Goal: Information Seeking & Learning: Learn about a topic

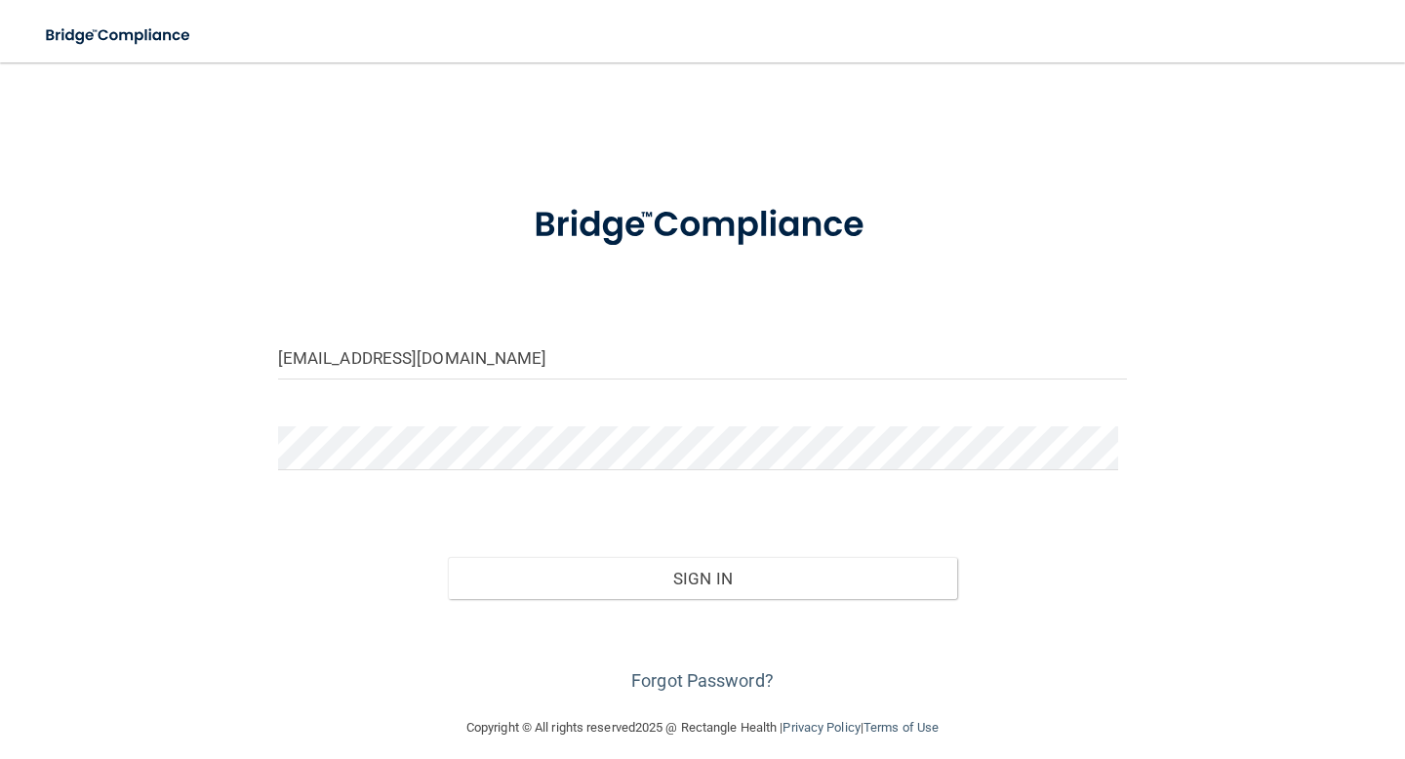
type input "[EMAIL_ADDRESS][DOMAIN_NAME]"
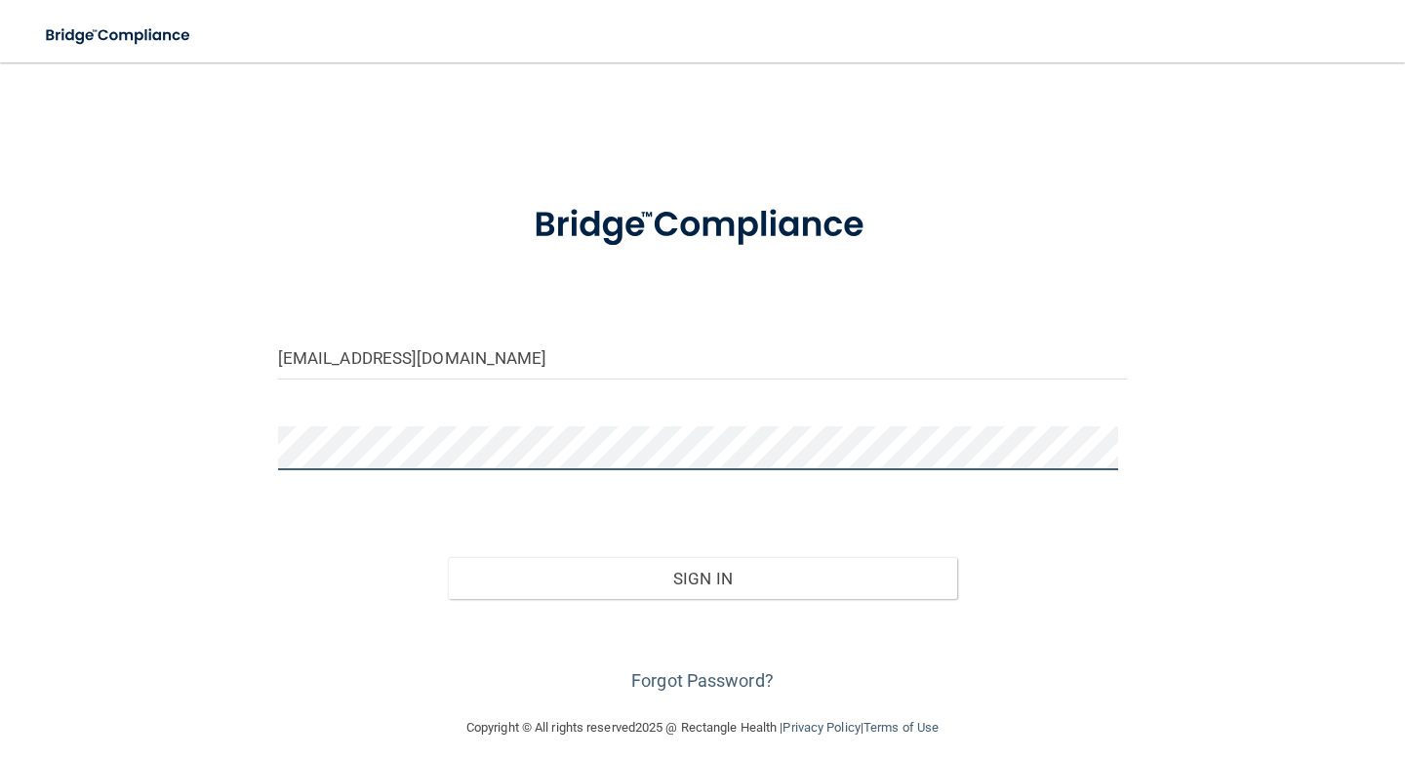
click at [448, 557] on button "Sign In" at bounding box center [702, 578] width 509 height 43
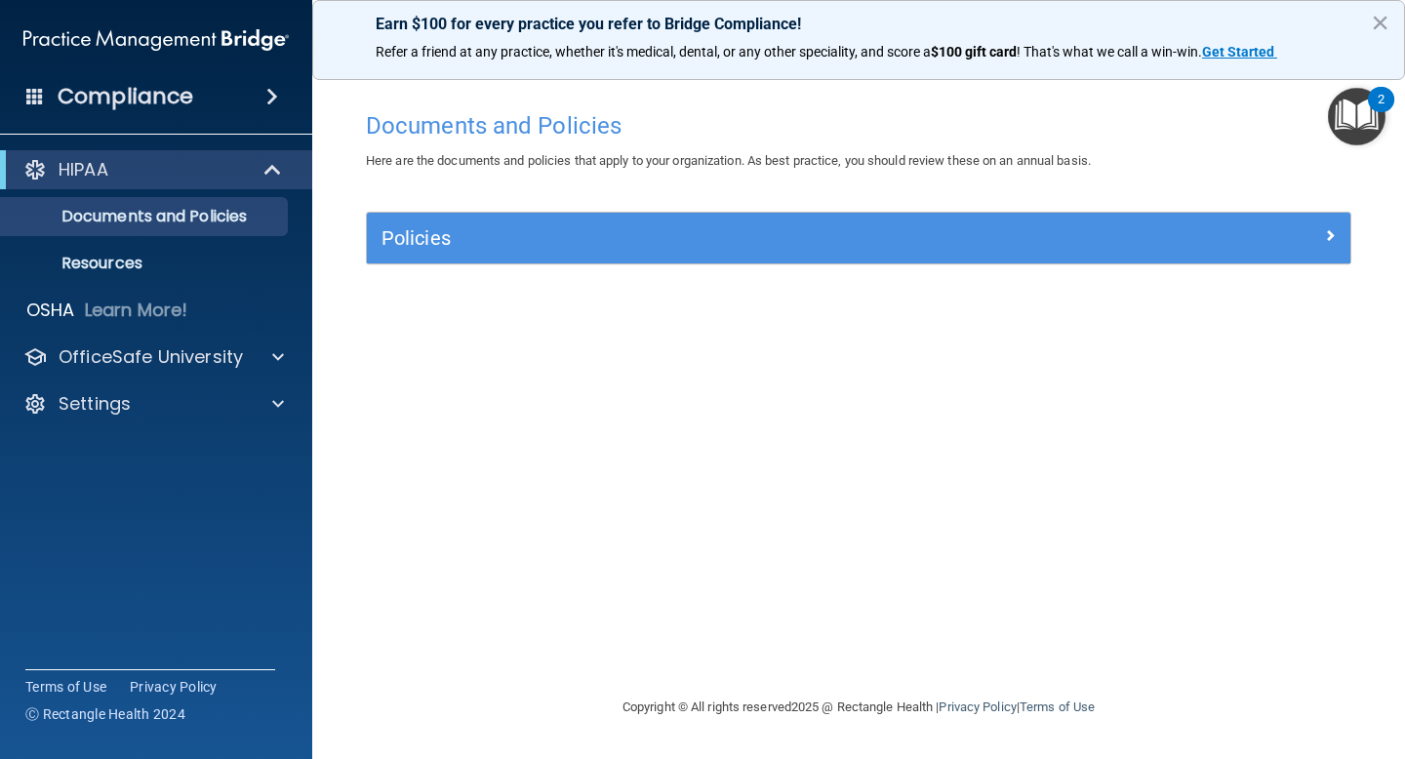
click at [466, 258] on div "Policies" at bounding box center [858, 238] width 983 height 51
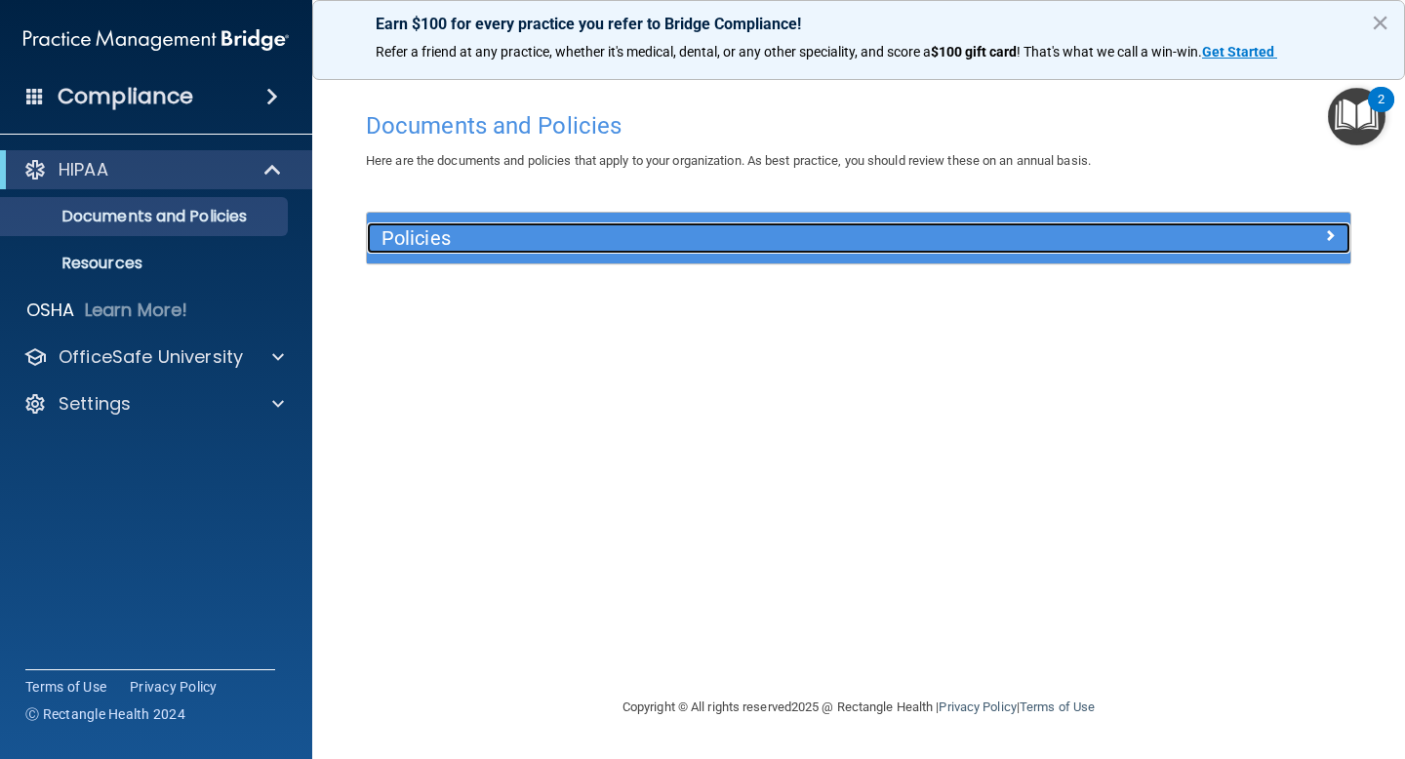
click at [903, 233] on h5 "Policies" at bounding box center [735, 237] width 708 height 21
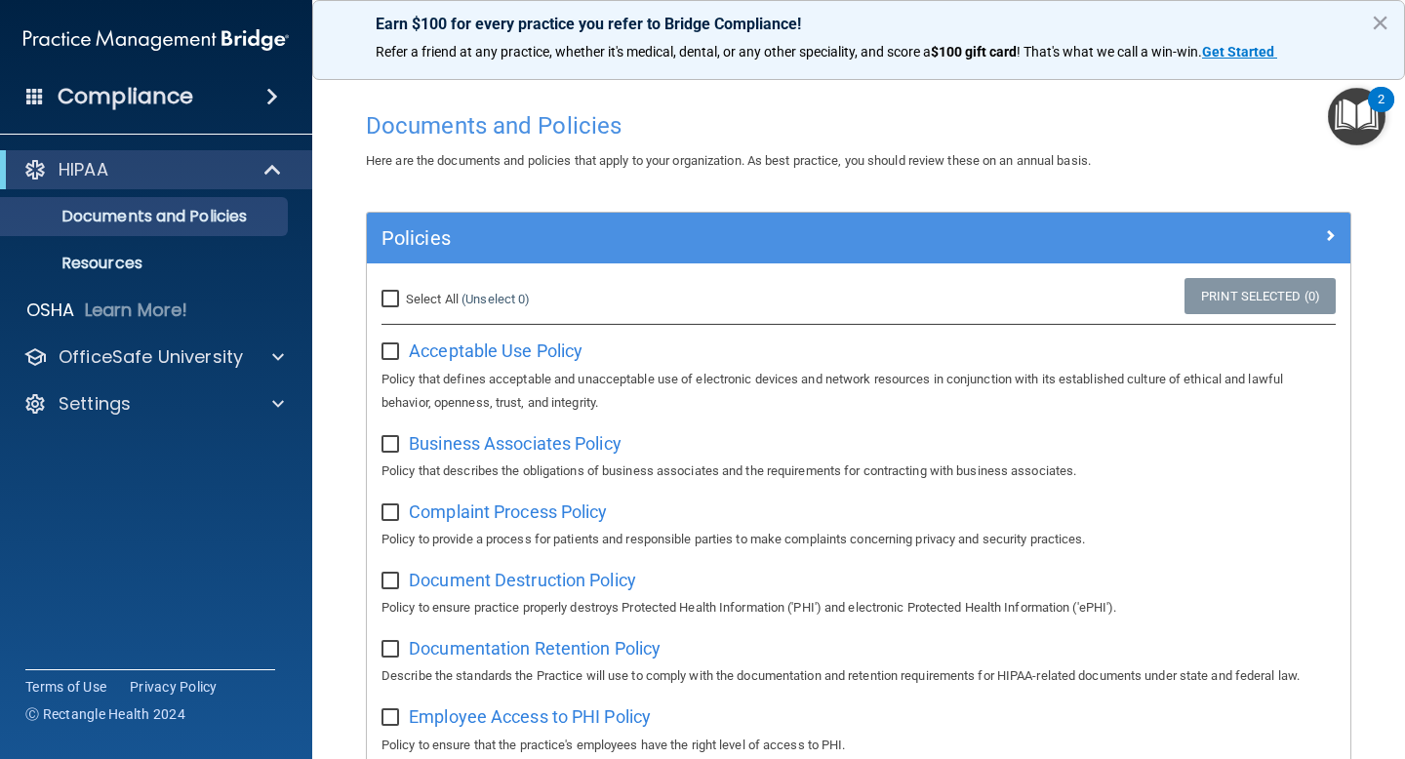
click at [392, 300] on input "Select All (Unselect 0) Unselect All" at bounding box center [392, 300] width 22 height 16
checkbox input "true"
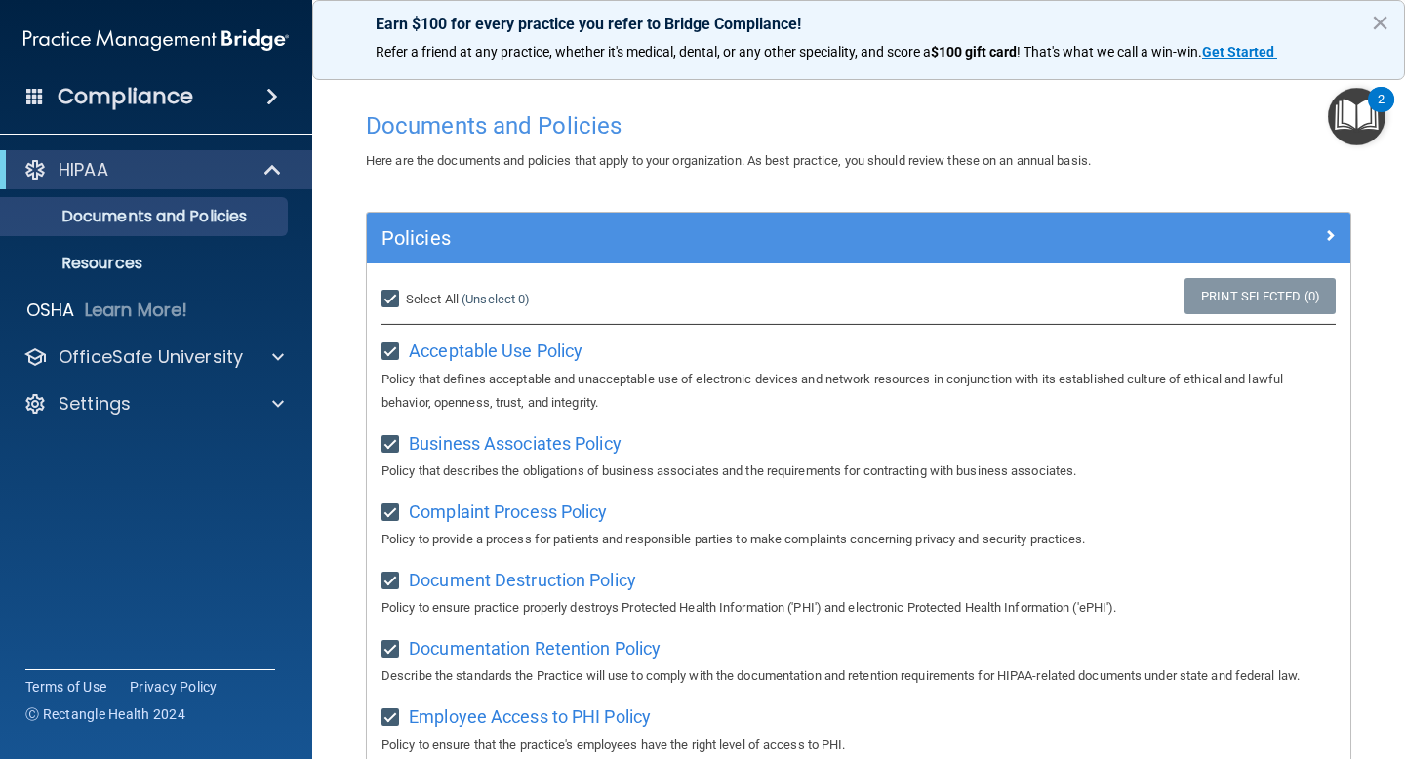
checkbox input "true"
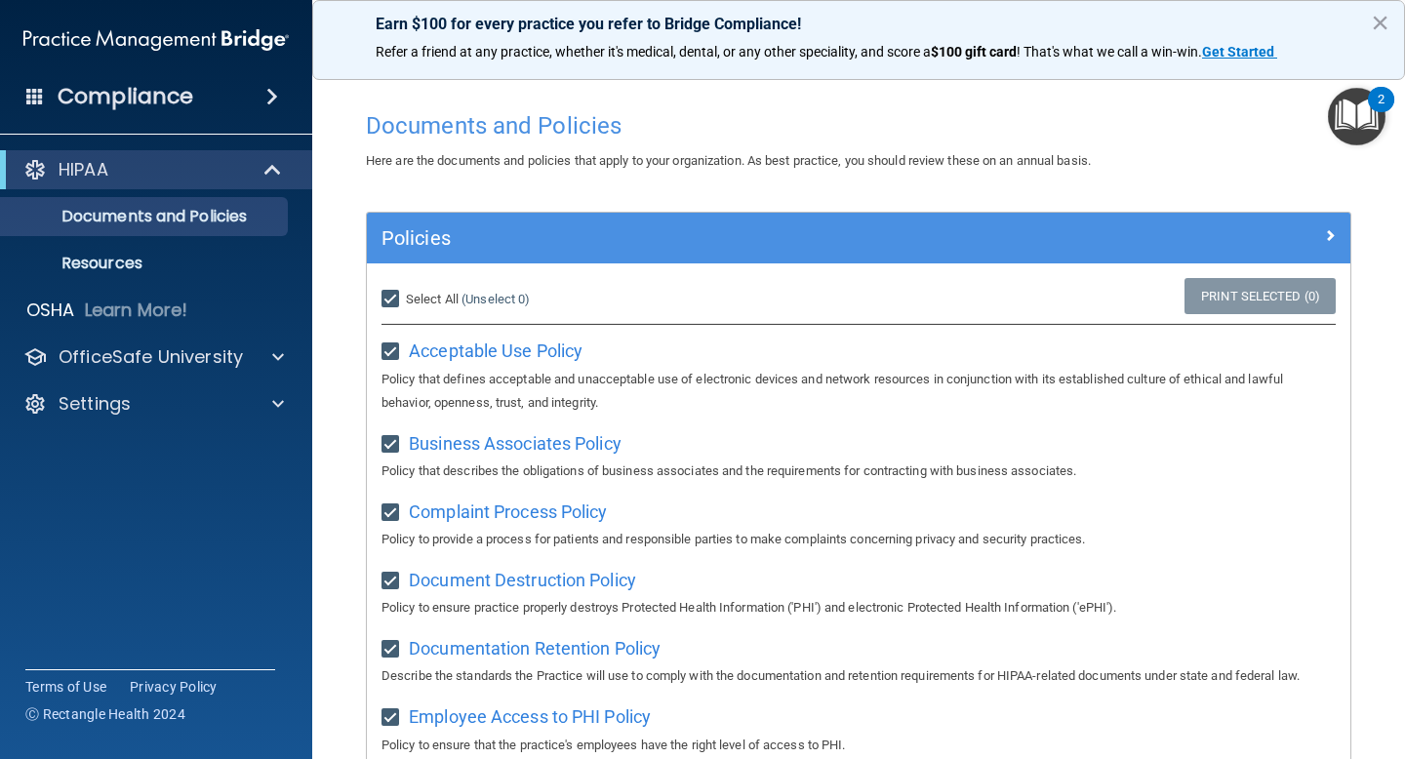
checkbox input "true"
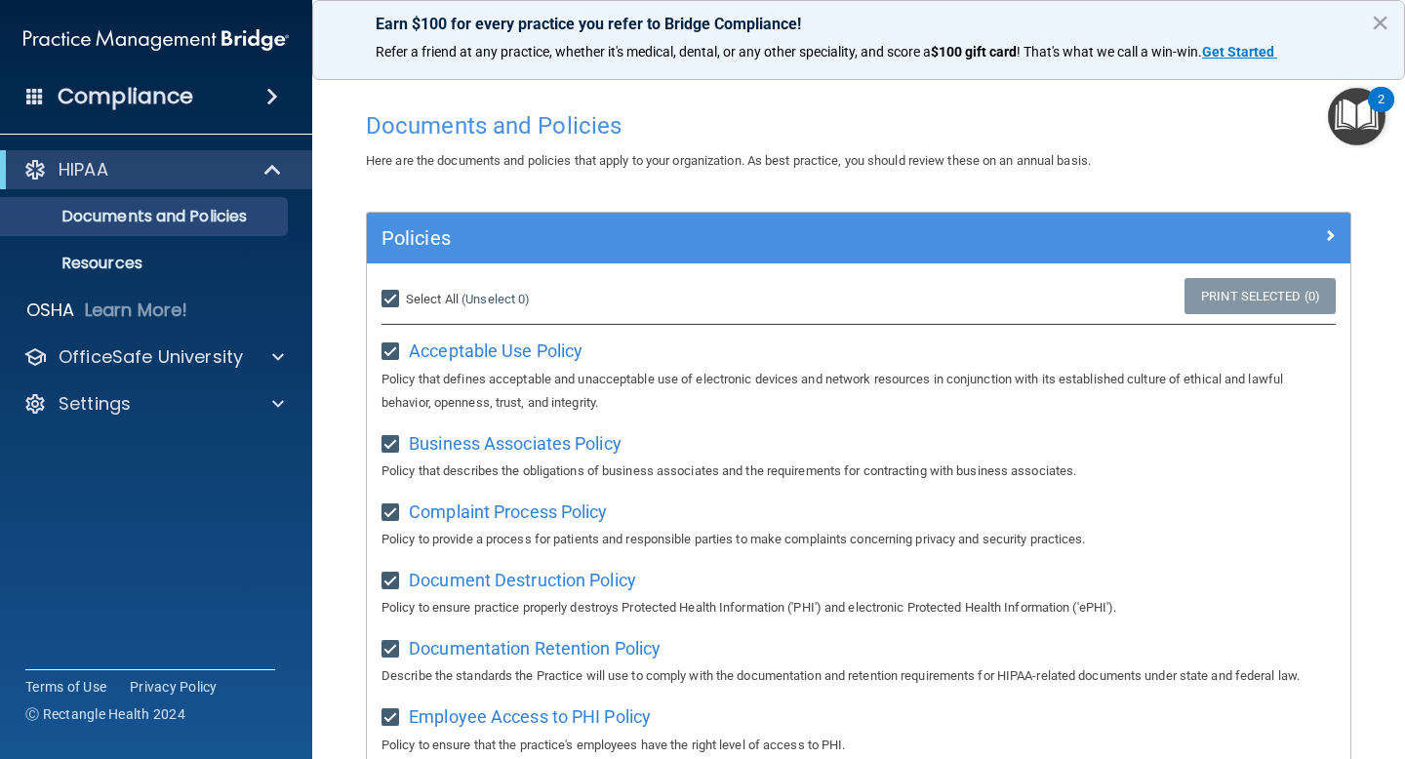
checkbox input "true"
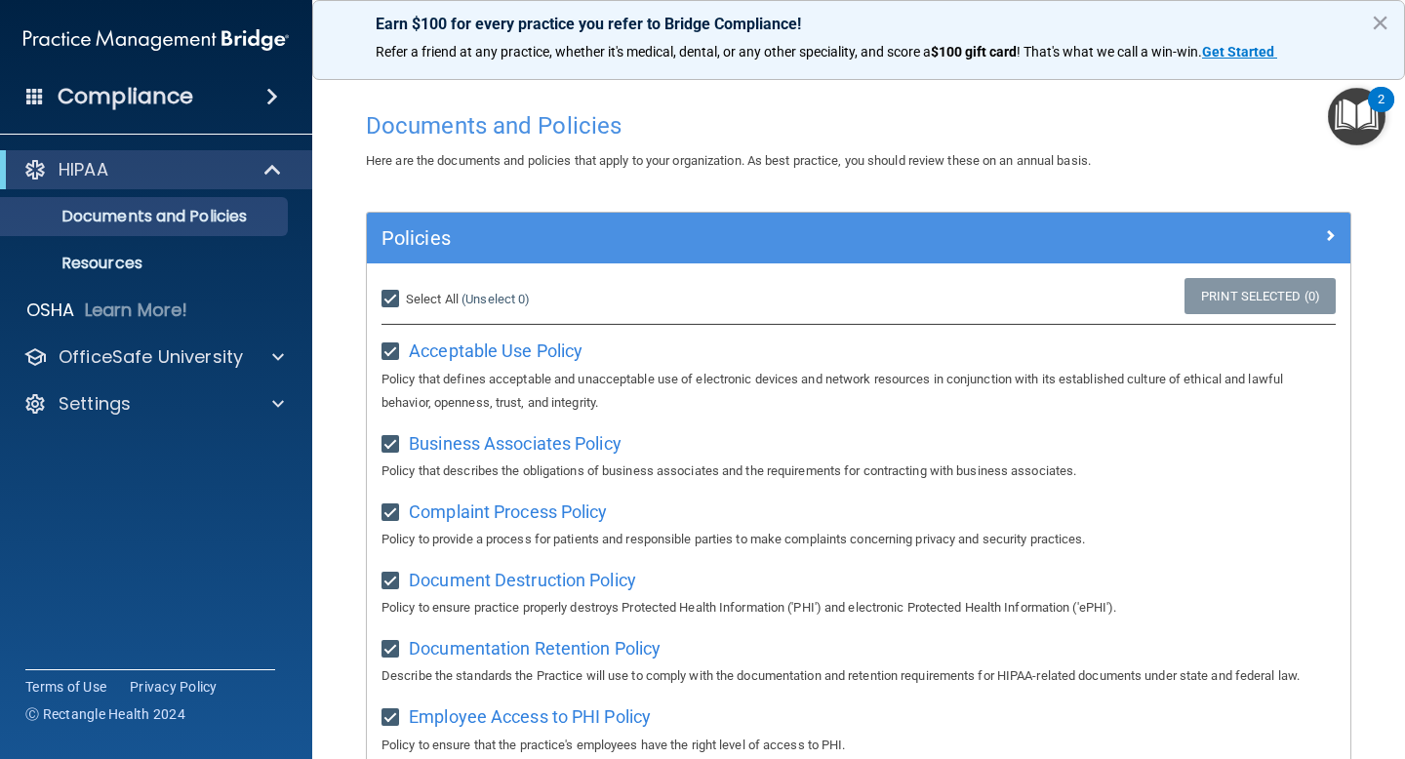
checkbox input "true"
click at [1356, 142] on img "Open Resource Center, 2 new notifications" at bounding box center [1357, 117] width 58 height 58
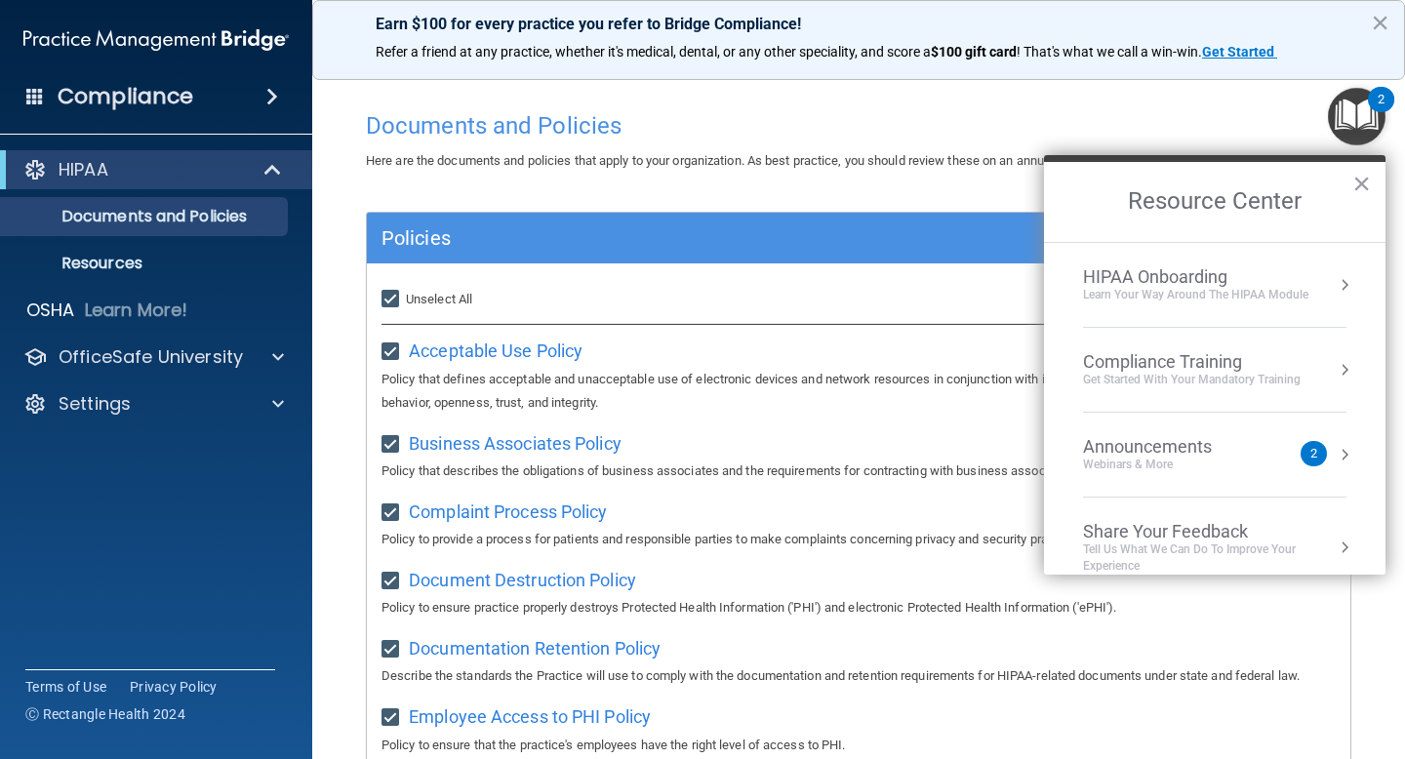
click at [1223, 351] on div "Compliance Training" at bounding box center [1192, 361] width 218 height 21
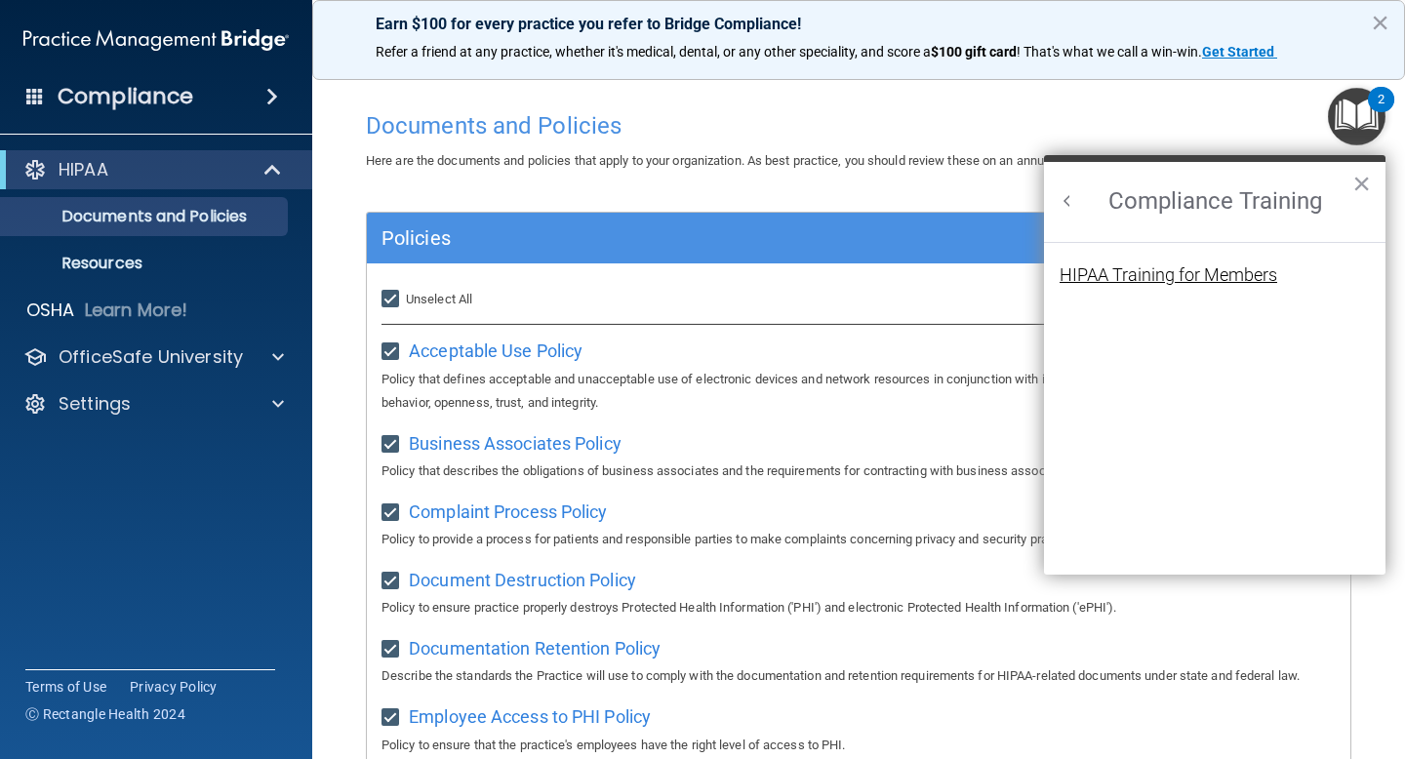
click at [1188, 270] on div "HIPAA Training for Members" at bounding box center [1169, 275] width 218 height 18
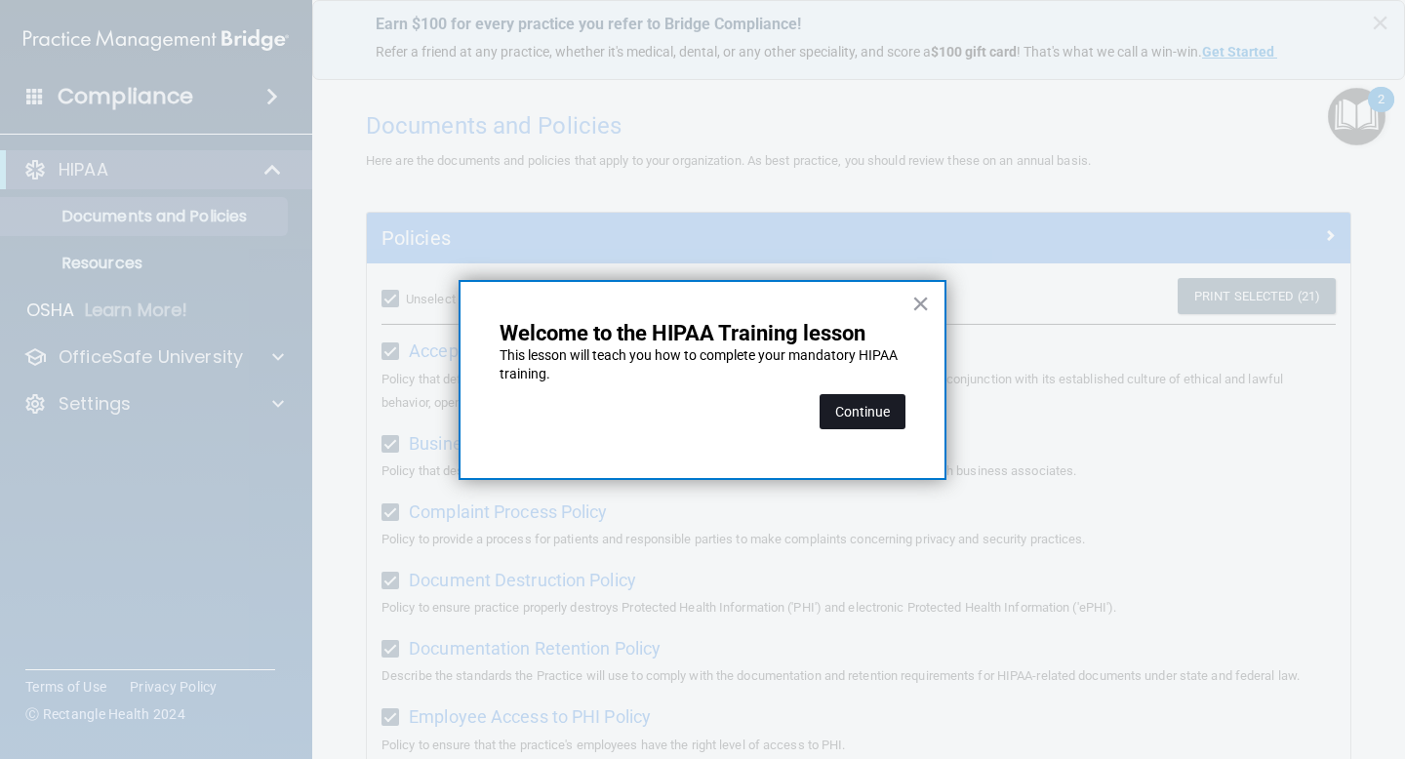
click at [859, 396] on button "Continue" at bounding box center [863, 411] width 86 height 35
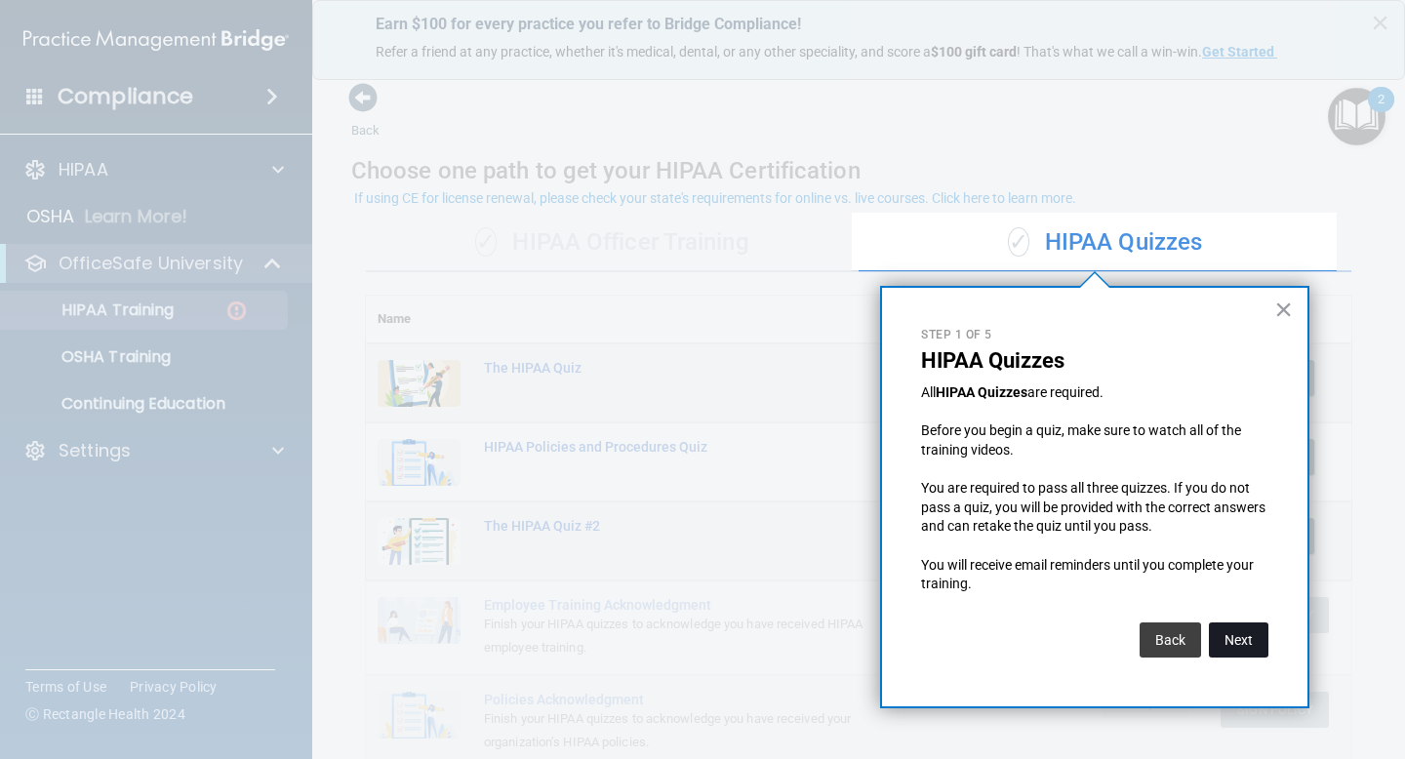
click at [1244, 631] on button "Next" at bounding box center [1239, 639] width 60 height 35
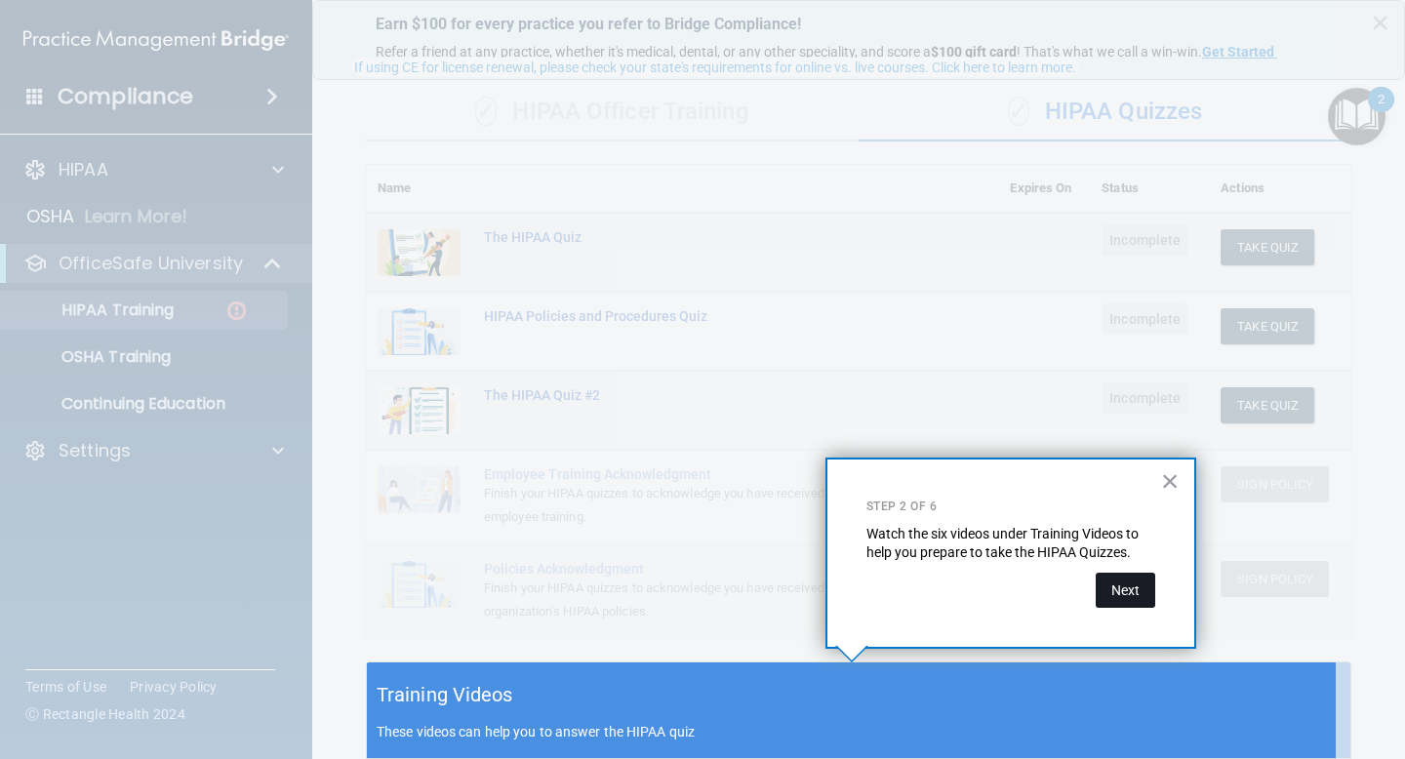
click at [1125, 598] on button "Next" at bounding box center [1126, 590] width 60 height 35
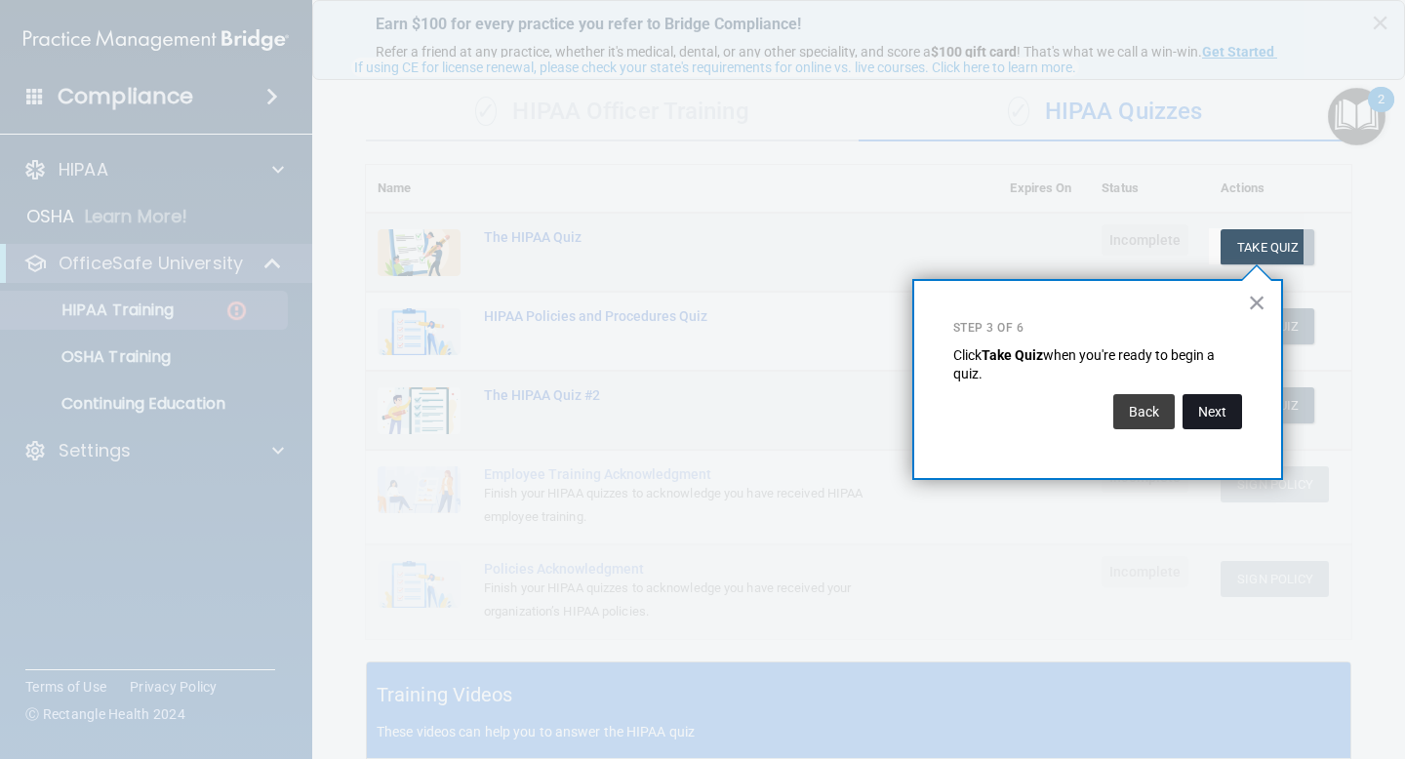
click at [1210, 414] on button "Next" at bounding box center [1212, 411] width 60 height 35
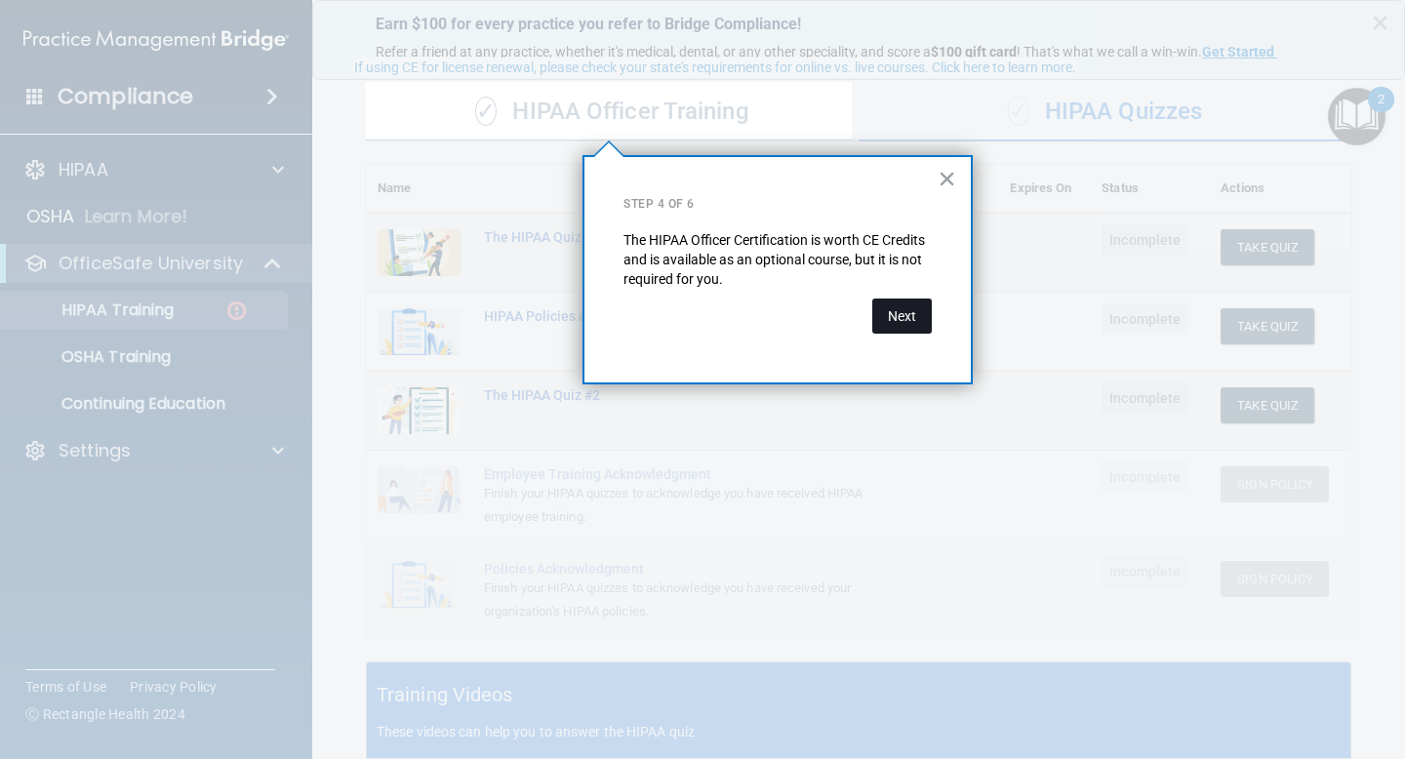
click at [924, 326] on button "Next" at bounding box center [902, 316] width 60 height 35
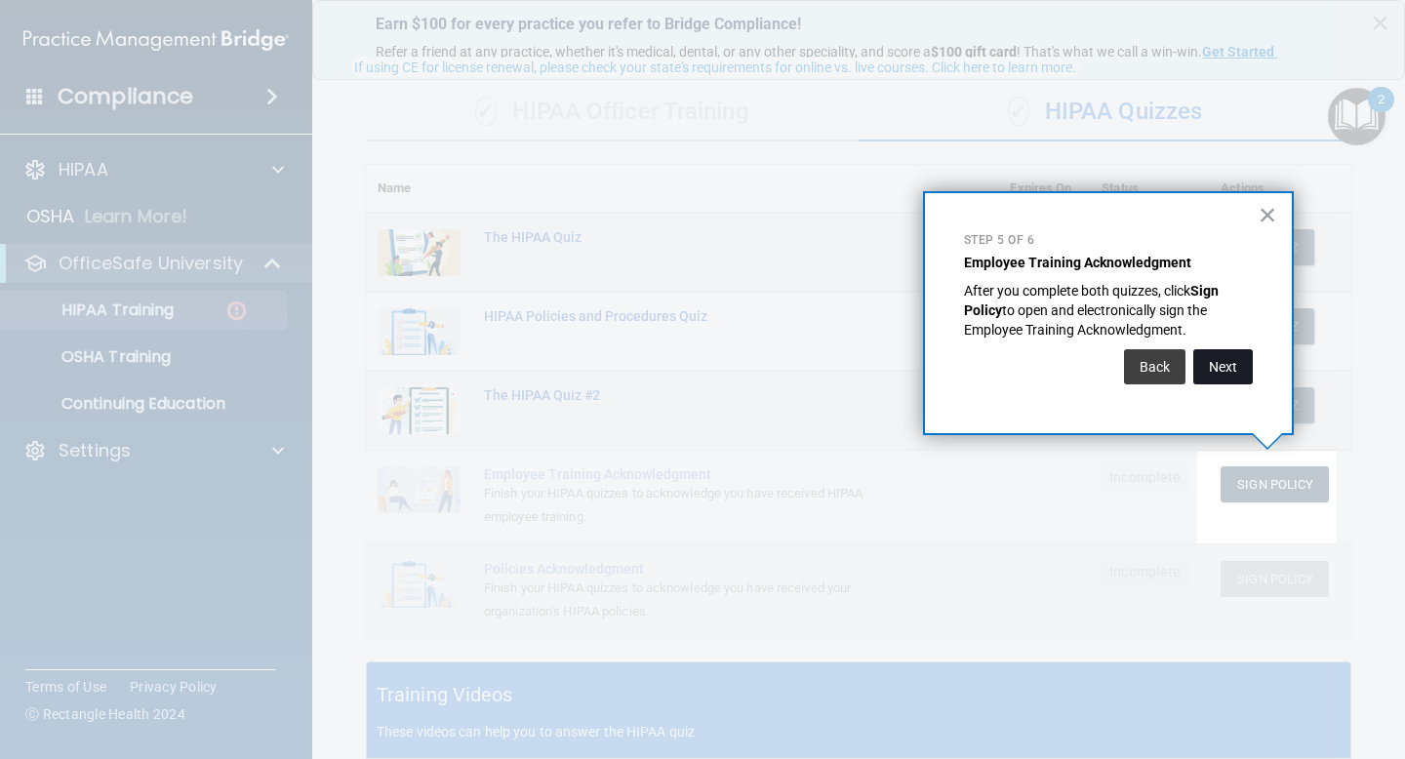
click at [1235, 368] on button "Next" at bounding box center [1223, 366] width 60 height 35
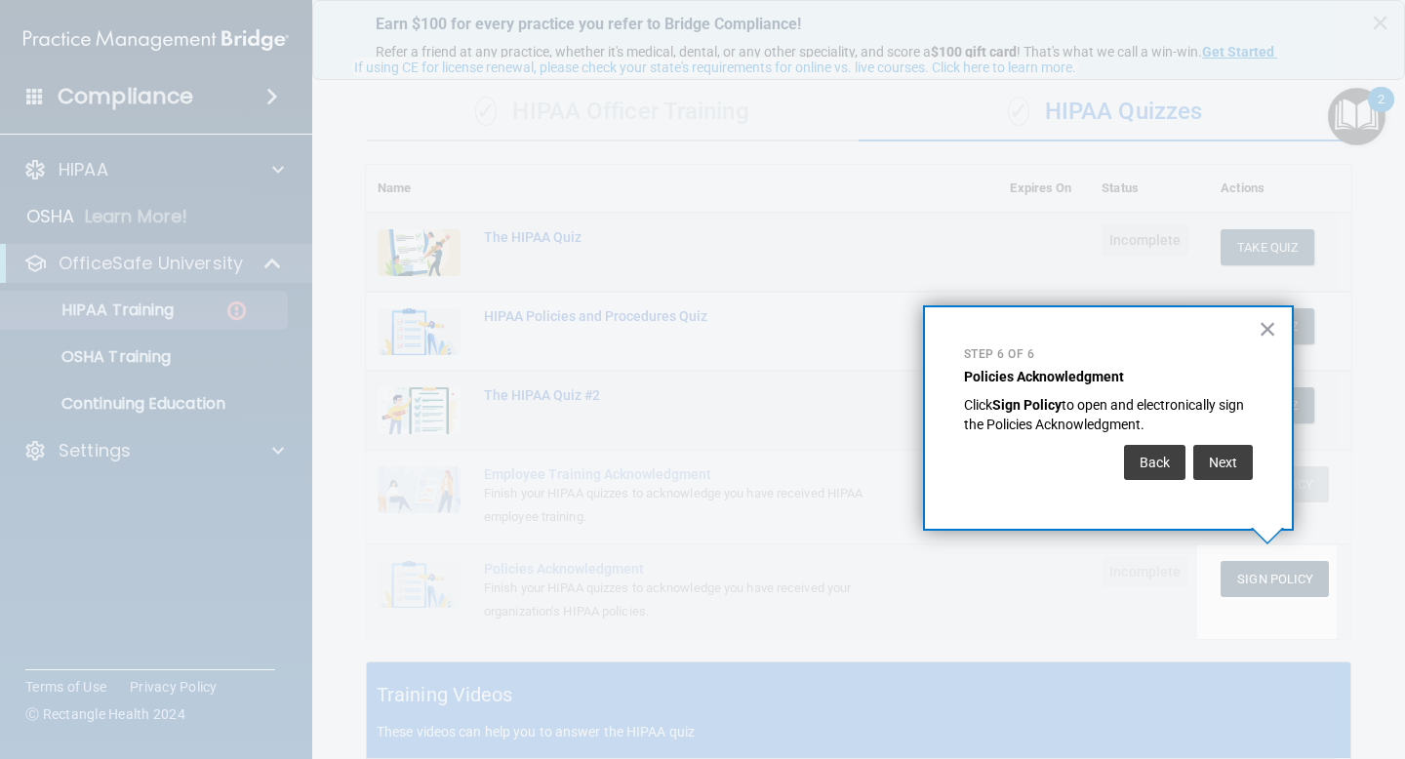
click at [1228, 436] on div "Next" at bounding box center [1220, 457] width 64 height 45
click at [1222, 452] on button "Next" at bounding box center [1223, 462] width 60 height 35
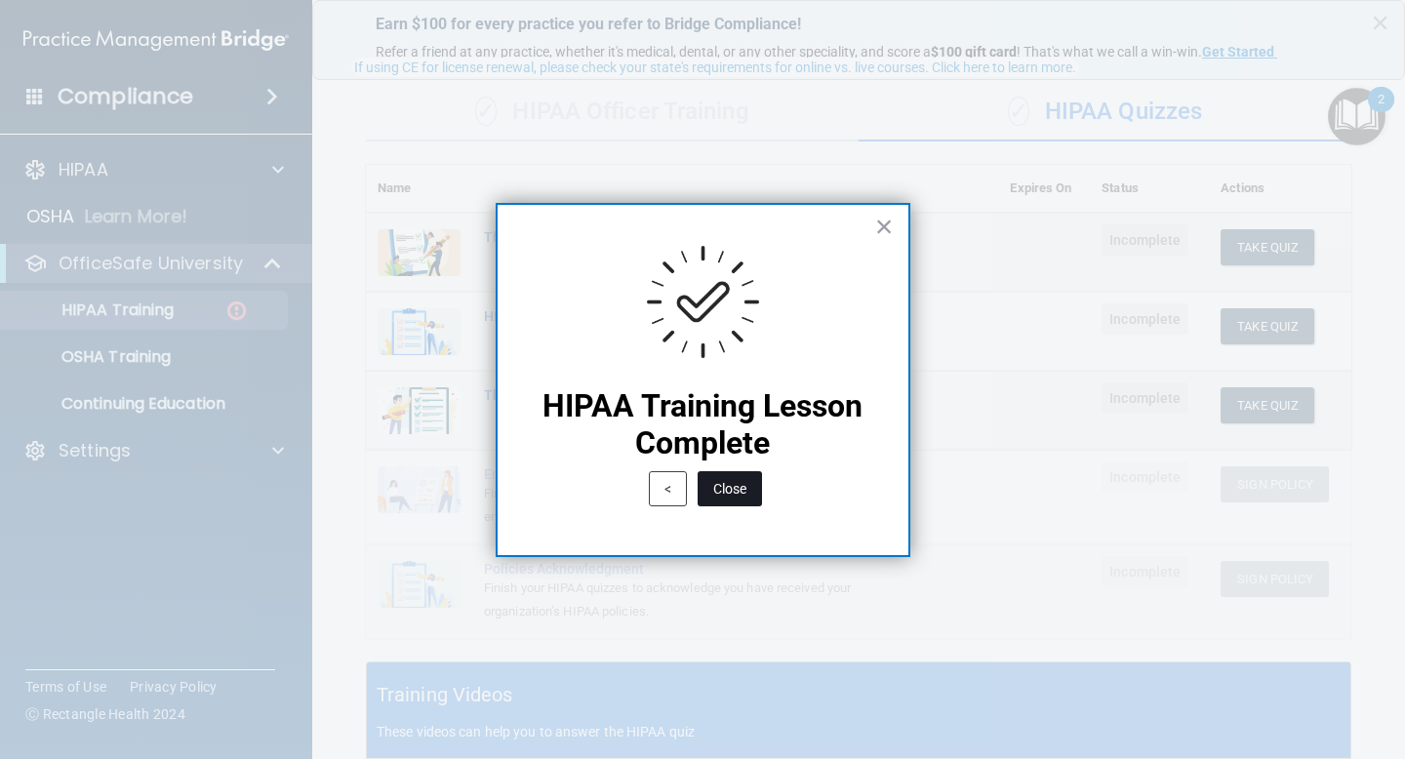
click at [733, 496] on button "Close" at bounding box center [730, 488] width 64 height 35
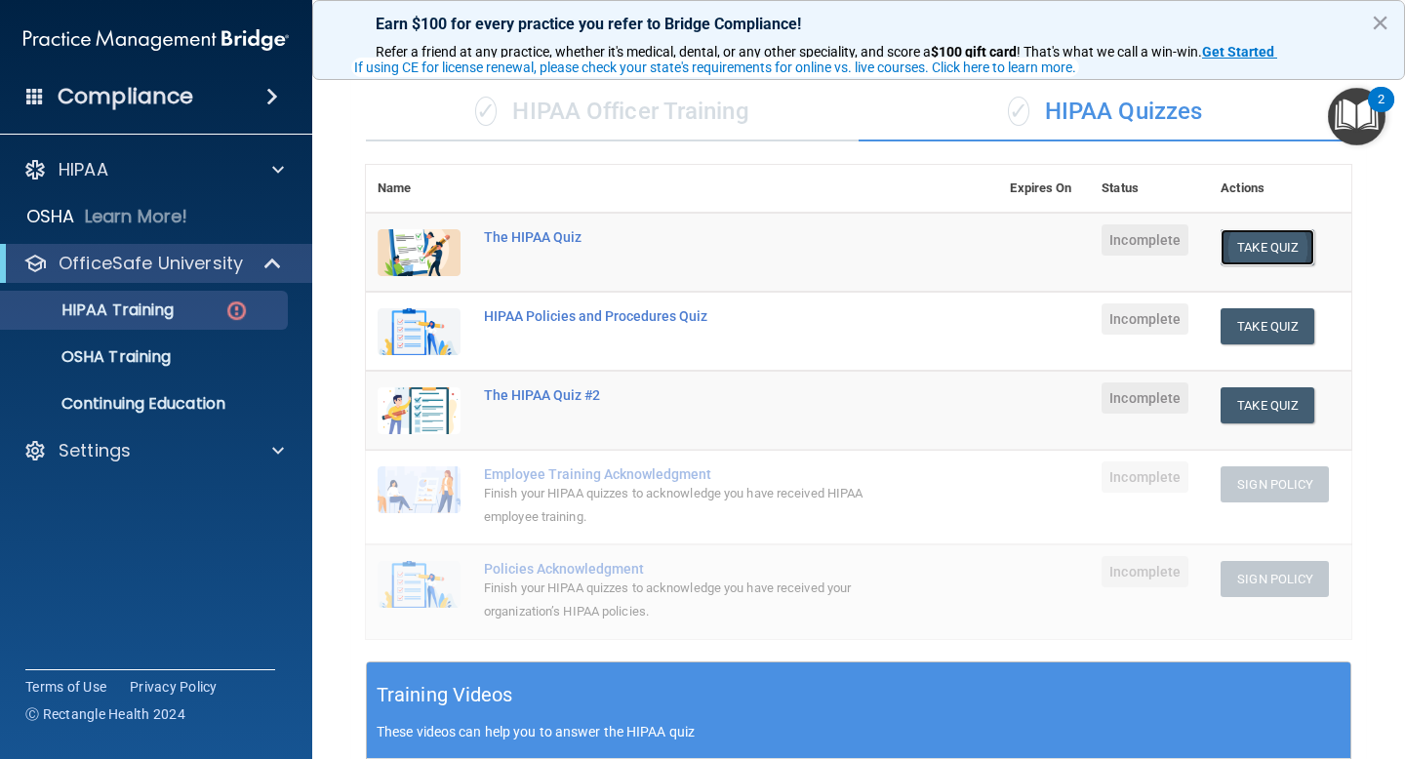
click at [1273, 252] on button "Take Quiz" at bounding box center [1267, 247] width 94 height 36
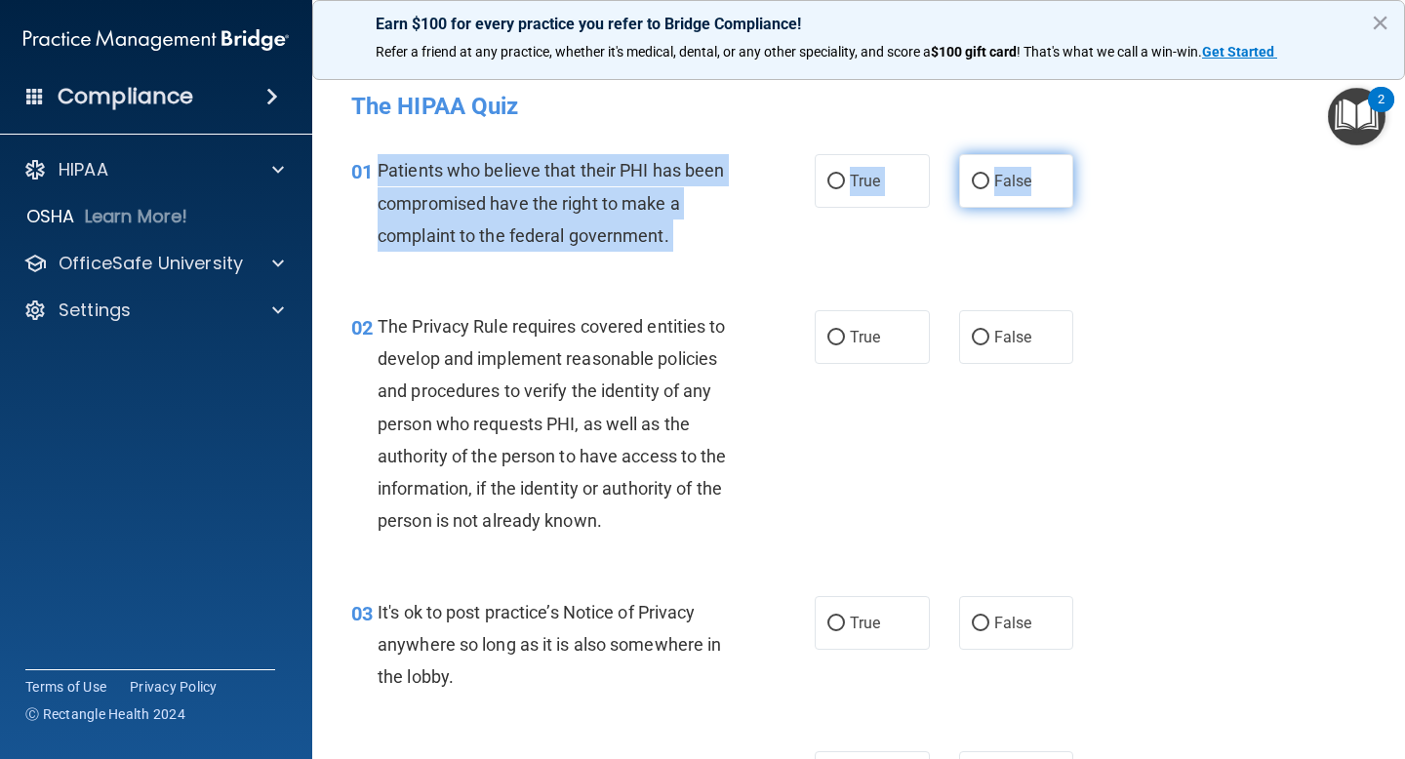
drag, startPoint x: 371, startPoint y: 168, endPoint x: 1051, endPoint y: 184, distance: 680.2
click at [1091, 154] on ng-form "01 Patients who believe that their PHI has been compromised have the right to m…" at bounding box center [1091, 154] width 0 height 0
copy ng-form "Patients who believe that their PHI has been compromised have the right to make…"
click at [834, 178] on input "True" at bounding box center [836, 182] width 18 height 15
radio input "true"
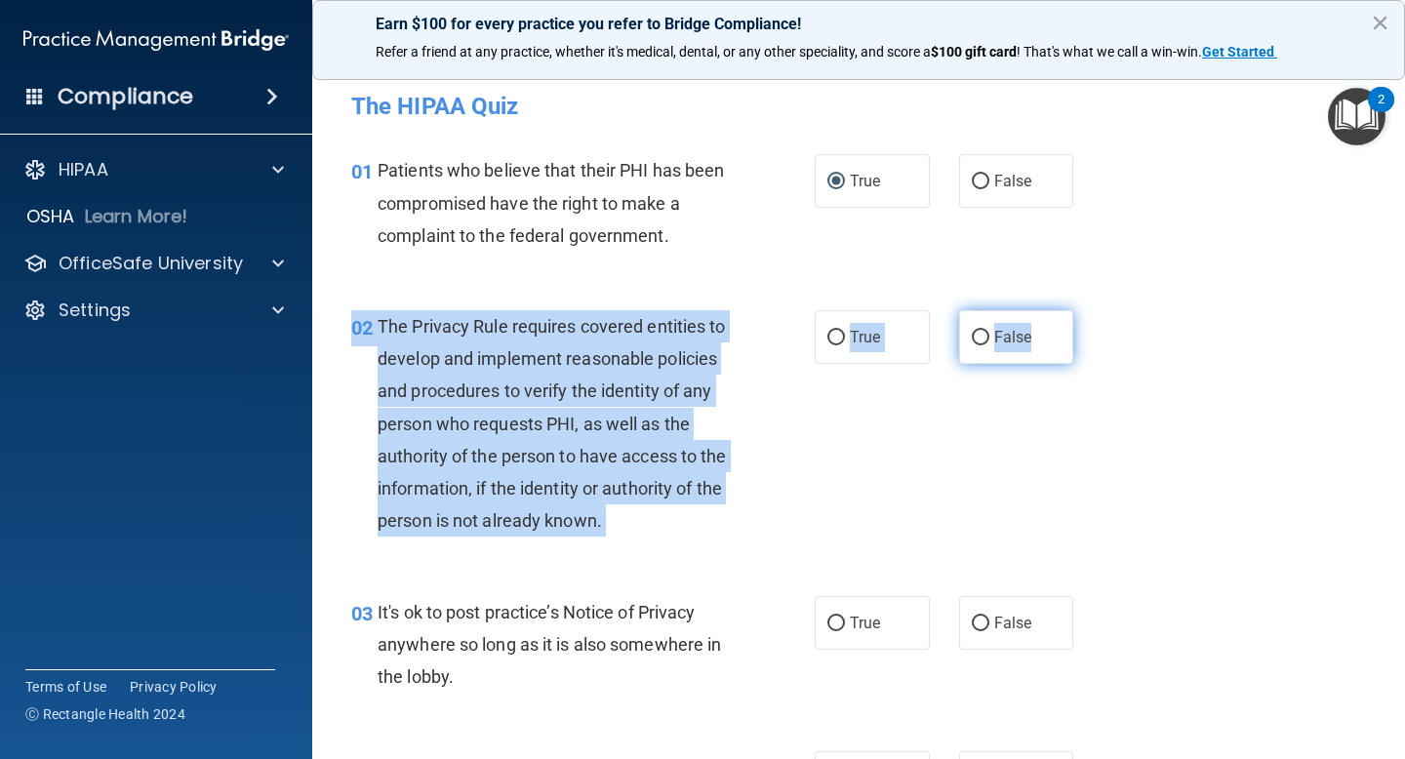
drag, startPoint x: 375, startPoint y: 303, endPoint x: 1040, endPoint y: 340, distance: 666.3
click at [1040, 340] on div "02 The Privacy Rule requires covered entities to develop and implement reasonab…" at bounding box center [859, 429] width 1044 height 286
copy ng-form "02 The Privacy Rule requires covered entities to develop and implement reasonab…"
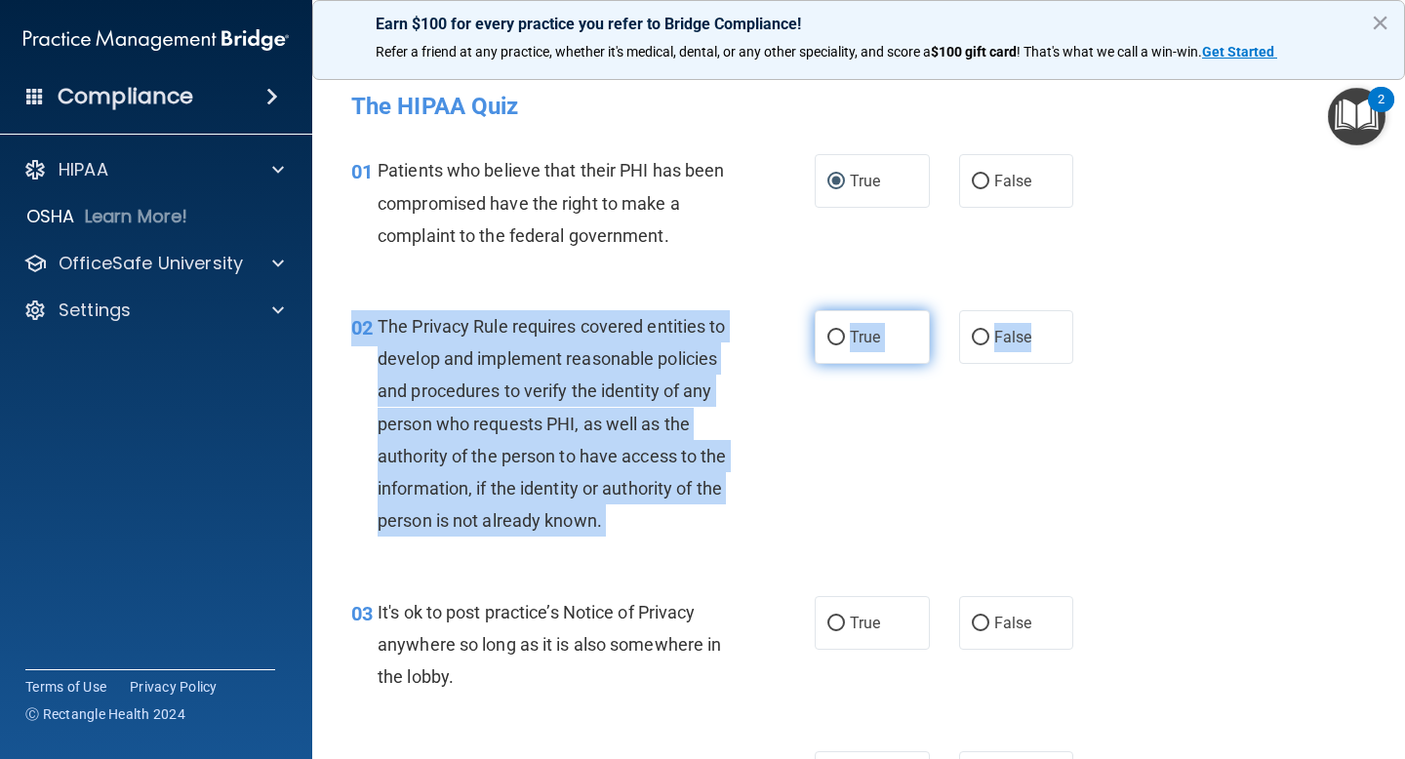
click at [831, 338] on input "True" at bounding box center [836, 338] width 18 height 15
radio input "true"
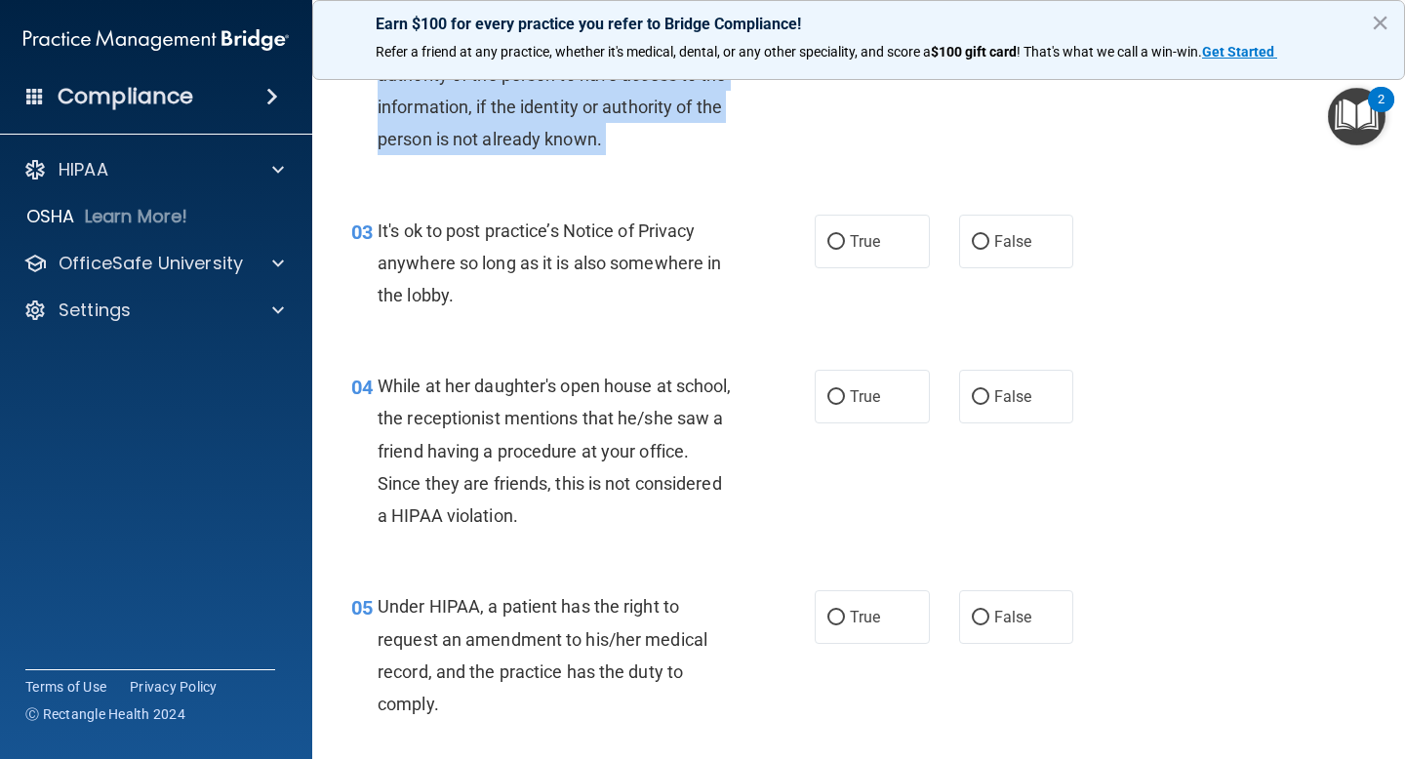
scroll to position [449, 0]
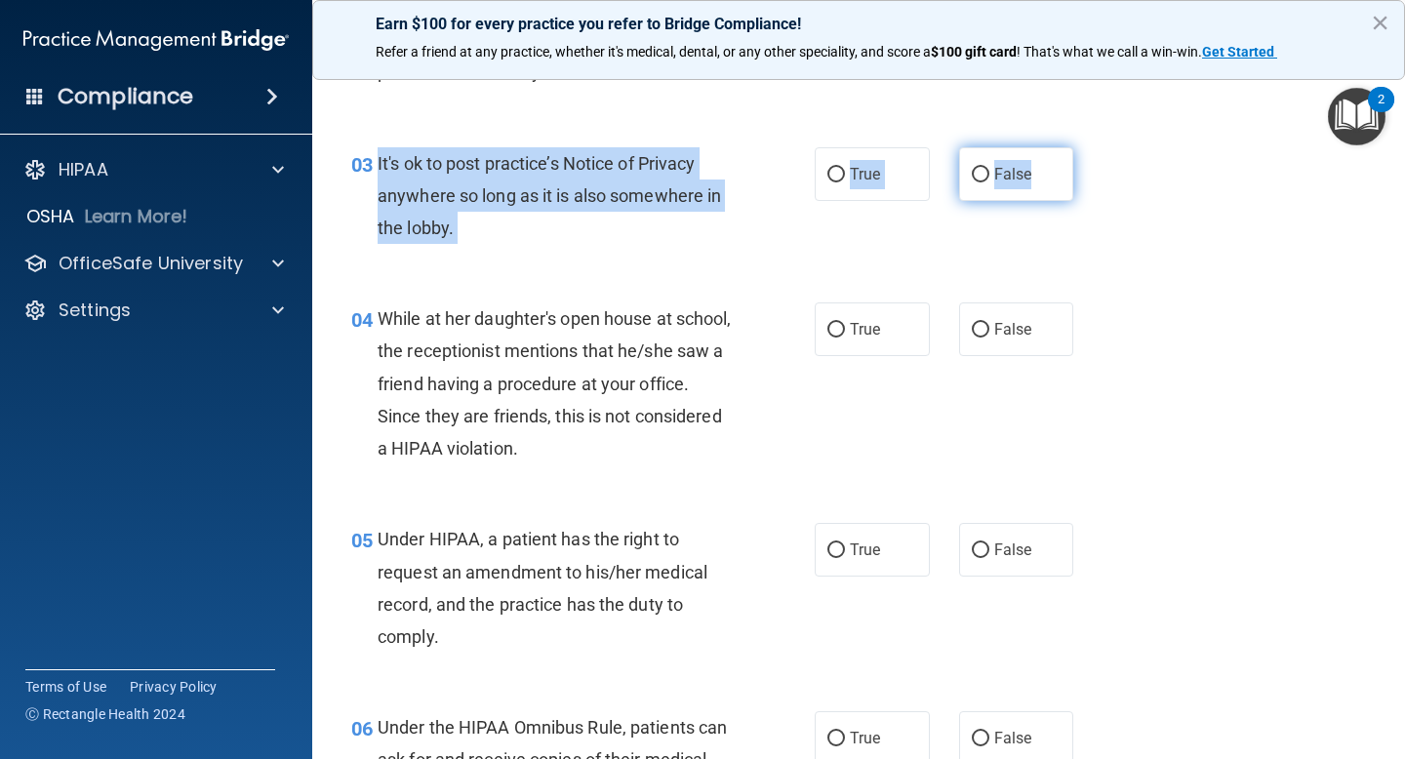
drag, startPoint x: 375, startPoint y: 159, endPoint x: 1026, endPoint y: 180, distance: 652.1
click at [1091, 147] on ng-form "03 It's ok to post practice’s Notice of Privacy anywhere so long as it is also …" at bounding box center [1091, 147] width 0 height 0
copy ng-form "It's ok to post practice’s Notice of Privacy anywhere so long as it is also som…"
click at [972, 326] on input "False" at bounding box center [981, 330] width 18 height 15
radio input "true"
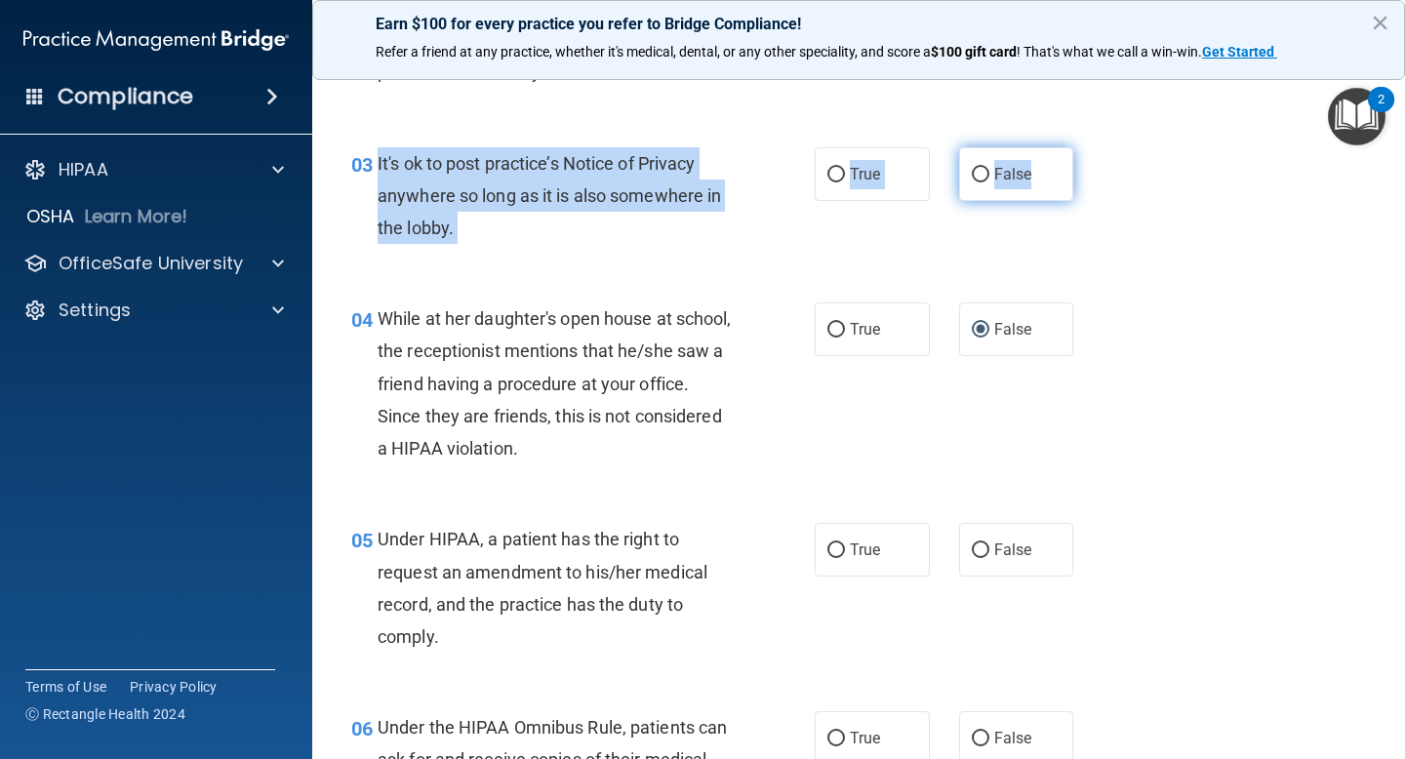
click at [977, 169] on input "False" at bounding box center [981, 175] width 18 height 15
radio input "true"
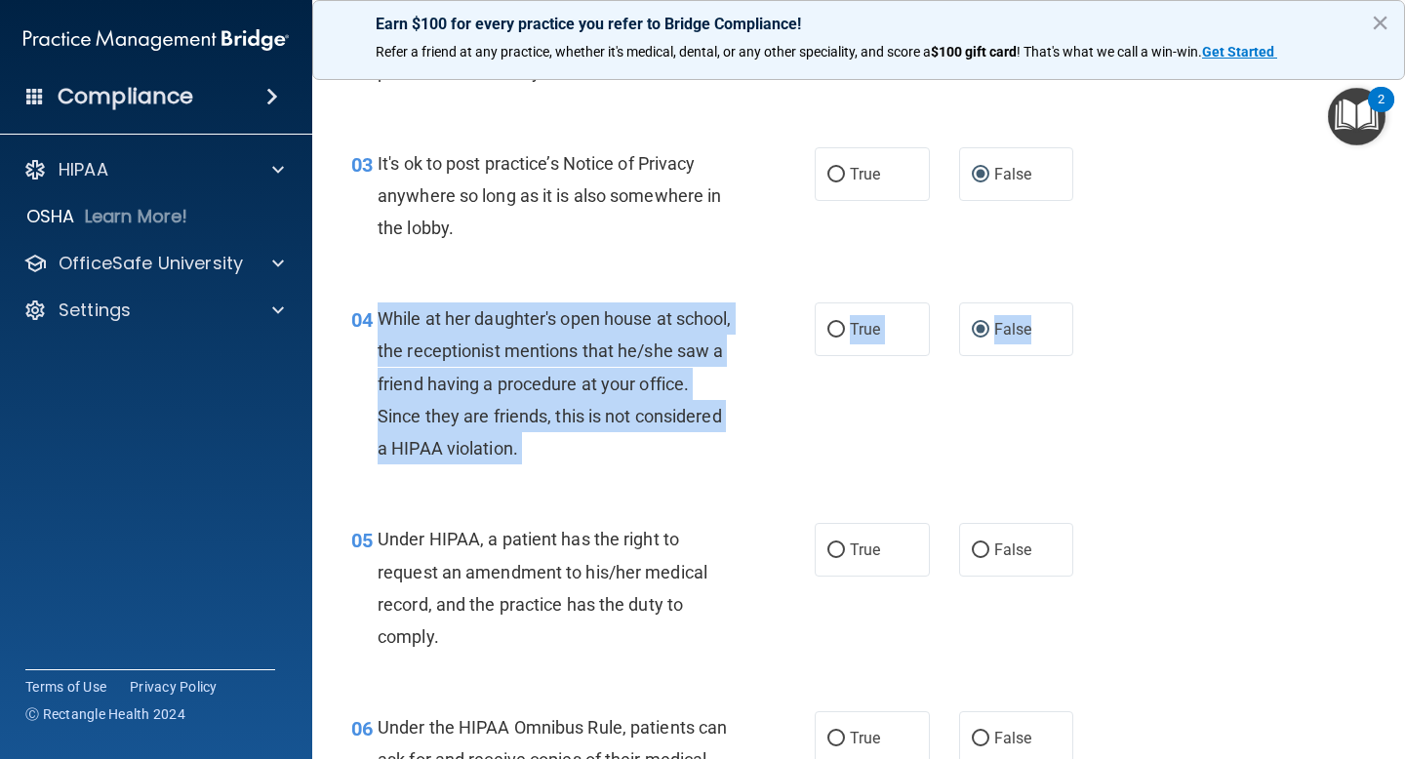
drag, startPoint x: 381, startPoint y: 316, endPoint x: 1077, endPoint y: 324, distance: 695.7
click at [1091, 302] on ng-form "04 While at her daughter's open house at school, the receptionist mentions that…" at bounding box center [1091, 302] width 0 height 0
copy ng-form "While at her daughter's open house at school, the receptionist mentions that he…"
click at [785, 441] on div "04 While at her daughter's open house at school, the receptionist mentions that…" at bounding box center [583, 388] width 522 height 172
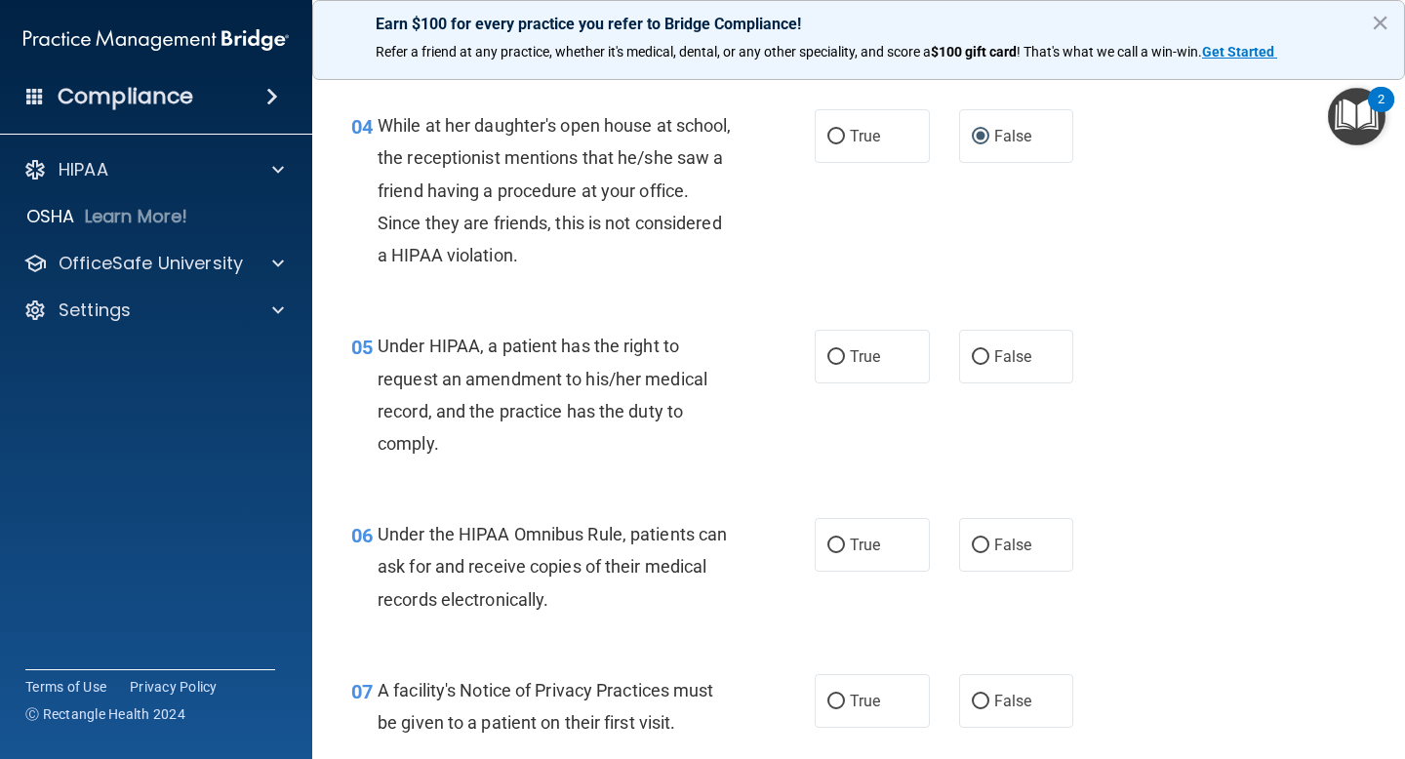
scroll to position [683, 0]
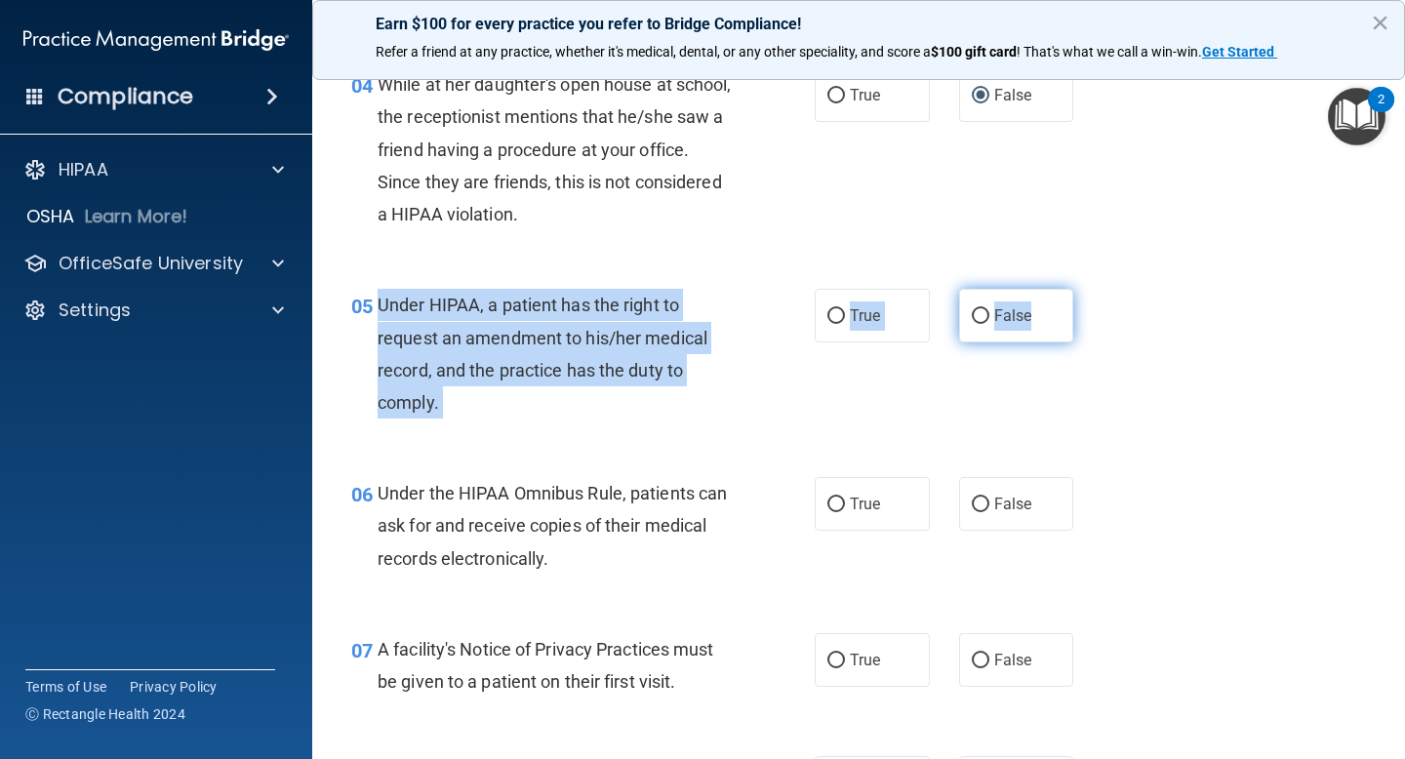
drag, startPoint x: 379, startPoint y: 303, endPoint x: 1030, endPoint y: 324, distance: 652.0
click at [1091, 289] on ng-form "05 Under HIPAA, a patient has the right to request an amendment to his/her medi…" at bounding box center [1091, 289] width 0 height 0
copy ng-form "Under HIPAA, a patient has the right to request an amendment to his/her medical…"
click at [976, 313] on input "False" at bounding box center [981, 316] width 18 height 15
radio input "true"
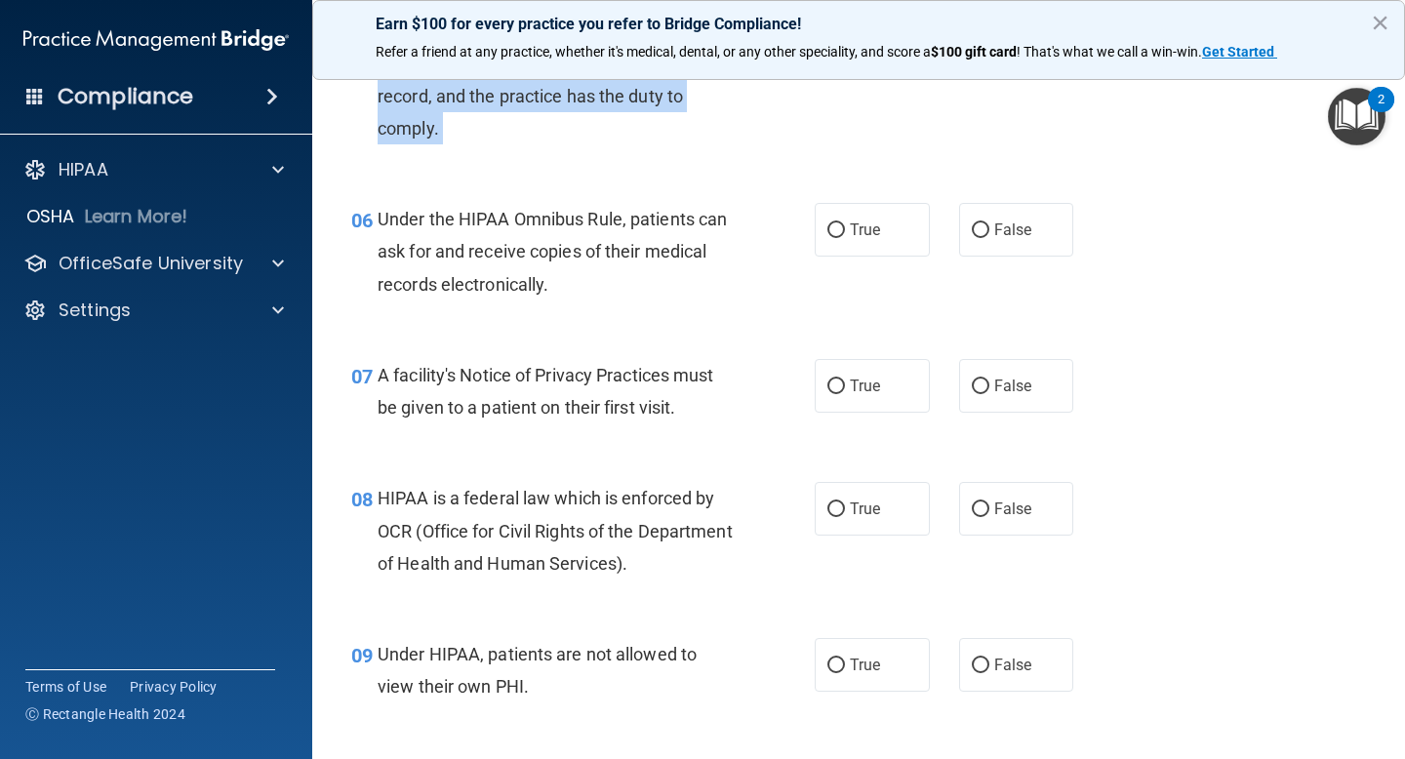
scroll to position [958, 0]
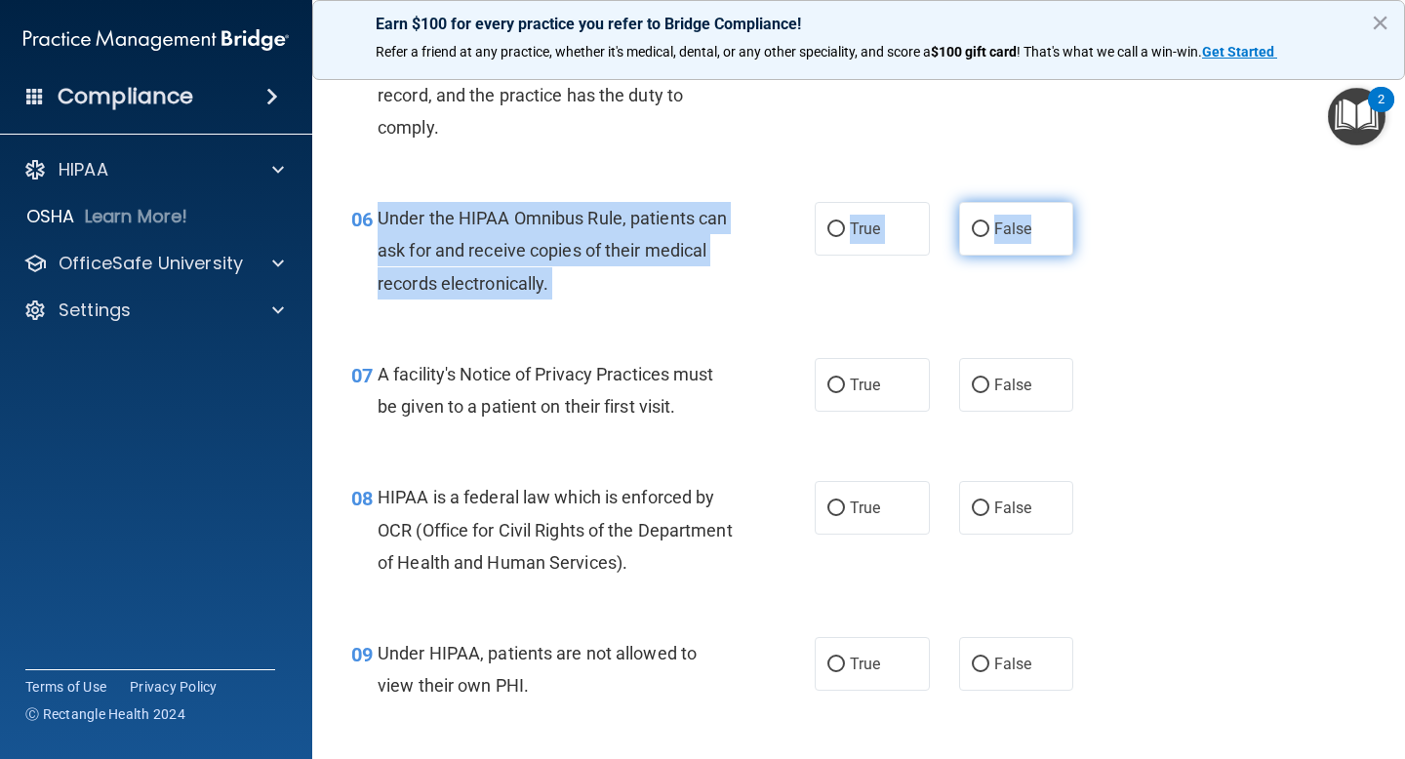
drag, startPoint x: 379, startPoint y: 218, endPoint x: 1047, endPoint y: 229, distance: 668.4
click at [1091, 202] on ng-form "06 Under the HIPAA Omnibus Rule, patients can ask for and receive copies of the…" at bounding box center [1091, 202] width 0 height 0
copy ng-form "Under the HIPAA Omnibus Rule, patients can ask for and receive copies of their …"
click at [819, 229] on label "True" at bounding box center [872, 229] width 115 height 54
click at [827, 229] on input "True" at bounding box center [836, 229] width 18 height 15
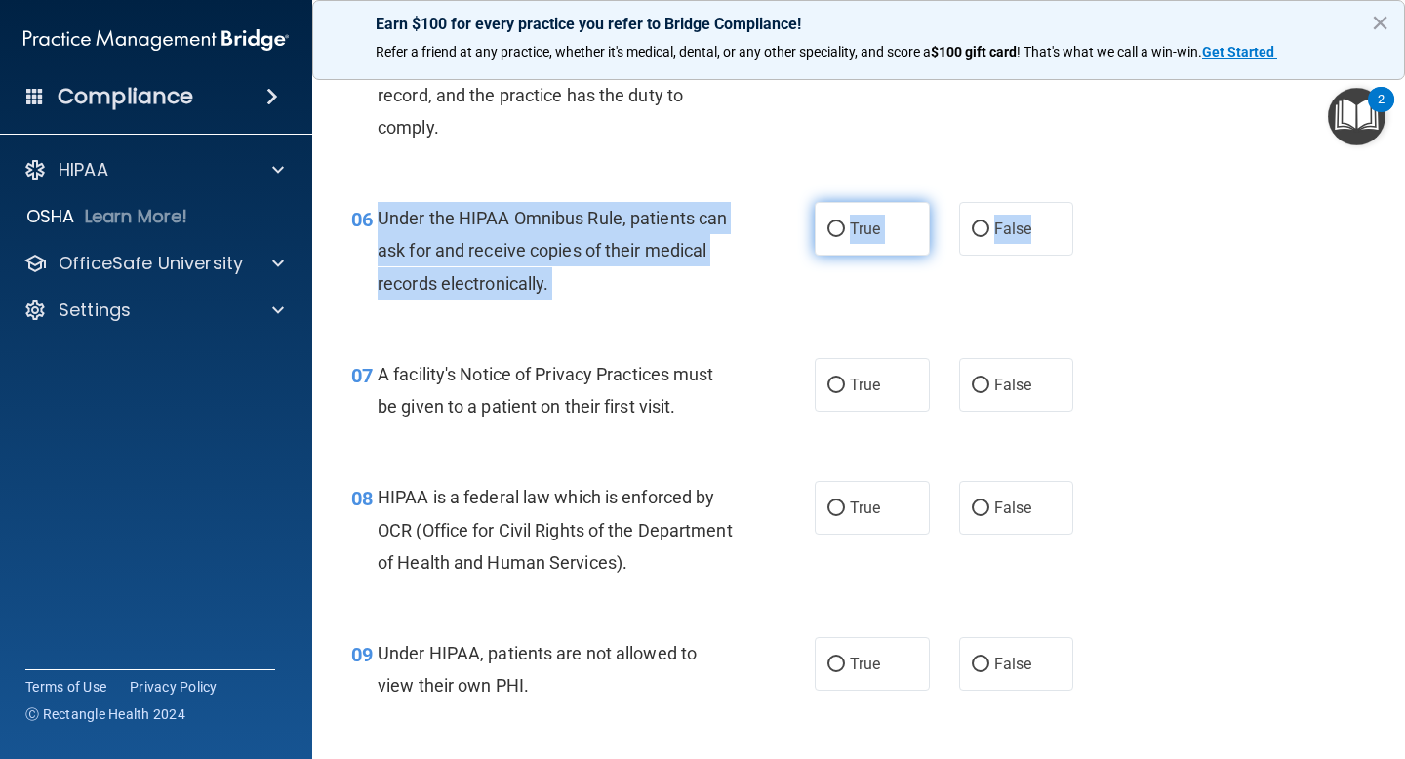
radio input "true"
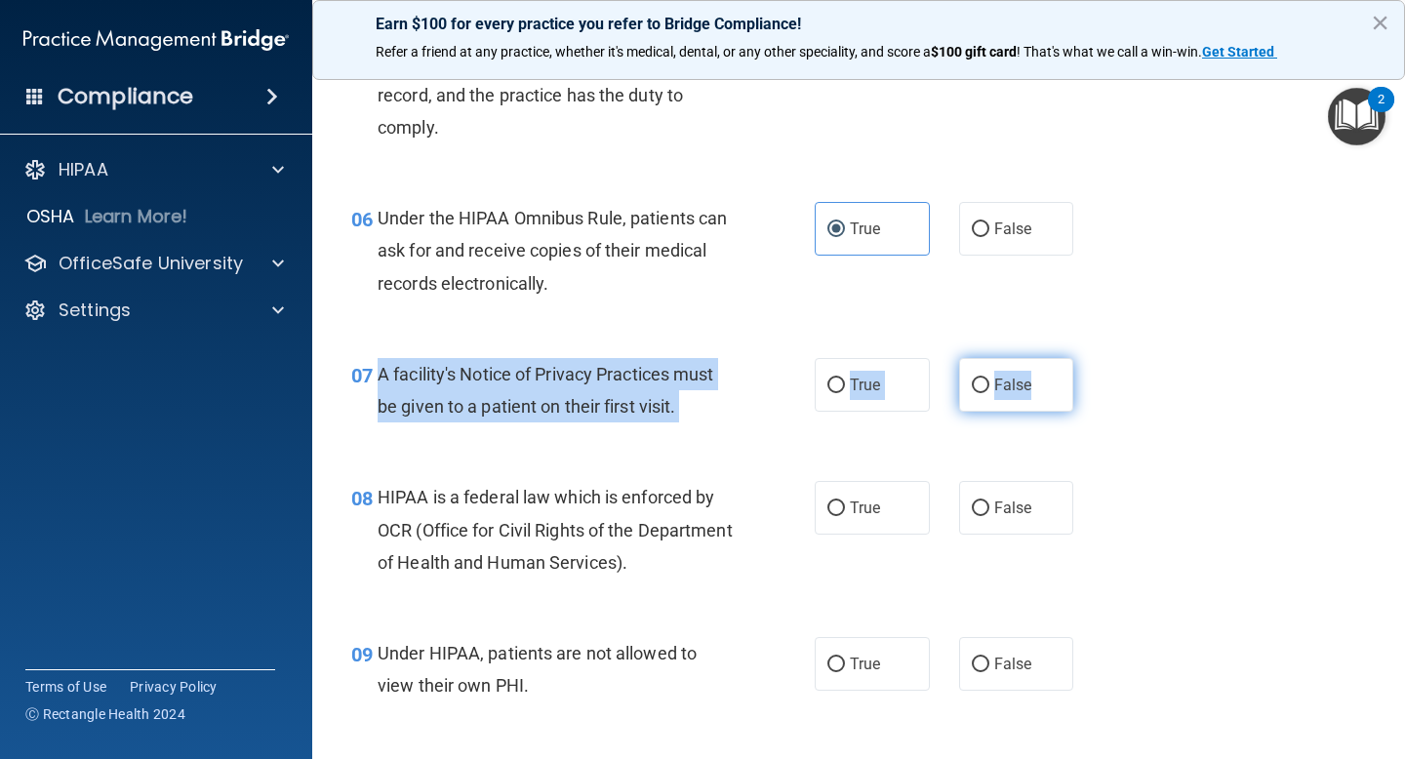
drag, startPoint x: 374, startPoint y: 375, endPoint x: 1039, endPoint y: 385, distance: 665.5
click at [1091, 358] on ng-form "07 A facility's Notice of Privacy Practices must be given to a patient on their…" at bounding box center [1091, 358] width 0 height 0
copy ng-form "A facility's Notice of Privacy Practices must be given to a patient on their fi…"
click at [834, 375] on label "True" at bounding box center [872, 385] width 115 height 54
click at [834, 379] on input "True" at bounding box center [836, 386] width 18 height 15
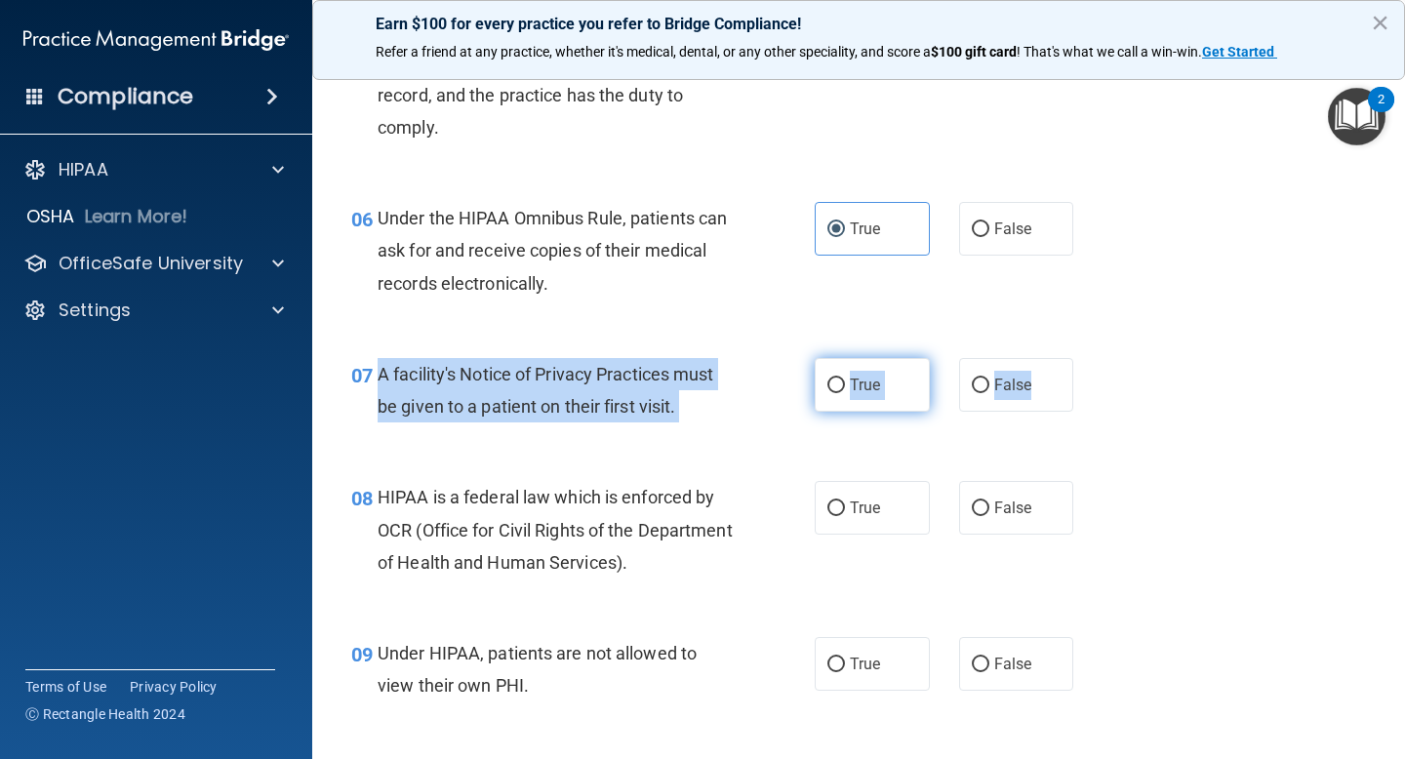
radio input "true"
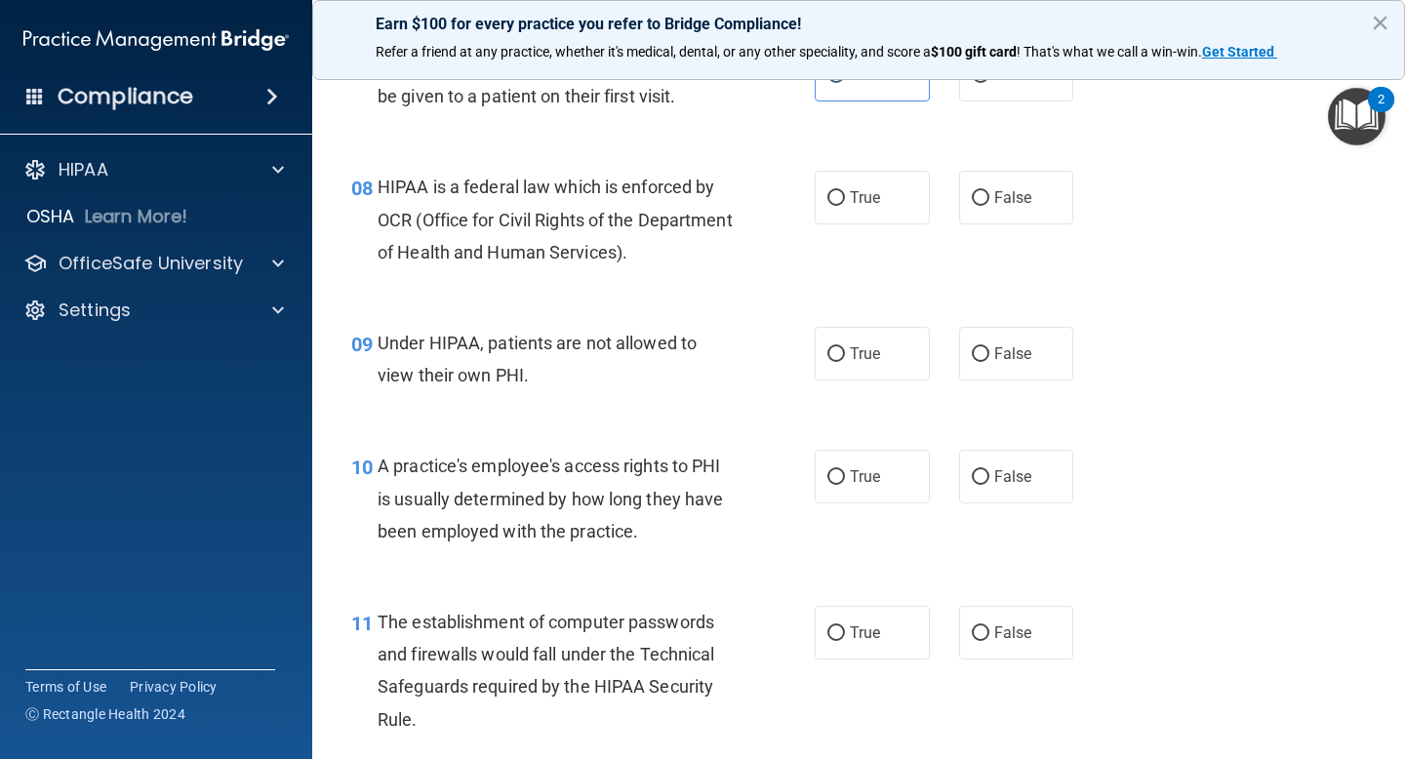
scroll to position [1280, 0]
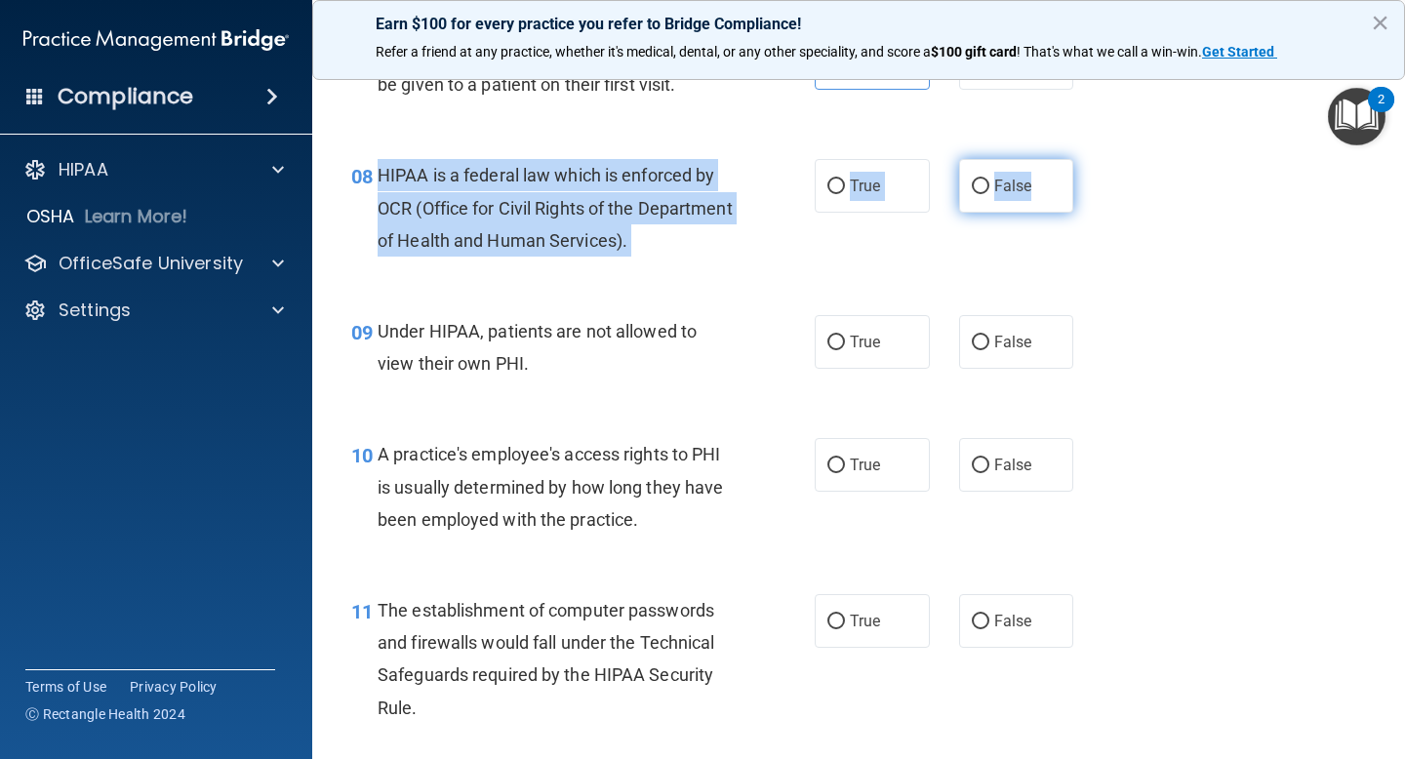
drag, startPoint x: 377, startPoint y: 170, endPoint x: 1047, endPoint y: 188, distance: 670.5
click at [1091, 159] on ng-form "08 HIPAA is a federal law which is enforced by OCR (Office for Civil Rights of …" at bounding box center [1091, 159] width 0 height 0
copy ng-form "HIPAA is a federal law which is enforced by OCR (Office for Civil Rights of the…"
click at [828, 193] on input "True" at bounding box center [836, 187] width 18 height 15
radio input "true"
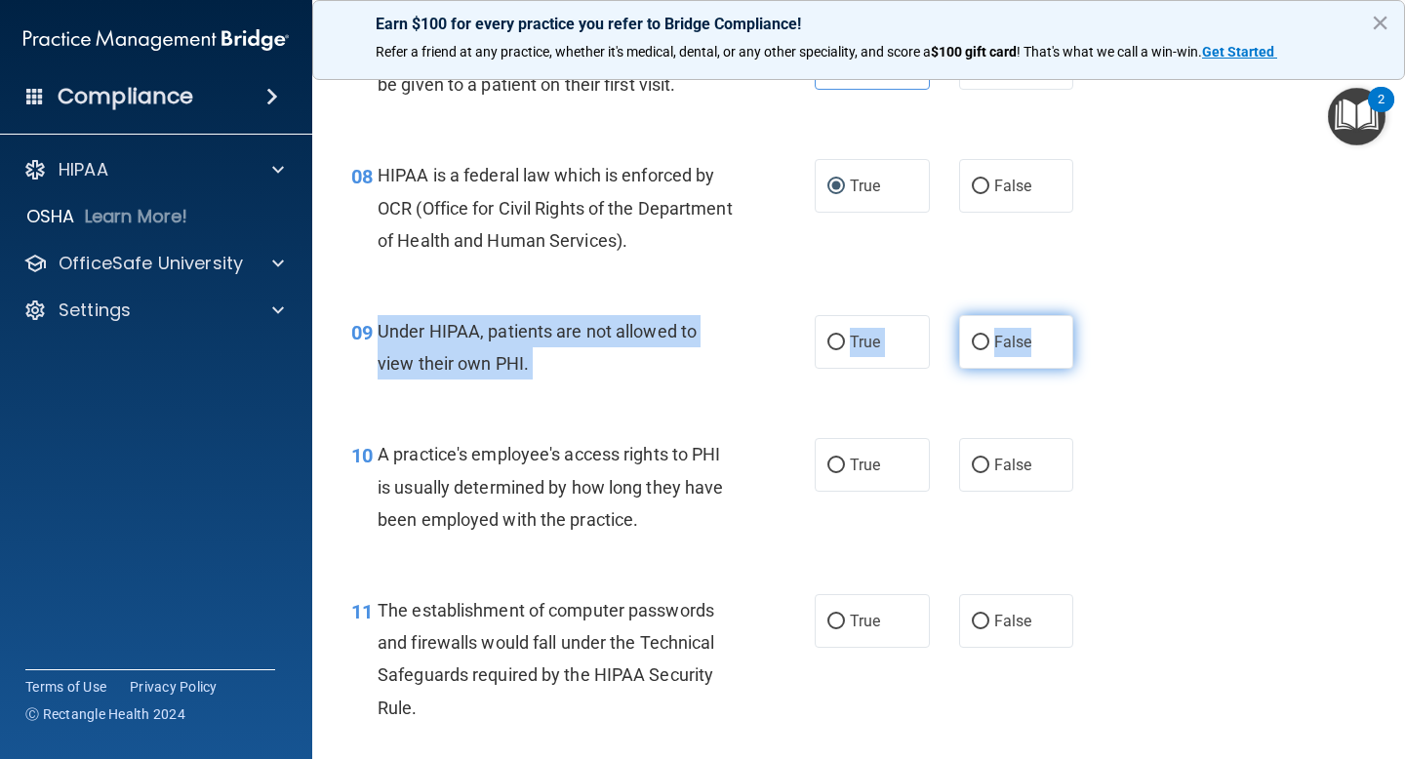
drag, startPoint x: 374, startPoint y: 327, endPoint x: 1041, endPoint y: 359, distance: 668.1
click at [1091, 315] on ng-form "09 Under HIPAA, patients are not allowed to view their own PHI. True False" at bounding box center [1091, 315] width 0 height 0
copy ng-form "Under HIPAA, patients are not allowed to view their own PHI. True False"
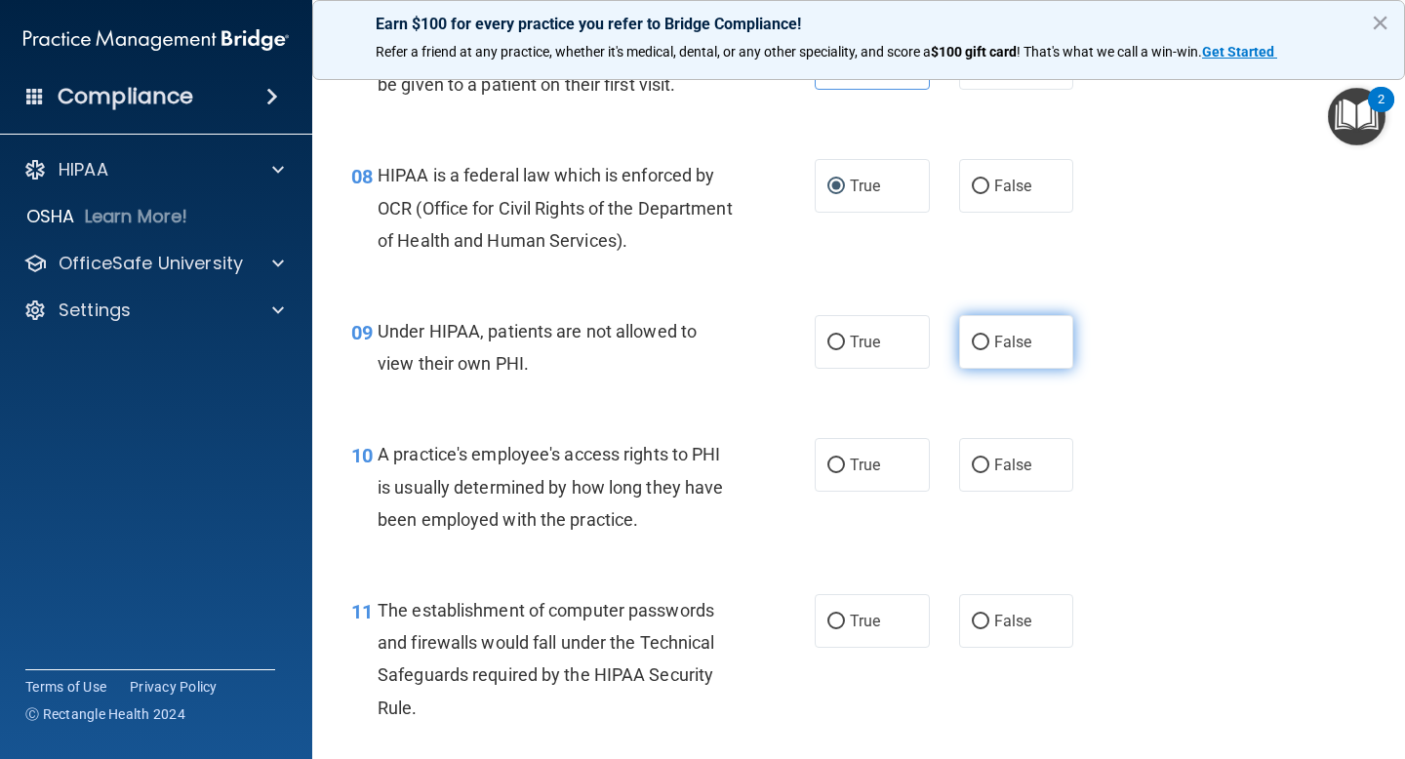
click at [959, 338] on label "False" at bounding box center [1016, 342] width 115 height 54
click at [972, 338] on input "False" at bounding box center [981, 343] width 18 height 15
radio input "true"
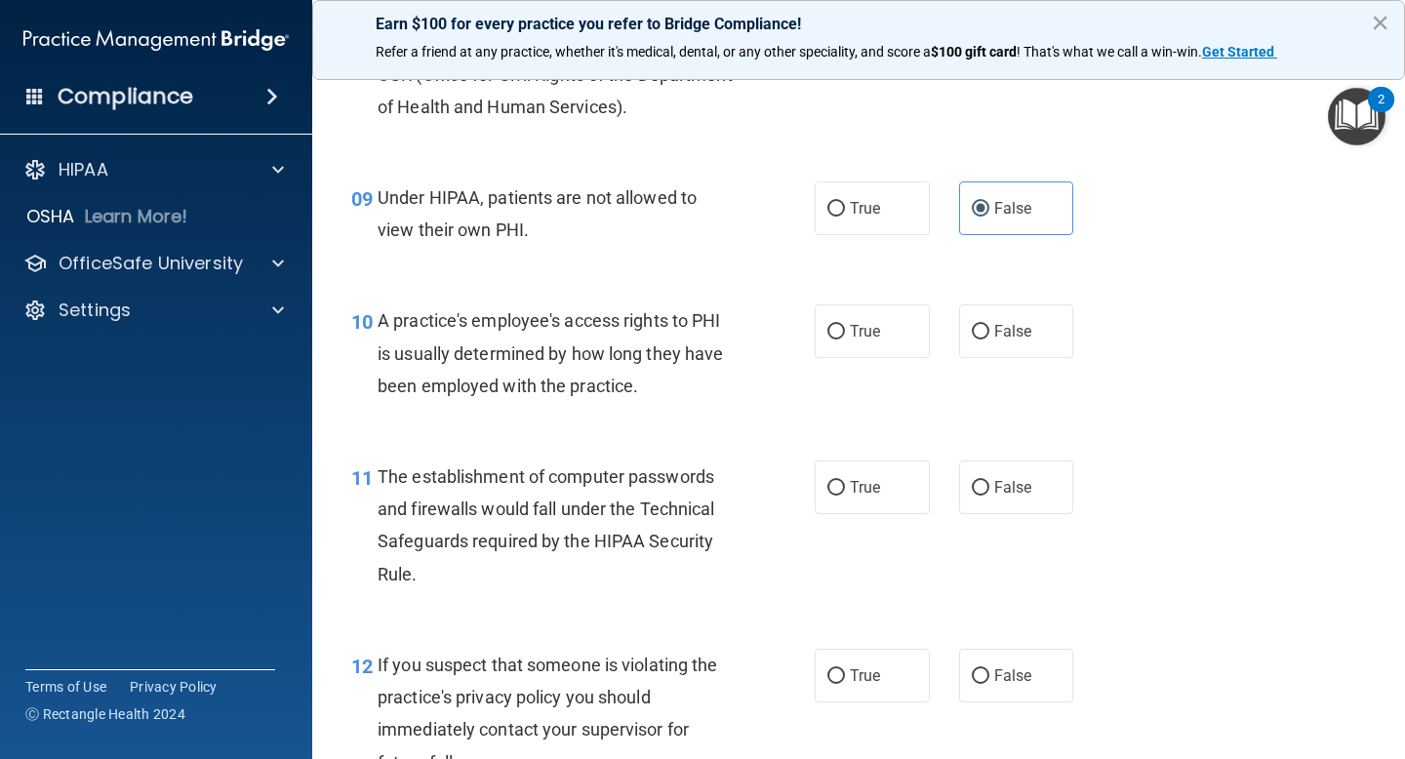
scroll to position [1423, 0]
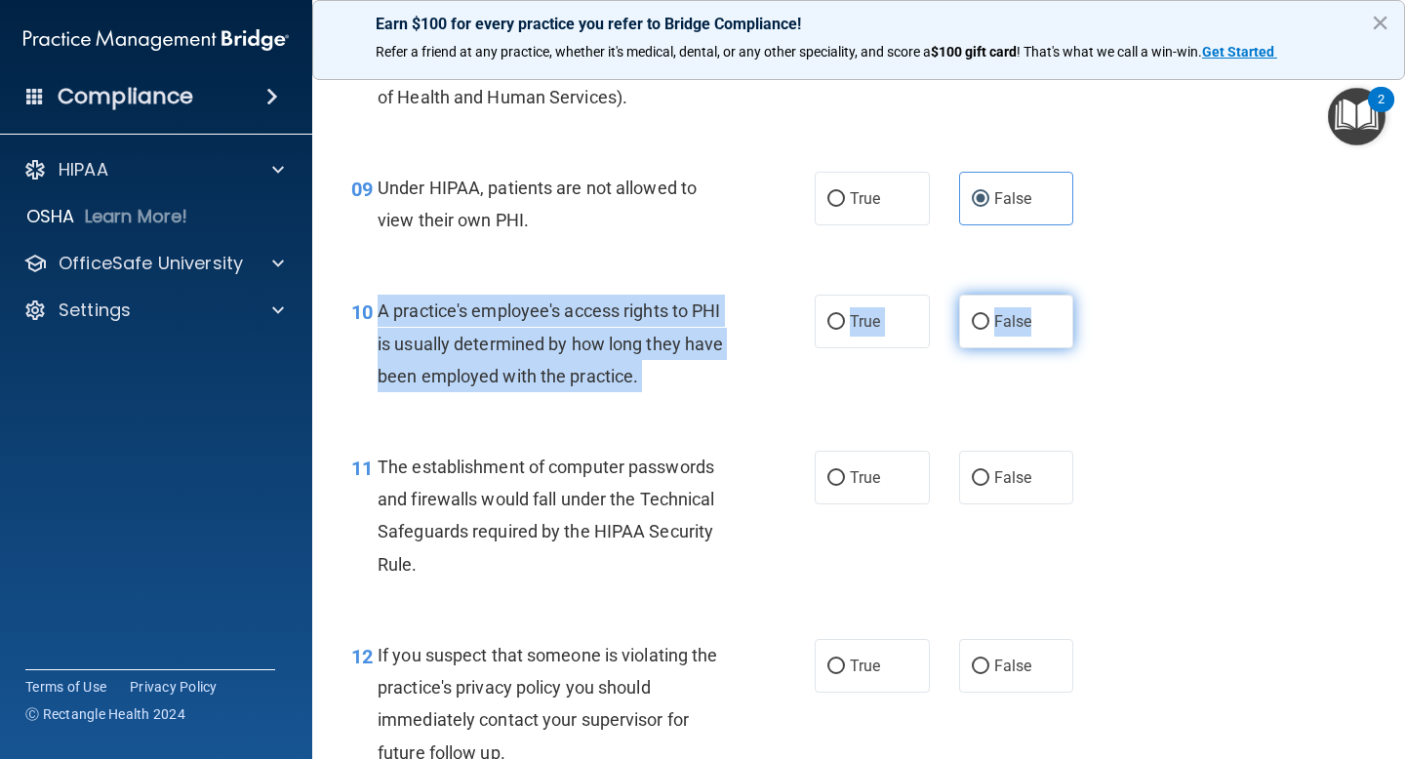
drag, startPoint x: 371, startPoint y: 309, endPoint x: 1047, endPoint y: 333, distance: 676.5
click at [1091, 295] on ng-form "10 A practice's employee's access rights to PHI is usually determined by how lo…" at bounding box center [1091, 295] width 0 height 0
copy ng-form "A practice's employee's access rights to PHI is usually determined by how long …"
click at [972, 323] on input "False" at bounding box center [981, 322] width 18 height 15
radio input "true"
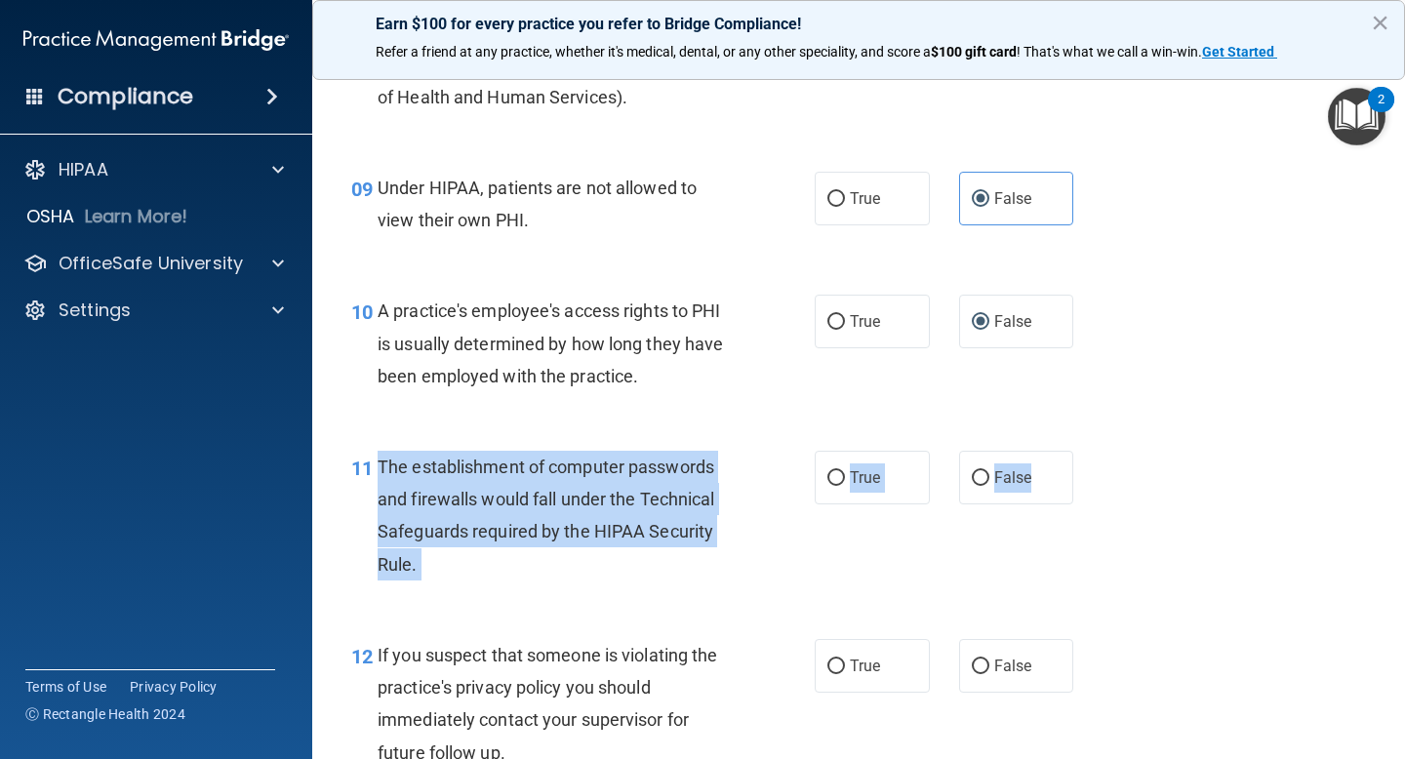
drag, startPoint x: 380, startPoint y: 464, endPoint x: 783, endPoint y: 473, distance: 404.0
click at [1091, 451] on ng-form "11 The establishment of computer passwords and firewalls would fall under the T…" at bounding box center [1091, 451] width 0 height 0
click at [827, 479] on input "True" at bounding box center [836, 478] width 18 height 15
radio input "true"
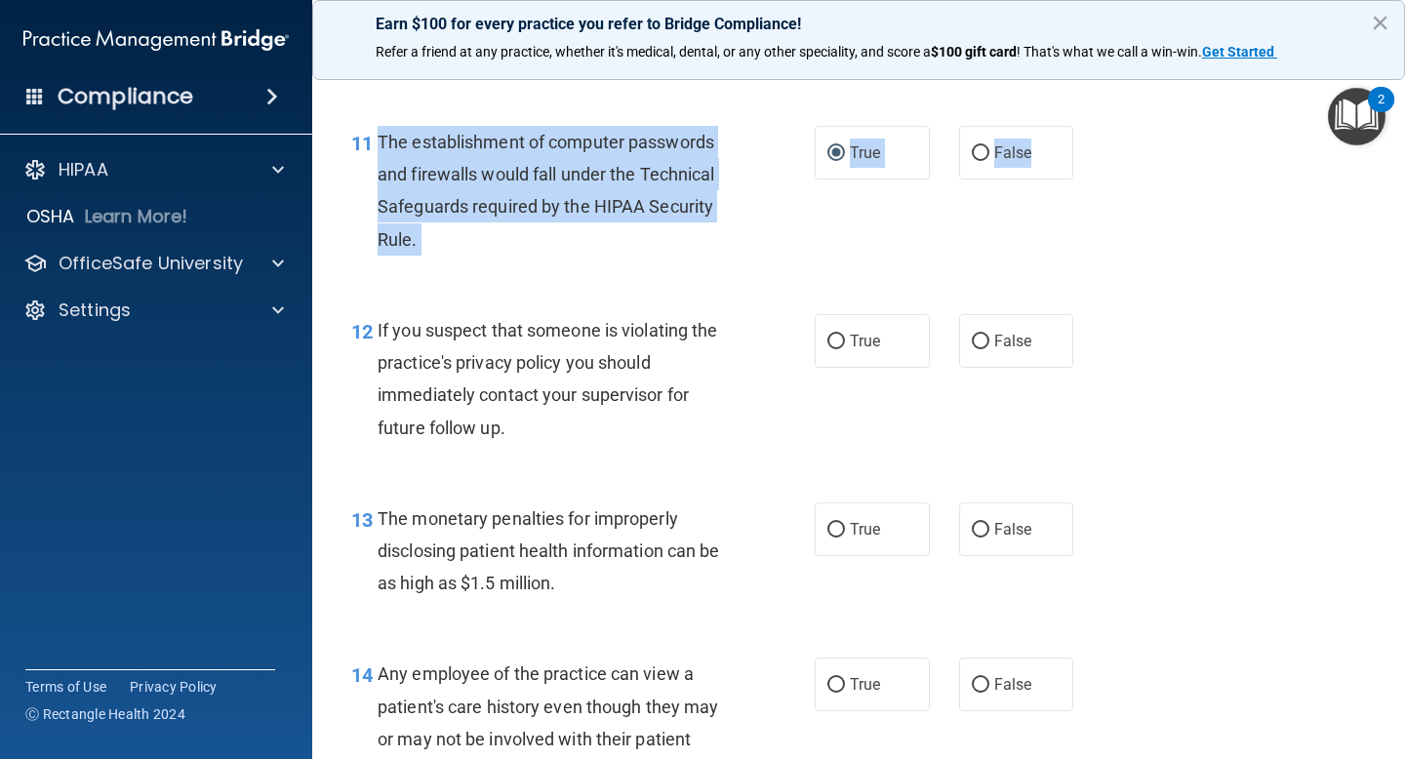
scroll to position [1750, 0]
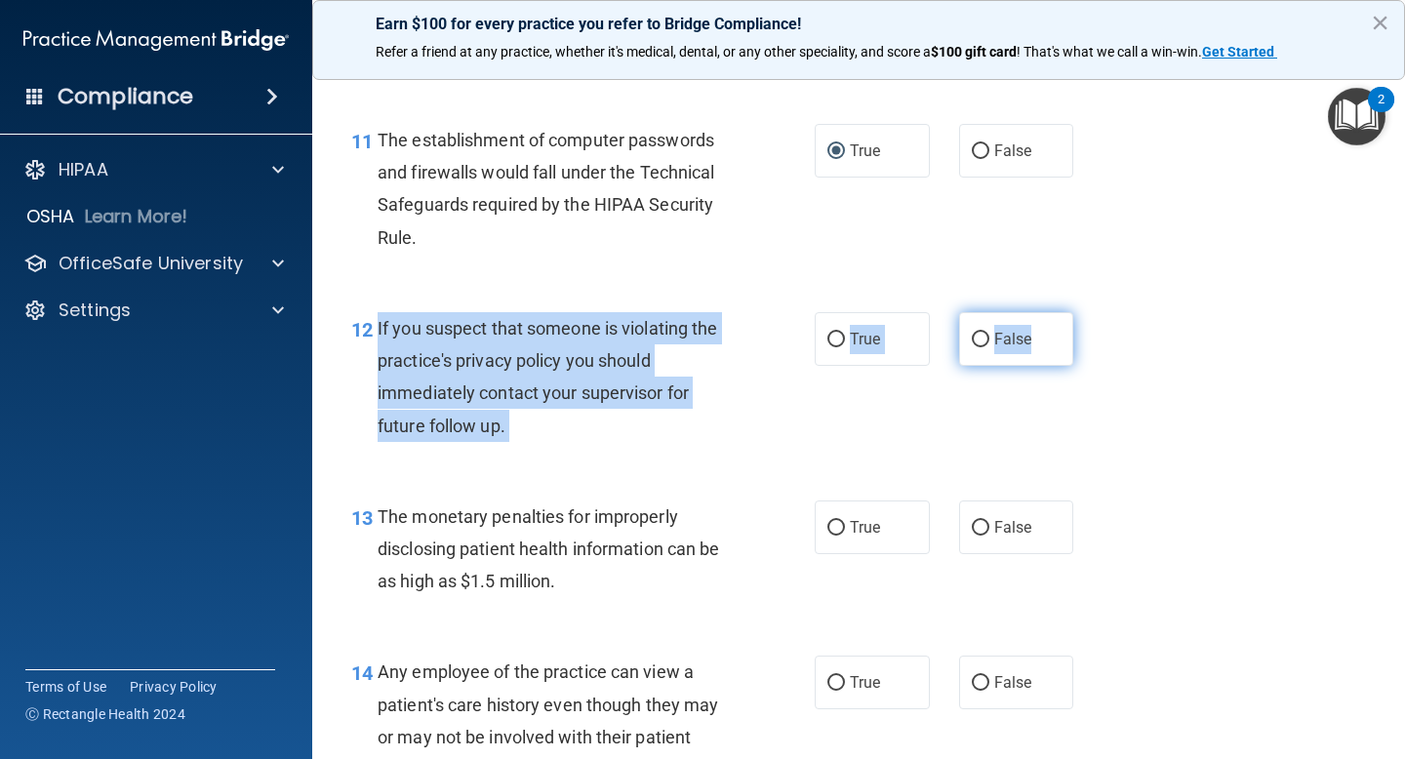
drag, startPoint x: 372, startPoint y: 328, endPoint x: 1049, endPoint y: 343, distance: 677.3
click at [1091, 312] on ng-form "12 If you suspect that someone is violating the practice's privacy policy you s…" at bounding box center [1091, 312] width 0 height 0
click at [833, 336] on input "True" at bounding box center [836, 340] width 18 height 15
radio input "true"
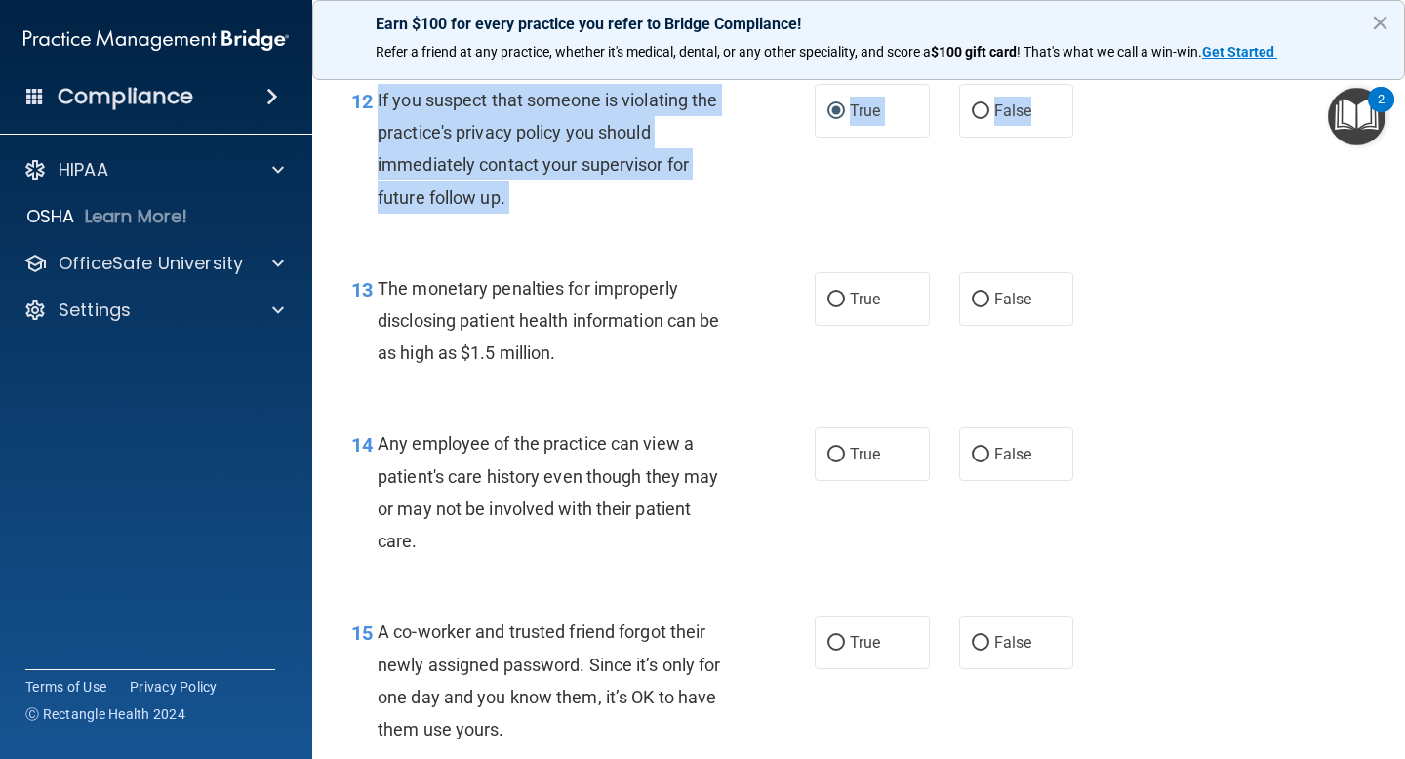
scroll to position [1982, 0]
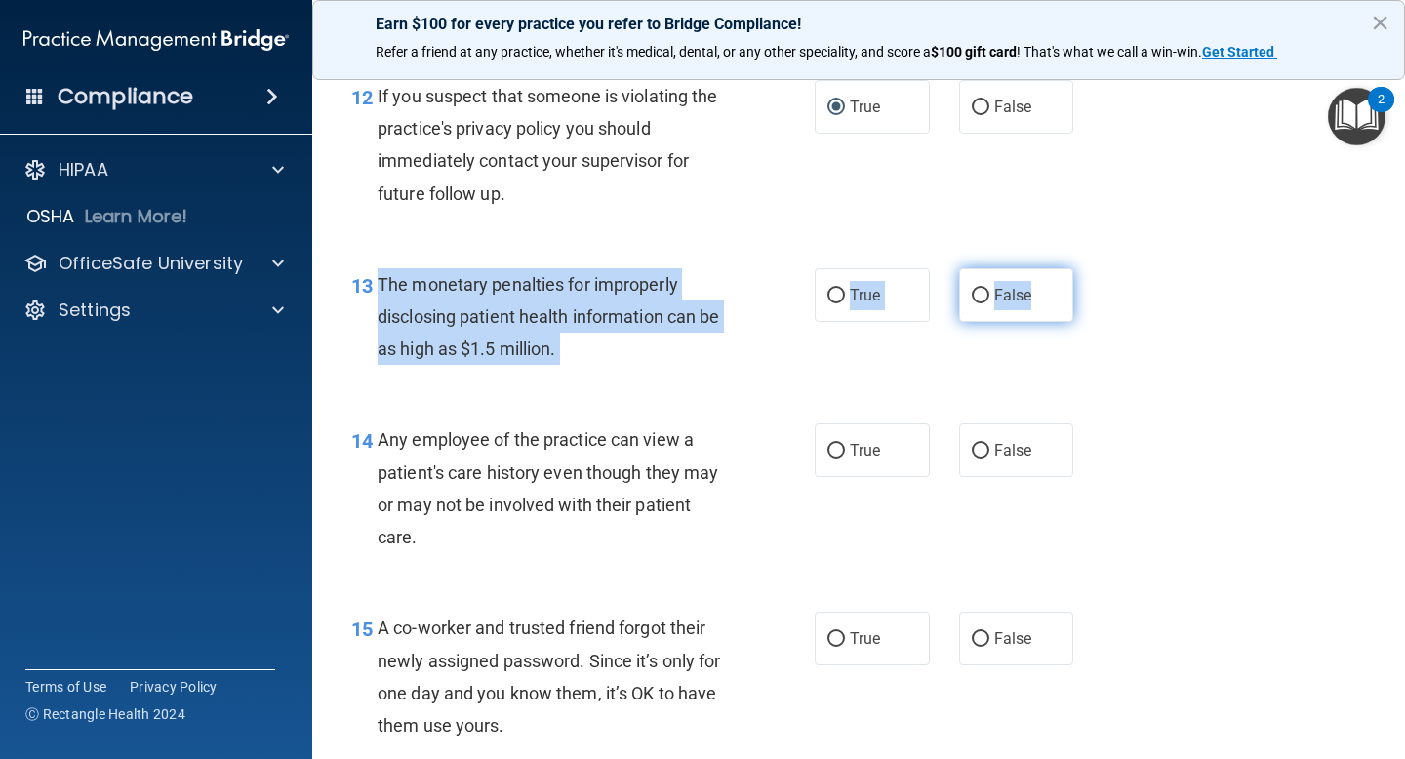
drag, startPoint x: 379, startPoint y: 286, endPoint x: 1050, endPoint y: 288, distance: 671.2
click at [1091, 268] on ng-form "13 The monetary penalties for improperly disclosing patient health information …" at bounding box center [1091, 268] width 0 height 0
click at [818, 299] on label "True" at bounding box center [872, 295] width 115 height 54
click at [827, 299] on input "True" at bounding box center [836, 296] width 18 height 15
radio input "true"
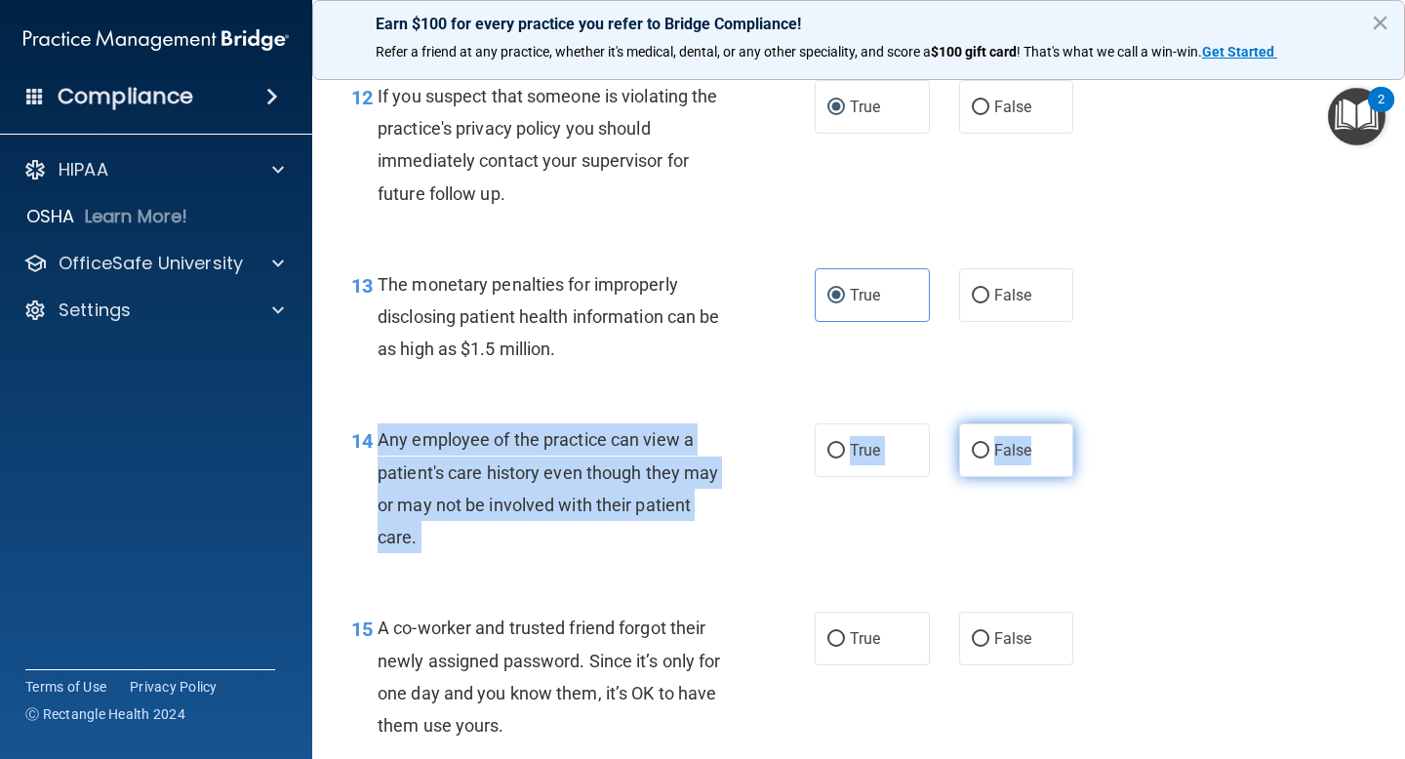
drag, startPoint x: 373, startPoint y: 435, endPoint x: 1060, endPoint y: 437, distance: 686.8
click at [1091, 423] on ng-form "14 Any employee of the practice can view a patient's care history even though t…" at bounding box center [1091, 423] width 0 height 0
click at [994, 458] on span "False" at bounding box center [1013, 450] width 38 height 19
click at [989, 458] on input "False" at bounding box center [981, 451] width 18 height 15
radio input "true"
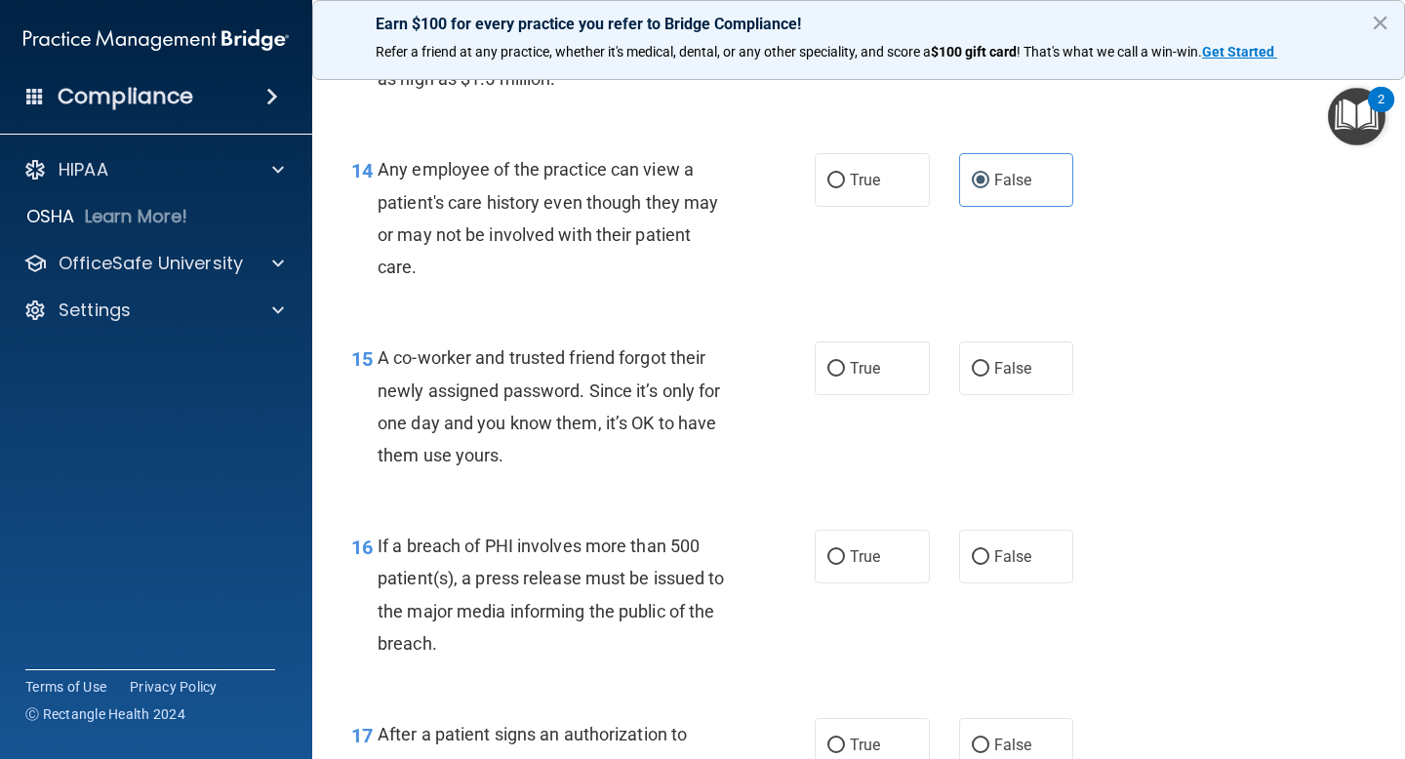
scroll to position [2254, 0]
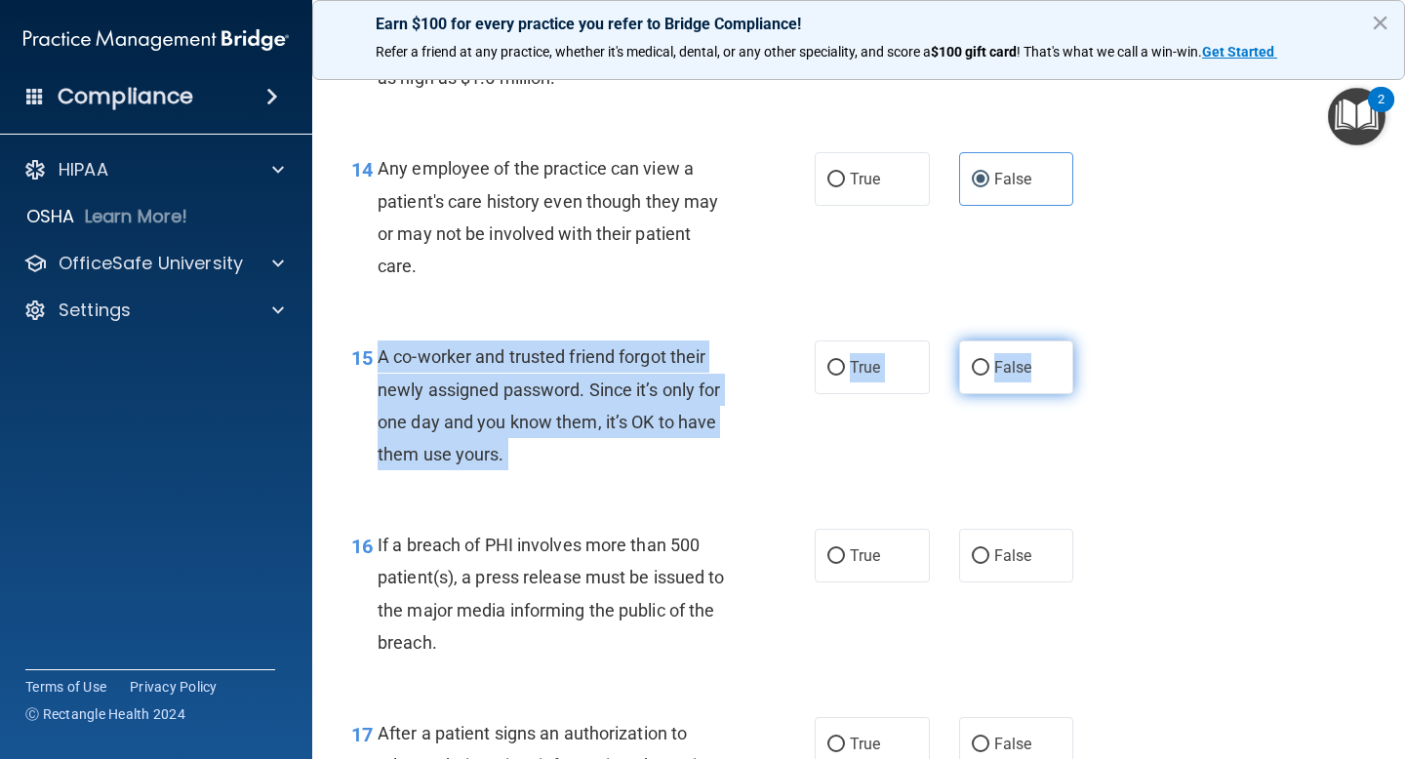
drag, startPoint x: 378, startPoint y: 351, endPoint x: 1034, endPoint y: 384, distance: 657.4
click at [1091, 340] on ng-form "15 A co-worker and trusted friend forgot their newly assigned password. Since i…" at bounding box center [1091, 340] width 0 height 0
click at [972, 370] on input "False" at bounding box center [981, 368] width 18 height 15
radio input "true"
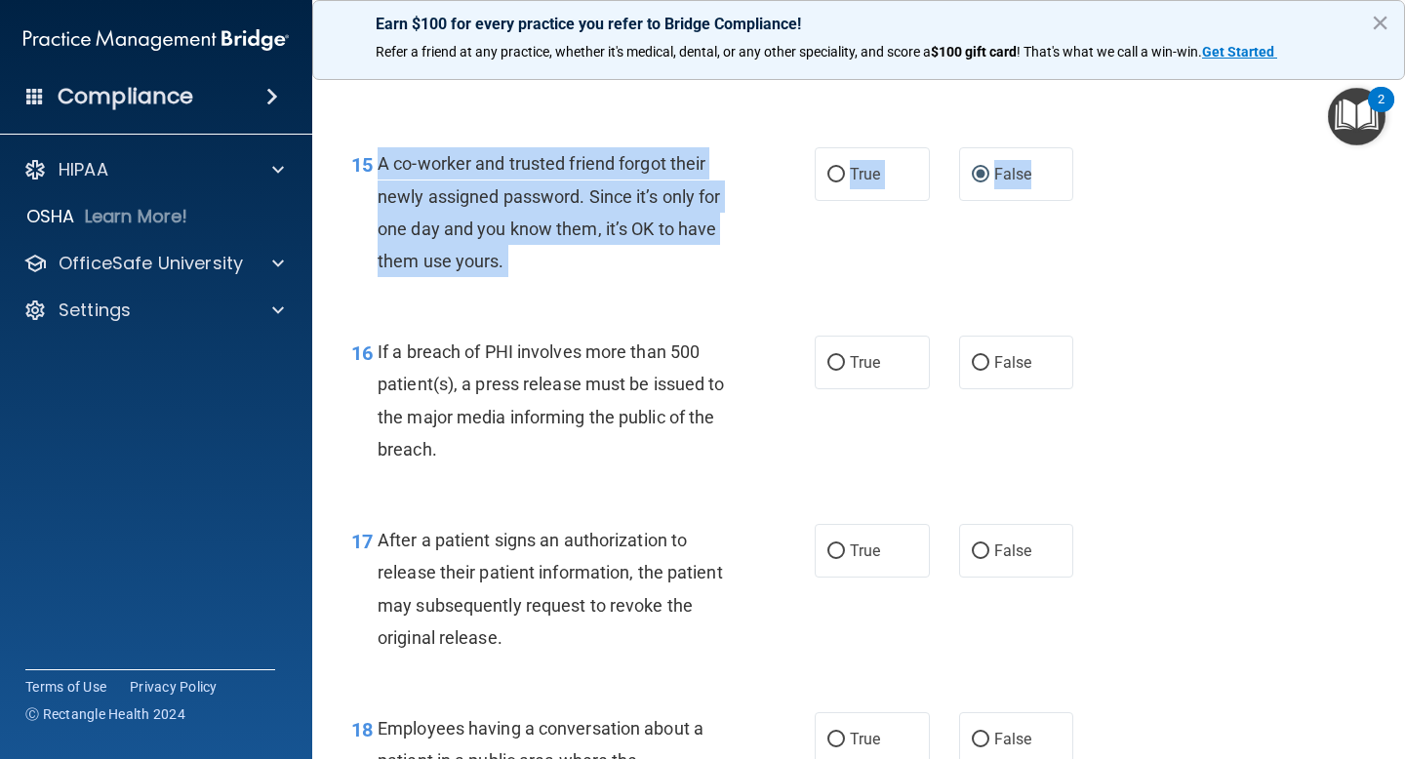
scroll to position [2451, 0]
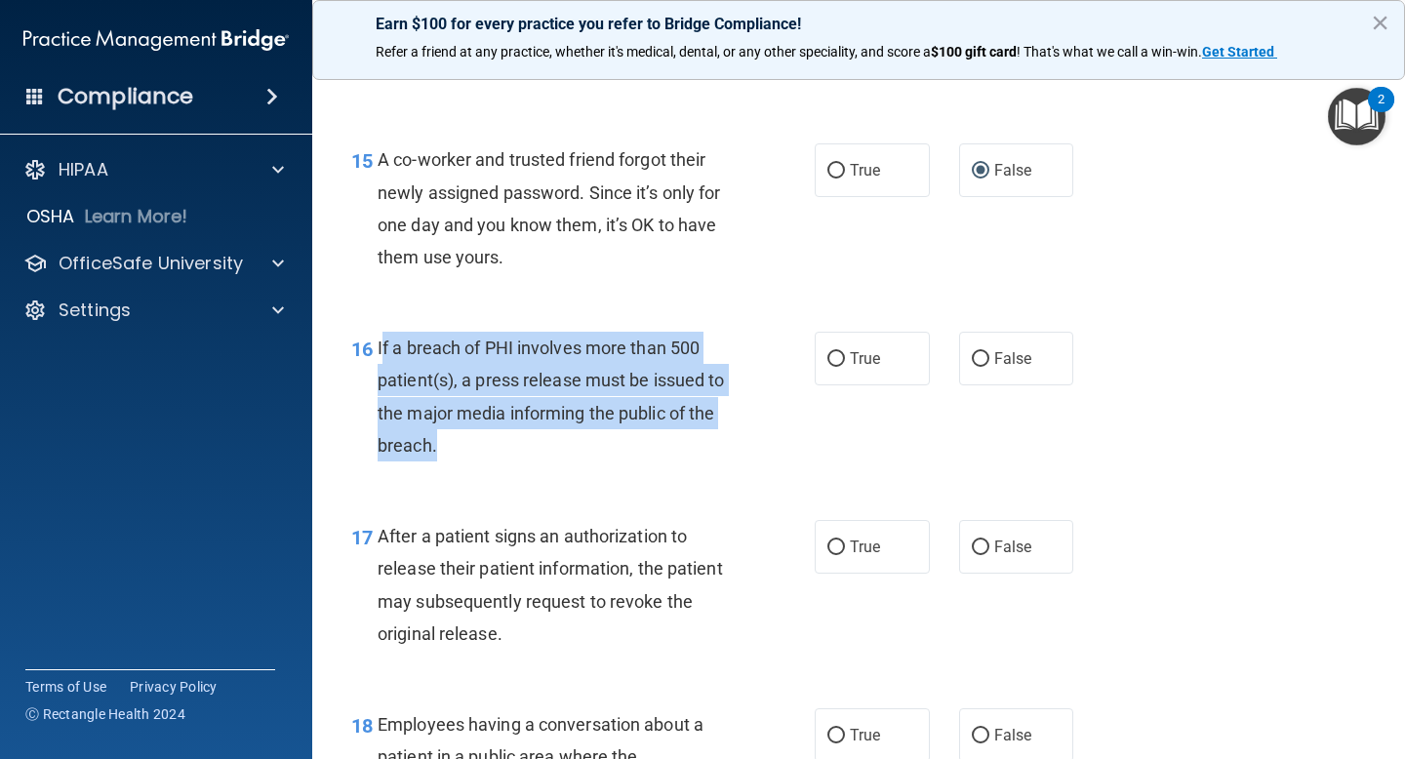
drag, startPoint x: 380, startPoint y: 345, endPoint x: 506, endPoint y: 450, distance: 163.5
click at [506, 450] on div "If a breach of PHI involves more than 500 patient(s), a press release must be i…" at bounding box center [563, 397] width 370 height 130
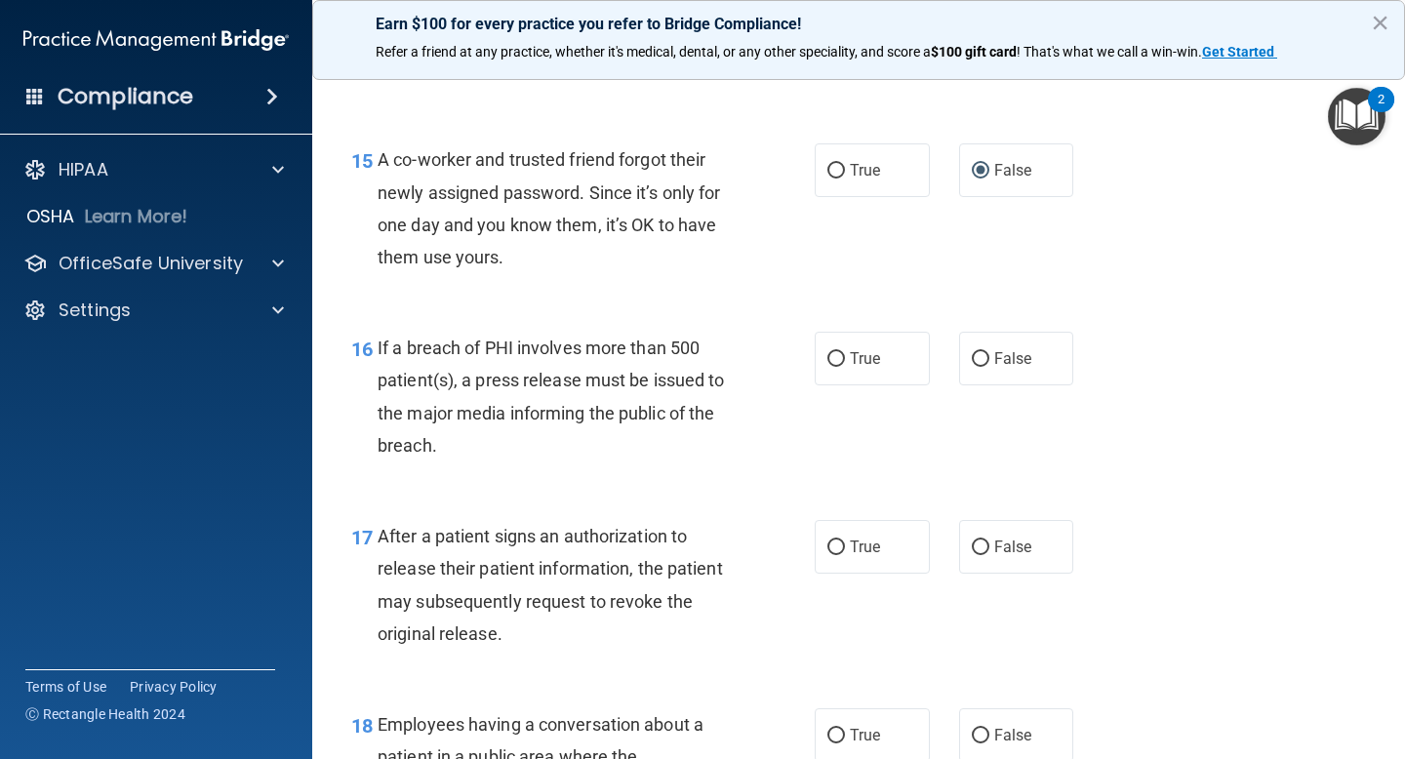
click at [505, 450] on div "If a breach of PHI involves more than 500 patient(s), a press release must be i…" at bounding box center [563, 397] width 370 height 130
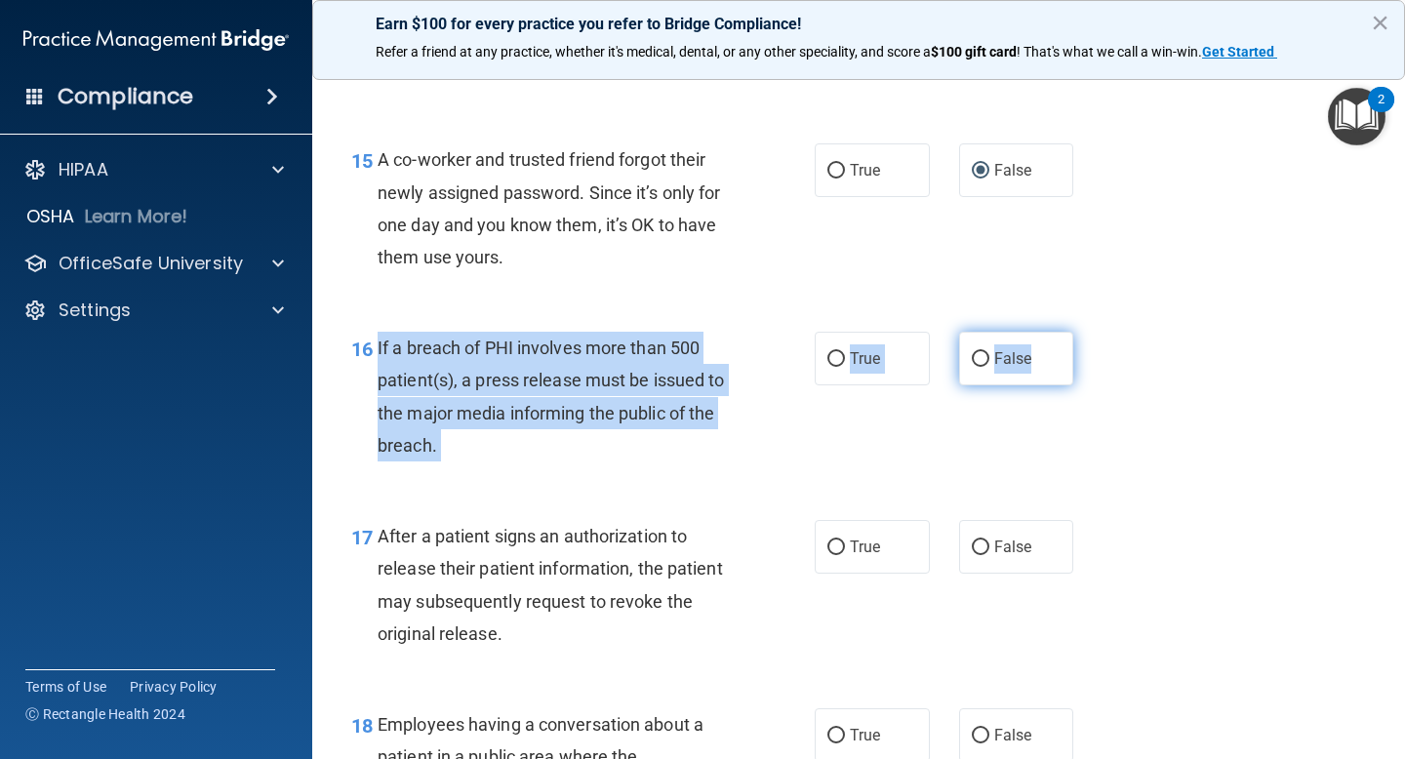
drag, startPoint x: 370, startPoint y: 341, endPoint x: 1013, endPoint y: 366, distance: 643.4
click at [1091, 332] on ng-form "16 If a breach of PHI involves more than 500 patient(s), a press release must b…" at bounding box center [1091, 332] width 0 height 0
click at [841, 367] on label "True" at bounding box center [872, 359] width 115 height 54
click at [841, 367] on input "True" at bounding box center [836, 359] width 18 height 15
radio input "true"
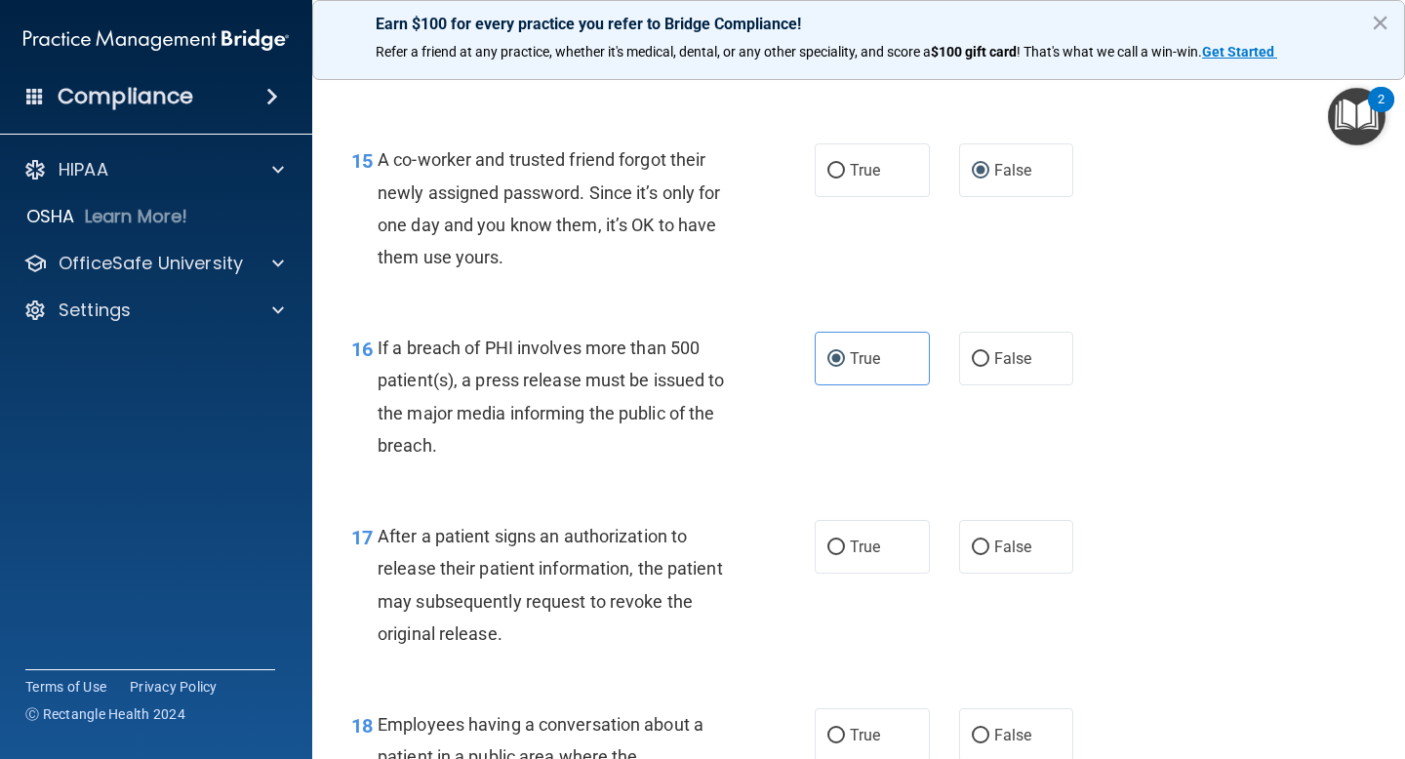
scroll to position [2711, 0]
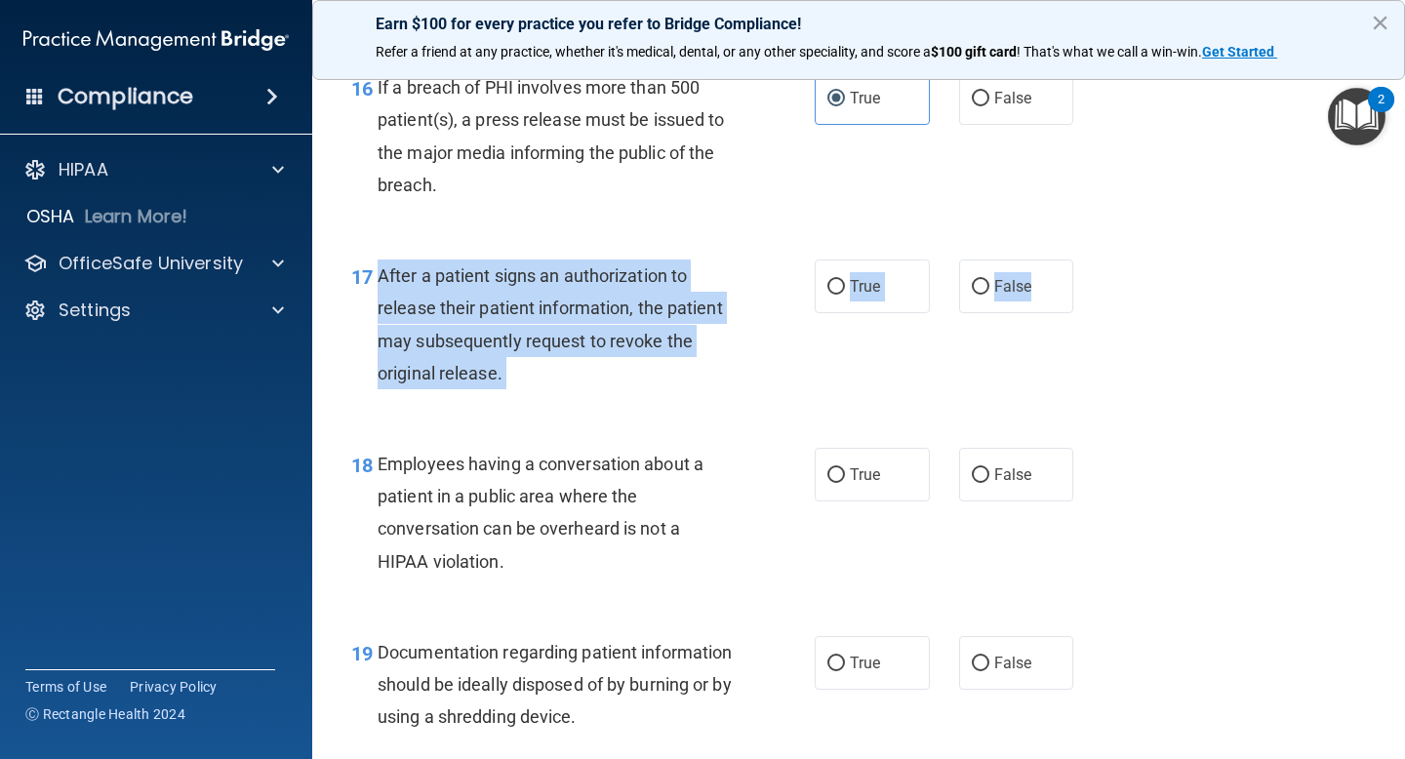
drag, startPoint x: 376, startPoint y: 276, endPoint x: 1071, endPoint y: 286, distance: 695.7
click at [1091, 260] on ng-form "17 After a patient signs an authorization to release their patient information,…" at bounding box center [1091, 260] width 0 height 0
click at [839, 294] on label "True" at bounding box center [872, 287] width 115 height 54
click at [839, 294] on input "True" at bounding box center [836, 287] width 18 height 15
radio input "true"
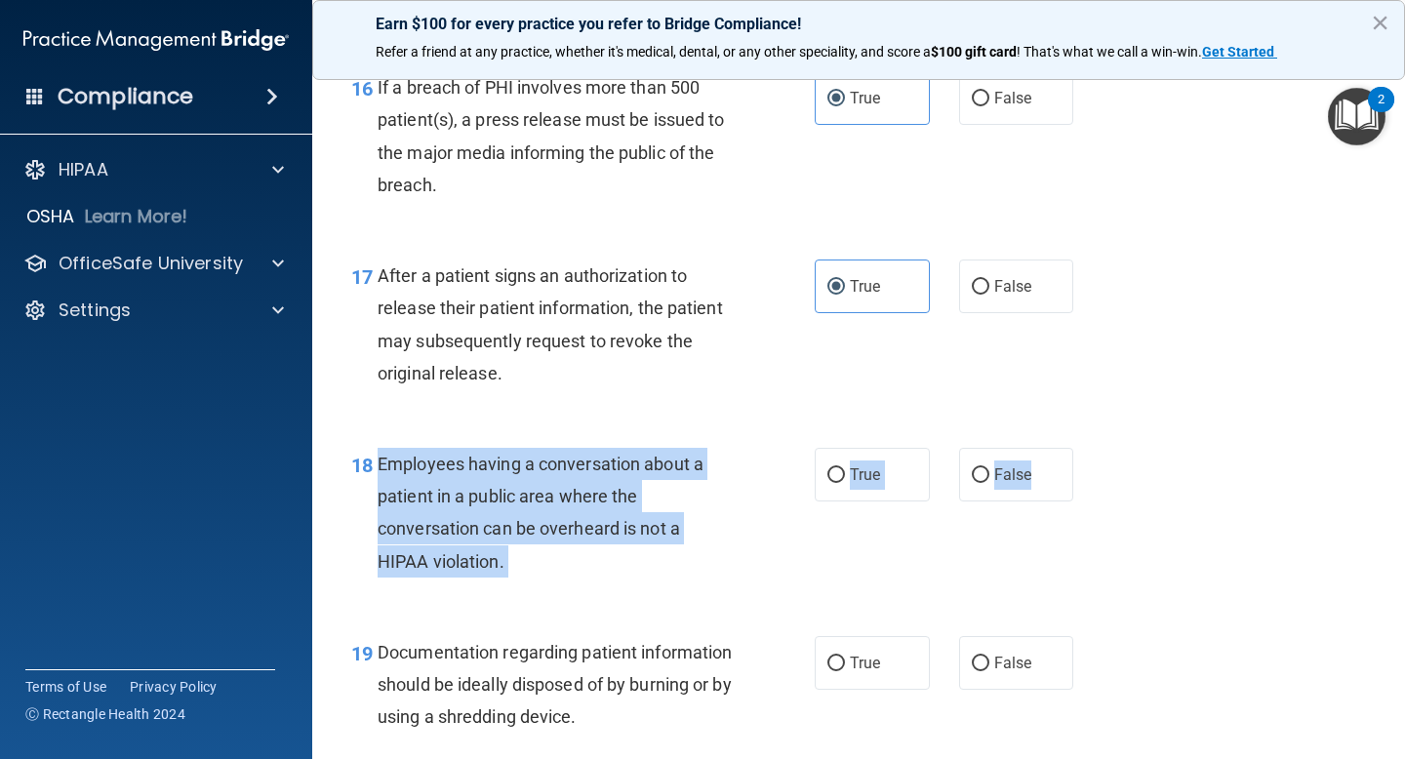
drag, startPoint x: 374, startPoint y: 457, endPoint x: 1072, endPoint y: 482, distance: 699.0
click at [1091, 448] on ng-form "18 Employees having a conversation about a patient in a public area where the c…" at bounding box center [1091, 448] width 0 height 0
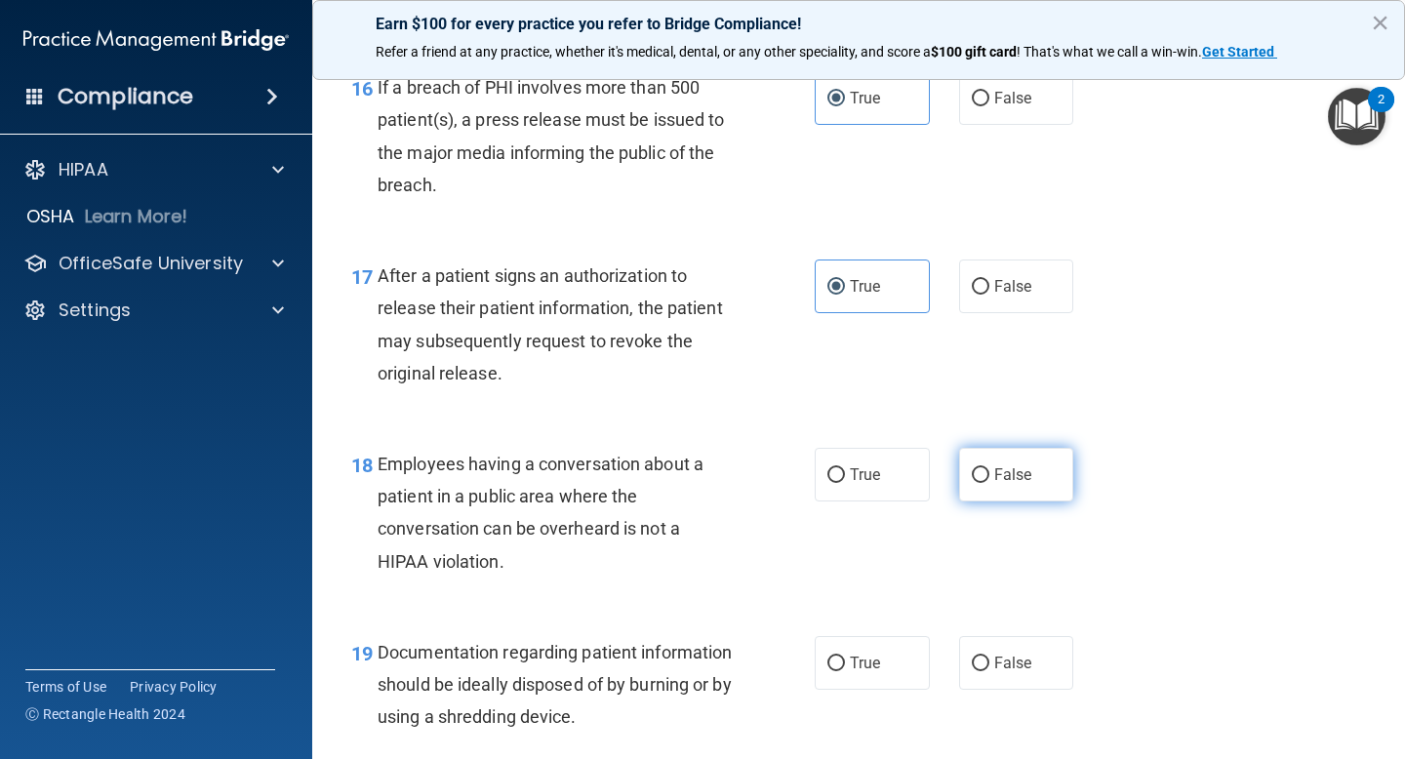
click at [994, 474] on span "False" at bounding box center [1013, 474] width 38 height 19
click at [989, 474] on input "False" at bounding box center [981, 475] width 18 height 15
radio input "true"
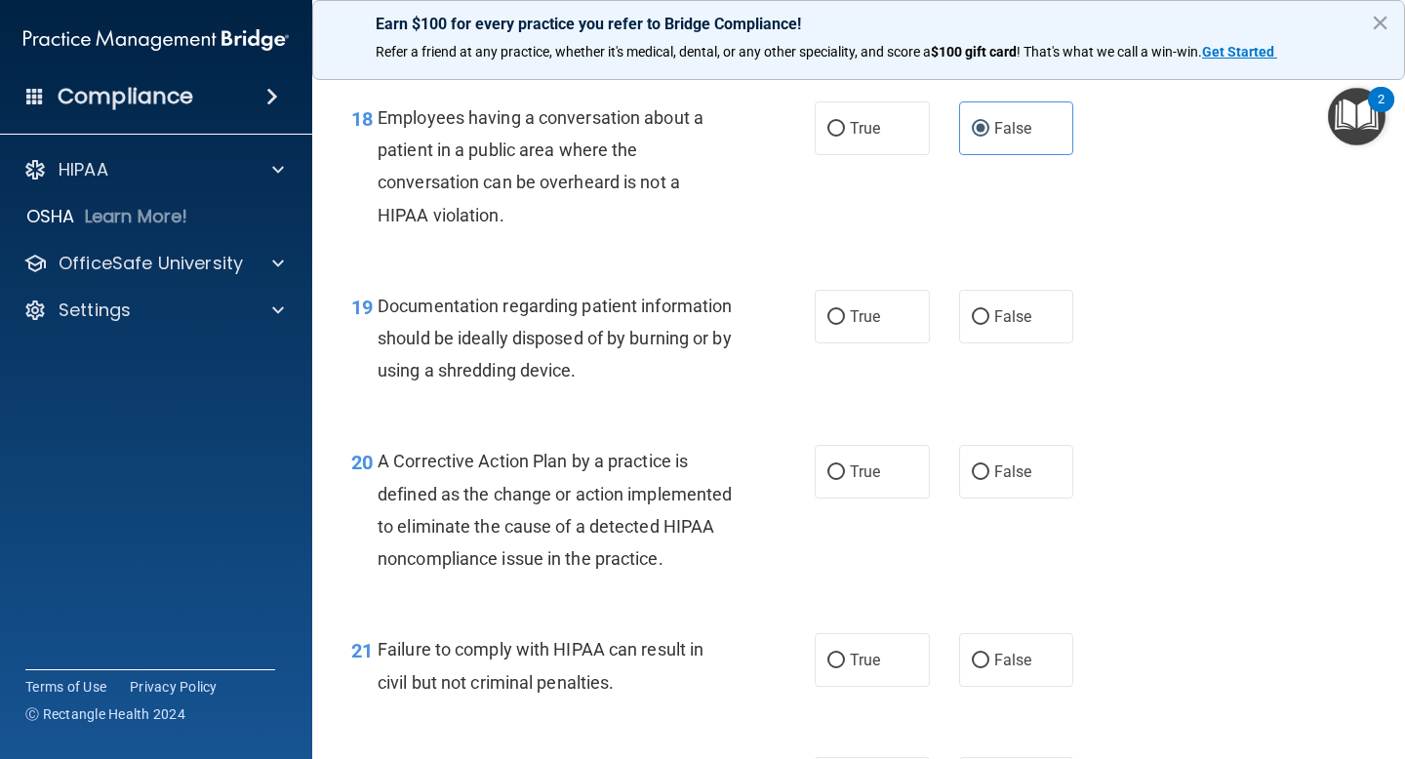
scroll to position [3105, 0]
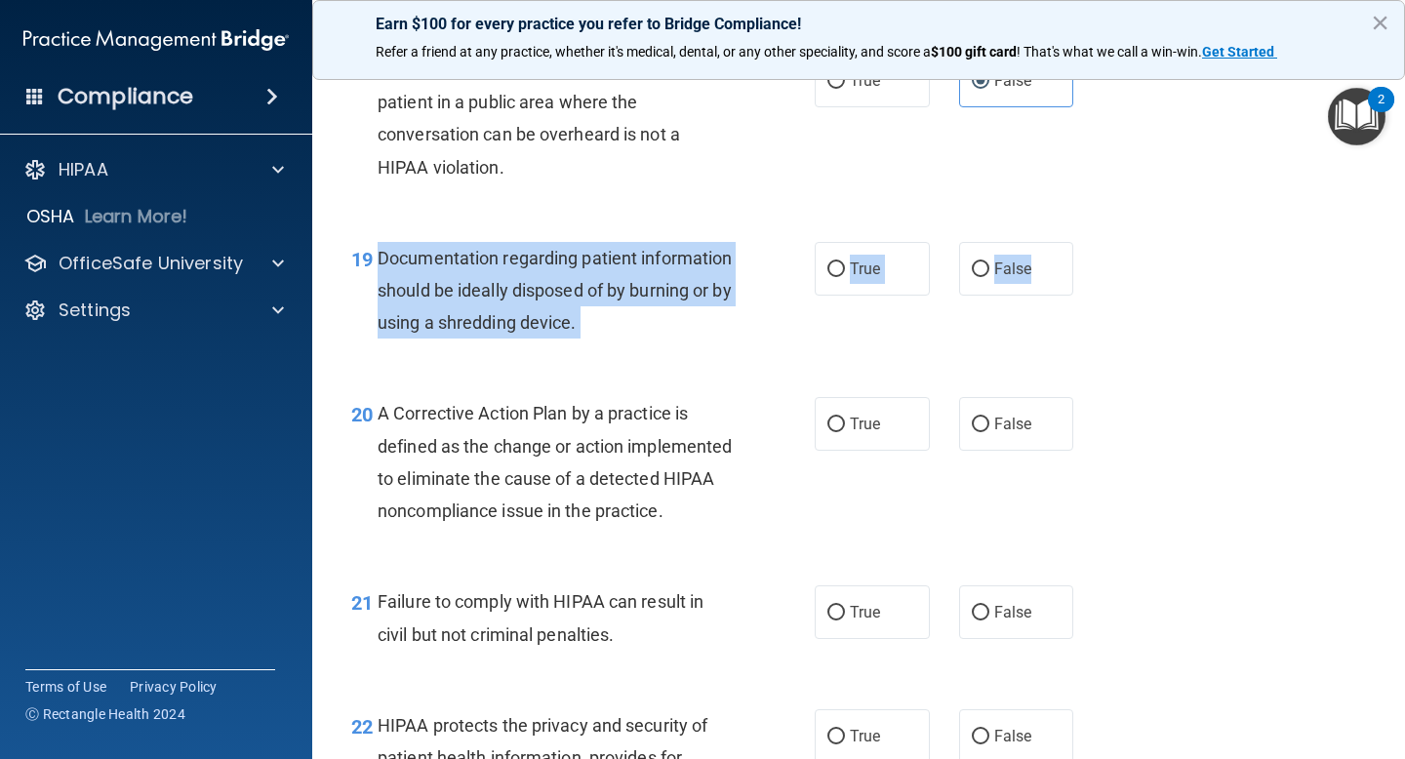
drag, startPoint x: 377, startPoint y: 252, endPoint x: 1070, endPoint y: 277, distance: 694.1
click at [1091, 242] on ng-form "19 Documentation regarding patient information should be ideally disposed of by…" at bounding box center [1091, 242] width 0 height 0
click at [857, 274] on span "True" at bounding box center [865, 269] width 30 height 19
click at [845, 274] on input "True" at bounding box center [836, 269] width 18 height 15
radio input "true"
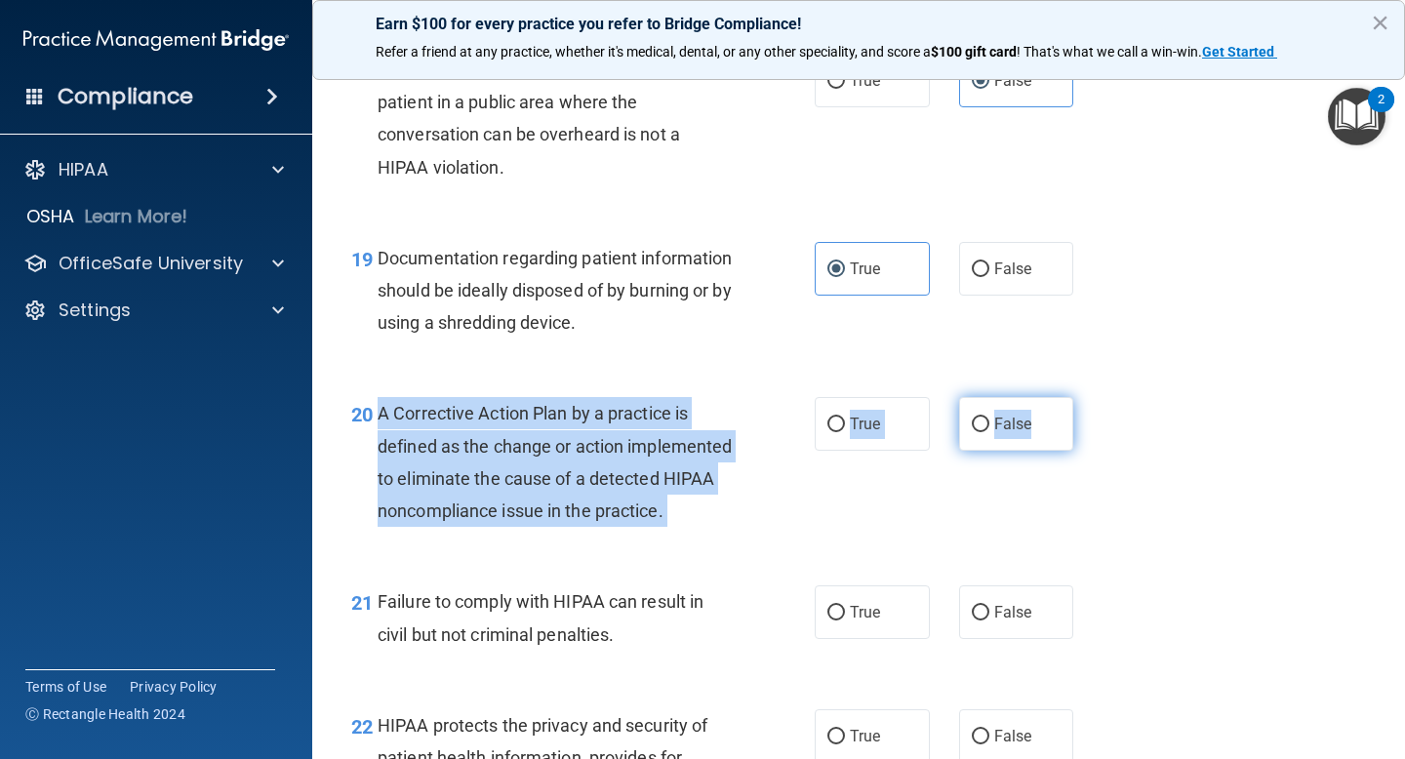
drag, startPoint x: 378, startPoint y: 416, endPoint x: 1025, endPoint y: 416, distance: 647.8
click at [1091, 397] on ng-form "20 A Corrective Action Plan by a practice is defined as the change or action im…" at bounding box center [1091, 397] width 0 height 0
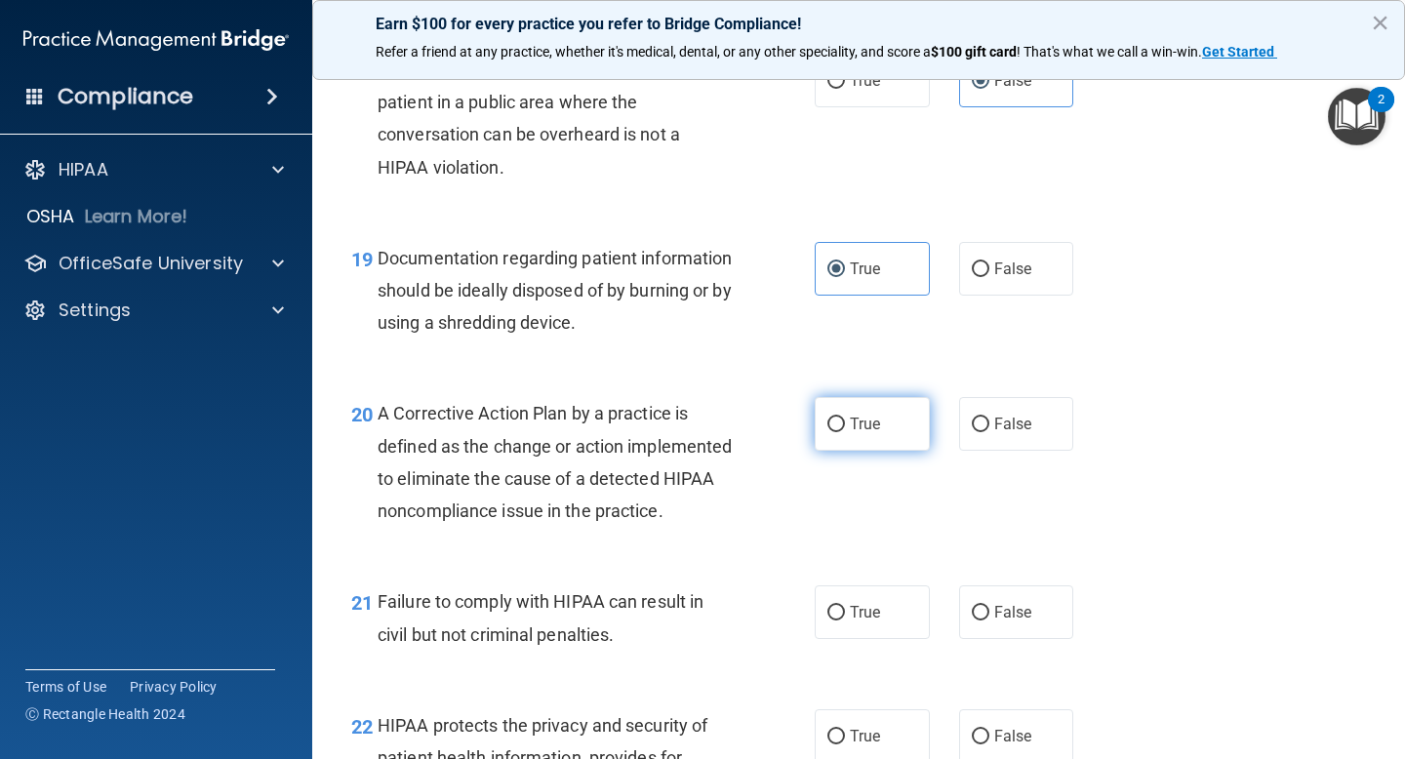
click at [856, 414] on label "True" at bounding box center [872, 424] width 115 height 54
click at [845, 418] on input "True" at bounding box center [836, 425] width 18 height 15
radio input "true"
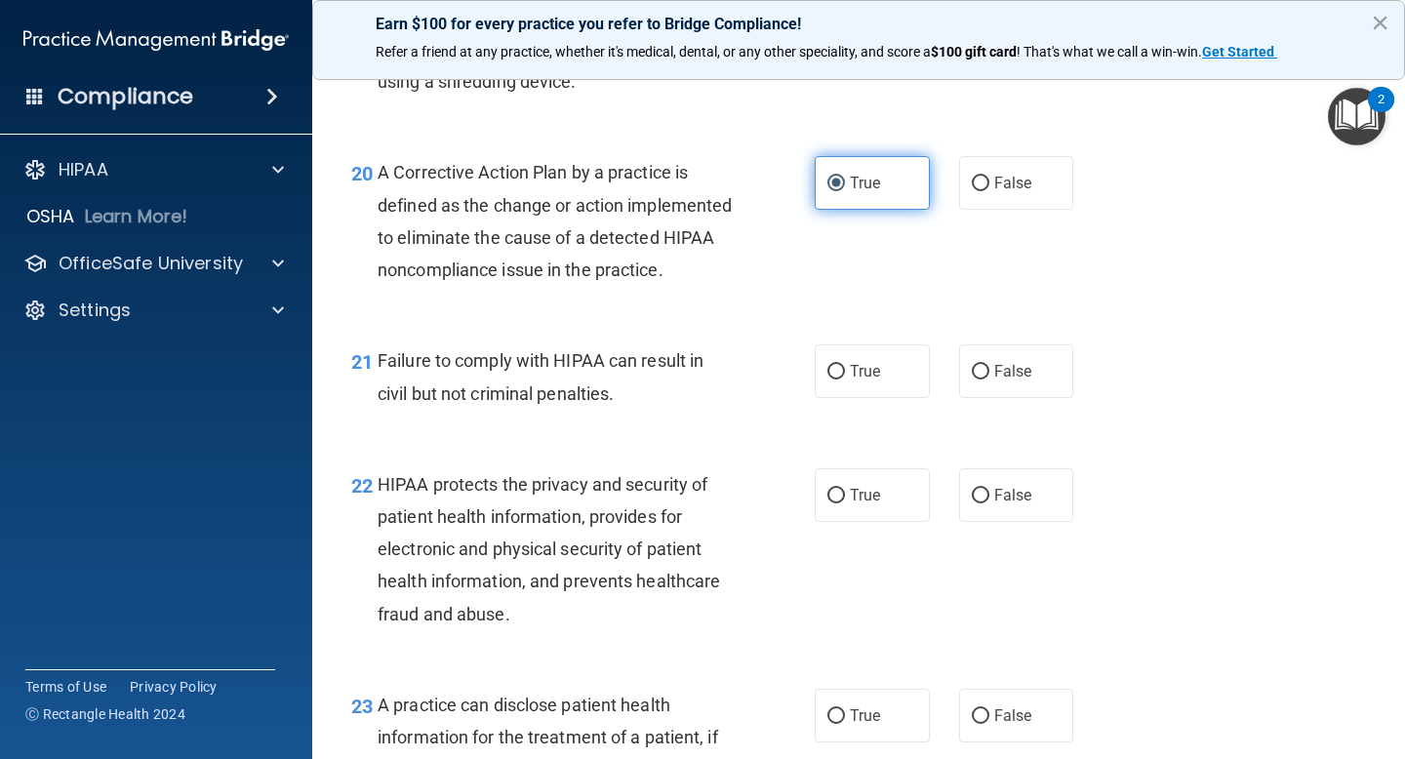
scroll to position [3364, 0]
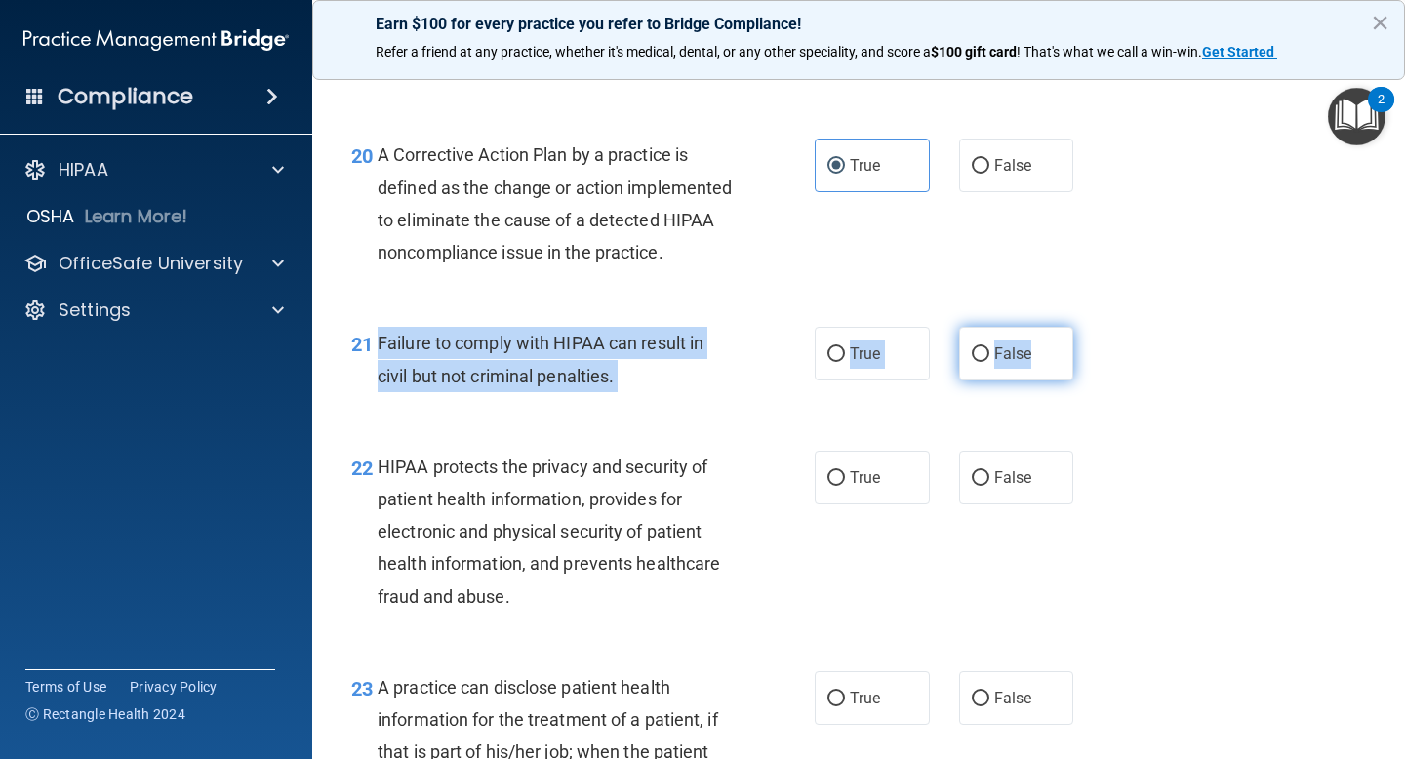
drag, startPoint x: 376, startPoint y: 370, endPoint x: 1034, endPoint y: 389, distance: 658.8
click at [1091, 327] on ng-form "21 Failure to comply with HIPAA can result in civil but not criminal penalties.…" at bounding box center [1091, 327] width 0 height 0
click at [994, 363] on span "False" at bounding box center [1013, 353] width 38 height 19
click at [989, 362] on input "False" at bounding box center [981, 354] width 18 height 15
radio input "true"
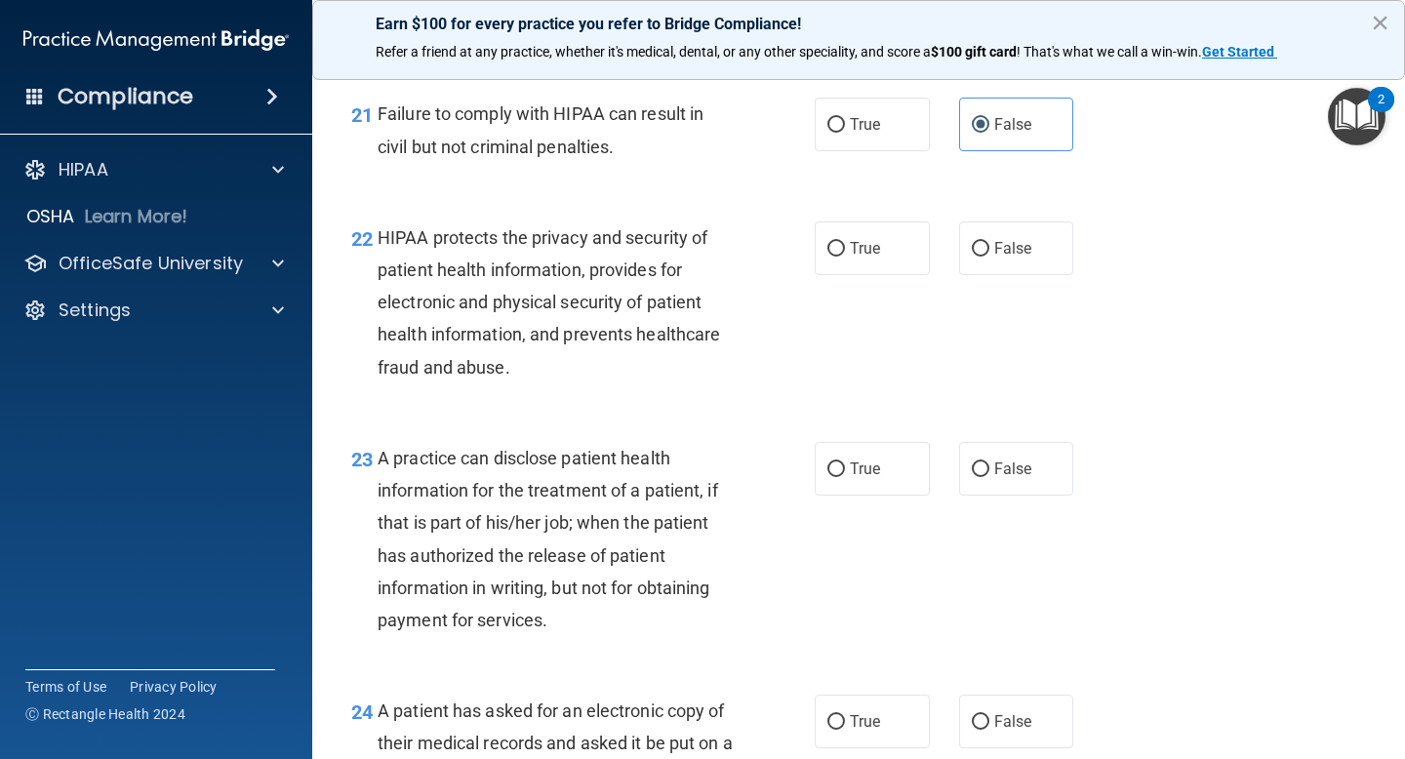
scroll to position [3645, 0]
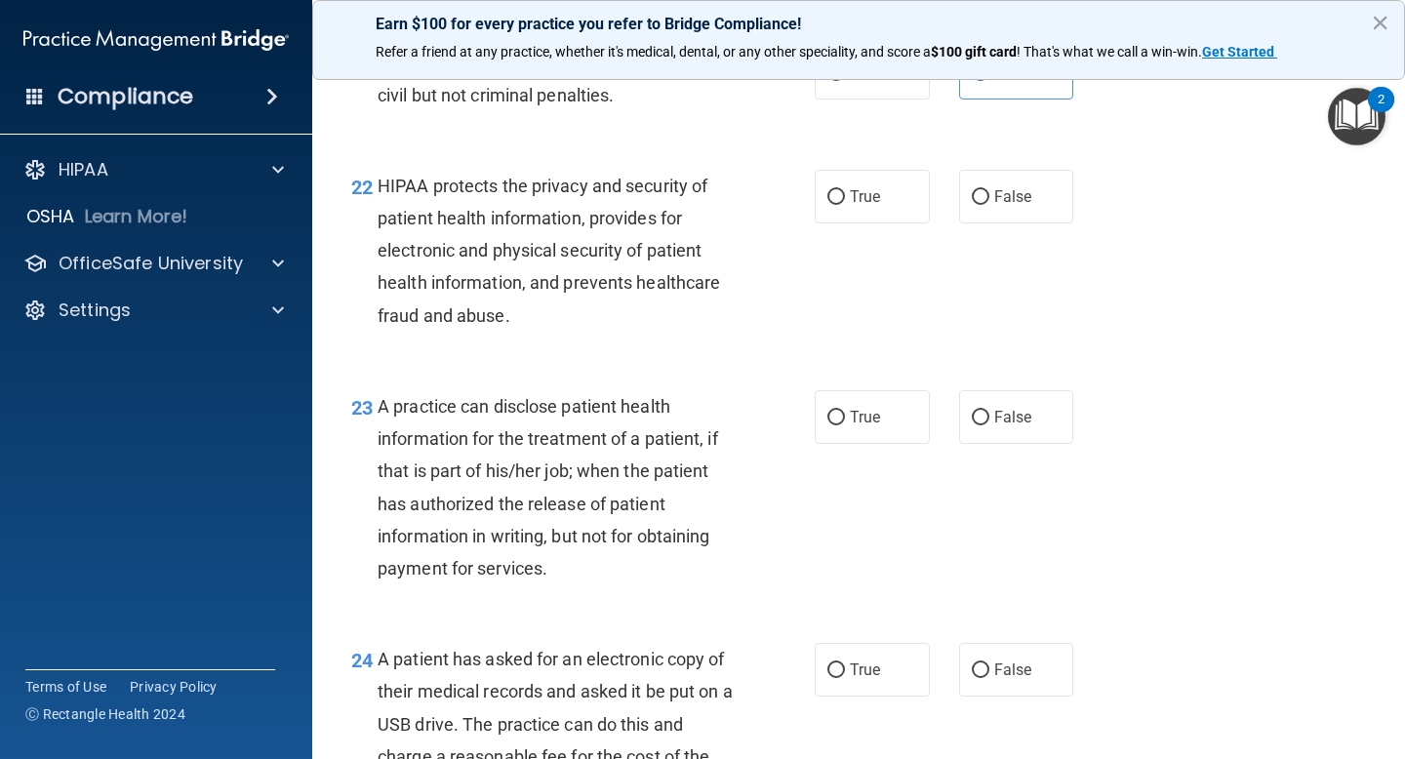
drag, startPoint x: 378, startPoint y: 210, endPoint x: 475, endPoint y: 275, distance: 117.4
click at [378, 210] on span "HIPAA protects the privacy and security of patient health information, provides…" at bounding box center [549, 251] width 342 height 150
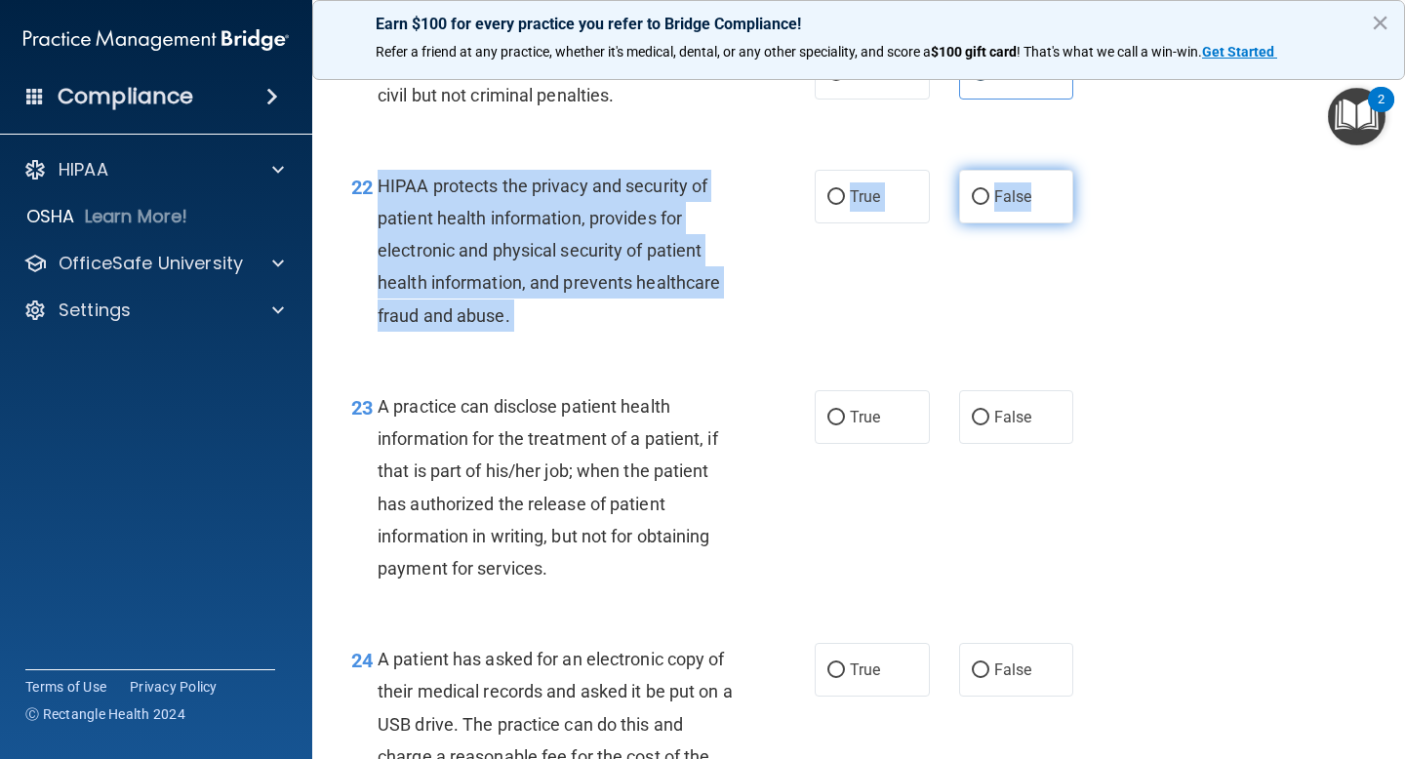
drag, startPoint x: 475, startPoint y: 275, endPoint x: 1056, endPoint y: 212, distance: 583.9
click at [1091, 170] on ng-form "22 HIPAA protects the privacy and security of patient health information, provi…" at bounding box center [1091, 170] width 0 height 0
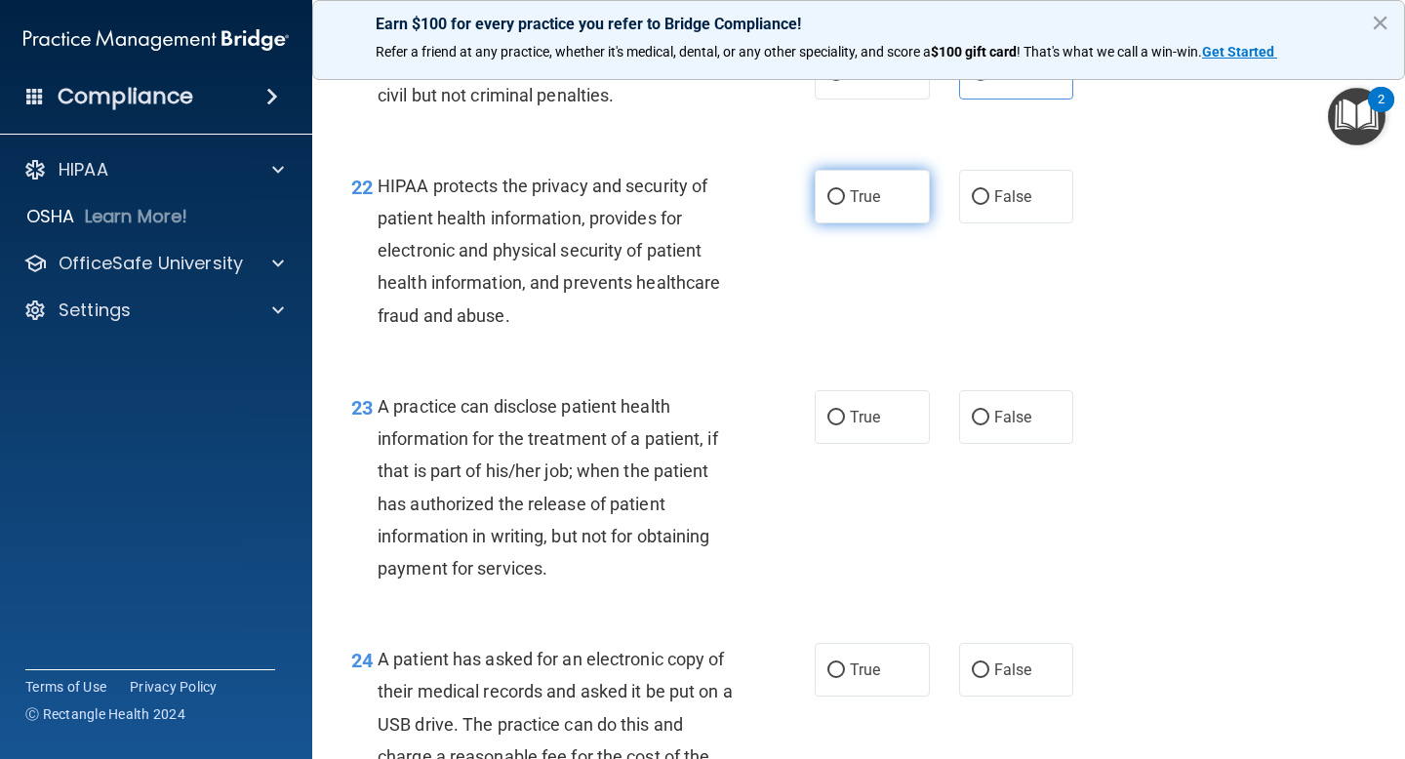
click at [829, 223] on label "True" at bounding box center [872, 197] width 115 height 54
click at [829, 205] on input "True" at bounding box center [836, 197] width 18 height 15
radio input "true"
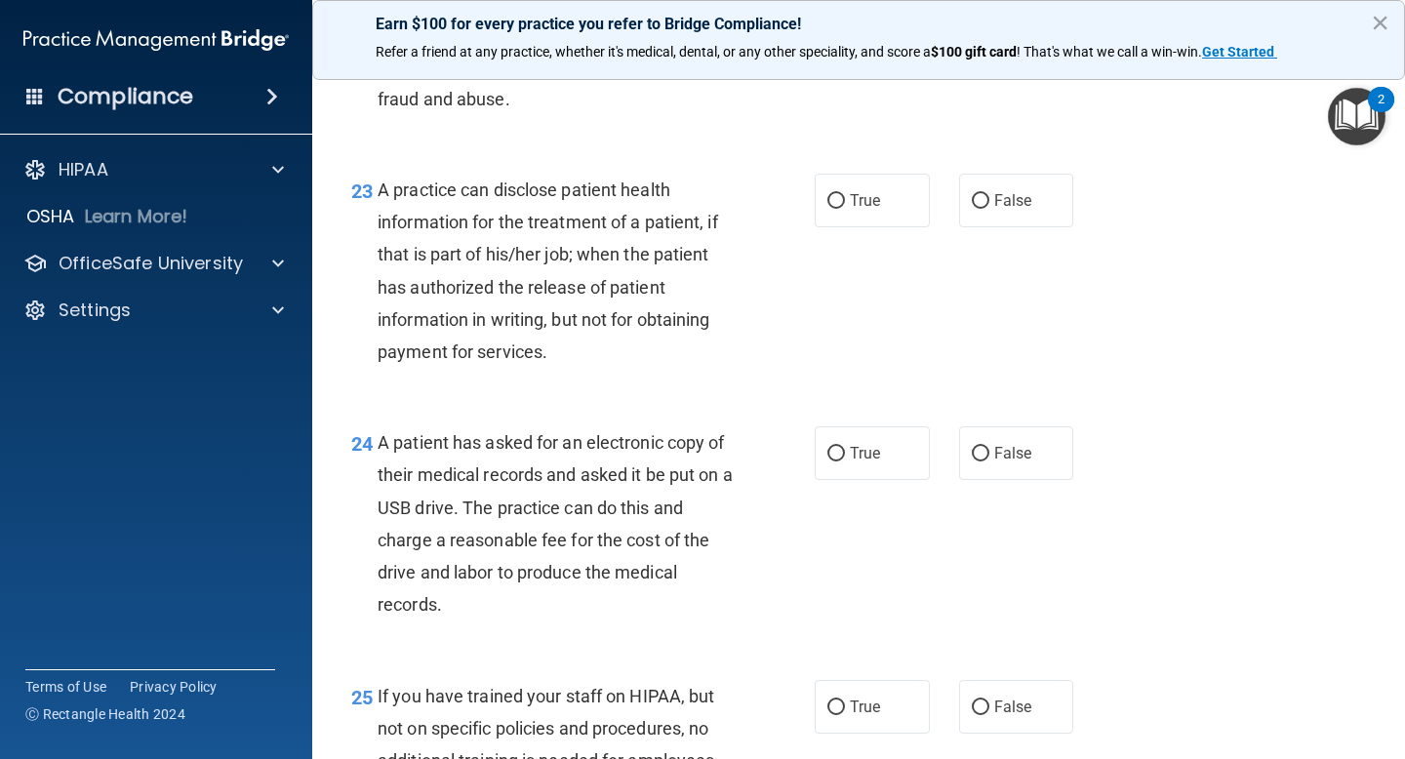
scroll to position [3862, 0]
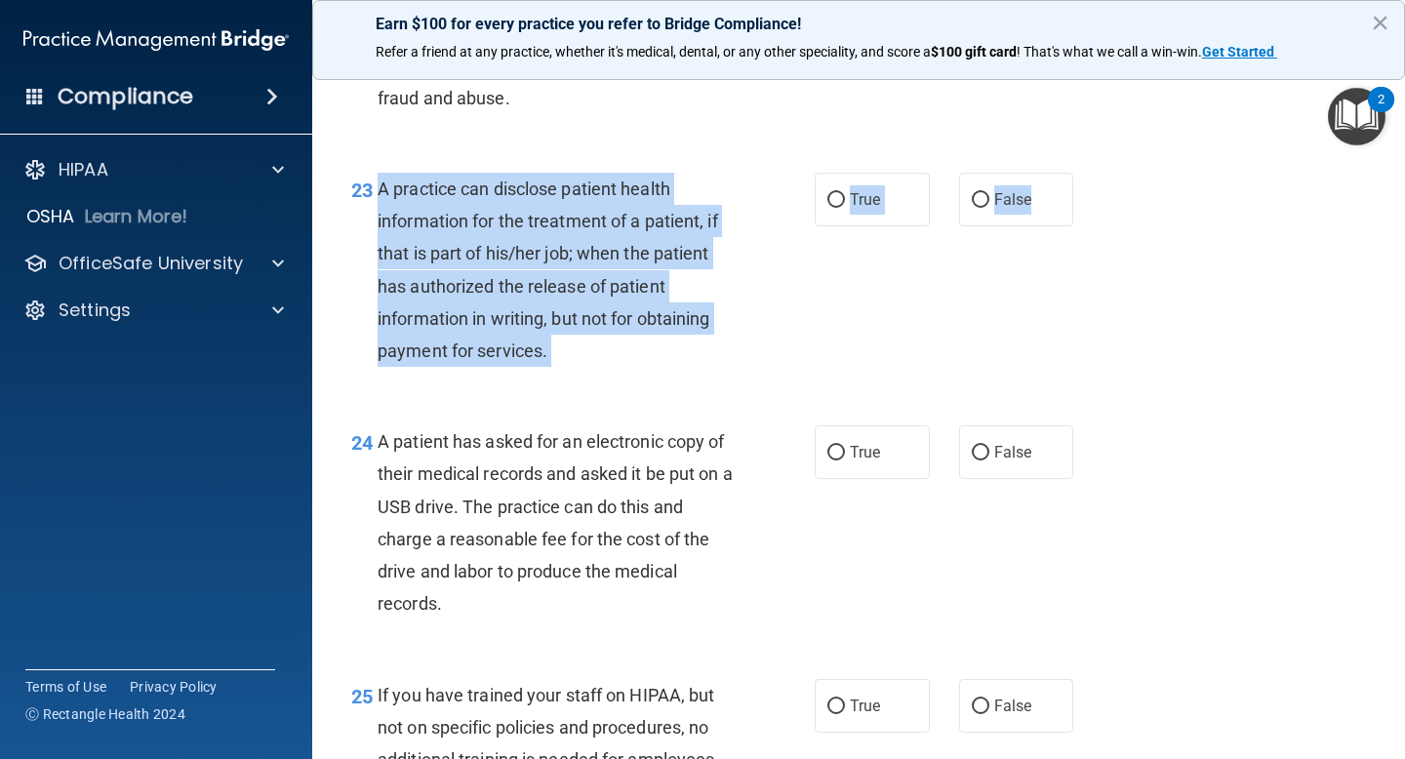
drag, startPoint x: 377, startPoint y: 220, endPoint x: 664, endPoint y: 278, distance: 293.5
click at [1091, 173] on ng-form "23 A practice can disclose patient health information for the treatment of a pa…" at bounding box center [1091, 173] width 0 height 0
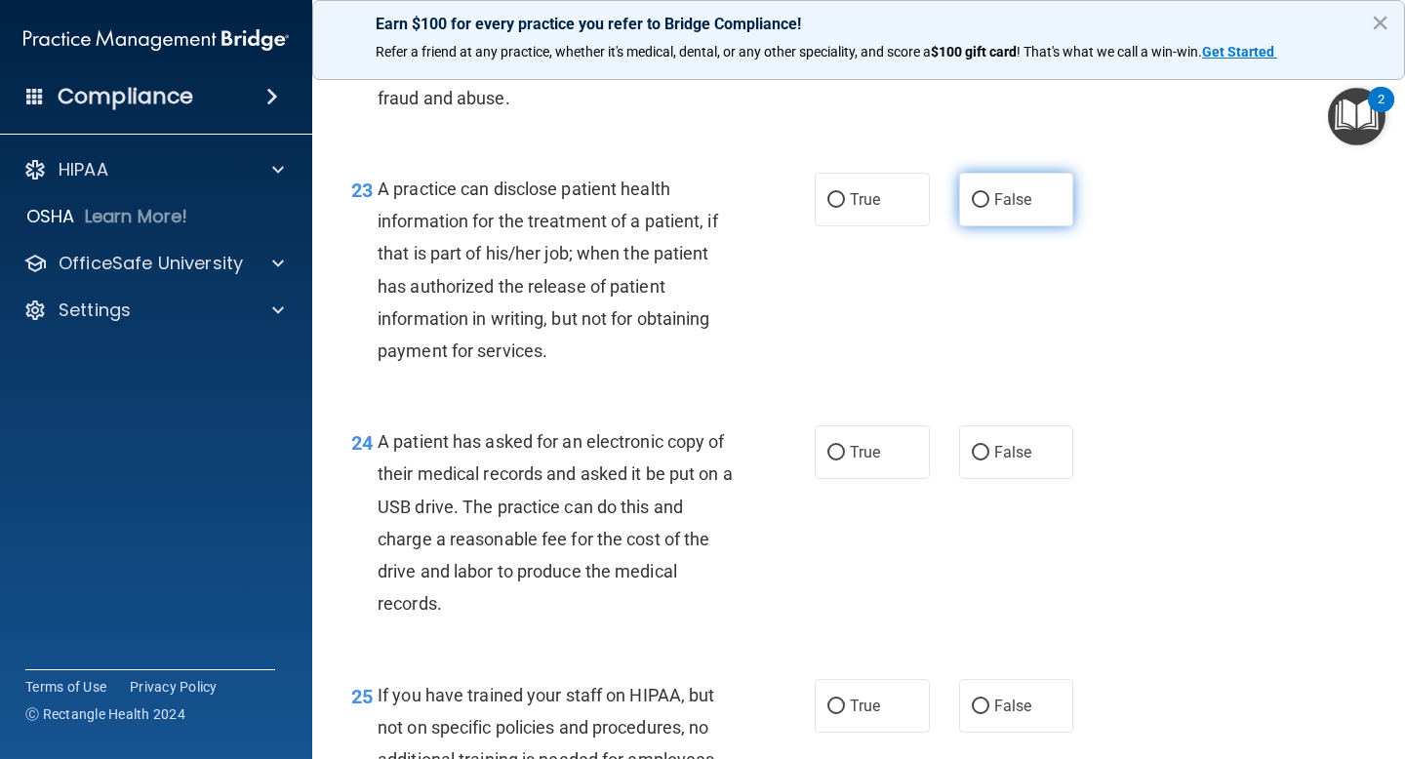
click at [960, 222] on label "False" at bounding box center [1016, 200] width 115 height 54
click at [972, 208] on input "False" at bounding box center [981, 200] width 18 height 15
radio input "true"
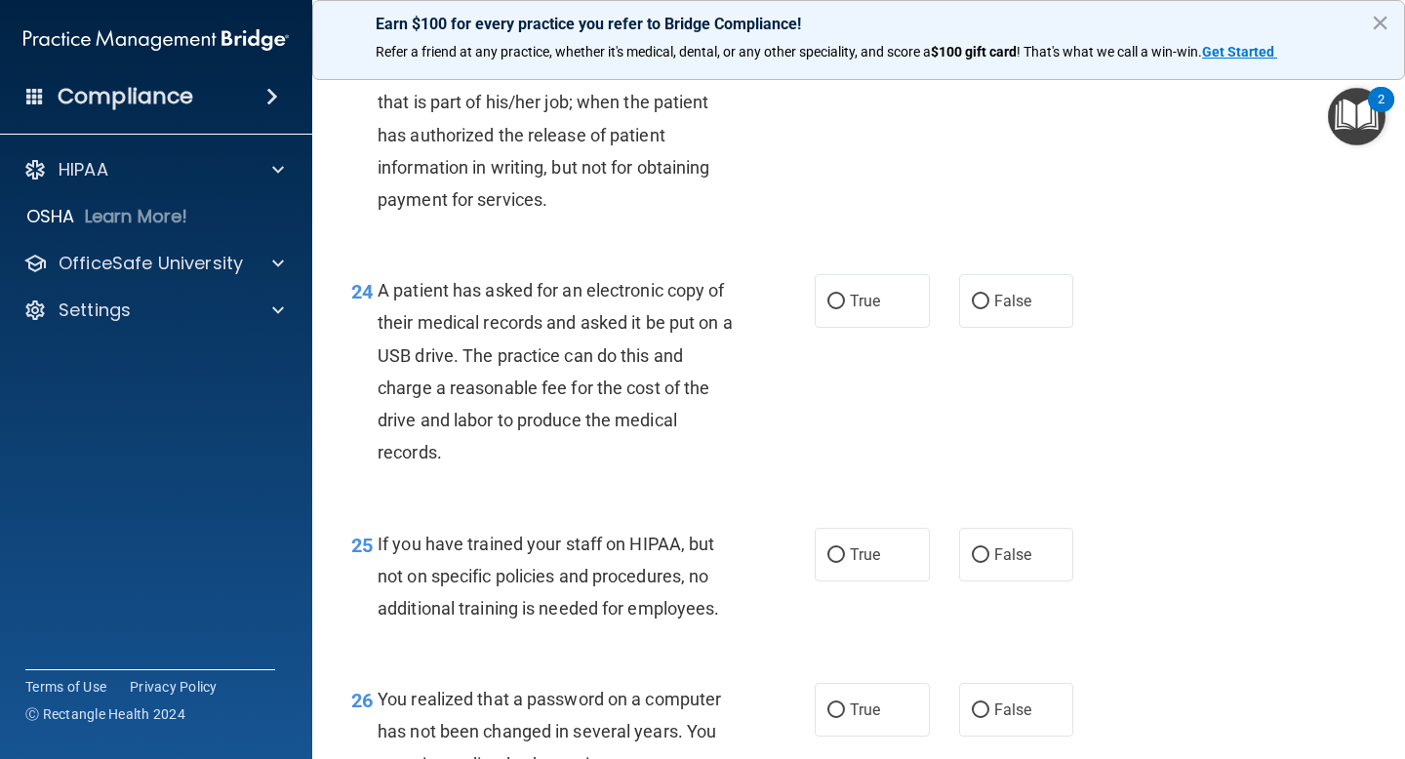
scroll to position [4016, 0]
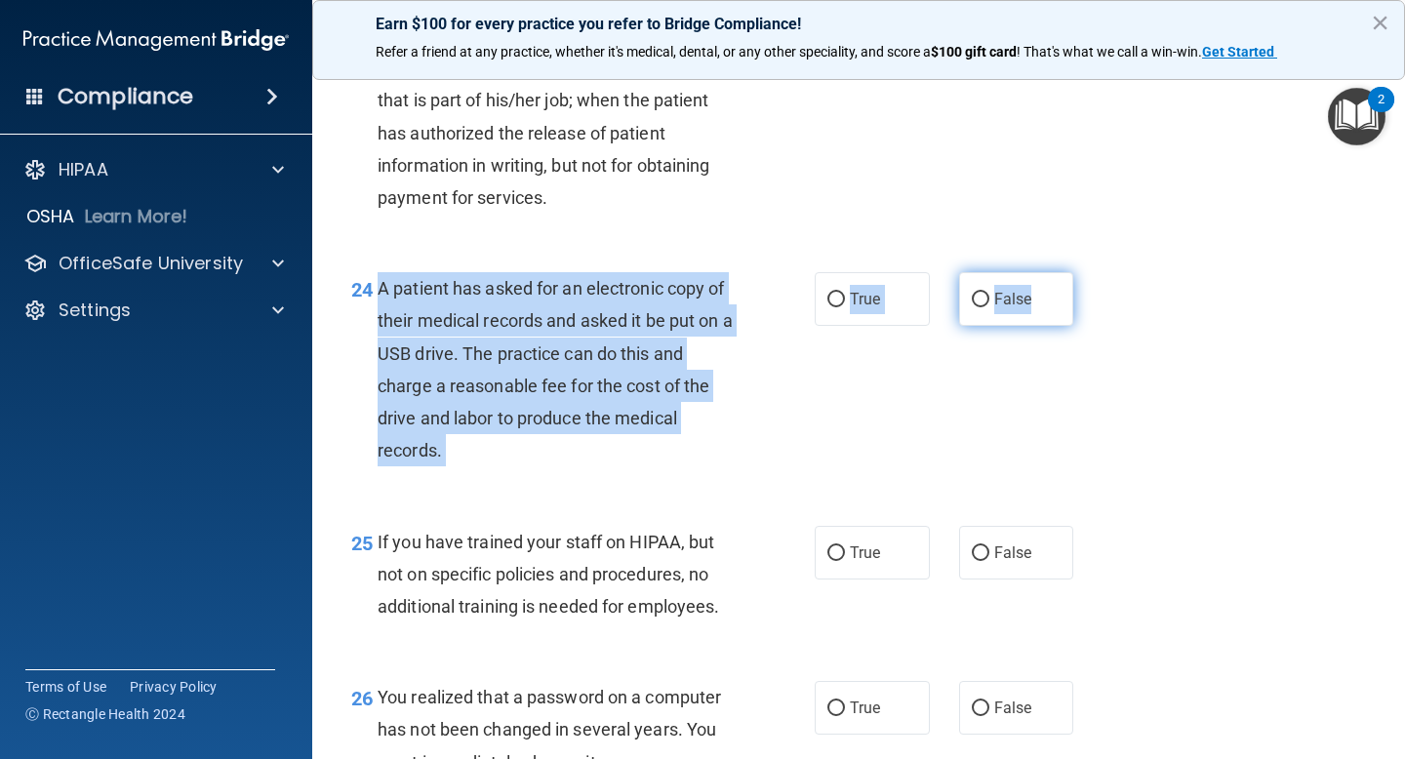
drag, startPoint x: 381, startPoint y: 318, endPoint x: 1034, endPoint y: 327, distance: 652.7
click at [1091, 272] on ng-form "24 A patient has asked for an electronic copy of their medical records and aske…" at bounding box center [1091, 272] width 0 height 0
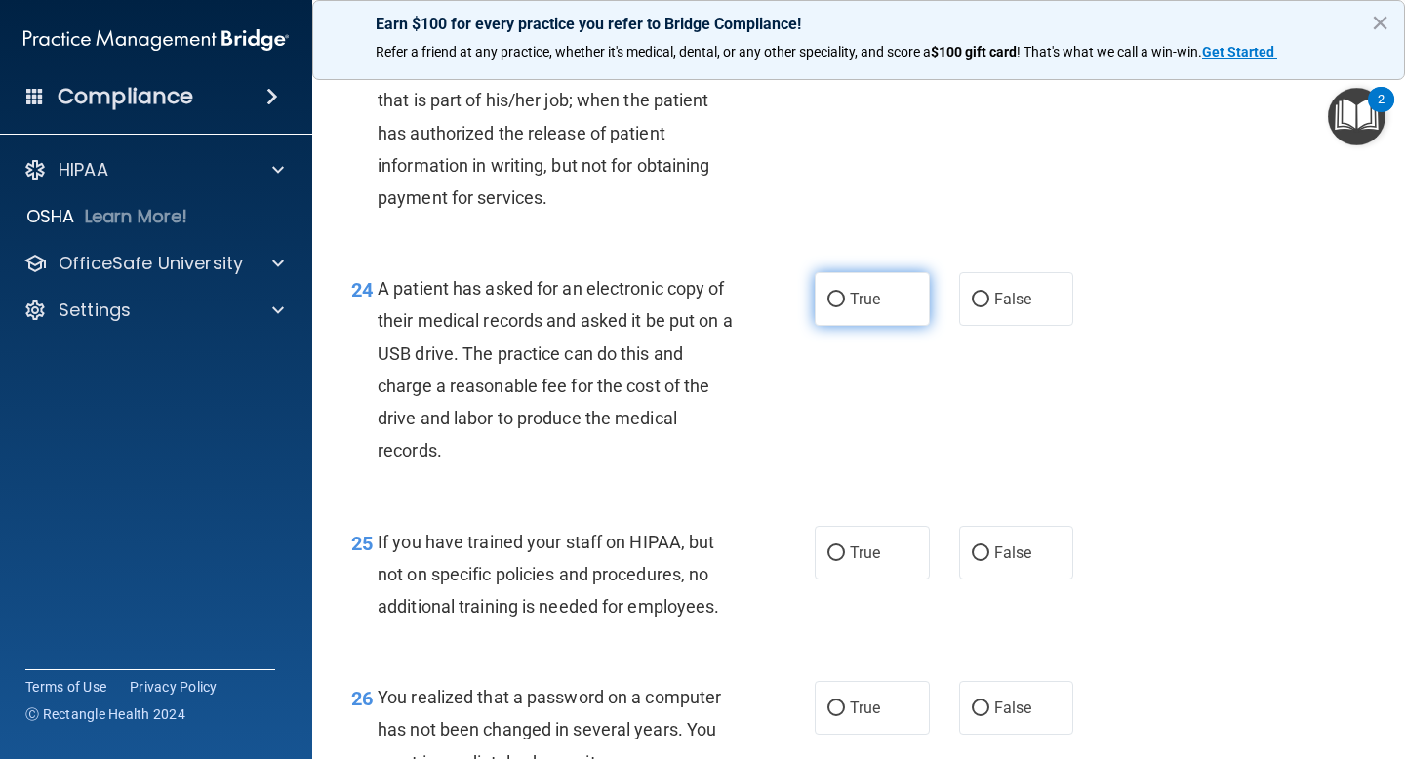
click at [875, 326] on label "True" at bounding box center [872, 299] width 115 height 54
click at [845, 307] on input "True" at bounding box center [836, 300] width 18 height 15
radio input "true"
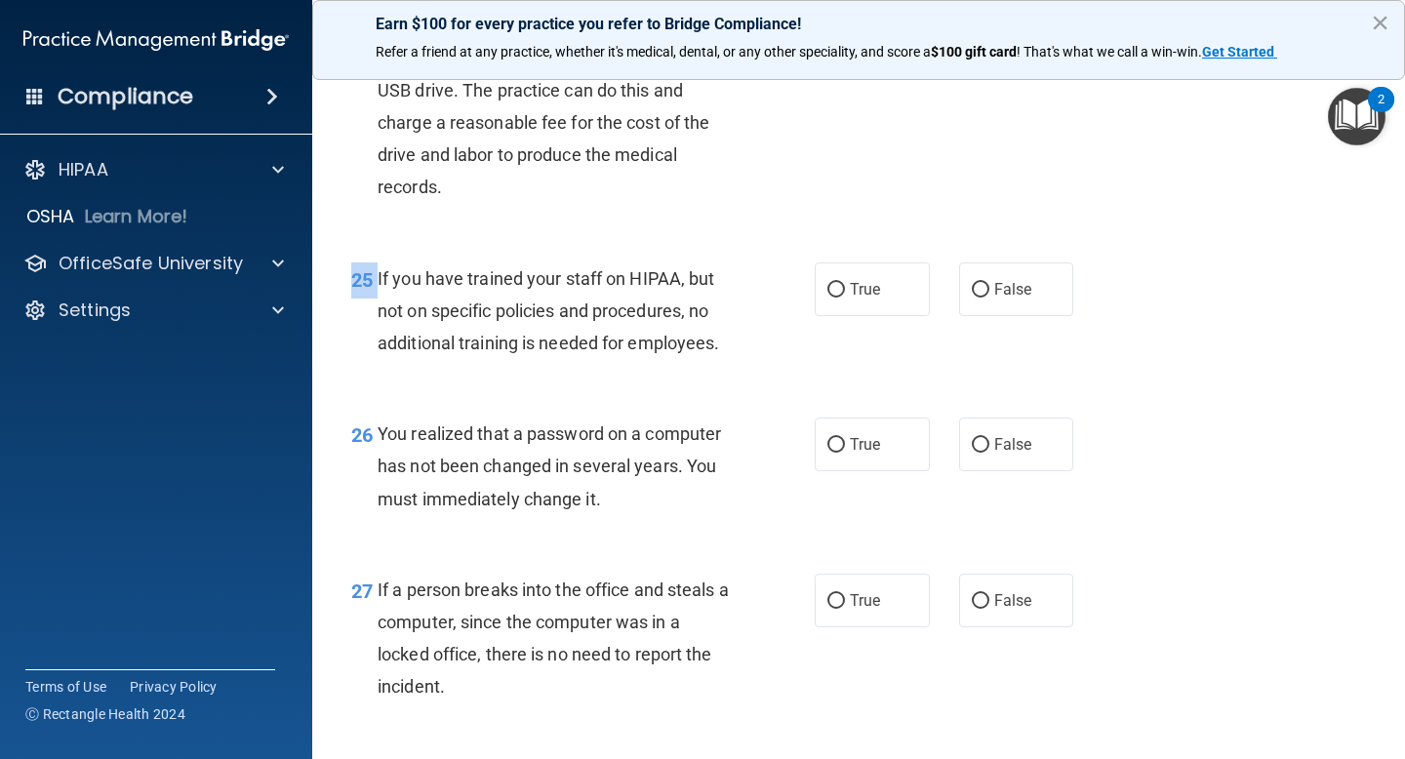
drag, startPoint x: 379, startPoint y: 309, endPoint x: 451, endPoint y: 371, distance: 94.8
click at [1092, 352] on div "25 If you have trained your staff on HIPAA, but not on specific policies and pr…" at bounding box center [859, 316] width 1044 height 156
click at [451, 283] on div "25 If you have trained your staff on HIPAA, but not on specific policies and pr…" at bounding box center [859, 316] width 1044 height 156
click at [381, 310] on span "If you have trained your staff on HIPAA, but not on specific policies and proce…" at bounding box center [548, 310] width 341 height 85
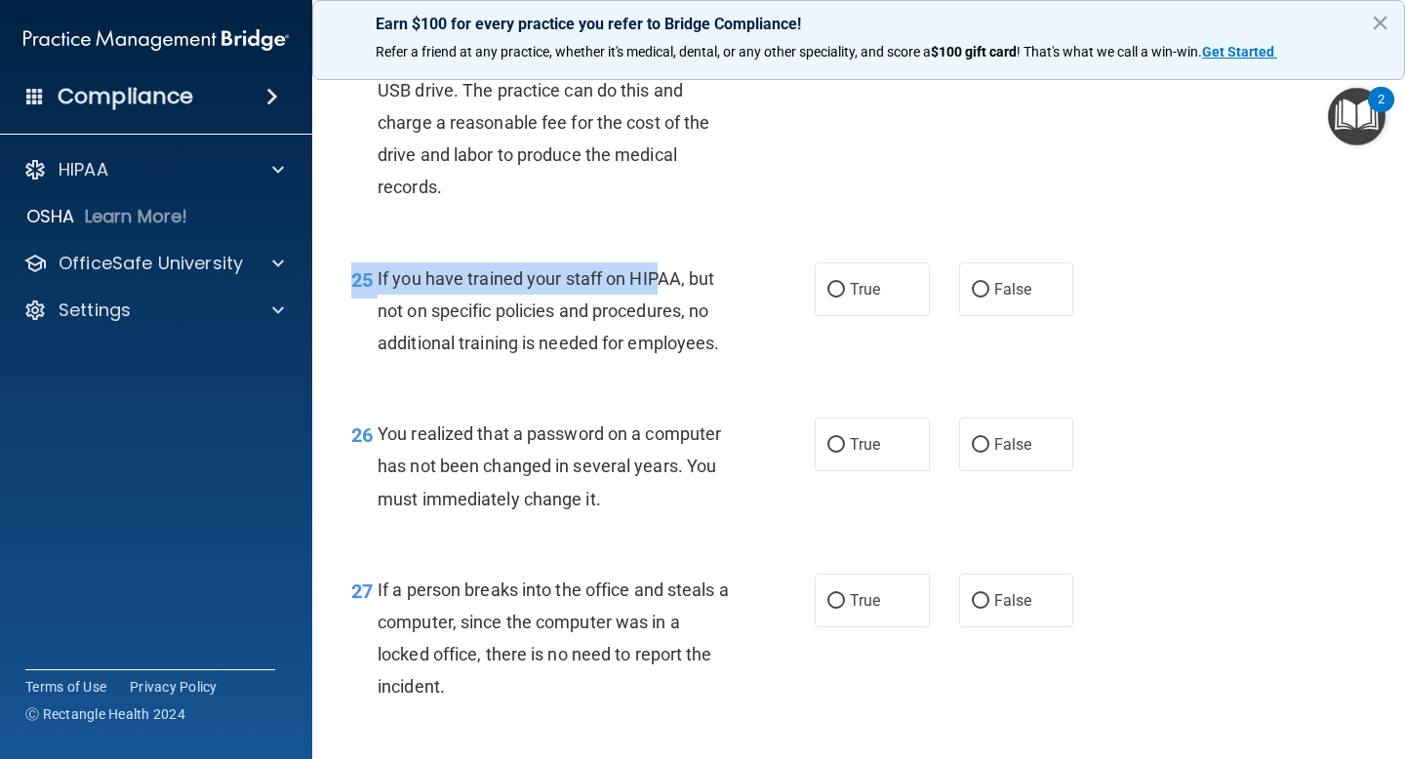
drag, startPoint x: 370, startPoint y: 292, endPoint x: 663, endPoint y: 324, distance: 295.4
click at [663, 324] on div "25 If you have trained your staff on HIPAA, but not on specific policies and pr…" at bounding box center [859, 316] width 1044 height 156
click at [366, 280] on div "25 If you have trained your staff on HIPAA, but not on specific policies and pr…" at bounding box center [859, 316] width 1044 height 156
drag, startPoint x: 380, startPoint y: 309, endPoint x: 511, endPoint y: 324, distance: 132.5
click at [511, 324] on div "If you have trained your staff on HIPAA, but not on specific policies and proce…" at bounding box center [563, 311] width 370 height 98
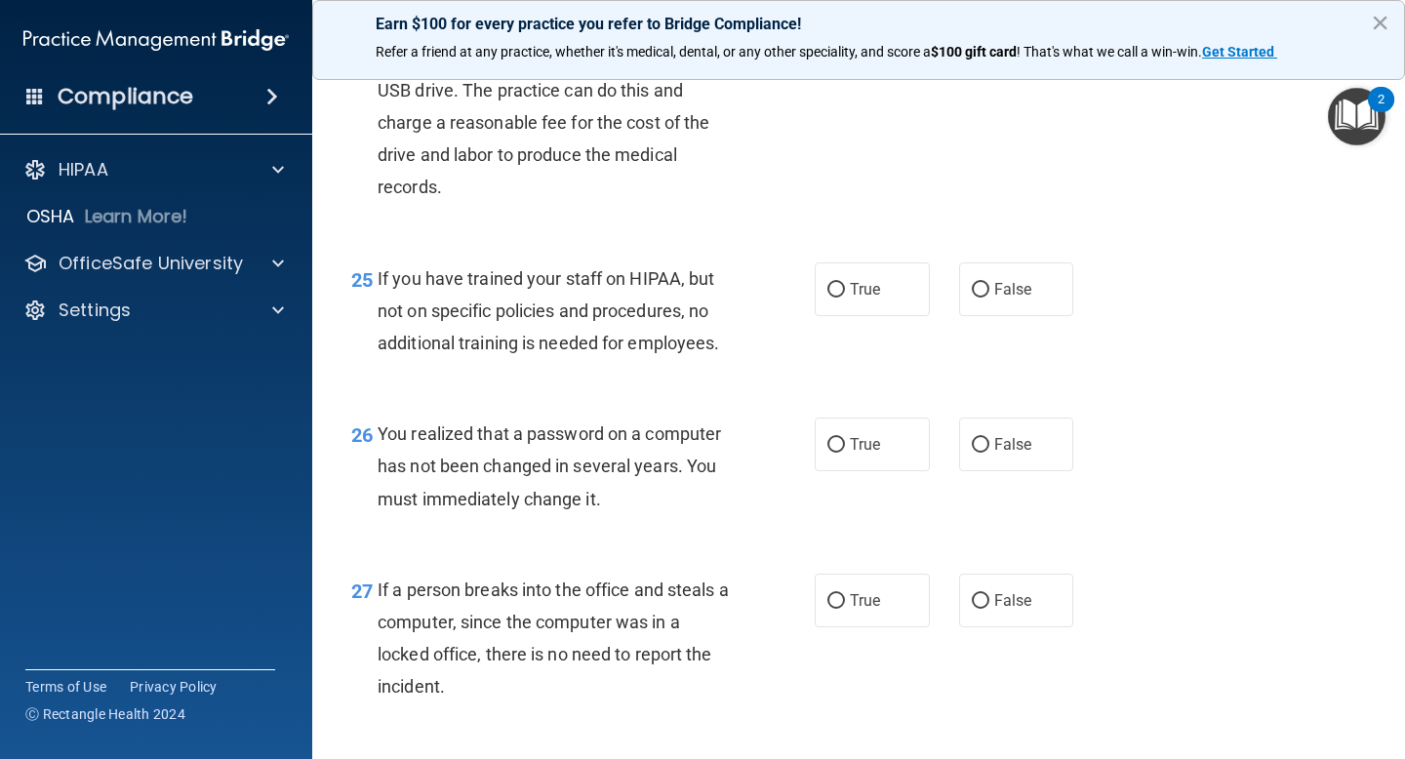
click at [378, 308] on span "If you have trained your staff on HIPAA, but not on specific policies and proce…" at bounding box center [548, 310] width 341 height 85
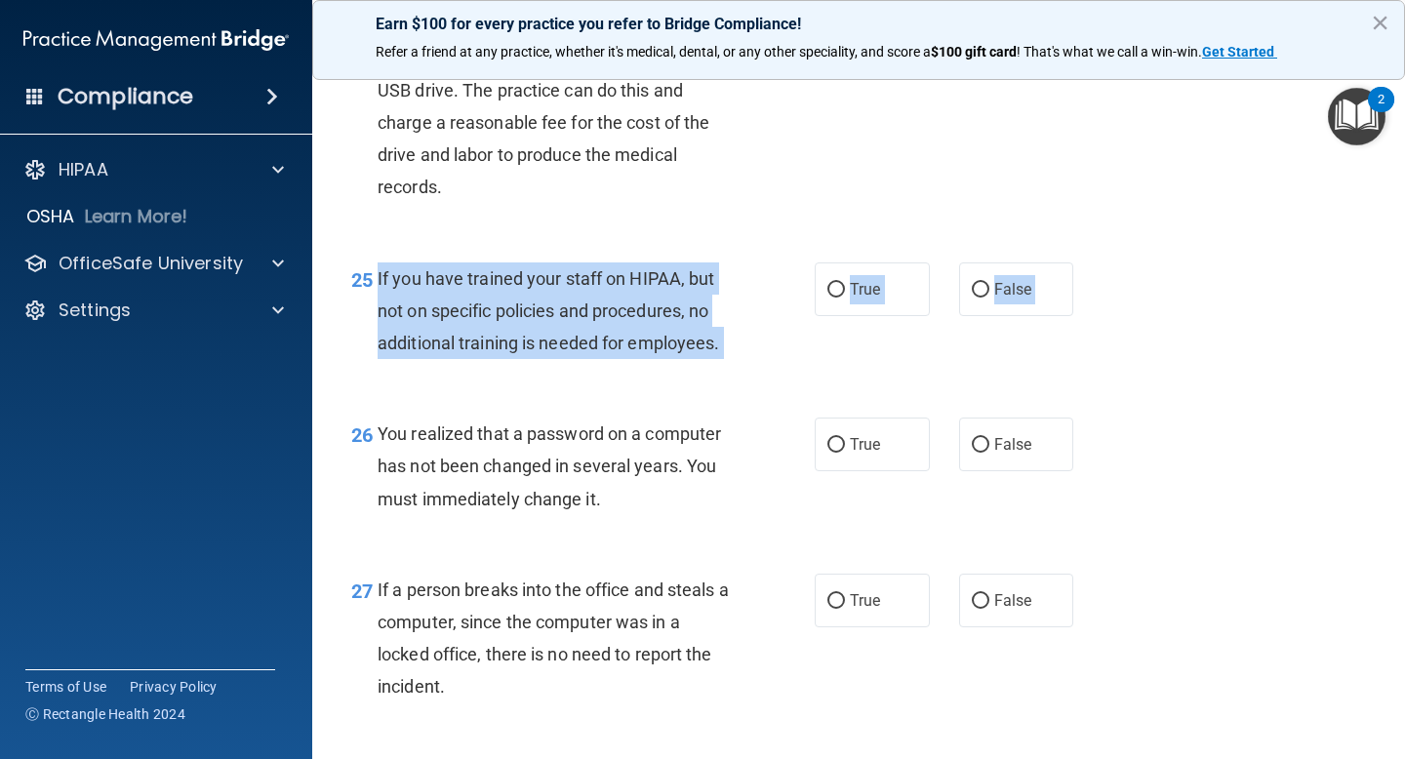
drag, startPoint x: 377, startPoint y: 308, endPoint x: 787, endPoint y: 320, distance: 410.9
click at [1091, 262] on ng-form "25 If you have trained your staff on HIPAA, but not on specific policies and pr…" at bounding box center [1091, 262] width 0 height 0
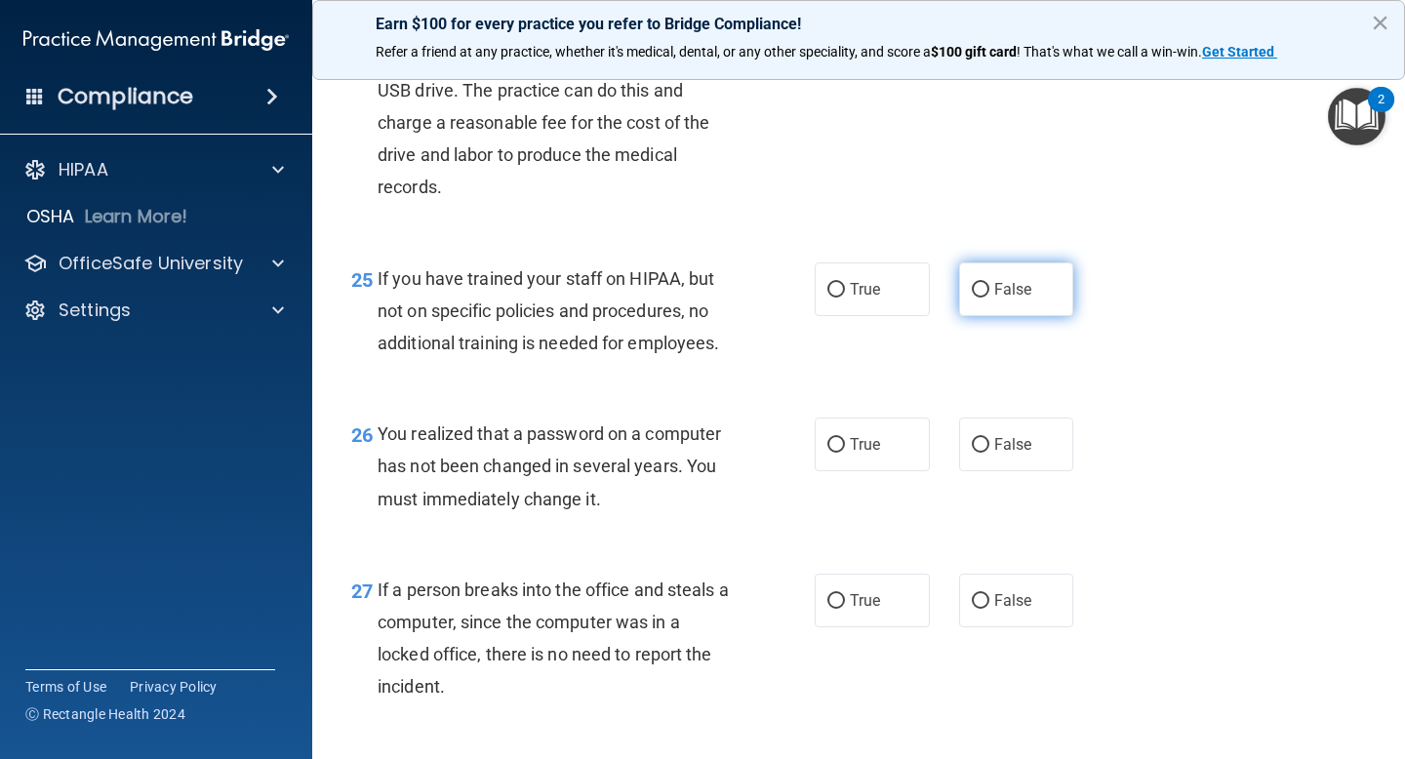
click at [967, 298] on label "False" at bounding box center [1016, 289] width 115 height 54
click at [972, 298] on input "False" at bounding box center [981, 290] width 18 height 15
radio input "true"
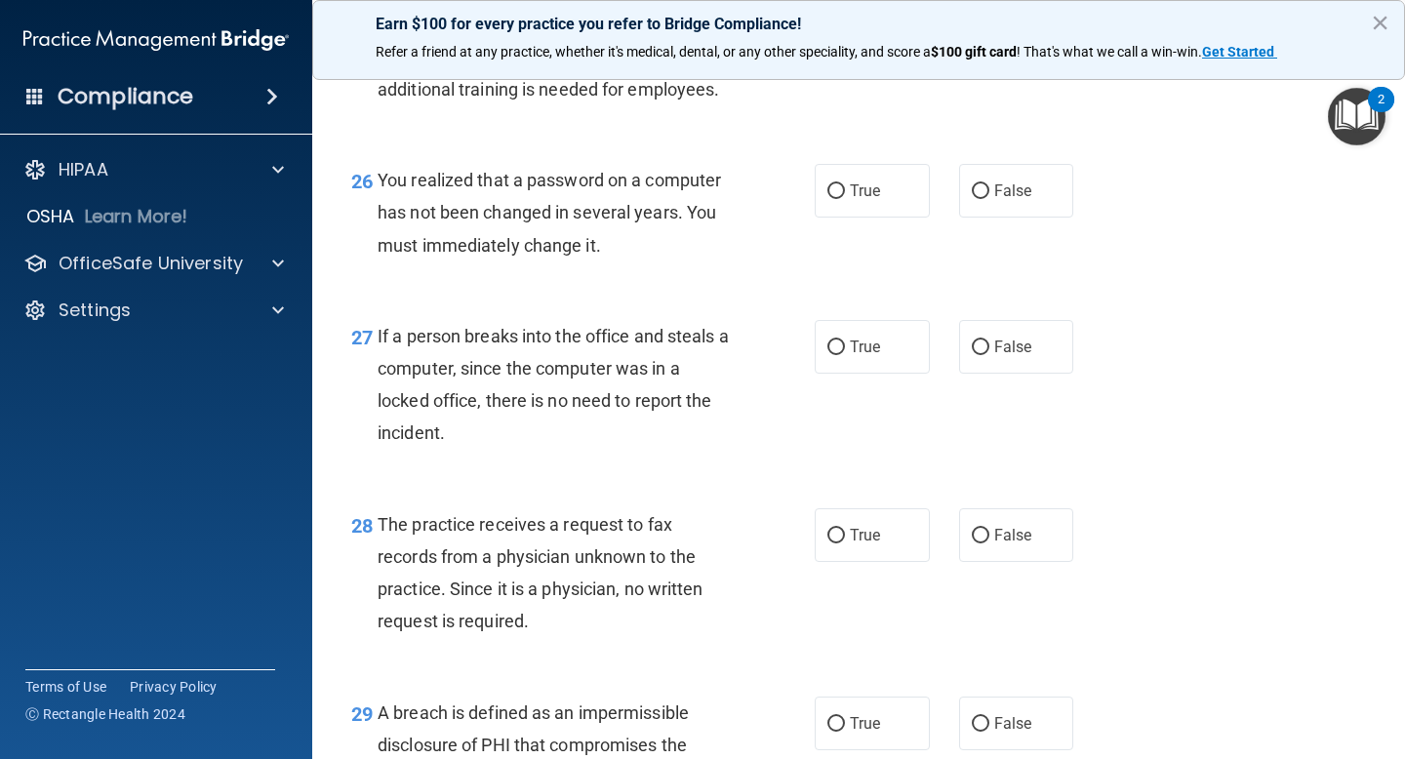
scroll to position [4535, 0]
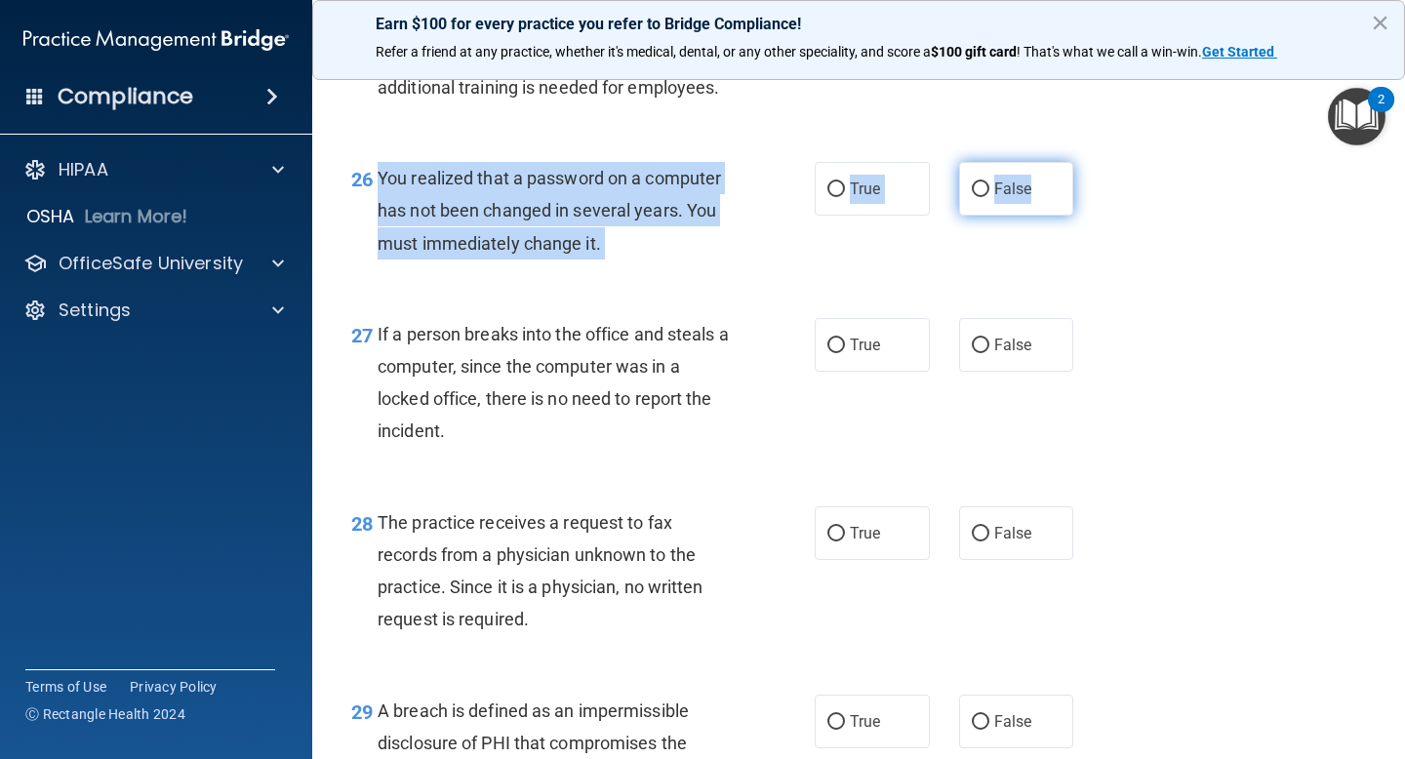
drag, startPoint x: 378, startPoint y: 207, endPoint x: 1043, endPoint y: 244, distance: 666.4
click at [1091, 162] on ng-form "26 You realized that a password on a computer has not been changed in several y…" at bounding box center [1091, 162] width 0 height 0
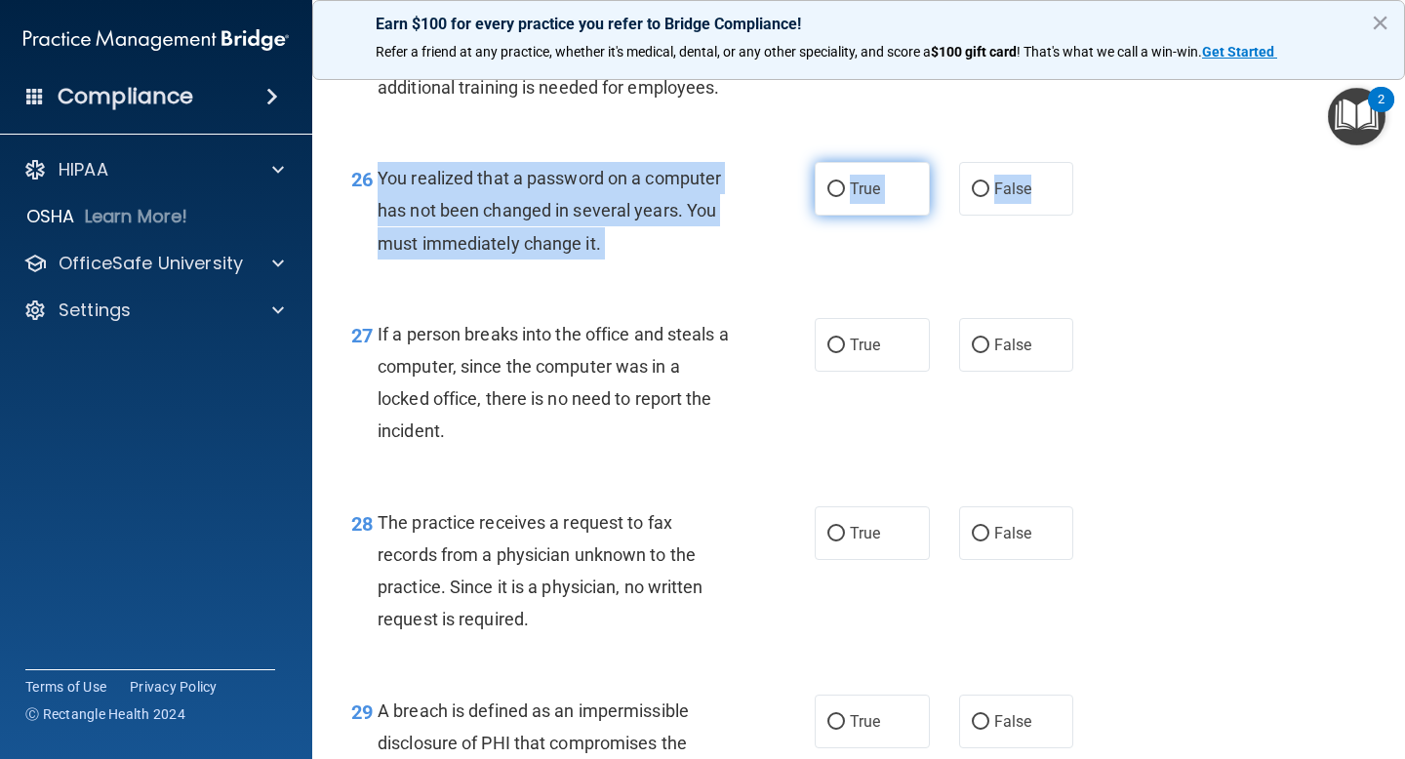
click at [828, 216] on label "True" at bounding box center [872, 189] width 115 height 54
click at [828, 197] on input "True" at bounding box center [836, 189] width 18 height 15
radio input "true"
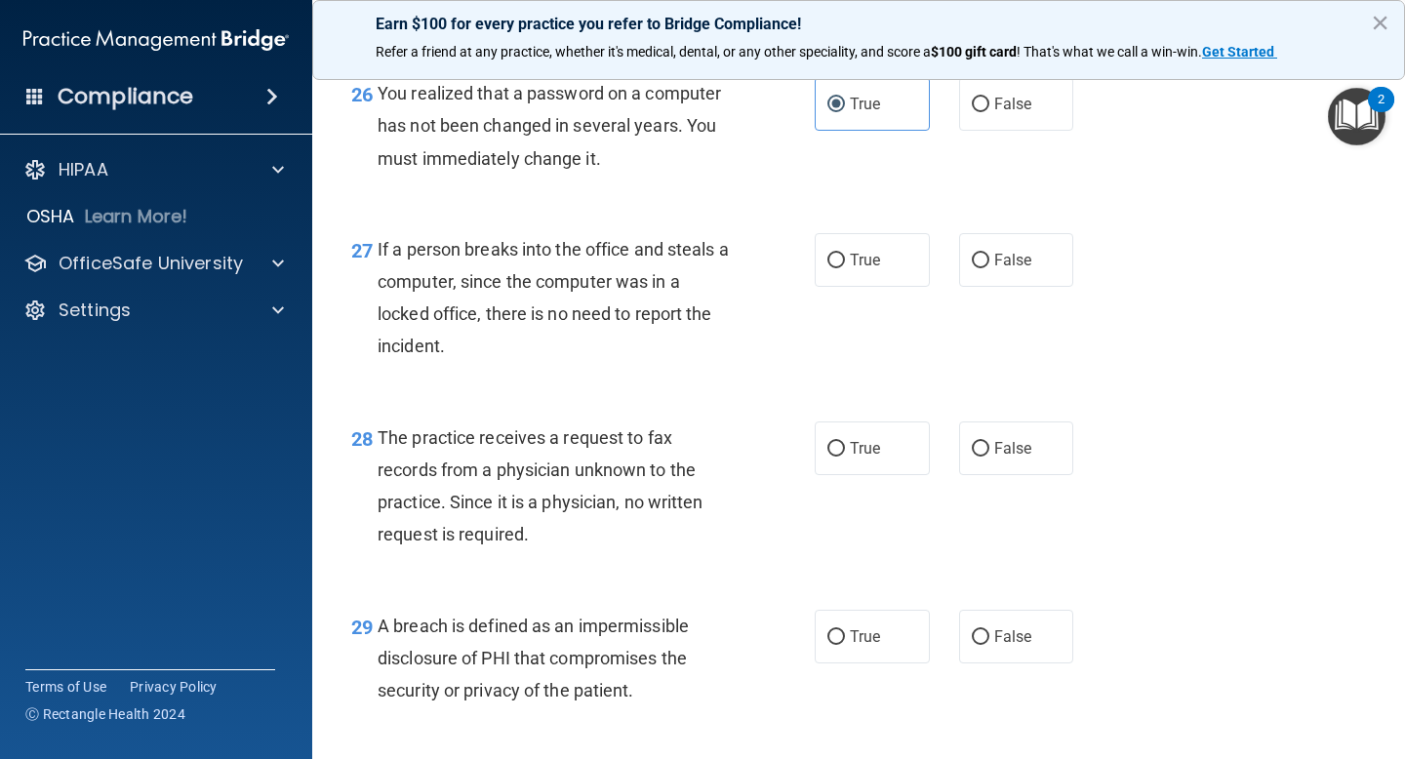
scroll to position [4642, 0]
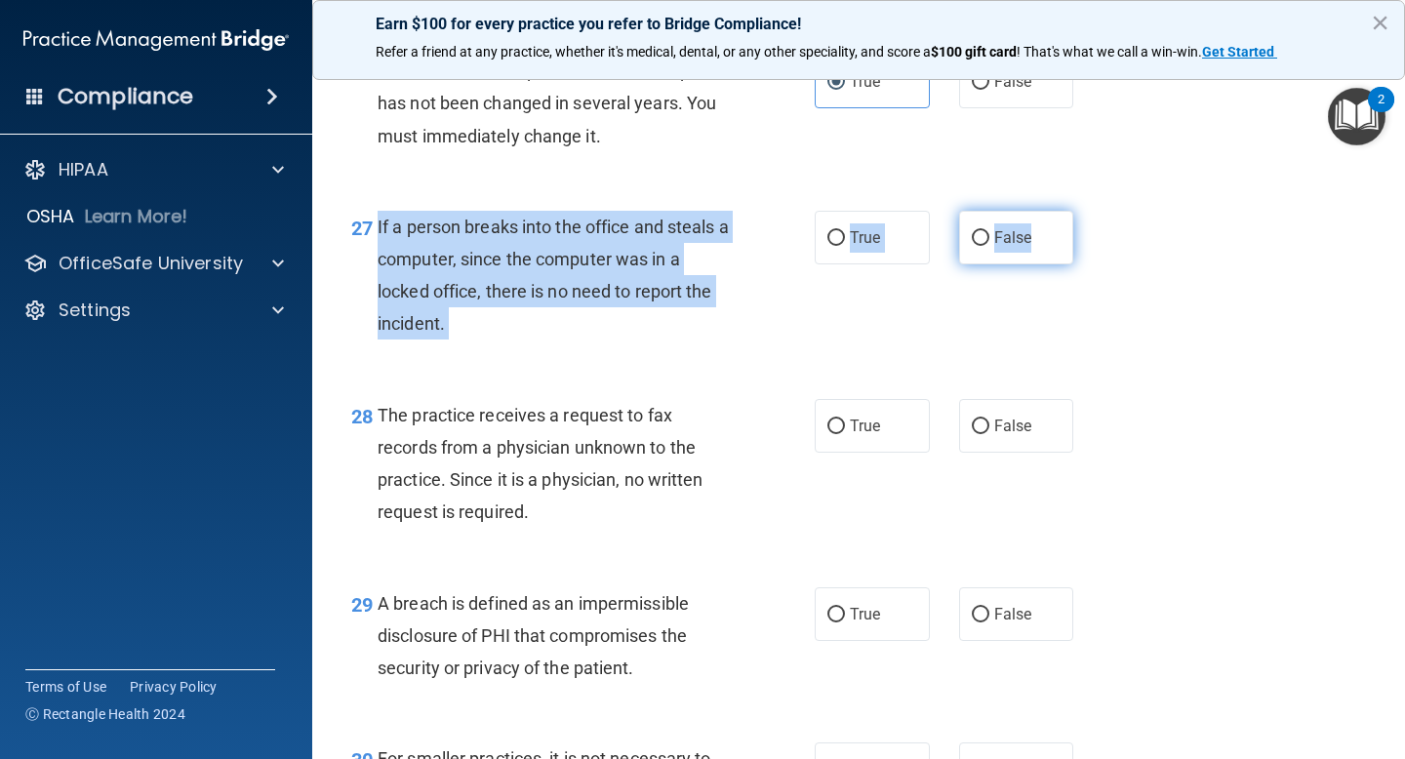
drag, startPoint x: 375, startPoint y: 256, endPoint x: 1023, endPoint y: 266, distance: 648.9
click at [1091, 211] on ng-form "27 If a person breaks into the office and steals a computer, since the computer…" at bounding box center [1091, 211] width 0 height 0
click at [974, 246] on input "False" at bounding box center [981, 238] width 18 height 15
radio input "true"
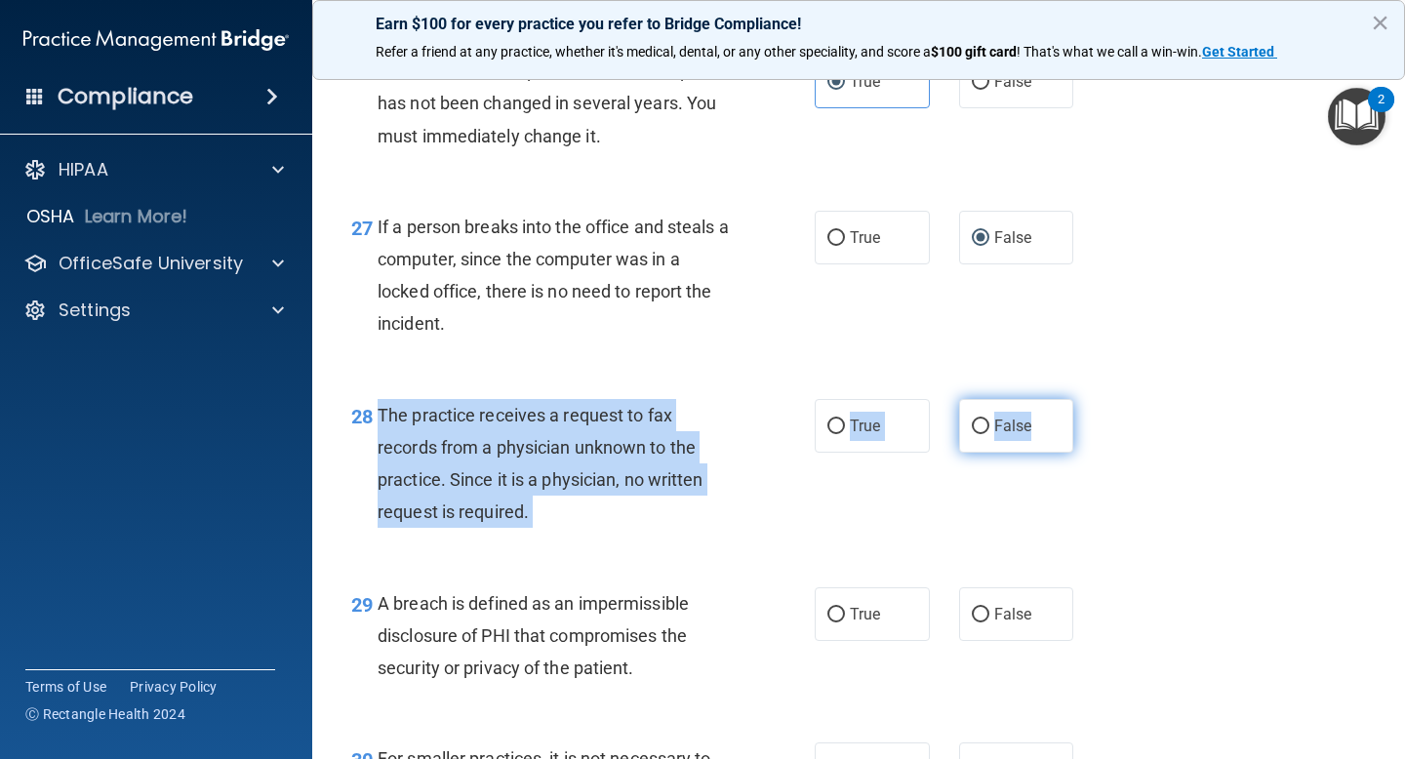
drag, startPoint x: 376, startPoint y: 448, endPoint x: 1055, endPoint y: 476, distance: 679.6
click at [1091, 399] on ng-form "28 The practice receives a request to fax records from a physician unknown to t…" at bounding box center [1091, 399] width 0 height 0
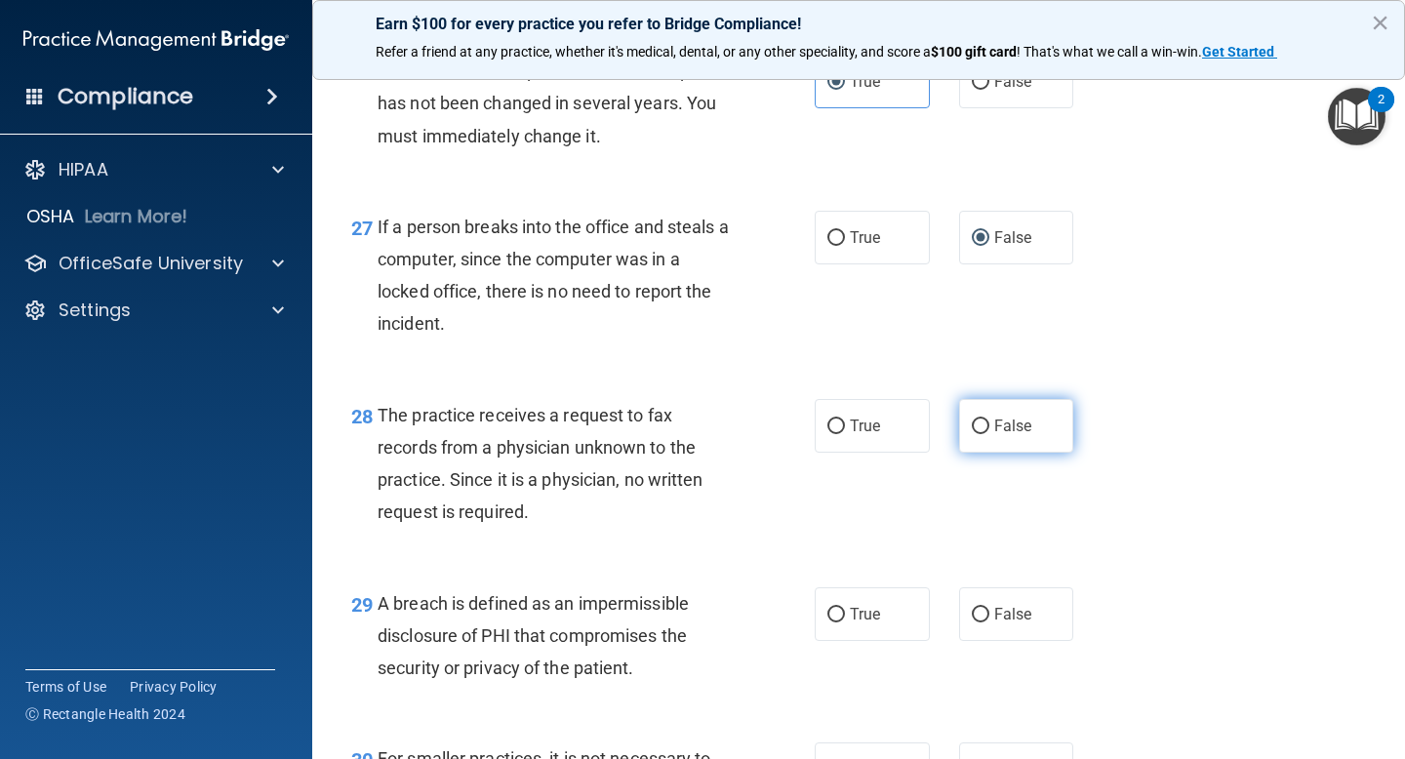
click at [959, 453] on label "False" at bounding box center [1016, 426] width 115 height 54
click at [972, 434] on input "False" at bounding box center [981, 427] width 18 height 15
radio input "true"
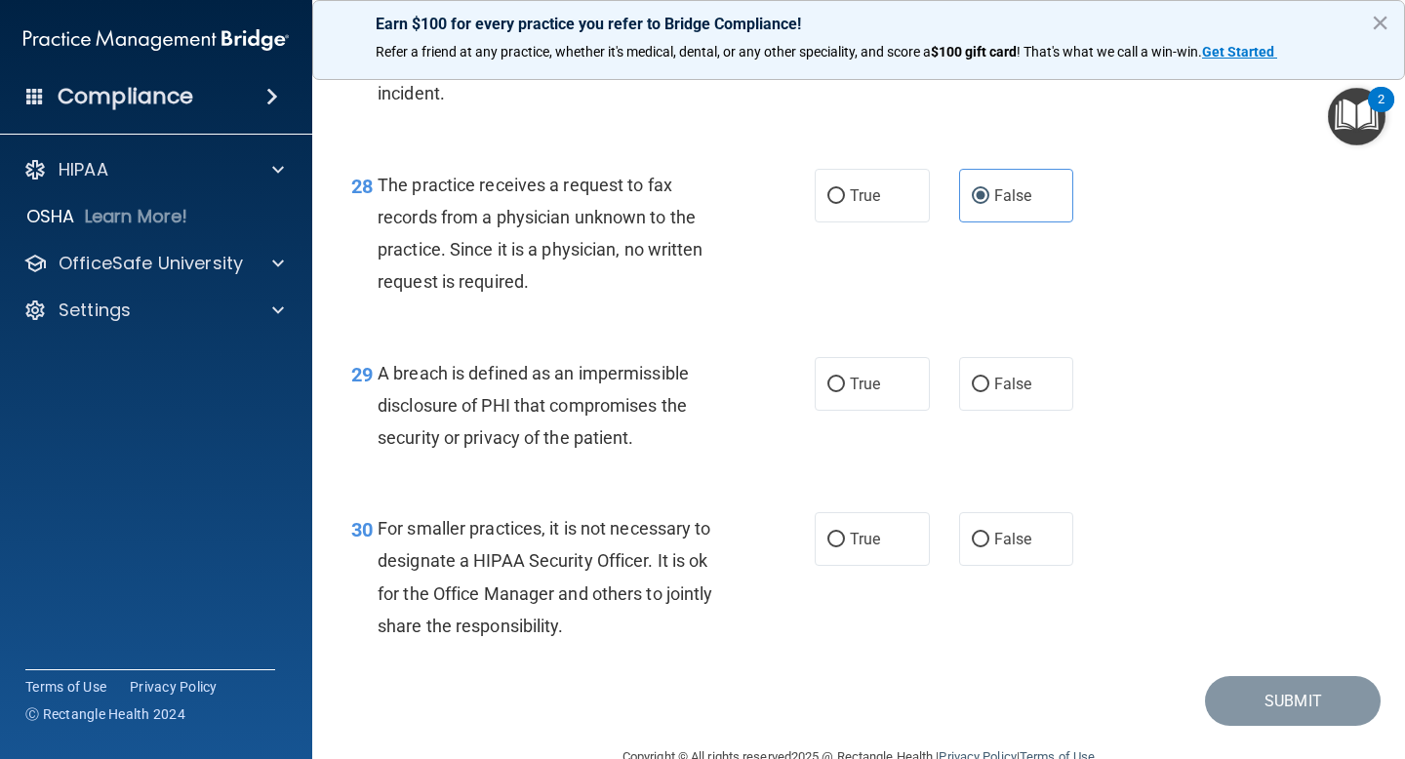
scroll to position [4950, 0]
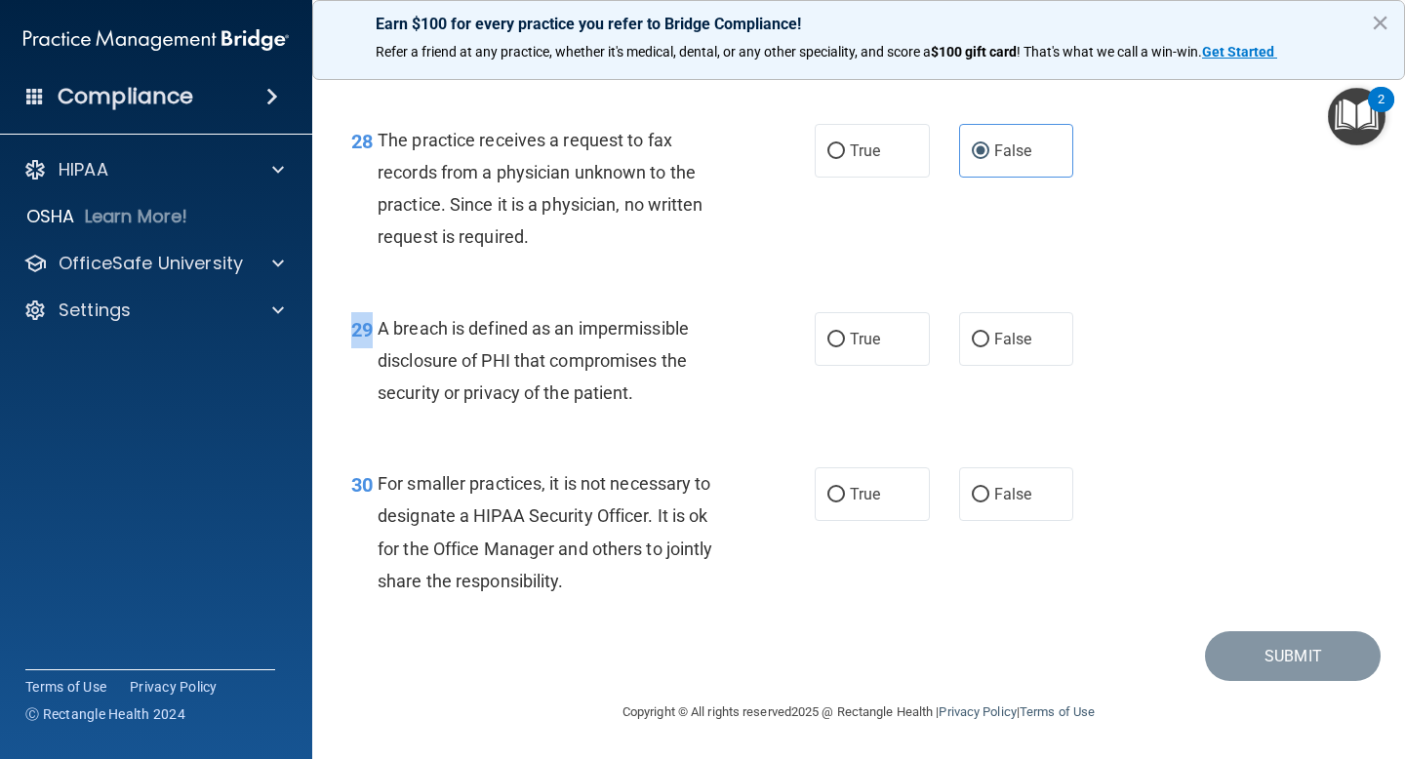
drag, startPoint x: 376, startPoint y: 323, endPoint x: 1099, endPoint y: 341, distance: 723.2
click at [1099, 341] on div "29 A breach is defined as an impermissible disclosure of PHI that compromises t…" at bounding box center [859, 366] width 1044 height 156
click at [369, 336] on span "29" at bounding box center [361, 329] width 21 height 23
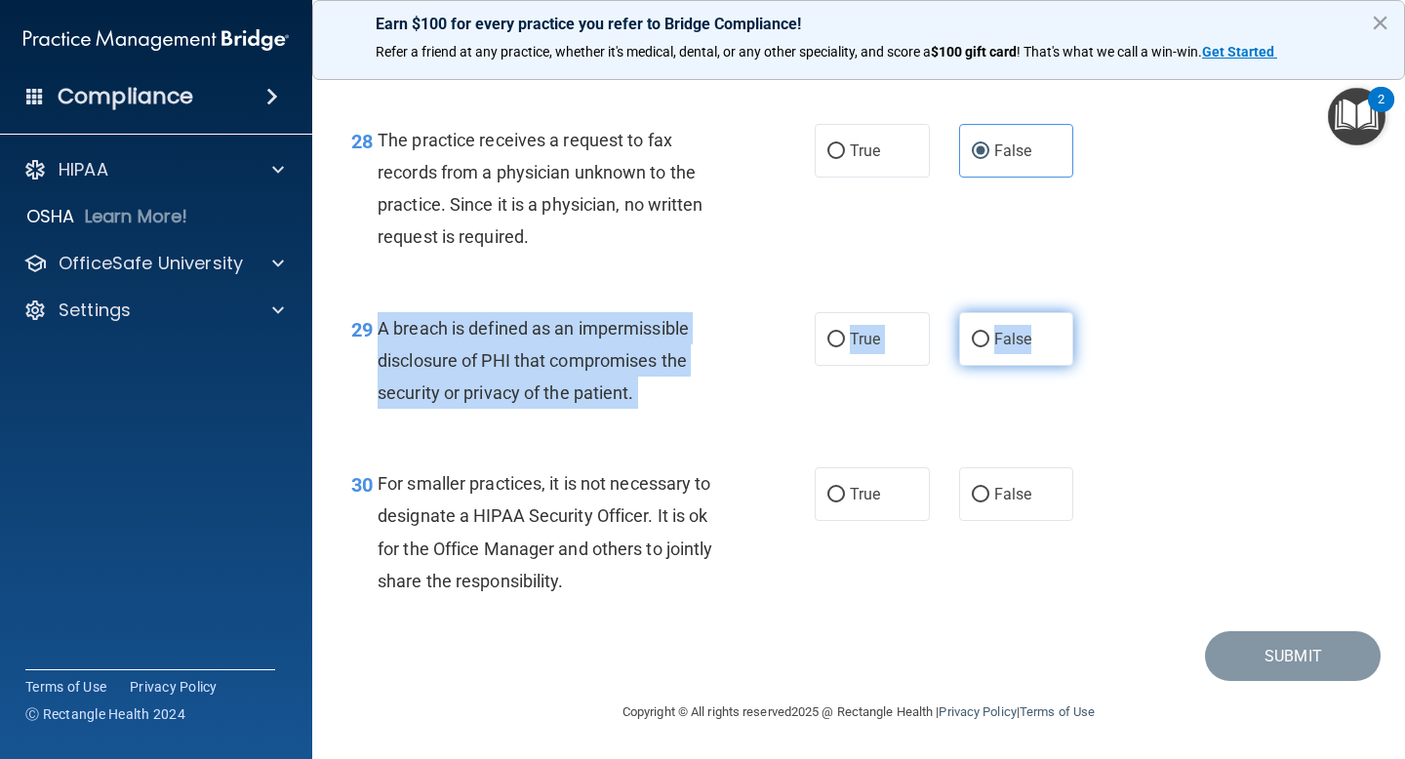
drag, startPoint x: 381, startPoint y: 327, endPoint x: 1045, endPoint y: 341, distance: 663.6
click at [1091, 312] on ng-form "29 A breach is defined as an impermissible disclosure of PHI that compromises t…" at bounding box center [1091, 312] width 0 height 0
click at [876, 333] on label "True" at bounding box center [872, 339] width 115 height 54
click at [845, 333] on input "True" at bounding box center [836, 340] width 18 height 15
radio input "true"
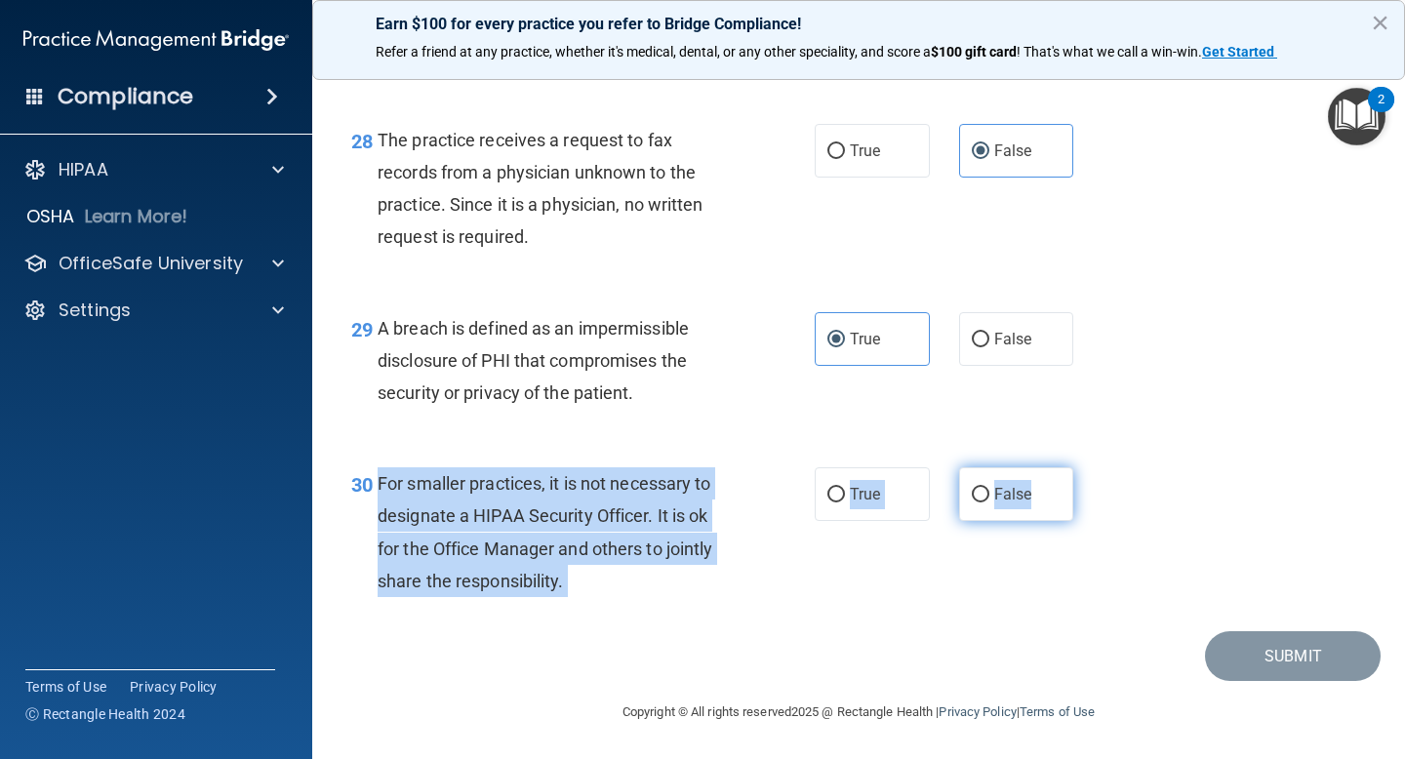
drag, startPoint x: 377, startPoint y: 482, endPoint x: 1049, endPoint y: 495, distance: 672.3
click at [1091, 467] on ng-form "30 For smaller practices, it is not necessary to designate a HIPAA Security Off…" at bounding box center [1091, 467] width 0 height 0
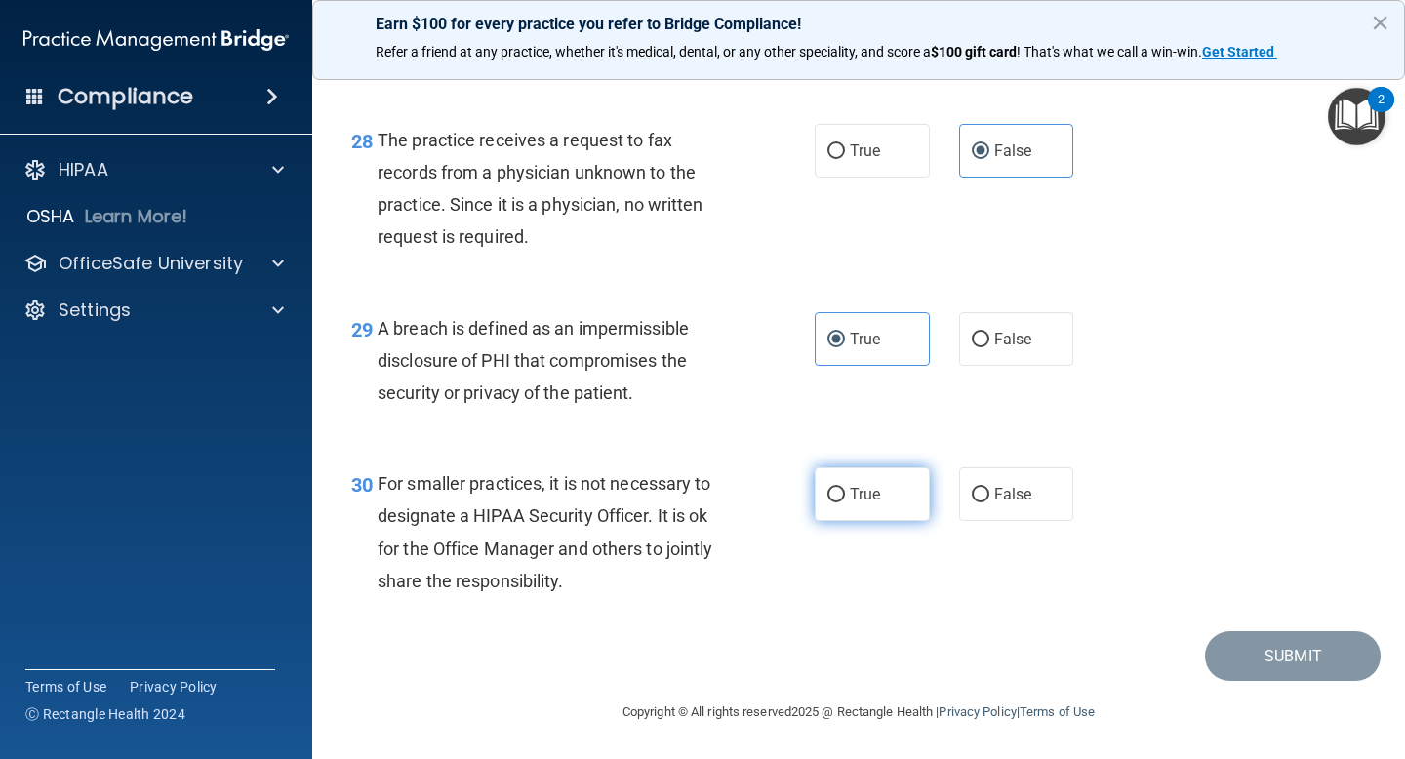
click at [860, 502] on span "True" at bounding box center [865, 494] width 30 height 19
click at [845, 502] on input "True" at bounding box center [836, 495] width 18 height 15
radio input "true"
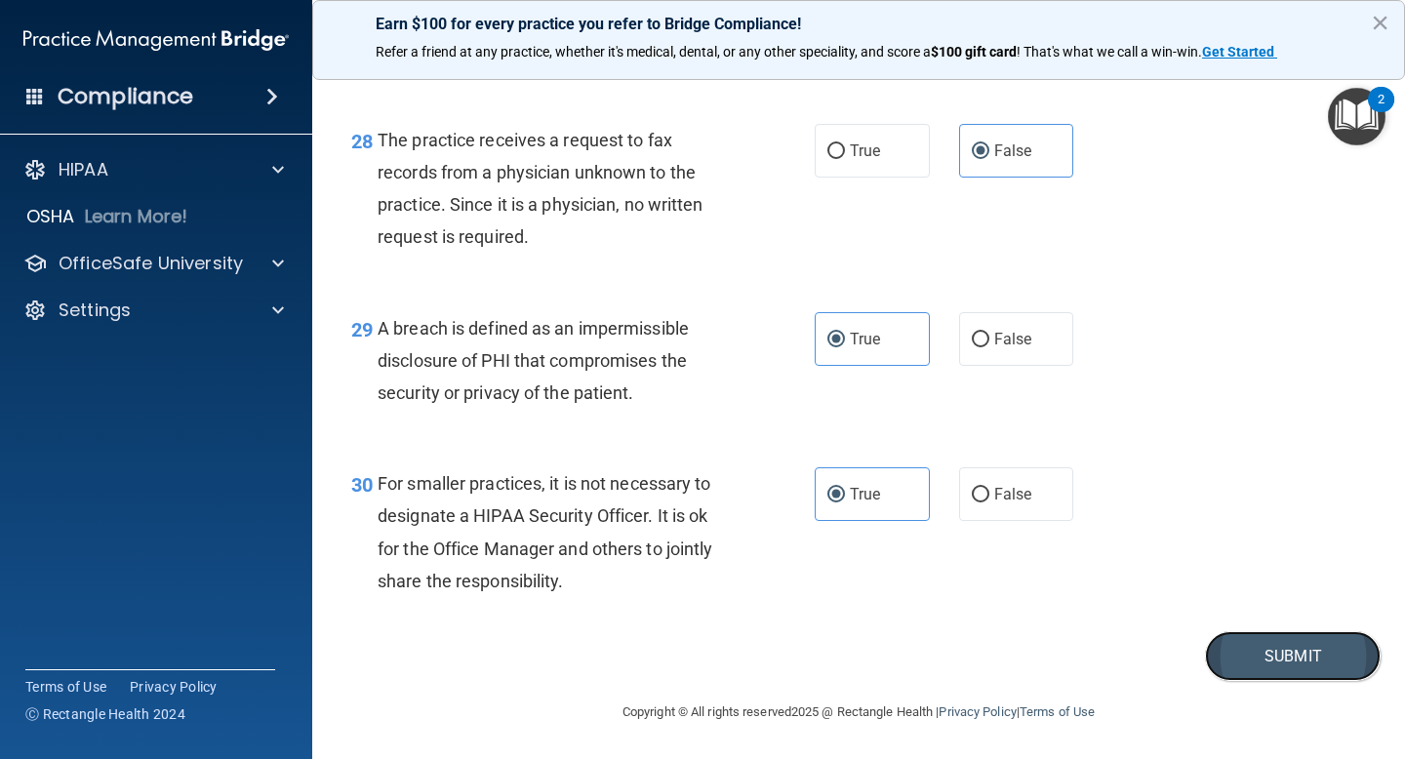
click at [1260, 660] on button "Submit" at bounding box center [1293, 656] width 176 height 50
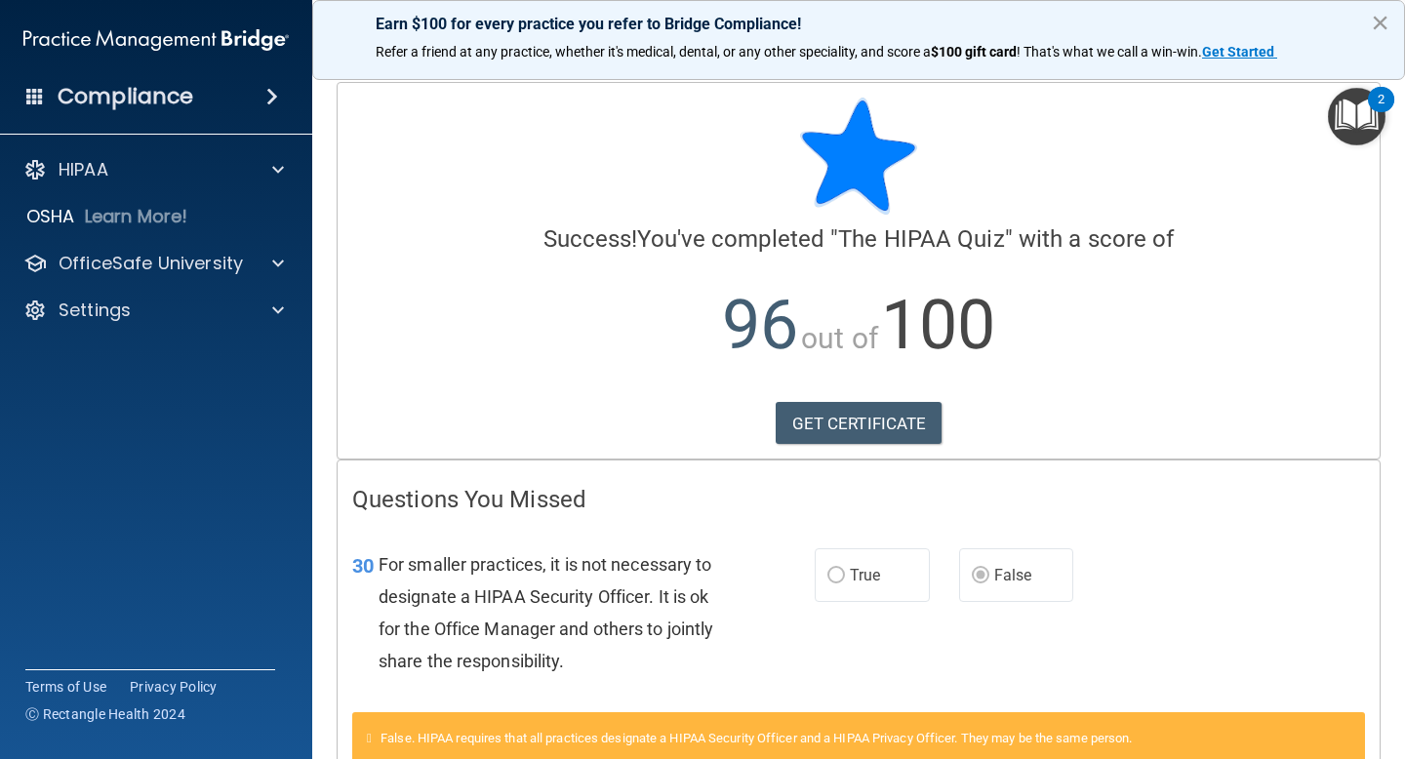
click at [1386, 23] on button "×" at bounding box center [1380, 22] width 19 height 31
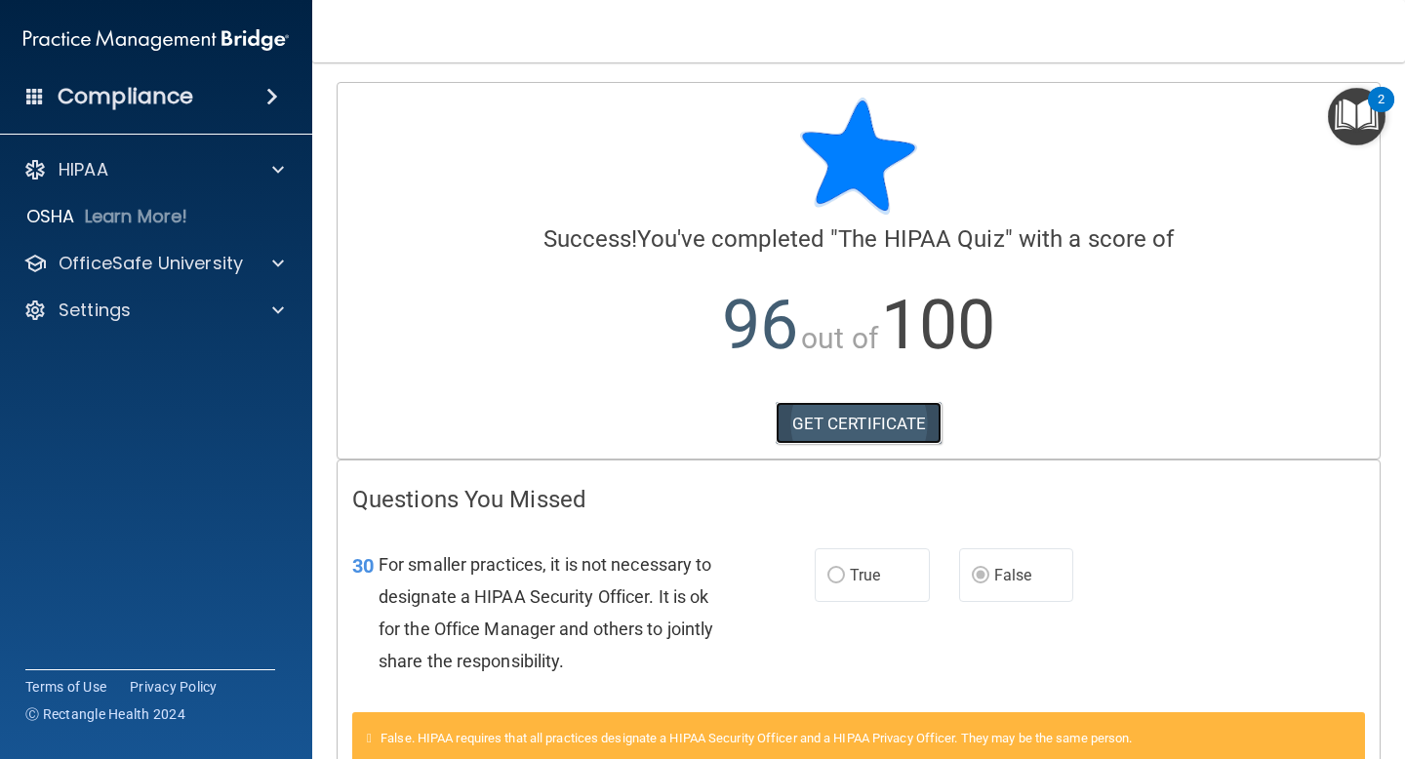
click at [839, 409] on link "GET CERTIFICATE" at bounding box center [859, 423] width 167 height 43
click at [270, 167] on div at bounding box center [275, 169] width 49 height 23
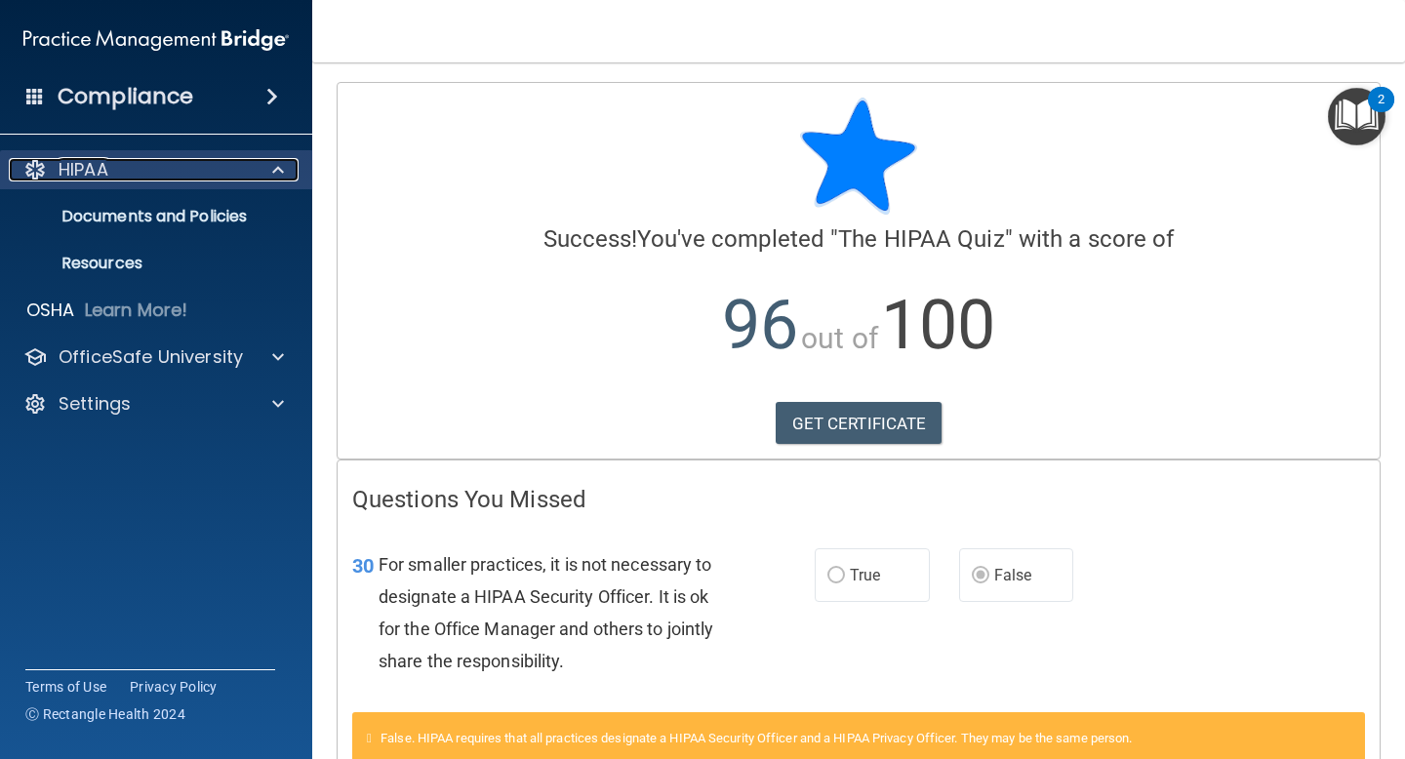
click at [270, 167] on div at bounding box center [275, 169] width 49 height 23
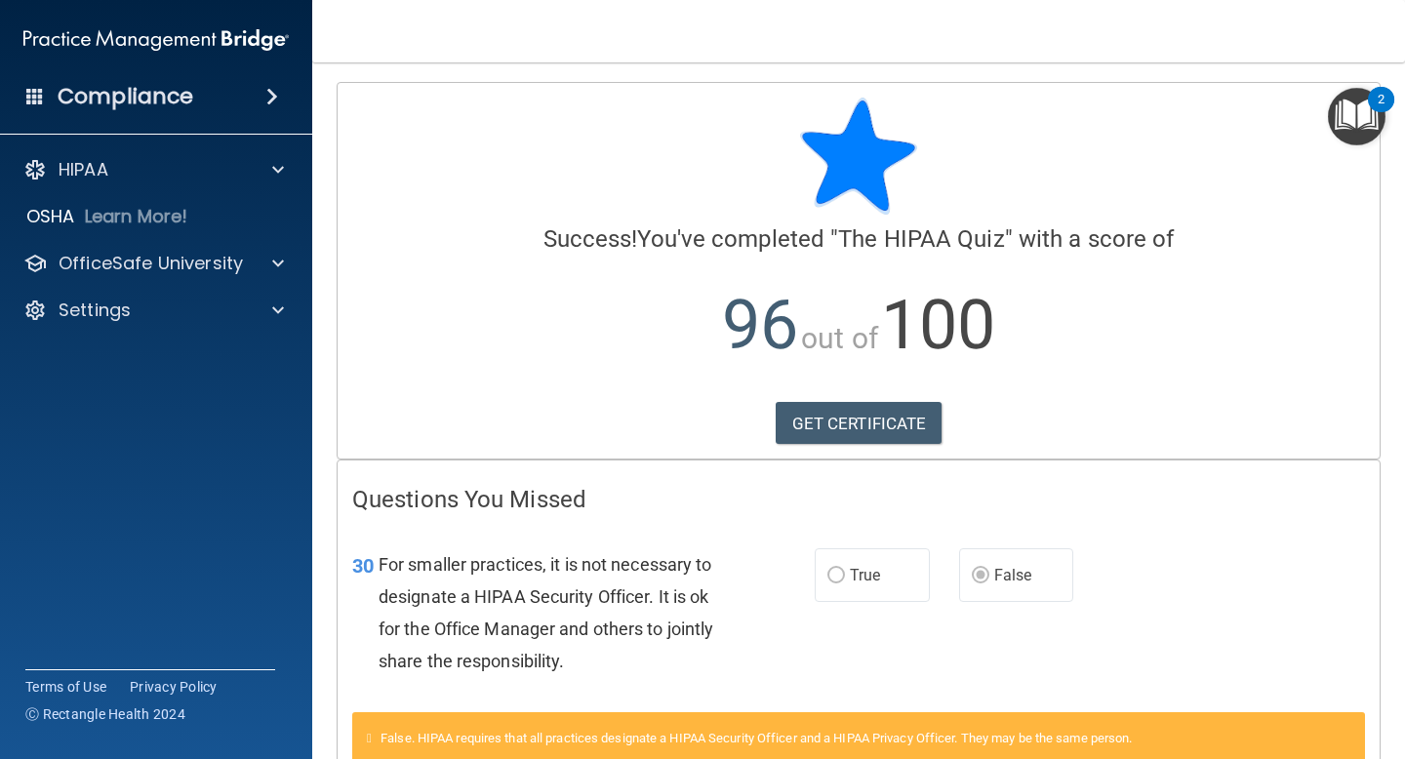
click at [267, 104] on span at bounding box center [272, 96] width 12 height 23
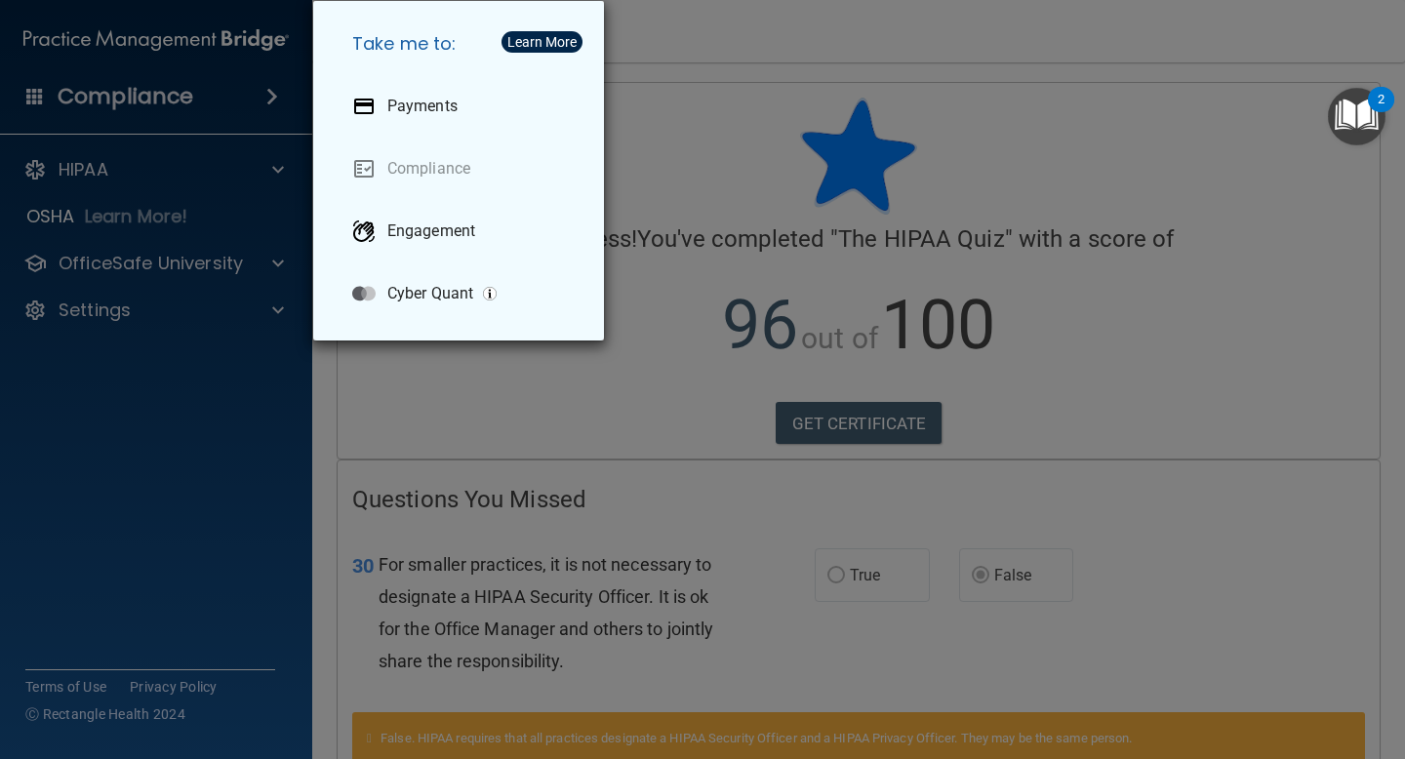
click at [182, 95] on div "Take me to: Payments Compliance Engagement Cyber Quant" at bounding box center [702, 379] width 1405 height 759
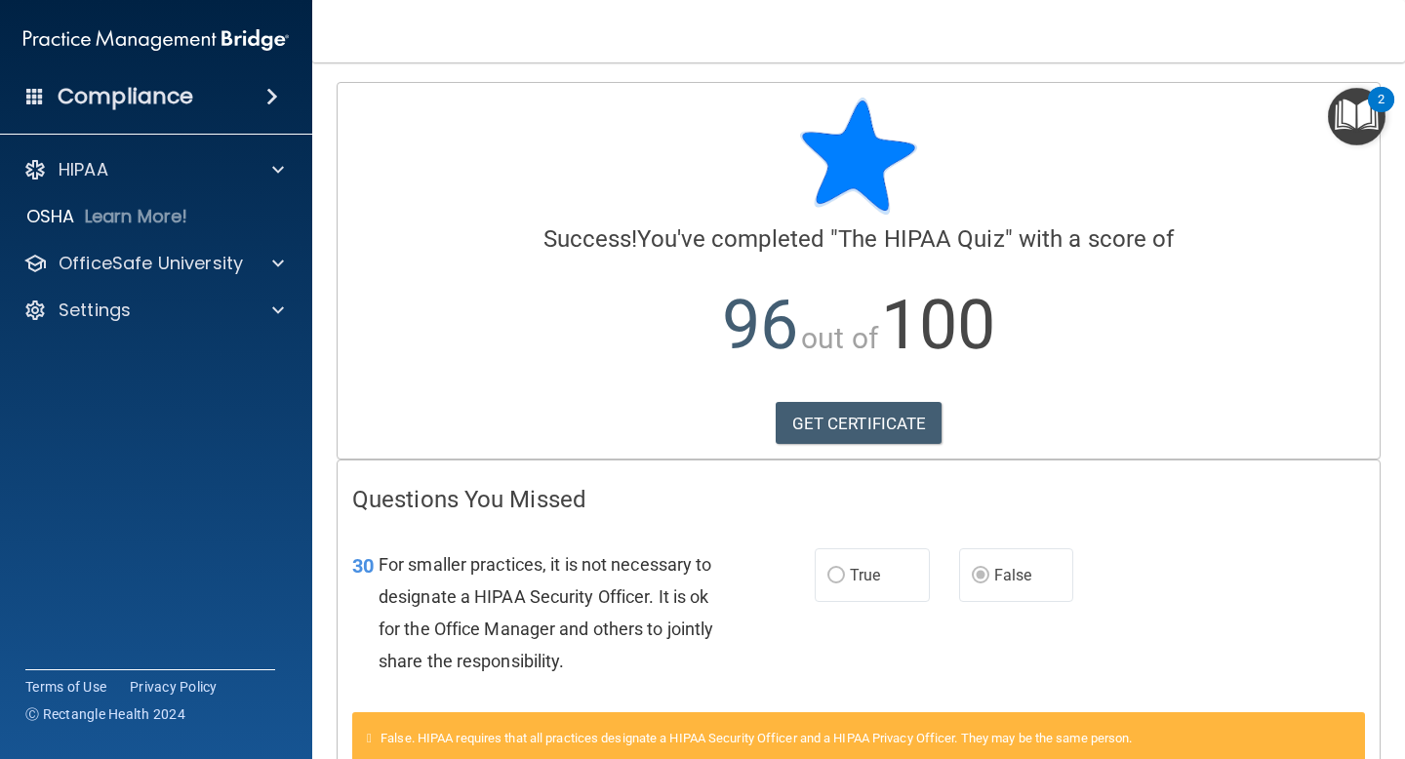
click at [103, 96] on h4 "Compliance" at bounding box center [126, 96] width 136 height 27
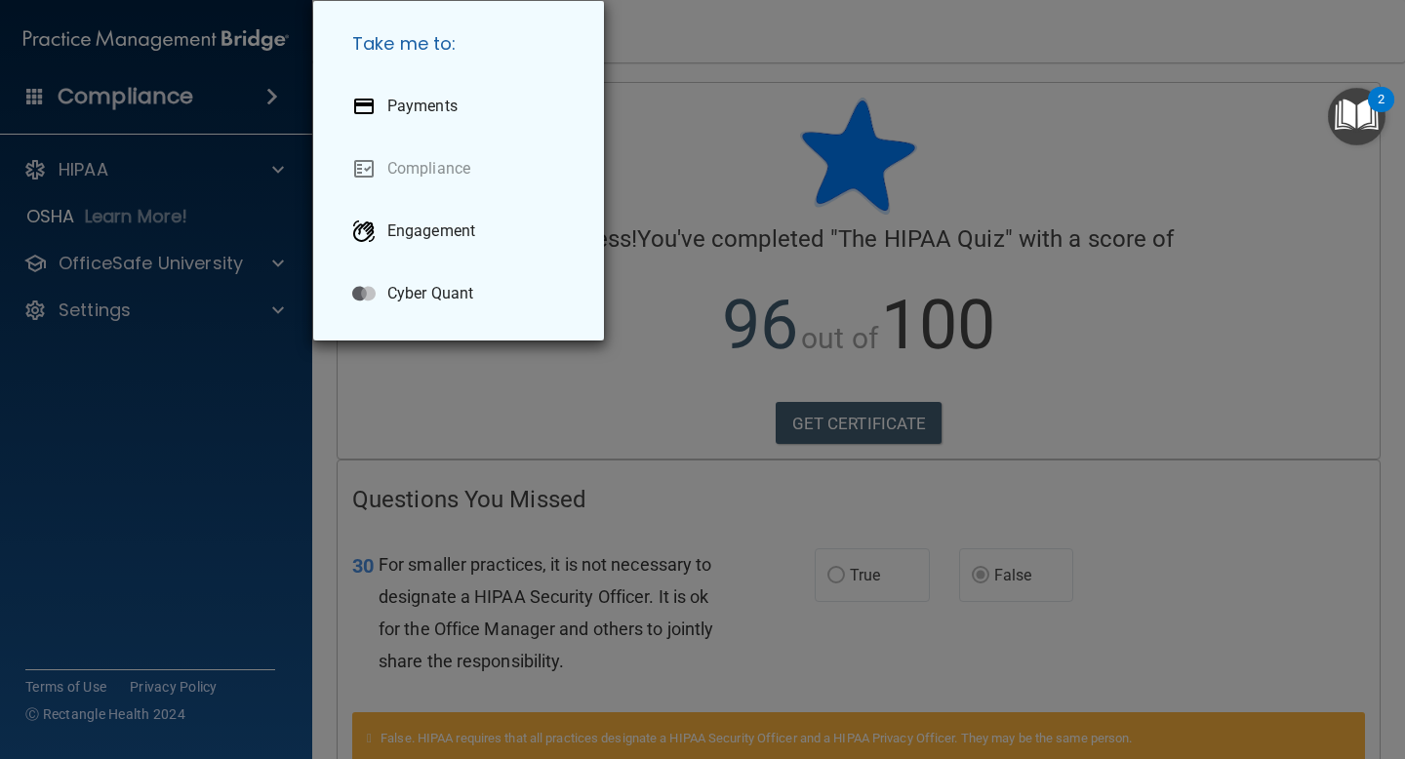
click at [103, 96] on div "Take me to: Payments Compliance Engagement Cyber Quant" at bounding box center [702, 379] width 1405 height 759
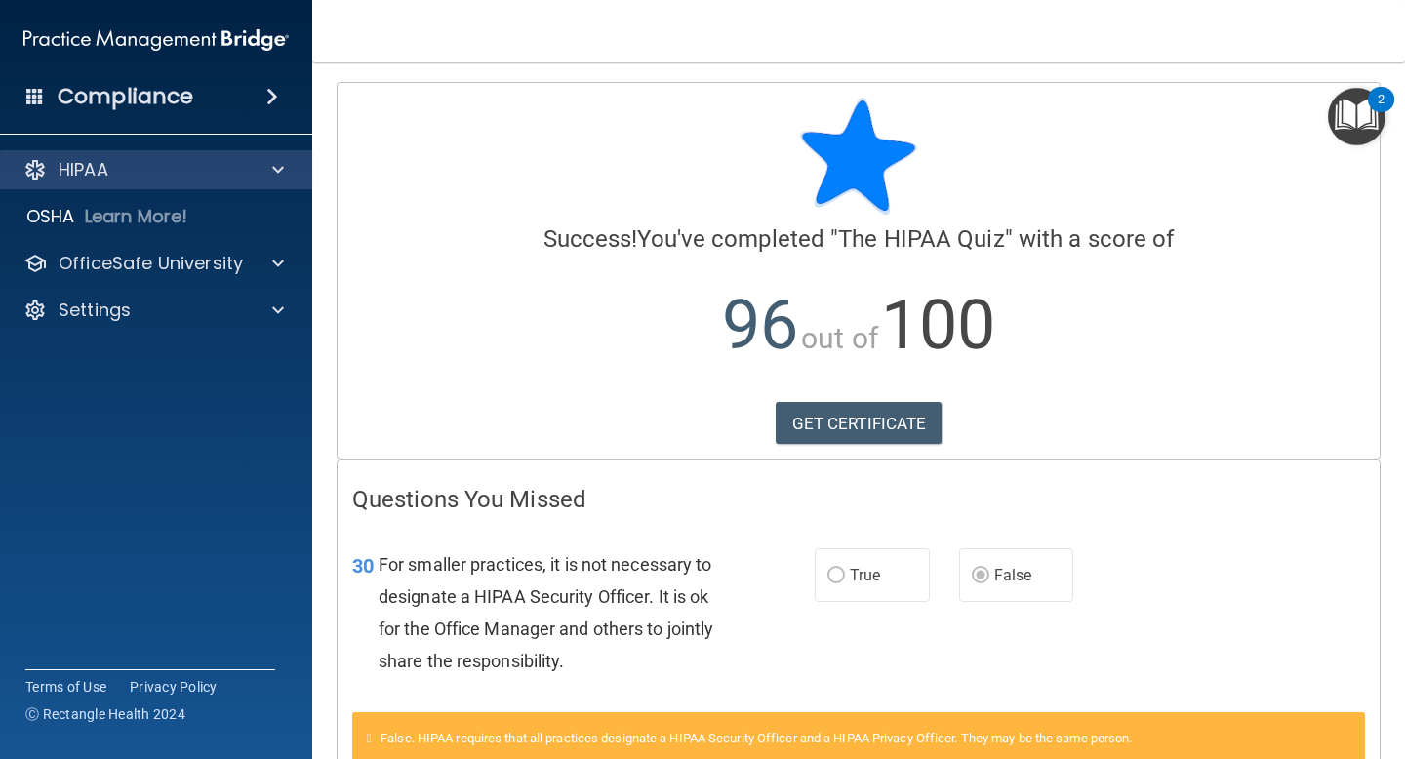
click at [92, 152] on div "HIPAA" at bounding box center [156, 169] width 313 height 39
click at [80, 175] on p "HIPAA" at bounding box center [84, 169] width 50 height 23
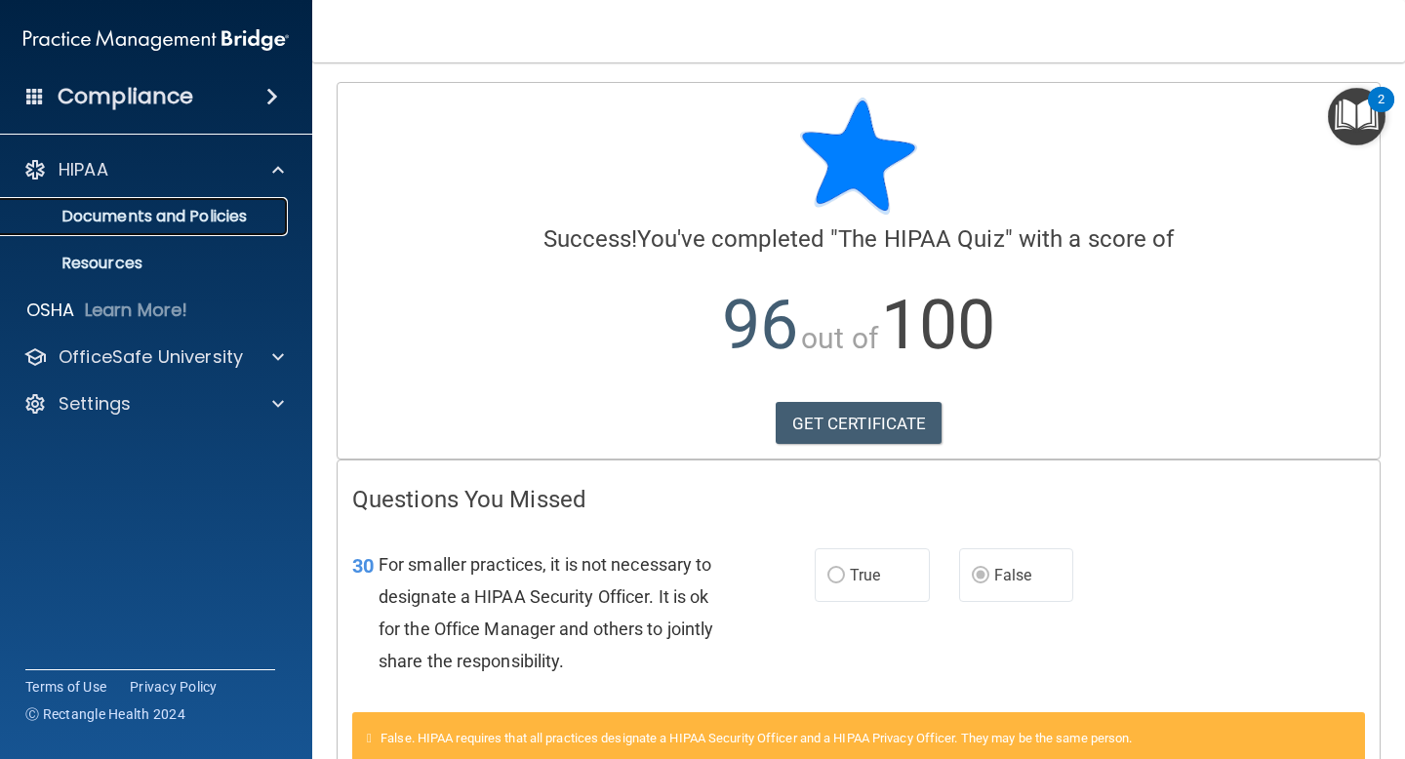
click at [91, 222] on p "Documents and Policies" at bounding box center [146, 217] width 266 height 20
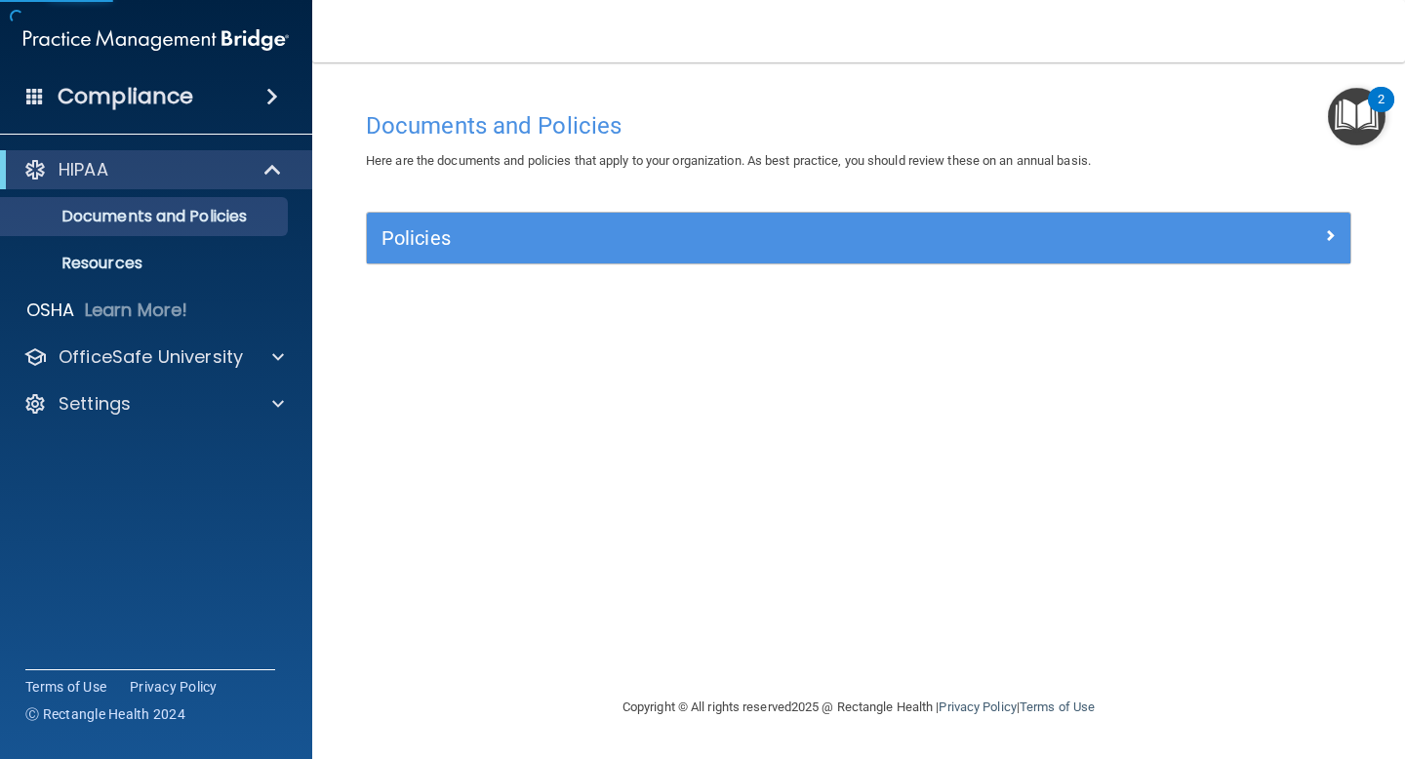
click at [508, 220] on div "Policies" at bounding box center [858, 238] width 983 height 51
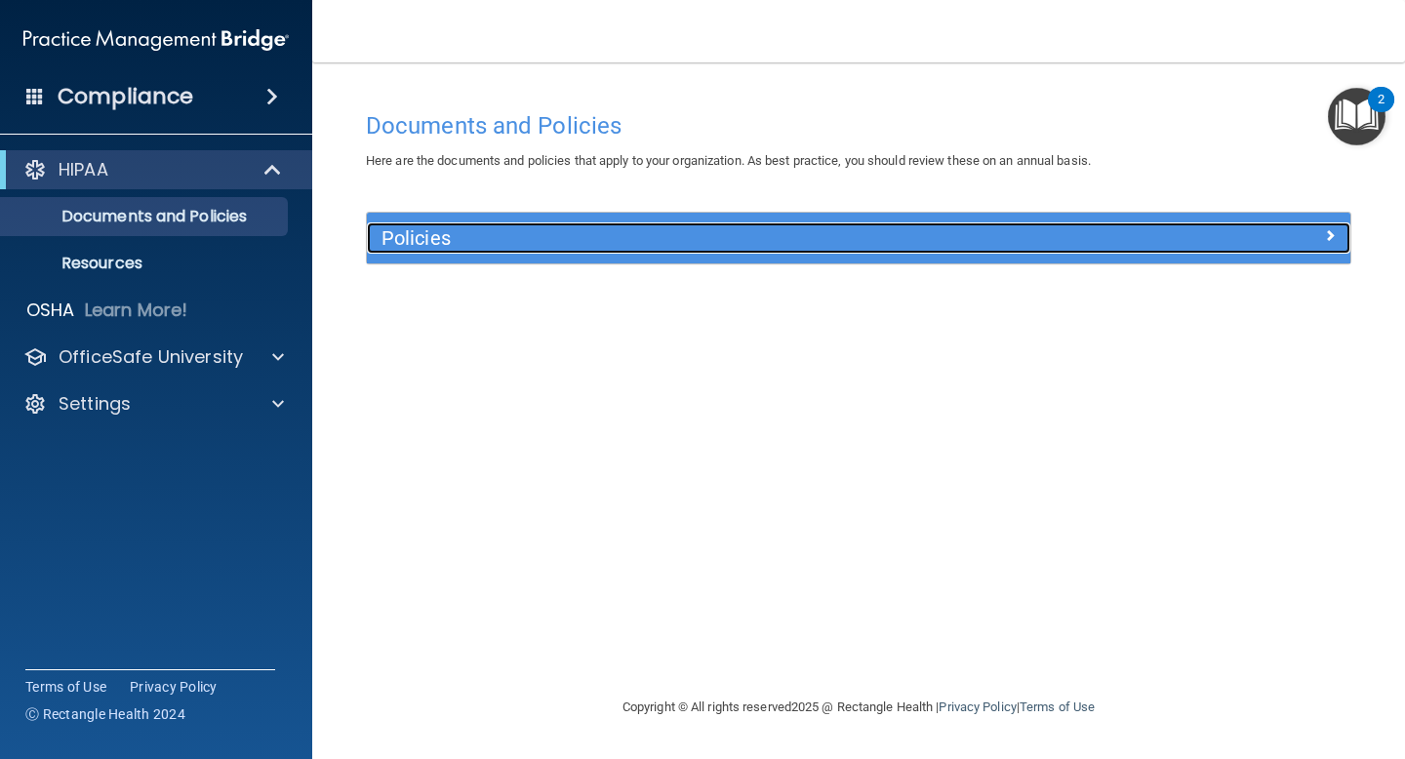
click at [1108, 237] on div at bounding box center [1227, 233] width 246 height 23
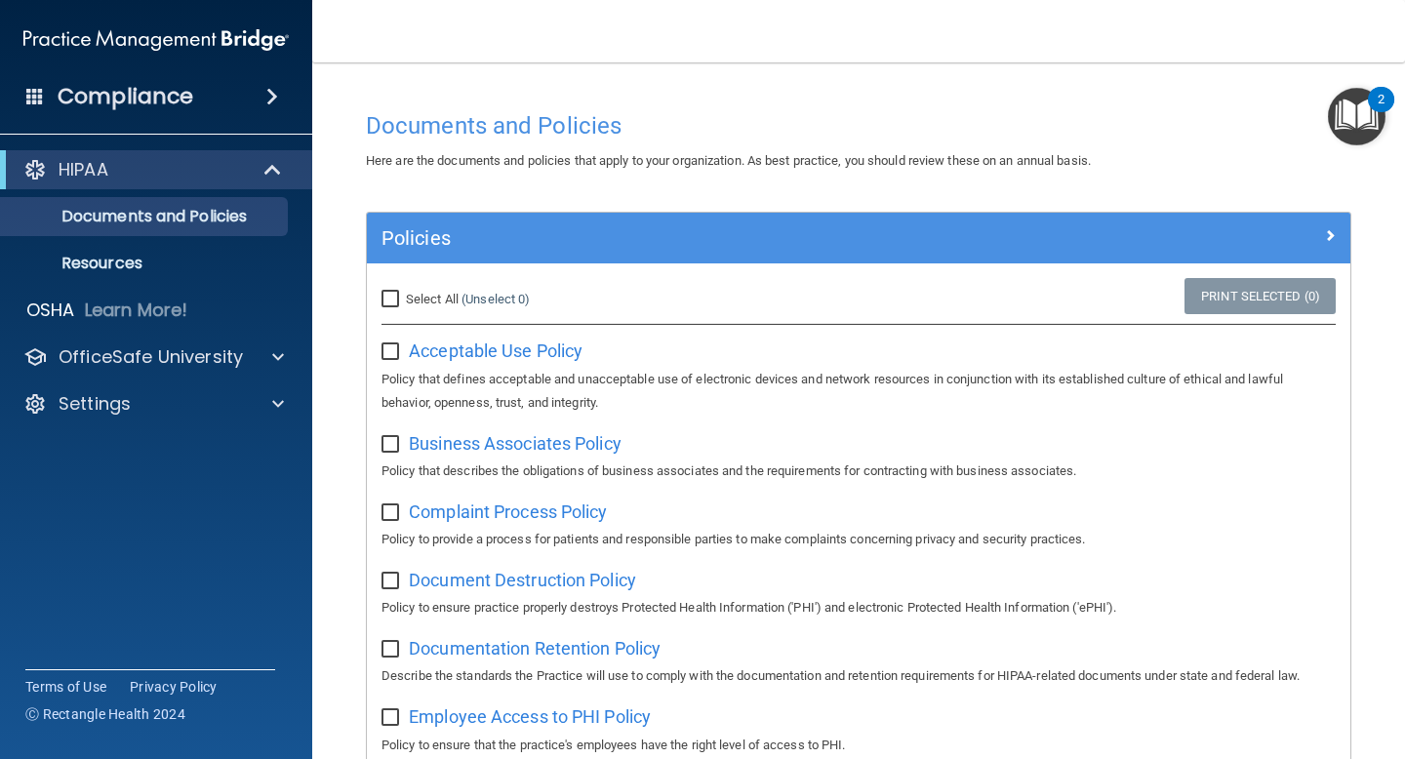
click at [1366, 112] on img "Open Resource Center, 2 new notifications" at bounding box center [1357, 117] width 58 height 58
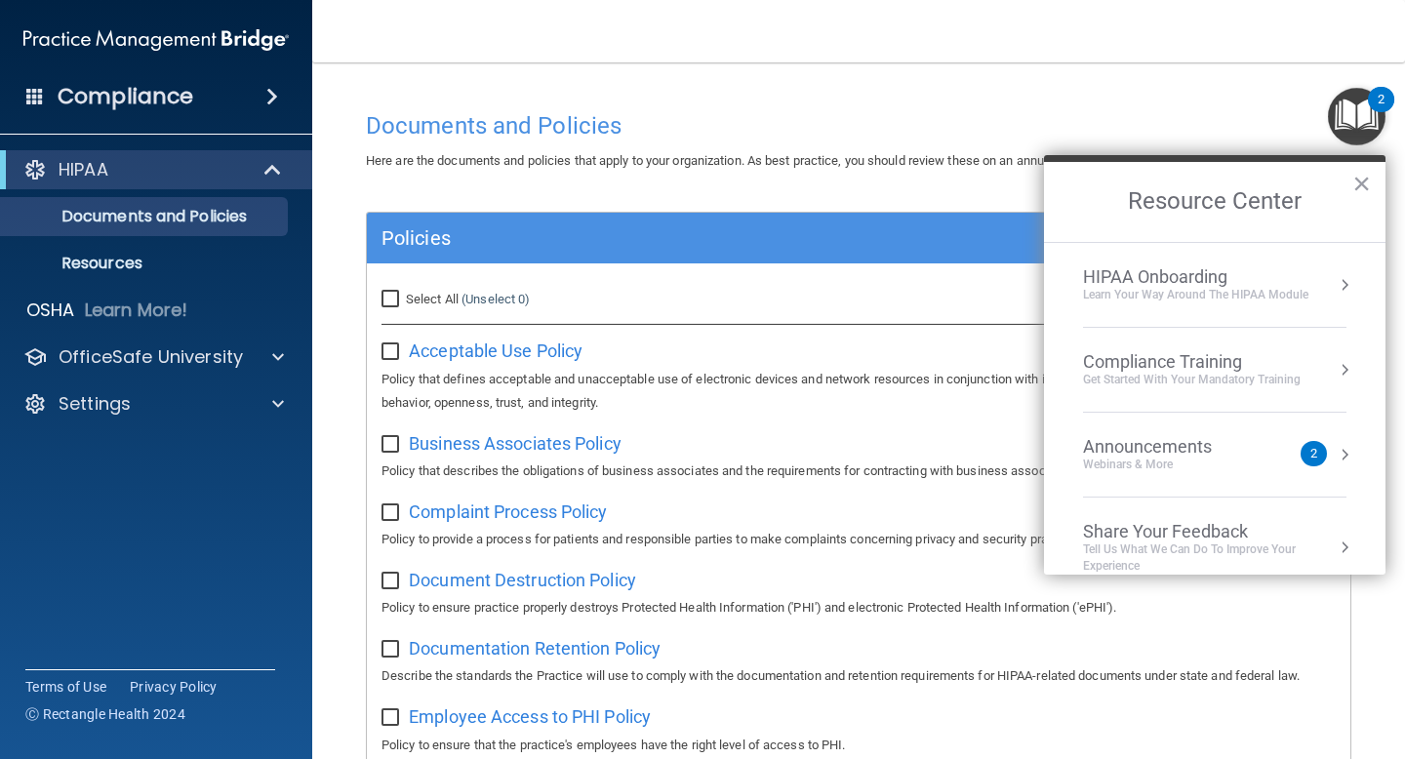
click at [1251, 368] on div "Compliance Training" at bounding box center [1192, 361] width 218 height 21
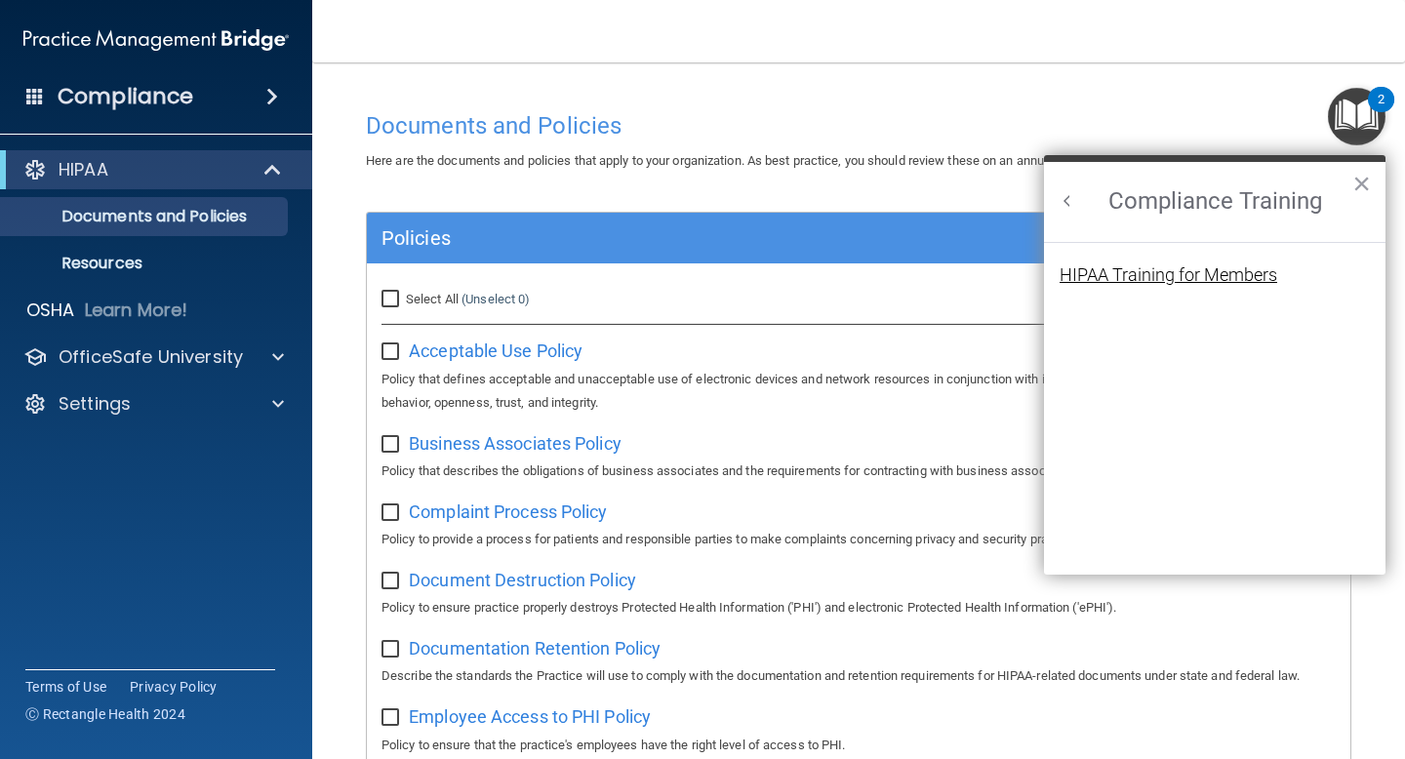
click at [1196, 268] on div "HIPAA Training for Members" at bounding box center [1169, 275] width 218 height 18
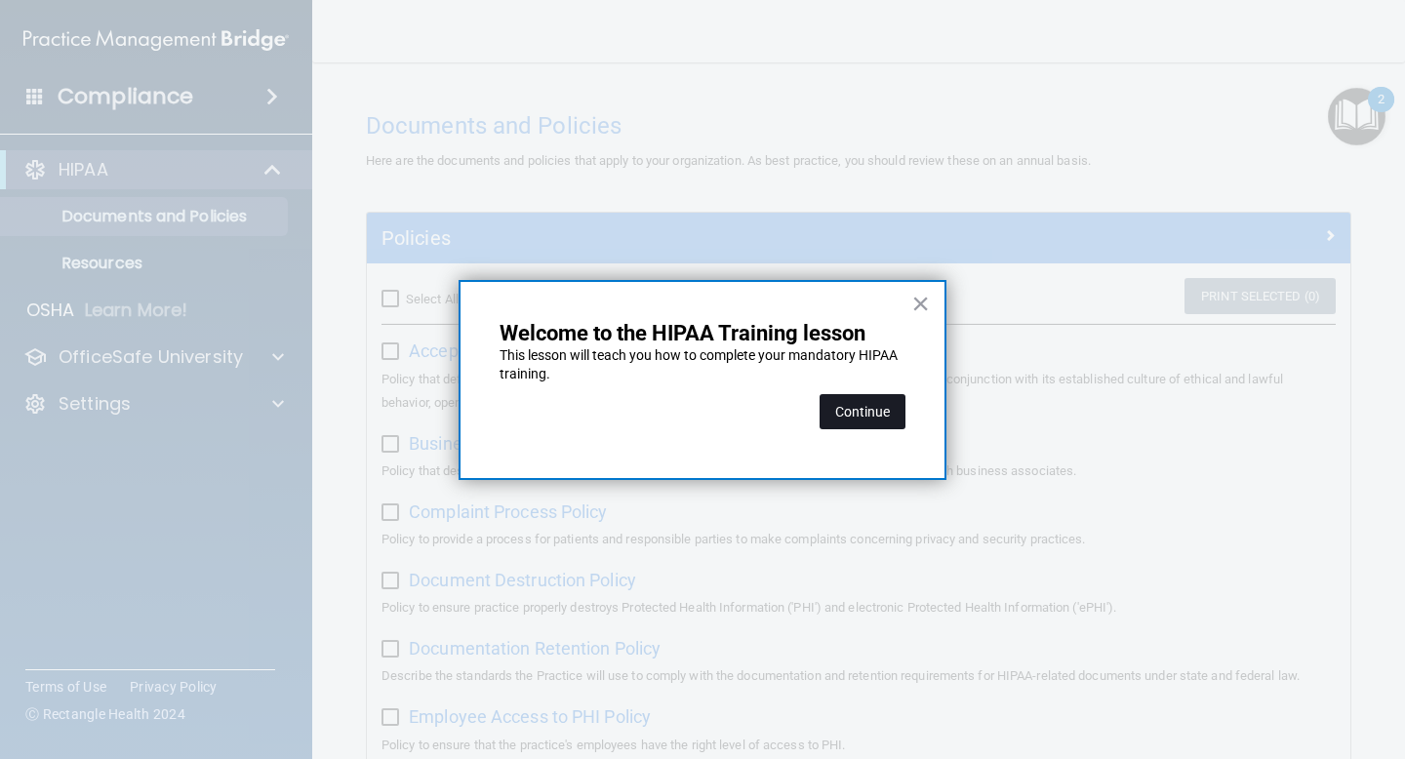
click at [870, 410] on button "Continue" at bounding box center [863, 411] width 86 height 35
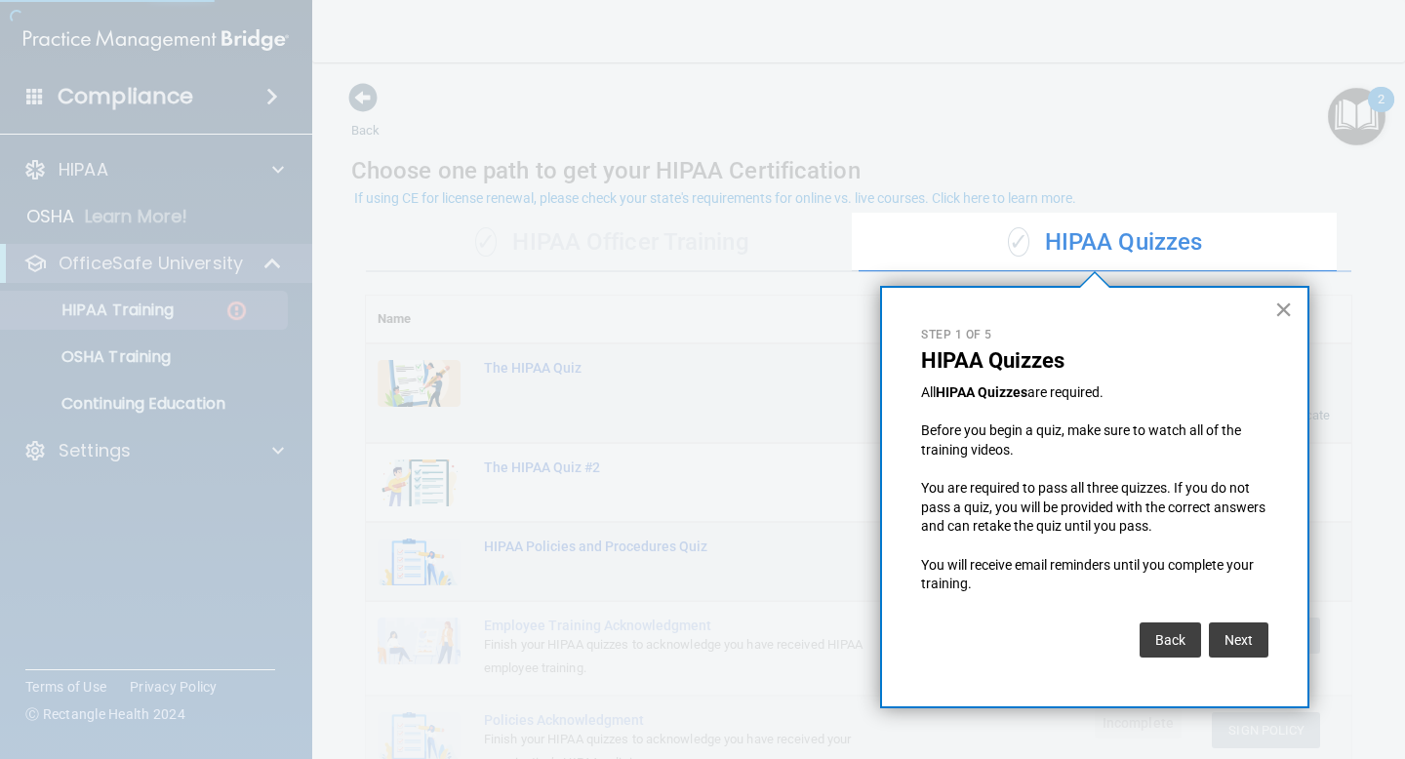
click at [1286, 307] on button "×" at bounding box center [1283, 309] width 19 height 31
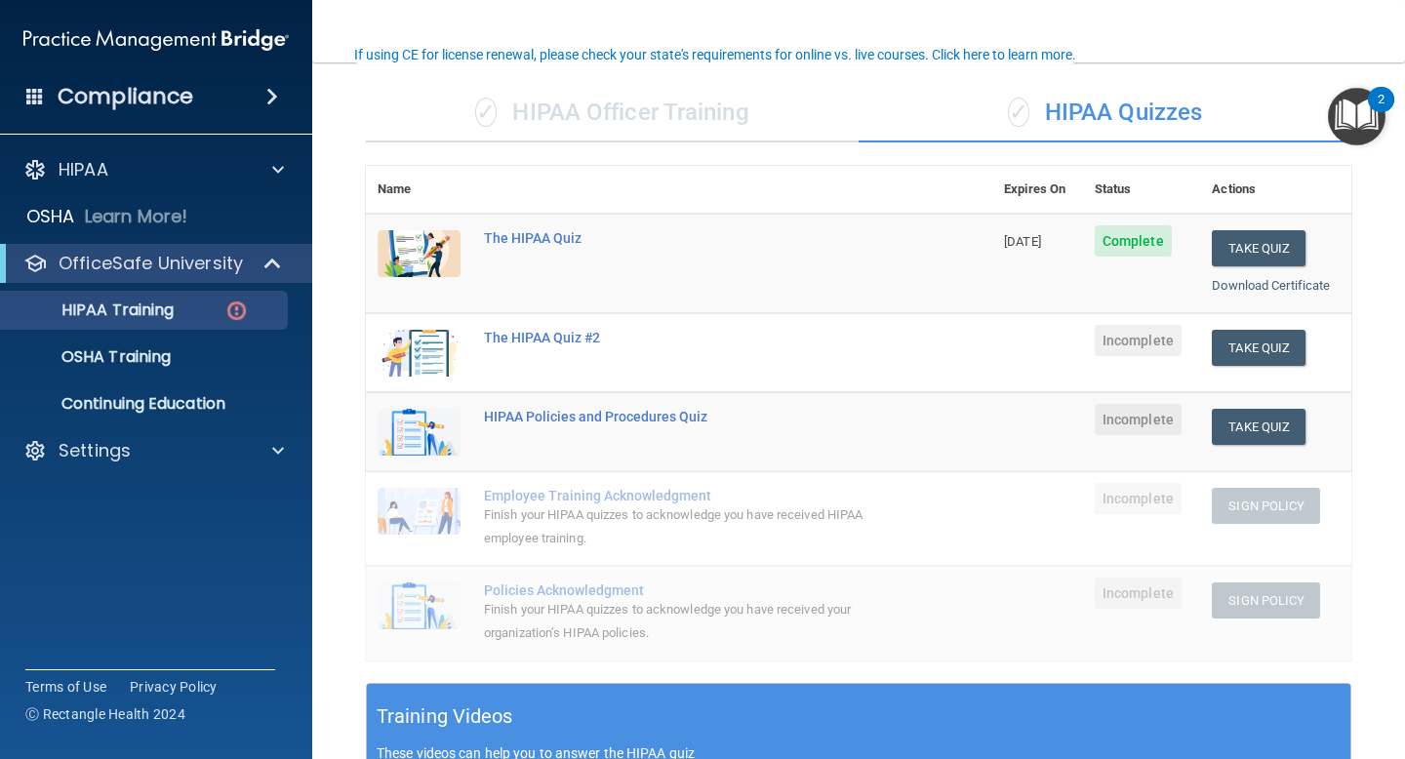
scroll to position [153, 0]
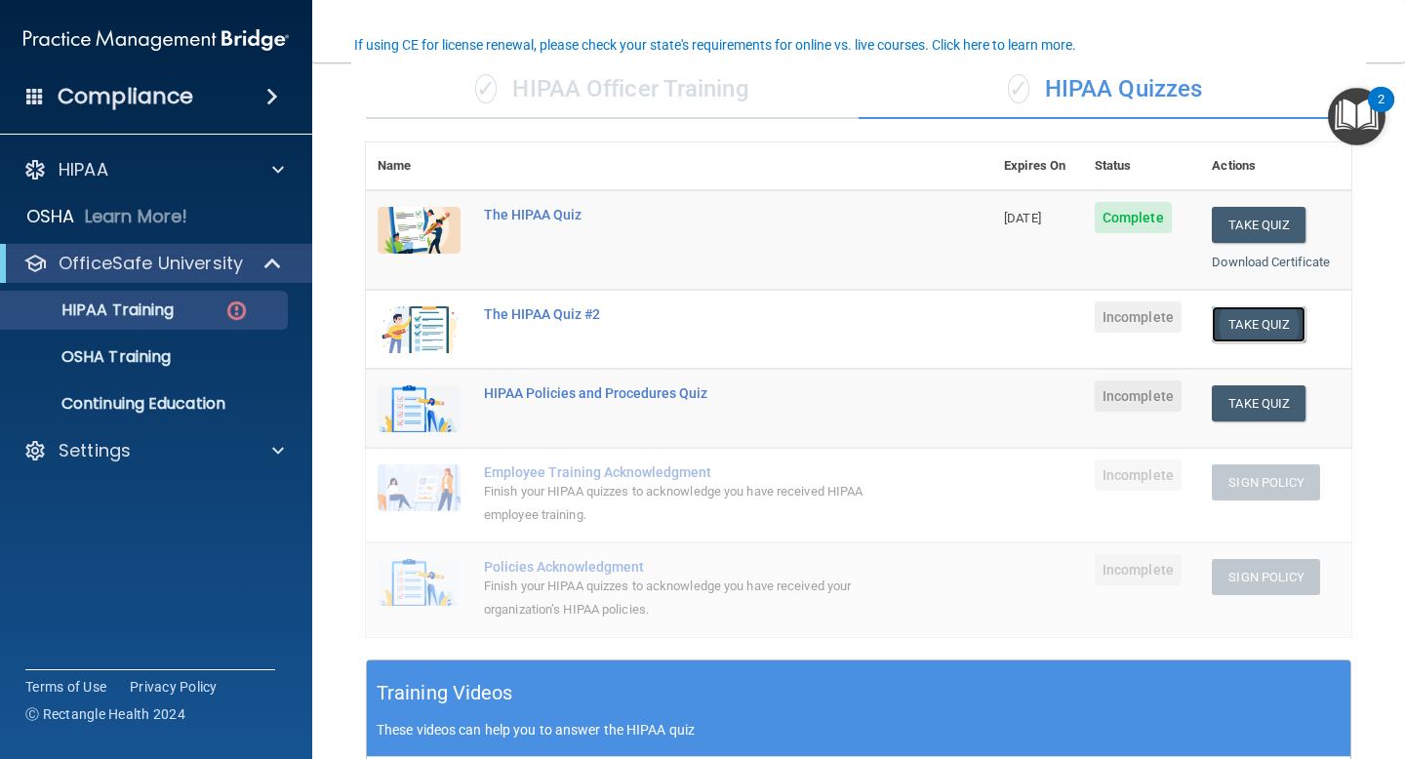
click at [1221, 326] on button "Take Quiz" at bounding box center [1259, 324] width 94 height 36
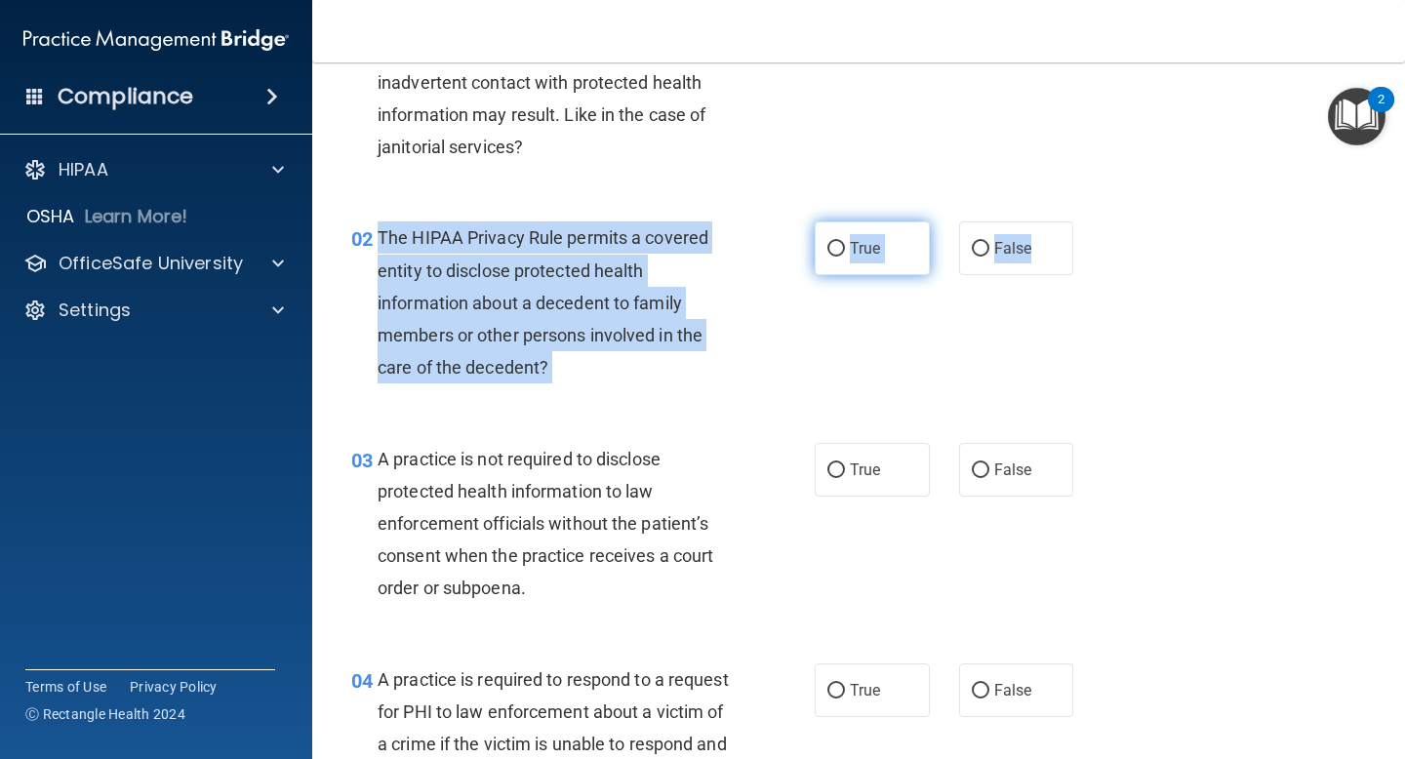
drag, startPoint x: 381, startPoint y: 236, endPoint x: 816, endPoint y: 233, distance: 434.2
click at [1091, 221] on ng-form "02 The HIPAA Privacy Rule permits a covered entity to disclose protected health…" at bounding box center [1091, 221] width 0 height 0
click at [388, 211] on div "02 The HIPAA Privacy Rule permits a covered entity to disclose protected health…" at bounding box center [859, 307] width 1044 height 220
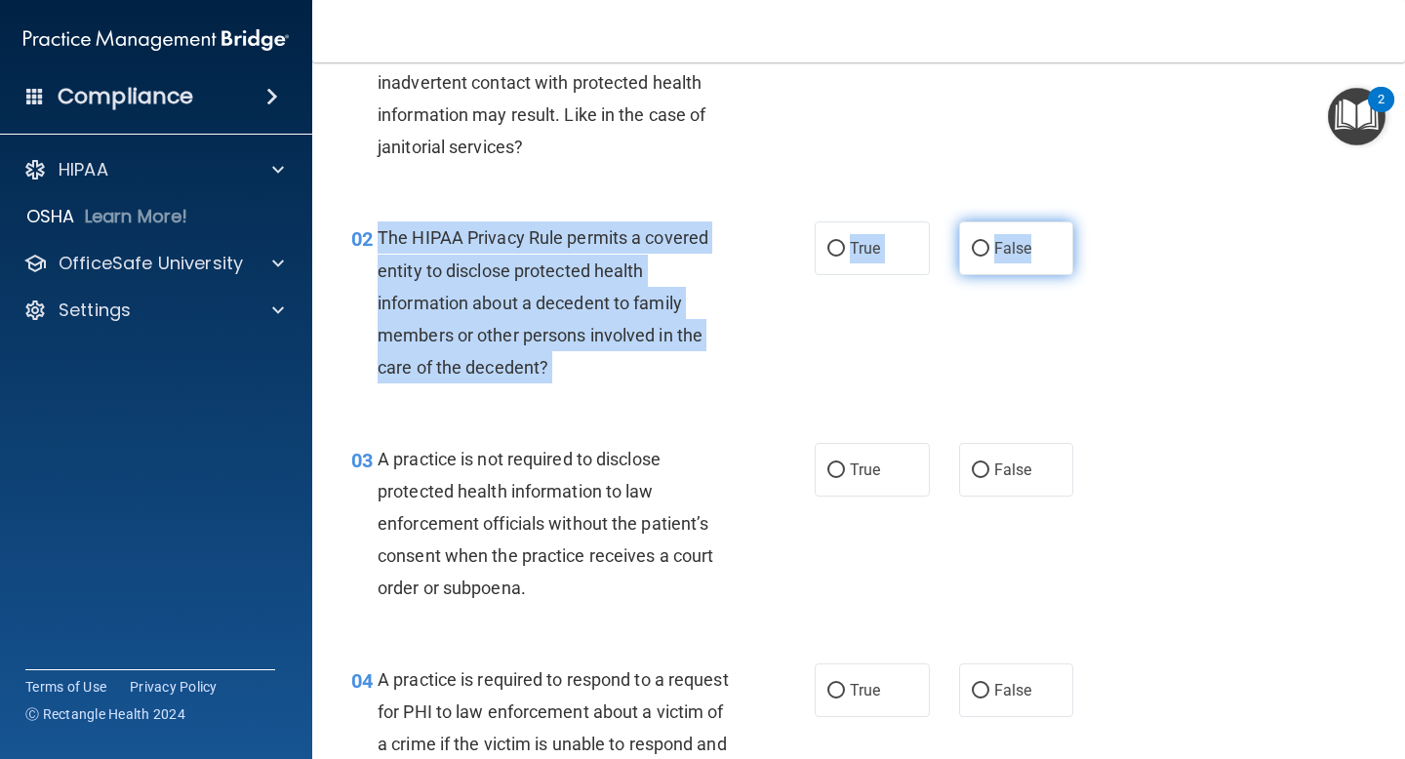
drag, startPoint x: 380, startPoint y: 238, endPoint x: 1031, endPoint y: 249, distance: 651.8
click at [1091, 221] on ng-form "02 The HIPAA Privacy Rule permits a covered entity to disclose protected health…" at bounding box center [1091, 221] width 0 height 0
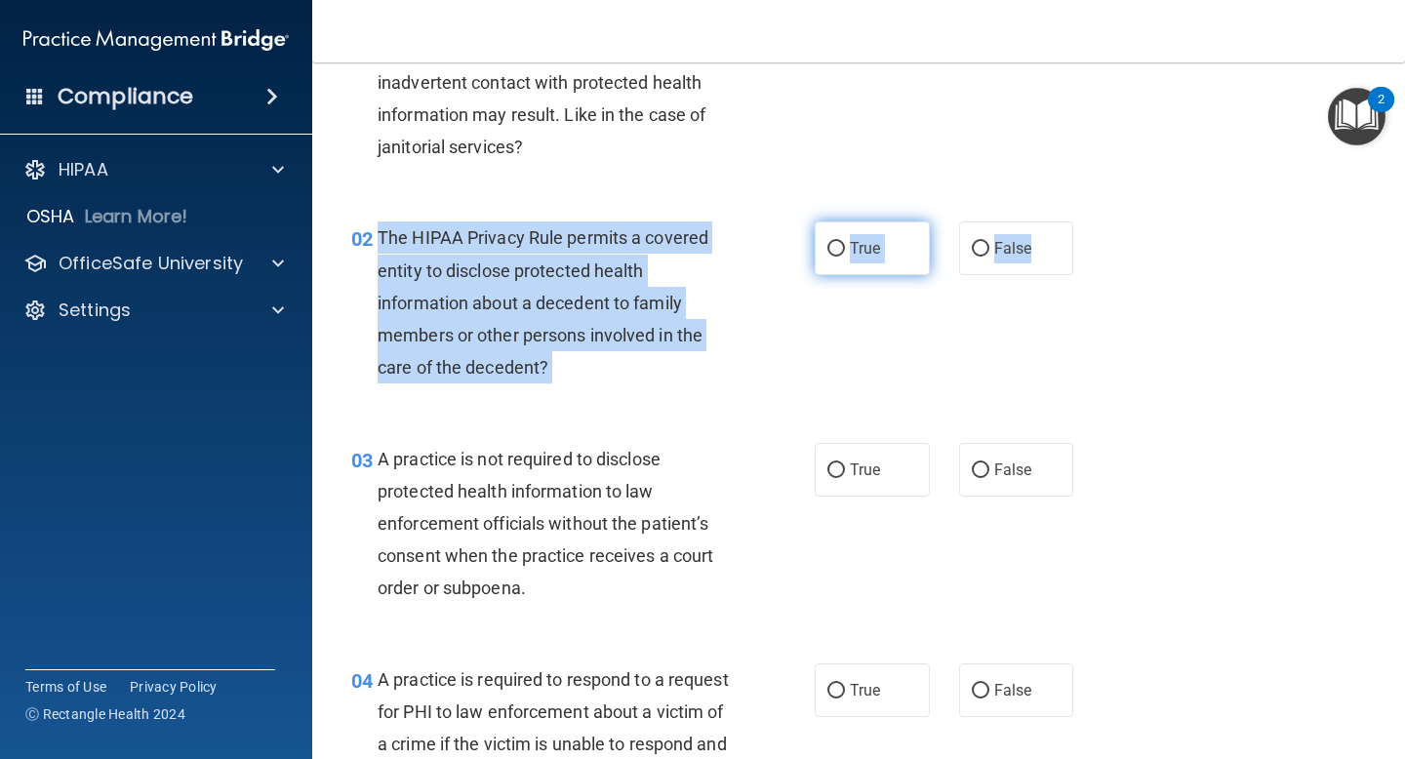
click at [833, 246] on input "True" at bounding box center [836, 249] width 18 height 15
radio input "true"
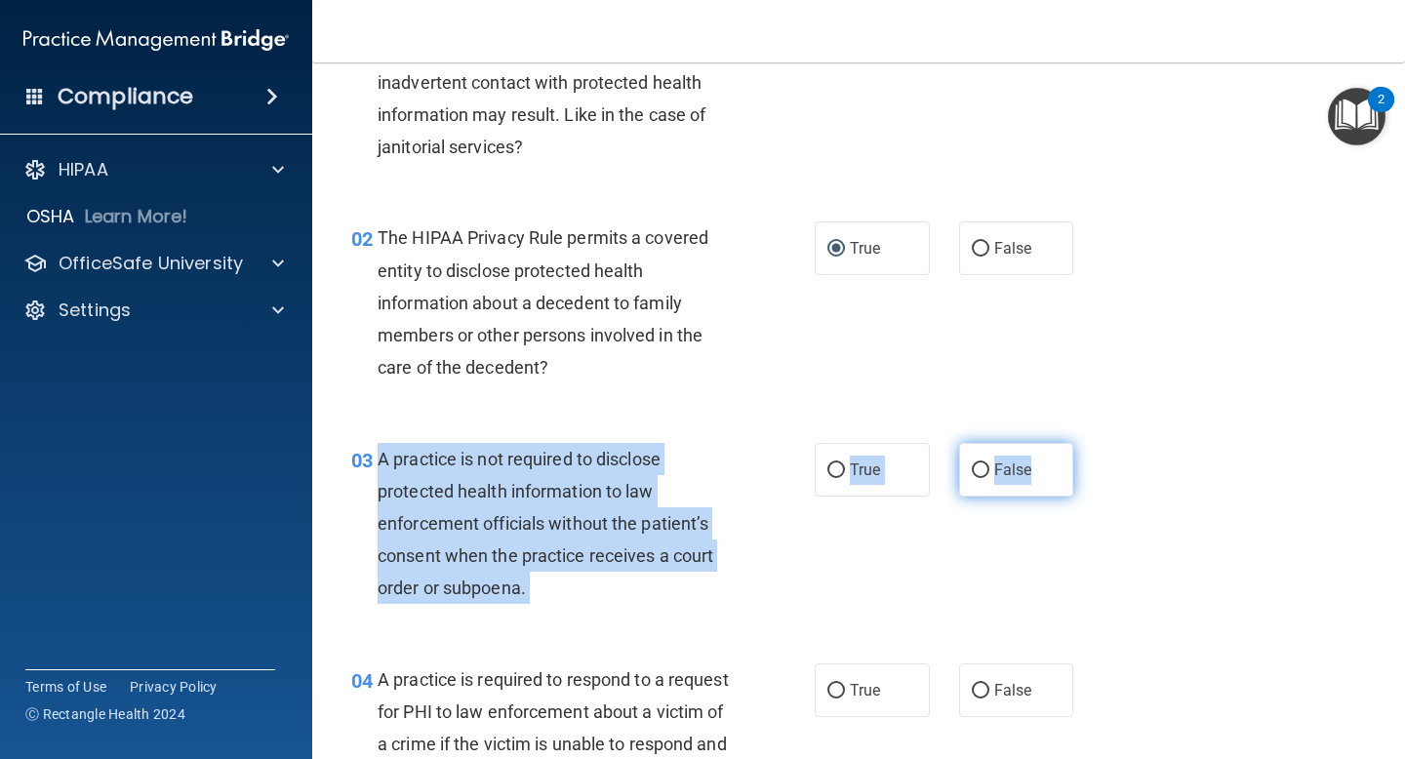
drag, startPoint x: 380, startPoint y: 454, endPoint x: 1030, endPoint y: 468, distance: 650.9
click at [1091, 443] on ng-form "03 A practice is not required to disclose protected health information to law e…" at bounding box center [1091, 443] width 0 height 0
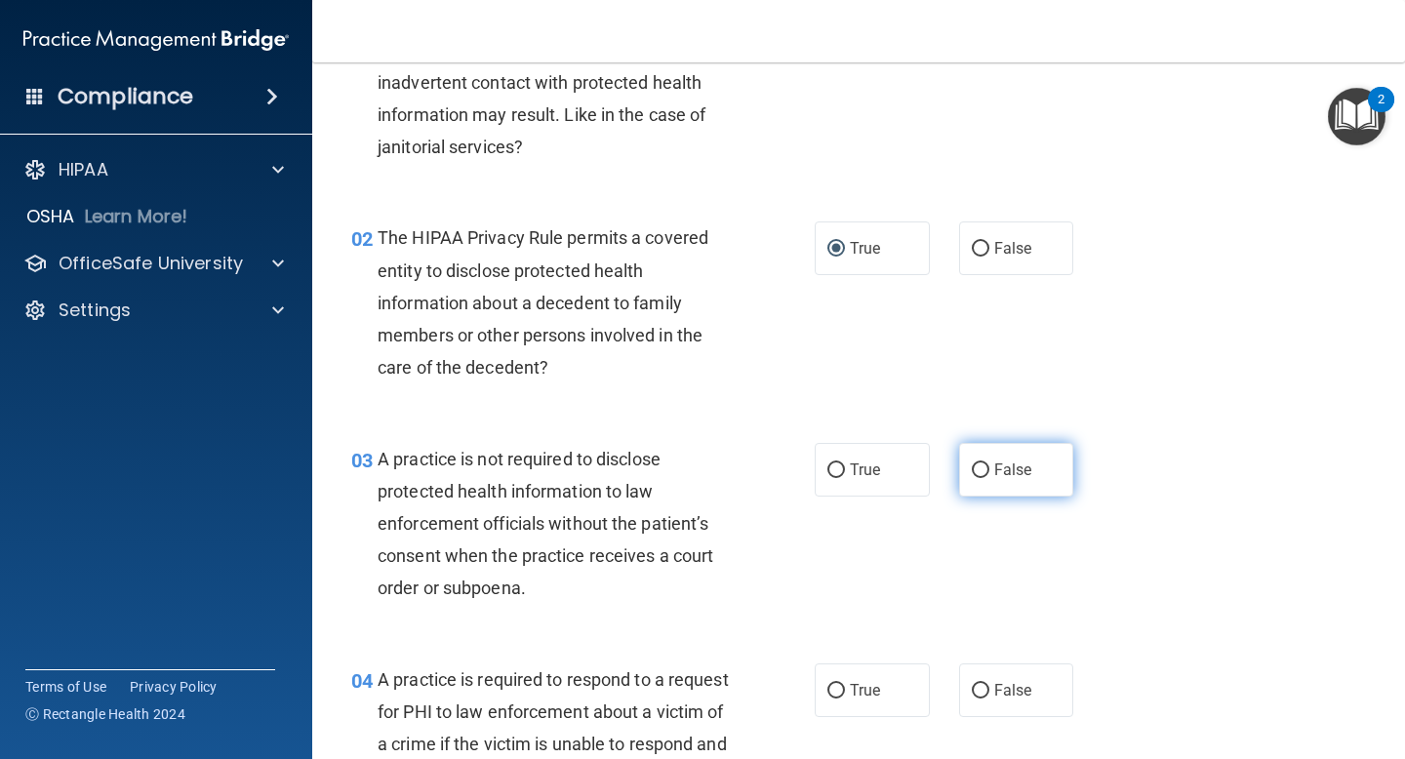
click at [999, 468] on span "False" at bounding box center [1013, 469] width 38 height 19
click at [989, 468] on input "False" at bounding box center [981, 470] width 18 height 15
radio input "true"
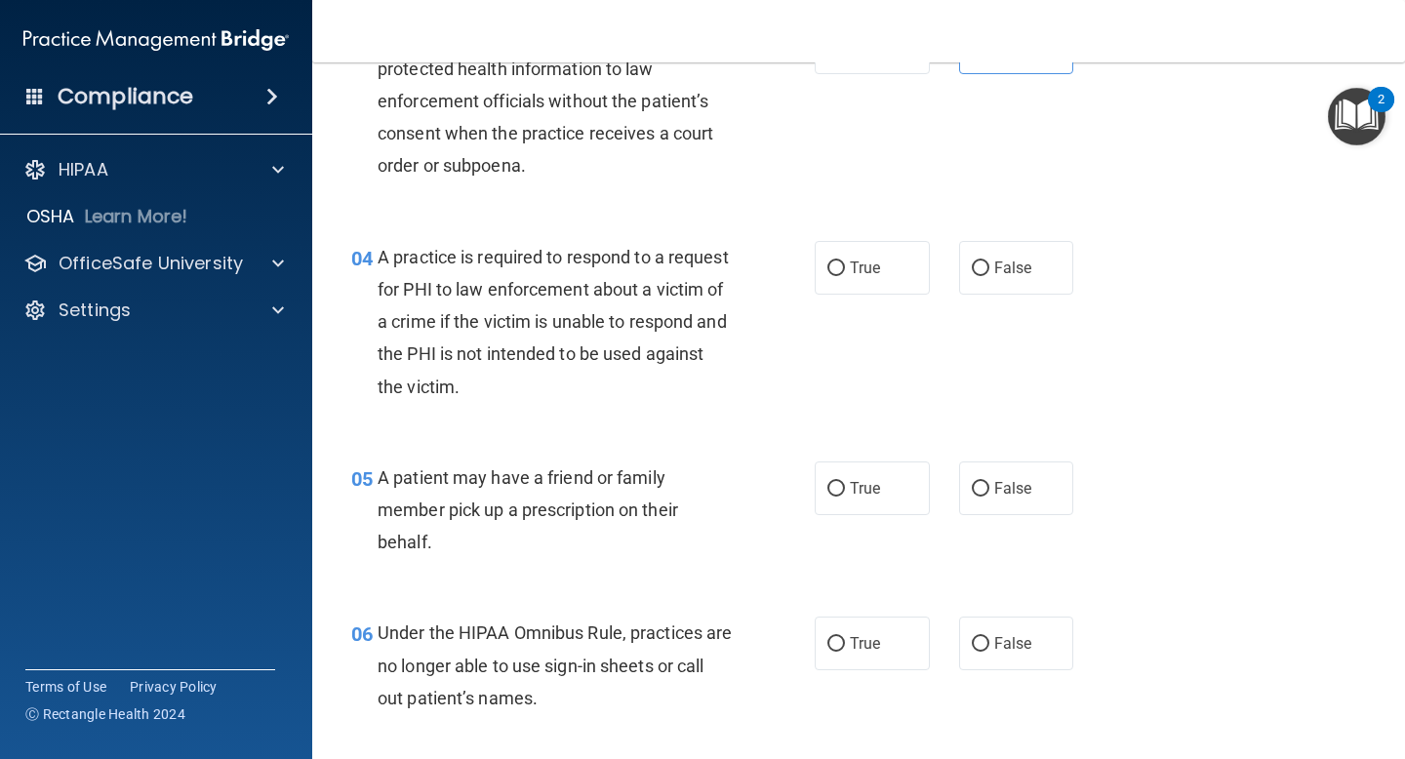
scroll to position [615, 0]
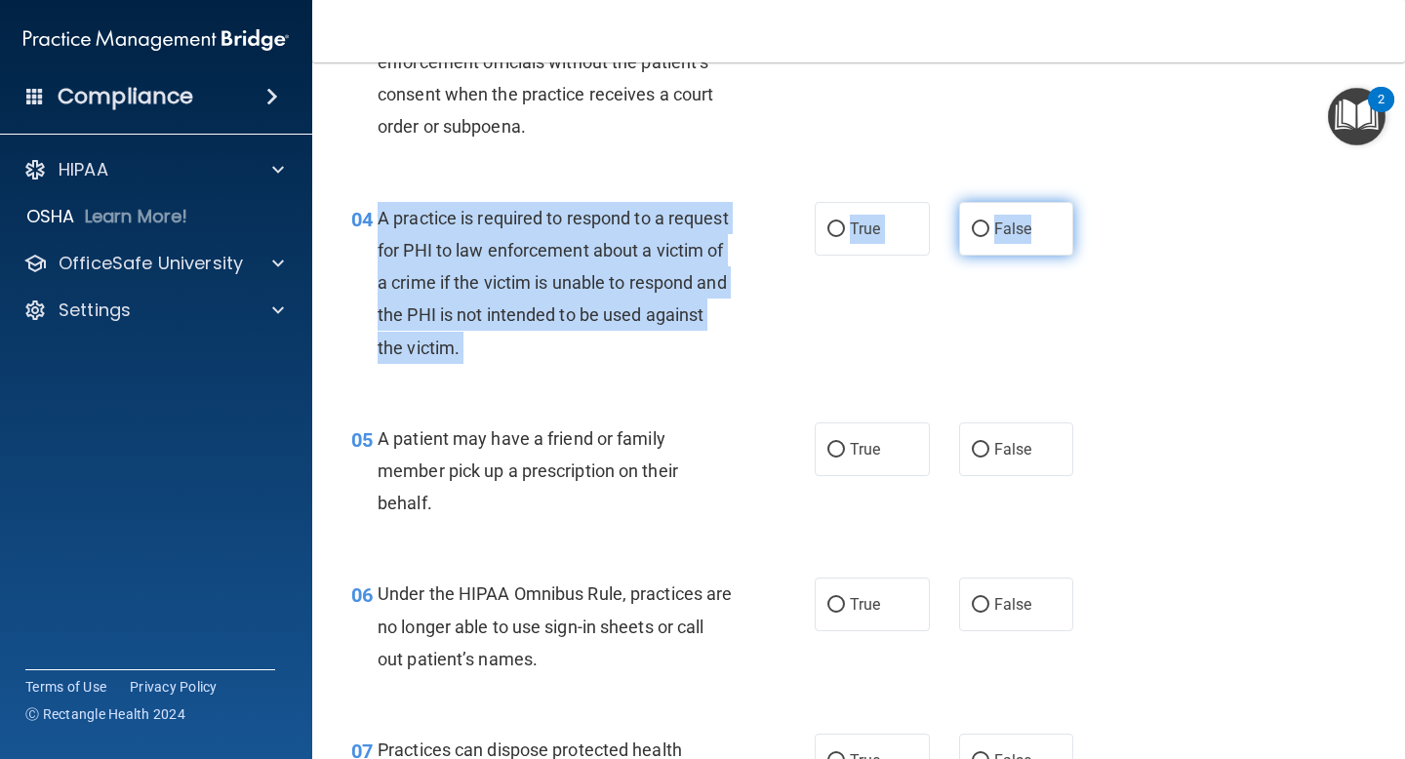
drag, startPoint x: 375, startPoint y: 214, endPoint x: 1055, endPoint y: 224, distance: 680.1
click at [1091, 202] on ng-form "04 A practice is required to respond to a request for PHI to law enforcement ab…" at bounding box center [1091, 202] width 0 height 0
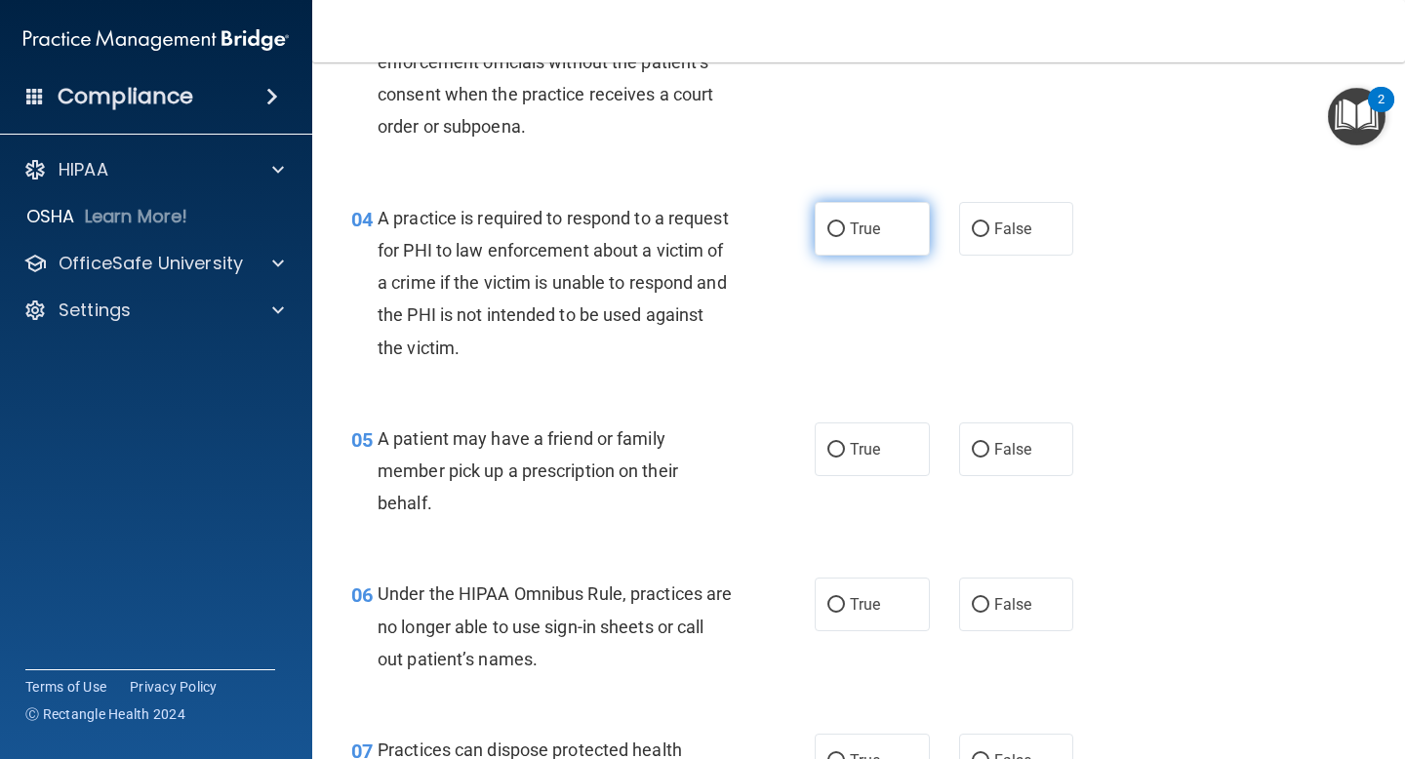
click at [831, 244] on label "True" at bounding box center [872, 229] width 115 height 54
click at [831, 237] on input "True" at bounding box center [836, 229] width 18 height 15
radio input "true"
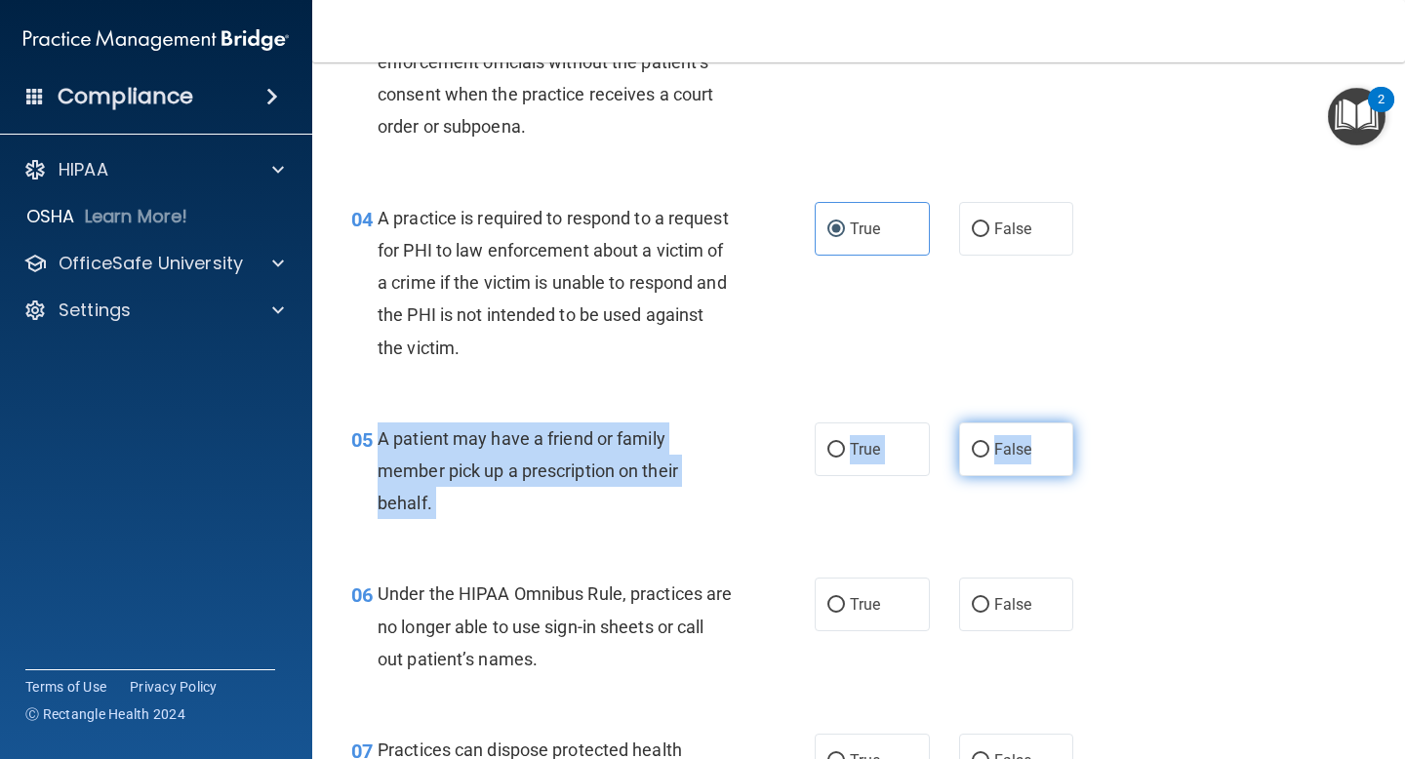
drag, startPoint x: 377, startPoint y: 438, endPoint x: 1026, endPoint y: 453, distance: 649.9
click at [1091, 422] on ng-form "05 A patient may have a friend or family member pick up a prescription on their…" at bounding box center [1091, 422] width 0 height 0
click at [827, 452] on input "True" at bounding box center [836, 450] width 18 height 15
radio input "true"
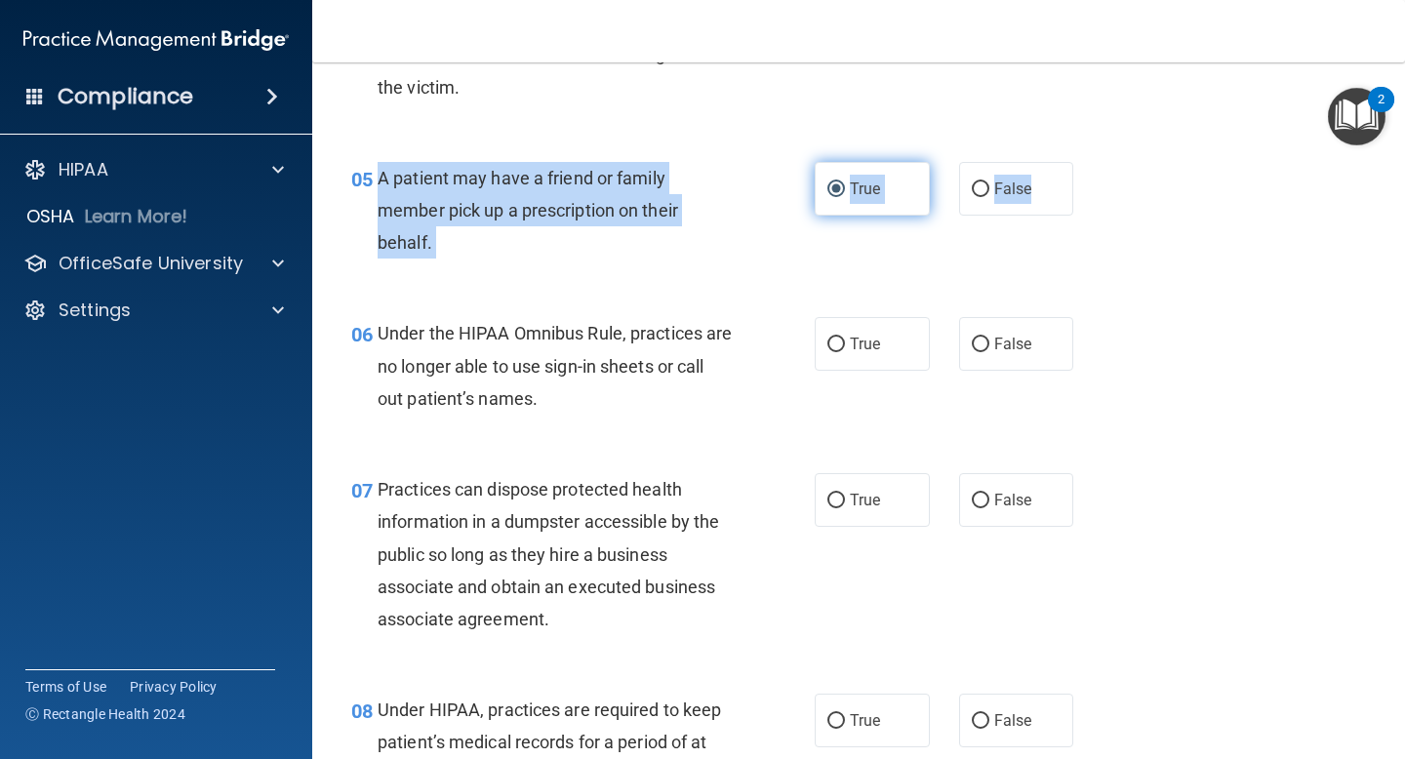
scroll to position [875, 0]
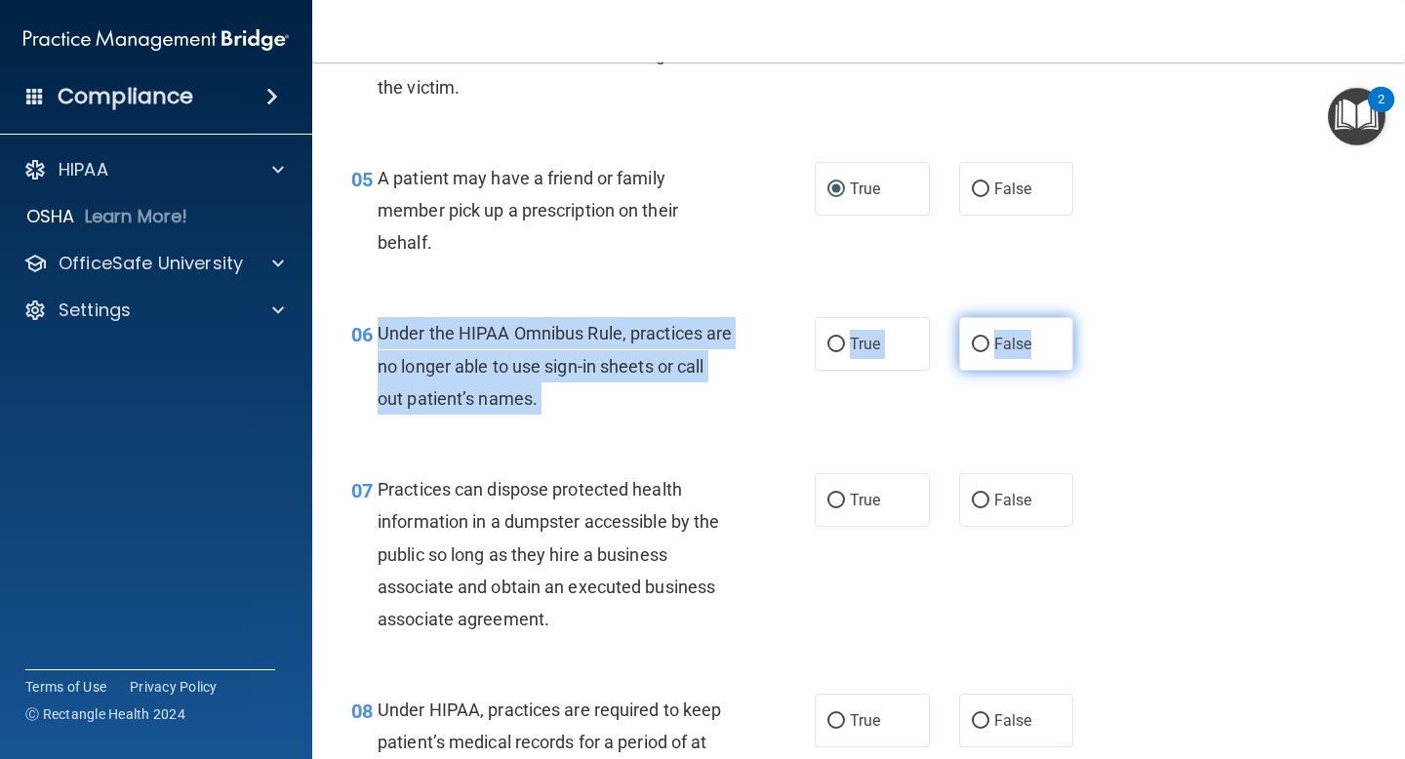
drag, startPoint x: 373, startPoint y: 336, endPoint x: 1026, endPoint y: 349, distance: 653.8
click at [1091, 317] on ng-form "06 Under the HIPAA Omnibus Rule, practices are no longer able to use sign-in sh…" at bounding box center [1091, 317] width 0 height 0
click at [972, 351] on input "False" at bounding box center [981, 345] width 18 height 15
radio input "true"
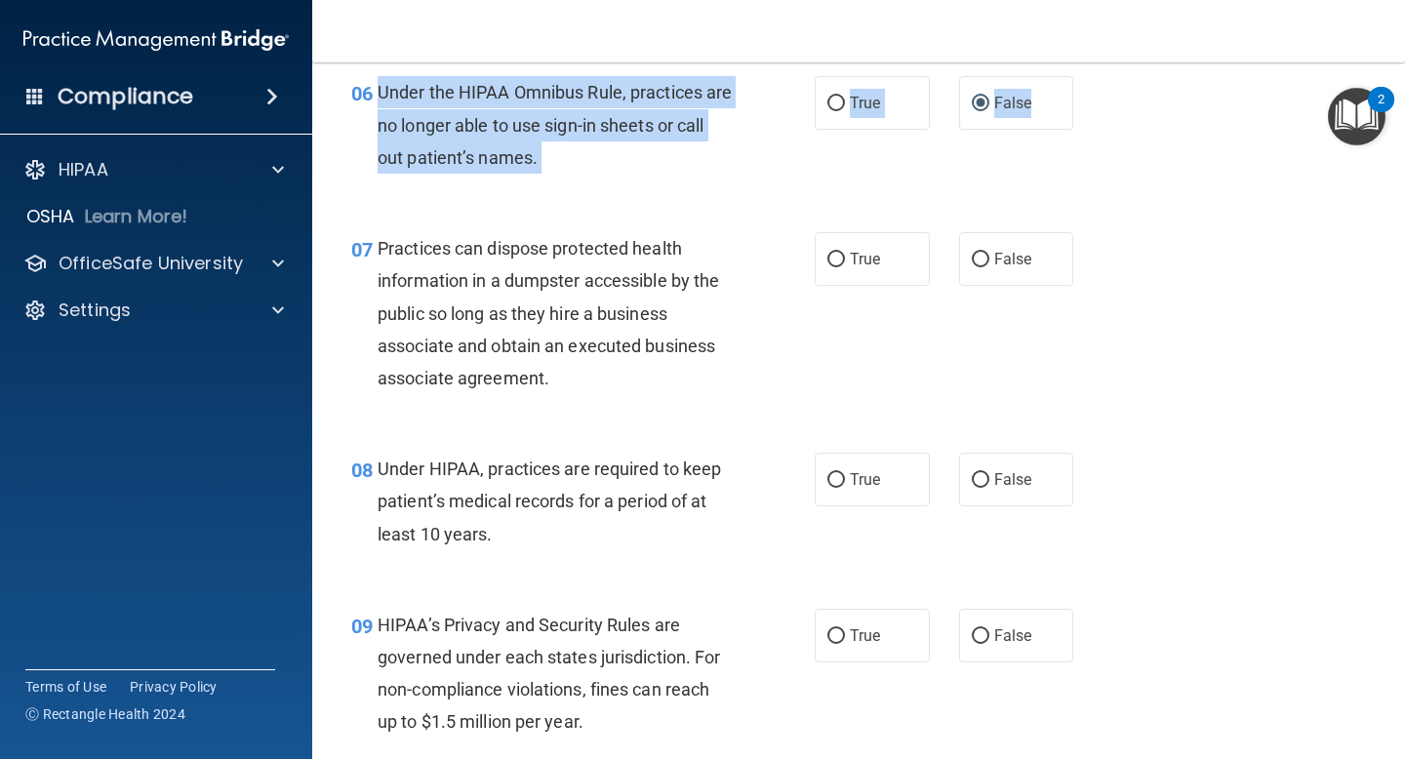
scroll to position [1144, 0]
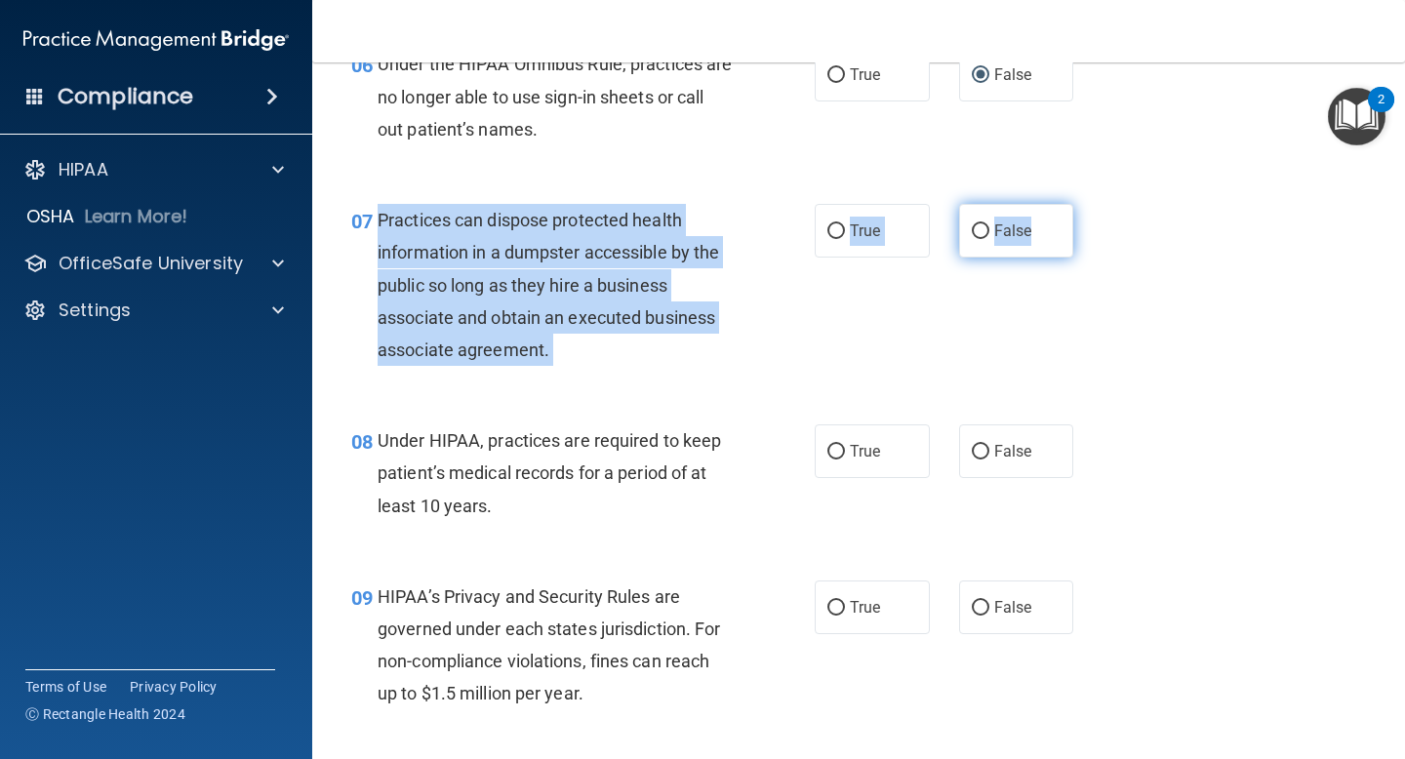
drag, startPoint x: 379, startPoint y: 217, endPoint x: 1028, endPoint y: 222, distance: 649.8
click at [1091, 204] on ng-form "07 Practices can dispose protected health information in a dumpster accessible …" at bounding box center [1091, 204] width 0 height 0
click at [982, 233] on label "False" at bounding box center [1016, 231] width 115 height 54
click at [982, 233] on input "False" at bounding box center [981, 231] width 18 height 15
radio input "true"
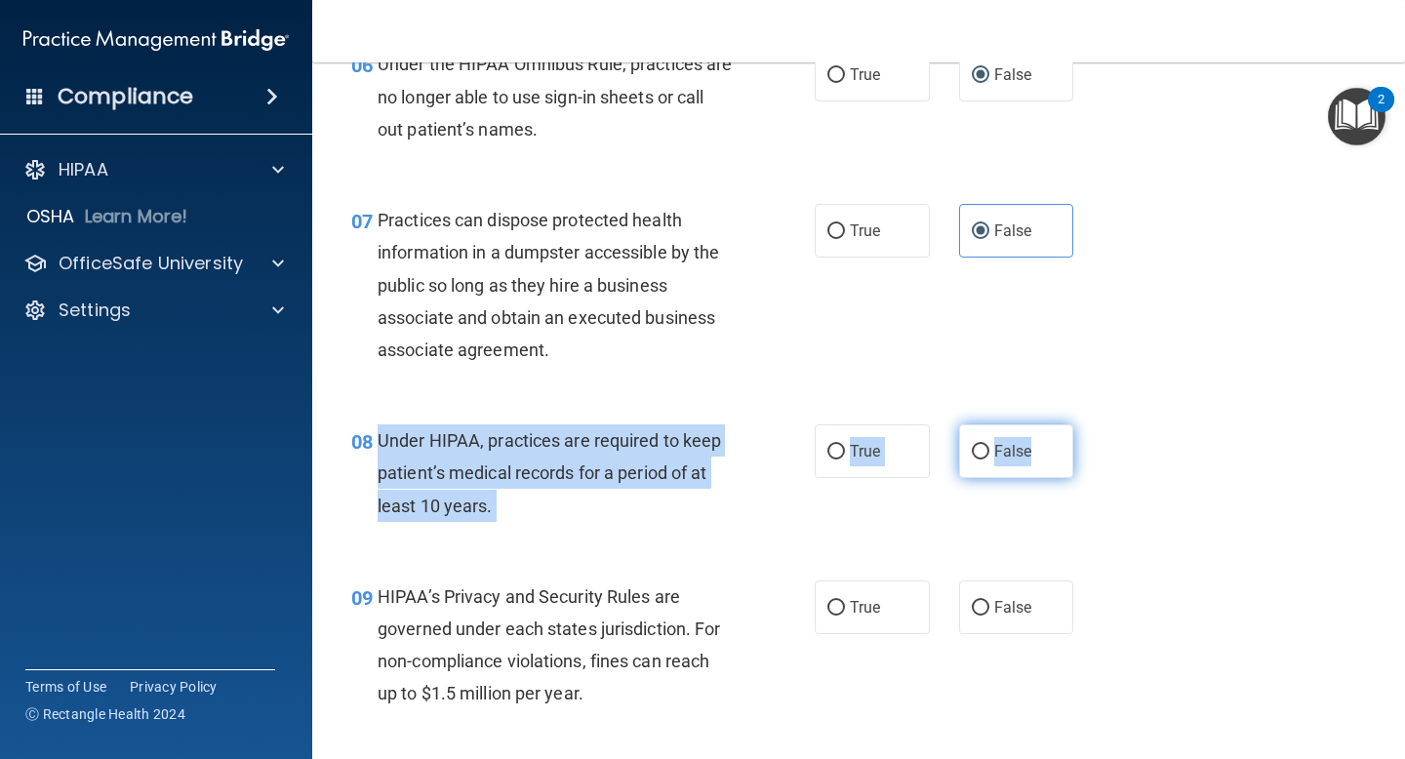
drag, startPoint x: 380, startPoint y: 435, endPoint x: 1040, endPoint y: 463, distance: 660.1
click at [1091, 424] on ng-form "08 Under HIPAA, practices are required to keep patient’s medical records for a …" at bounding box center [1091, 424] width 0 height 0
click at [972, 459] on input "False" at bounding box center [981, 452] width 18 height 15
radio input "true"
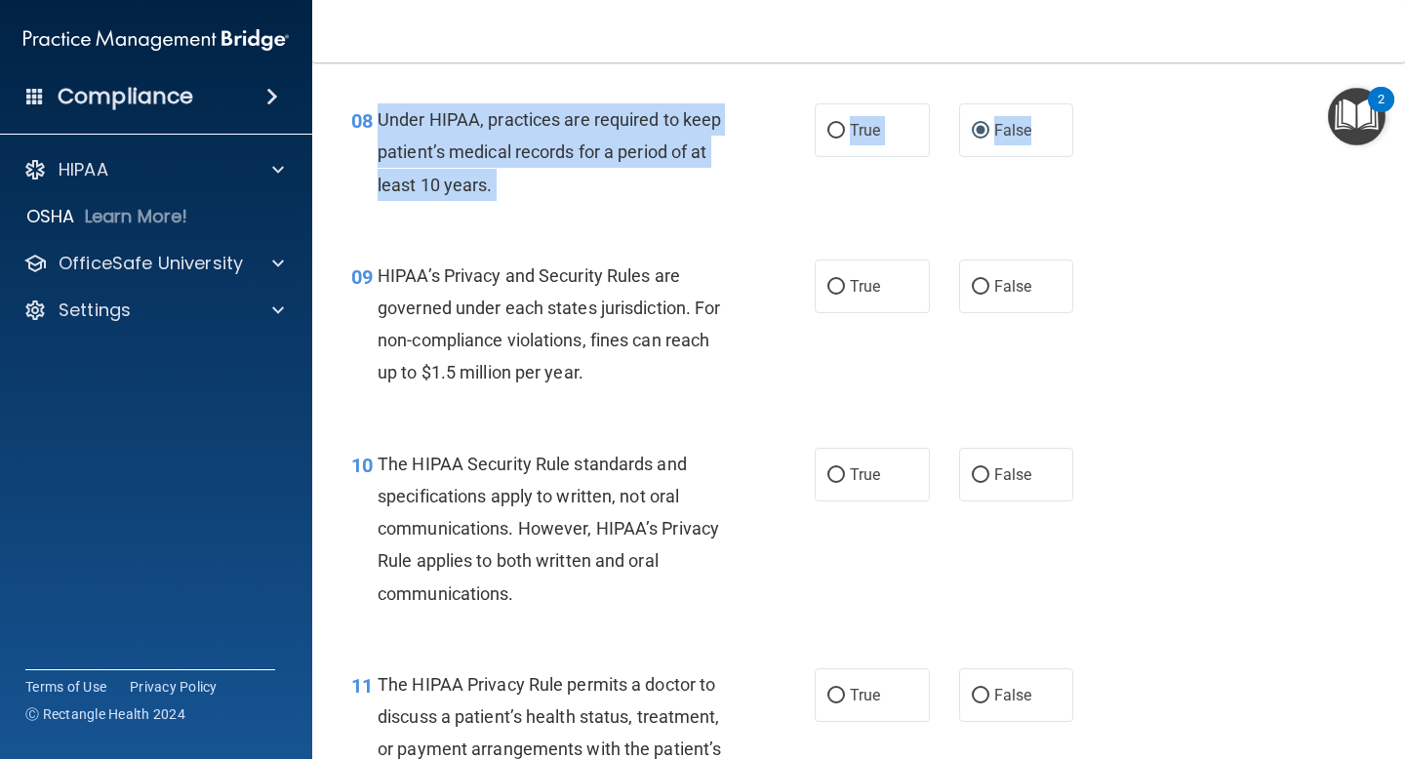
scroll to position [1468, 0]
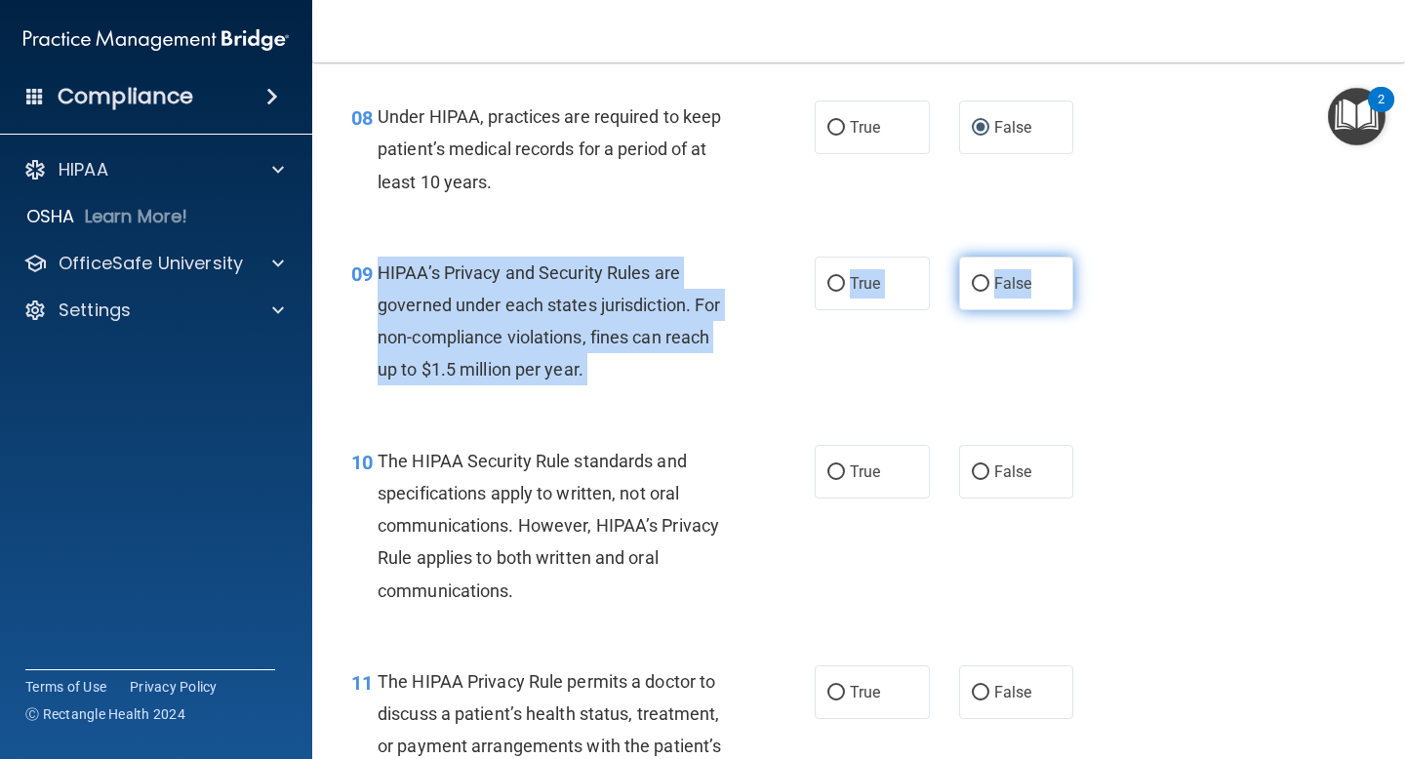
drag, startPoint x: 379, startPoint y: 269, endPoint x: 1038, endPoint y: 288, distance: 659.8
click at [1091, 257] on ng-form "09 HIPAA’s Privacy and Security Rules are governed under each states jurisdicti…" at bounding box center [1091, 257] width 0 height 0
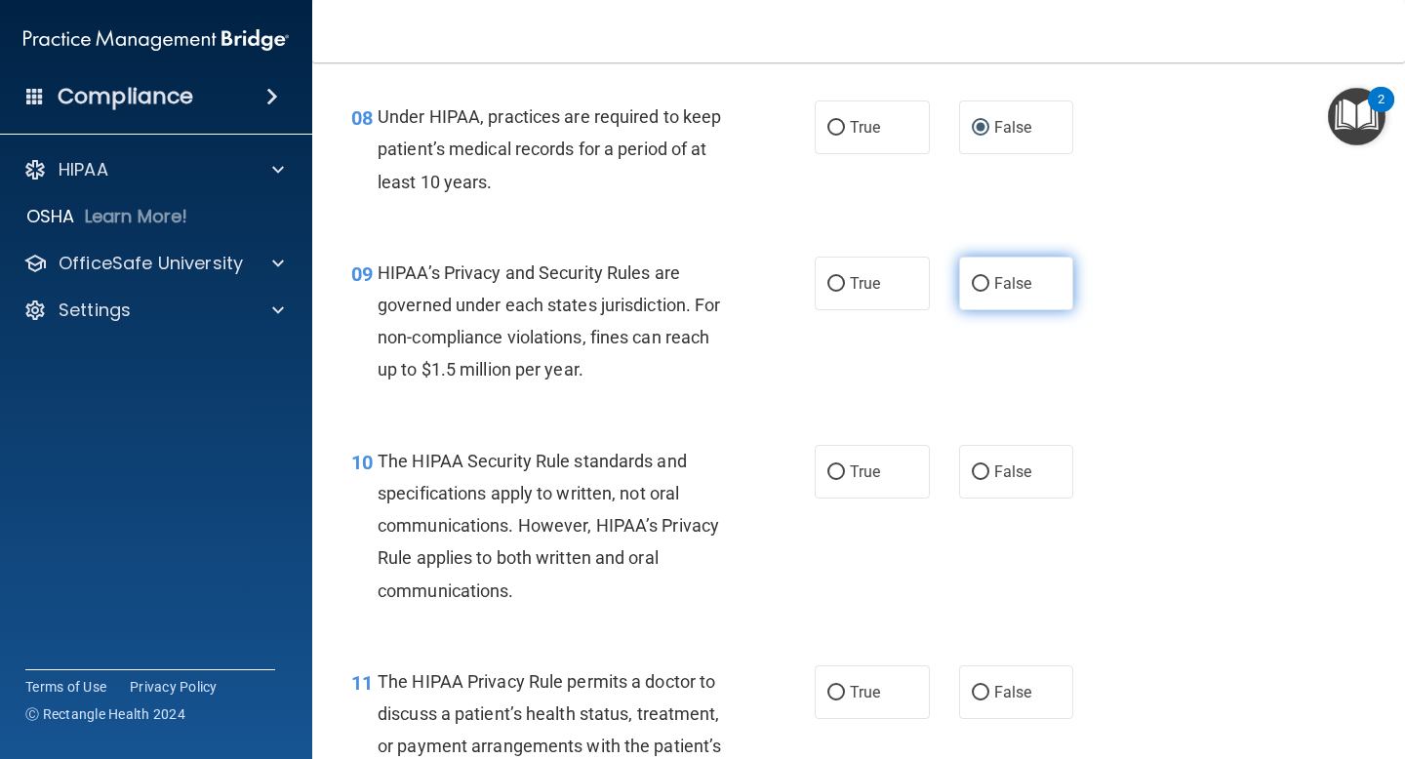
click at [994, 279] on span "False" at bounding box center [1013, 283] width 38 height 19
click at [986, 279] on input "False" at bounding box center [981, 284] width 18 height 15
radio input "true"
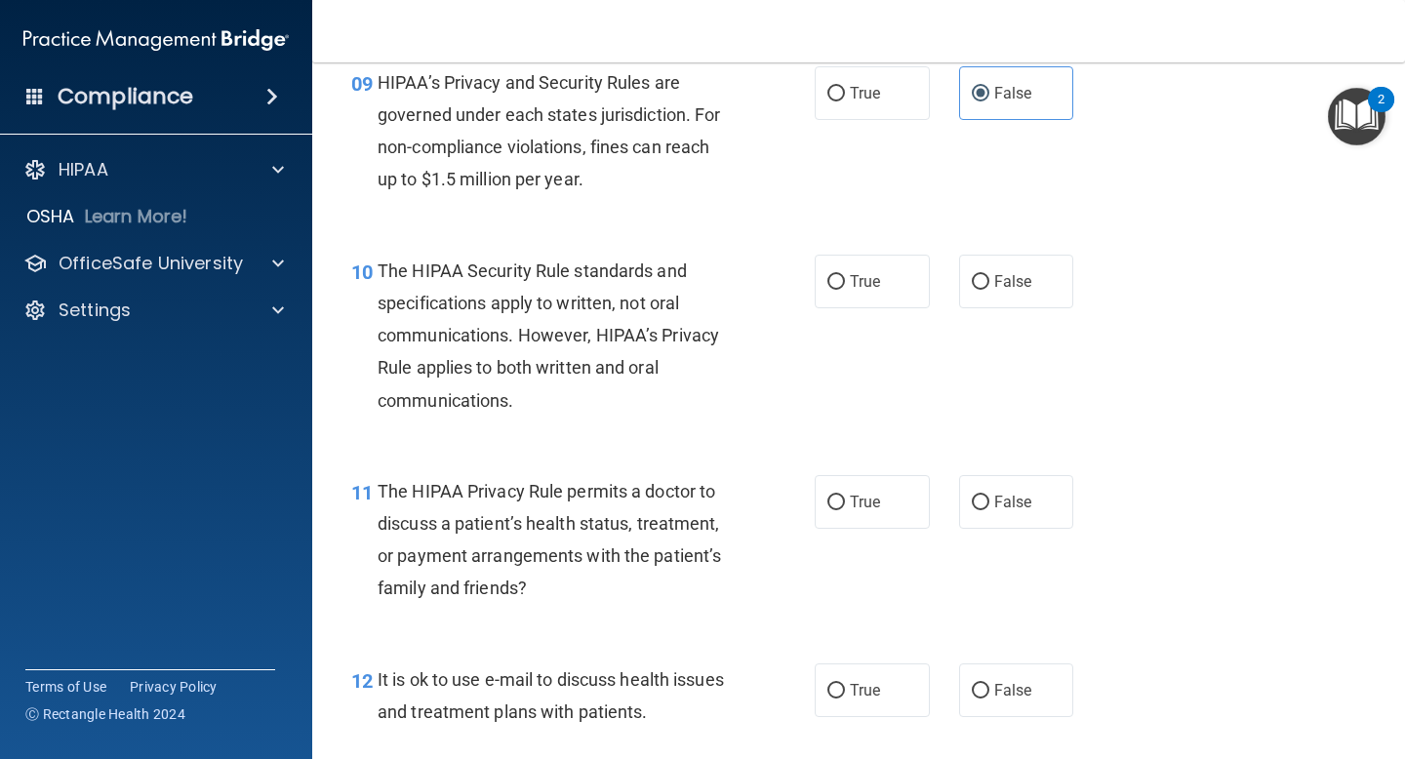
scroll to position [1719, 0]
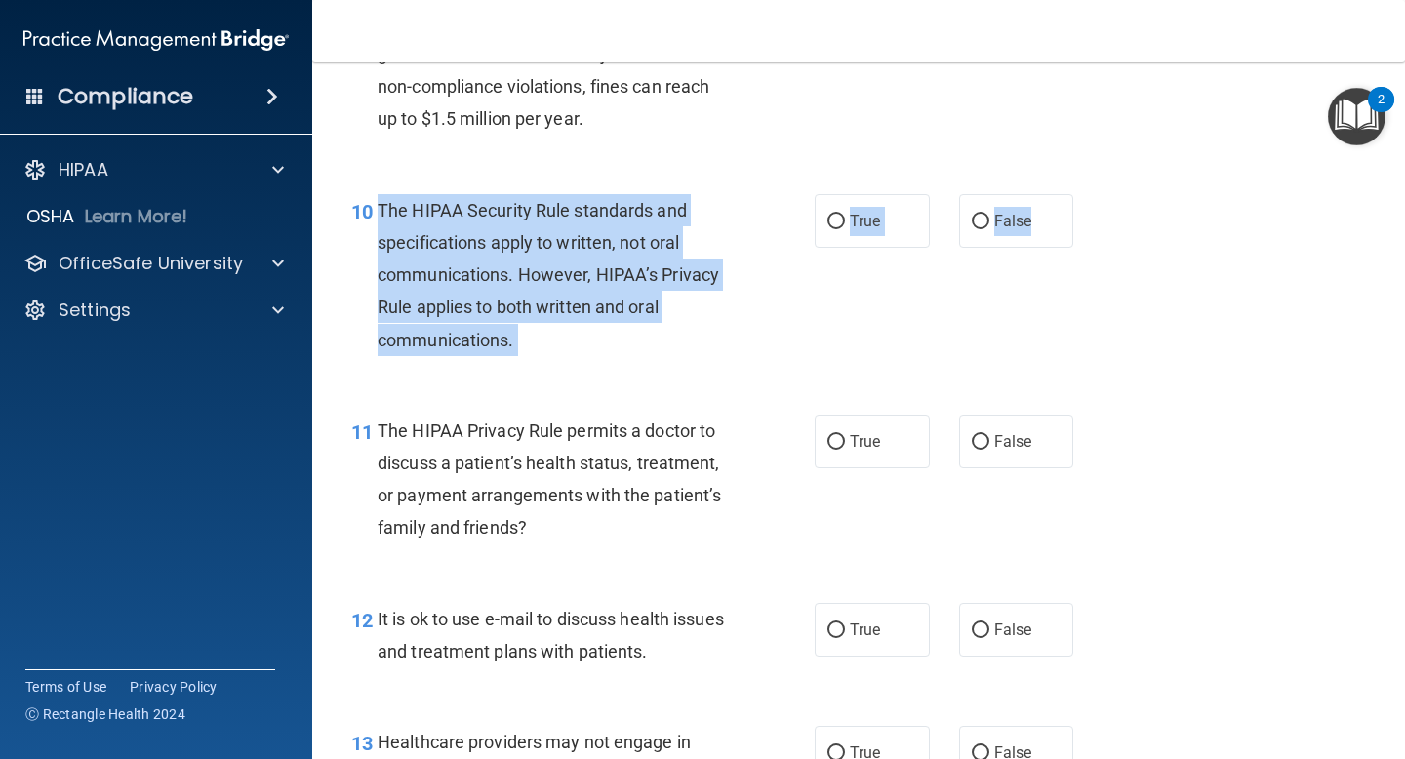
drag, startPoint x: 379, startPoint y: 209, endPoint x: 1064, endPoint y: 226, distance: 686.1
click at [1091, 194] on ng-form "10 The HIPAA Security Rule standards and specifications apply to written, not o…" at bounding box center [1091, 194] width 0 height 0
click at [1275, 113] on div "09 HIPAA’s Privacy and Security Rules are governed under each states jurisdicti…" at bounding box center [859, 75] width 1044 height 188
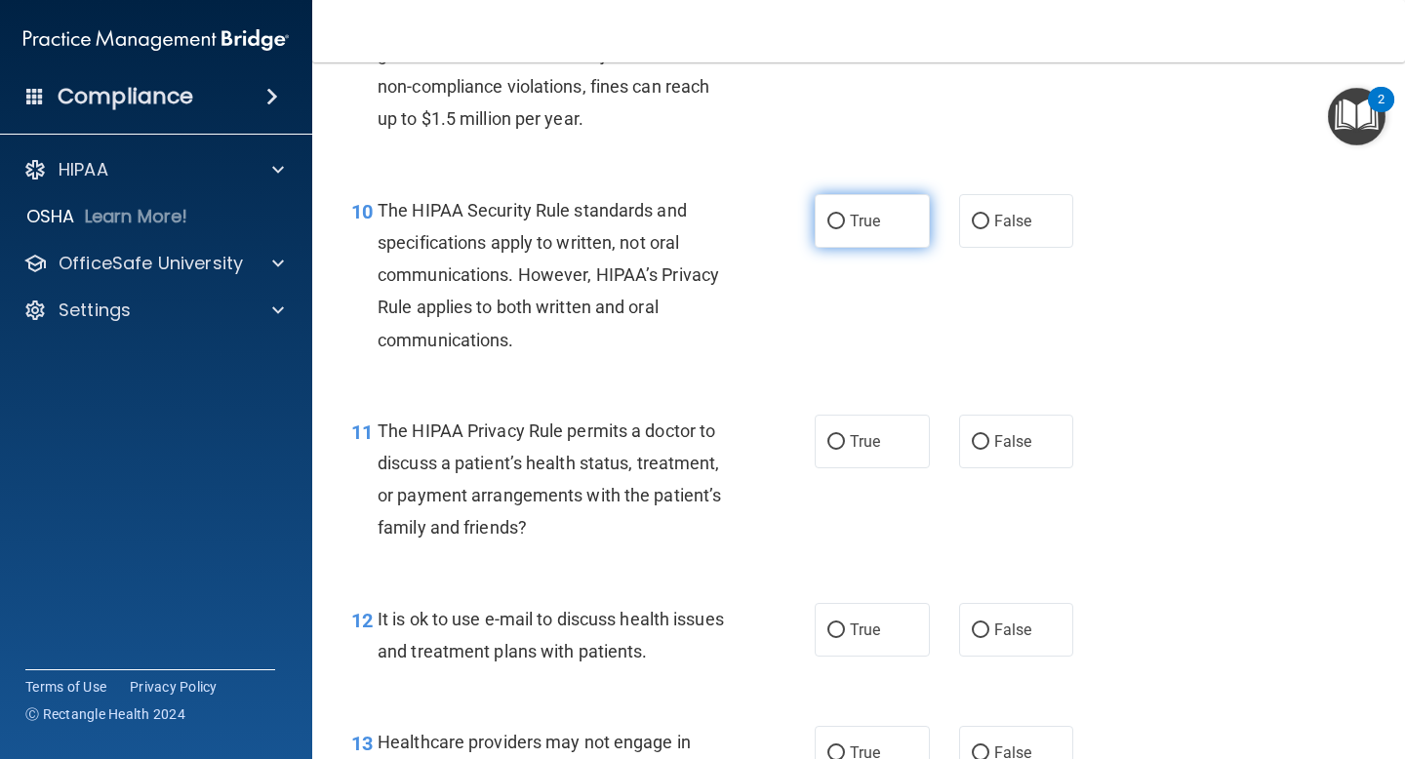
click at [822, 243] on label "True" at bounding box center [872, 221] width 115 height 54
click at [827, 229] on input "True" at bounding box center [836, 222] width 18 height 15
radio input "true"
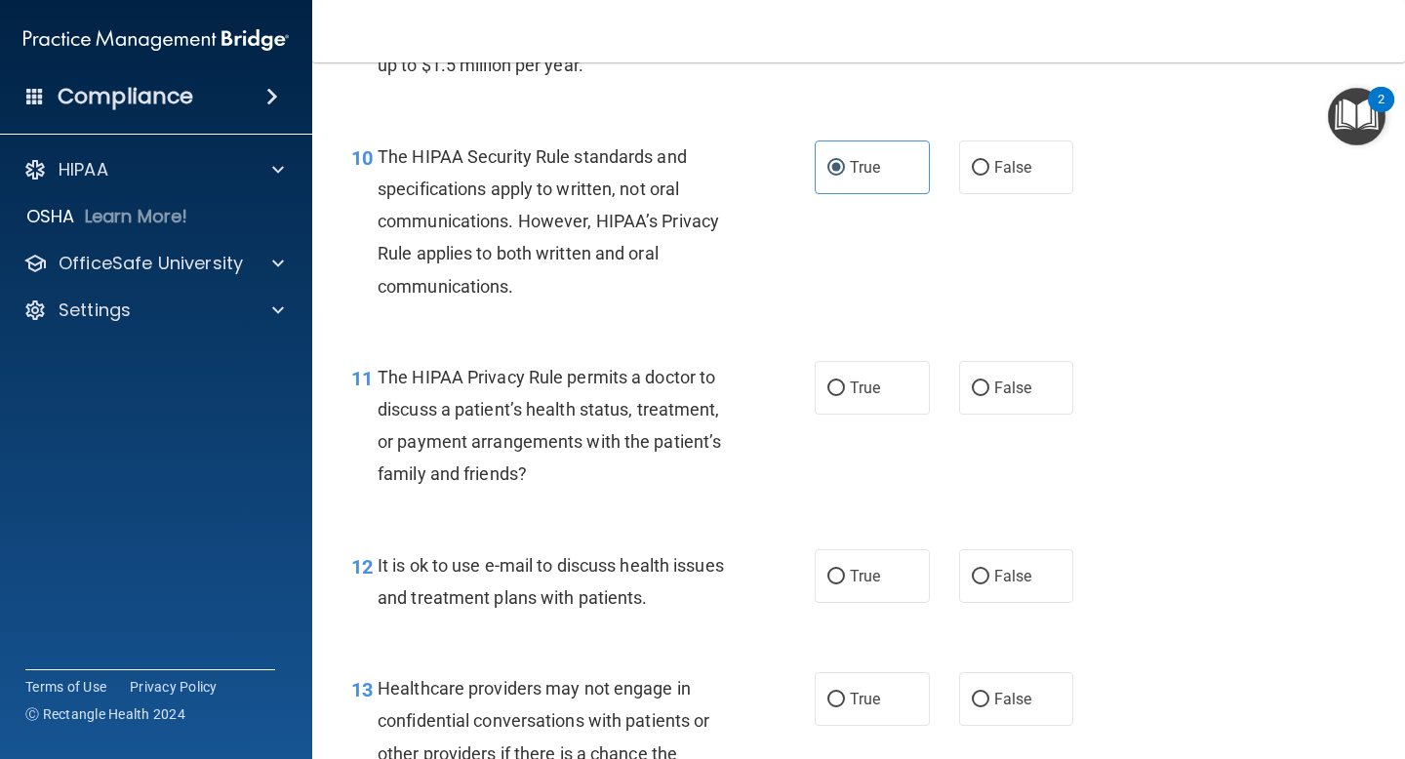
scroll to position [1787, 0]
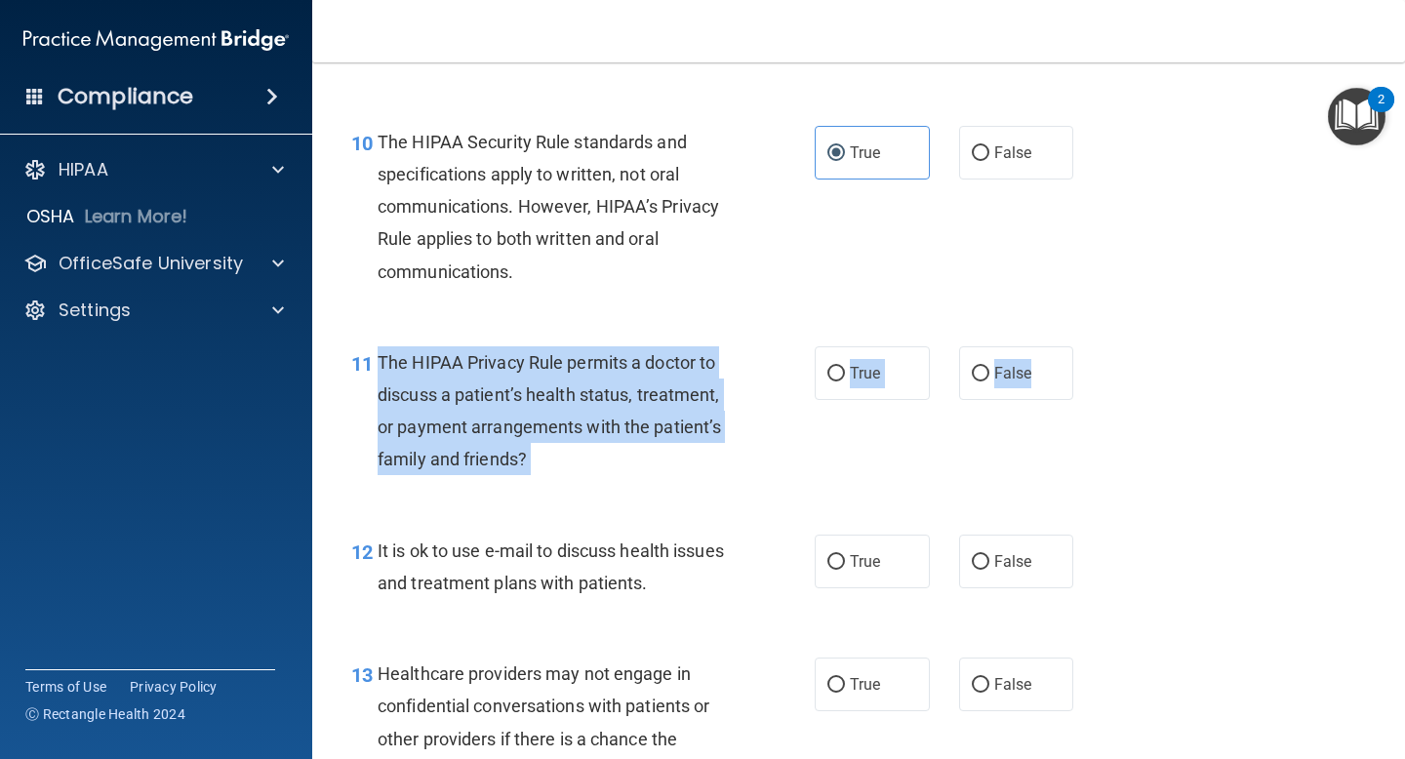
drag, startPoint x: 377, startPoint y: 359, endPoint x: 1074, endPoint y: 397, distance: 698.6
click at [1091, 346] on ng-form "11 The HIPAA Privacy Rule permits a doctor to discuss a patient’s health status…" at bounding box center [1091, 346] width 0 height 0
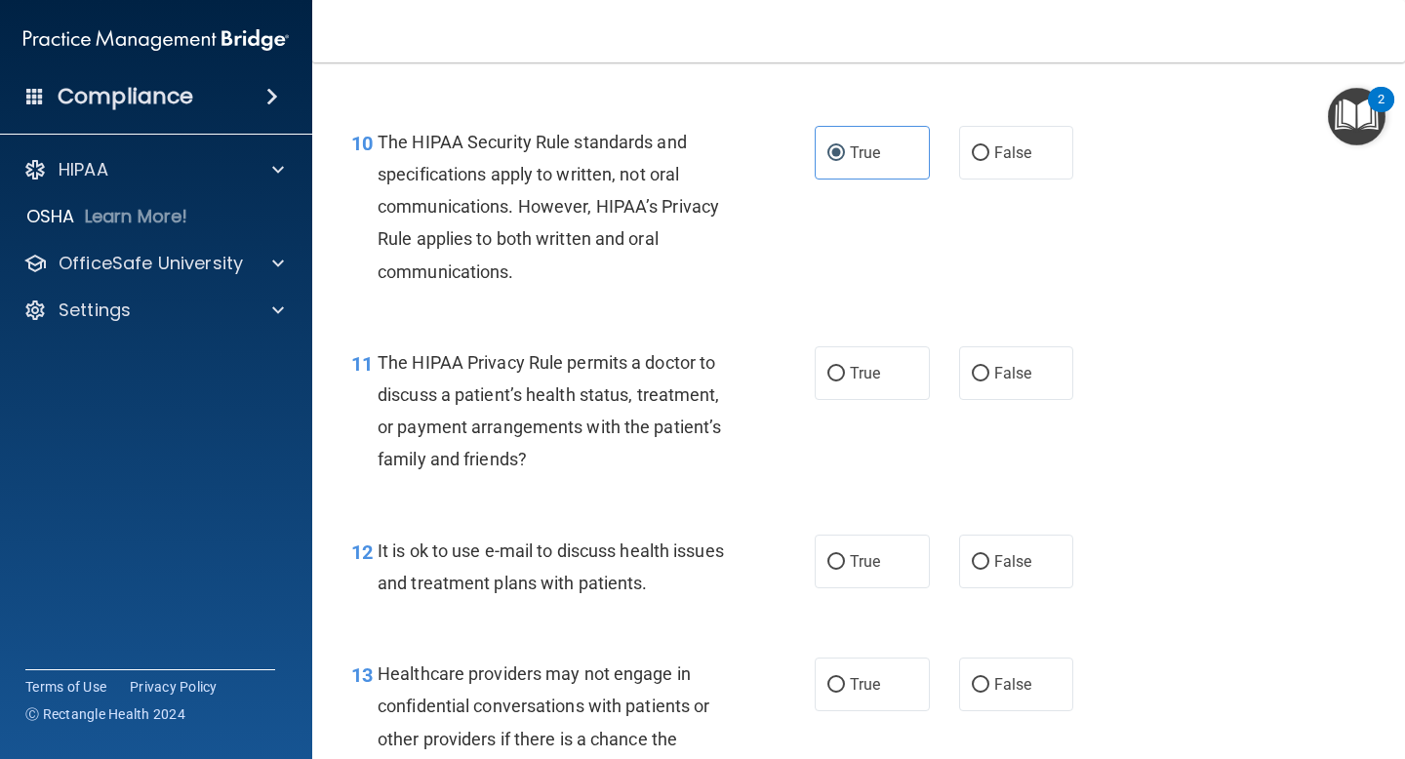
click at [1178, 167] on div "10 The HIPAA Security Rule standards and specifications apply to written, not o…" at bounding box center [859, 211] width 1044 height 220
click at [827, 380] on input "True" at bounding box center [836, 374] width 18 height 15
radio input "true"
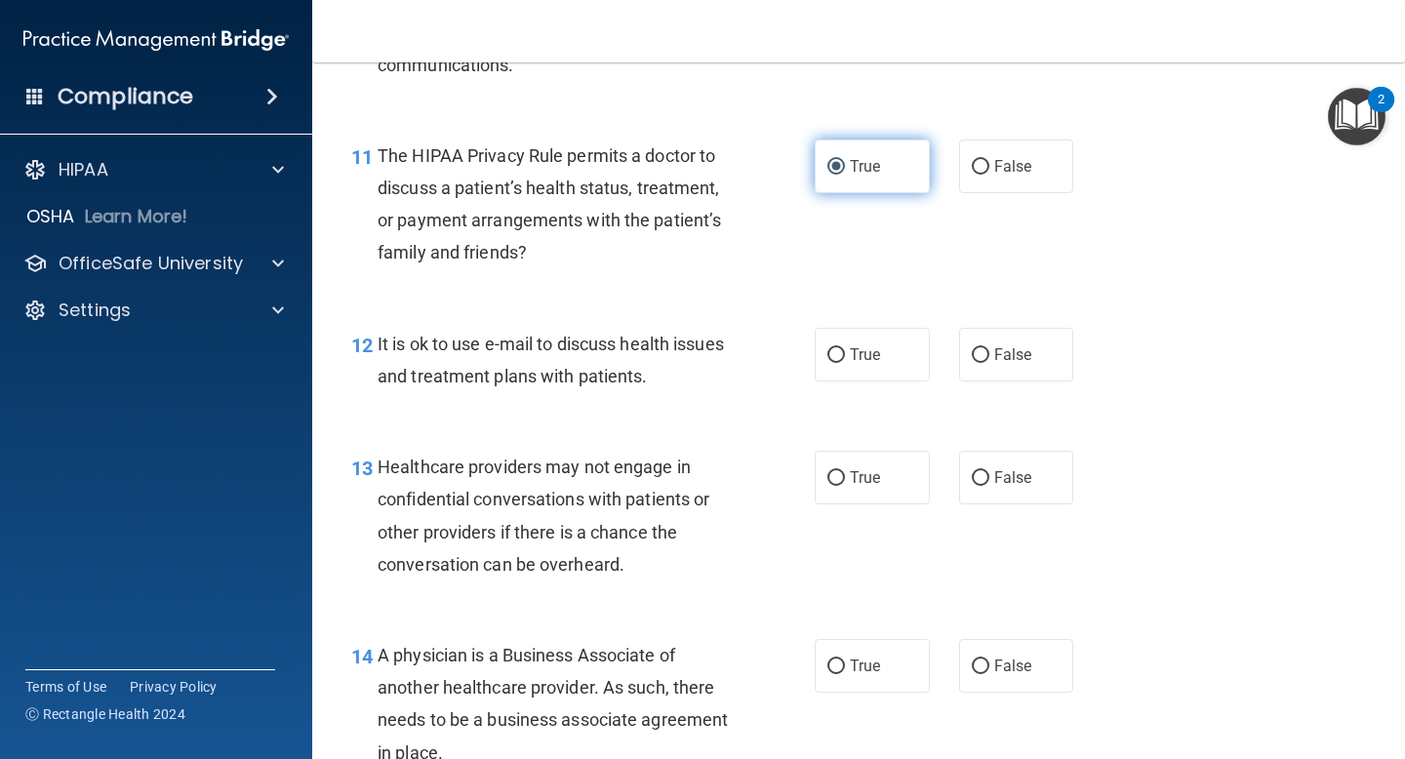
scroll to position [2042, 0]
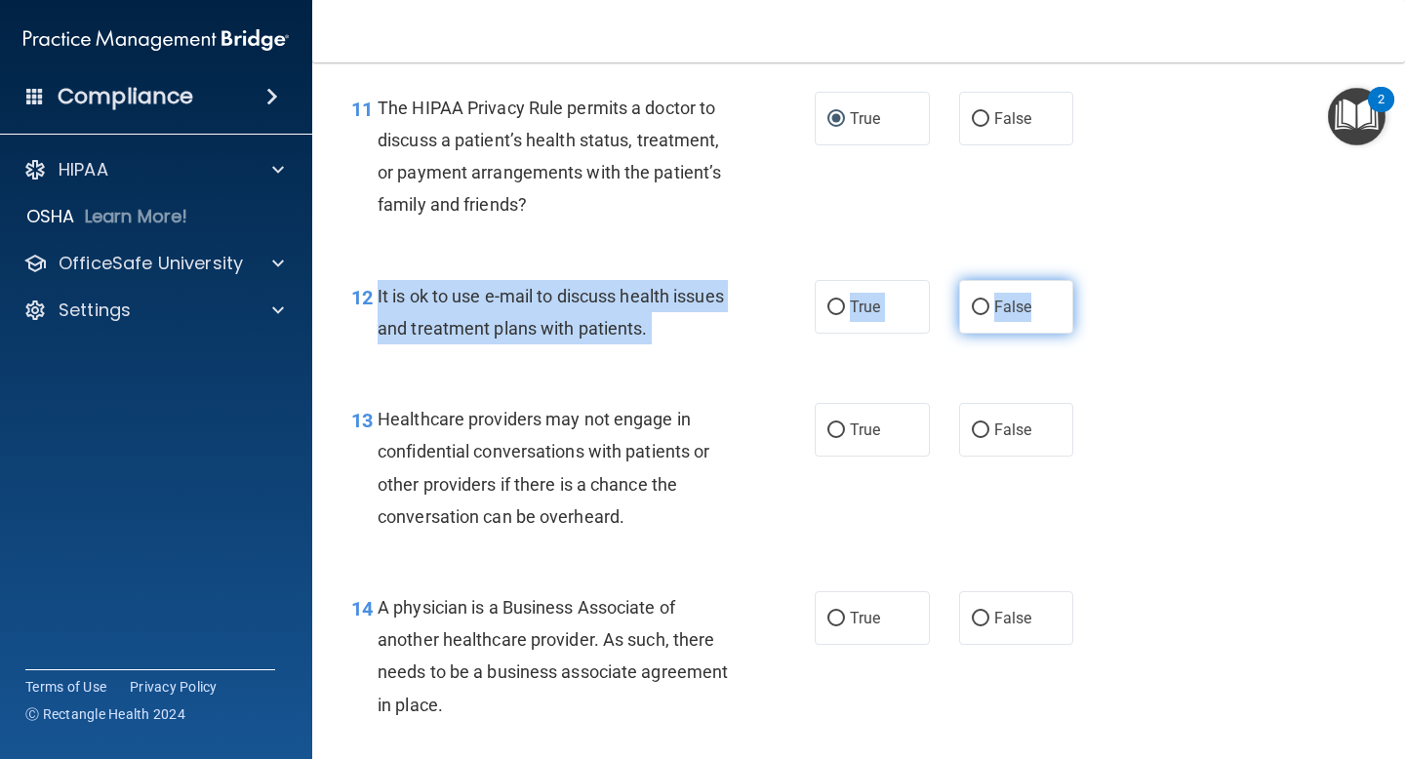
drag, startPoint x: 377, startPoint y: 296, endPoint x: 1048, endPoint y: 312, distance: 671.4
click at [1091, 280] on ng-form "12 It is ok to use e-mail to discuss health issues and treatment plans with pat…" at bounding box center [1091, 280] width 0 height 0
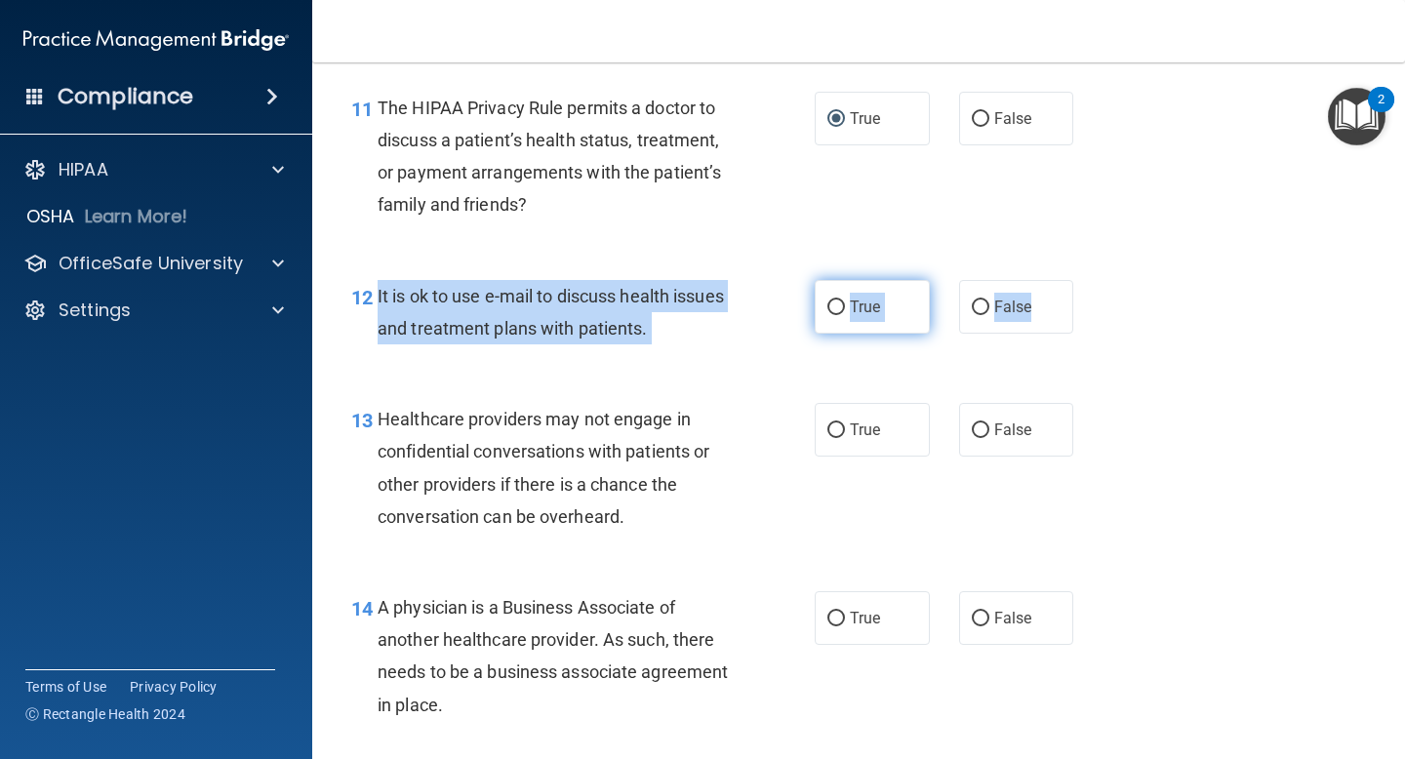
click at [855, 308] on span "True" at bounding box center [865, 307] width 30 height 19
click at [845, 308] on input "True" at bounding box center [836, 307] width 18 height 15
radio input "true"
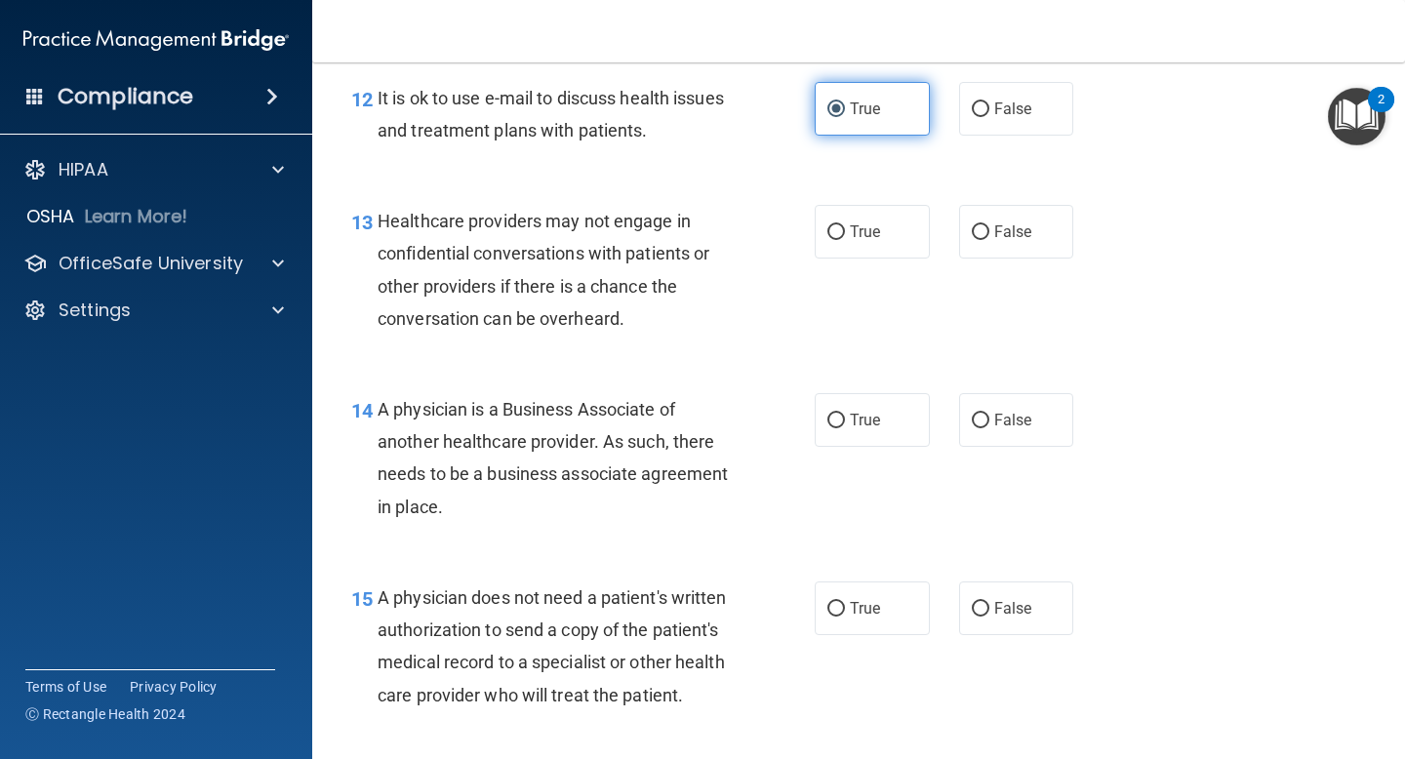
scroll to position [2243, 0]
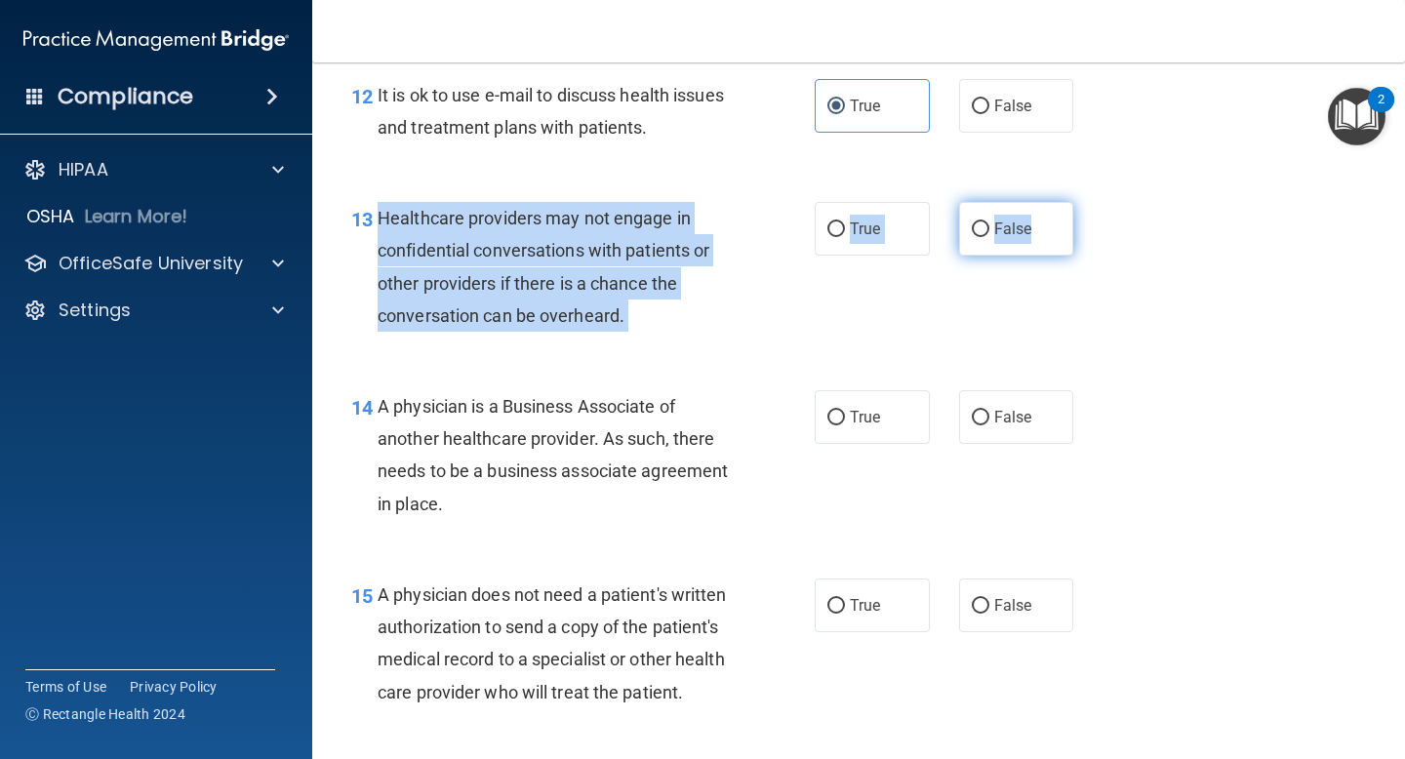
drag, startPoint x: 378, startPoint y: 219, endPoint x: 1033, endPoint y: 239, distance: 655.9
click at [1091, 202] on ng-form "13 Healthcare providers may not engage in confidential conversations with patie…" at bounding box center [1091, 202] width 0 height 0
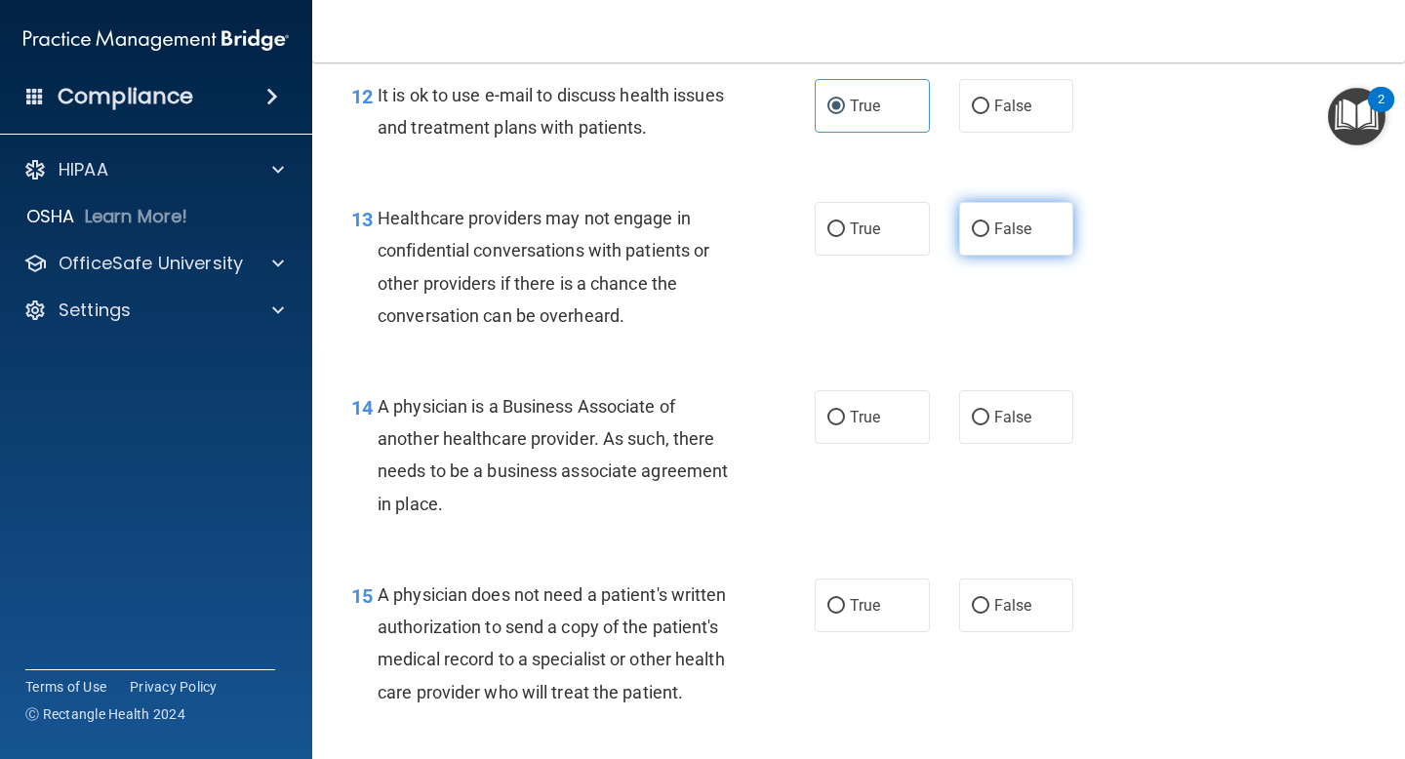
click at [992, 245] on label "False" at bounding box center [1016, 229] width 115 height 54
click at [989, 237] on input "False" at bounding box center [981, 229] width 18 height 15
radio input "true"
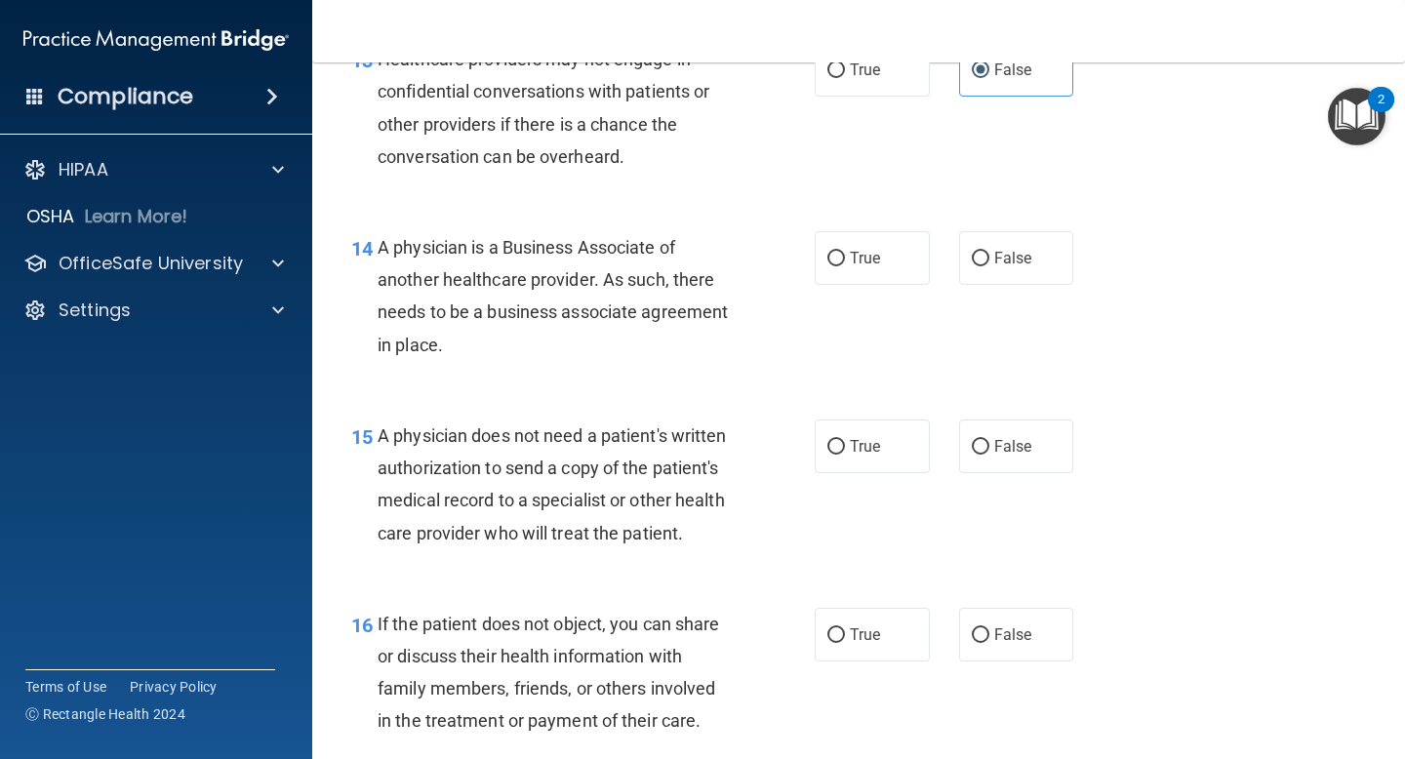
scroll to position [2421, 0]
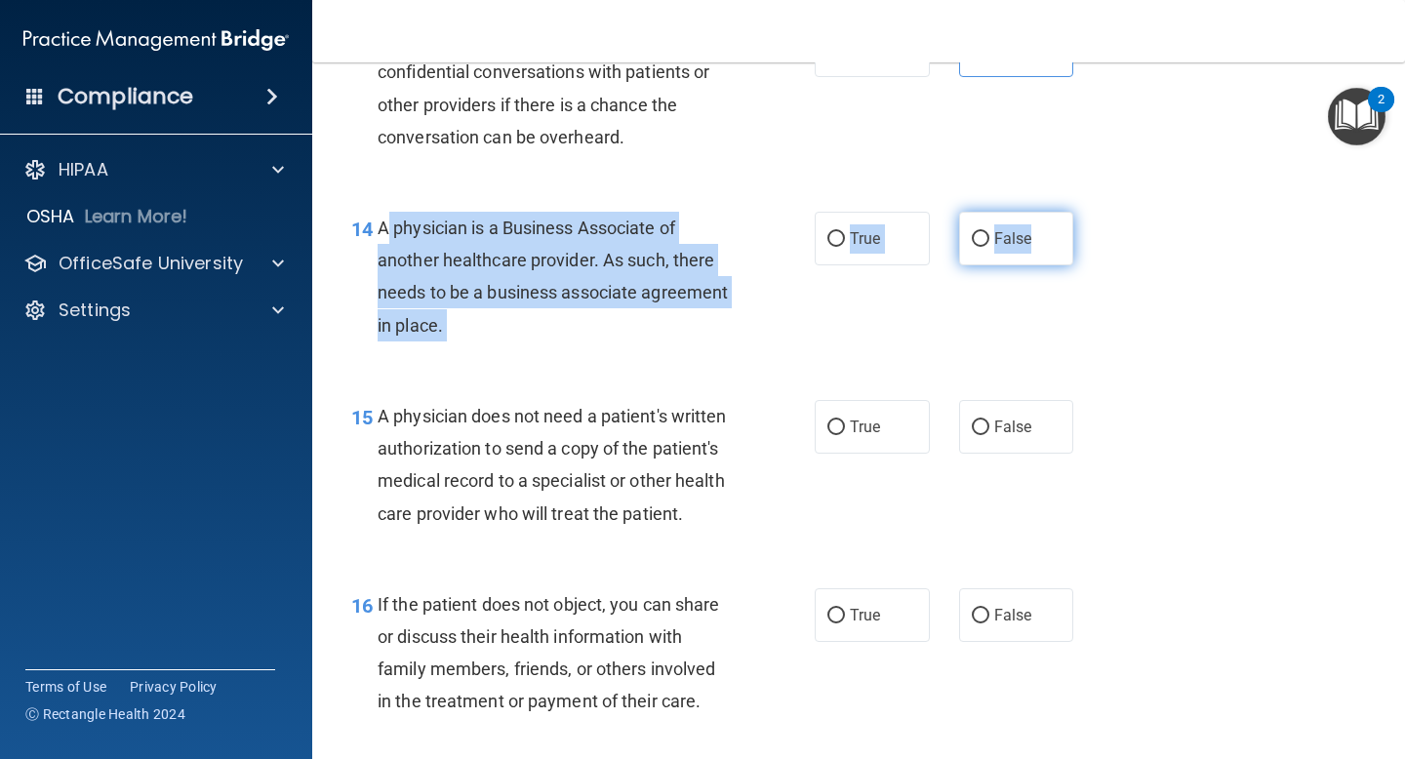
drag, startPoint x: 378, startPoint y: 229, endPoint x: 1039, endPoint y: 249, distance: 661.8
click at [1091, 212] on ng-form "14 A physician is a Business Associate of another healthcare provider. As such,…" at bounding box center [1091, 212] width 0 height 0
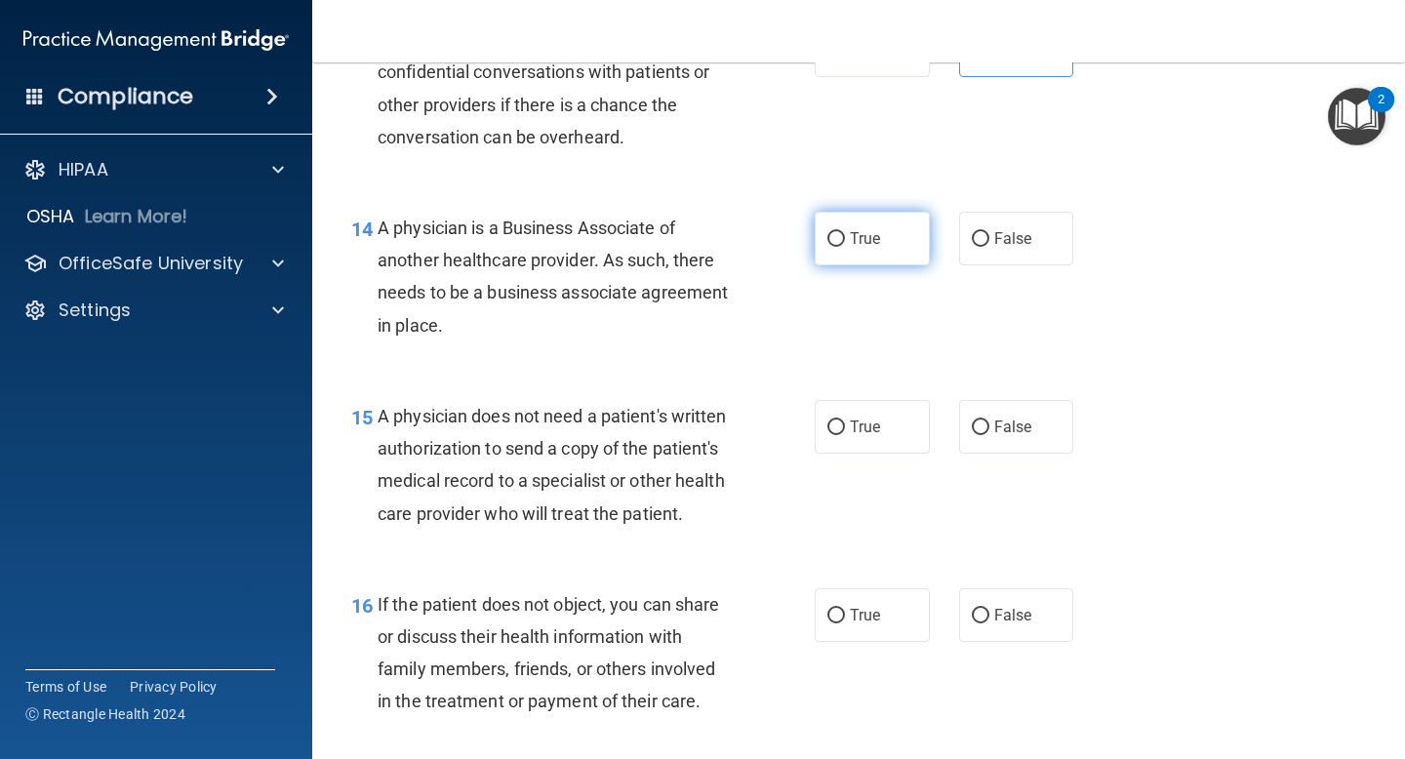
click at [865, 236] on span "True" at bounding box center [865, 238] width 30 height 19
click at [845, 236] on input "True" at bounding box center [836, 239] width 18 height 15
radio input "true"
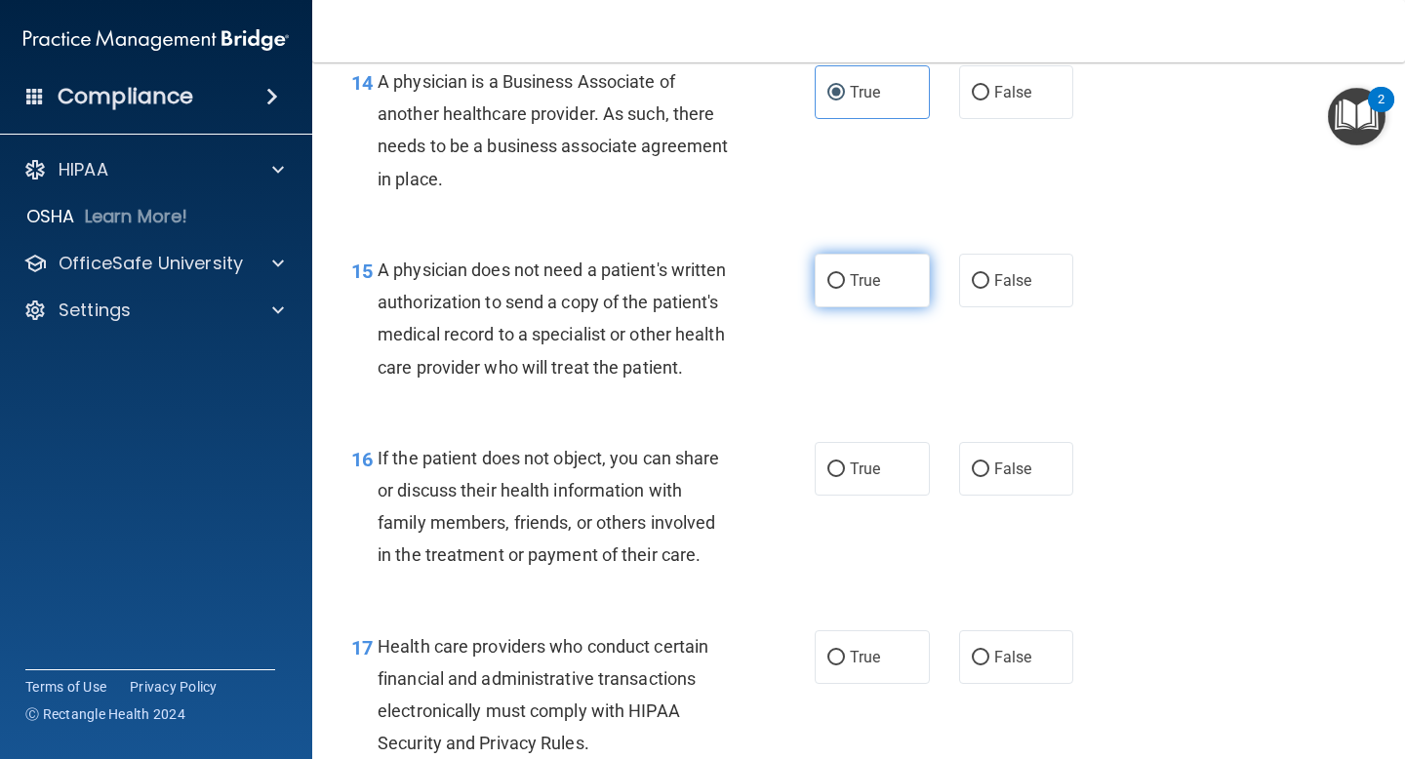
scroll to position [2608, 0]
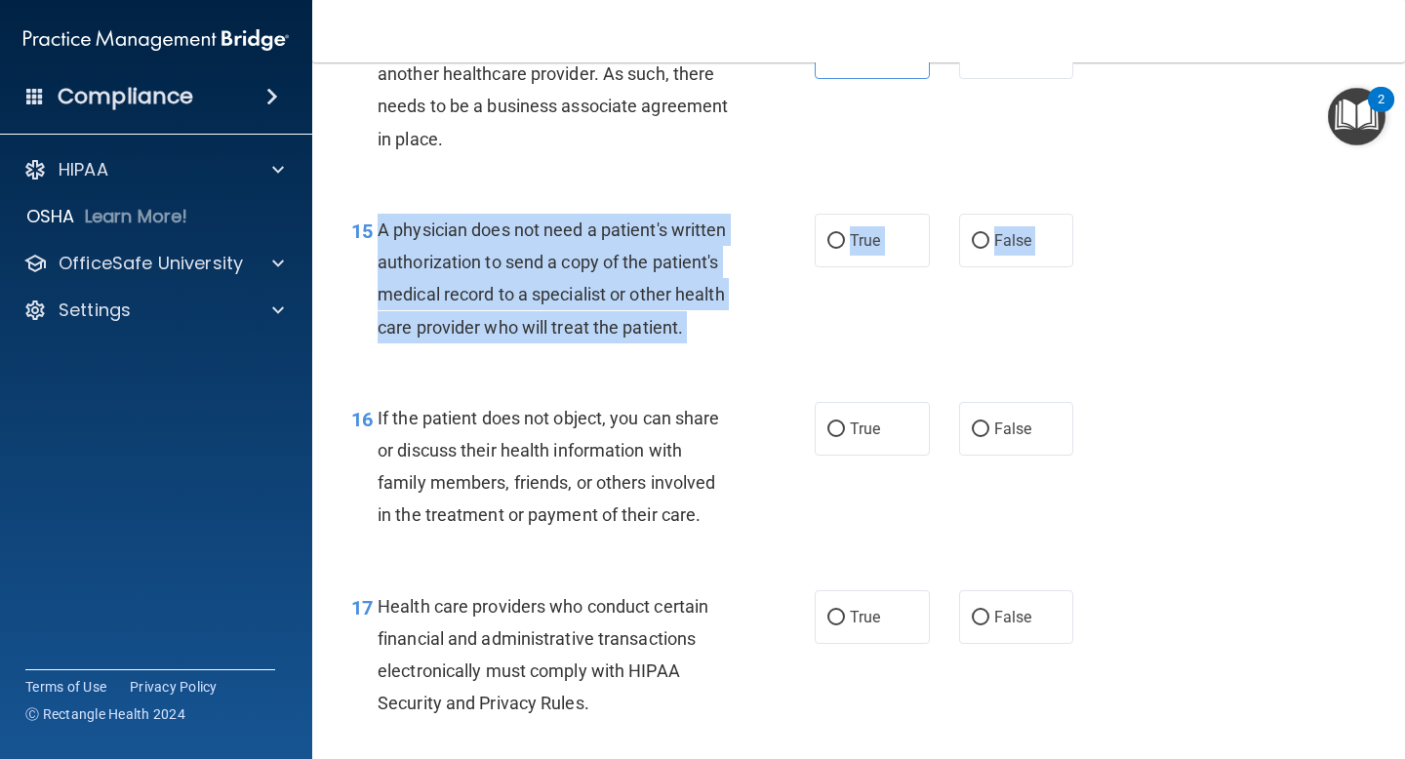
drag, startPoint x: 378, startPoint y: 231, endPoint x: 495, endPoint y: 414, distance: 216.8
click at [495, 414] on div "01 A business associate agreement is required with organizations or persons whe…" at bounding box center [859, 198] width 1044 height 5353
click at [850, 236] on span "True" at bounding box center [865, 240] width 30 height 19
click at [845, 236] on input "True" at bounding box center [836, 241] width 18 height 15
radio input "true"
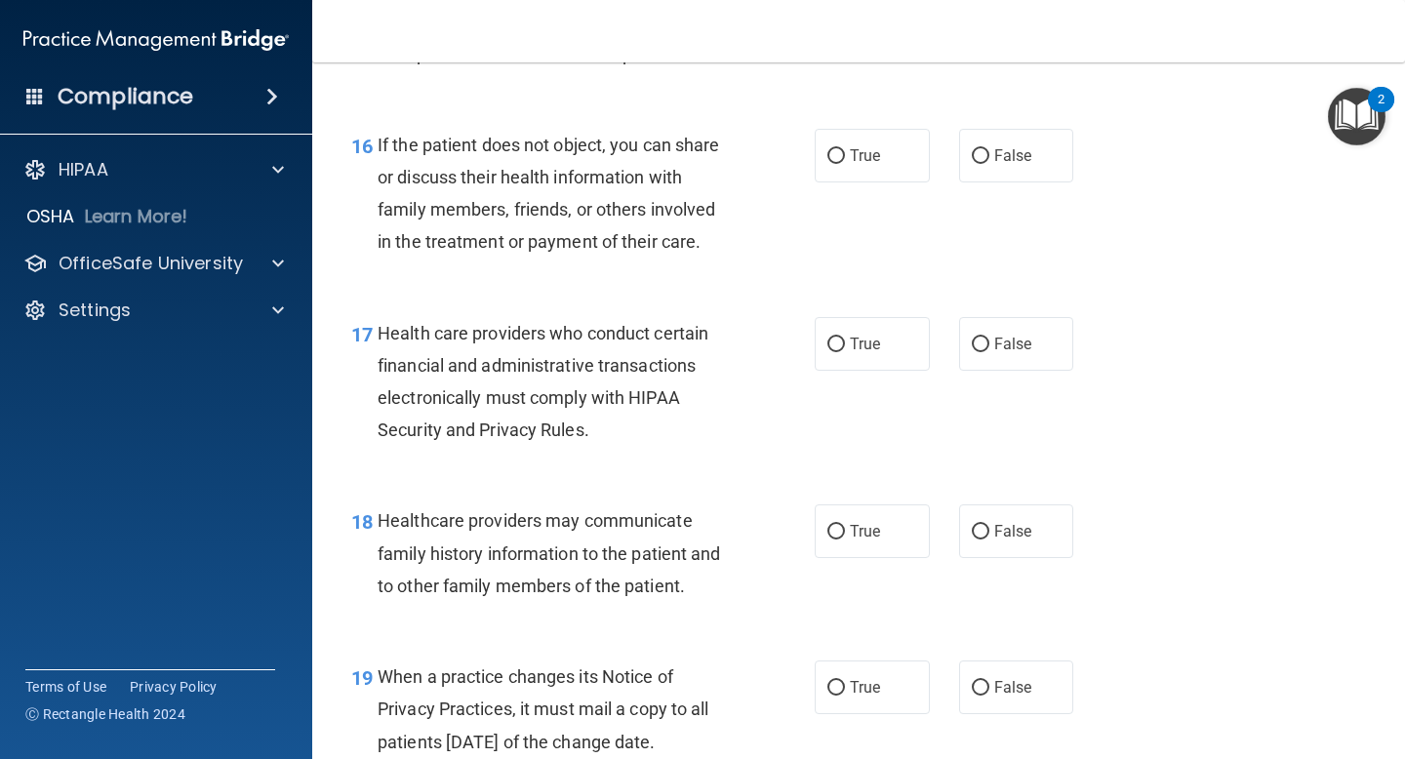
scroll to position [2883, 0]
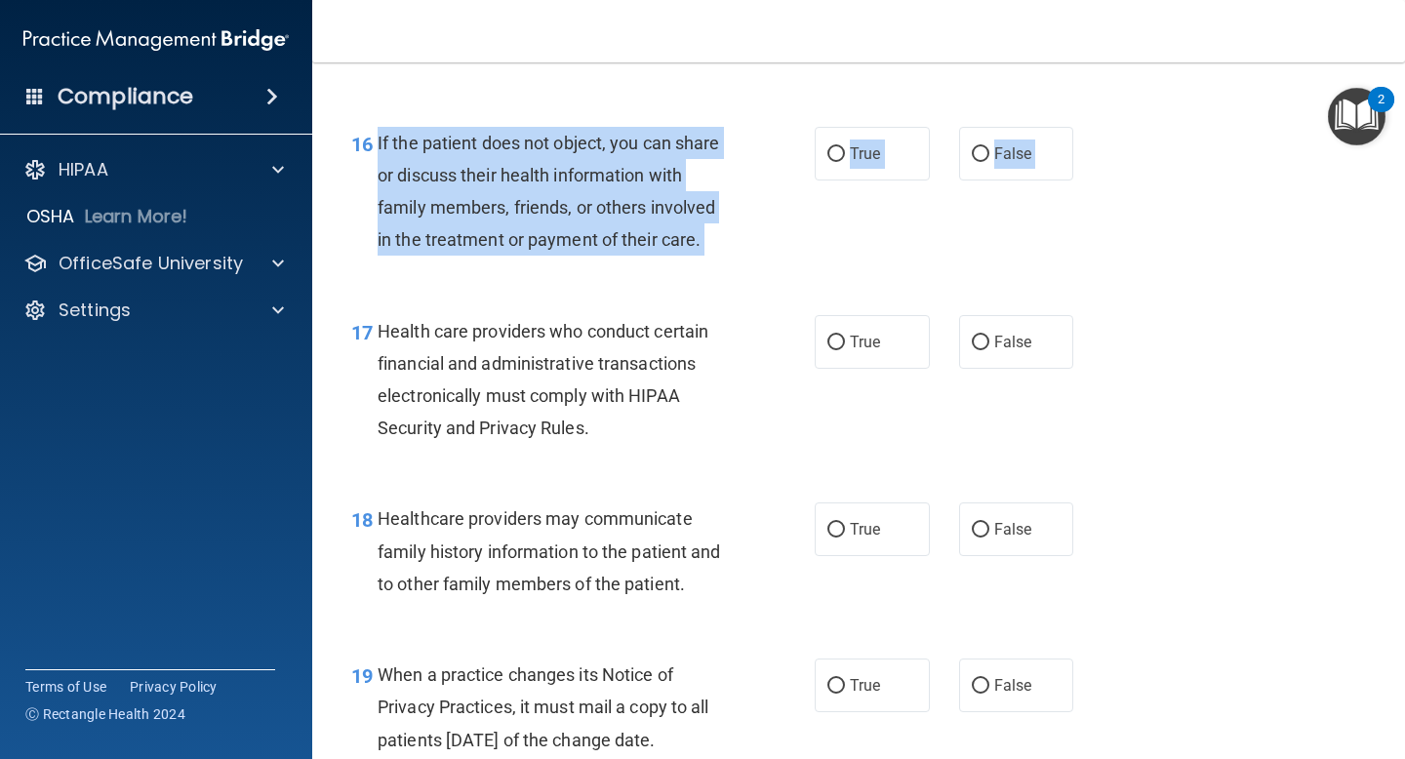
drag, startPoint x: 377, startPoint y: 174, endPoint x: 646, endPoint y: 343, distance: 318.3
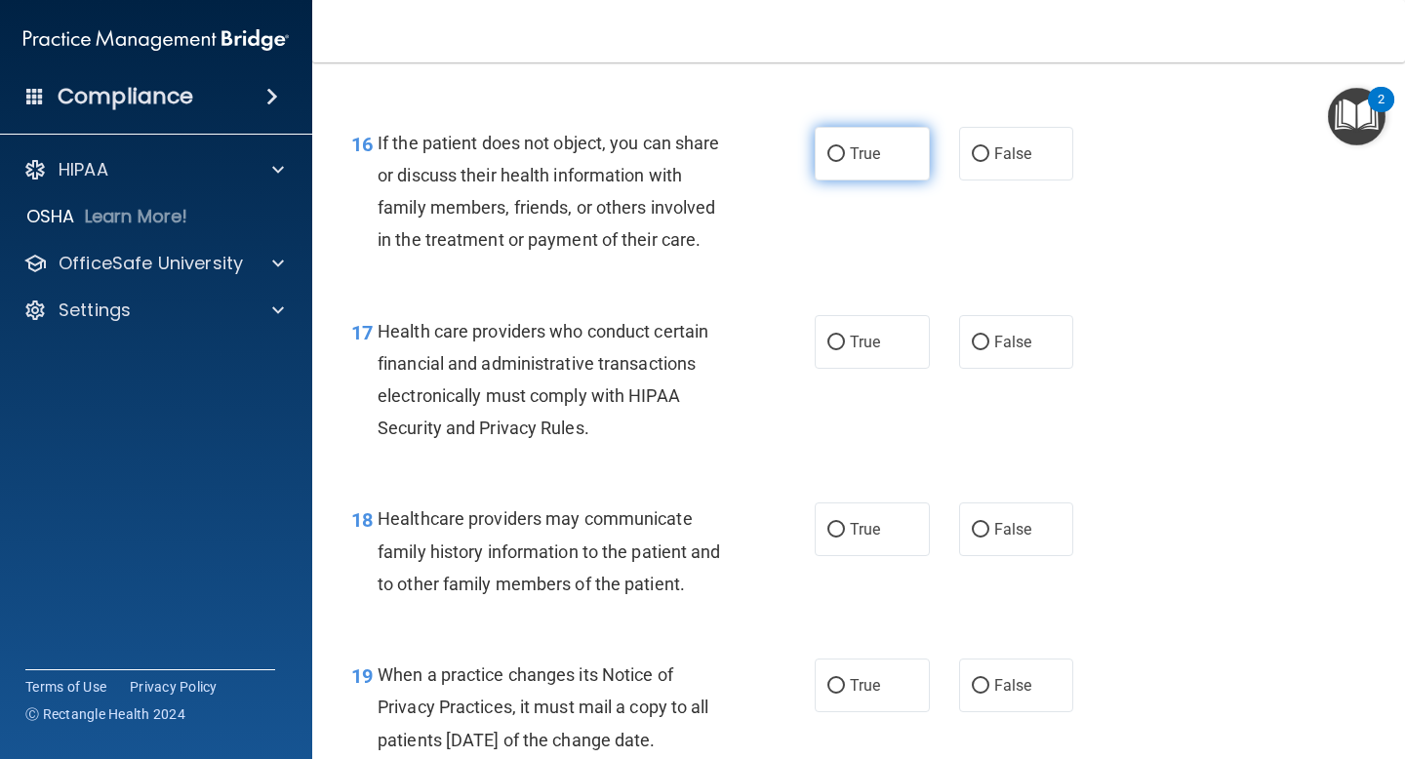
click at [882, 180] on label "True" at bounding box center [872, 154] width 115 height 54
click at [845, 162] on input "True" at bounding box center [836, 154] width 18 height 15
radio input "true"
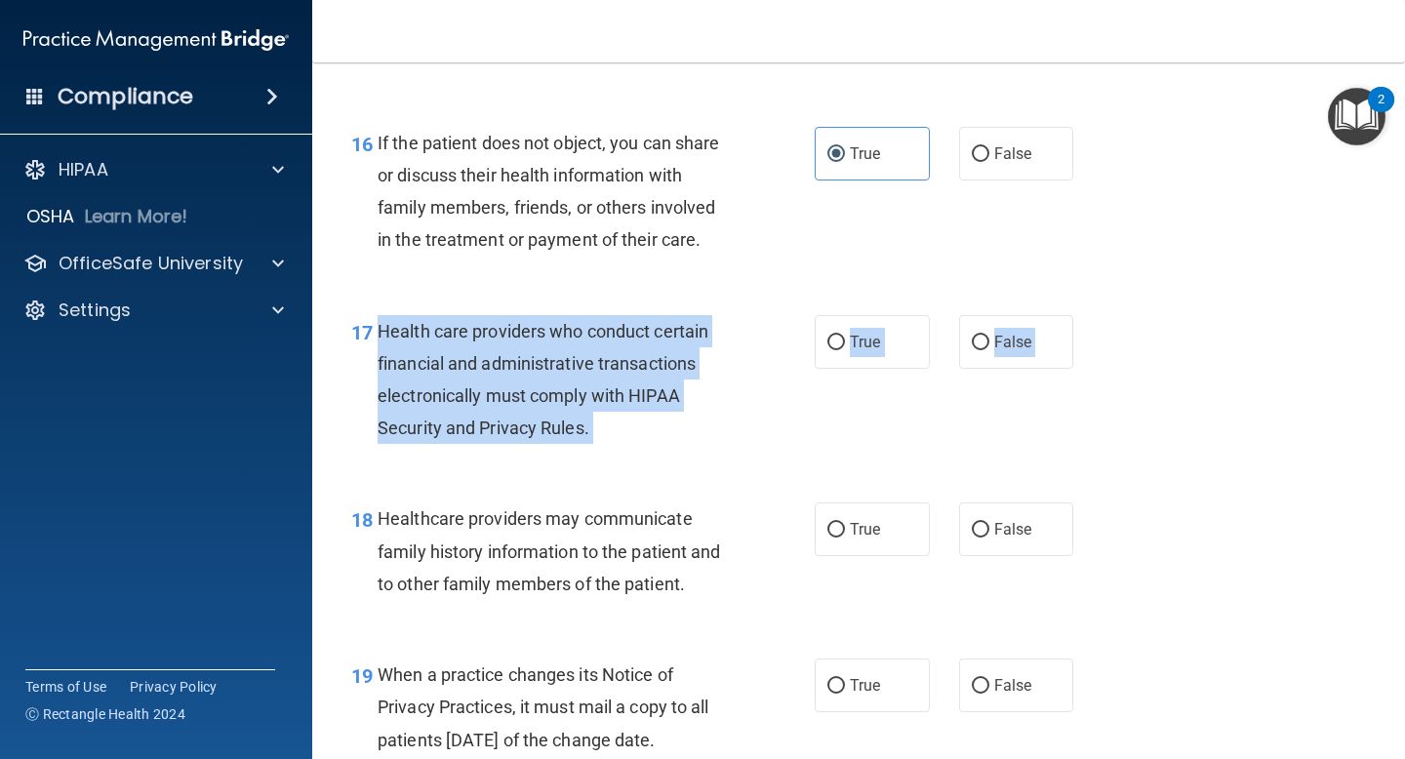
drag, startPoint x: 378, startPoint y: 356, endPoint x: 616, endPoint y: 474, distance: 265.7
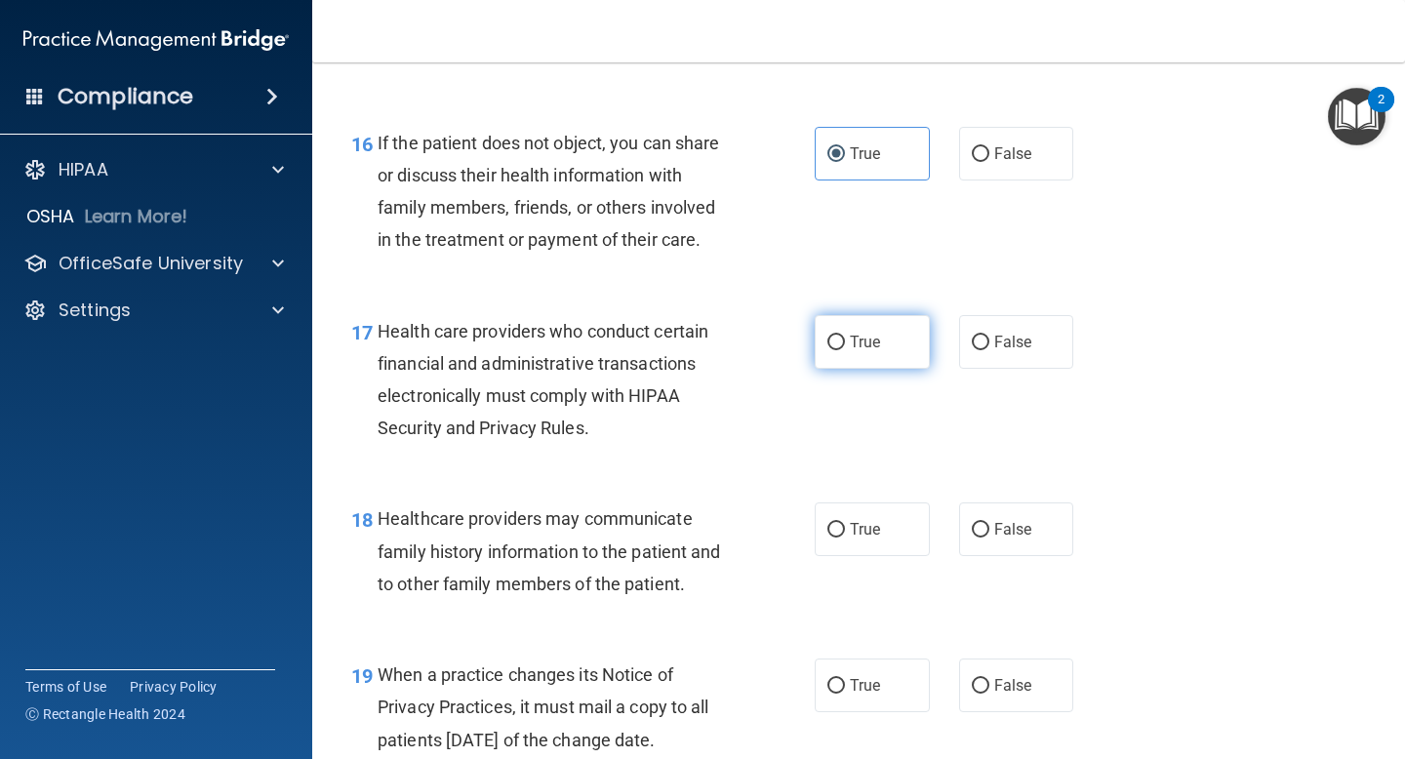
click at [843, 355] on label "True" at bounding box center [872, 342] width 115 height 54
click at [843, 350] on input "True" at bounding box center [836, 343] width 18 height 15
radio input "true"
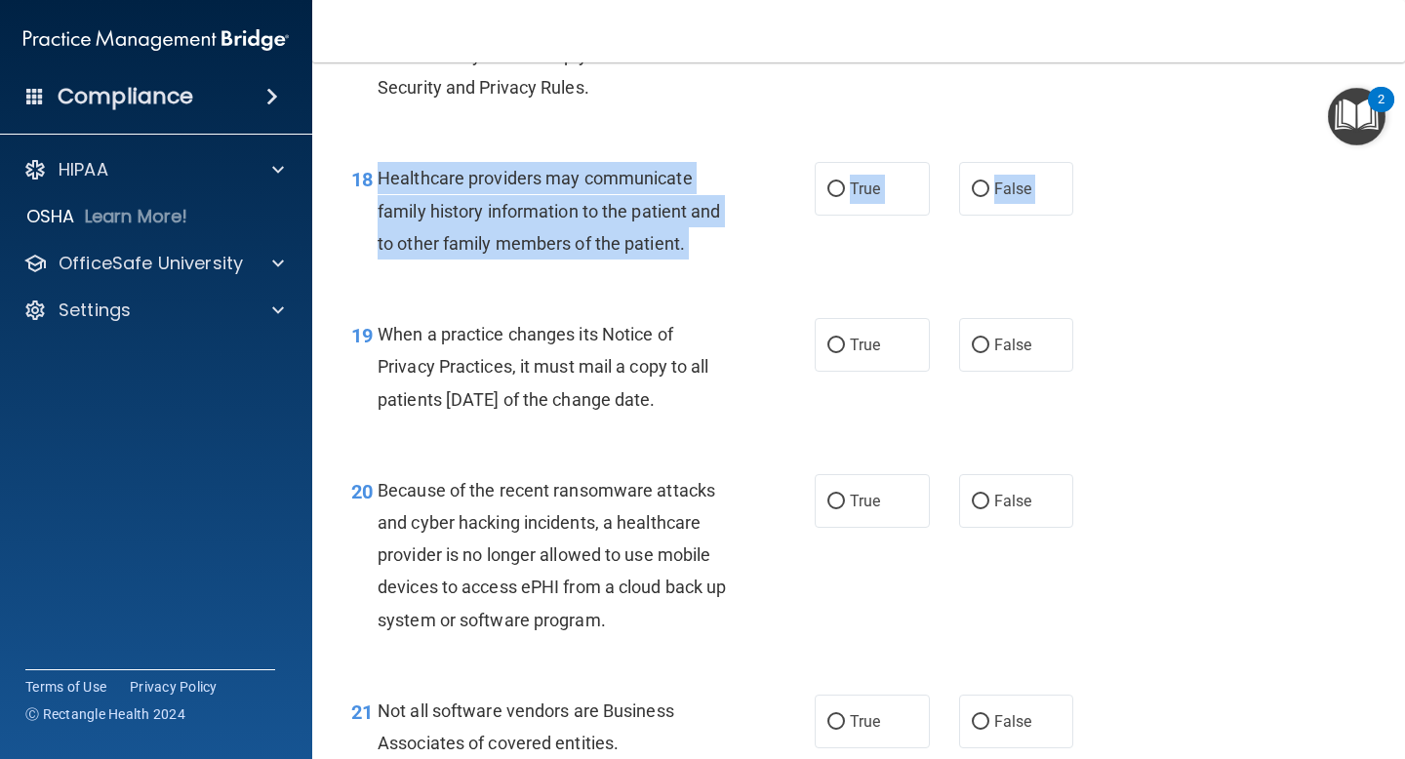
drag, startPoint x: 378, startPoint y: 210, endPoint x: 792, endPoint y: 337, distance: 433.6
click at [882, 216] on label "True" at bounding box center [872, 189] width 115 height 54
click at [845, 197] on input "True" at bounding box center [836, 189] width 18 height 15
radio input "true"
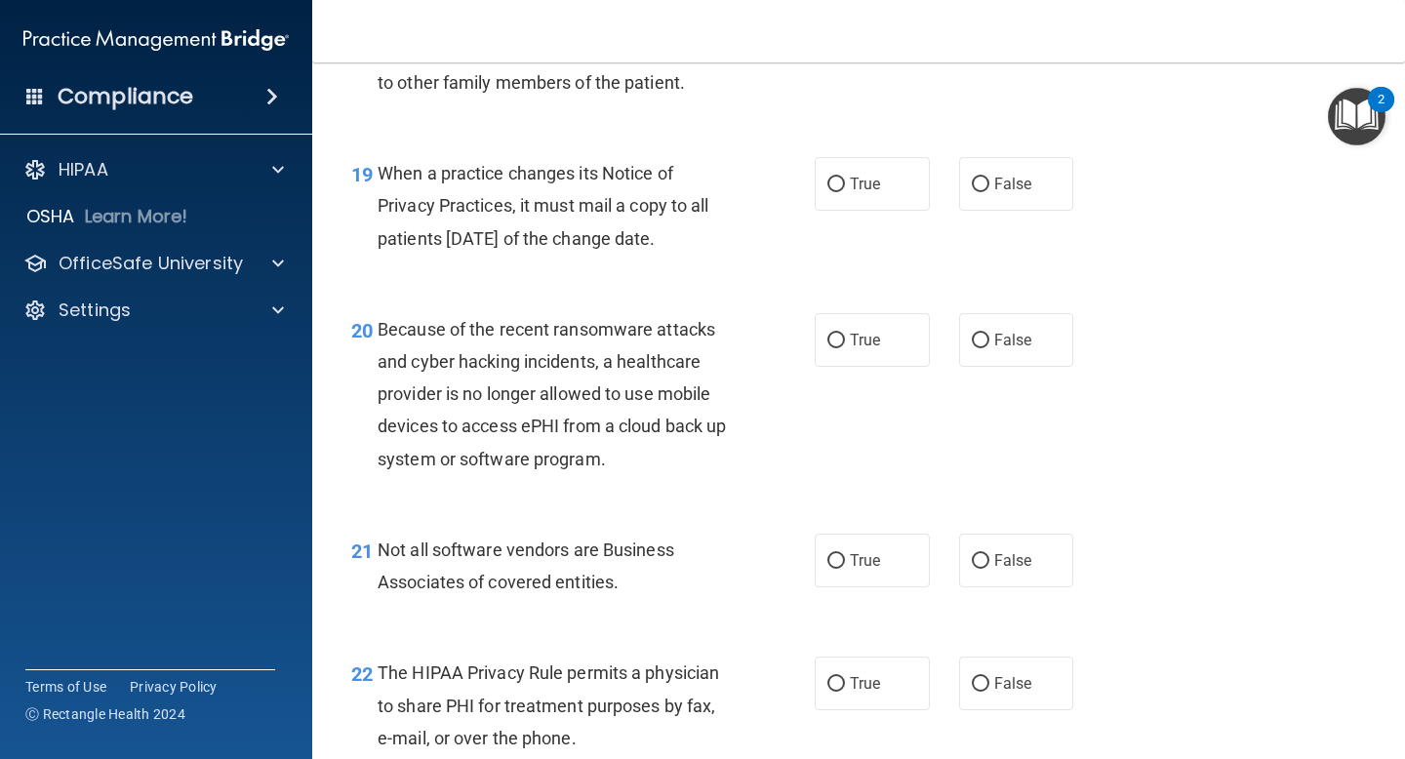
scroll to position [3418, 0]
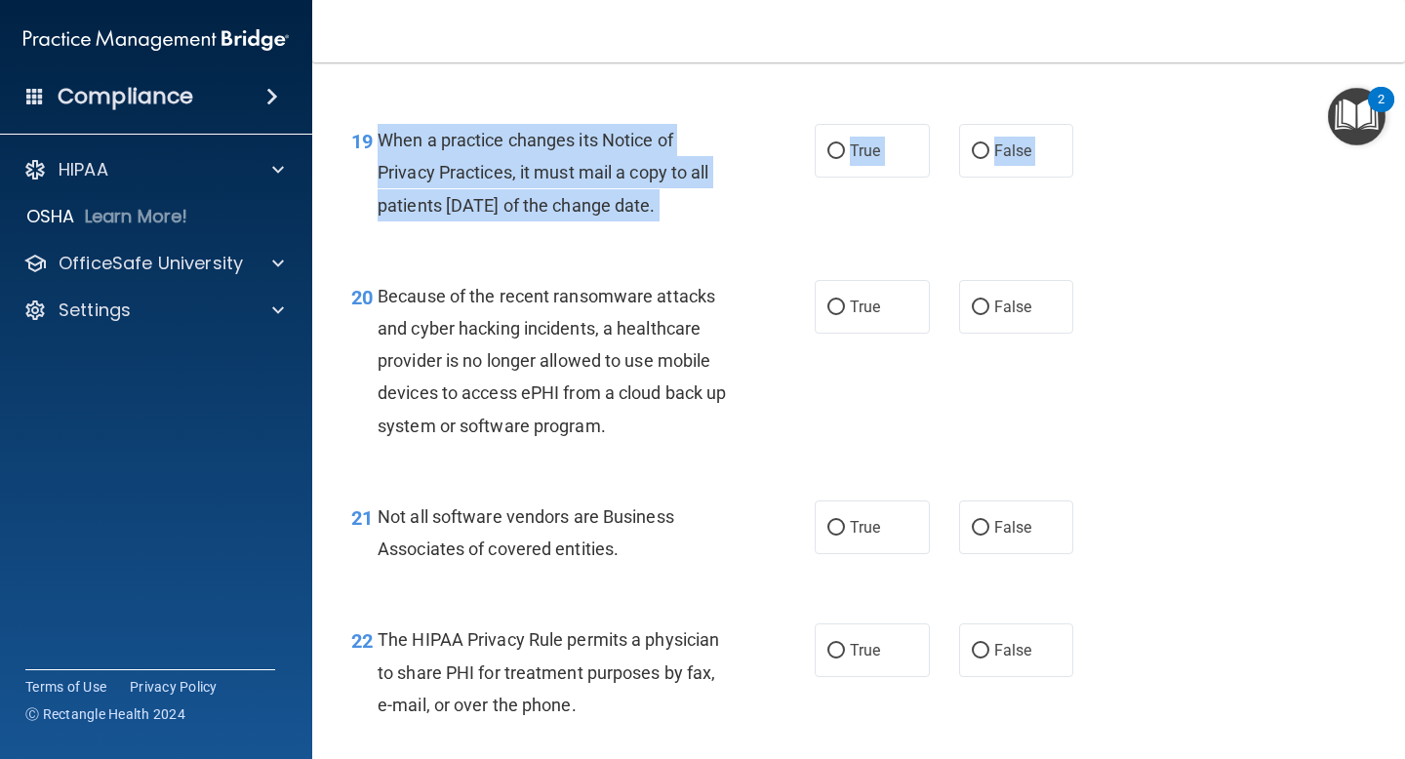
drag, startPoint x: 378, startPoint y: 173, endPoint x: 631, endPoint y: 304, distance: 285.8
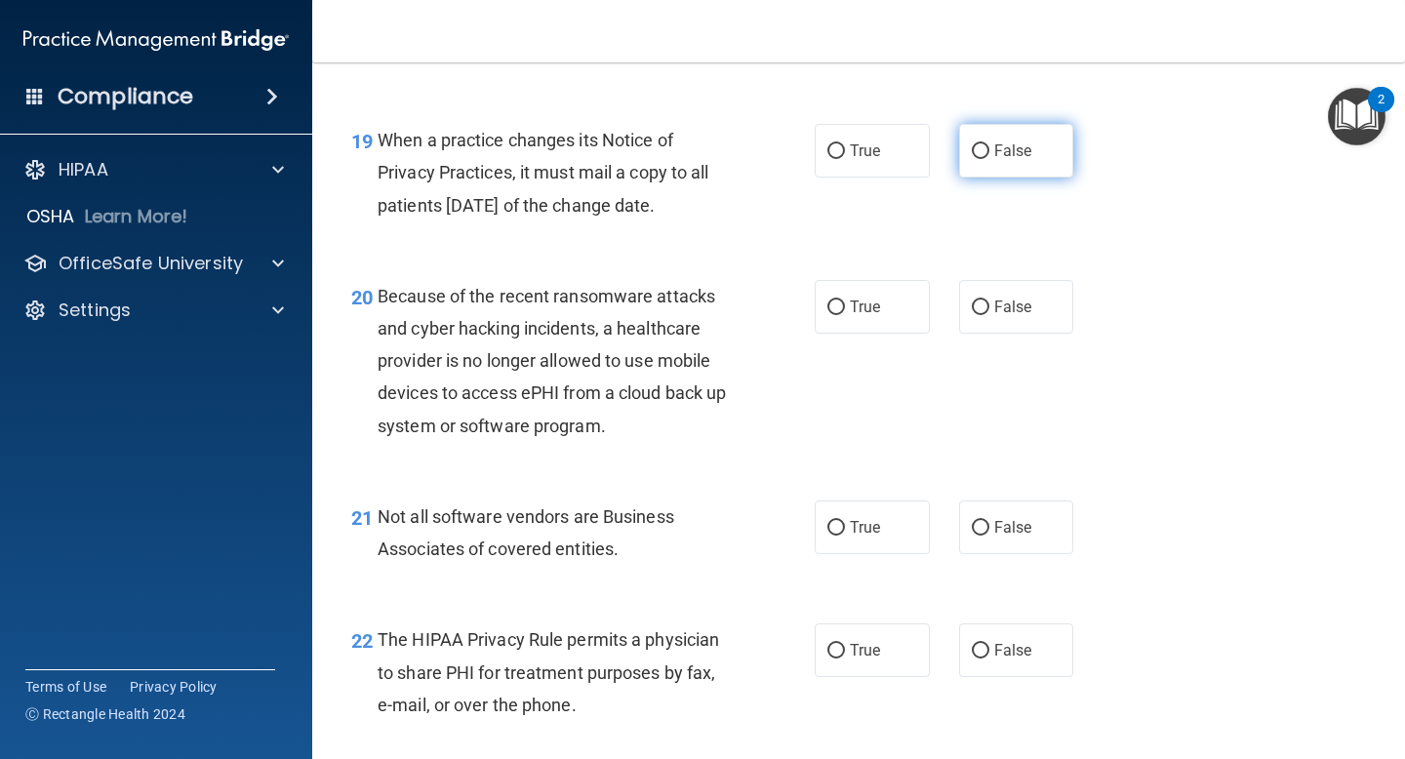
click at [1016, 167] on label "False" at bounding box center [1016, 151] width 115 height 54
click at [989, 159] on input "False" at bounding box center [981, 151] width 18 height 15
radio input "true"
click at [392, 326] on span "Because of the recent ransomware attacks and cyber hacking incidents, a healthc…" at bounding box center [552, 361] width 348 height 150
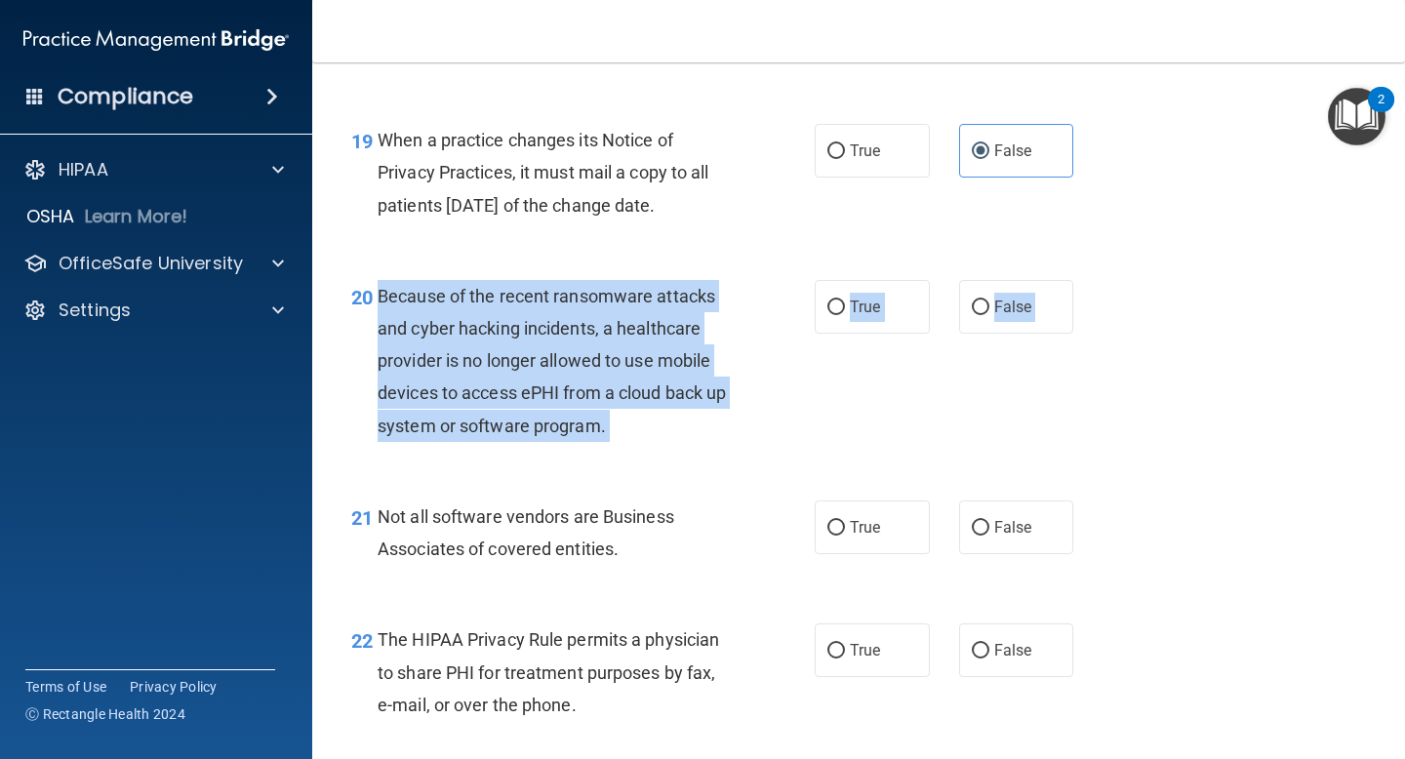
drag, startPoint x: 380, startPoint y: 326, endPoint x: 609, endPoint y: 518, distance: 299.2
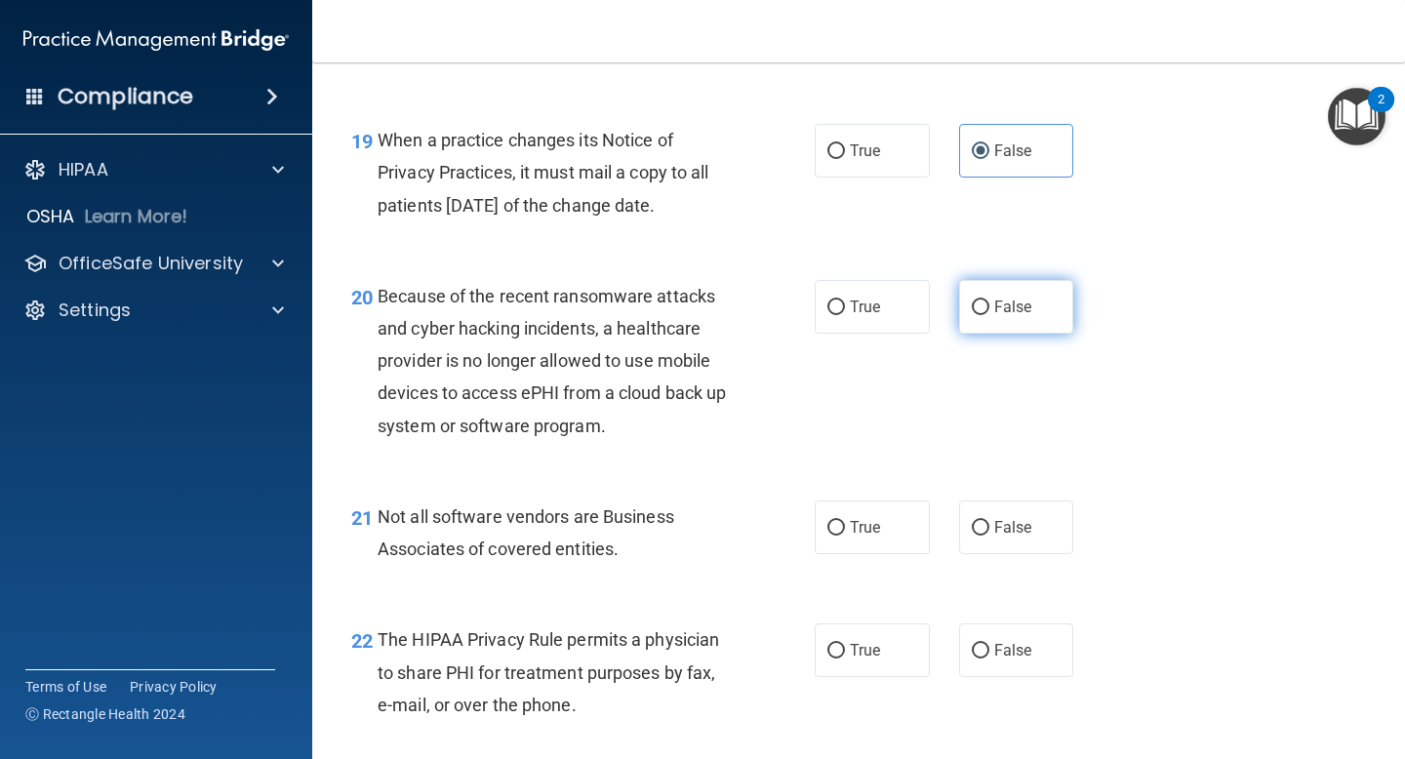
click at [999, 316] on span "False" at bounding box center [1013, 307] width 38 height 19
click at [989, 315] on input "False" at bounding box center [981, 307] width 18 height 15
radio input "true"
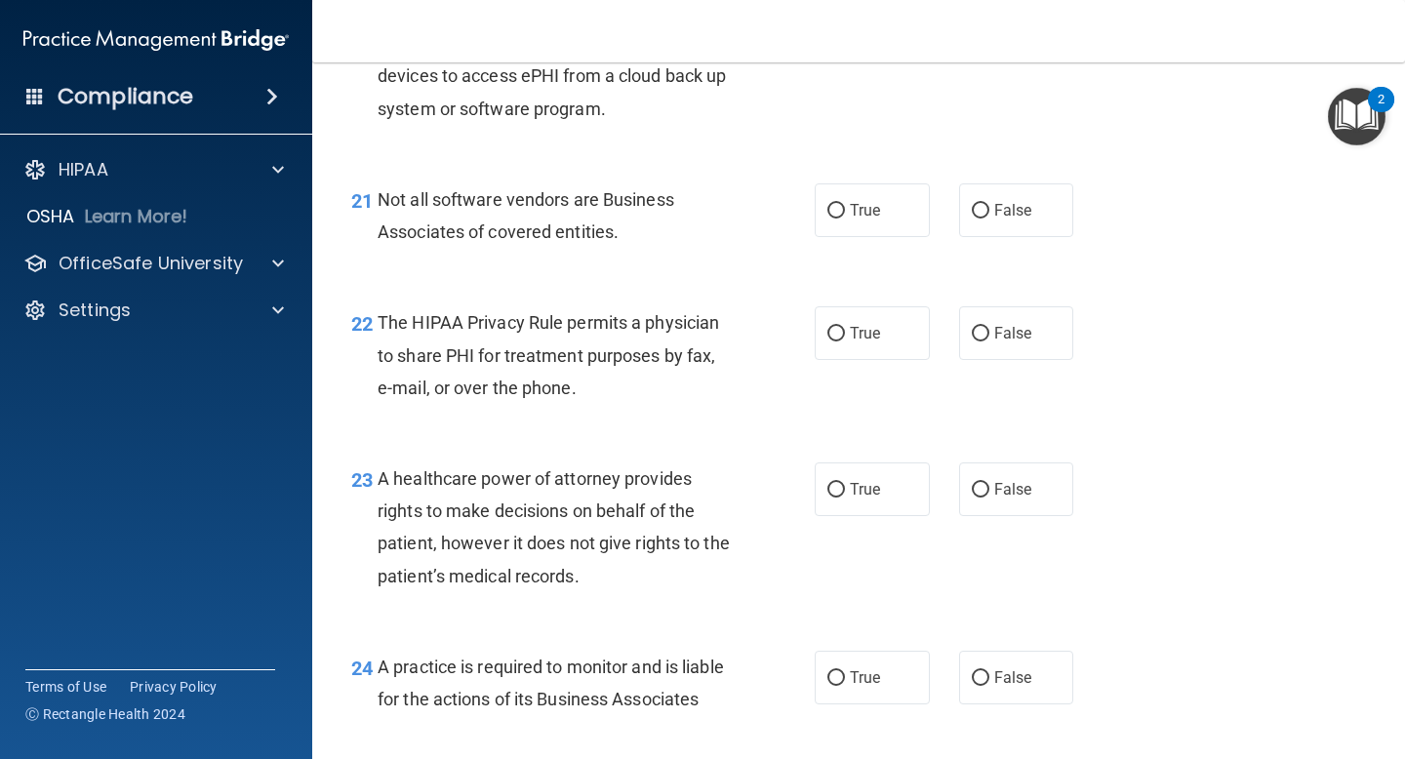
scroll to position [3789, 0]
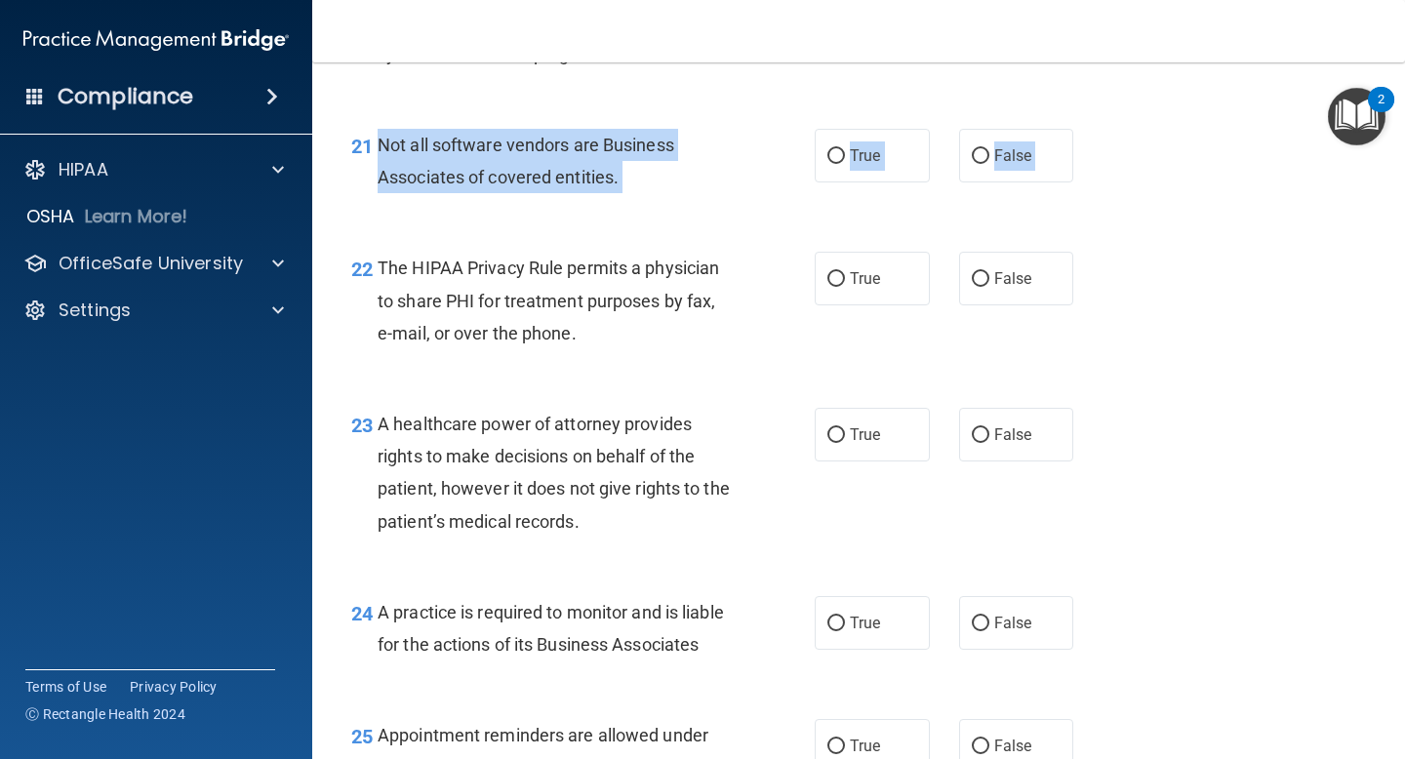
drag, startPoint x: 378, startPoint y: 168, endPoint x: 647, endPoint y: 276, distance: 290.2
click at [862, 165] on span "True" at bounding box center [865, 155] width 30 height 19
click at [845, 164] on input "True" at bounding box center [836, 156] width 18 height 15
radio input "true"
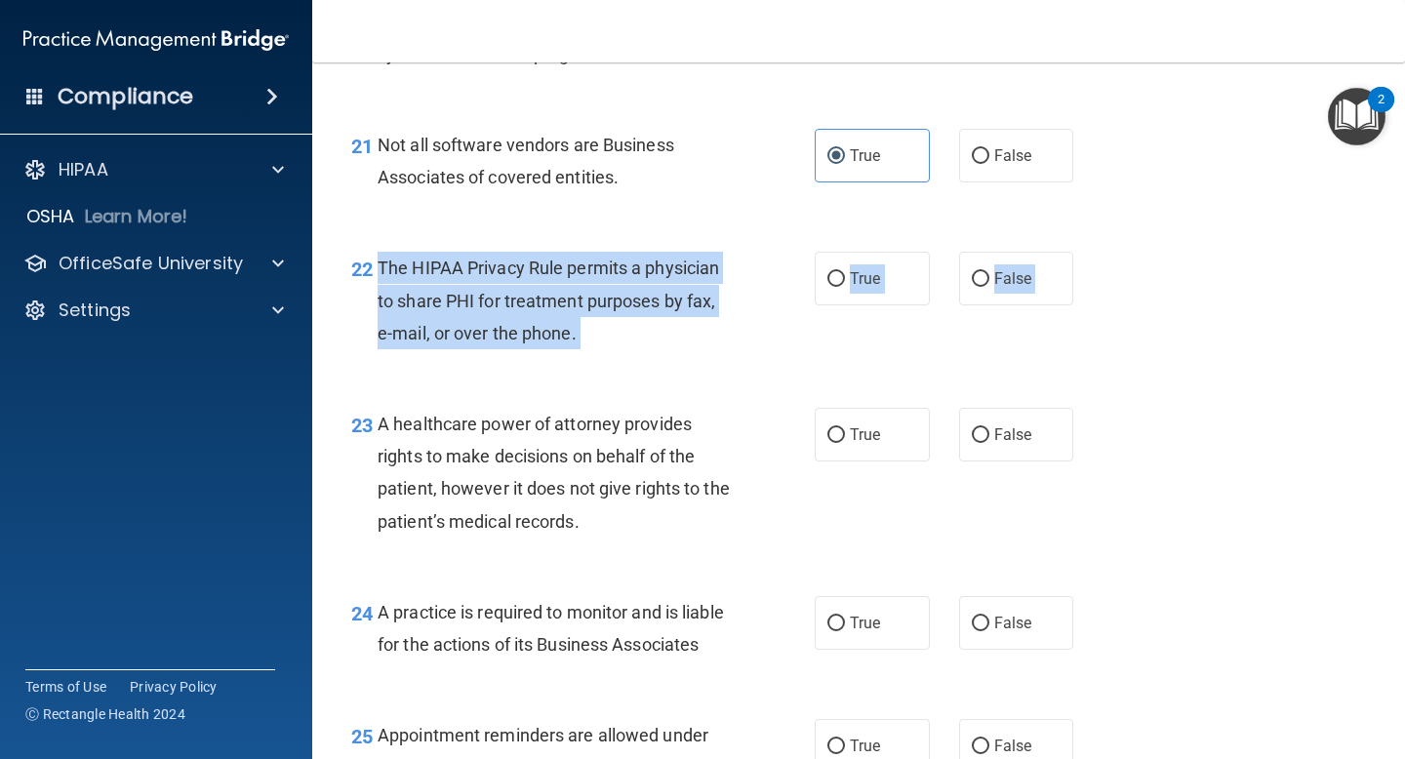
drag, startPoint x: 379, startPoint y: 297, endPoint x: 529, endPoint y: 433, distance: 203.0
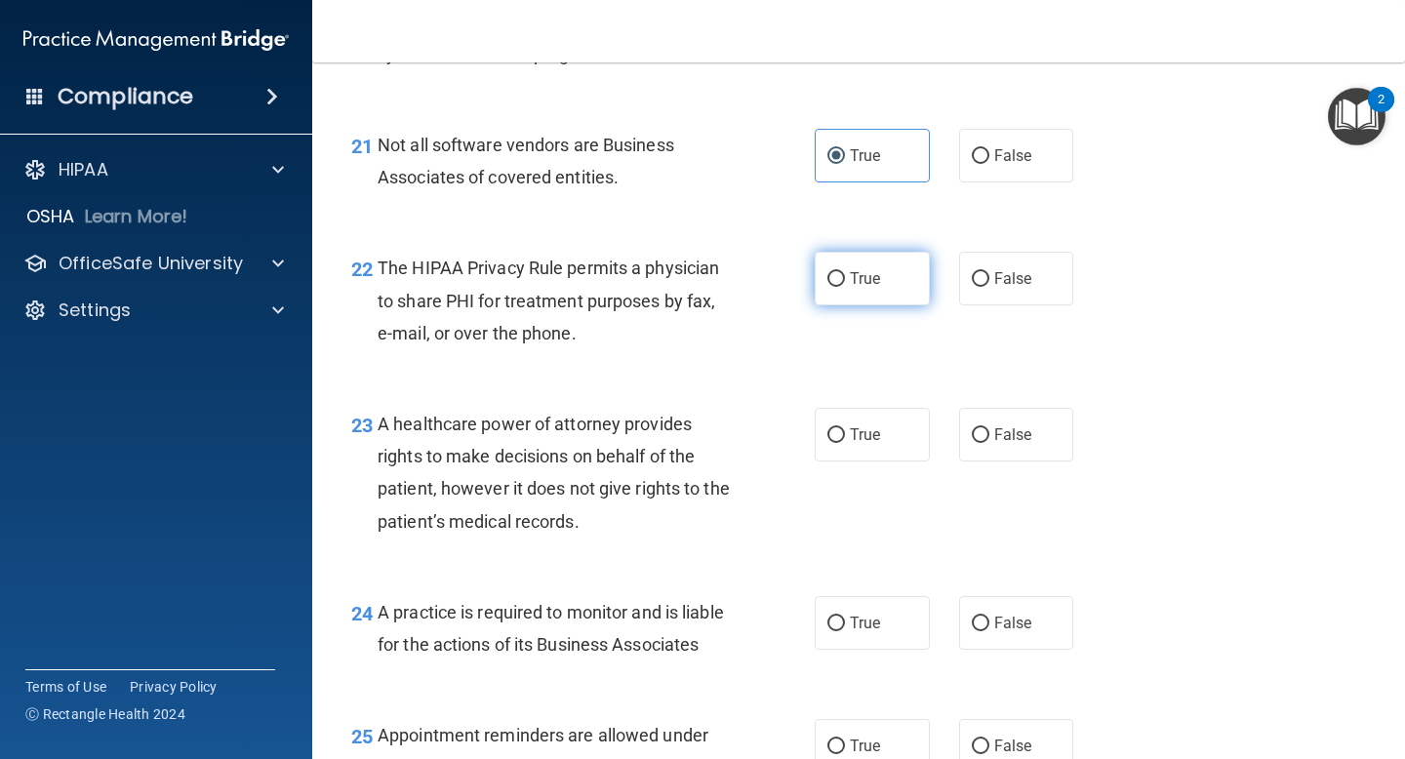
click at [843, 305] on label "True" at bounding box center [872, 279] width 115 height 54
click at [843, 287] on input "True" at bounding box center [836, 279] width 18 height 15
radio input "true"
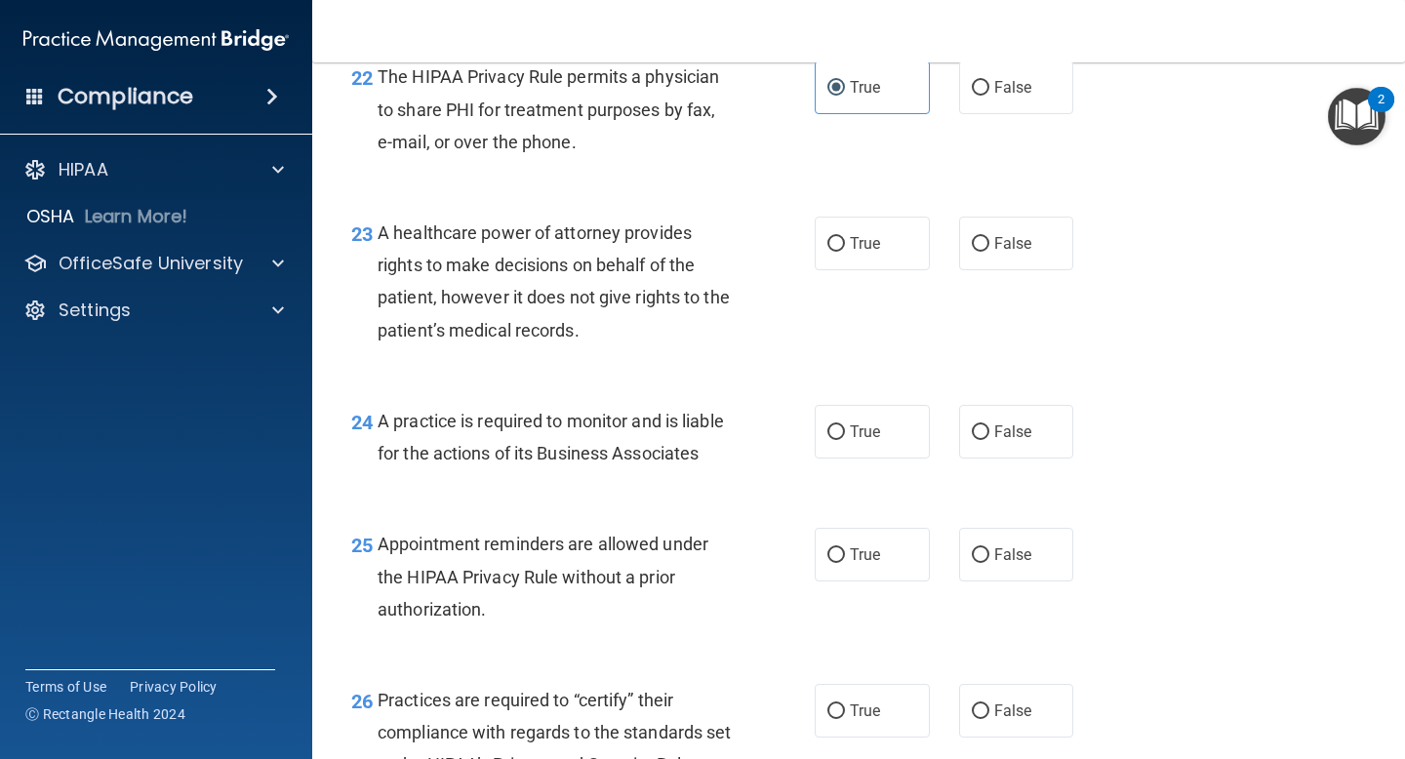
scroll to position [3985, 0]
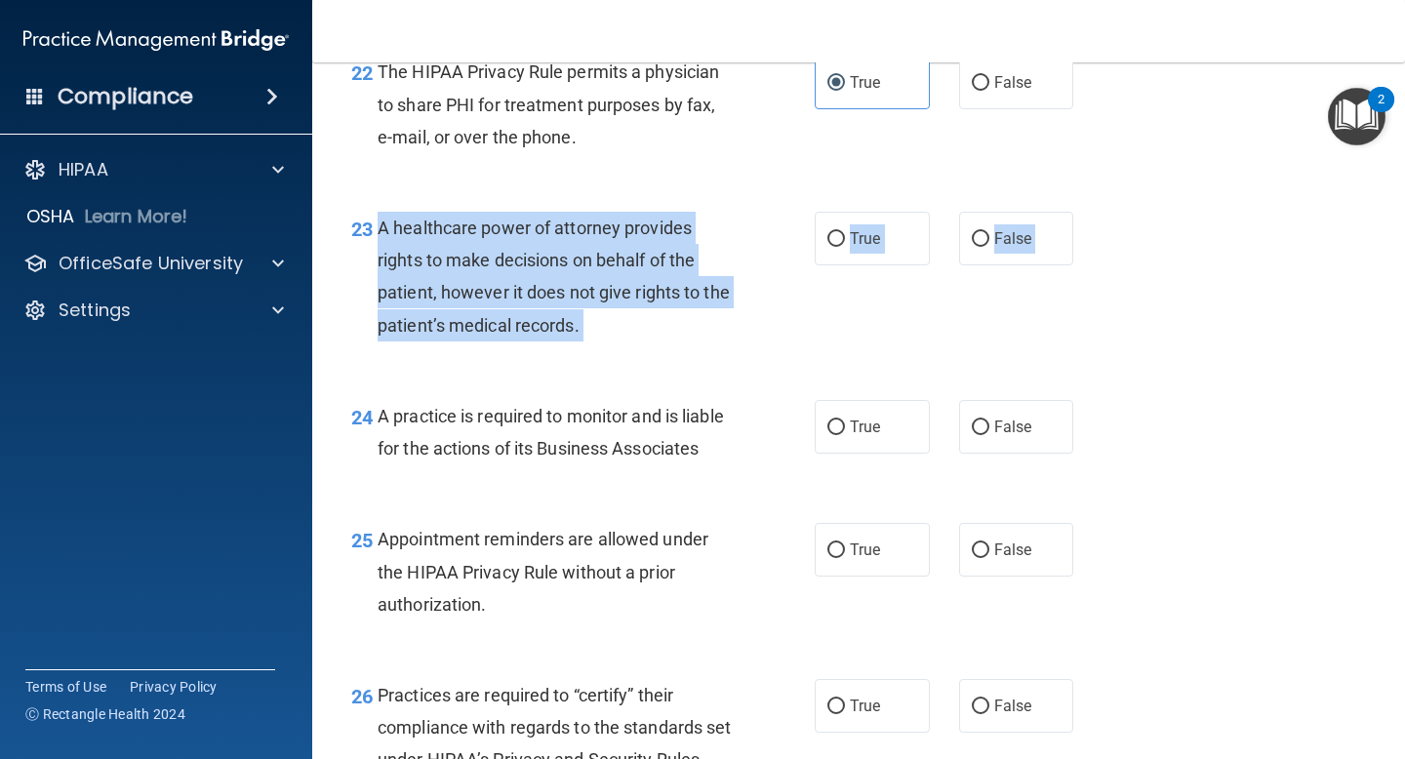
drag, startPoint x: 374, startPoint y: 260, endPoint x: 621, endPoint y: 427, distance: 299.3
click at [979, 247] on input "False" at bounding box center [981, 239] width 18 height 15
radio input "true"
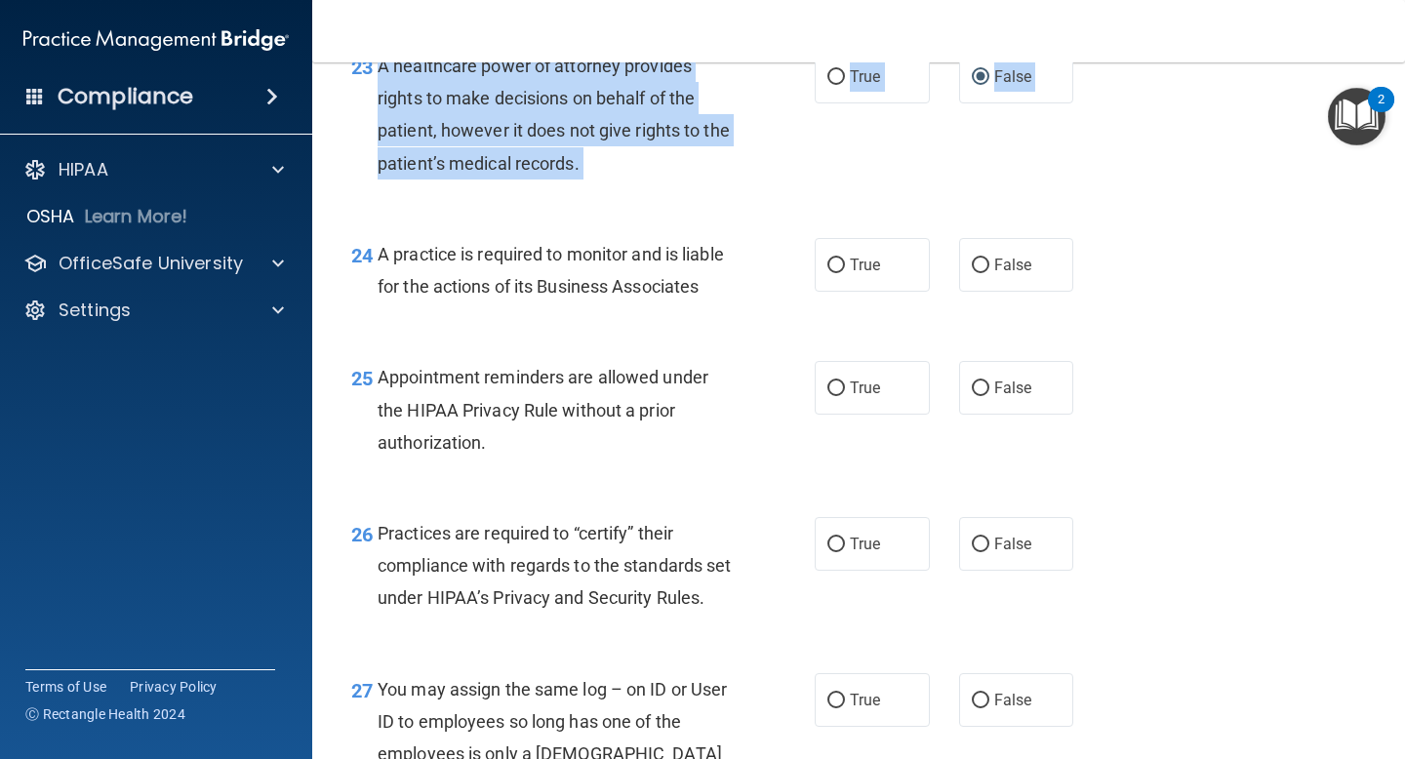
scroll to position [4174, 0]
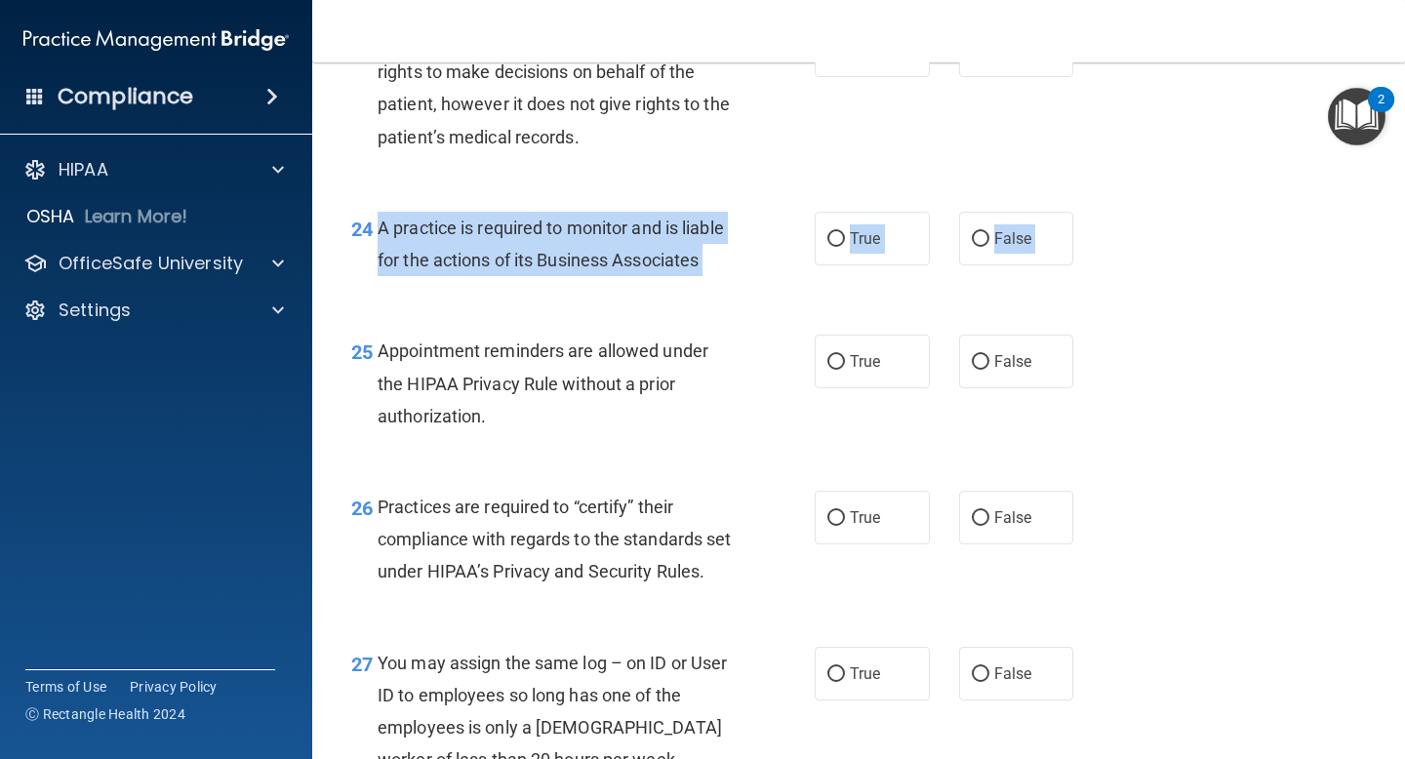
drag, startPoint x: 377, startPoint y: 254, endPoint x: 494, endPoint y: 388, distance: 178.4
click at [872, 265] on label "True" at bounding box center [872, 239] width 115 height 54
click at [845, 247] on input "True" at bounding box center [836, 239] width 18 height 15
radio input "true"
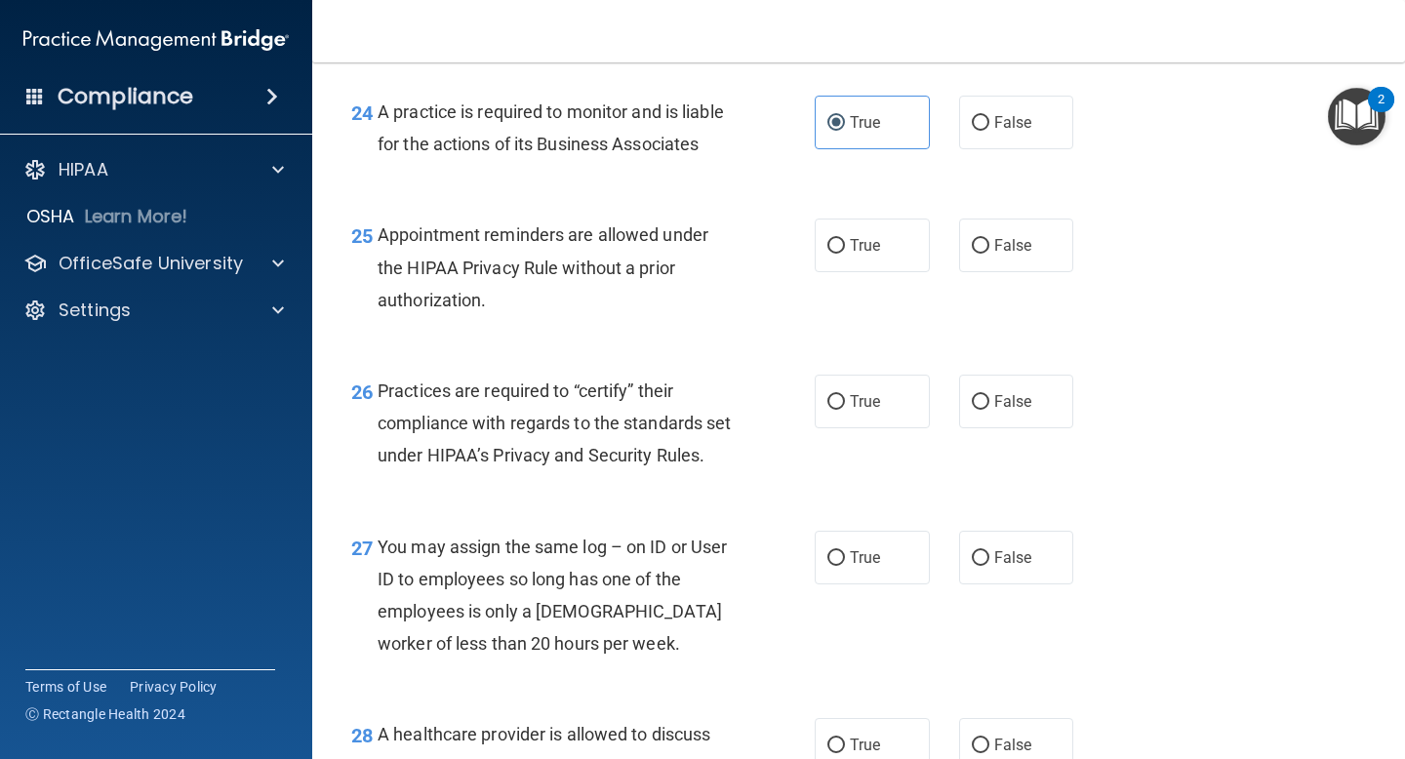
scroll to position [4315, 0]
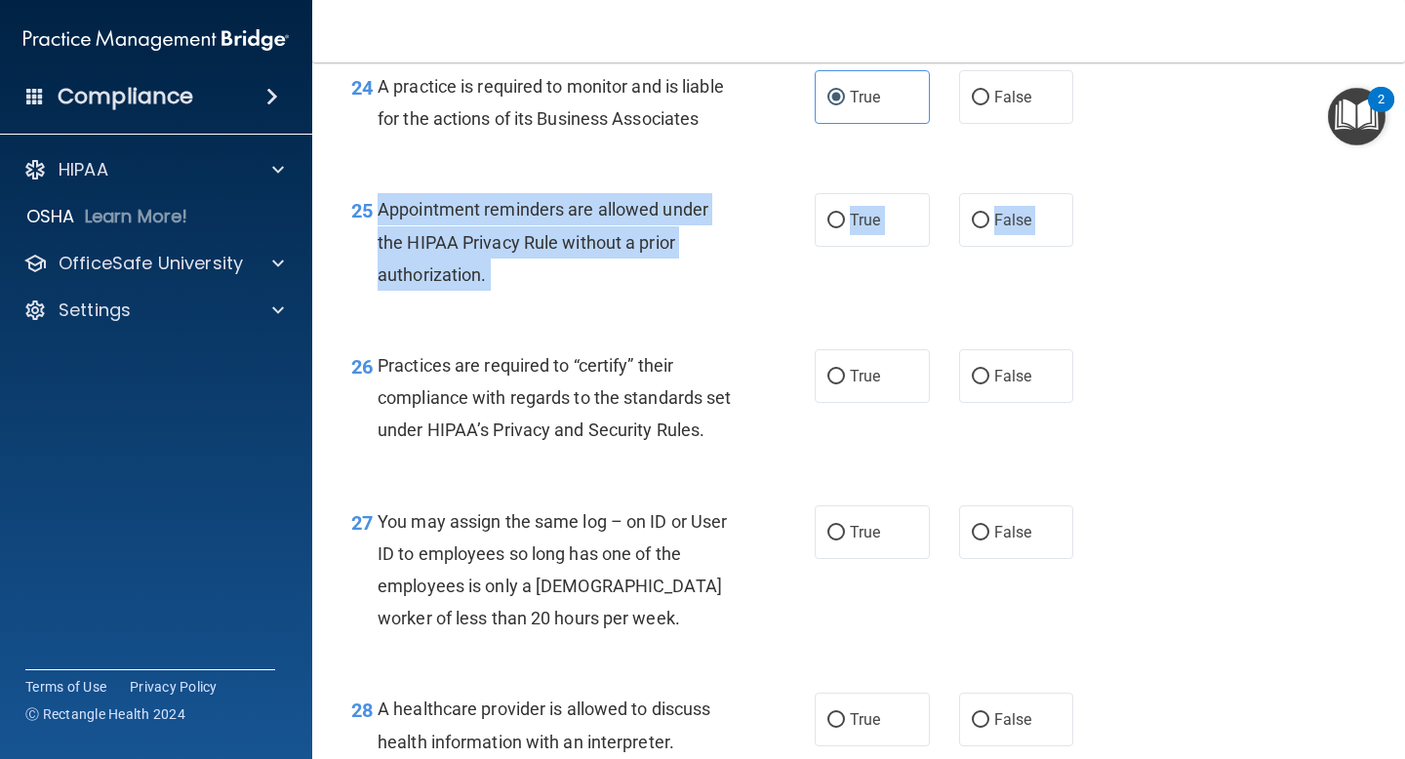
drag, startPoint x: 380, startPoint y: 273, endPoint x: 438, endPoint y: 405, distance: 143.7
click at [850, 229] on span "True" at bounding box center [865, 220] width 30 height 19
click at [845, 228] on input "True" at bounding box center [836, 221] width 18 height 15
radio input "true"
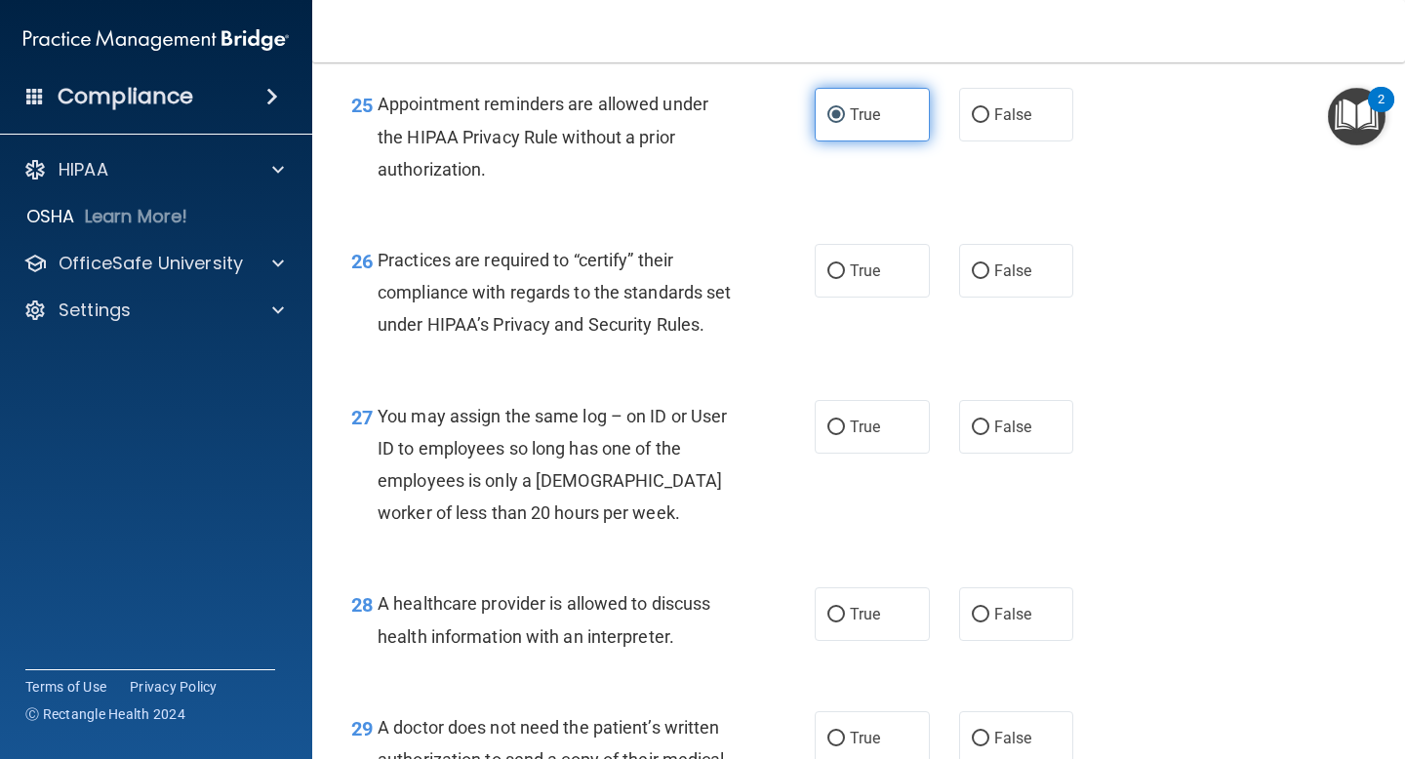
scroll to position [4461, 0]
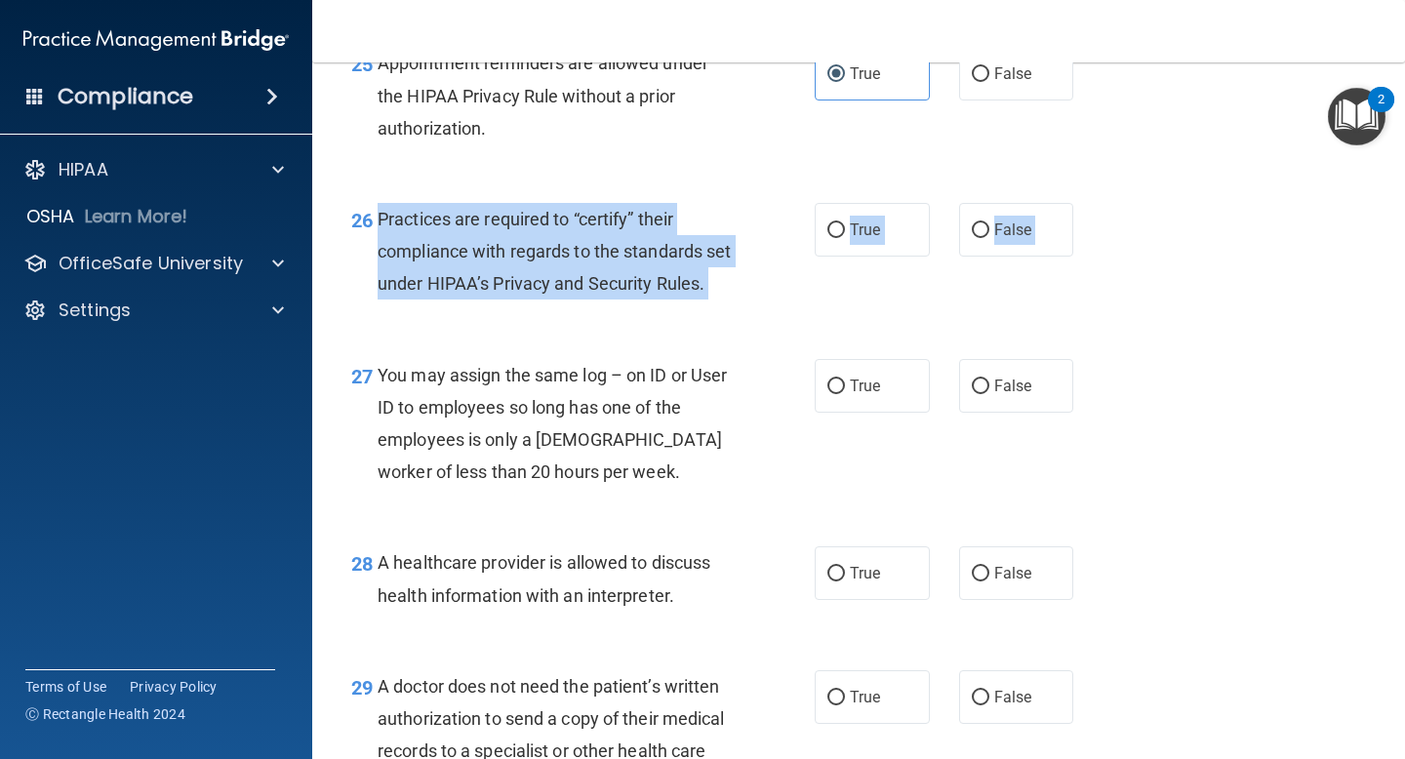
drag, startPoint x: 377, startPoint y: 284, endPoint x: 416, endPoint y: 417, distance: 138.3
click at [416, 335] on div "26 Practices are required to “certify” their compliance with regards to the sta…" at bounding box center [859, 257] width 1044 height 156
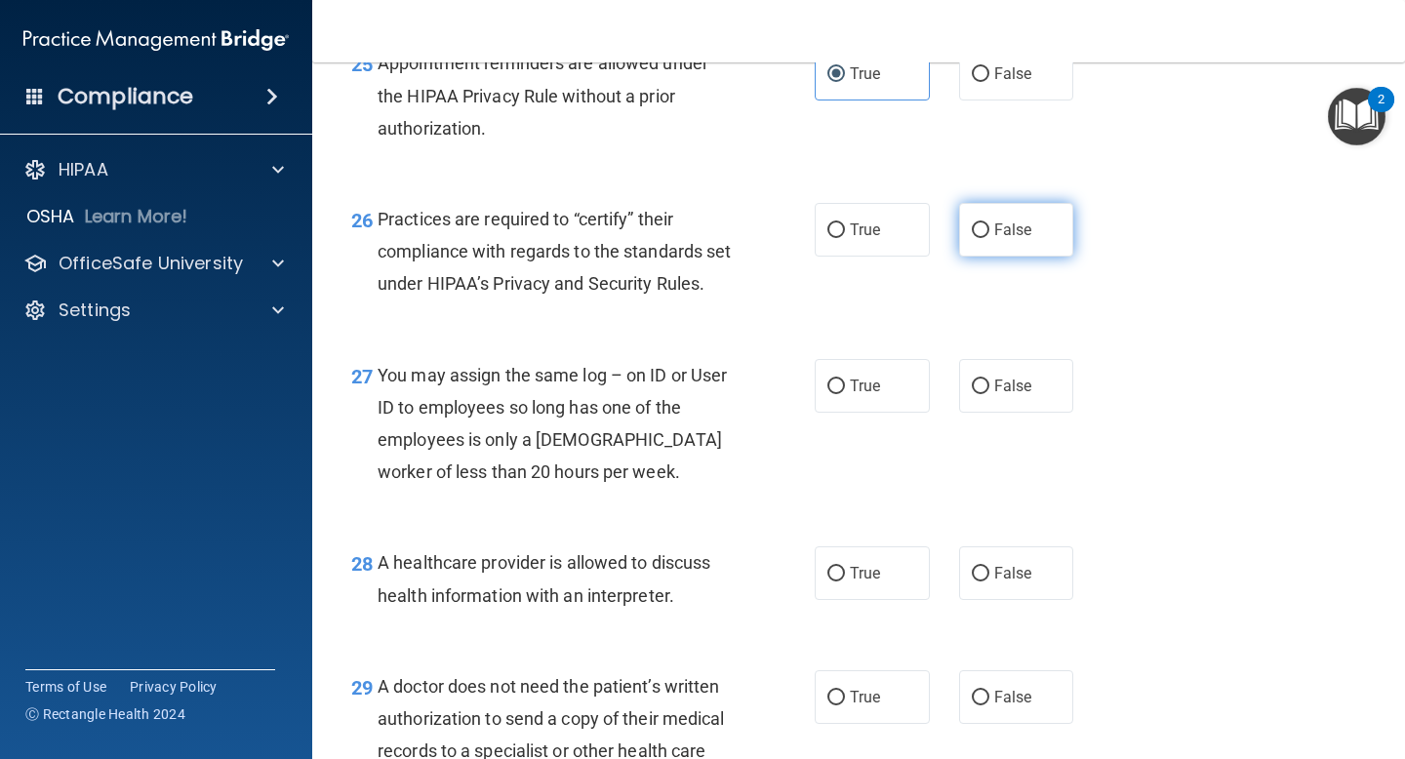
click at [963, 257] on label "False" at bounding box center [1016, 230] width 115 height 54
click at [972, 238] on input "False" at bounding box center [981, 230] width 18 height 15
radio input "true"
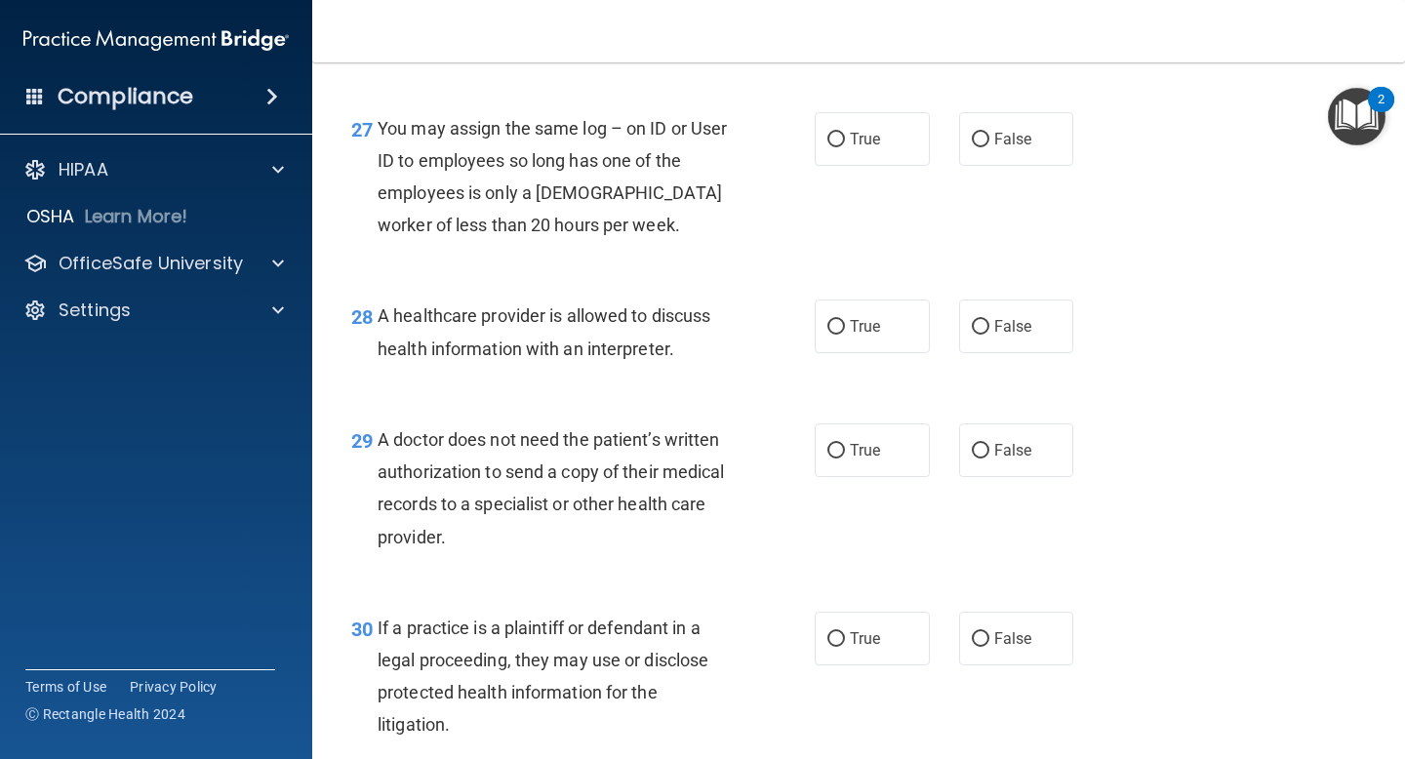
scroll to position [4744, 0]
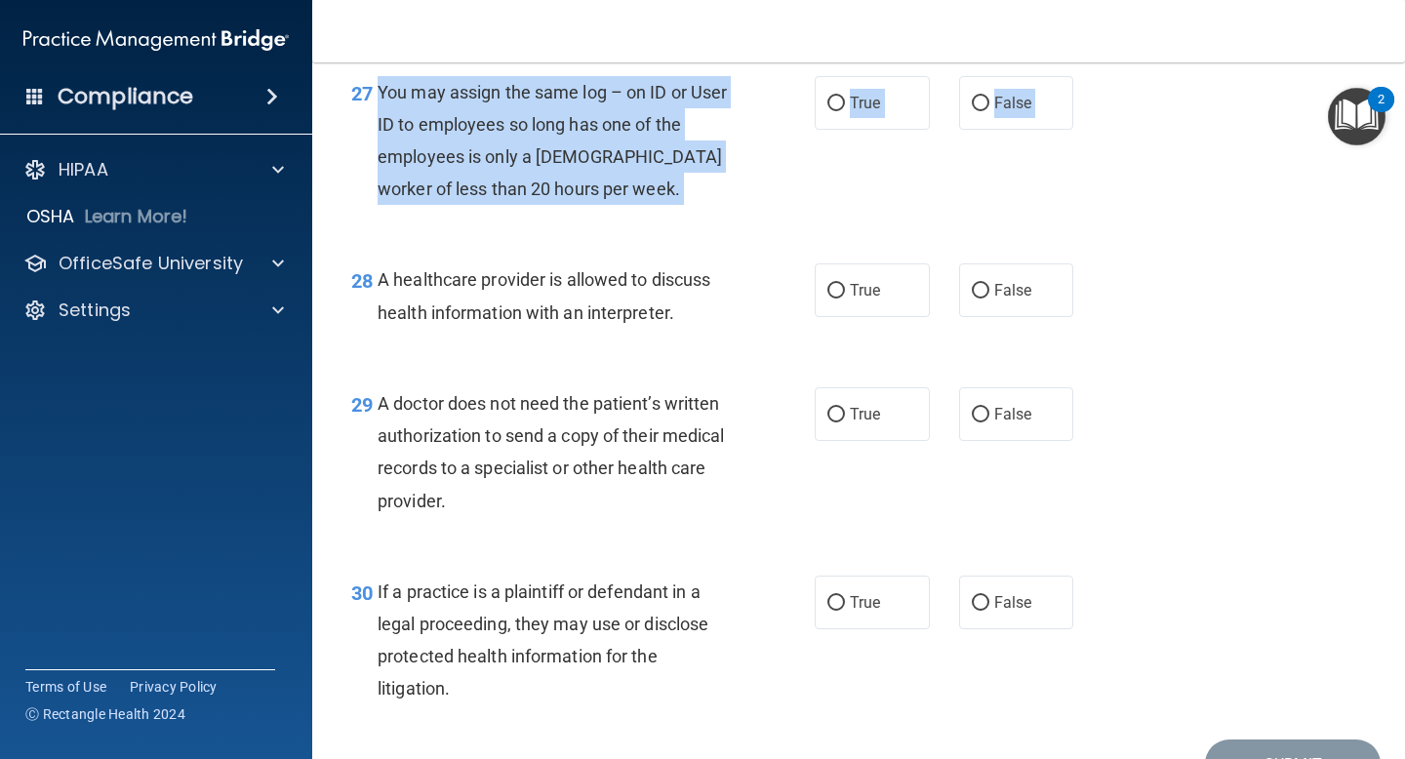
drag, startPoint x: 376, startPoint y: 187, endPoint x: 729, endPoint y: 339, distance: 384.2
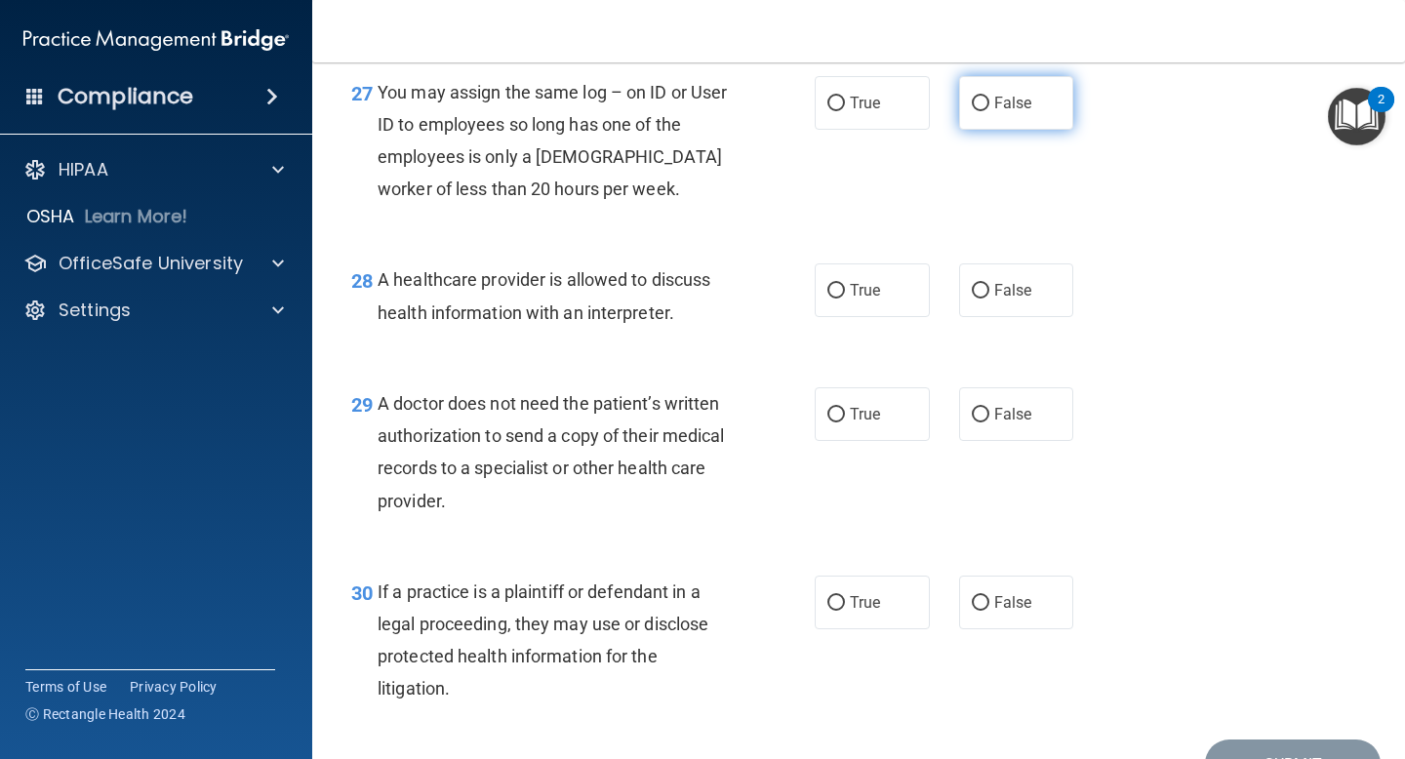
click at [980, 130] on label "False" at bounding box center [1016, 103] width 115 height 54
click at [980, 111] on input "False" at bounding box center [981, 104] width 18 height 15
radio input "true"
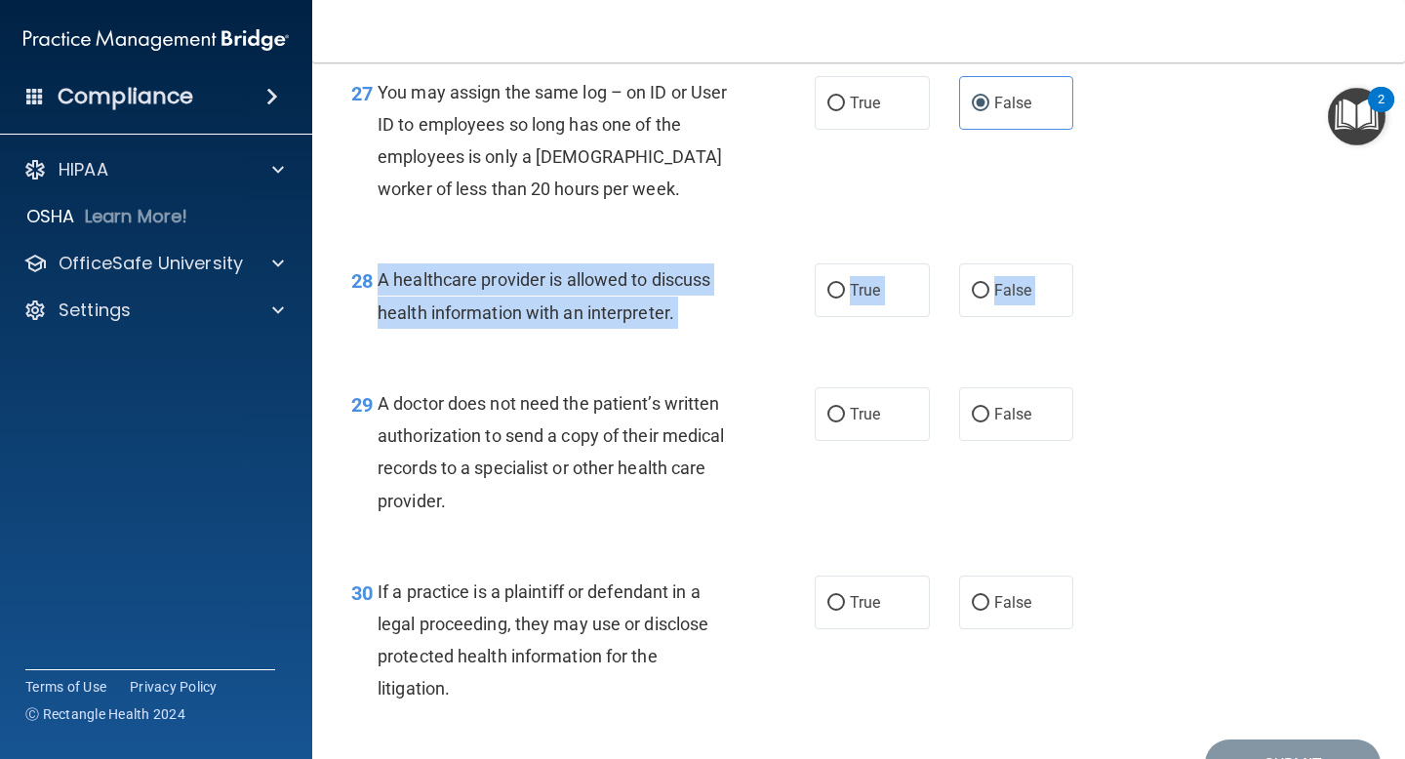
drag, startPoint x: 380, startPoint y: 373, endPoint x: 406, endPoint y: 465, distance: 96.4
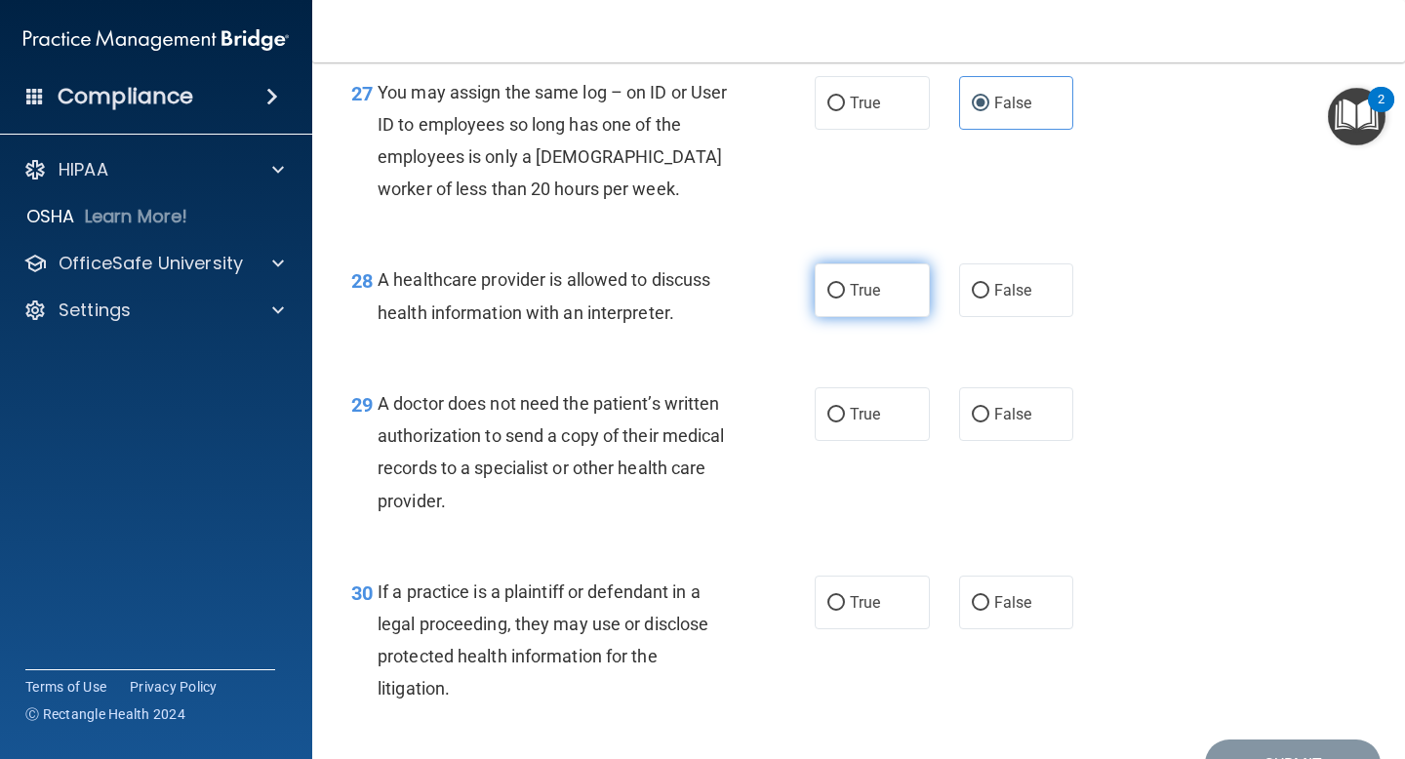
click at [861, 300] on span "True" at bounding box center [865, 290] width 30 height 19
click at [845, 299] on input "True" at bounding box center [836, 291] width 18 height 15
radio input "true"
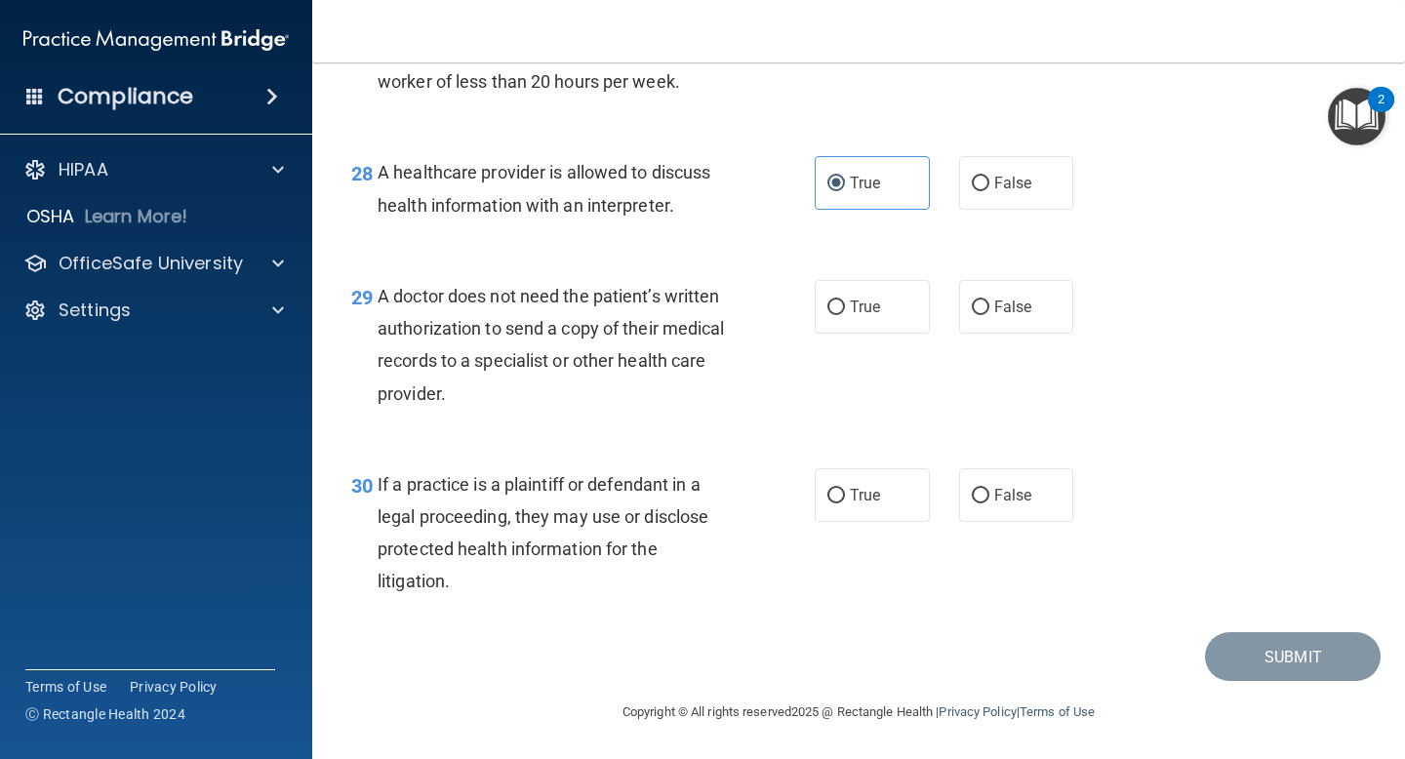
scroll to position [4949, 0]
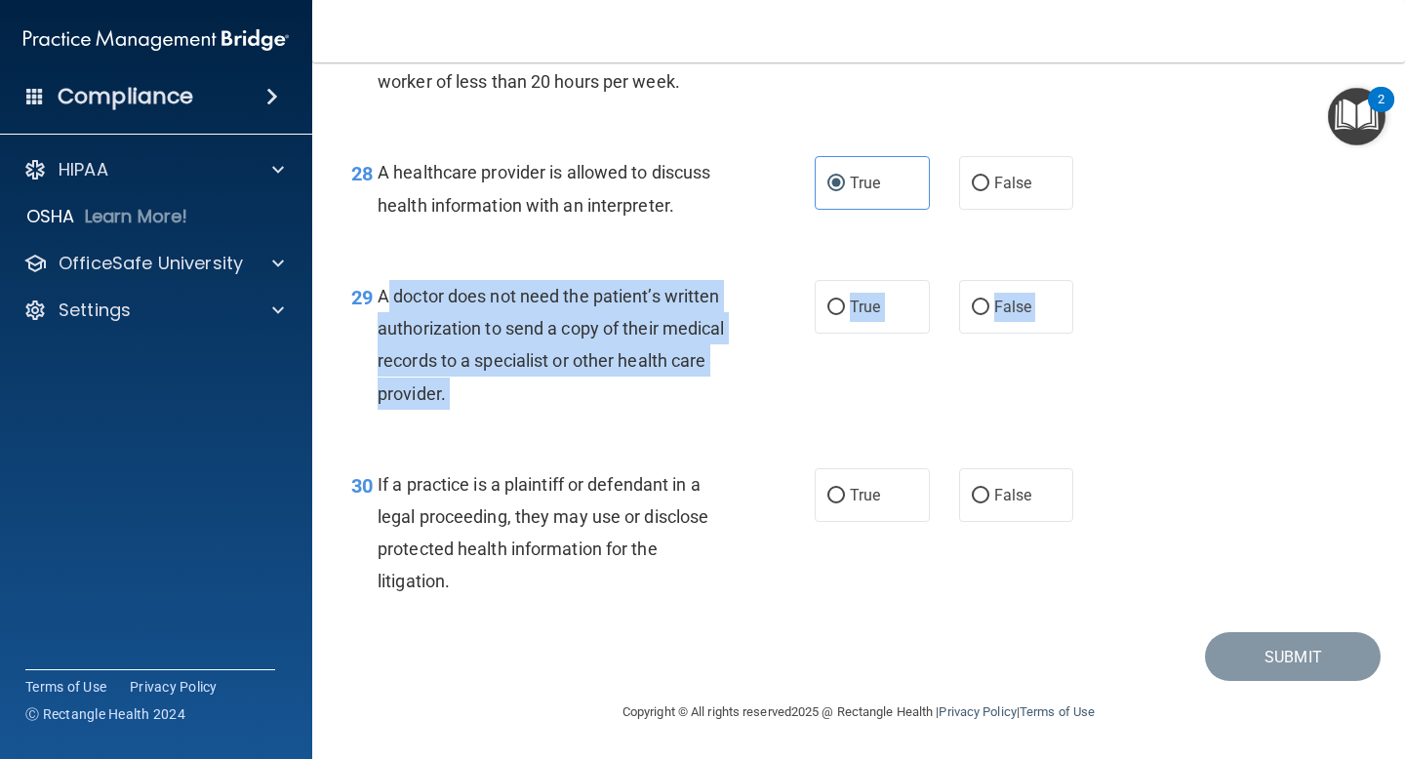
drag, startPoint x: 378, startPoint y: 297, endPoint x: 526, endPoint y: 444, distance: 209.0
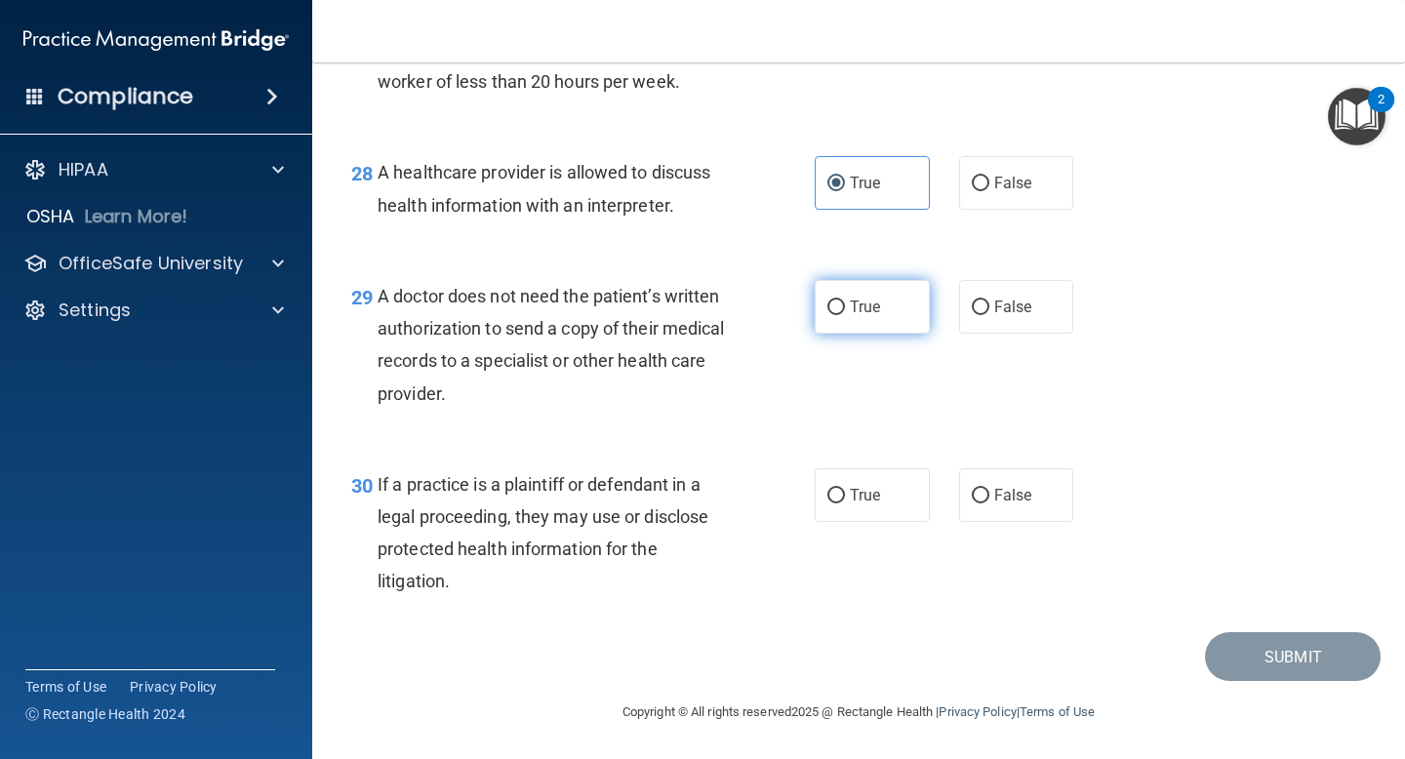
click at [873, 301] on span "True" at bounding box center [865, 307] width 30 height 19
click at [845, 301] on input "True" at bounding box center [836, 307] width 18 height 15
radio input "true"
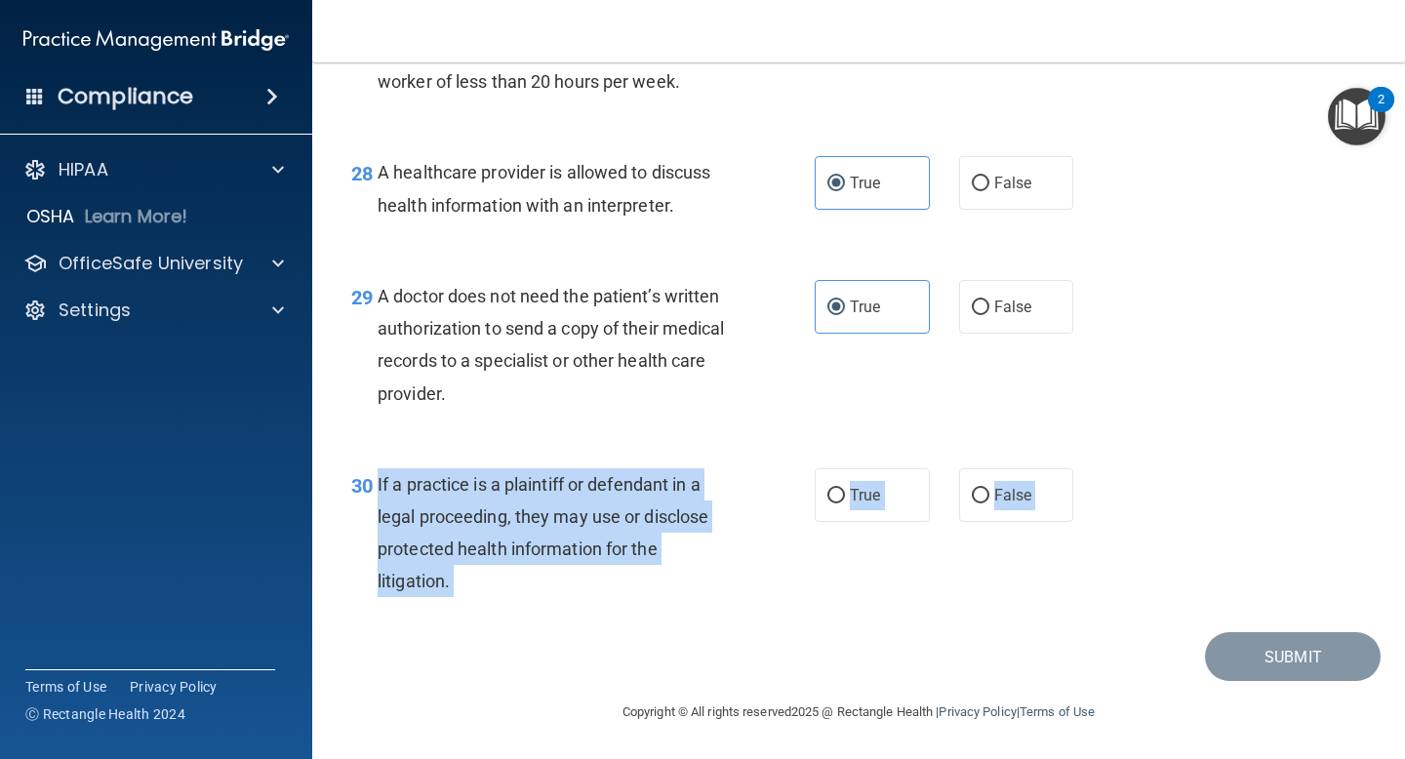
drag, startPoint x: 375, startPoint y: 481, endPoint x: 512, endPoint y: 648, distance: 216.2
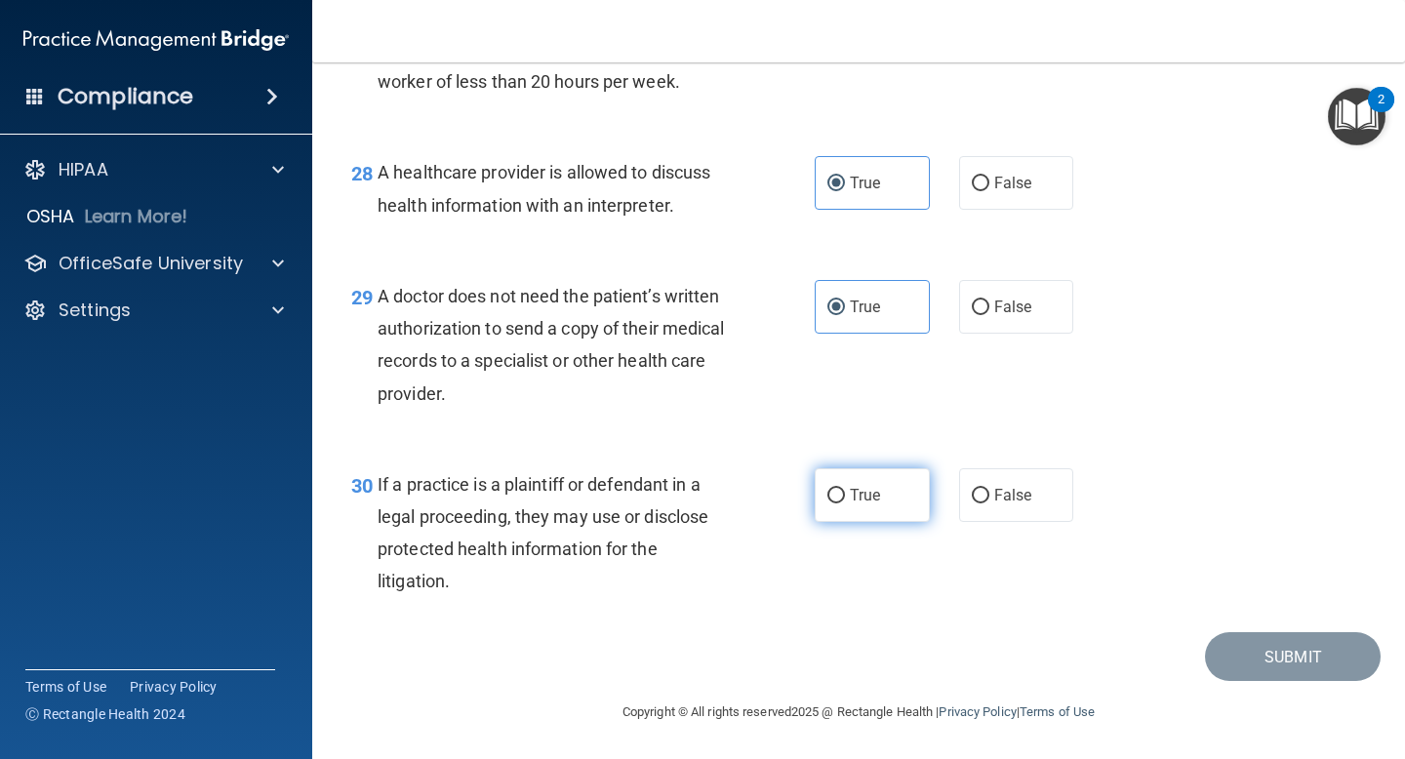
click at [857, 483] on label "True" at bounding box center [872, 495] width 115 height 54
click at [845, 489] on input "True" at bounding box center [836, 496] width 18 height 15
radio input "true"
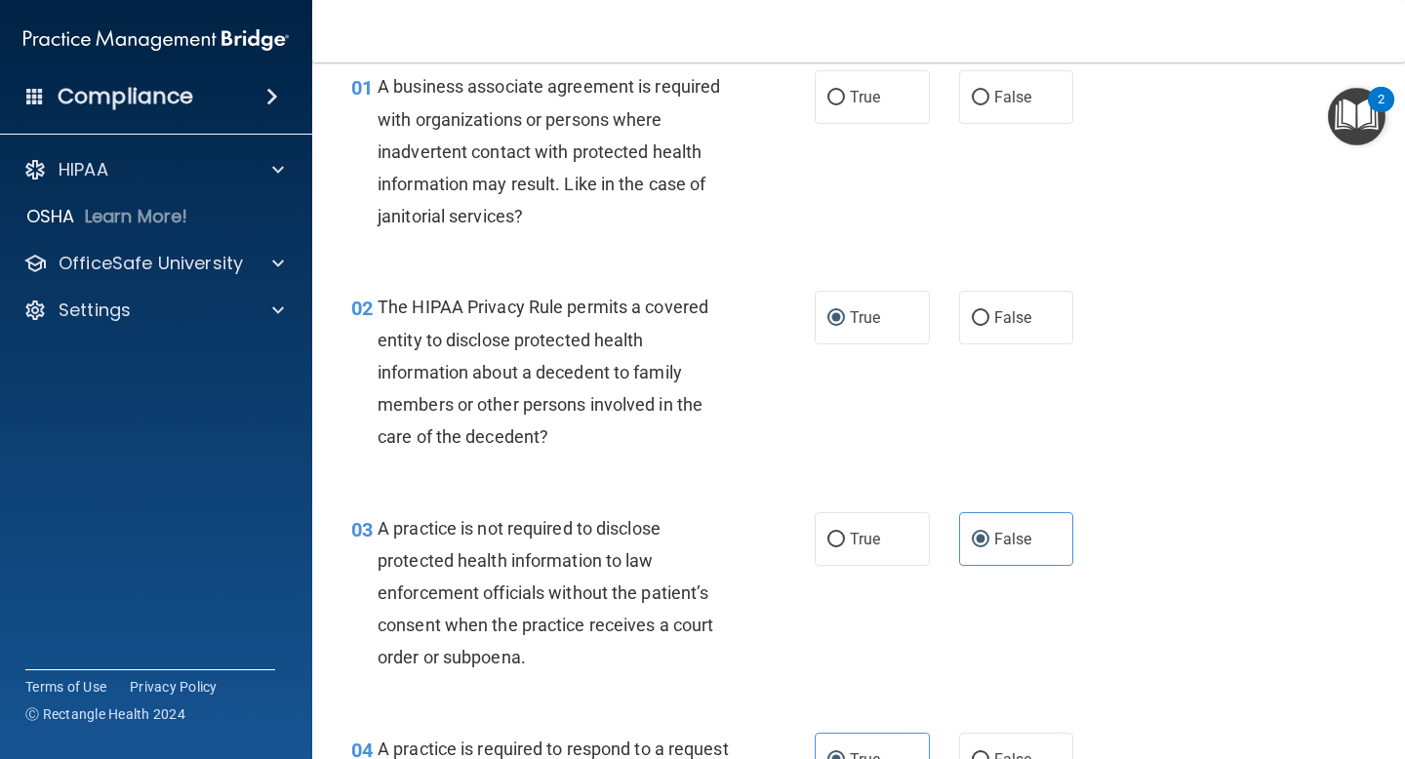
scroll to position [0, 0]
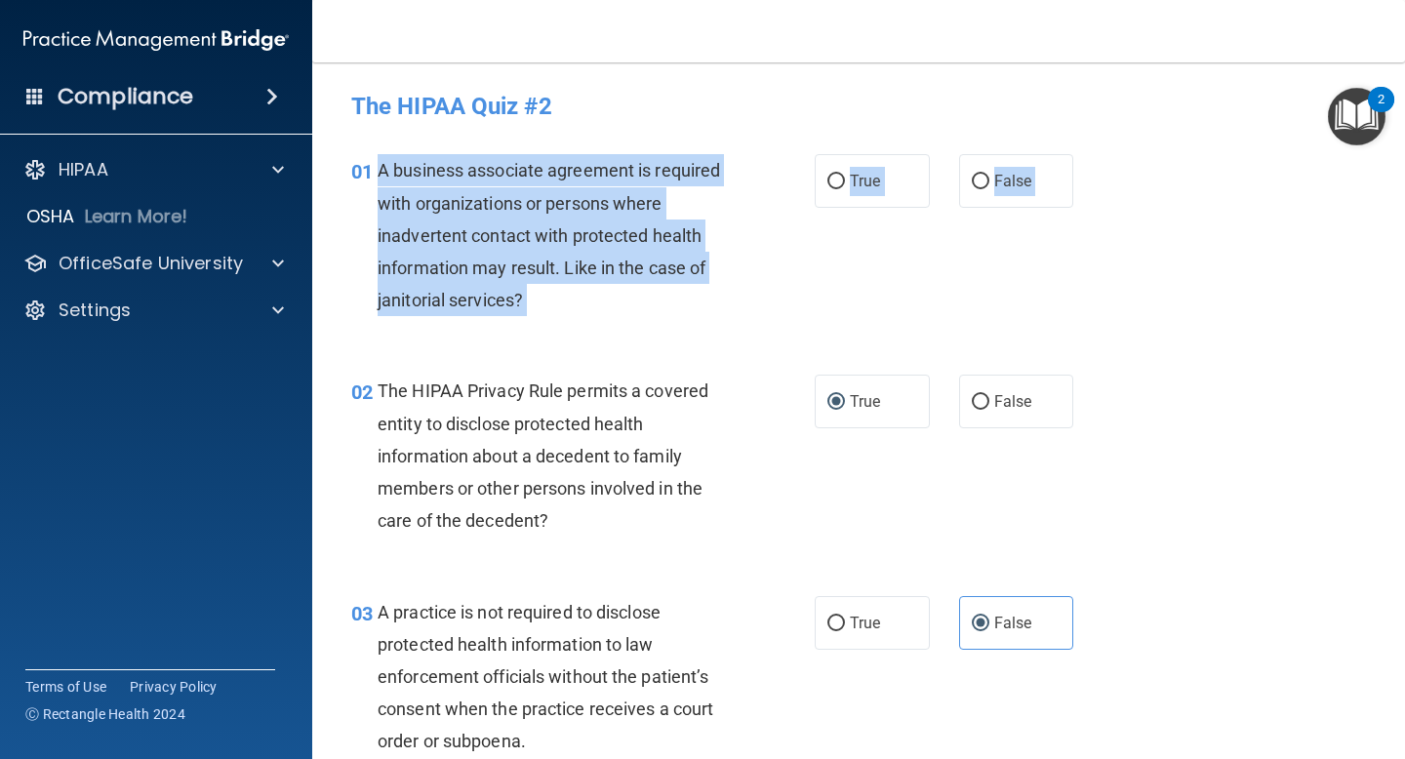
drag, startPoint x: 379, startPoint y: 166, endPoint x: 717, endPoint y: 362, distance: 391.2
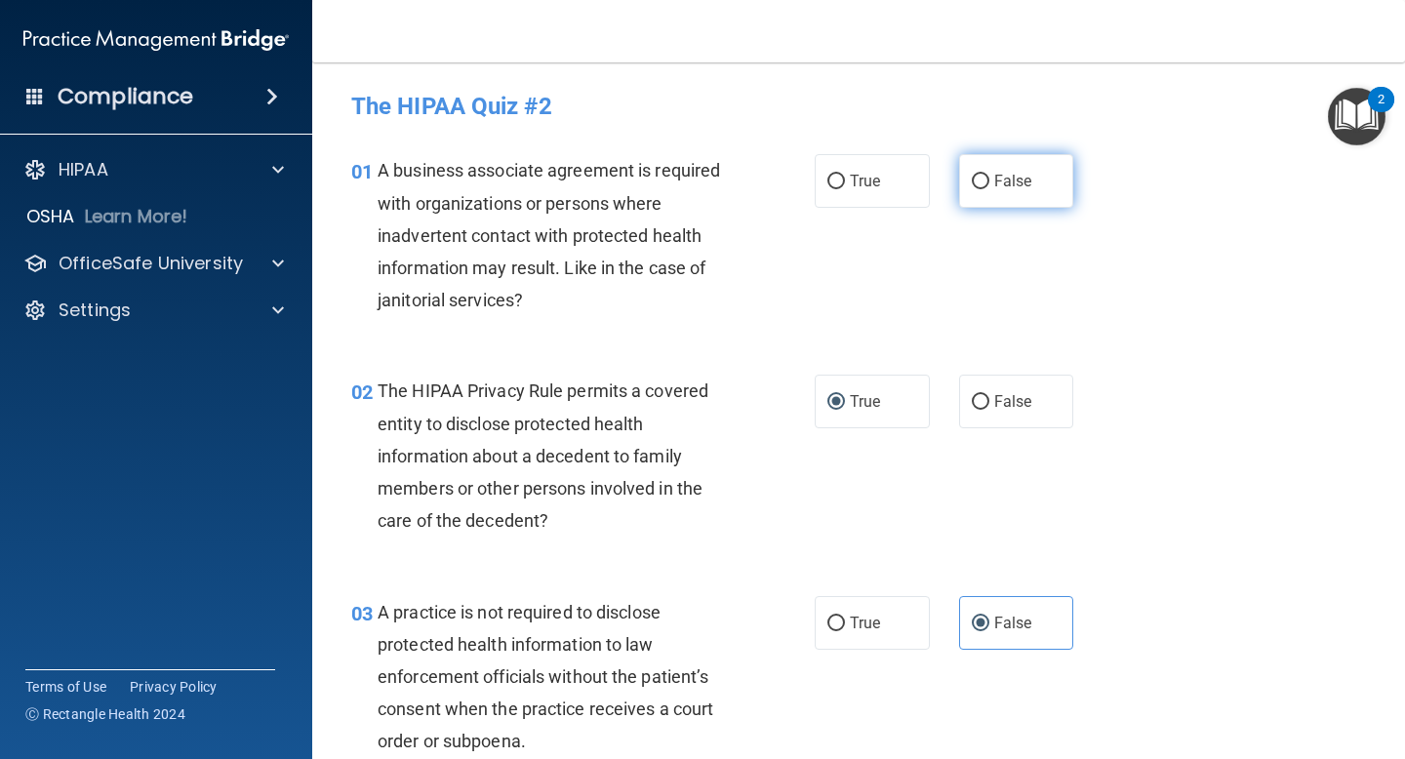
click at [1015, 168] on label "False" at bounding box center [1016, 181] width 115 height 54
click at [989, 175] on input "False" at bounding box center [981, 182] width 18 height 15
radio input "true"
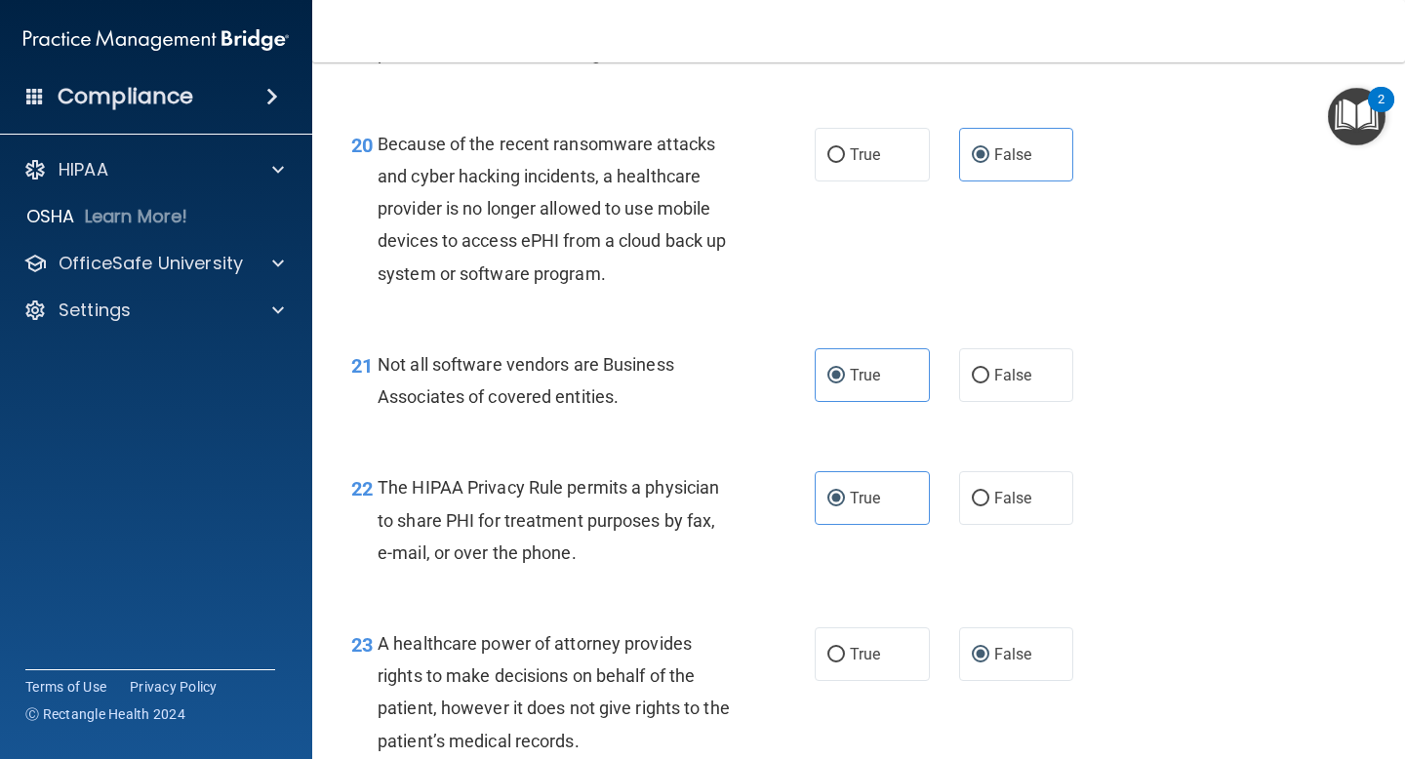
scroll to position [4950, 0]
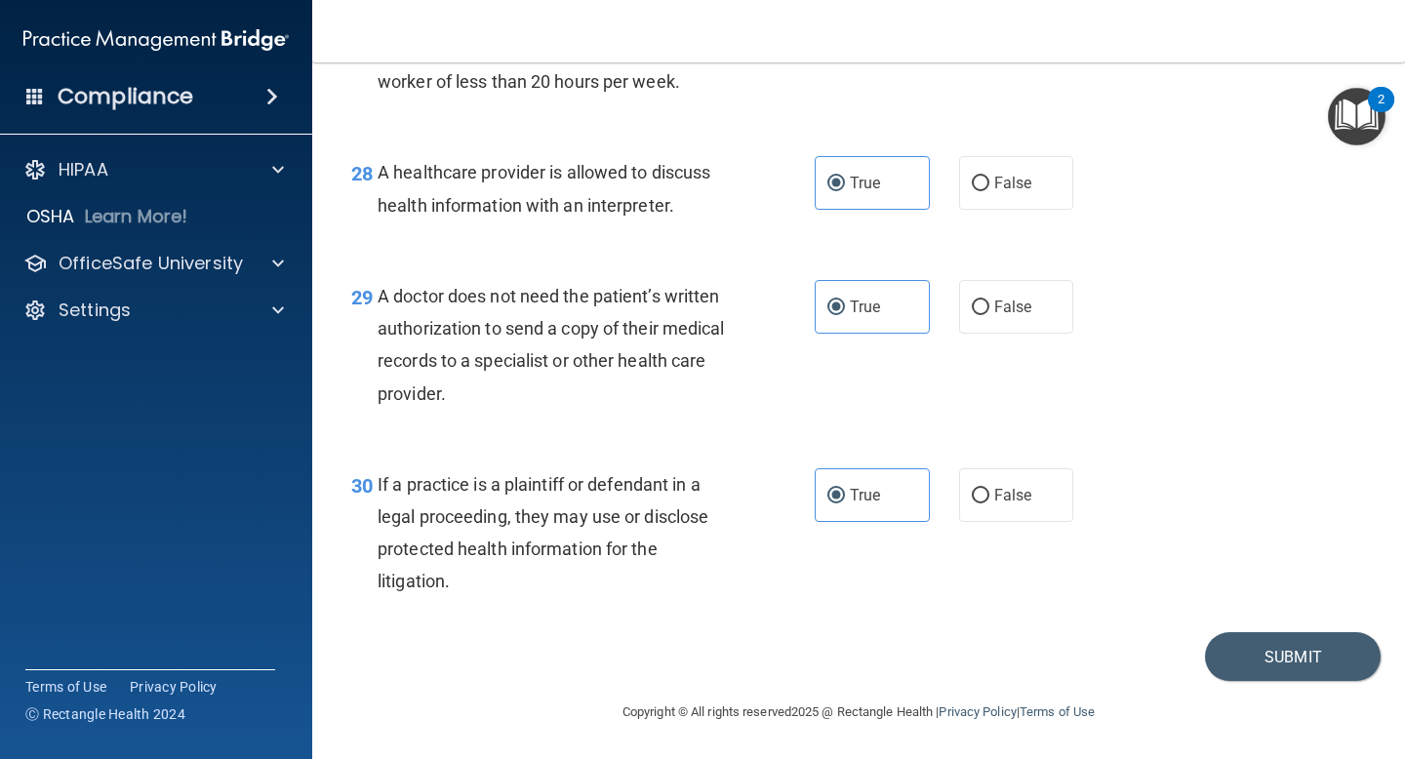
click at [1313, 689] on footer "Copyright © All rights reserved 2025 @ Rectangle Health | Privacy Policy | Term…" at bounding box center [858, 710] width 1015 height 59
click at [1287, 652] on button "Submit" at bounding box center [1293, 657] width 176 height 50
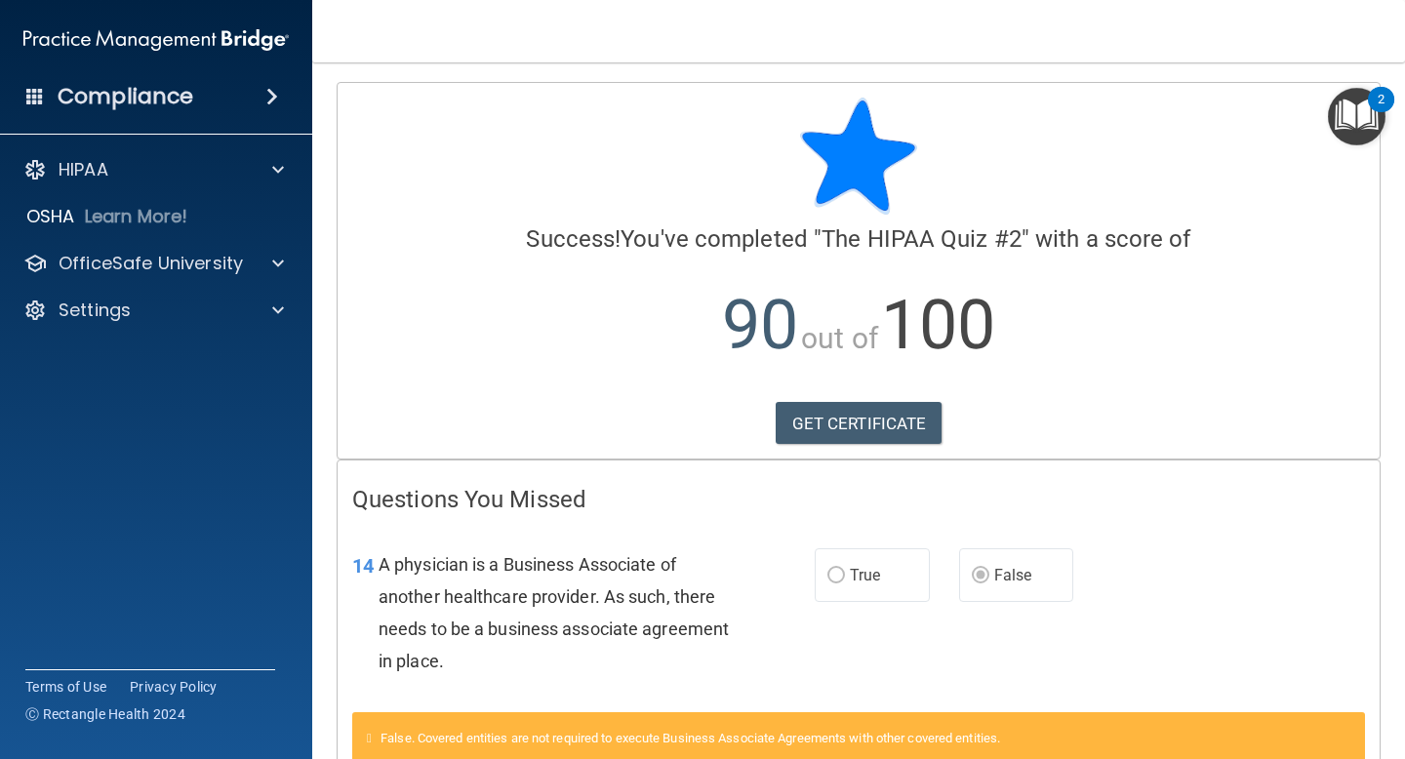
click at [166, 95] on h4 "Compliance" at bounding box center [126, 96] width 136 height 27
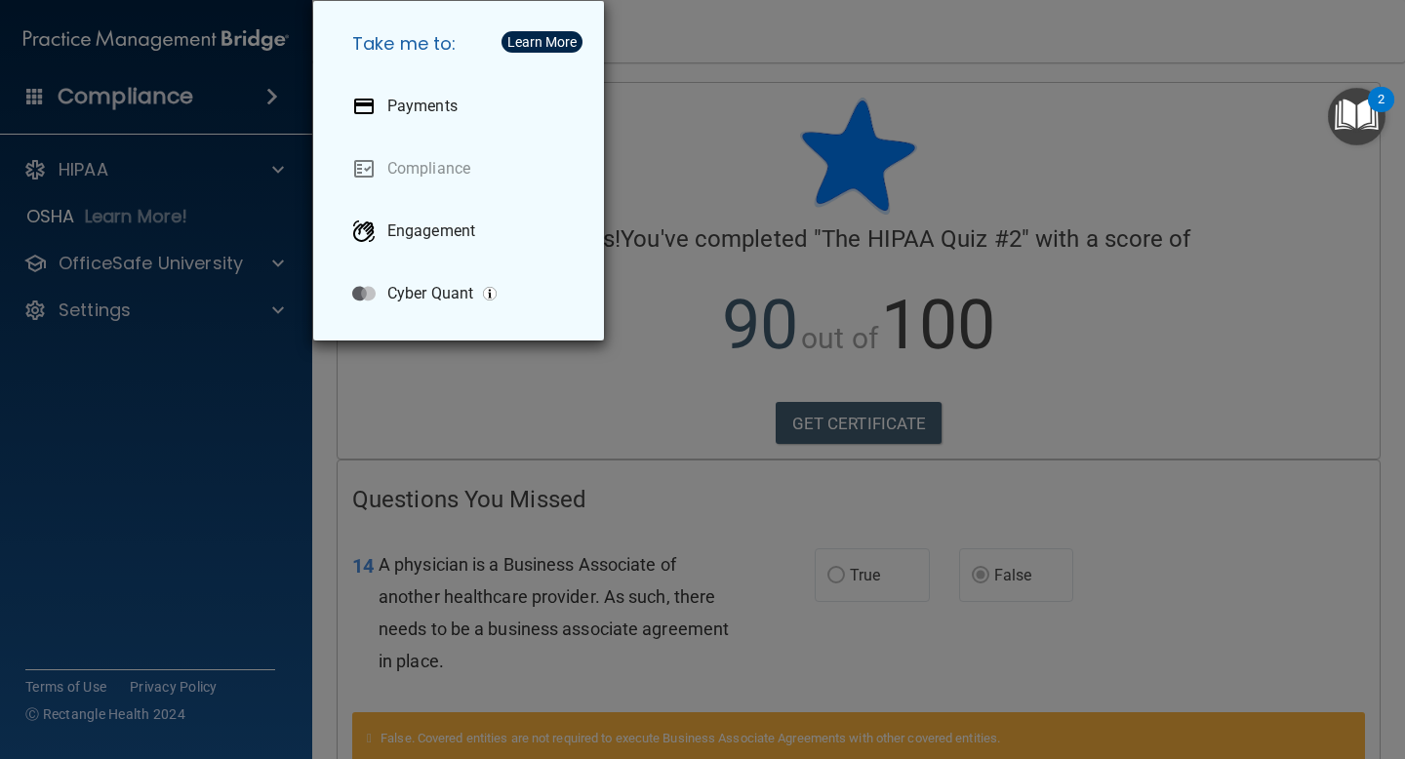
click at [162, 100] on div "Take me to: Payments Compliance Engagement Cyber Quant" at bounding box center [702, 379] width 1405 height 759
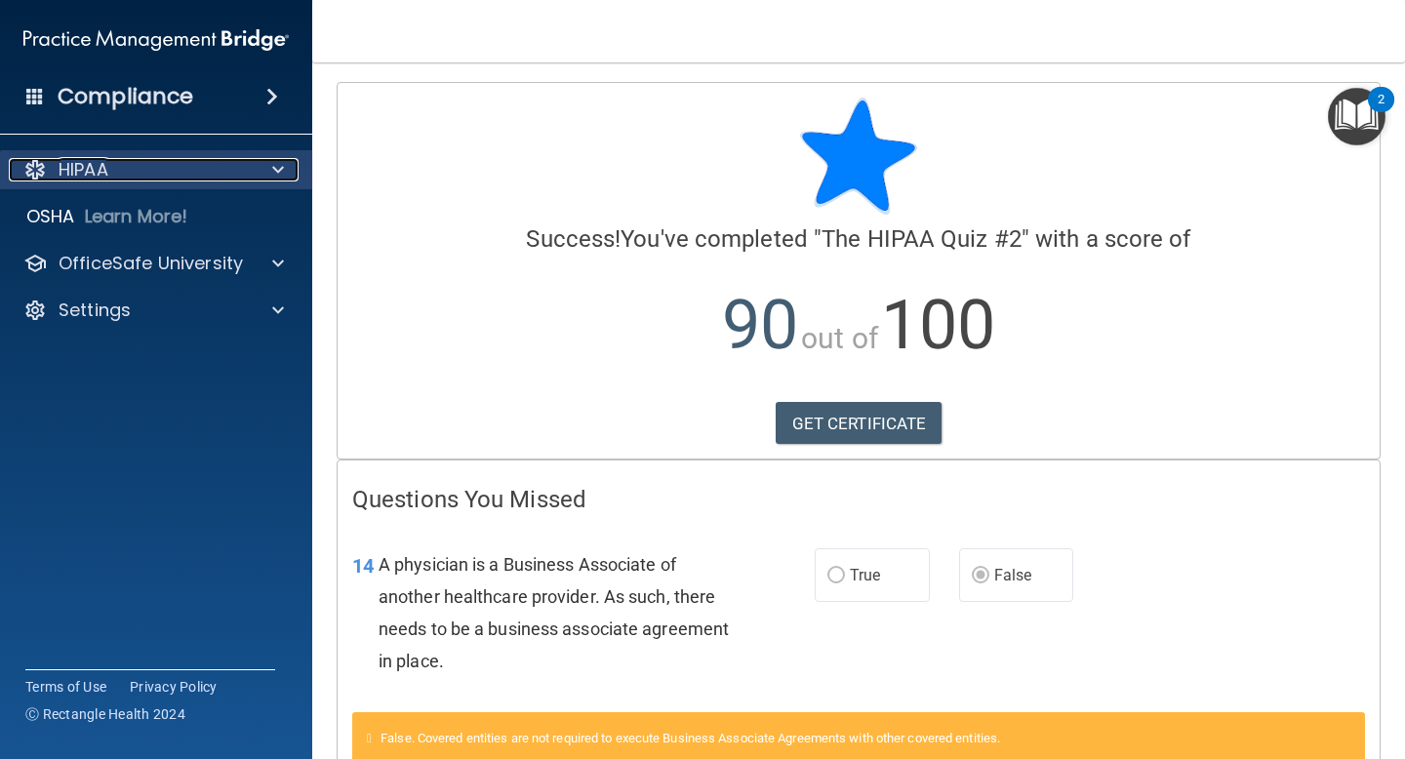
click at [114, 174] on div "HIPAA" at bounding box center [130, 169] width 242 height 23
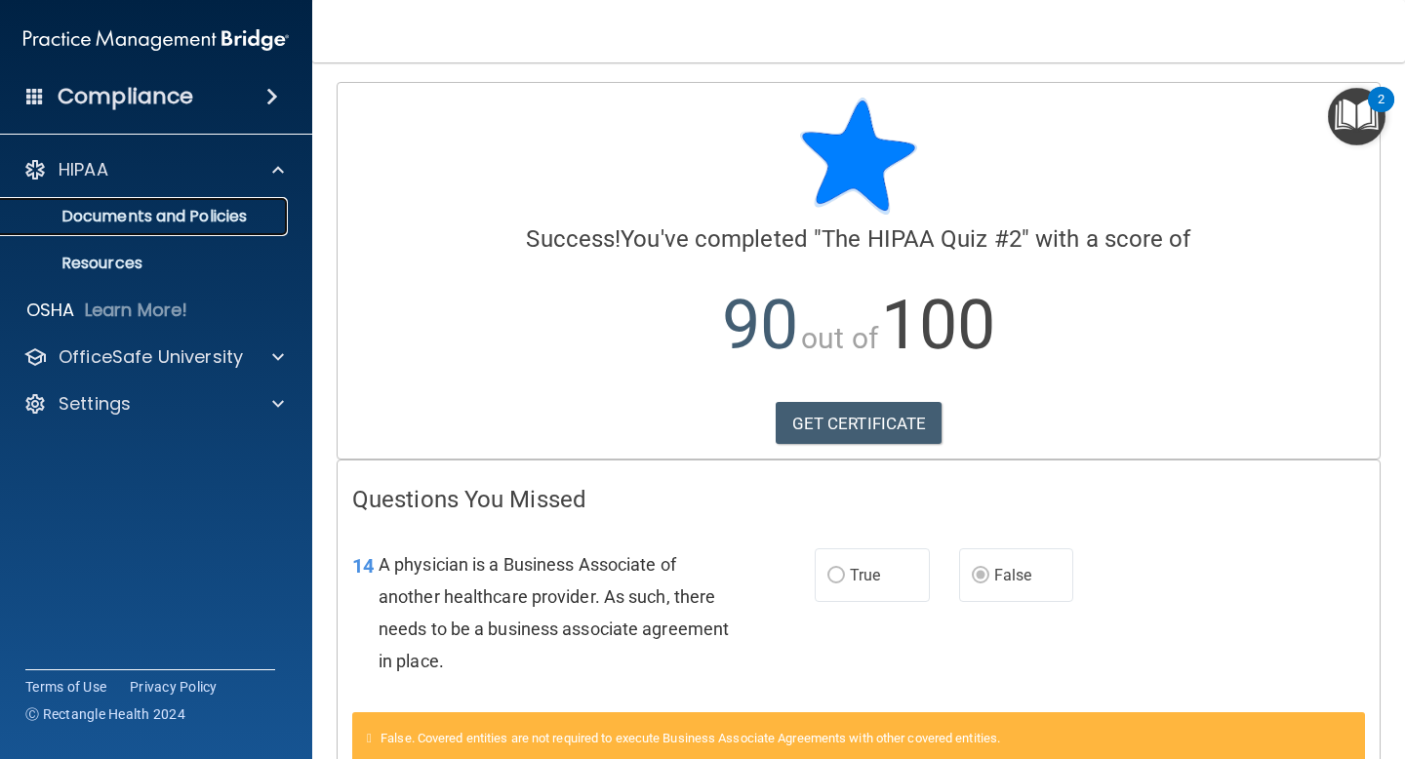
click at [113, 216] on p "Documents and Policies" at bounding box center [146, 217] width 266 height 20
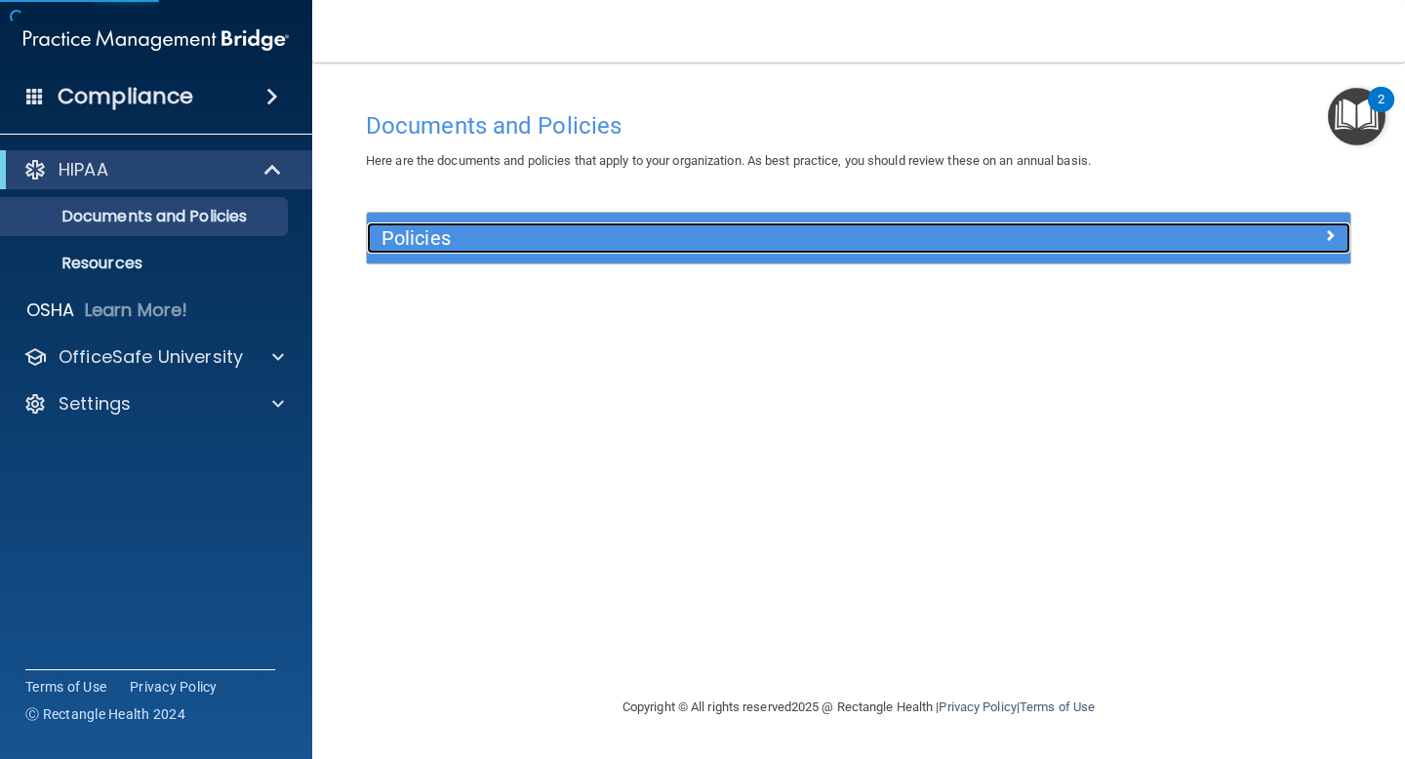
click at [1069, 240] on h5 "Policies" at bounding box center [735, 237] width 708 height 21
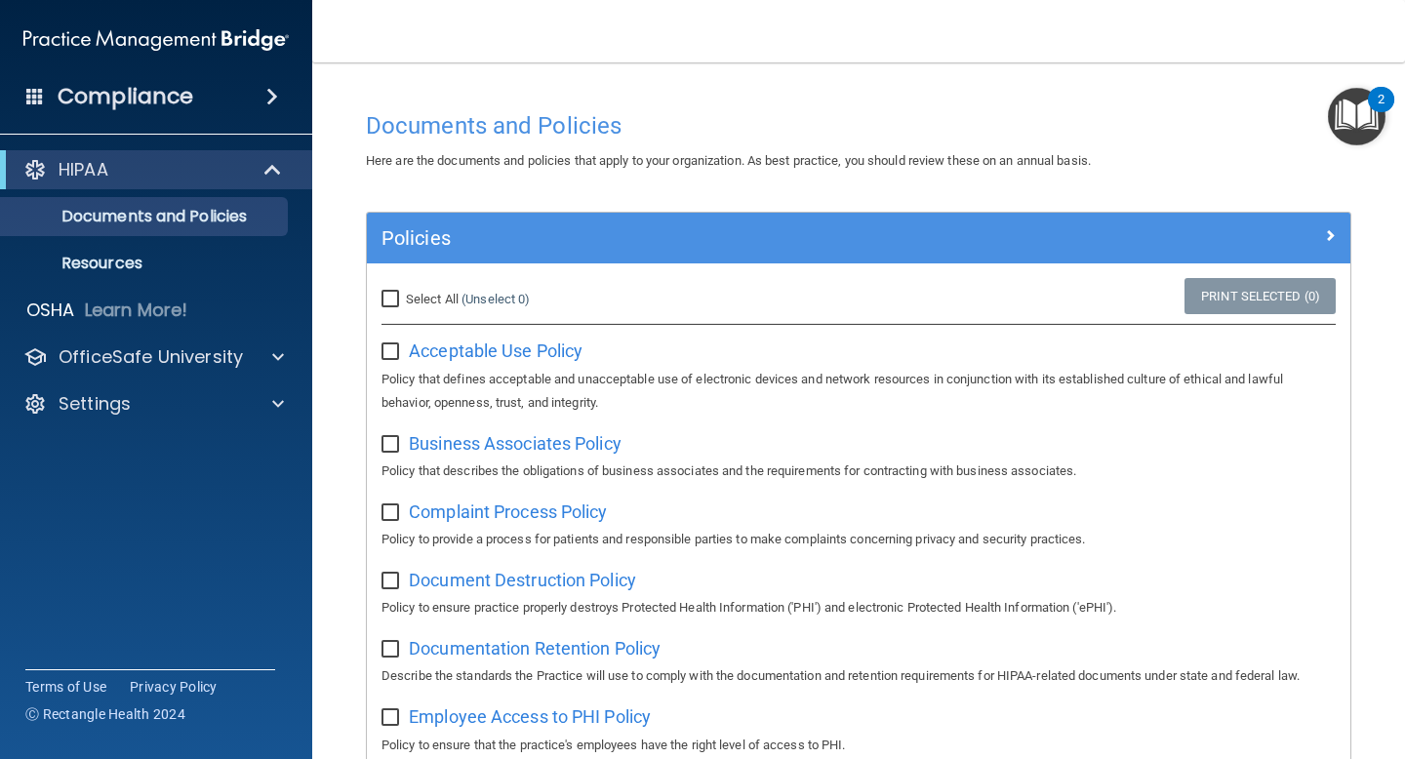
click at [1371, 124] on img "Open Resource Center, 2 new notifications" at bounding box center [1357, 117] width 58 height 58
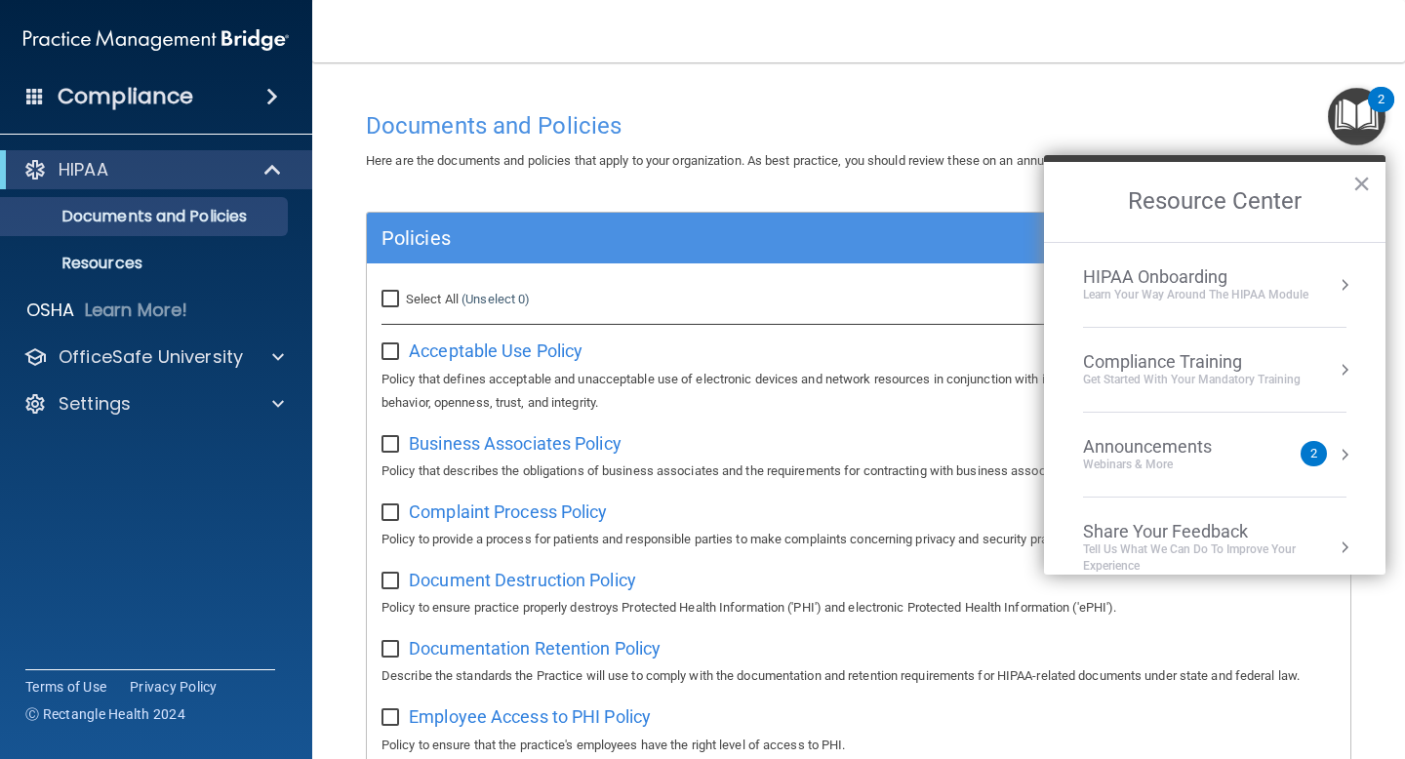
click at [1180, 366] on div "Compliance Training" at bounding box center [1192, 361] width 218 height 21
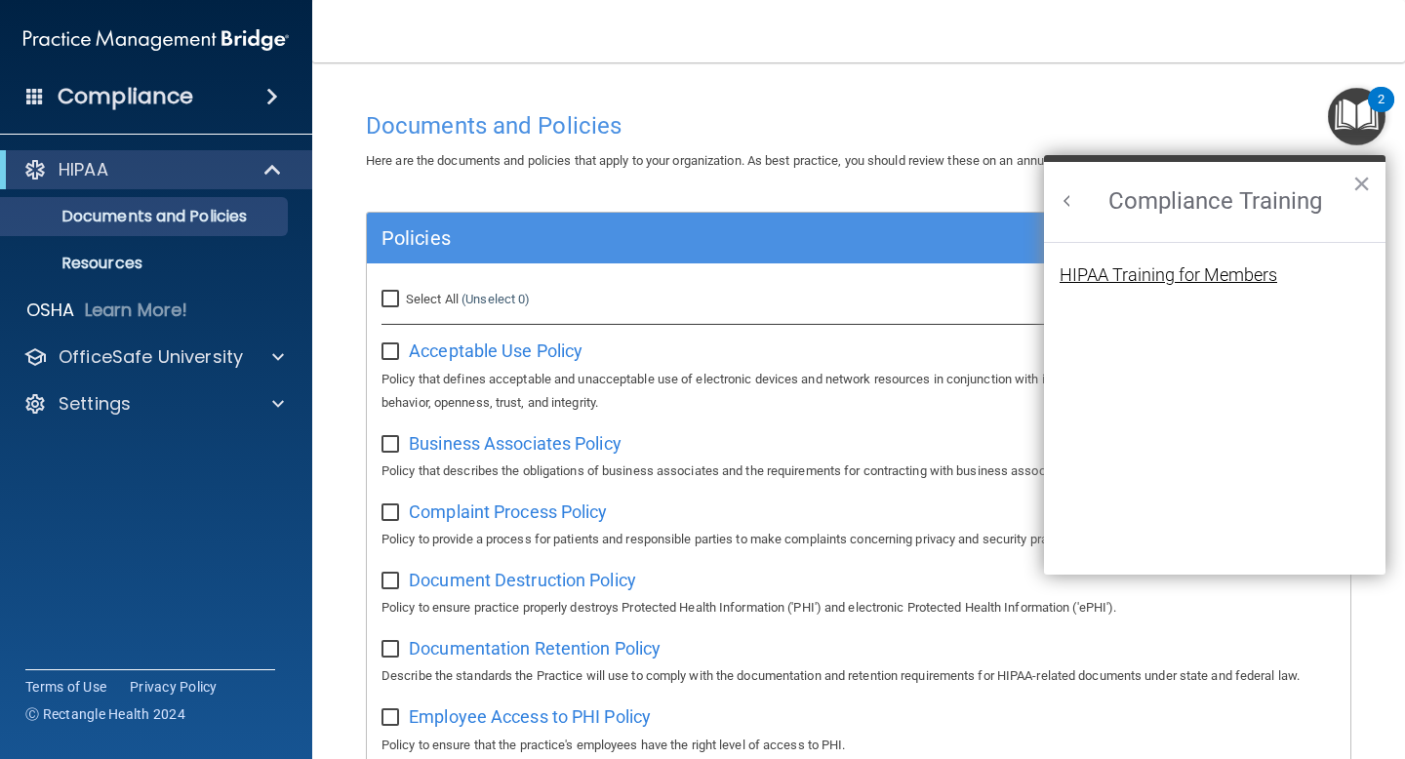
click at [1188, 267] on div "HIPAA Training for Members" at bounding box center [1169, 275] width 218 height 18
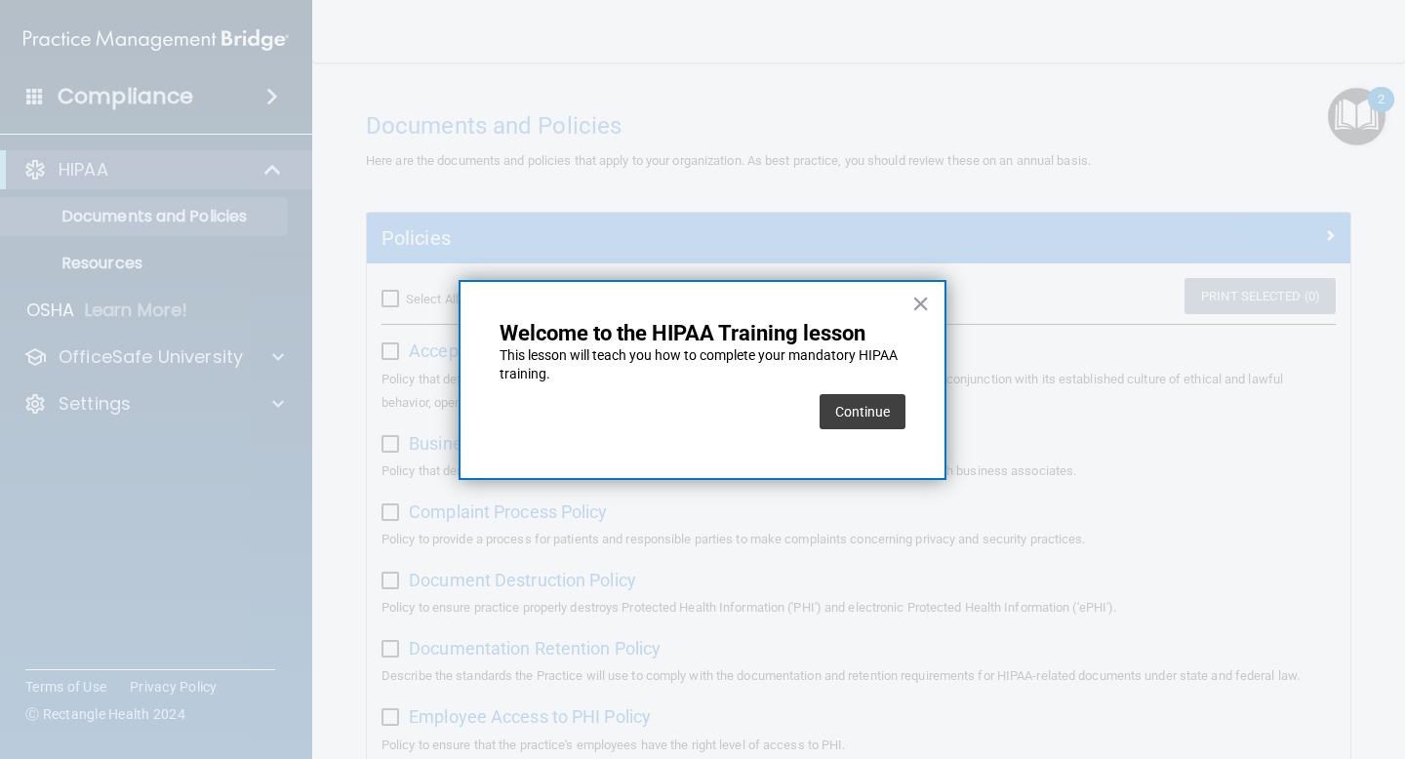
click at [869, 437] on div "Continue" at bounding box center [863, 411] width 86 height 55
click at [864, 421] on button "Continue" at bounding box center [863, 411] width 86 height 35
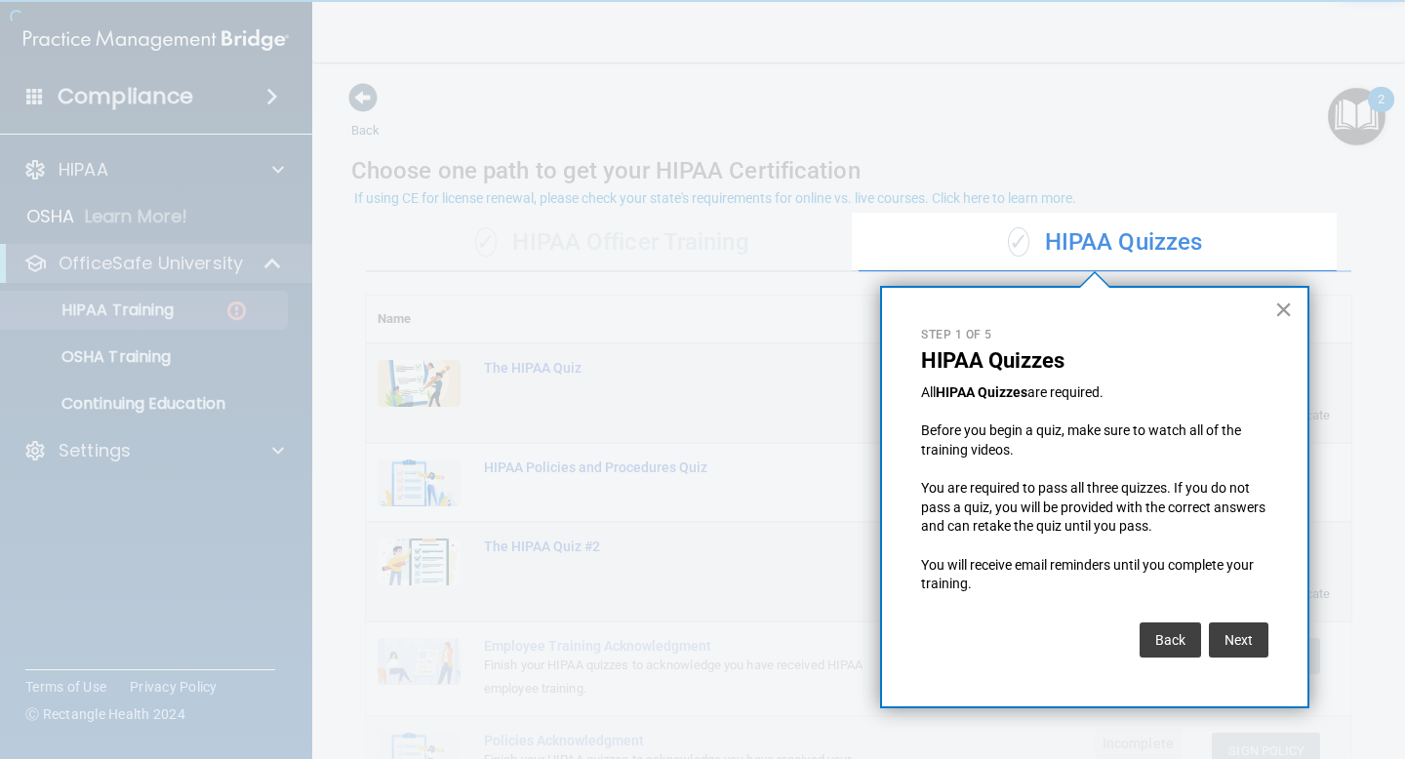
click at [1291, 316] on button "×" at bounding box center [1283, 309] width 19 height 31
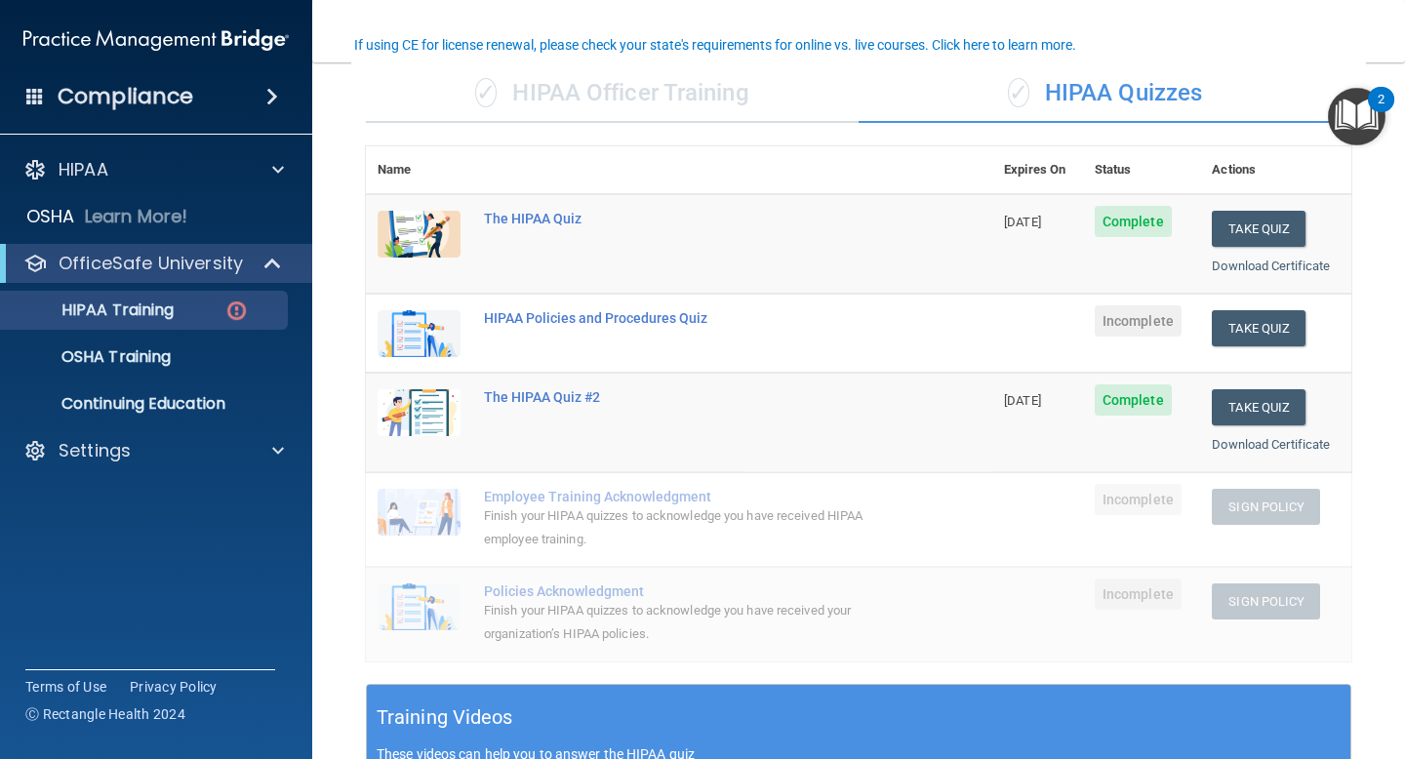
scroll to position [153, 0]
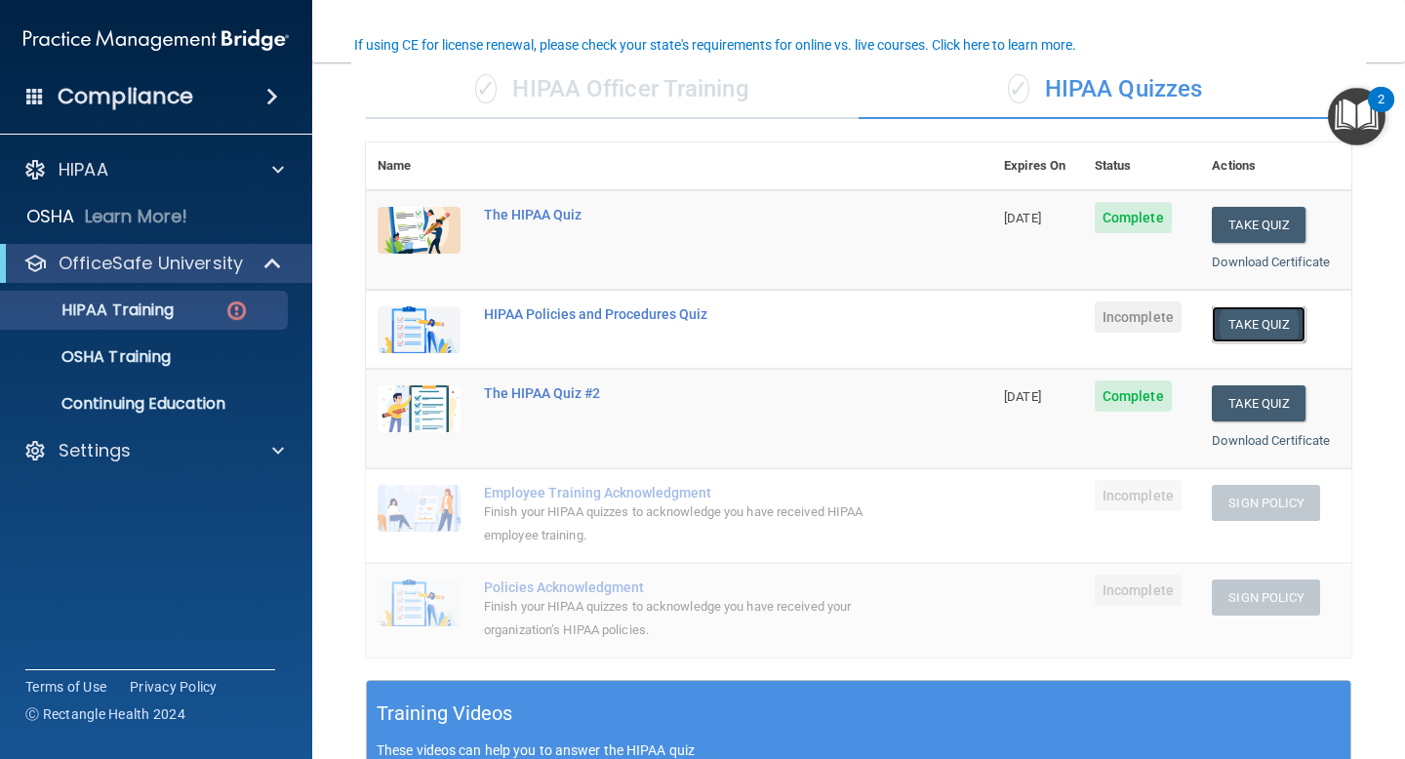
click at [1241, 324] on button "Take Quiz" at bounding box center [1259, 324] width 94 height 36
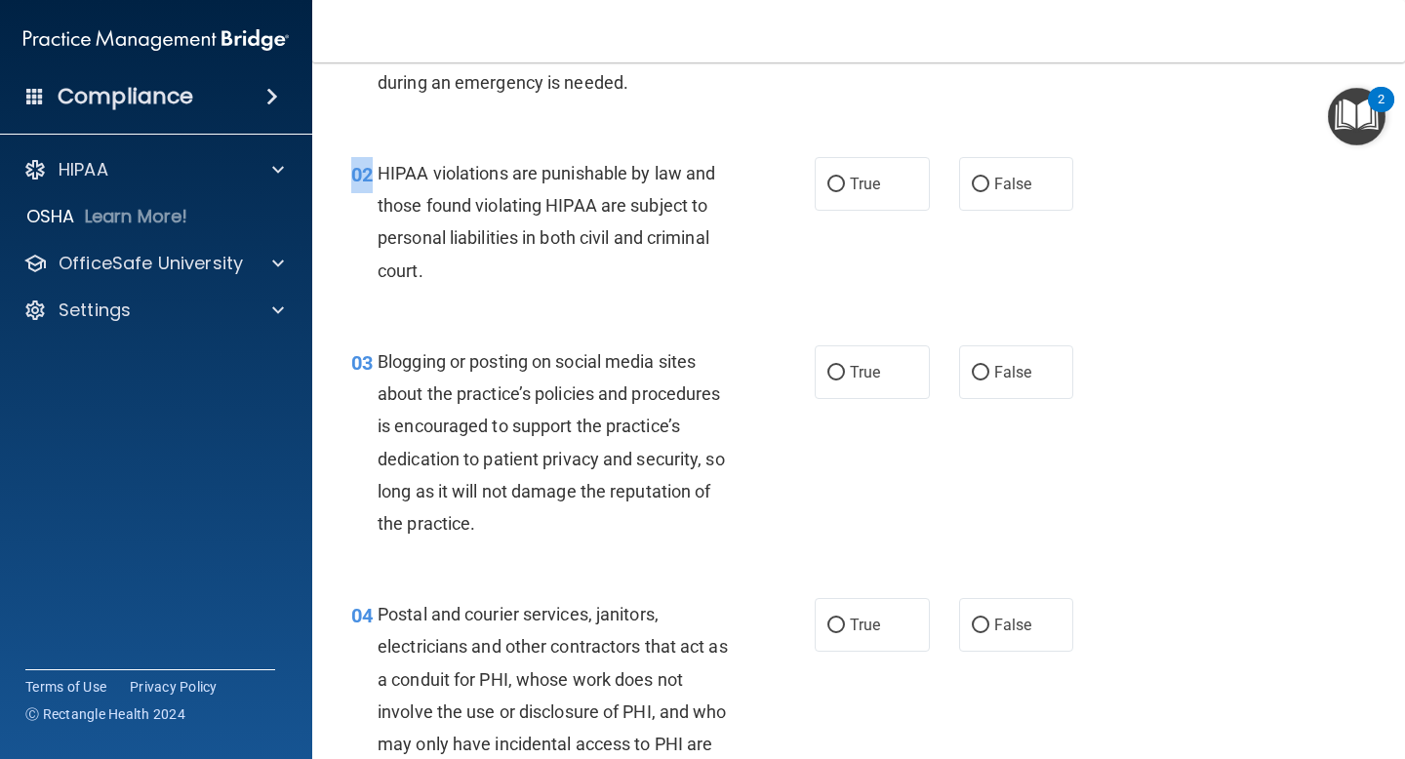
drag, startPoint x: 374, startPoint y: 171, endPoint x: 560, endPoint y: 304, distance: 229.3
click at [560, 304] on div "02 HIPAA violations are punishable by law and those found violating HIPAA are s…" at bounding box center [859, 227] width 1044 height 188
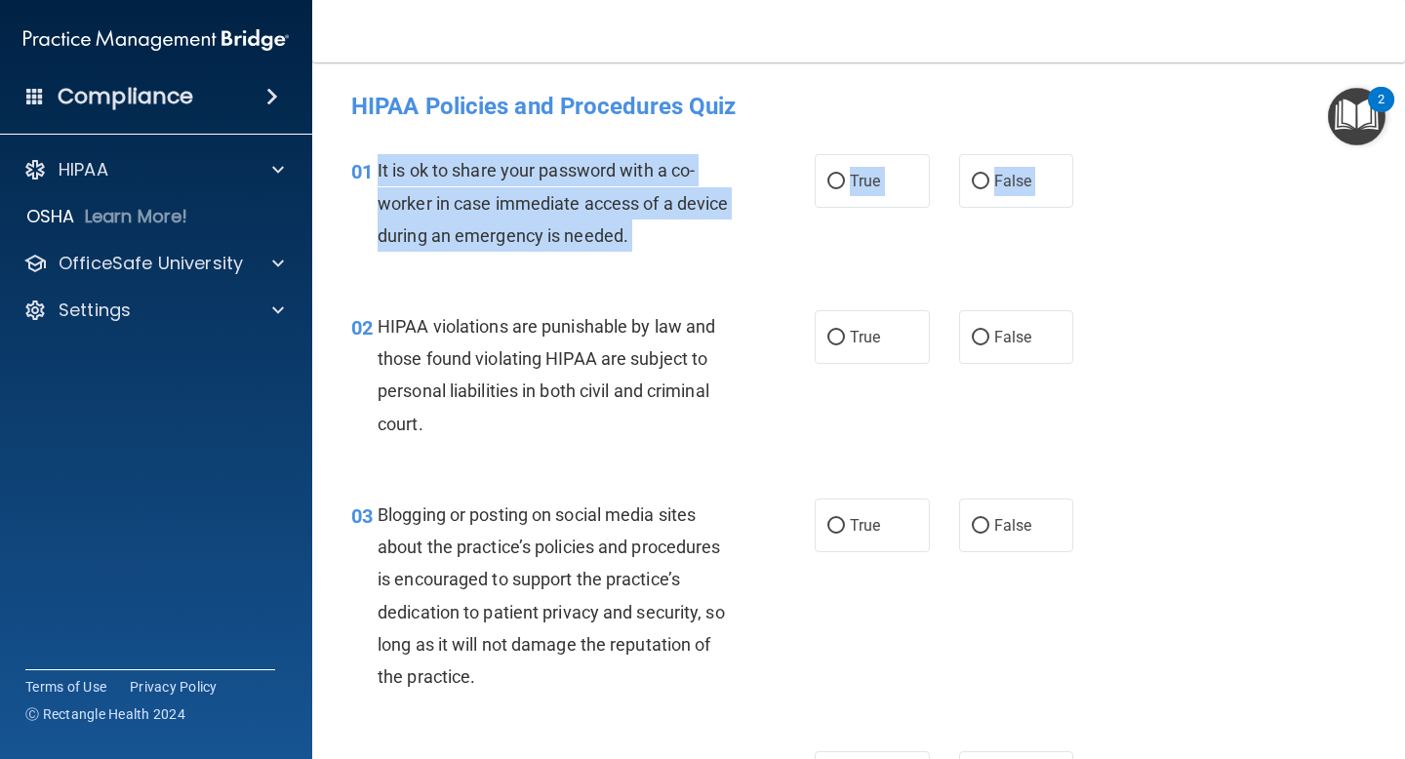
drag, startPoint x: 378, startPoint y: 170, endPoint x: 820, endPoint y: 294, distance: 459.0
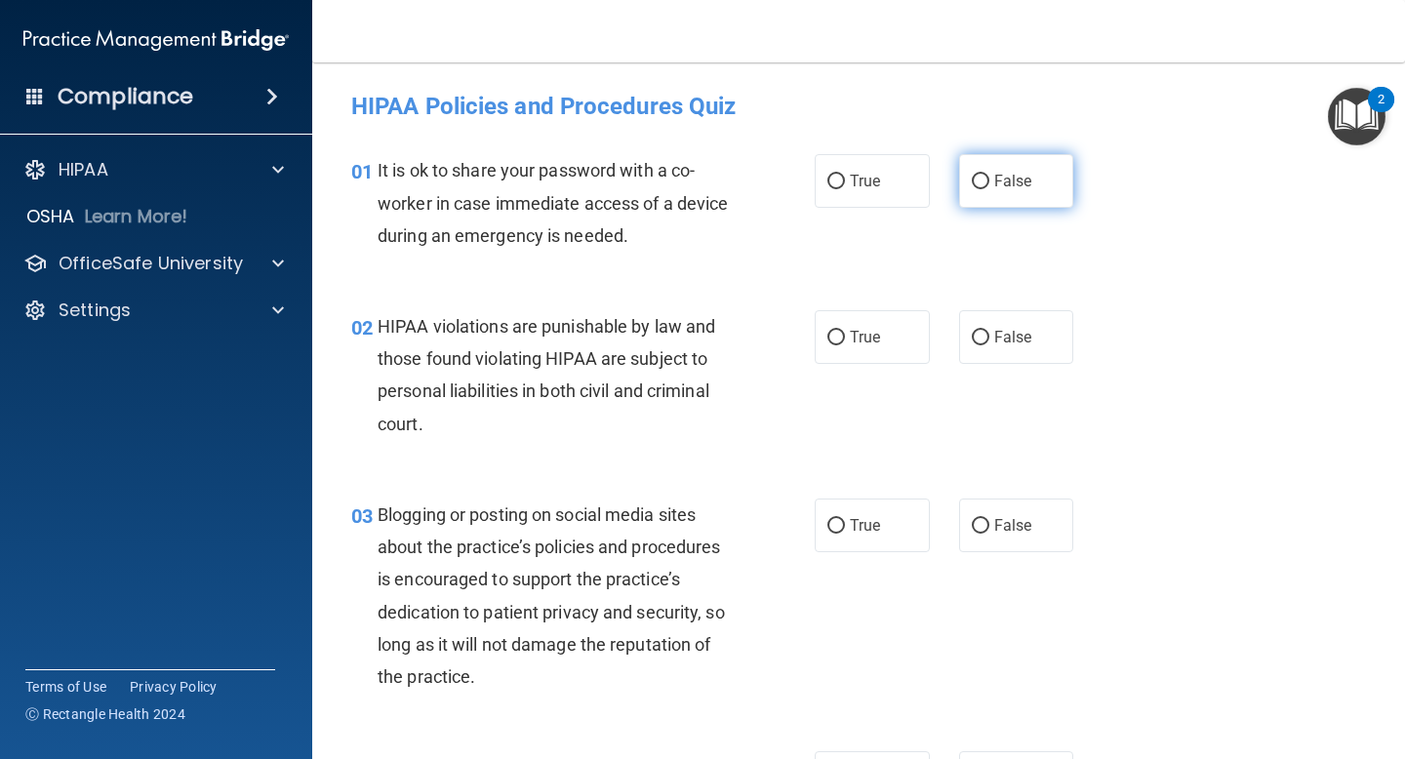
click at [1002, 189] on span "False" at bounding box center [1013, 181] width 38 height 19
click at [989, 189] on input "False" at bounding box center [981, 182] width 18 height 15
radio input "true"
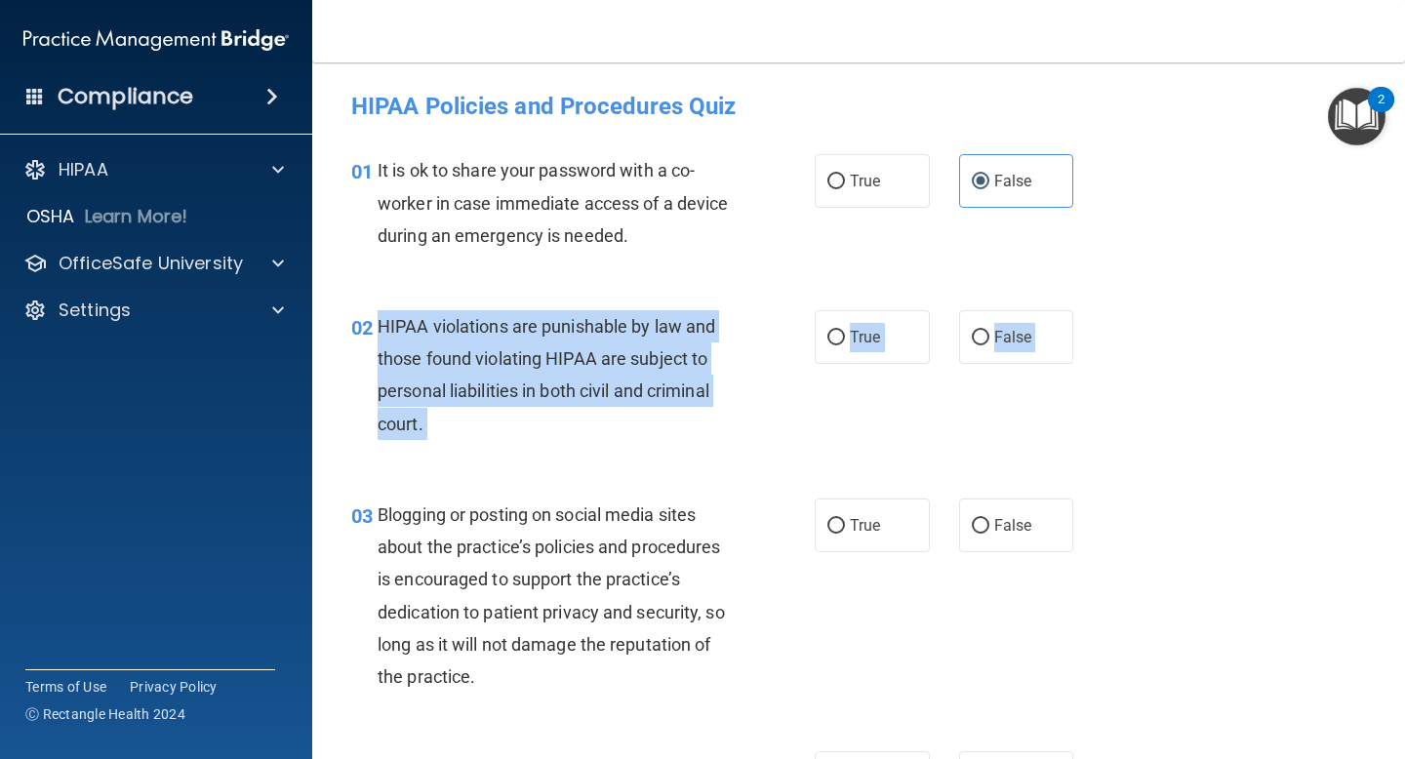
drag, startPoint x: 380, startPoint y: 324, endPoint x: 599, endPoint y: 475, distance: 266.6
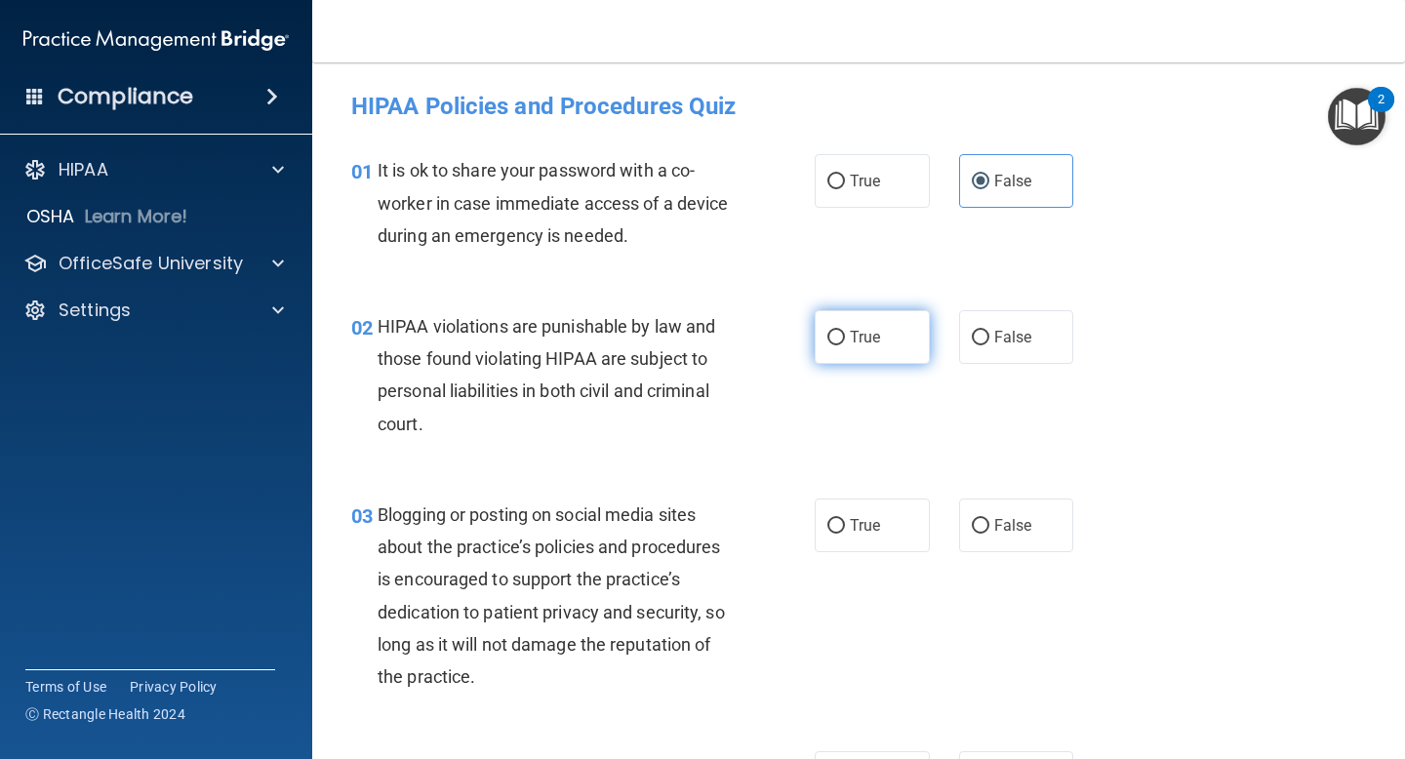
click at [861, 340] on span "True" at bounding box center [865, 337] width 30 height 19
click at [845, 340] on input "True" at bounding box center [836, 338] width 18 height 15
radio input "true"
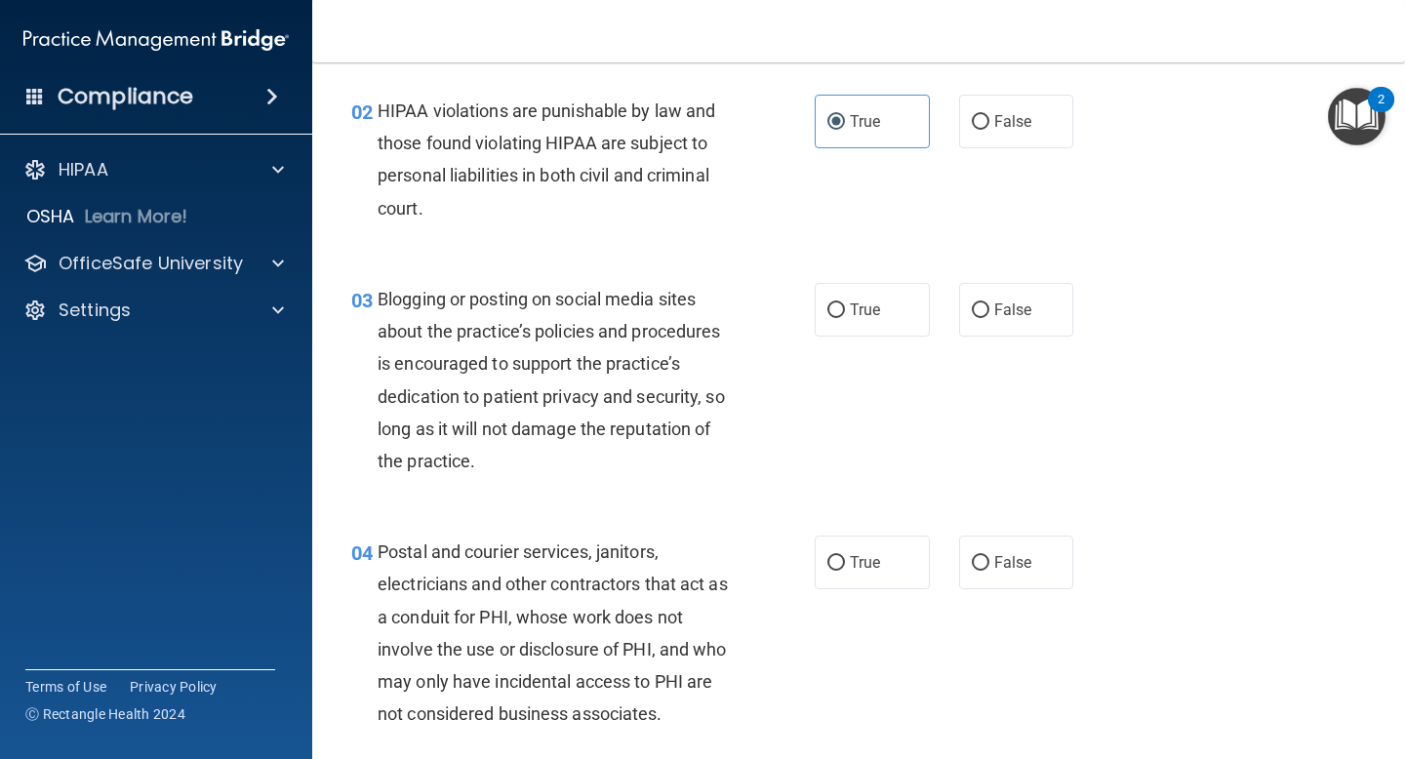
scroll to position [228, 0]
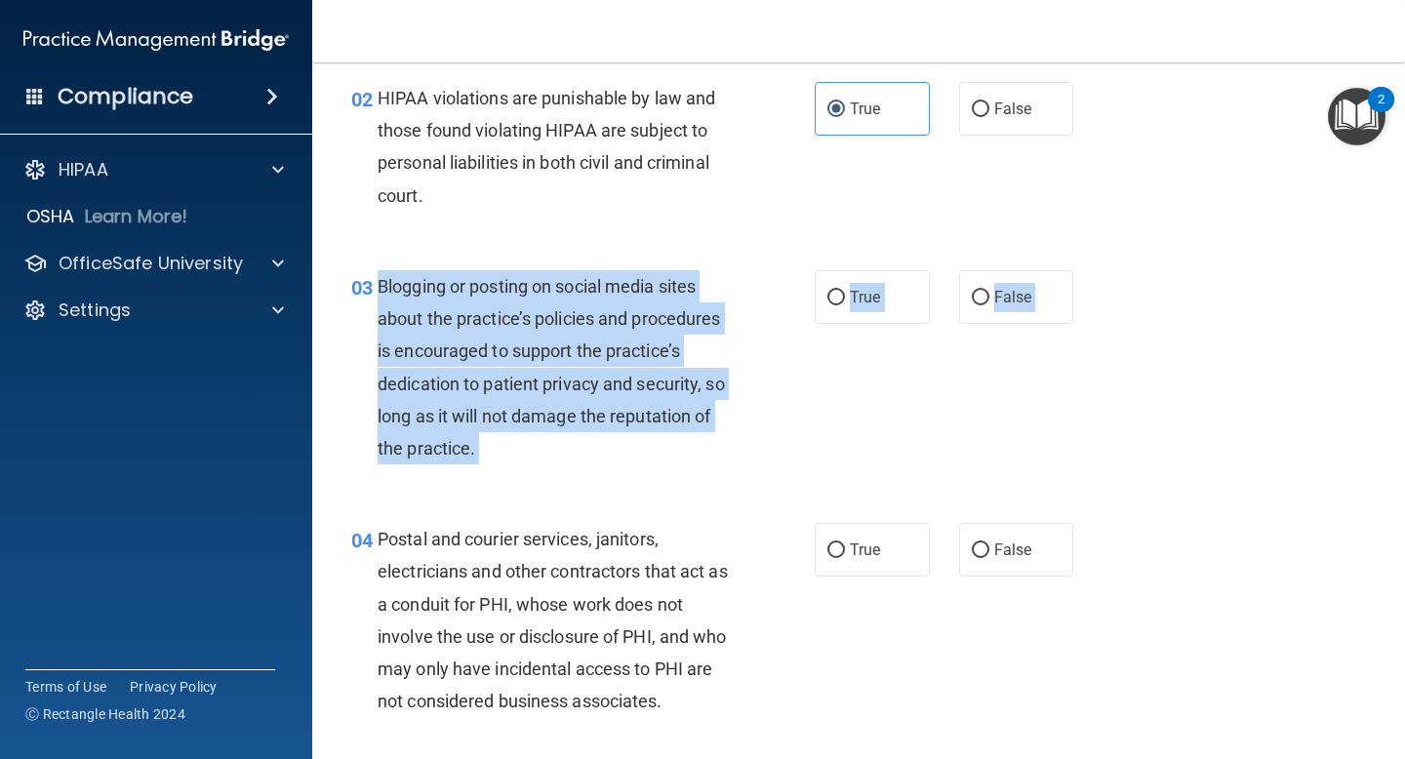
drag, startPoint x: 376, startPoint y: 283, endPoint x: 550, endPoint y: 490, distance: 270.7
click at [550, 490] on div "03 Blogging or posting on social media sites about the practice’s policies and …" at bounding box center [859, 372] width 1044 height 253
click at [1029, 276] on label "False" at bounding box center [1016, 297] width 115 height 54
click at [989, 291] on input "False" at bounding box center [981, 298] width 18 height 15
radio input "true"
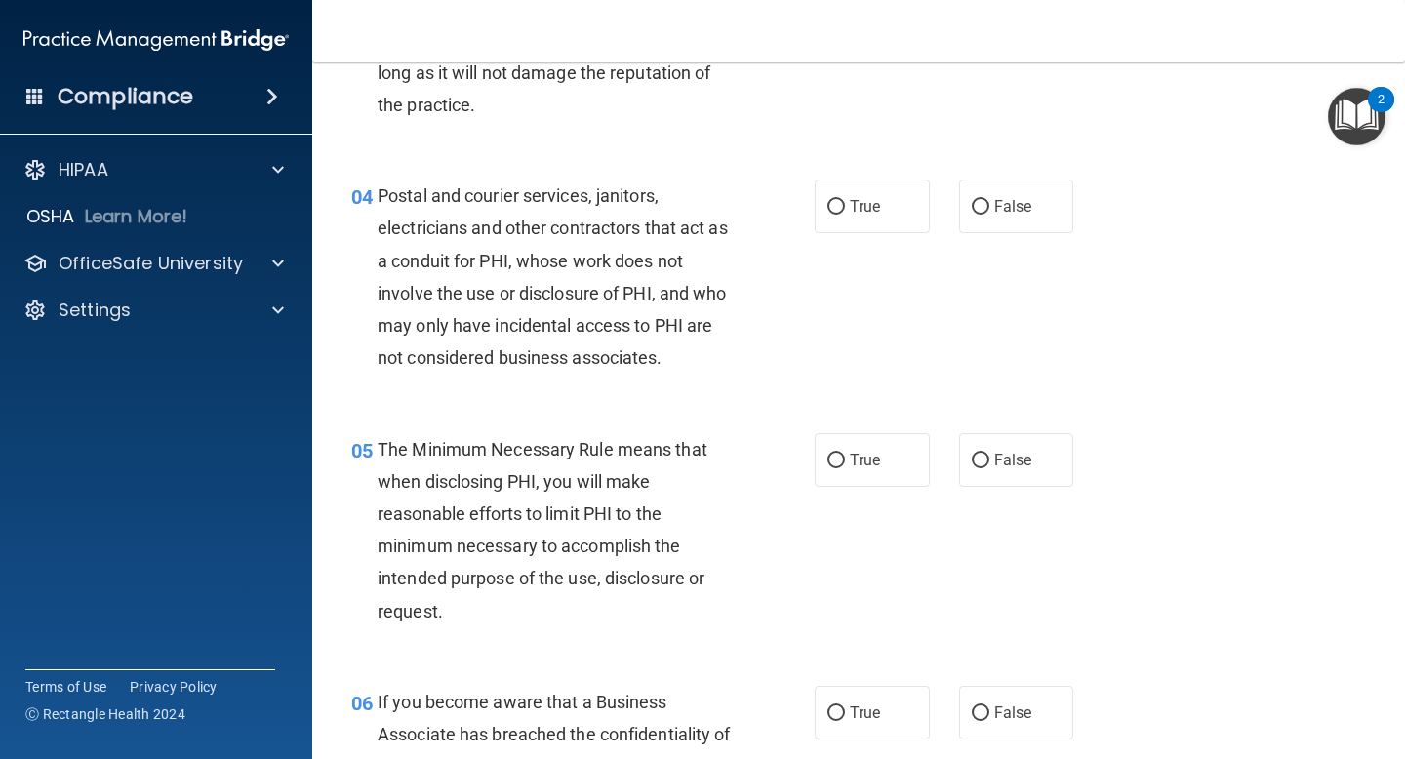
scroll to position [601, 0]
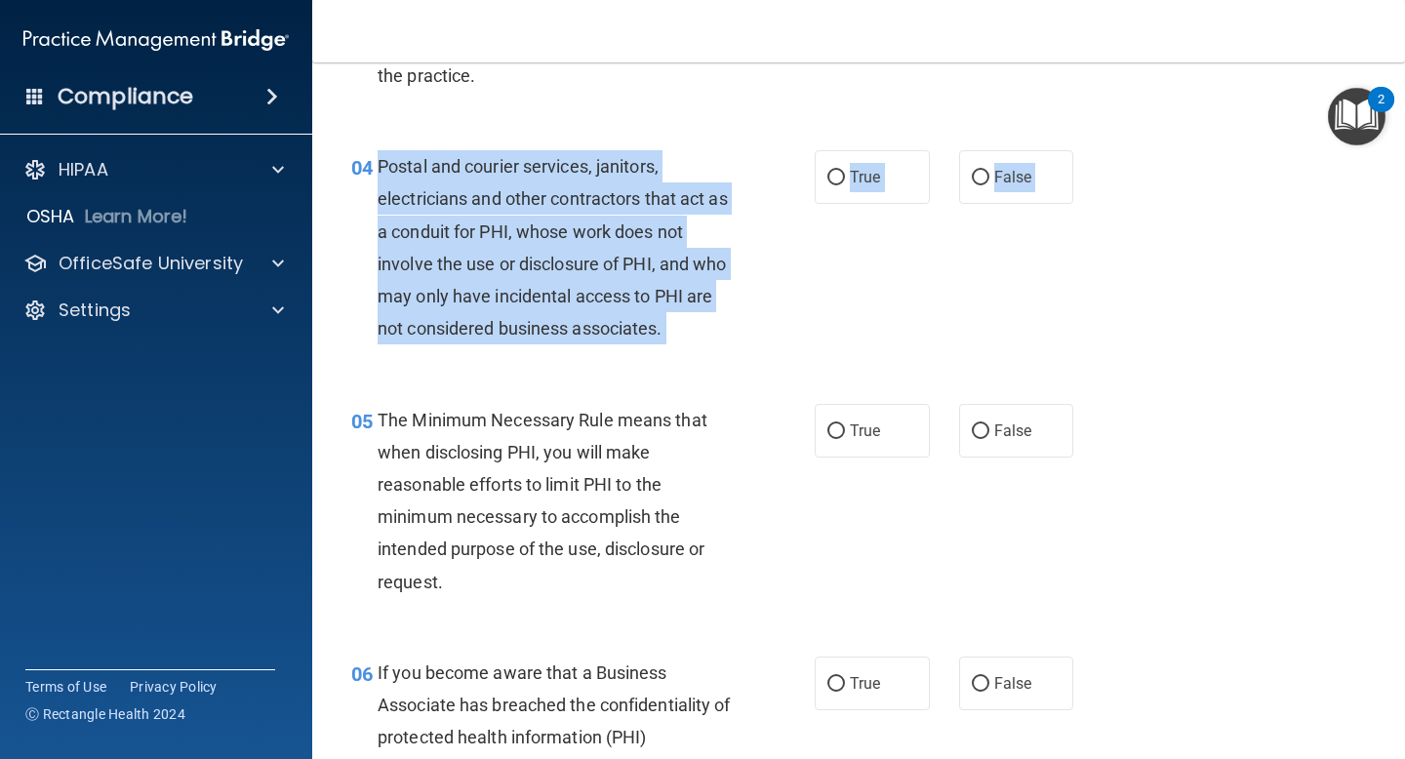
drag, startPoint x: 378, startPoint y: 165, endPoint x: 586, endPoint y: 385, distance: 303.7
click at [858, 178] on span "True" at bounding box center [865, 177] width 30 height 19
click at [845, 178] on input "True" at bounding box center [836, 178] width 18 height 15
radio input "true"
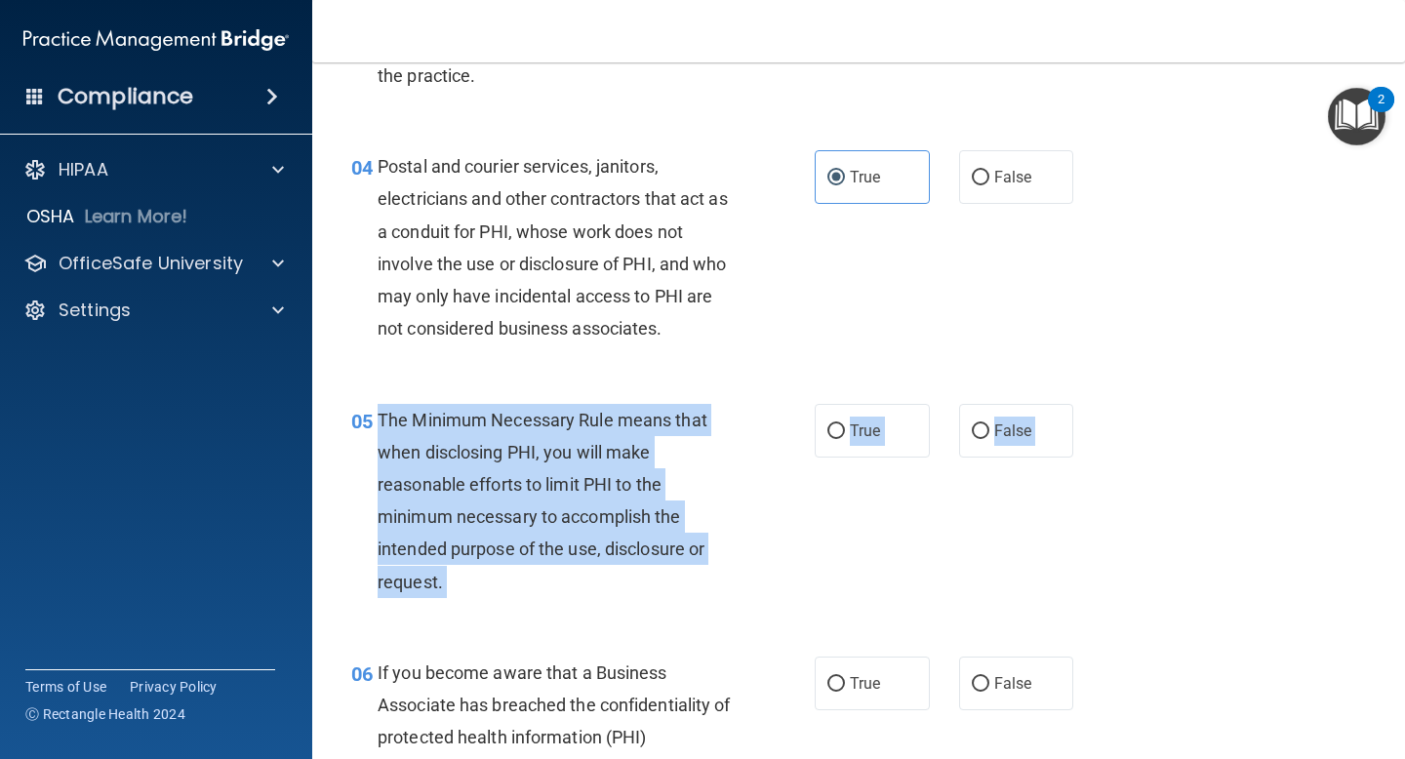
drag, startPoint x: 380, startPoint y: 420, endPoint x: 454, endPoint y: 616, distance: 208.7
click at [454, 616] on div "05 The Minimum Necessary Rule means that when disclosing PHI, you will make rea…" at bounding box center [859, 506] width 1044 height 253
click at [874, 444] on label "True" at bounding box center [872, 431] width 115 height 54
click at [845, 439] on input "True" at bounding box center [836, 431] width 18 height 15
radio input "true"
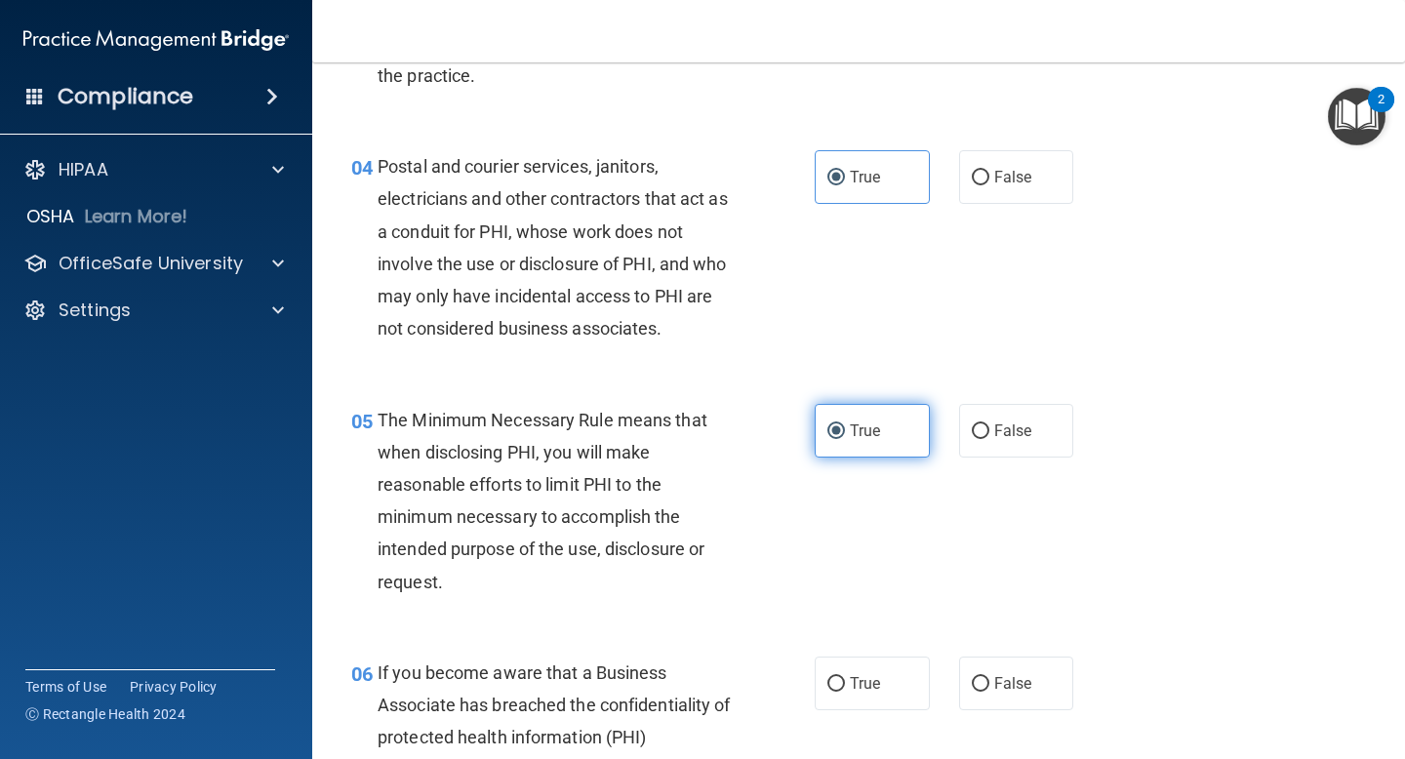
scroll to position [965, 0]
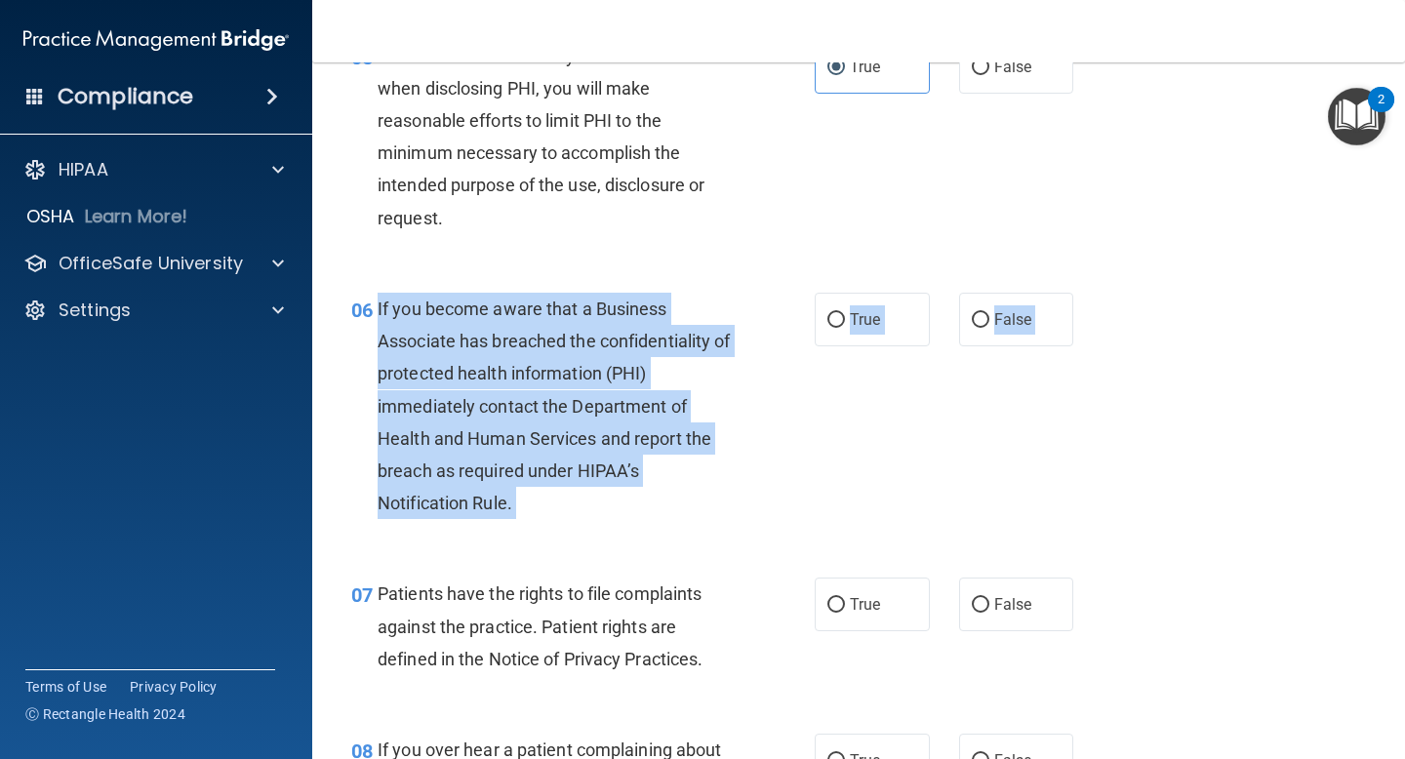
drag, startPoint x: 377, startPoint y: 304, endPoint x: 574, endPoint y: 556, distance: 319.7
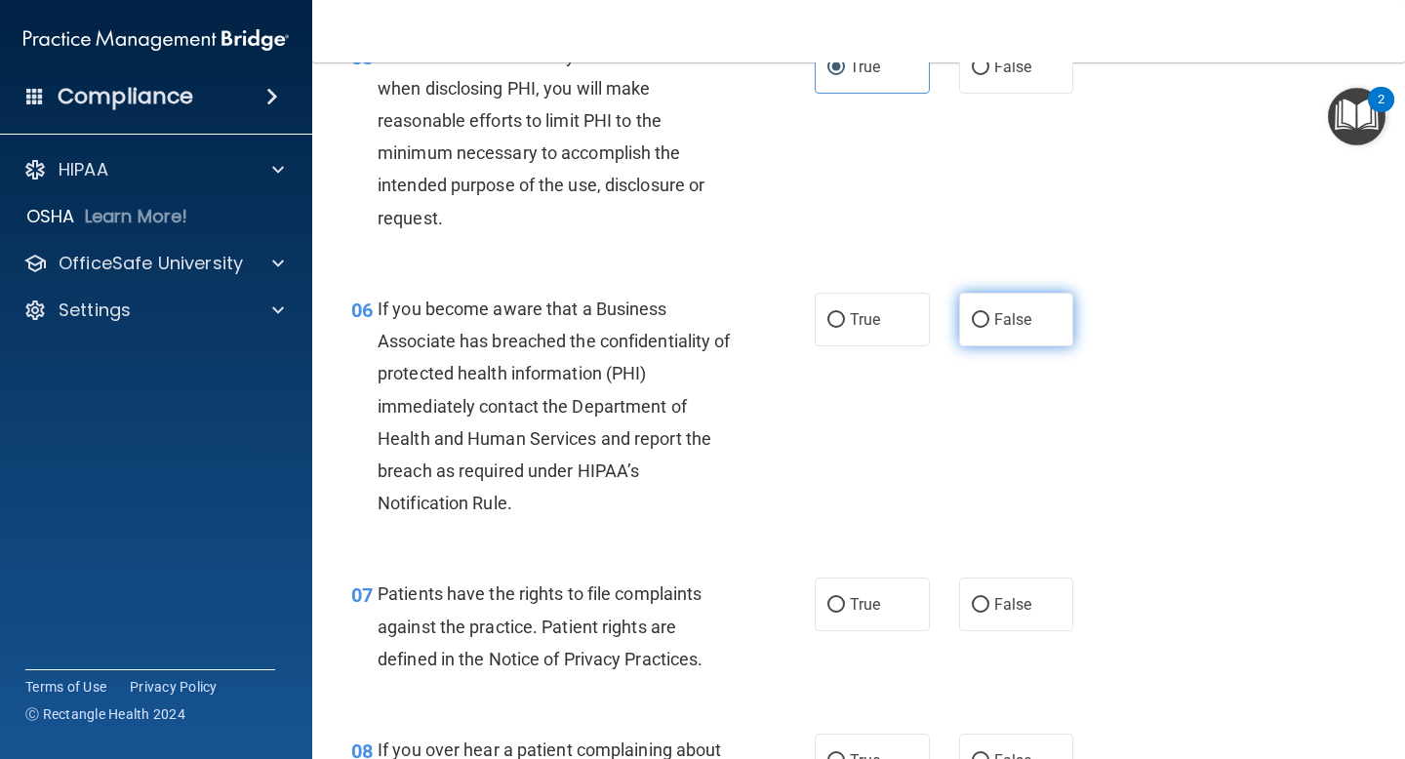
click at [994, 326] on span "False" at bounding box center [1013, 319] width 38 height 19
click at [987, 326] on input "False" at bounding box center [981, 320] width 18 height 15
radio input "true"
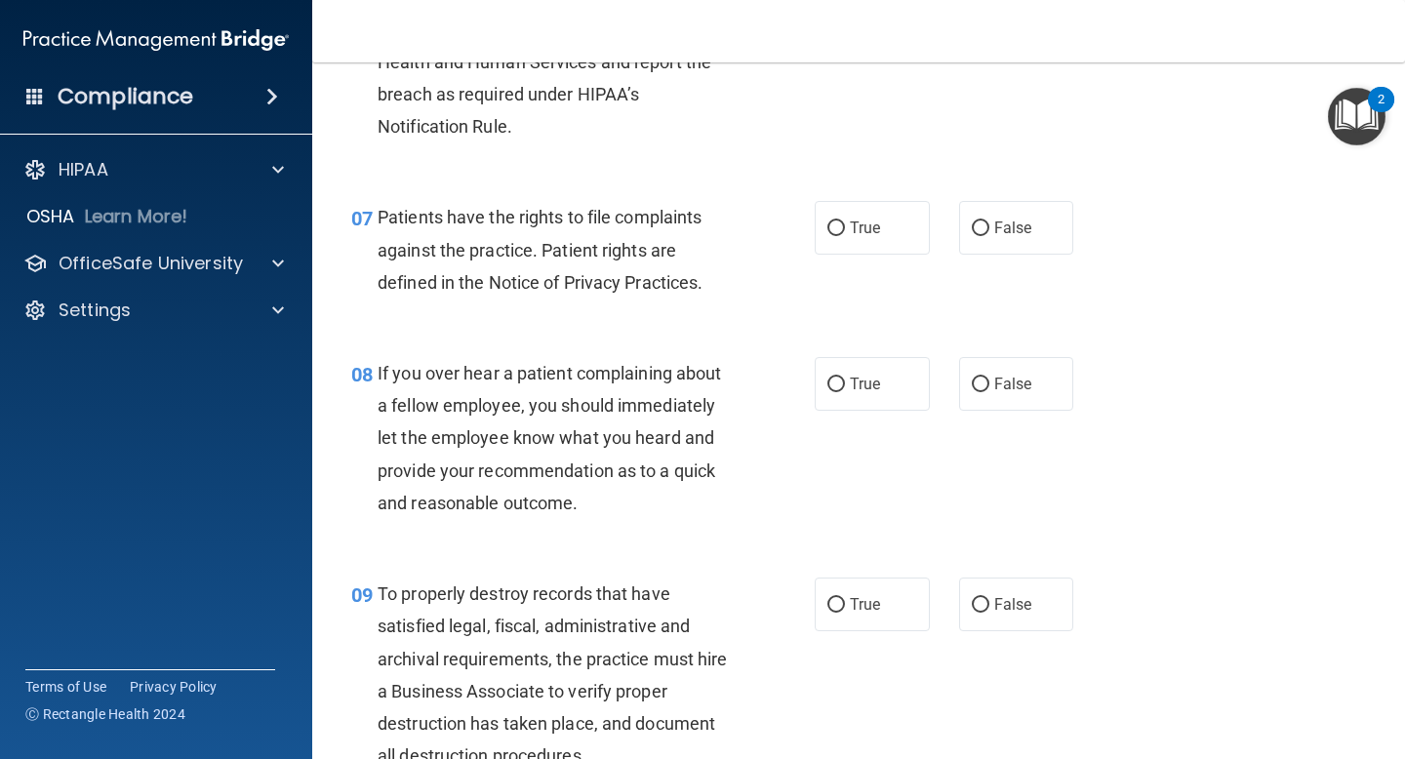
scroll to position [1341, 0]
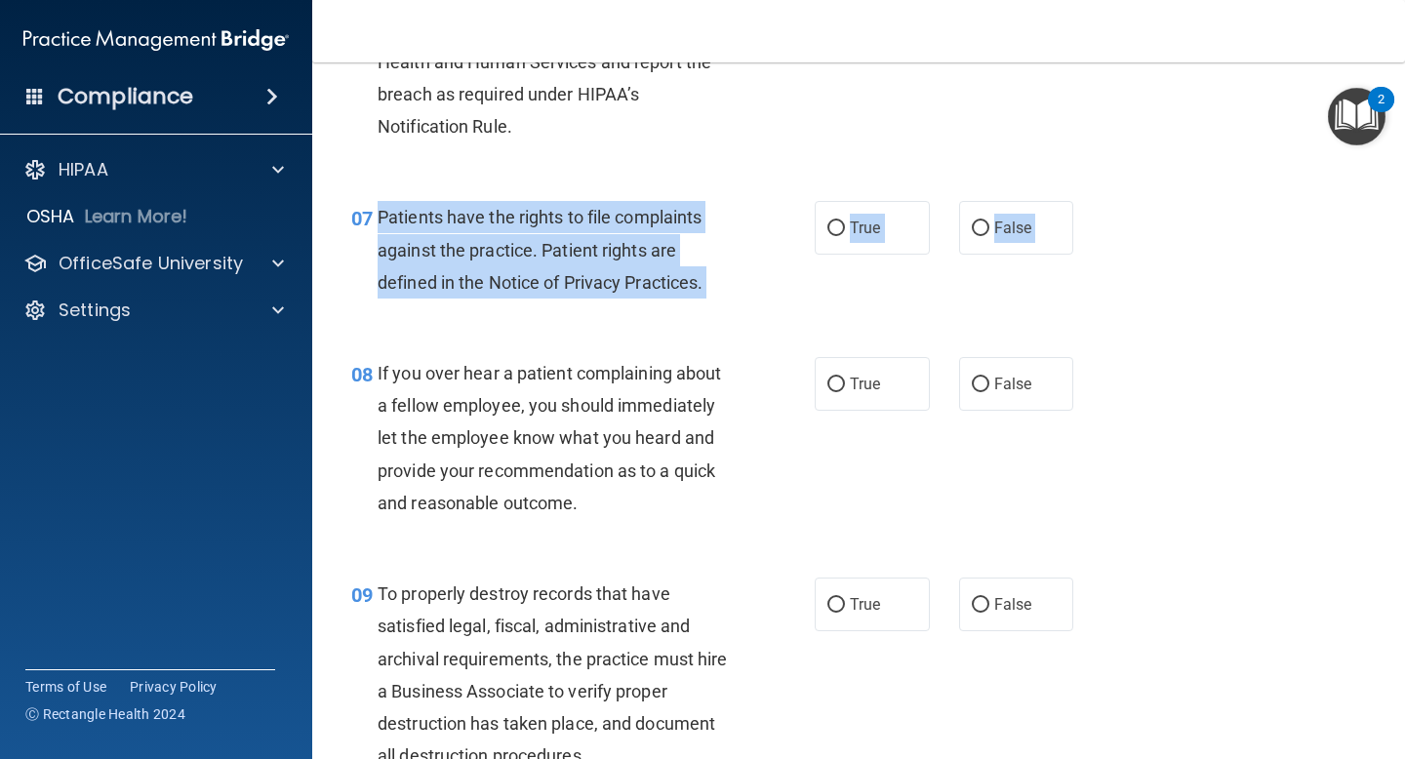
drag, startPoint x: 377, startPoint y: 218, endPoint x: 605, endPoint y: 335, distance: 256.6
click at [839, 250] on label "True" at bounding box center [872, 228] width 115 height 54
click at [839, 236] on input "True" at bounding box center [836, 228] width 18 height 15
radio input "true"
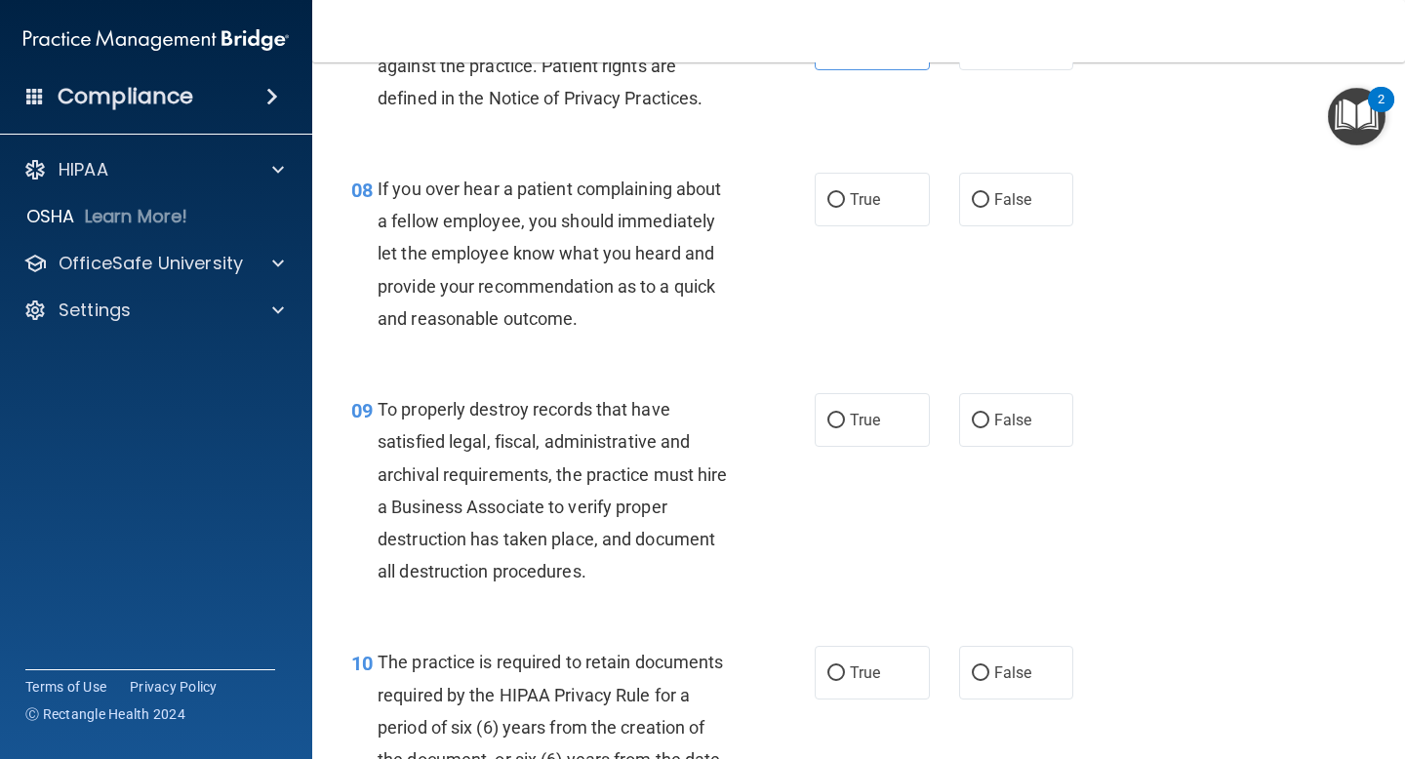
scroll to position [1567, 0]
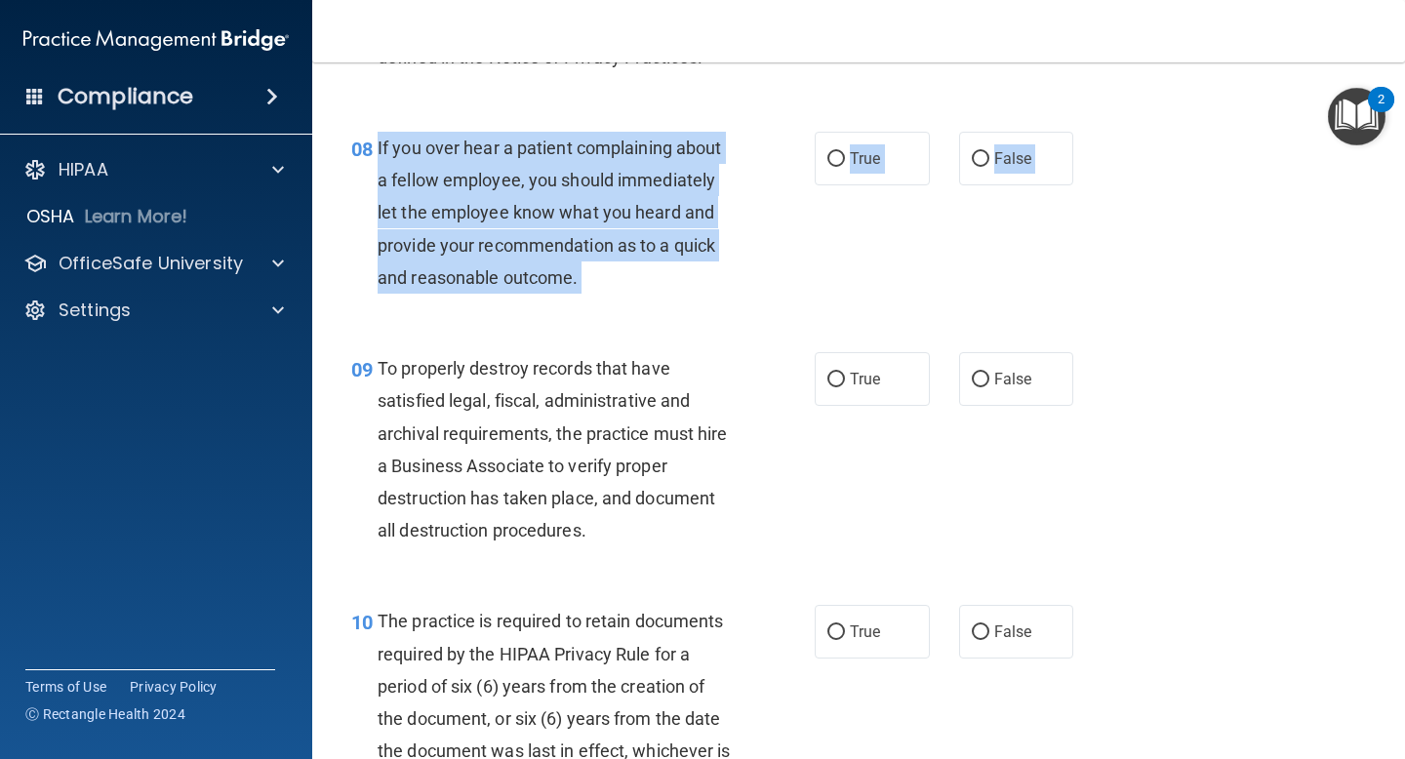
drag, startPoint x: 374, startPoint y: 137, endPoint x: 604, endPoint y: 330, distance: 300.5
click at [1017, 182] on label "False" at bounding box center [1016, 159] width 115 height 54
click at [989, 167] on input "False" at bounding box center [981, 159] width 18 height 15
radio input "true"
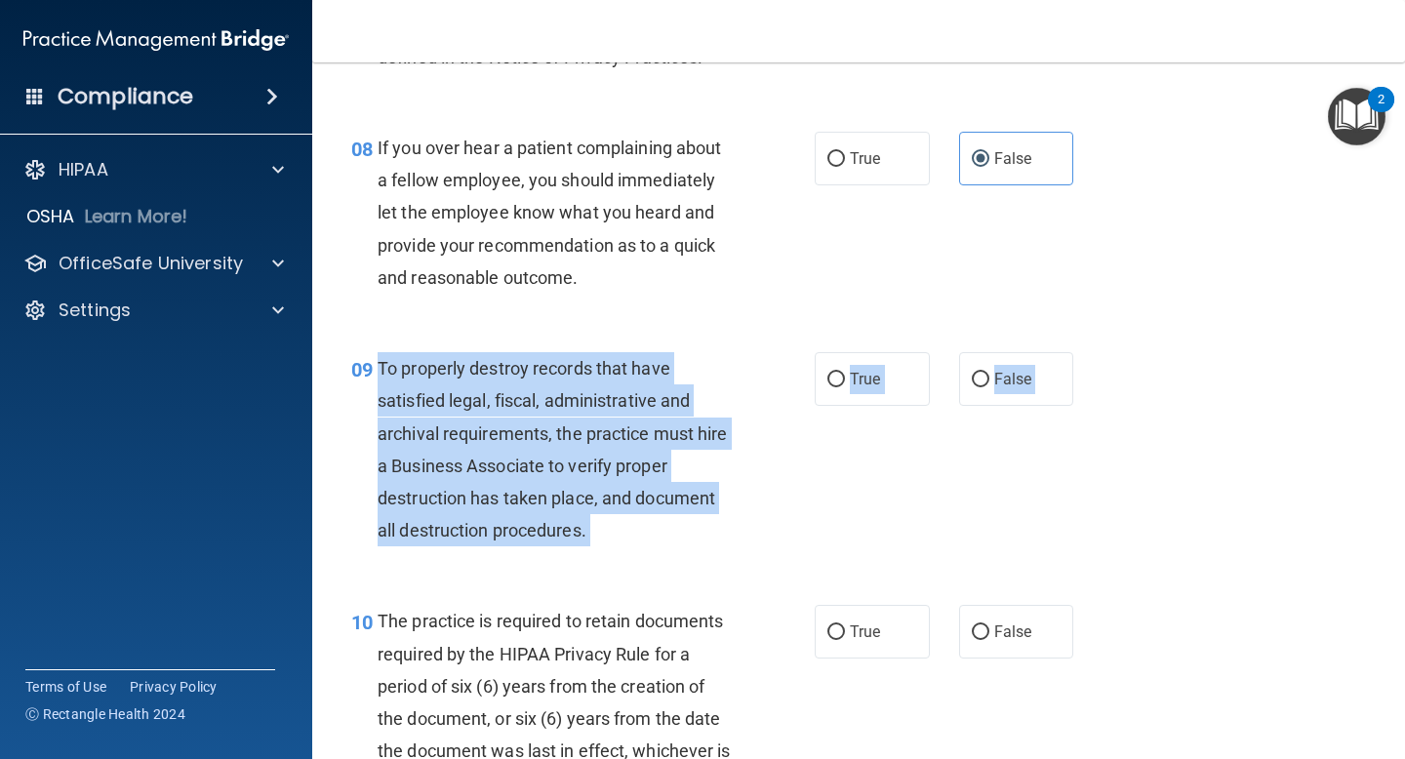
drag, startPoint x: 380, startPoint y: 367, endPoint x: 652, endPoint y: 590, distance: 352.1
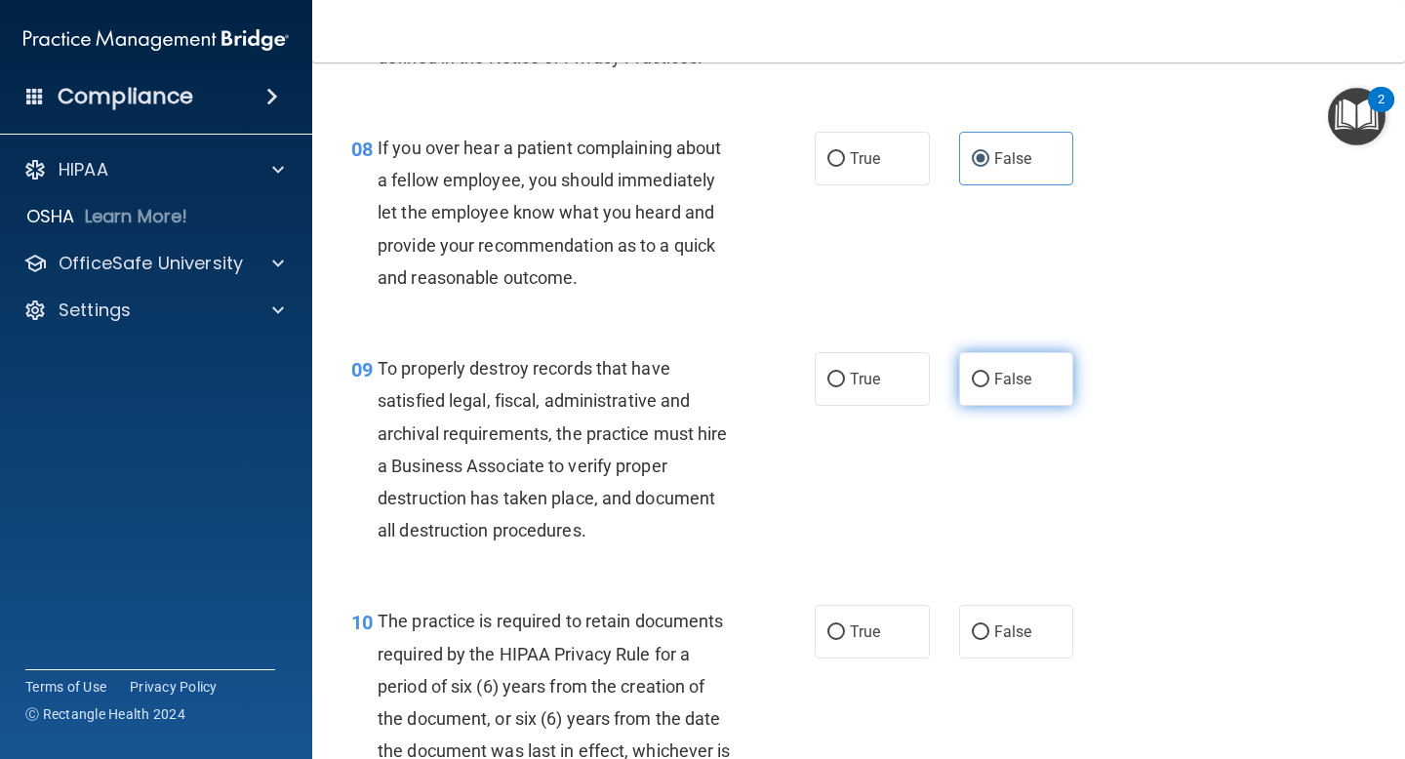
click at [979, 362] on label "False" at bounding box center [1016, 379] width 115 height 54
click at [979, 373] on input "False" at bounding box center [981, 380] width 18 height 15
radio input "true"
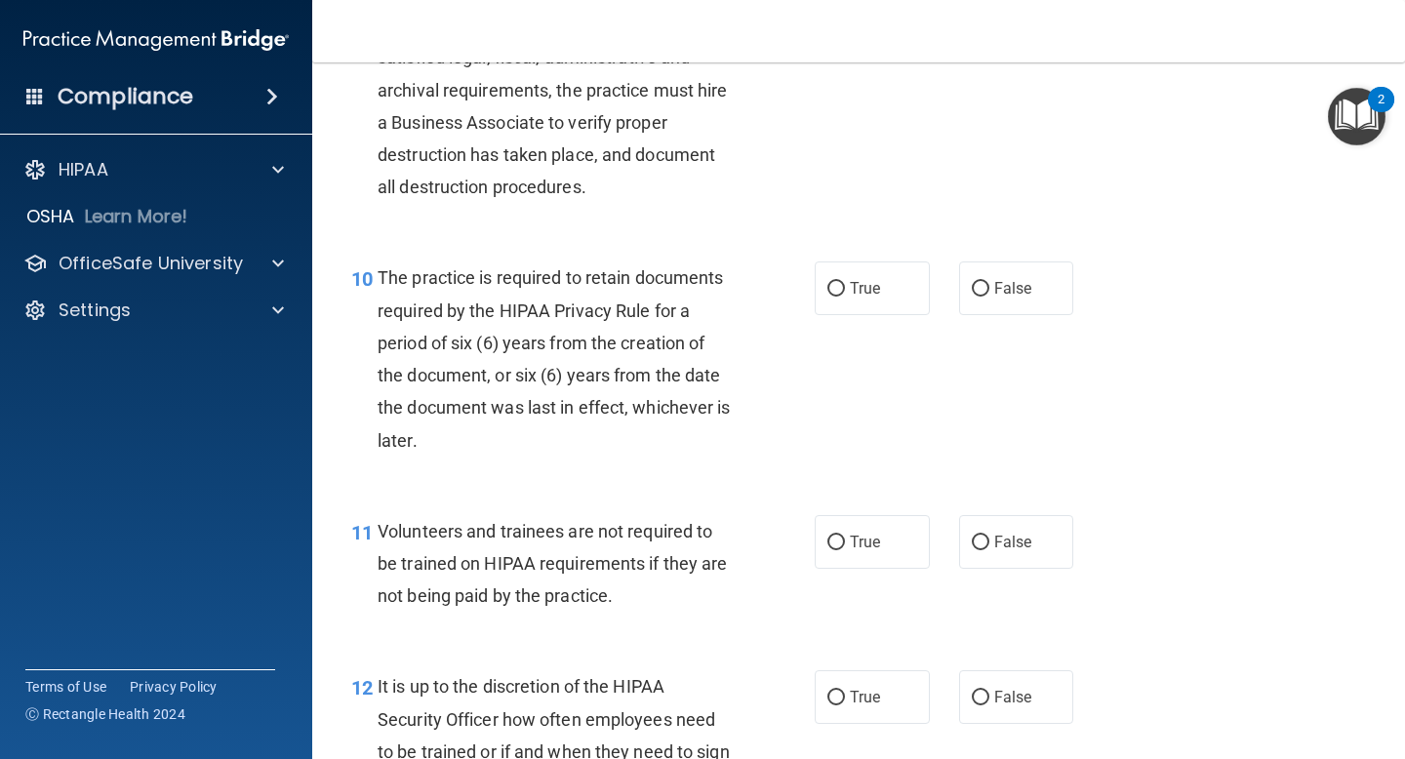
scroll to position [1919, 0]
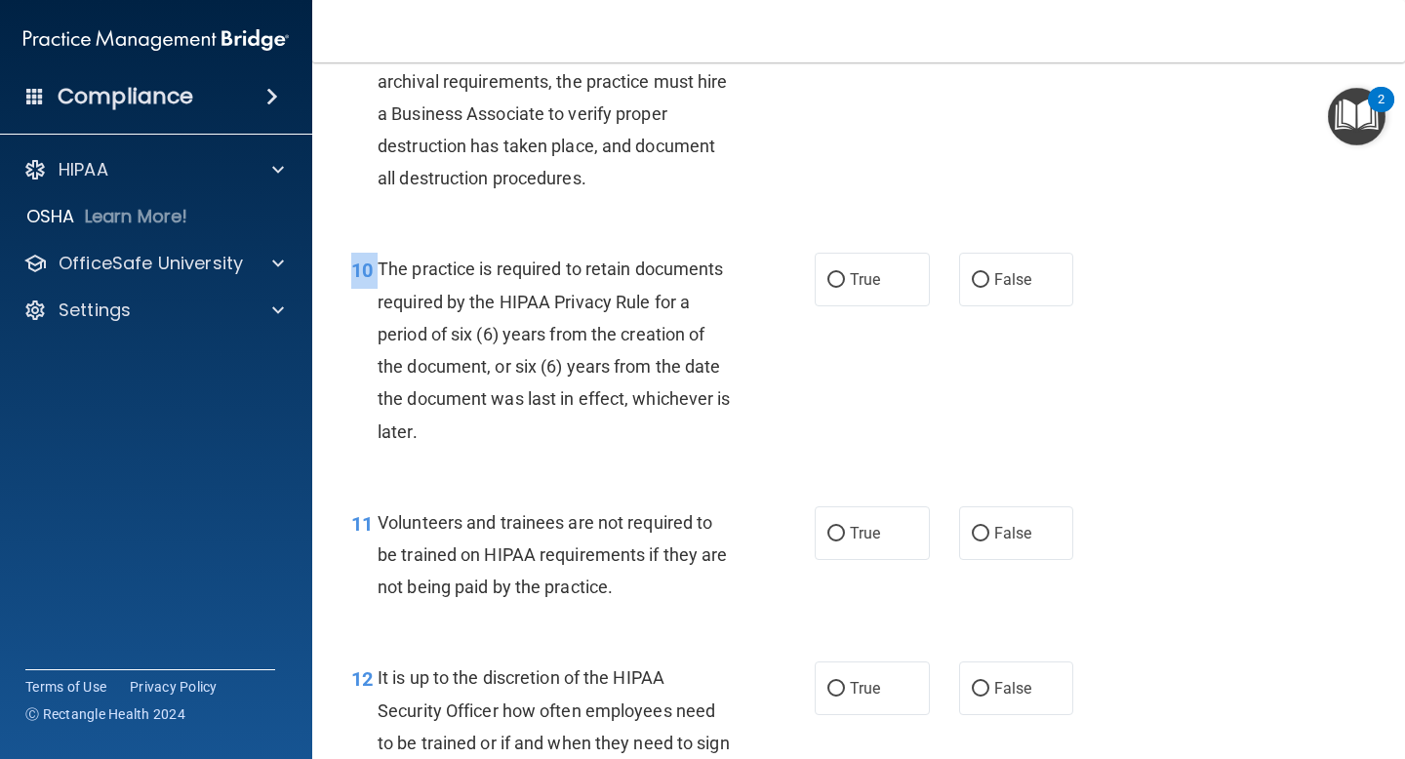
drag, startPoint x: 378, startPoint y: 264, endPoint x: 551, endPoint y: 466, distance: 266.3
click at [551, 466] on div "10 The practice is required to retain documents required by the HIPAA Privacy R…" at bounding box center [859, 354] width 1044 height 253
click at [379, 262] on span "The practice is required to retain documents required by the HIPAA Privacy Rule…" at bounding box center [554, 350] width 353 height 182
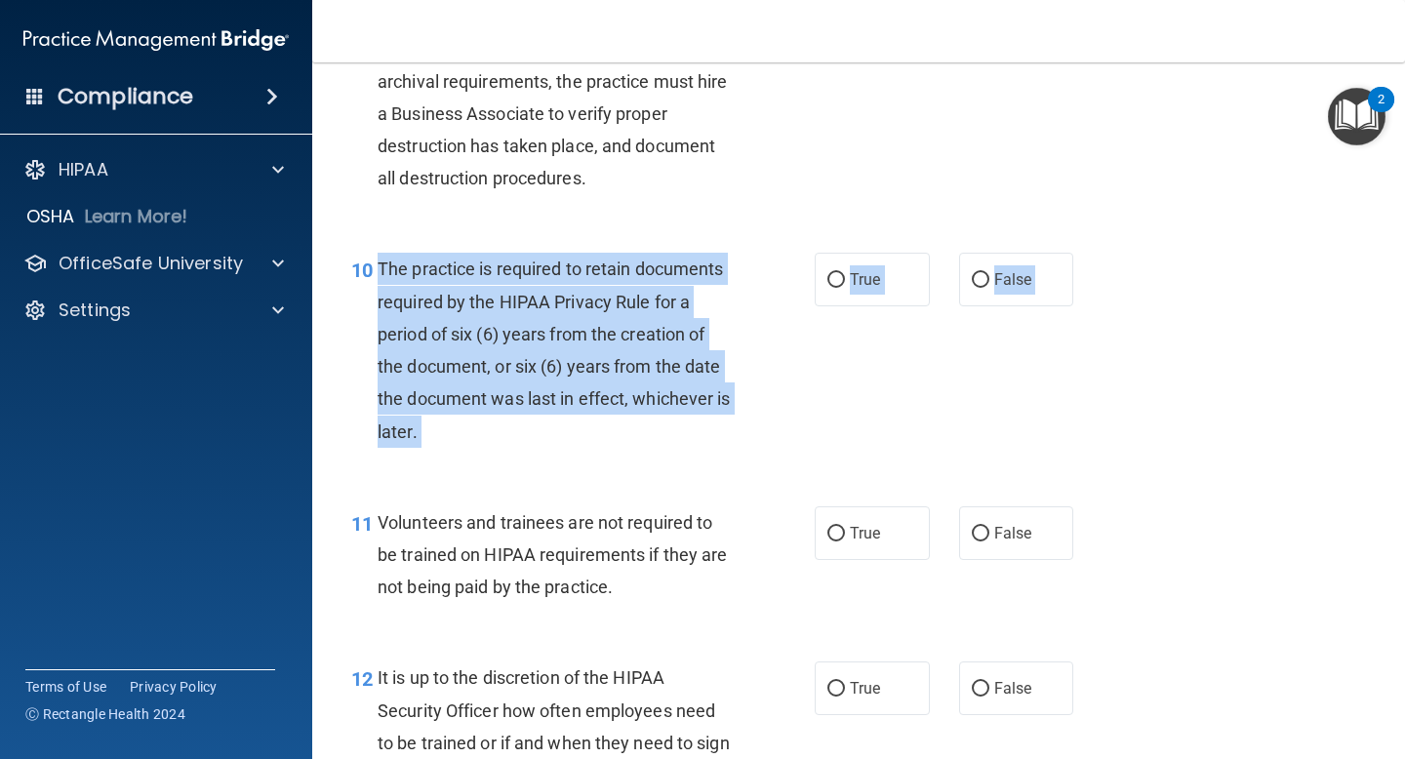
drag, startPoint x: 379, startPoint y: 263, endPoint x: 441, endPoint y: 484, distance: 229.2
click at [883, 279] on label "True" at bounding box center [872, 280] width 115 height 54
click at [845, 279] on input "True" at bounding box center [836, 280] width 18 height 15
radio input "true"
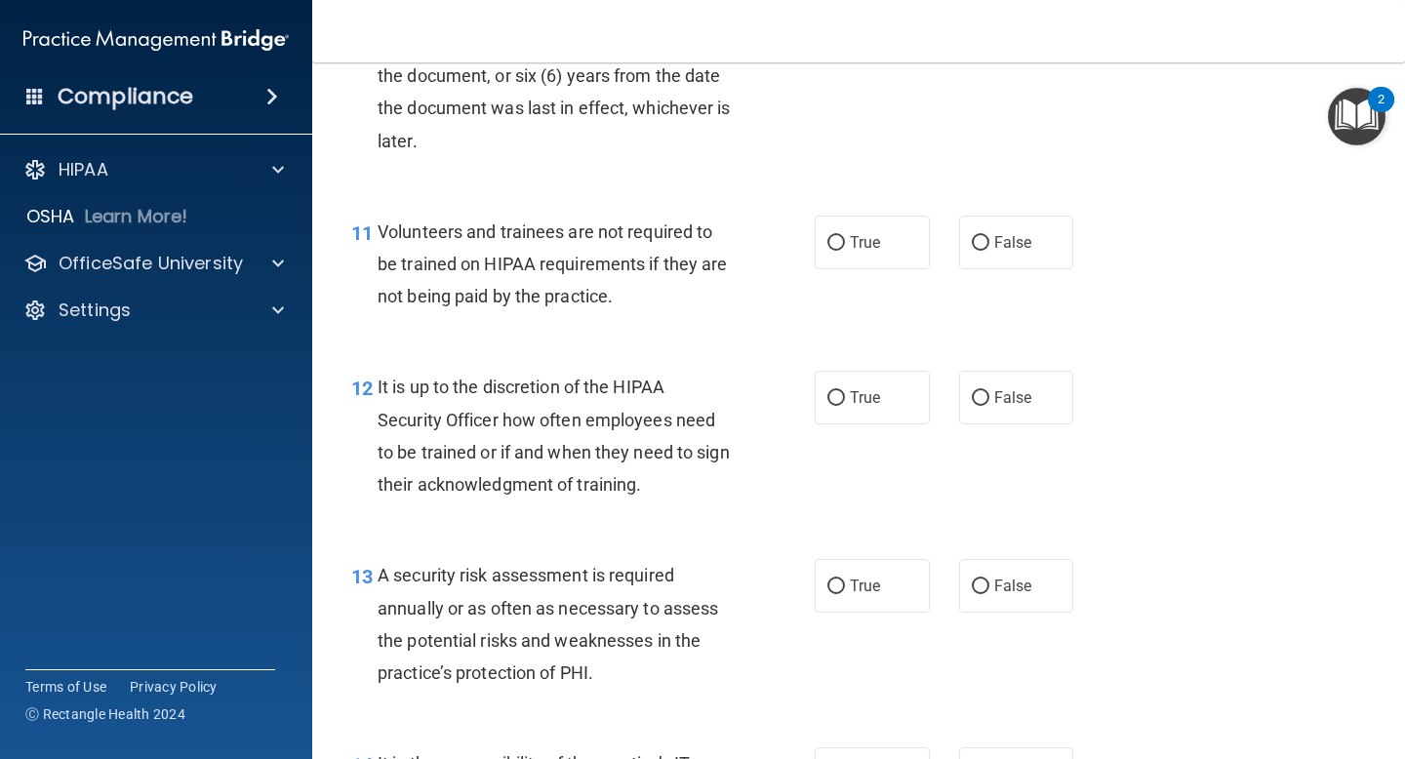
scroll to position [2214, 0]
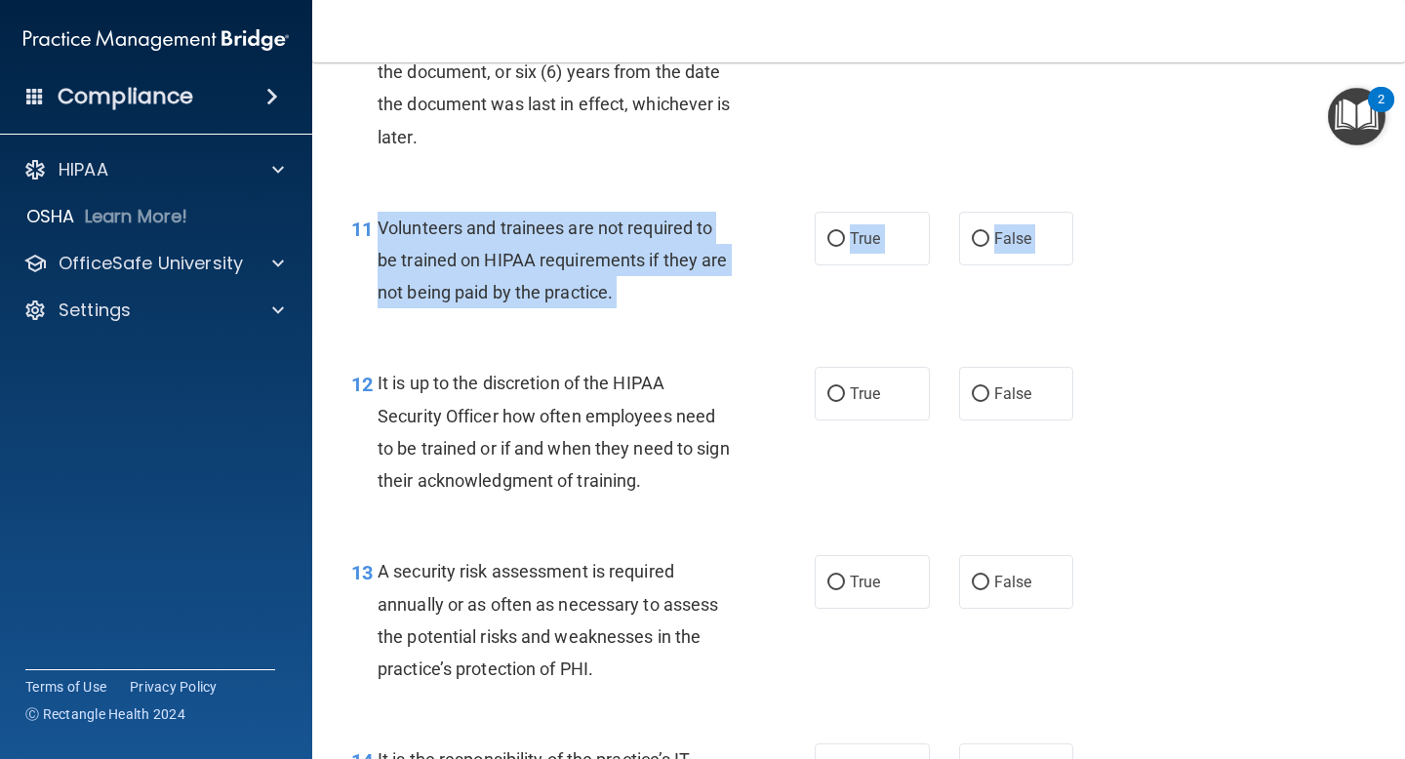
drag, startPoint x: 378, startPoint y: 225, endPoint x: 567, endPoint y: 353, distance: 228.4
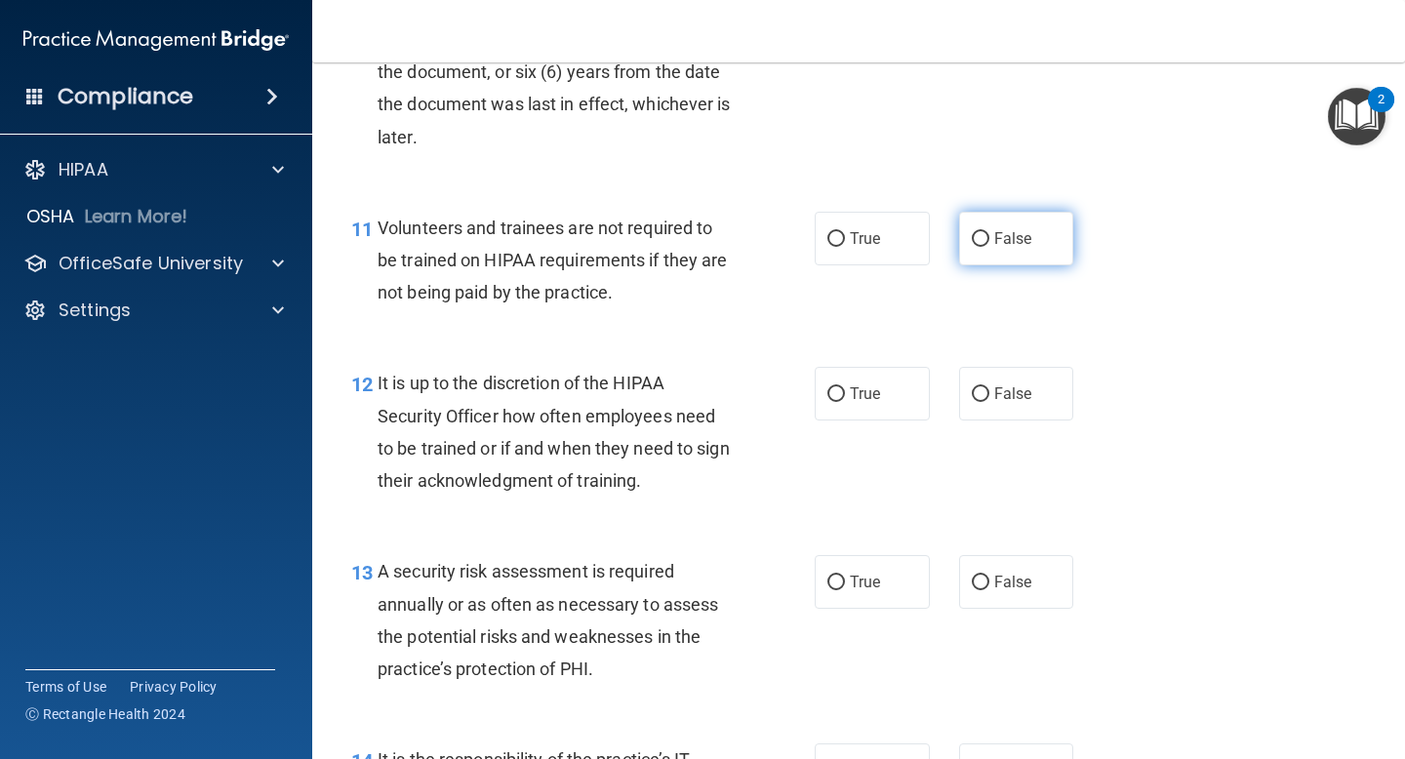
click at [1019, 236] on span "False" at bounding box center [1013, 238] width 38 height 19
click at [989, 236] on input "False" at bounding box center [981, 239] width 18 height 15
radio input "true"
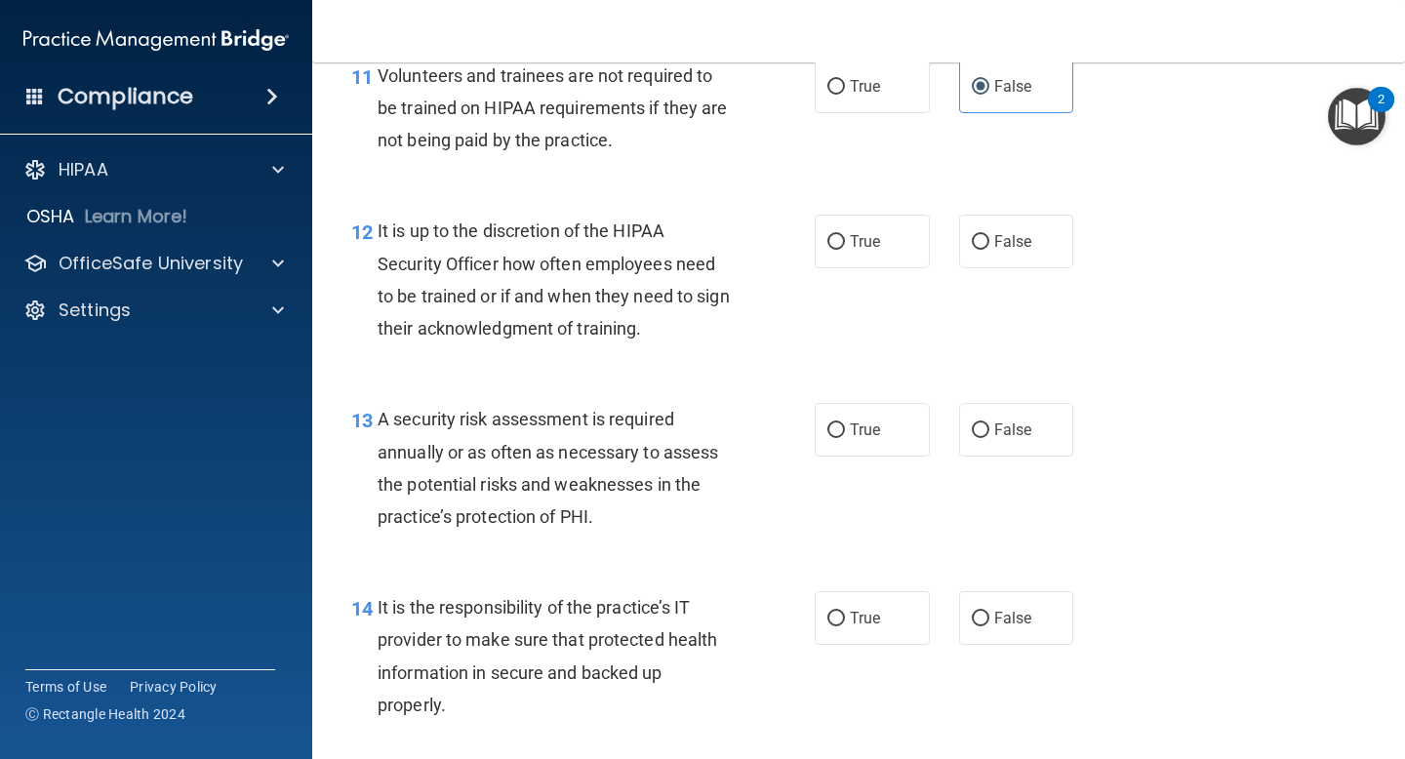
scroll to position [2399, 0]
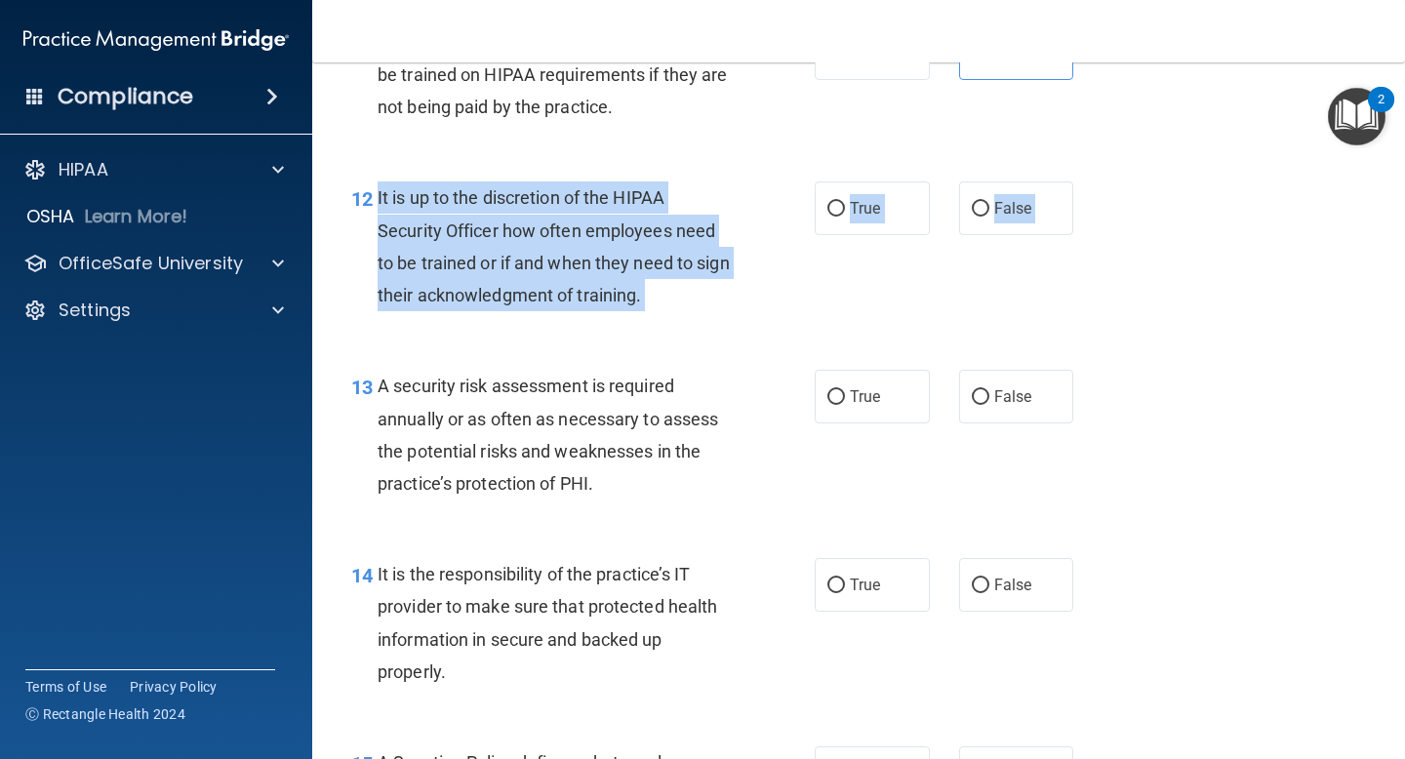
drag, startPoint x: 374, startPoint y: 189, endPoint x: 631, endPoint y: 357, distance: 307.4
click at [631, 357] on div "01 It is ok to share your password with a co-worker in case immediate access of…" at bounding box center [859, 634] width 1044 height 5807
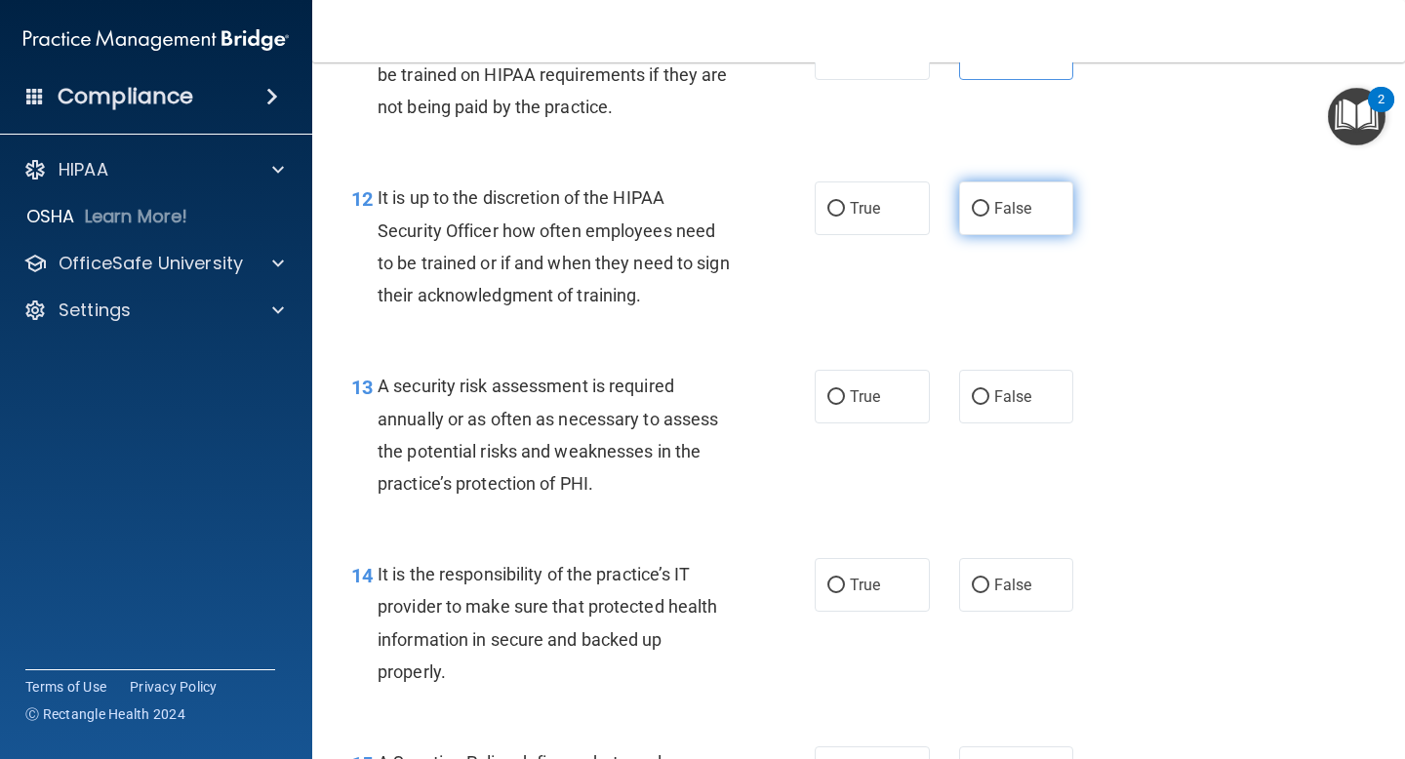
click at [1025, 220] on label "False" at bounding box center [1016, 208] width 115 height 54
click at [989, 217] on input "False" at bounding box center [981, 209] width 18 height 15
radio input "true"
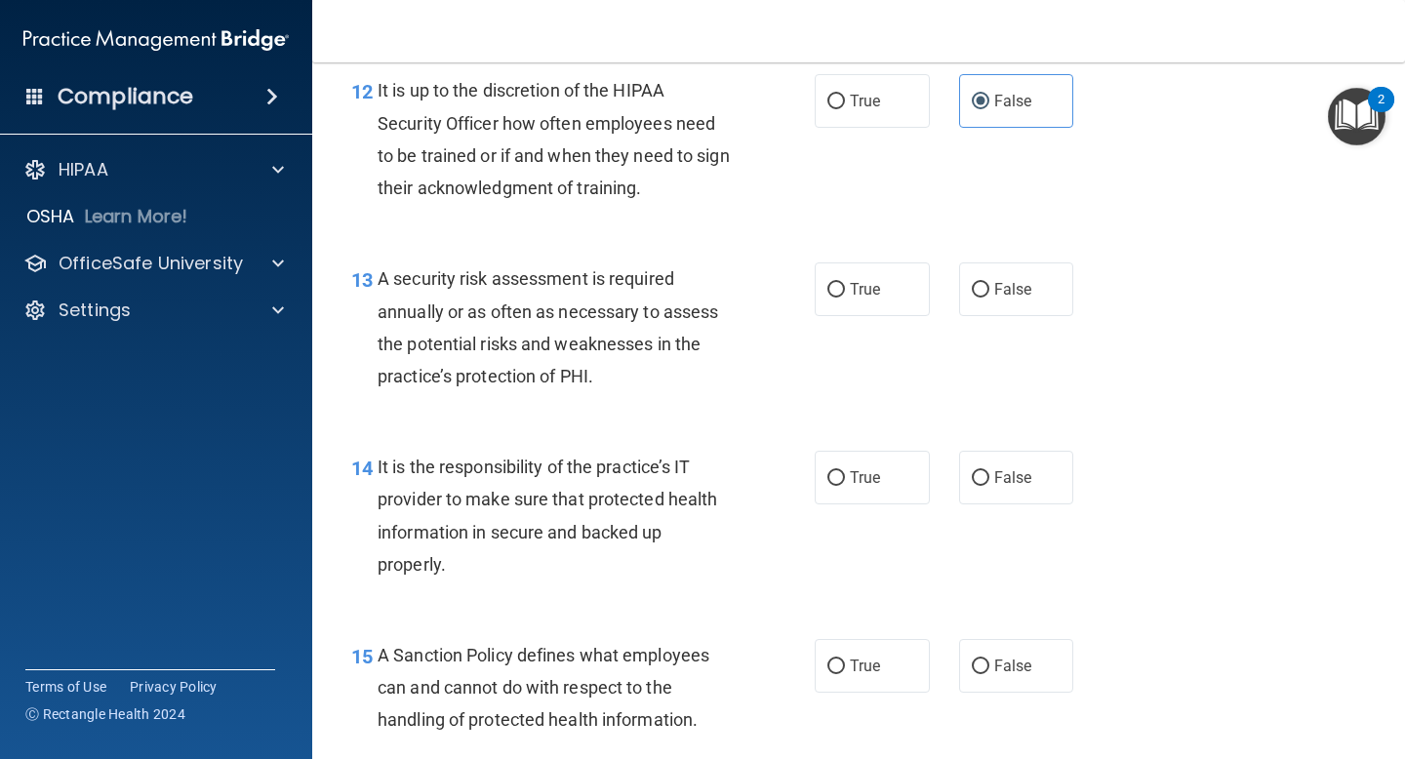
scroll to position [2547, 0]
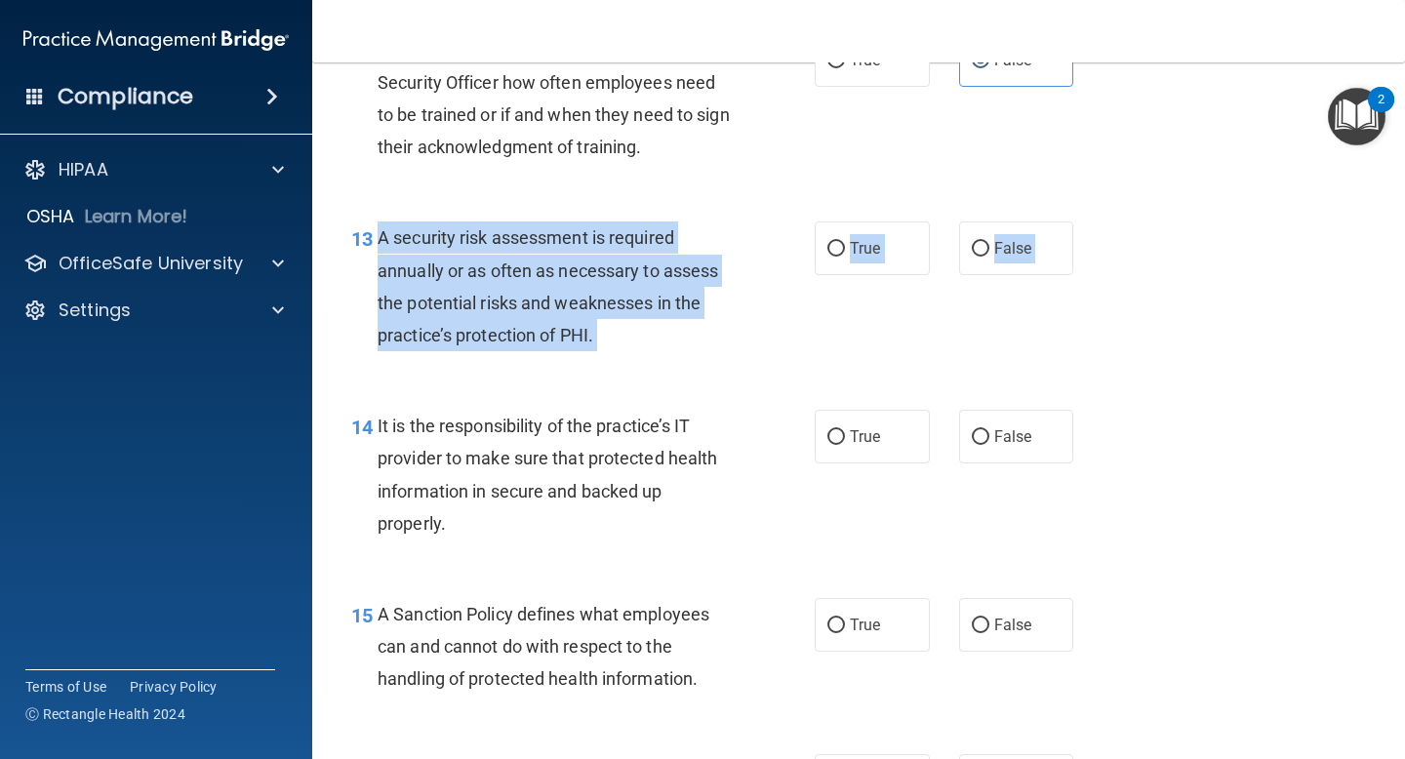
drag, startPoint x: 377, startPoint y: 233, endPoint x: 519, endPoint y: 400, distance: 219.4
click at [519, 400] on div "01 It is ok to share your password with a co-worker in case immediate access of…" at bounding box center [859, 485] width 1044 height 5807
click at [879, 266] on label "True" at bounding box center [872, 248] width 115 height 54
click at [845, 257] on input "True" at bounding box center [836, 249] width 18 height 15
radio input "true"
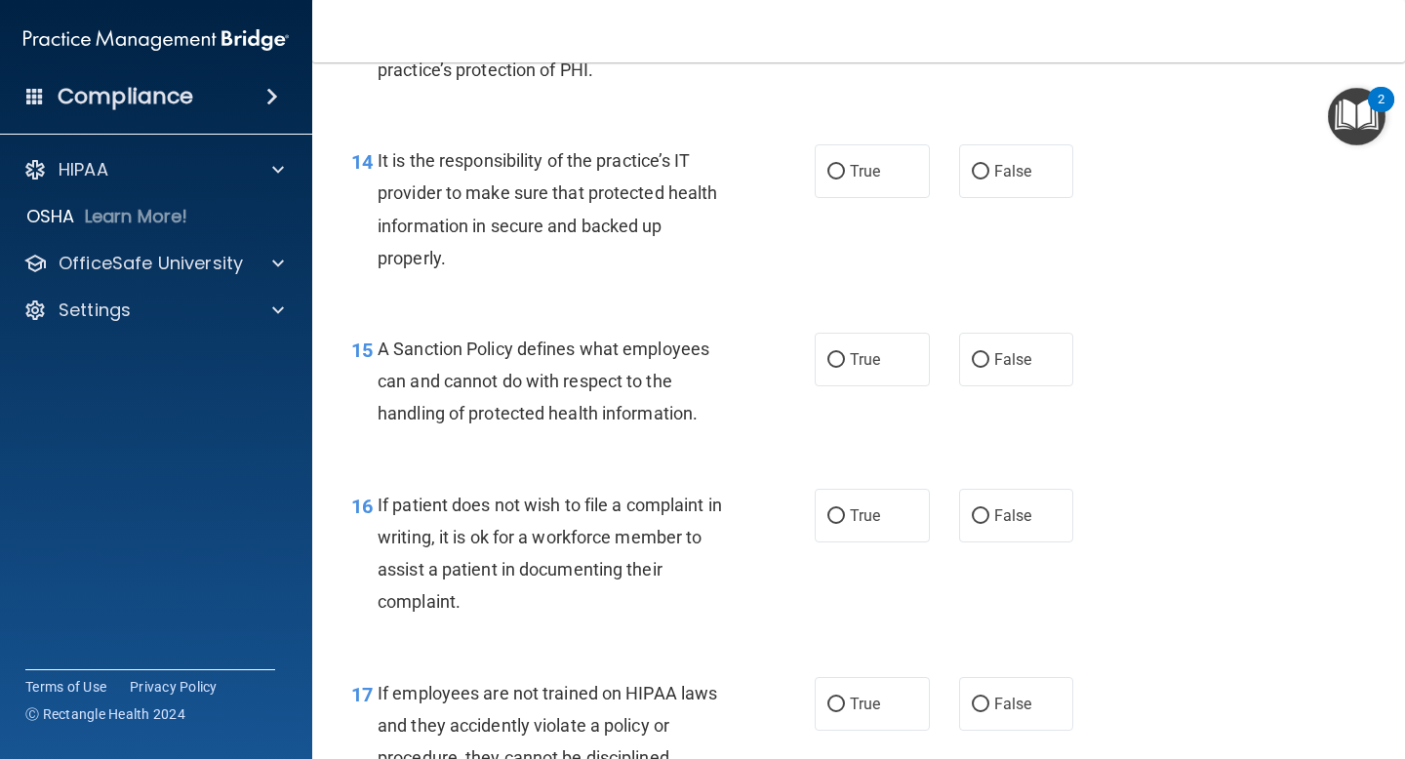
scroll to position [2823, 0]
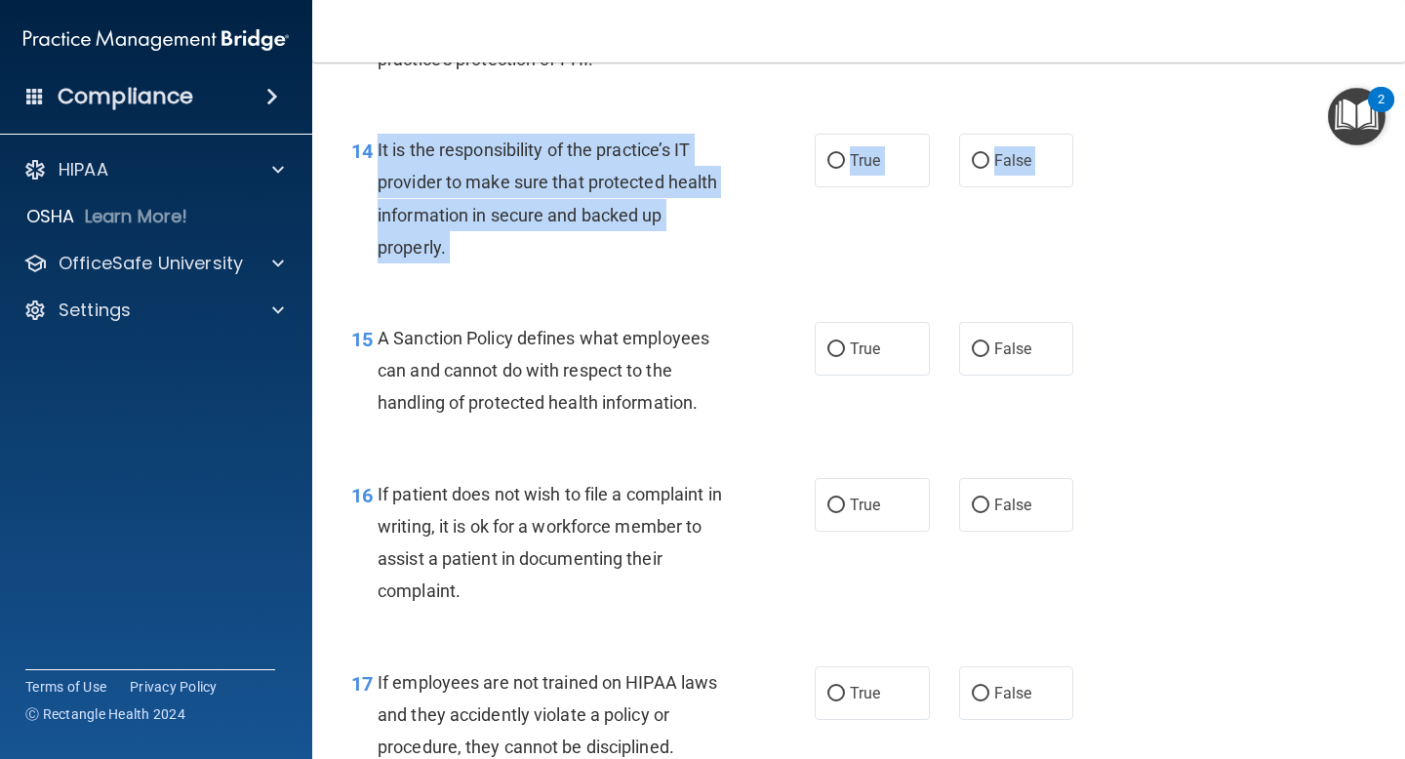
drag, startPoint x: 374, startPoint y: 145, endPoint x: 469, endPoint y: 300, distance: 181.4
click at [469, 300] on div "01 It is ok to share your password with a co-worker in case immediate access of…" at bounding box center [859, 209] width 1044 height 5807
click at [1032, 145] on label "False" at bounding box center [1016, 161] width 115 height 54
click at [989, 154] on input "False" at bounding box center [981, 161] width 18 height 15
radio input "true"
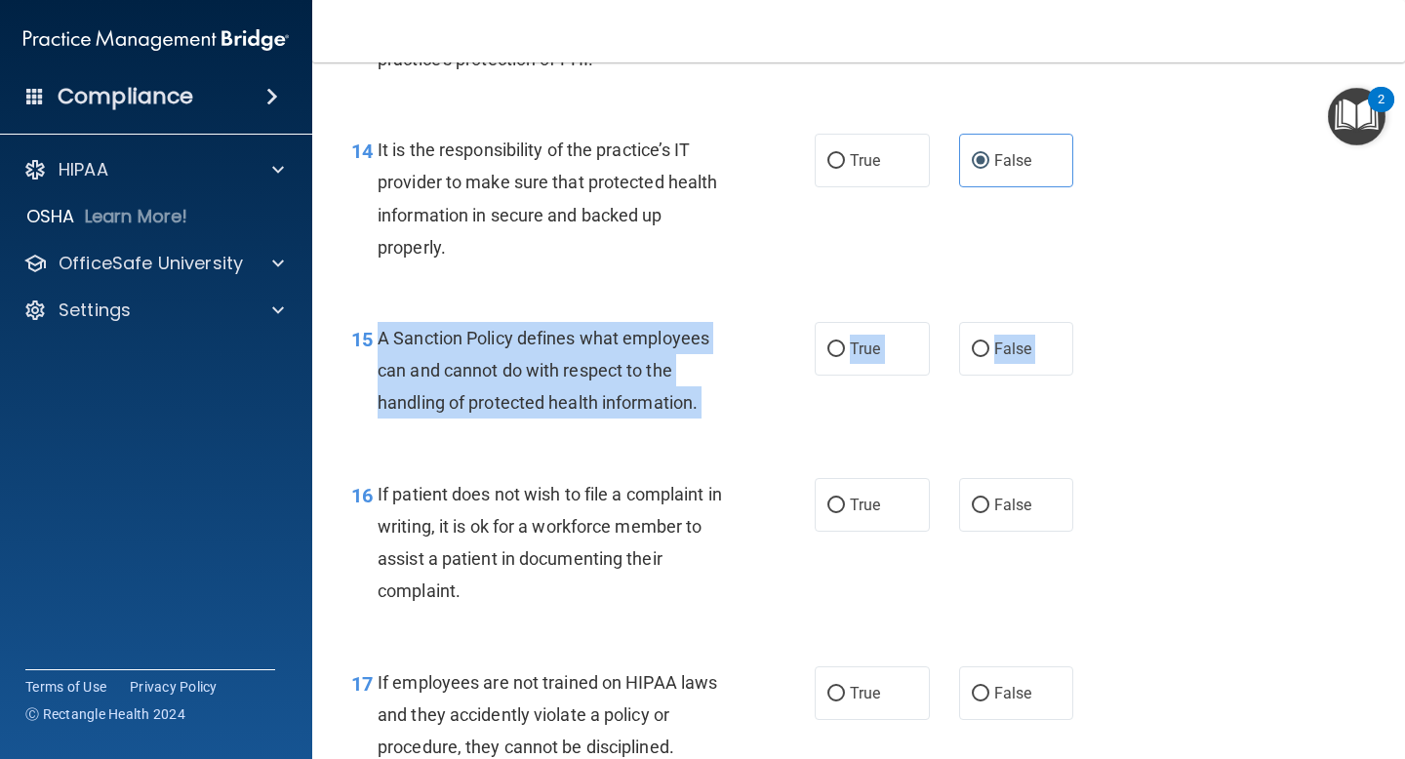
drag, startPoint x: 379, startPoint y: 336, endPoint x: 494, endPoint y: 455, distance: 165.6
click at [494, 455] on div "01 It is ok to share your password with a co-worker in case immediate access of…" at bounding box center [859, 209] width 1044 height 5807
click at [988, 371] on label "False" at bounding box center [1016, 349] width 115 height 54
click at [988, 357] on input "False" at bounding box center [981, 349] width 18 height 15
radio input "true"
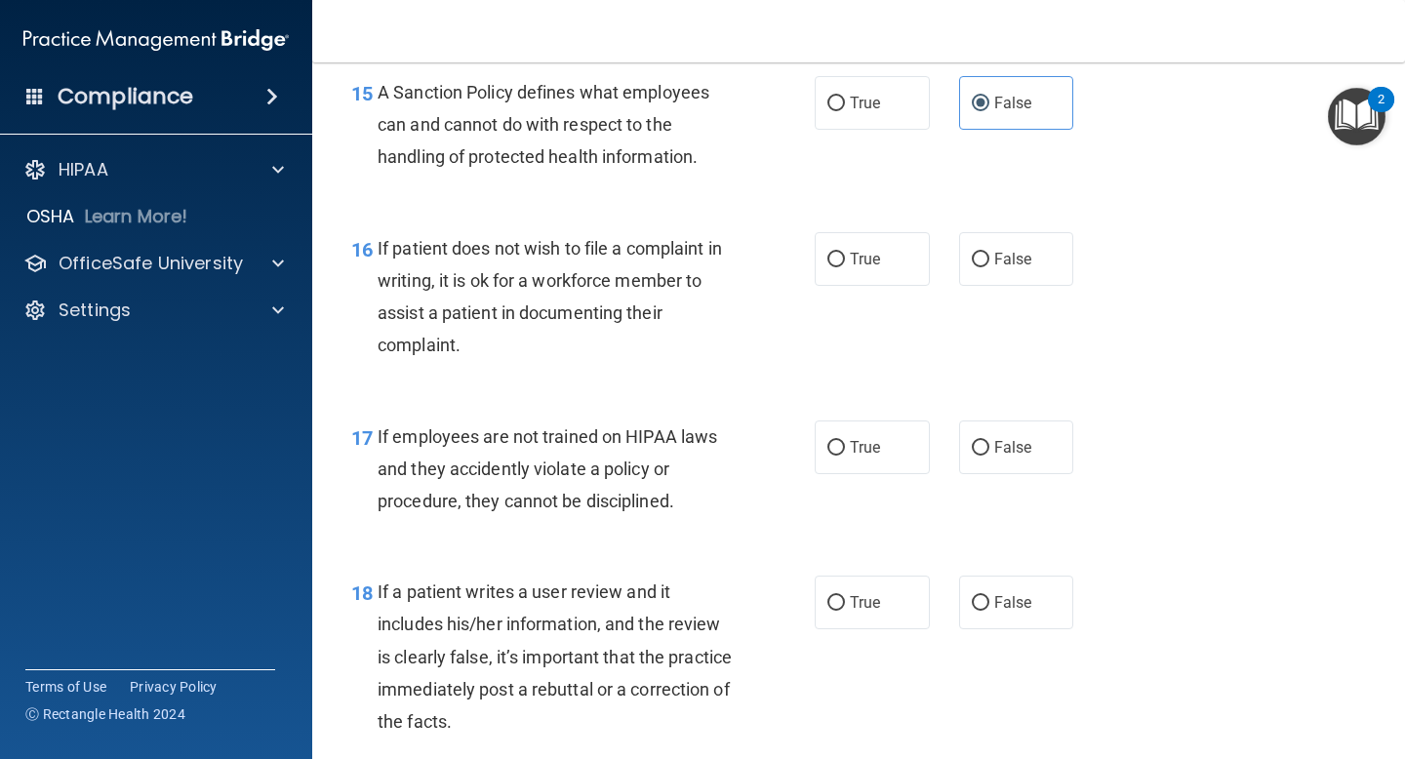
scroll to position [3074, 0]
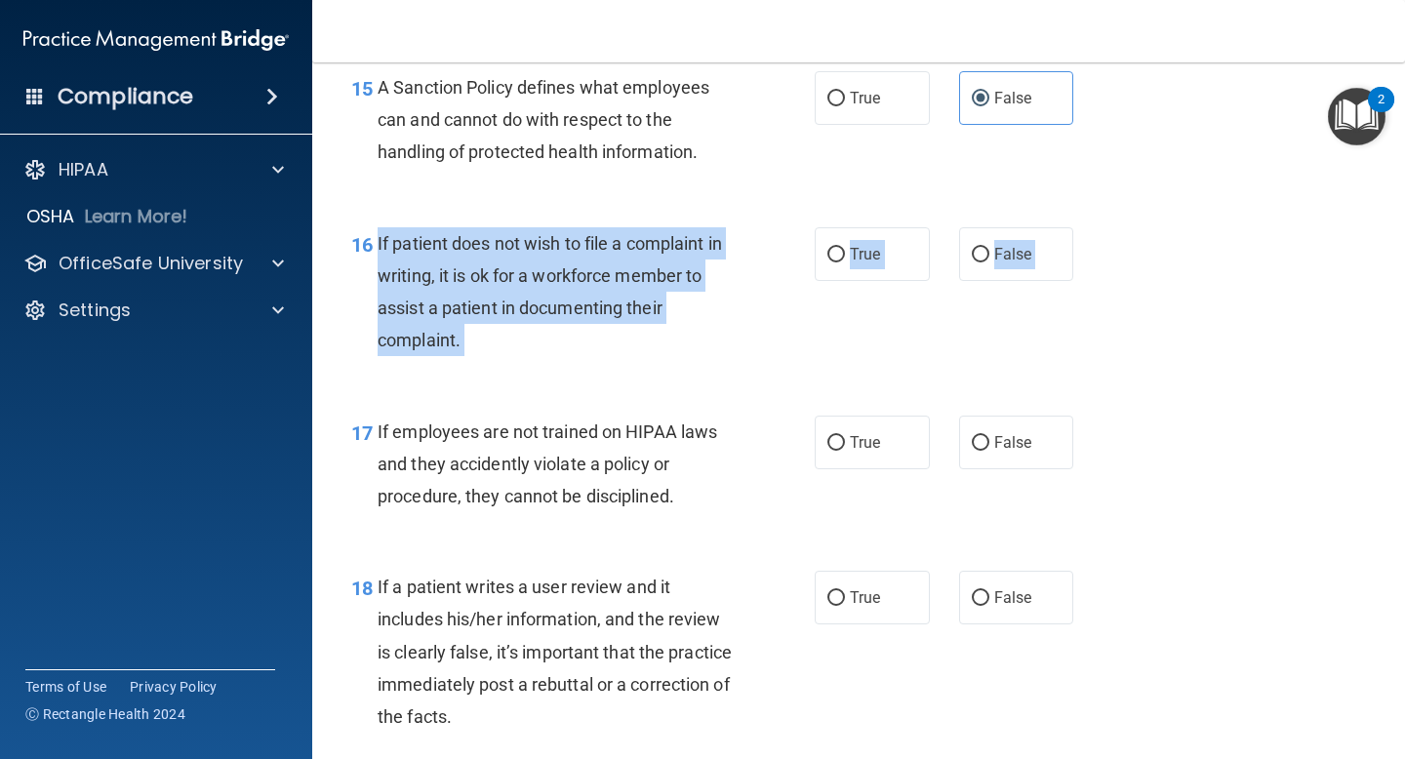
drag, startPoint x: 376, startPoint y: 245, endPoint x: 479, endPoint y: 372, distance: 163.6
click at [479, 372] on div "16 If patient does not wish to file a complaint in writing, it is ok for a work…" at bounding box center [859, 297] width 1044 height 188
click at [867, 250] on span "True" at bounding box center [865, 254] width 30 height 19
click at [845, 250] on input "True" at bounding box center [836, 255] width 18 height 15
radio input "true"
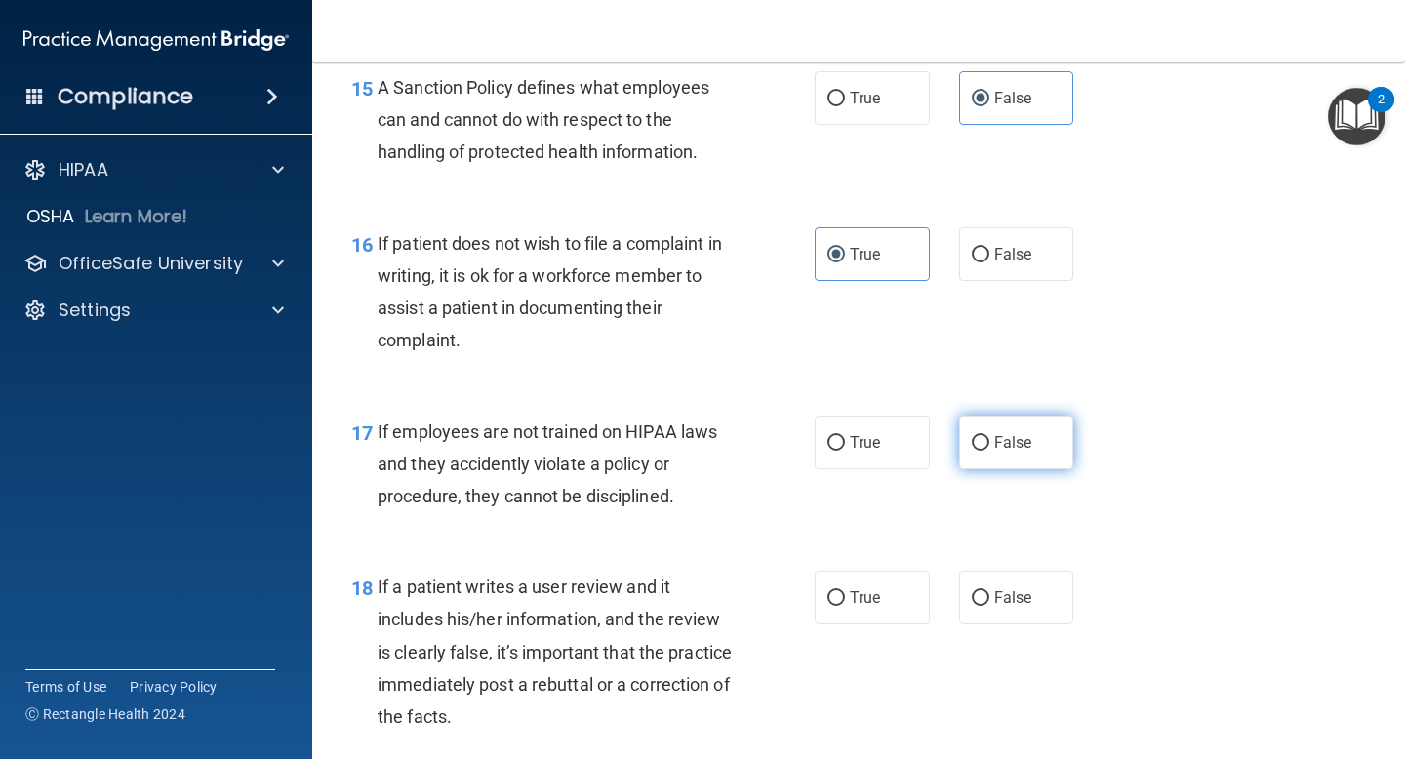
click at [980, 422] on label "False" at bounding box center [1016, 443] width 115 height 54
click at [980, 436] on input "False" at bounding box center [981, 443] width 18 height 15
radio input "true"
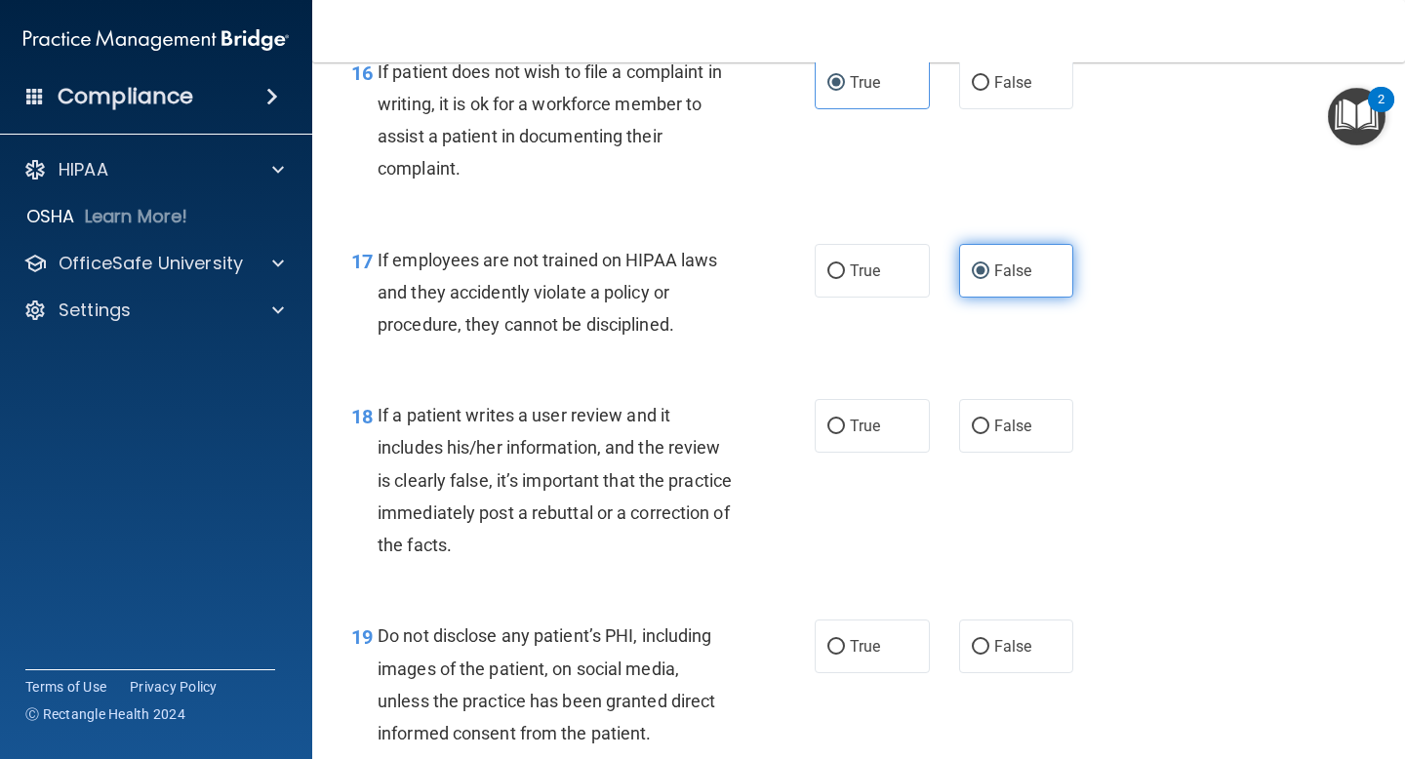
scroll to position [3265, 0]
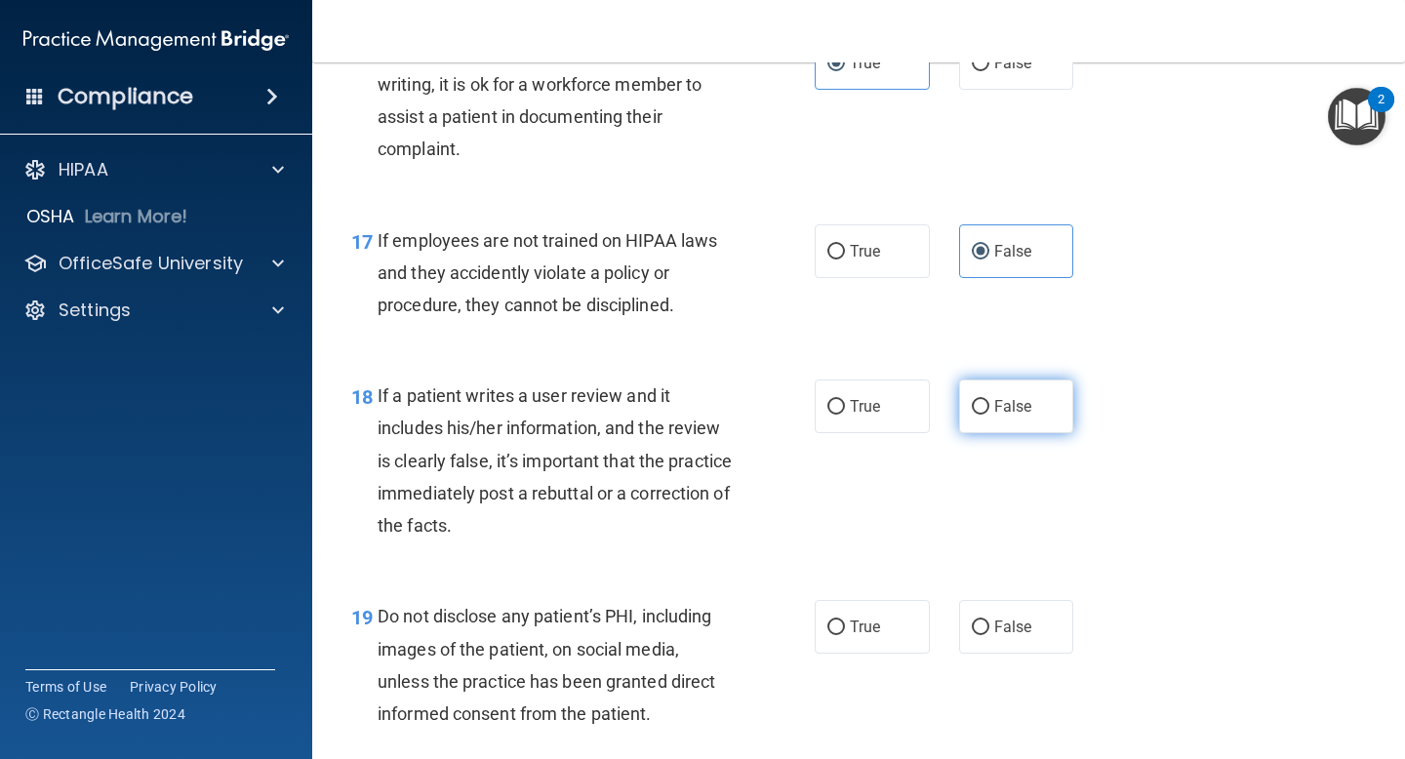
click at [990, 418] on label "False" at bounding box center [1016, 407] width 115 height 54
click at [989, 415] on input "False" at bounding box center [981, 407] width 18 height 15
radio input "true"
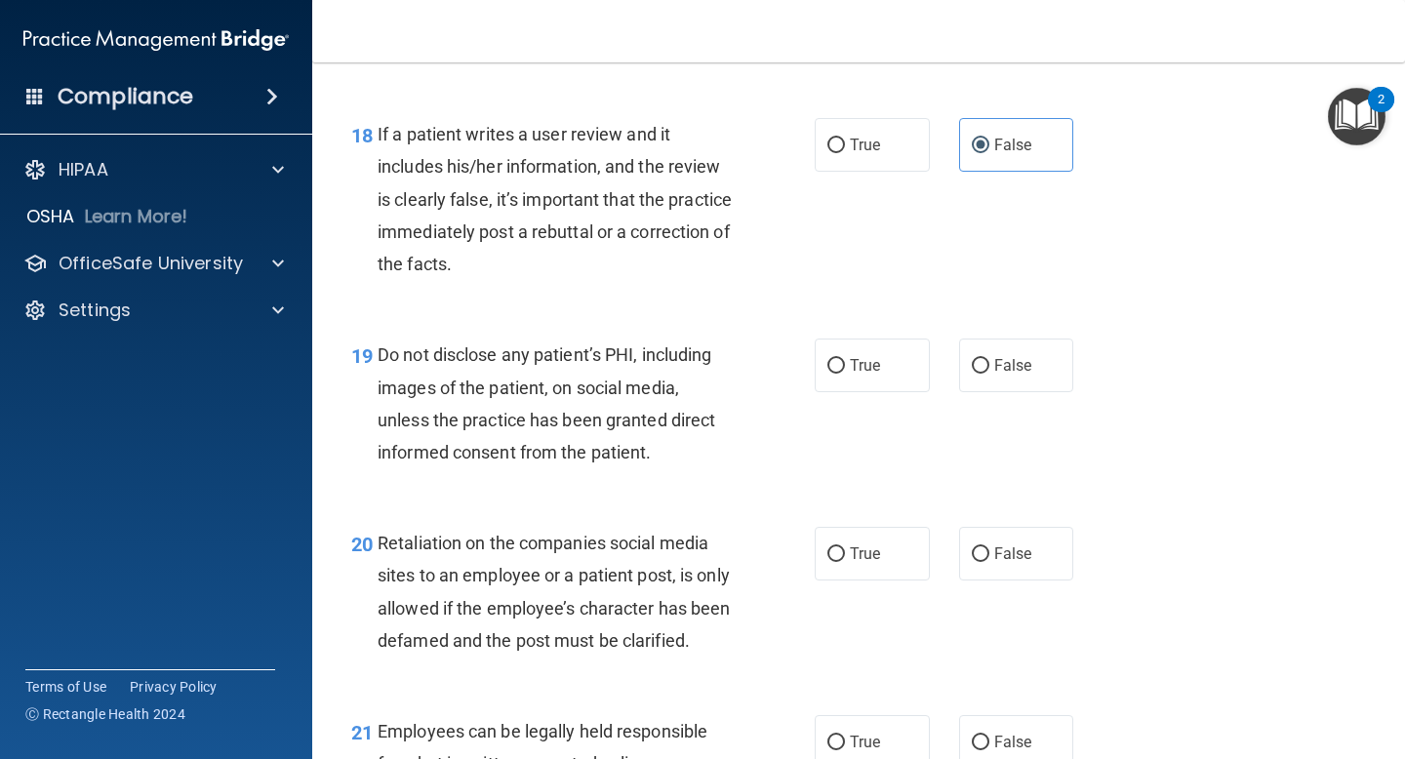
scroll to position [3559, 0]
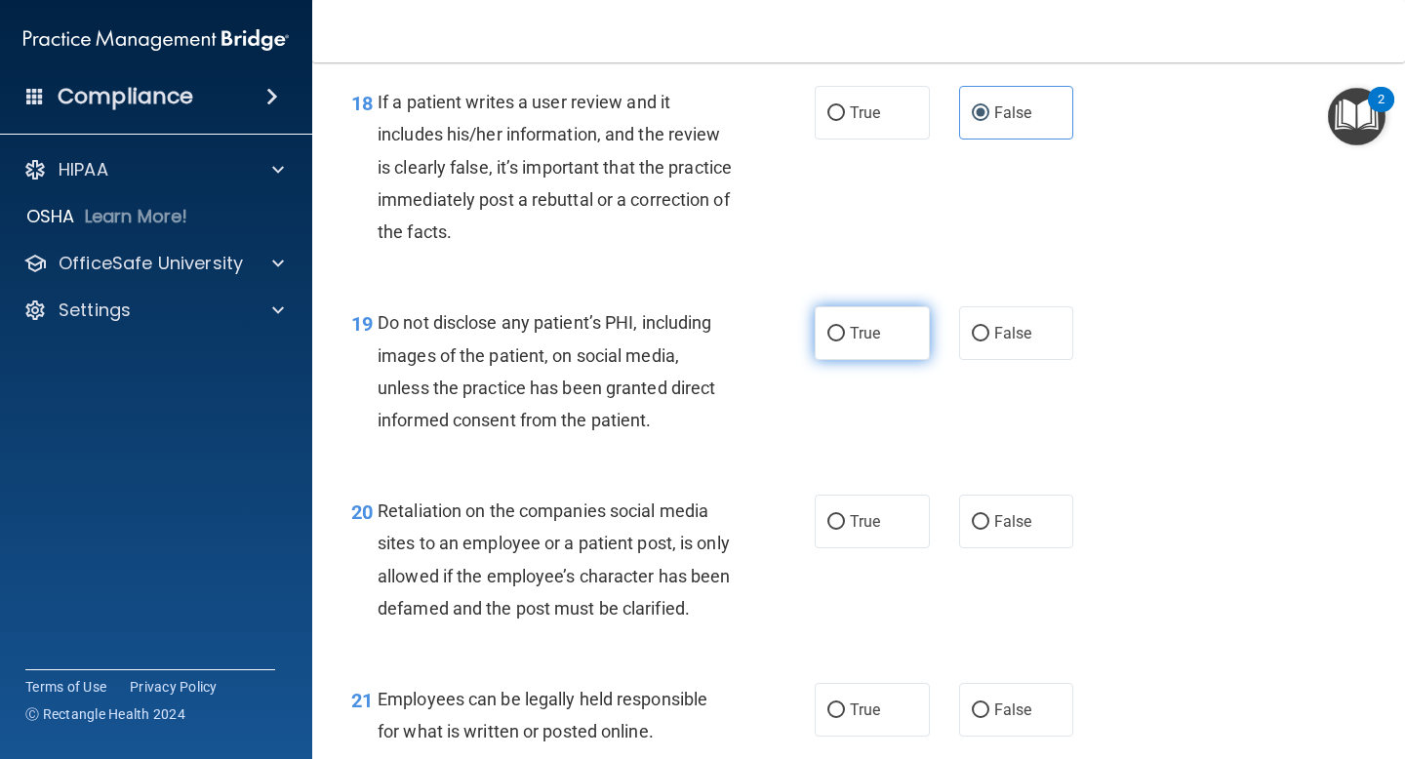
click at [876, 335] on label "True" at bounding box center [872, 333] width 115 height 54
click at [845, 335] on input "True" at bounding box center [836, 334] width 18 height 15
radio input "true"
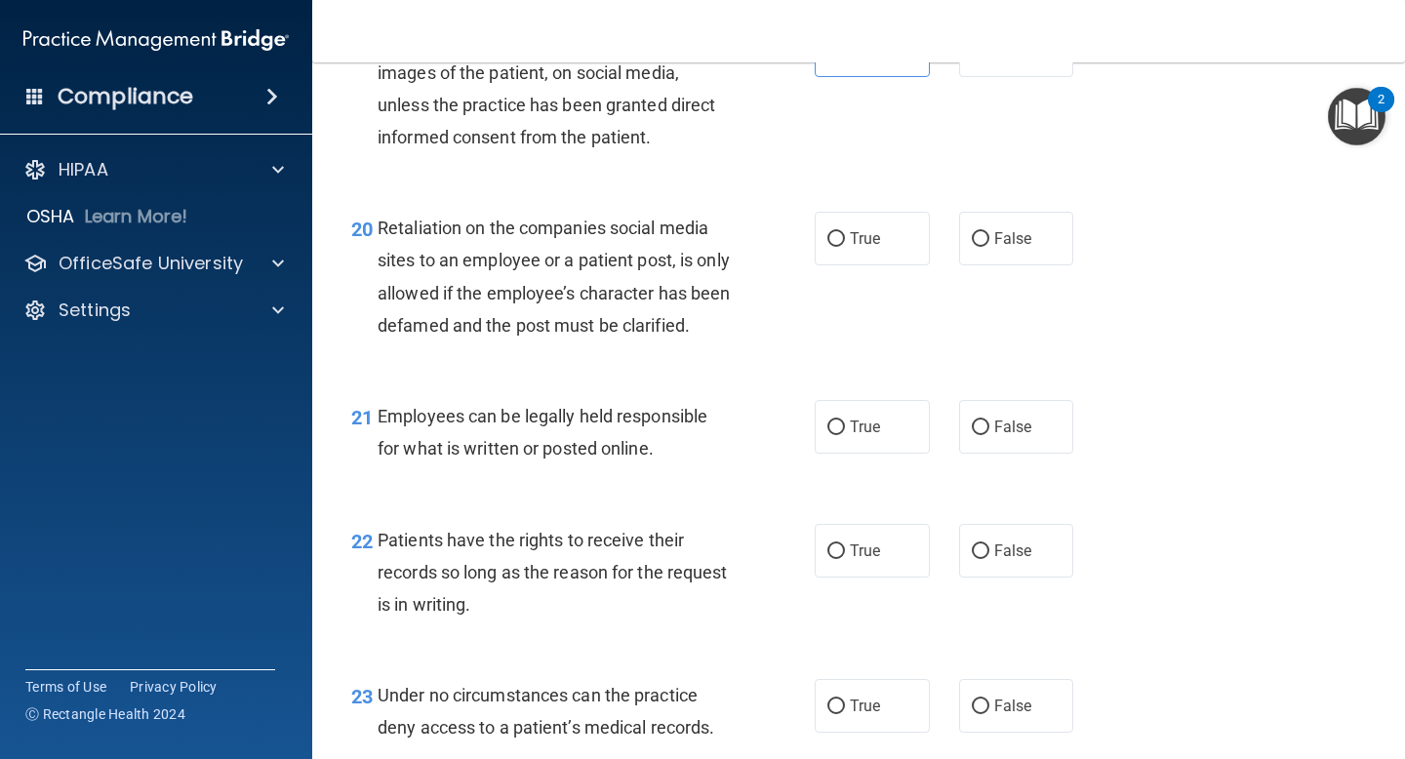
scroll to position [3844, 0]
click at [979, 232] on input "False" at bounding box center [981, 237] width 18 height 15
radio input "true"
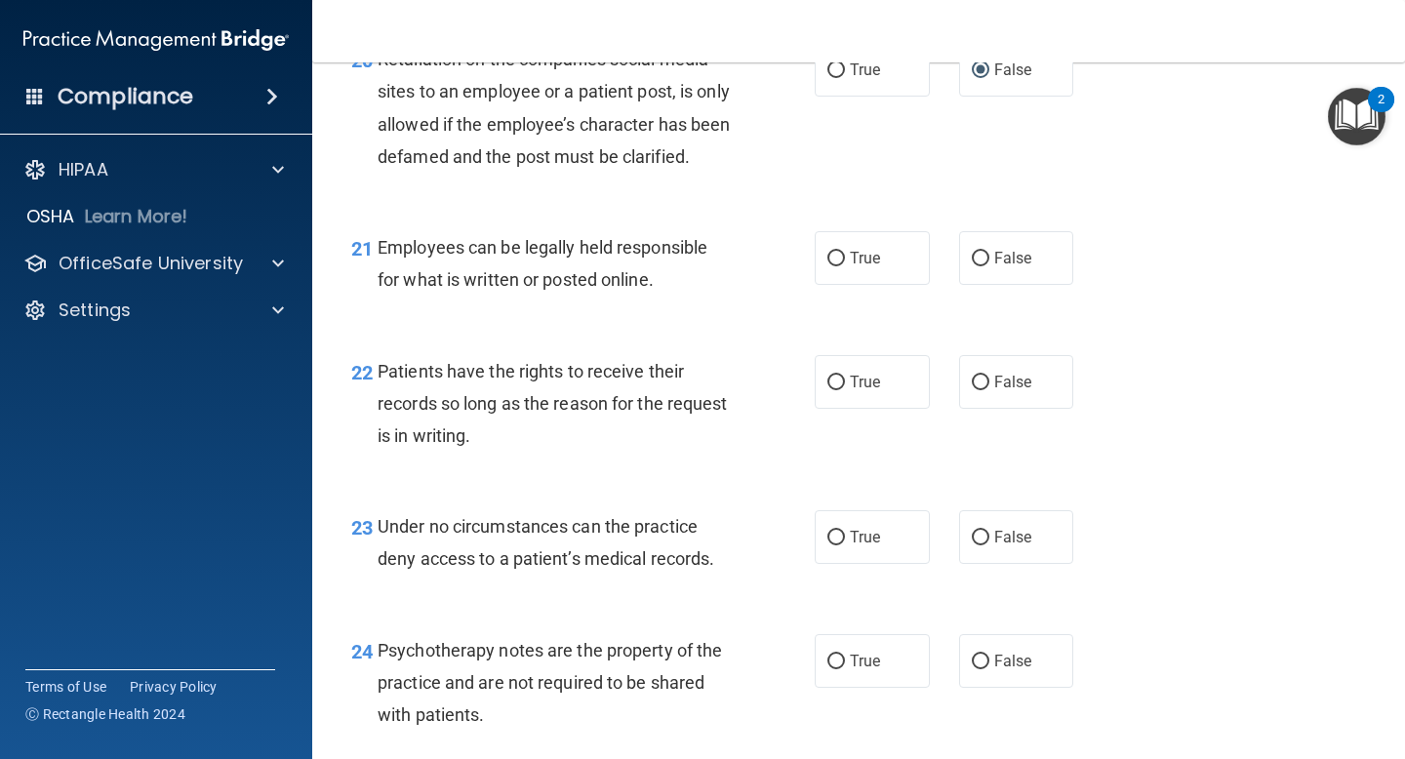
scroll to position [4015, 0]
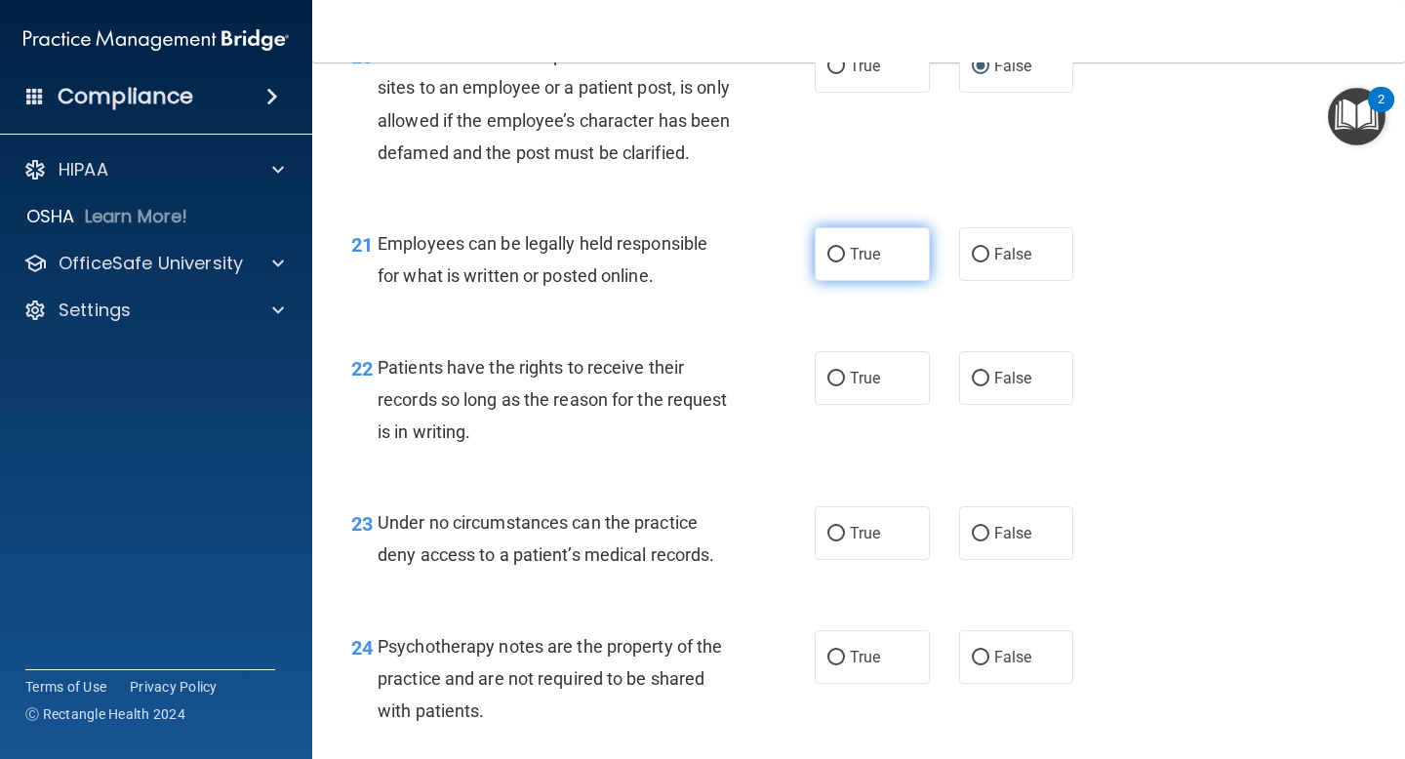
click at [886, 269] on label "True" at bounding box center [872, 254] width 115 height 54
click at [845, 262] on input "True" at bounding box center [836, 255] width 18 height 15
radio input "true"
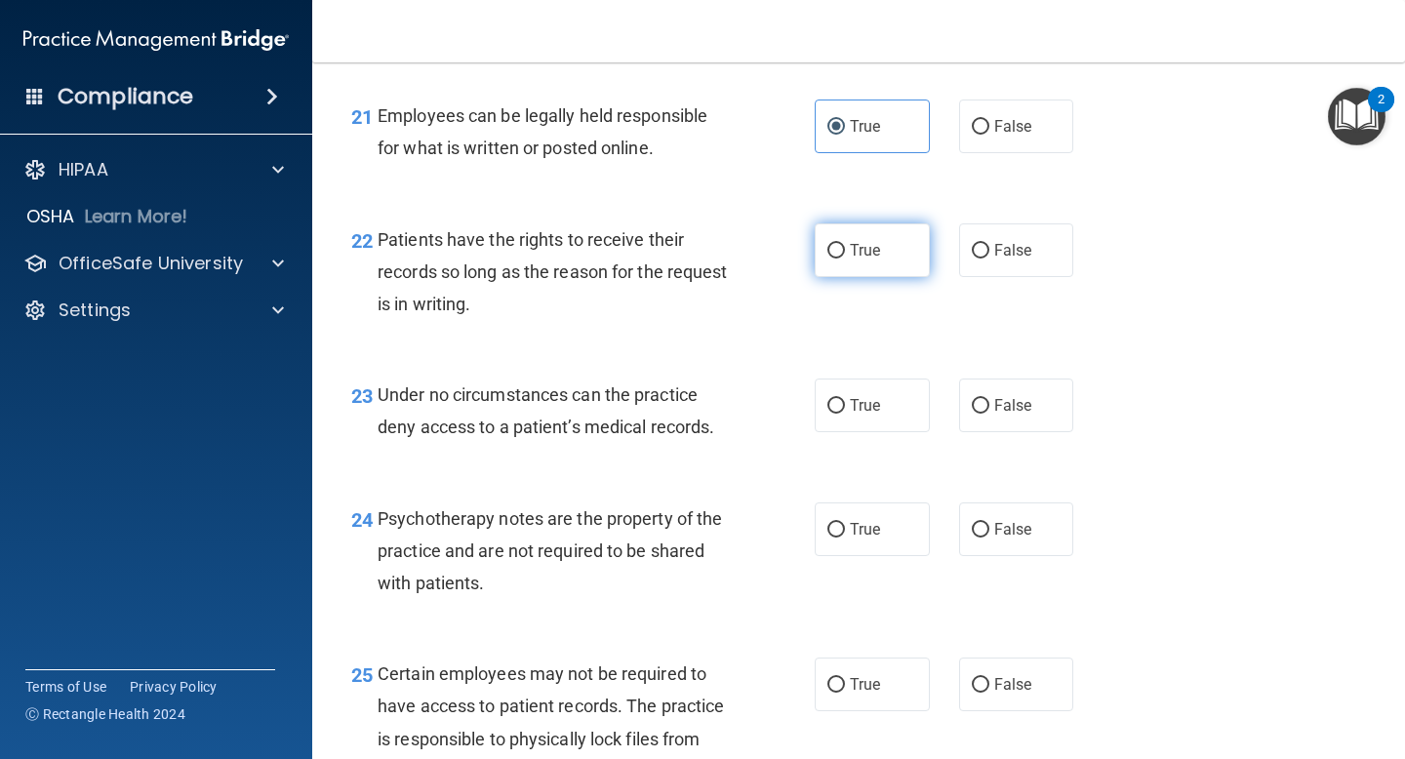
click at [827, 259] on input "True" at bounding box center [836, 251] width 18 height 15
radio input "true"
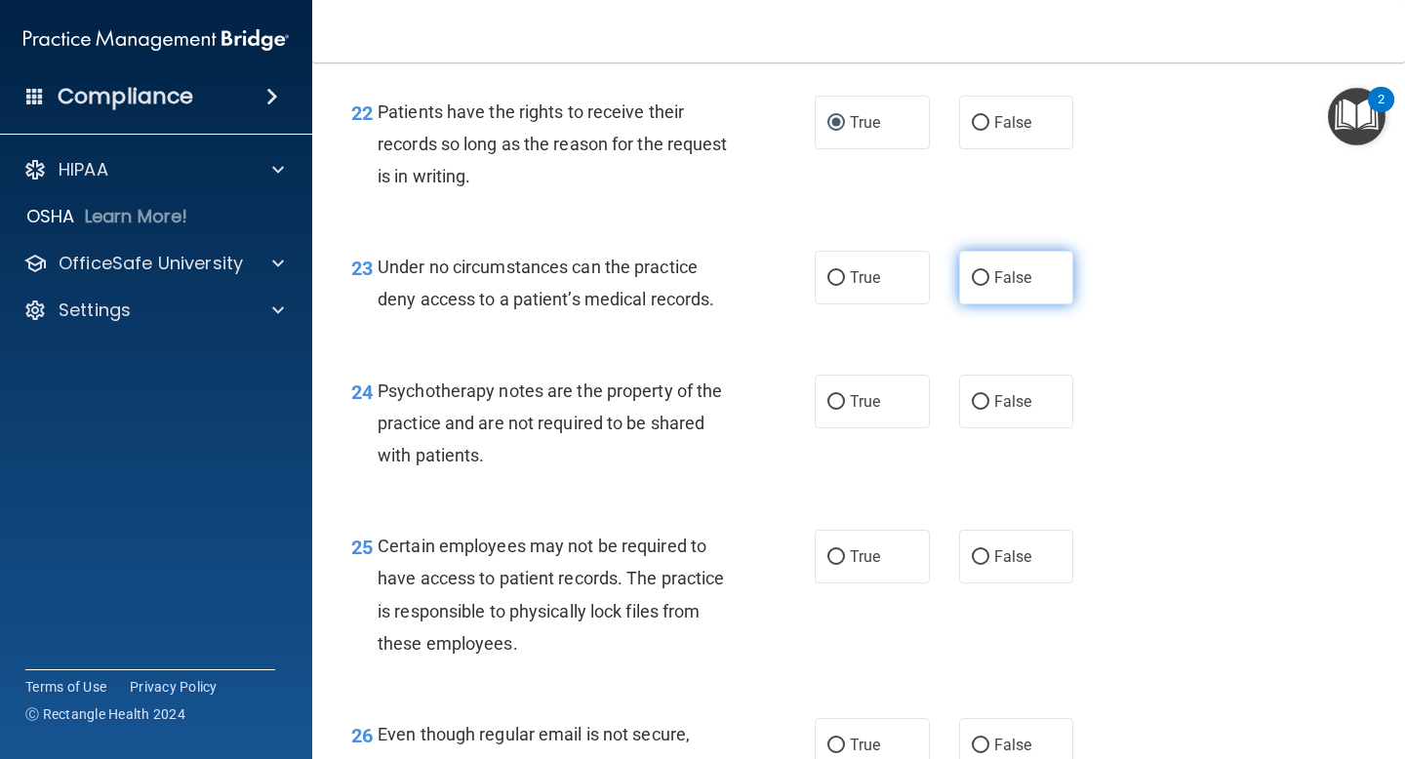
click at [982, 304] on label "False" at bounding box center [1016, 278] width 115 height 54
click at [982, 286] on input "False" at bounding box center [981, 278] width 18 height 15
radio input "true"
click at [857, 420] on label "True" at bounding box center [872, 402] width 115 height 54
click at [845, 410] on input "True" at bounding box center [836, 402] width 18 height 15
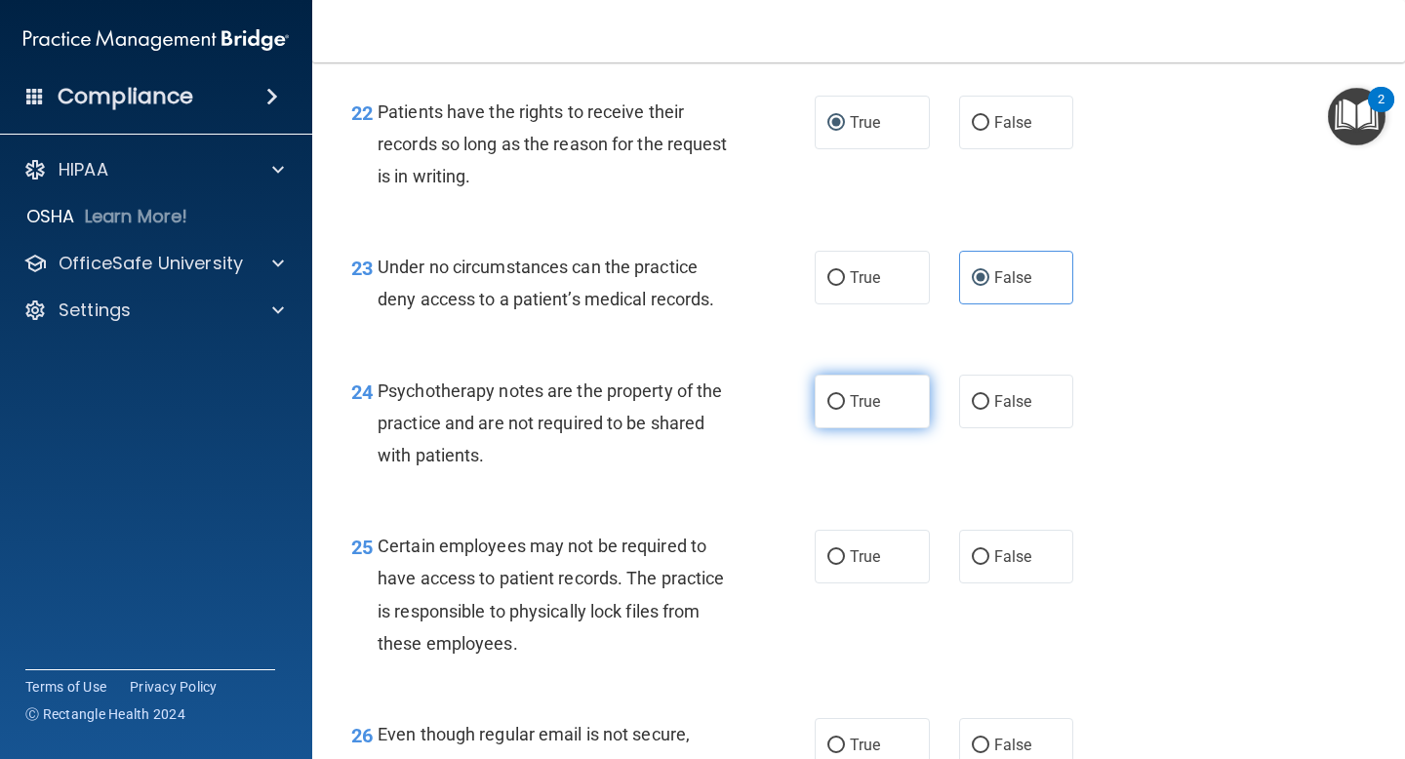
radio input "true"
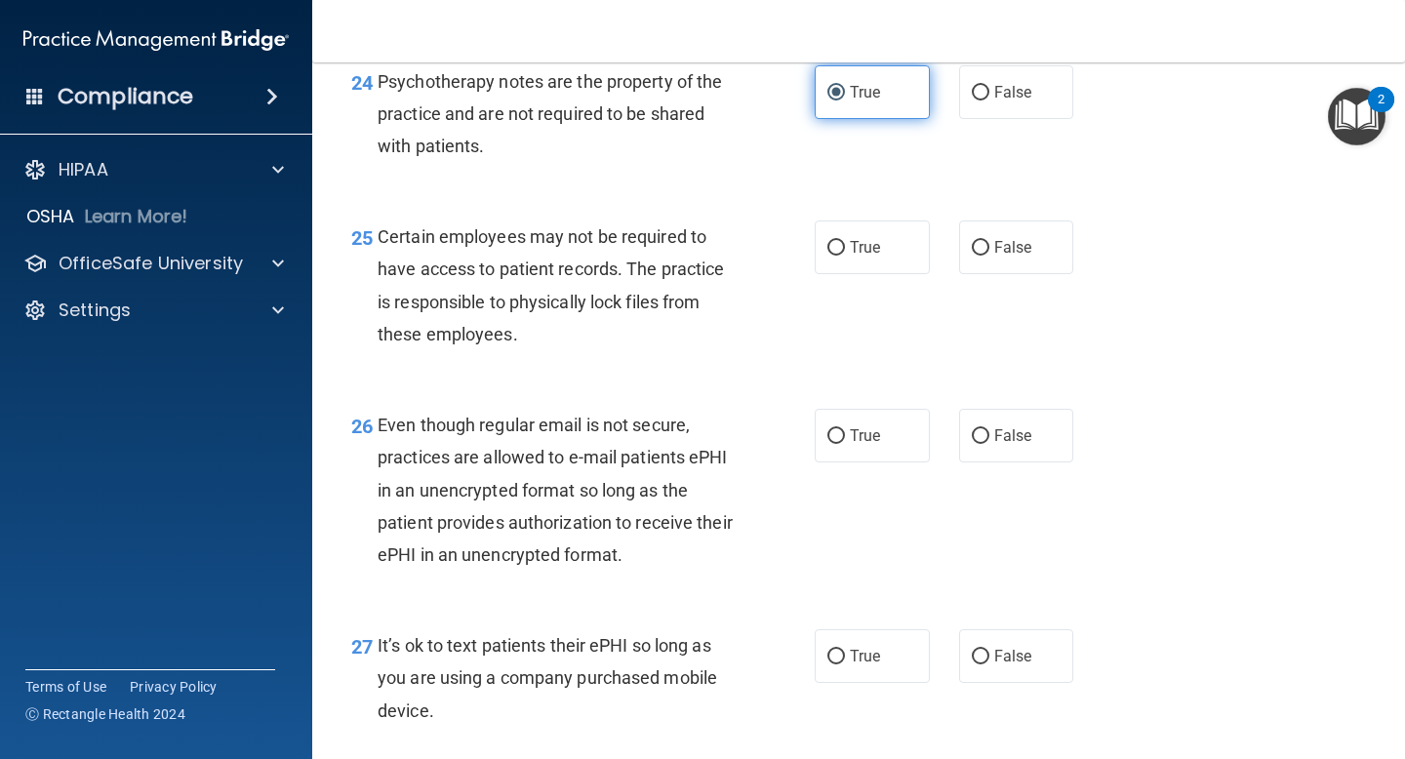
scroll to position [4580, 0]
click at [850, 256] on span "True" at bounding box center [865, 246] width 30 height 19
click at [843, 255] on input "True" at bounding box center [836, 247] width 18 height 15
radio input "true"
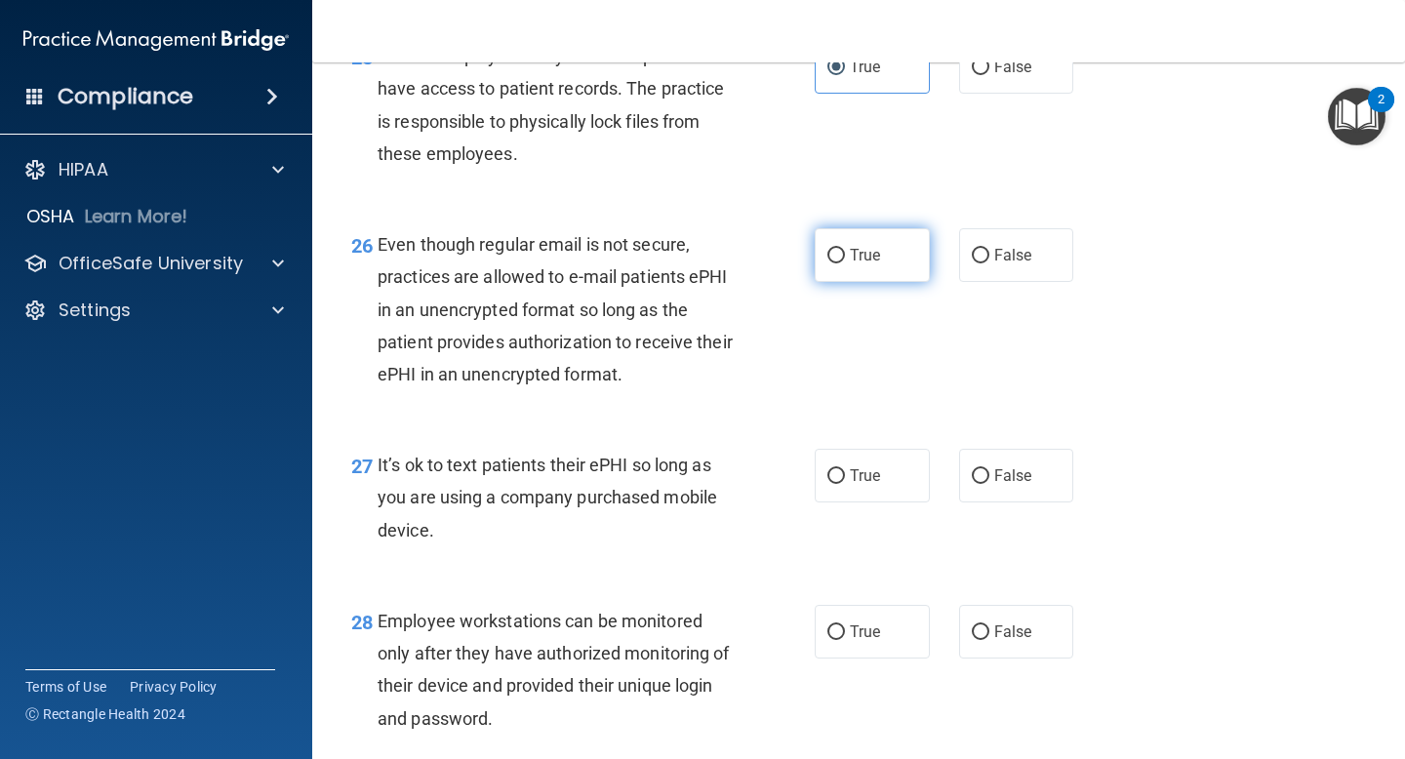
click at [893, 264] on label "True" at bounding box center [872, 255] width 115 height 54
click at [845, 263] on input "True" at bounding box center [836, 256] width 18 height 15
radio input "true"
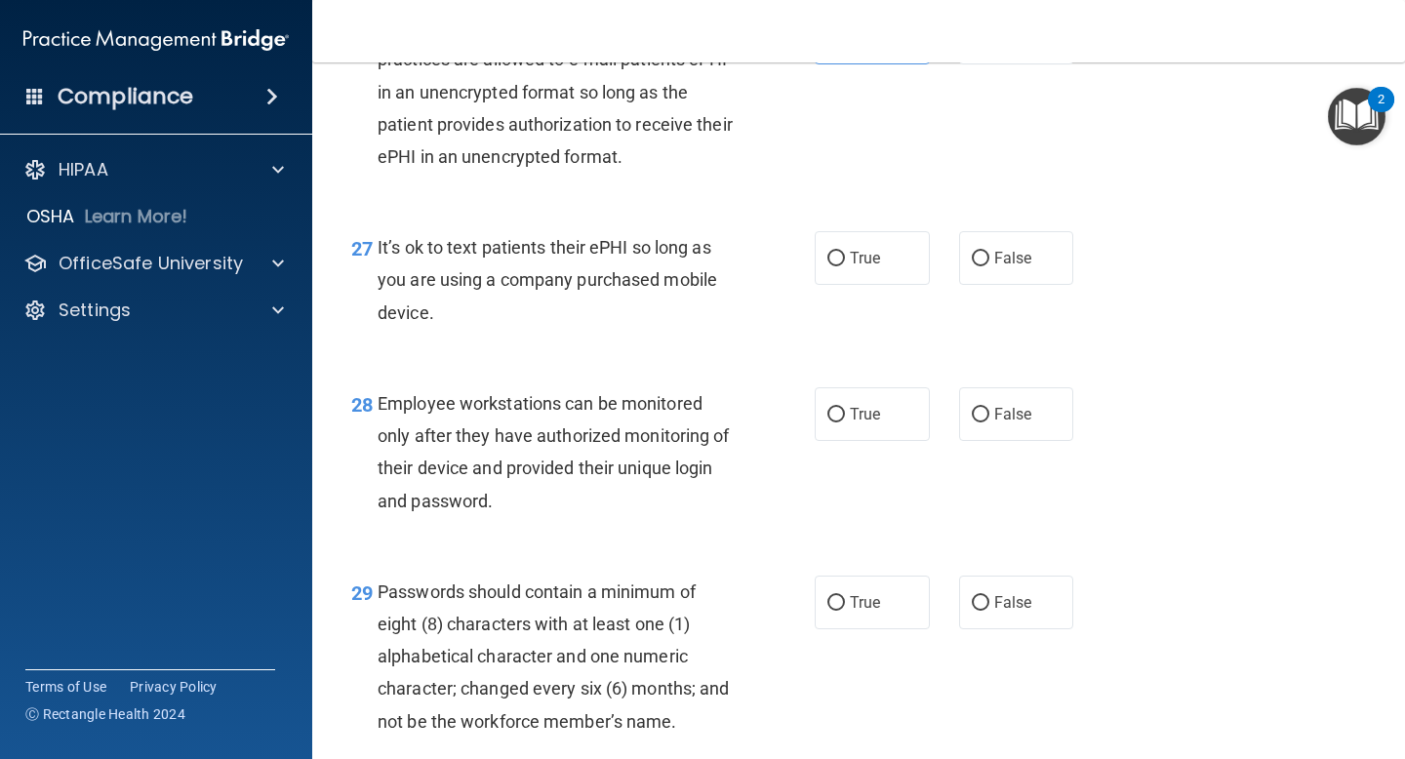
scroll to position [4977, 0]
click at [890, 286] on label "True" at bounding box center [872, 259] width 115 height 54
click at [845, 267] on input "True" at bounding box center [836, 260] width 18 height 15
radio input "true"
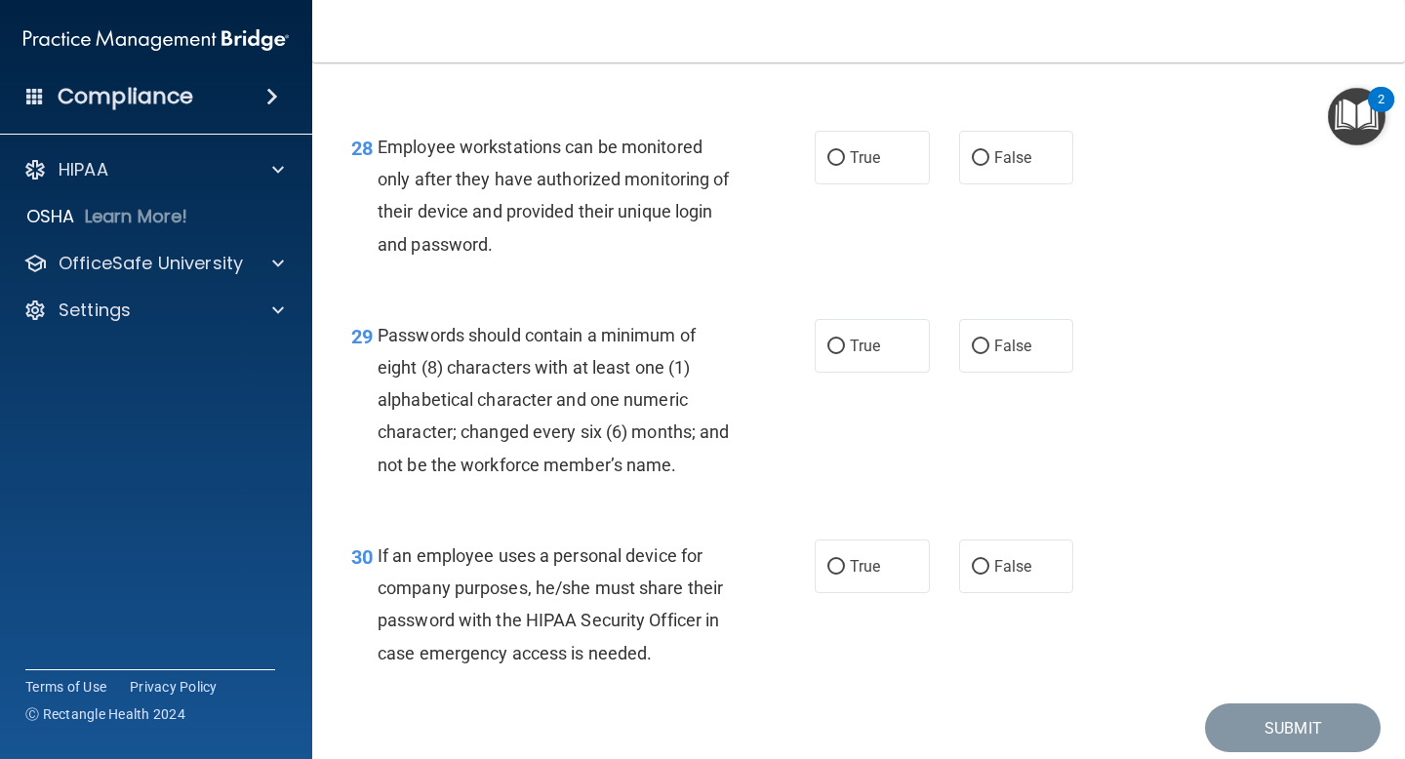
scroll to position [5193, 0]
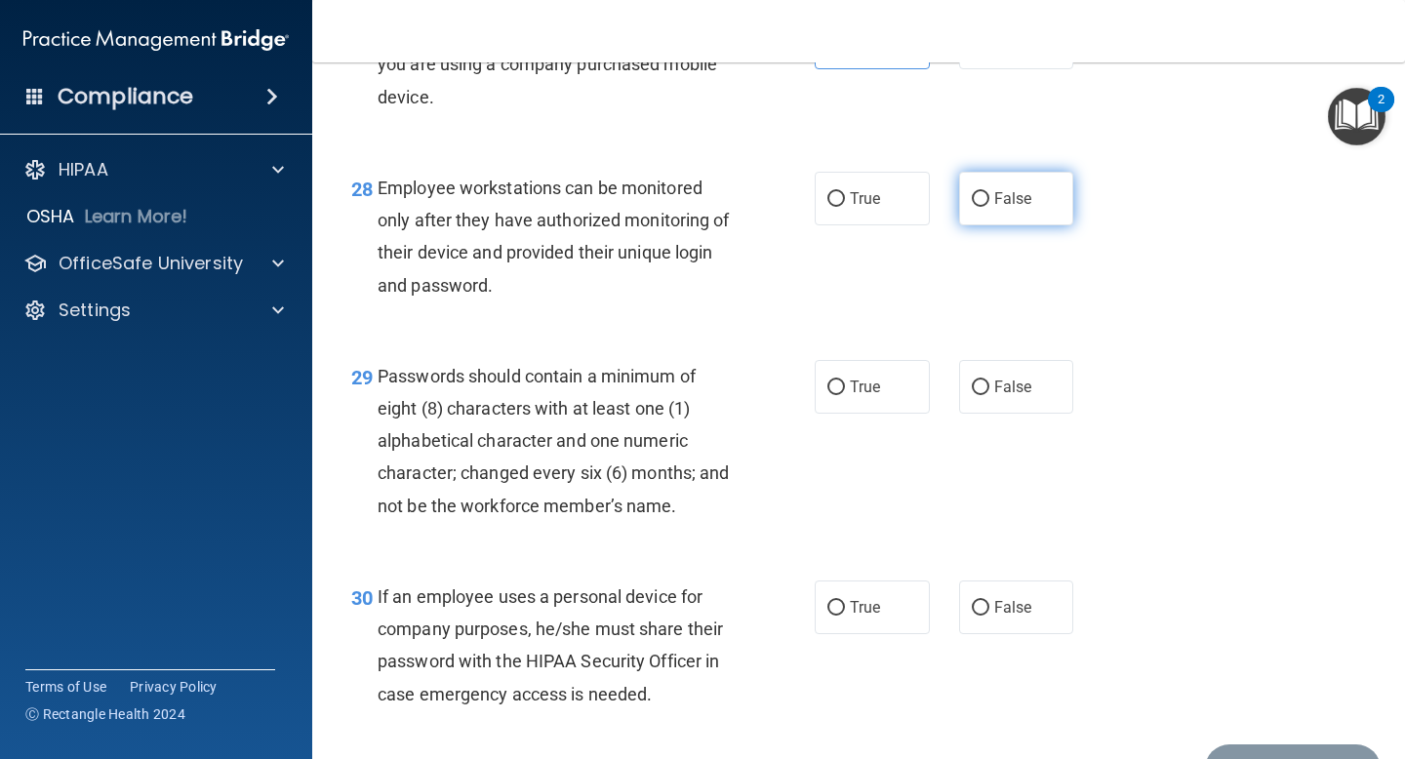
click at [998, 208] on span "False" at bounding box center [1013, 198] width 38 height 19
click at [989, 207] on input "False" at bounding box center [981, 199] width 18 height 15
radio input "true"
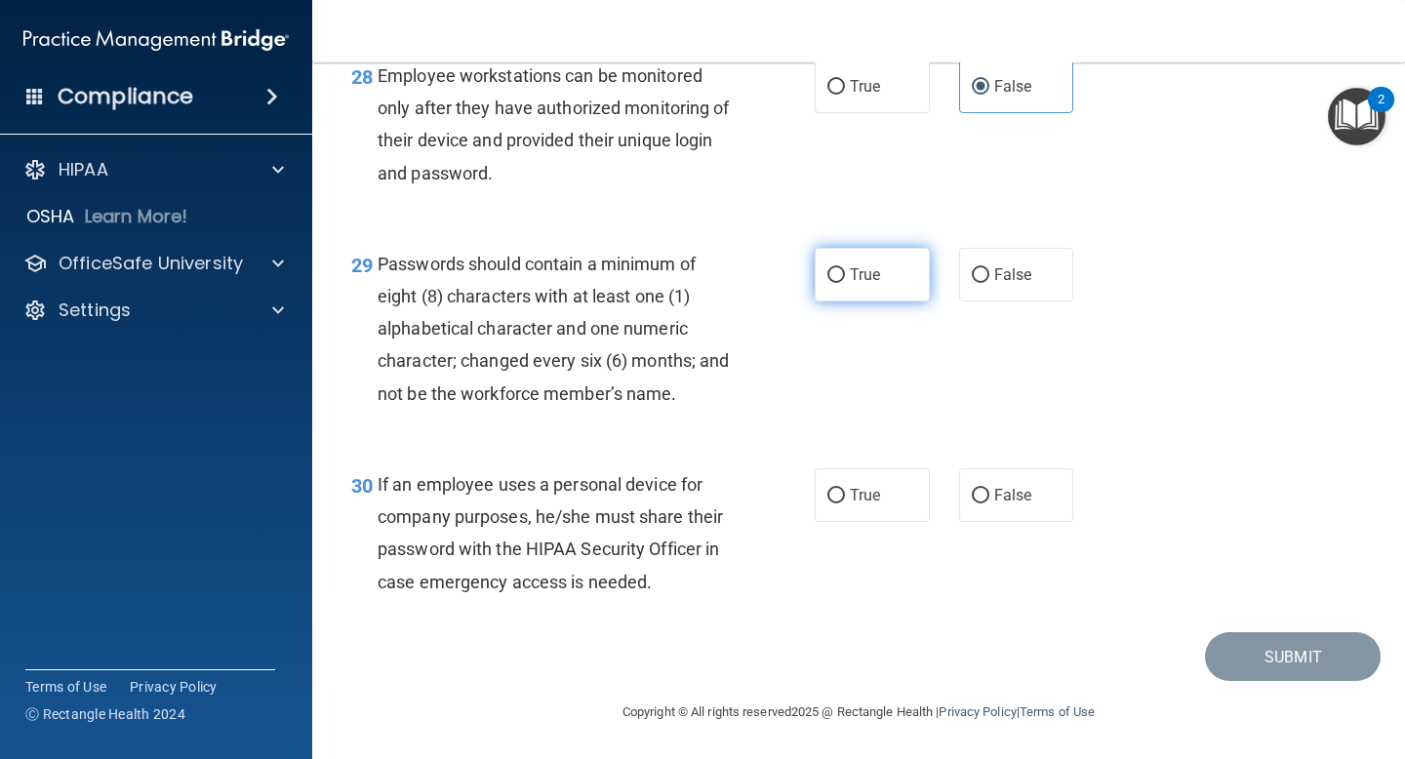
click at [841, 301] on label "True" at bounding box center [872, 275] width 115 height 54
click at [841, 283] on input "True" at bounding box center [836, 275] width 18 height 15
radio input "true"
click at [793, 490] on div "30 If an employee uses a personal device for company purposes, he/she must shar…" at bounding box center [583, 538] width 522 height 140
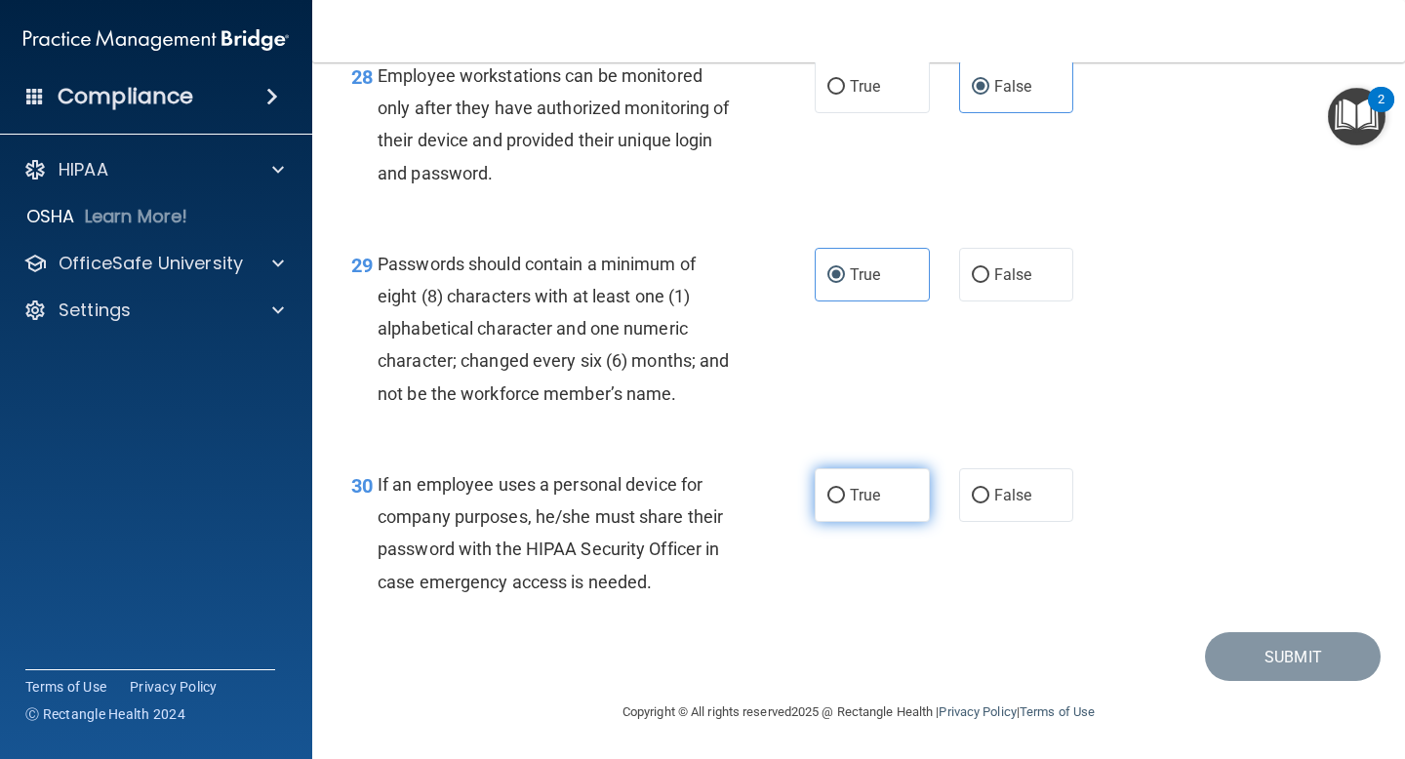
click at [857, 486] on span "True" at bounding box center [865, 495] width 30 height 19
click at [845, 489] on input "True" at bounding box center [836, 496] width 18 height 15
radio input "true"
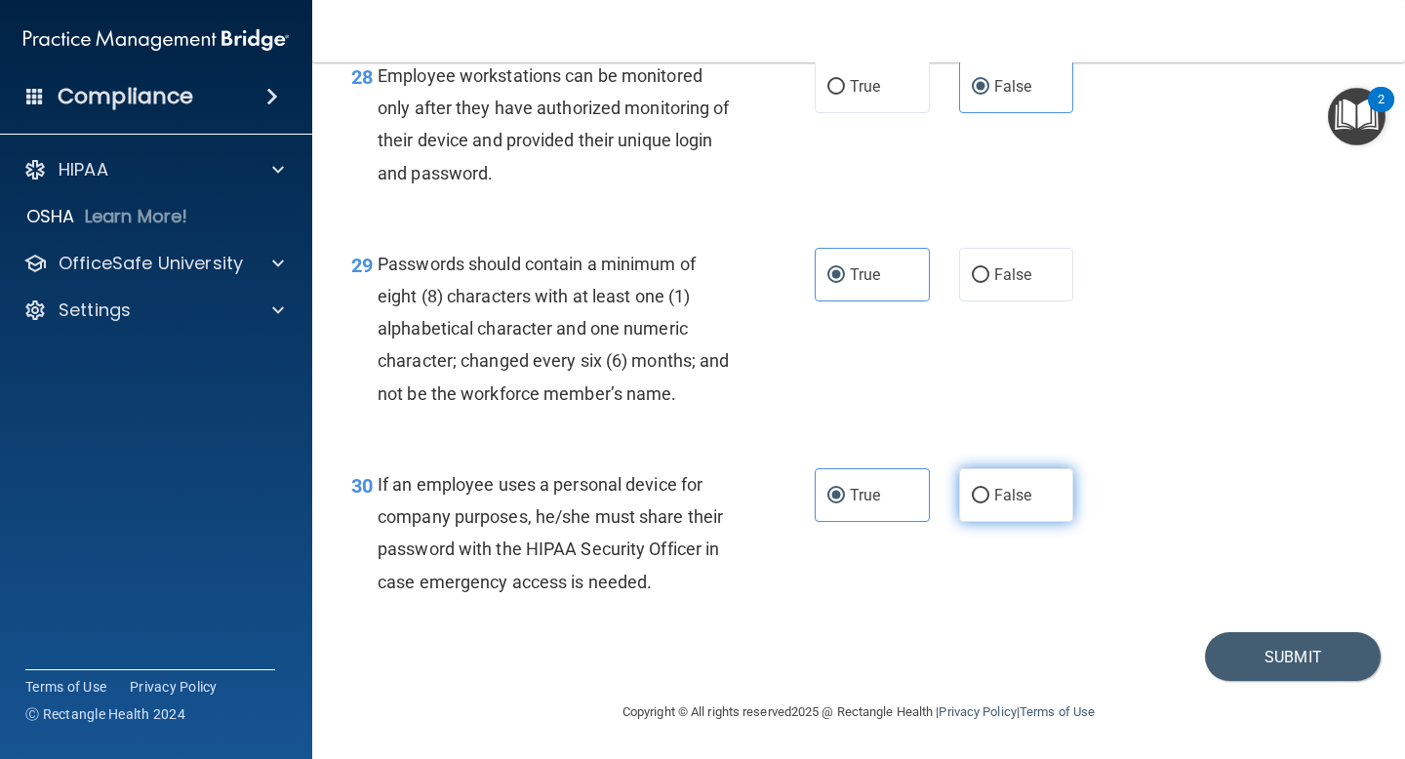
click at [973, 492] on input "False" at bounding box center [981, 496] width 18 height 15
radio input "true"
radio input "false"
click at [1303, 650] on button "Submit" at bounding box center [1293, 657] width 176 height 50
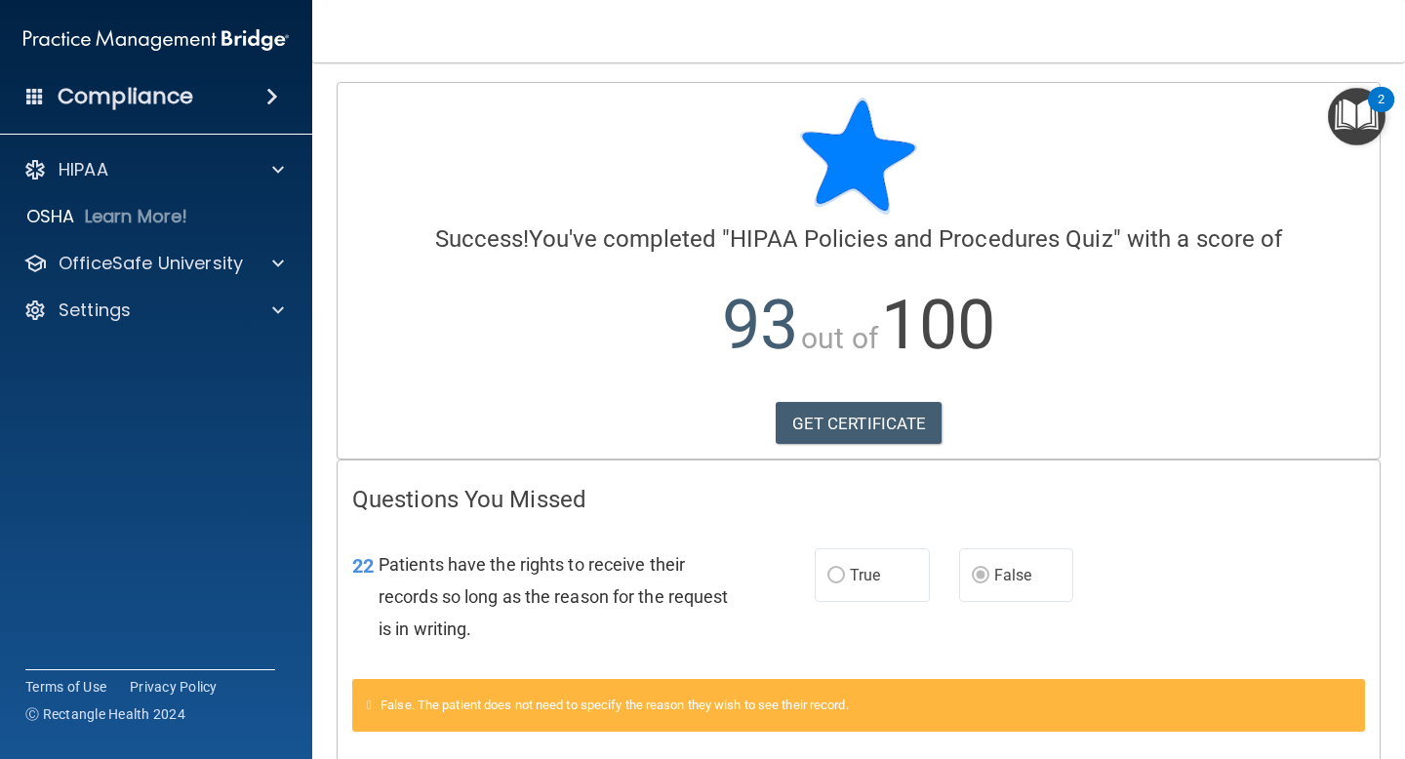
click at [1347, 106] on img "Open Resource Center, 2 new notifications" at bounding box center [1357, 117] width 58 height 58
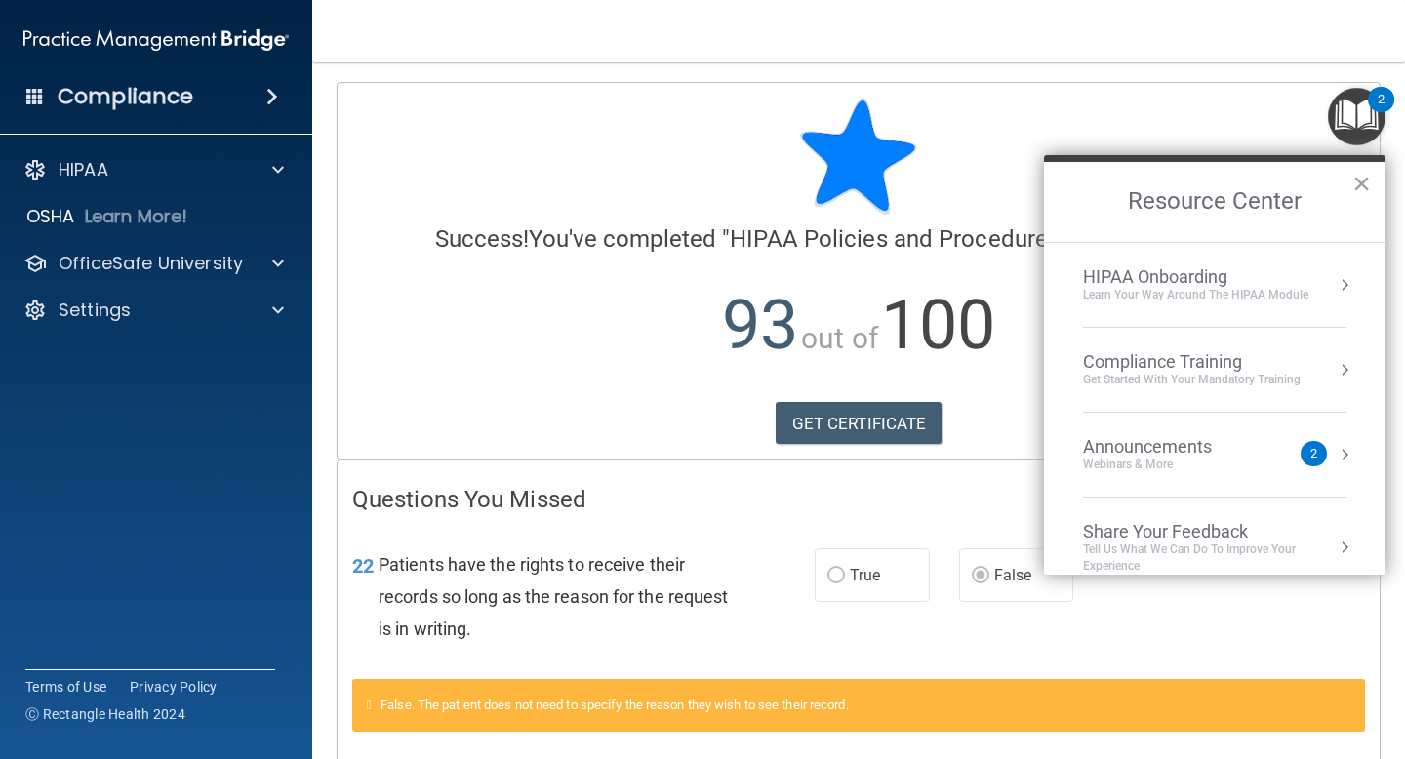
click at [1222, 370] on div "Compliance Training" at bounding box center [1192, 361] width 218 height 21
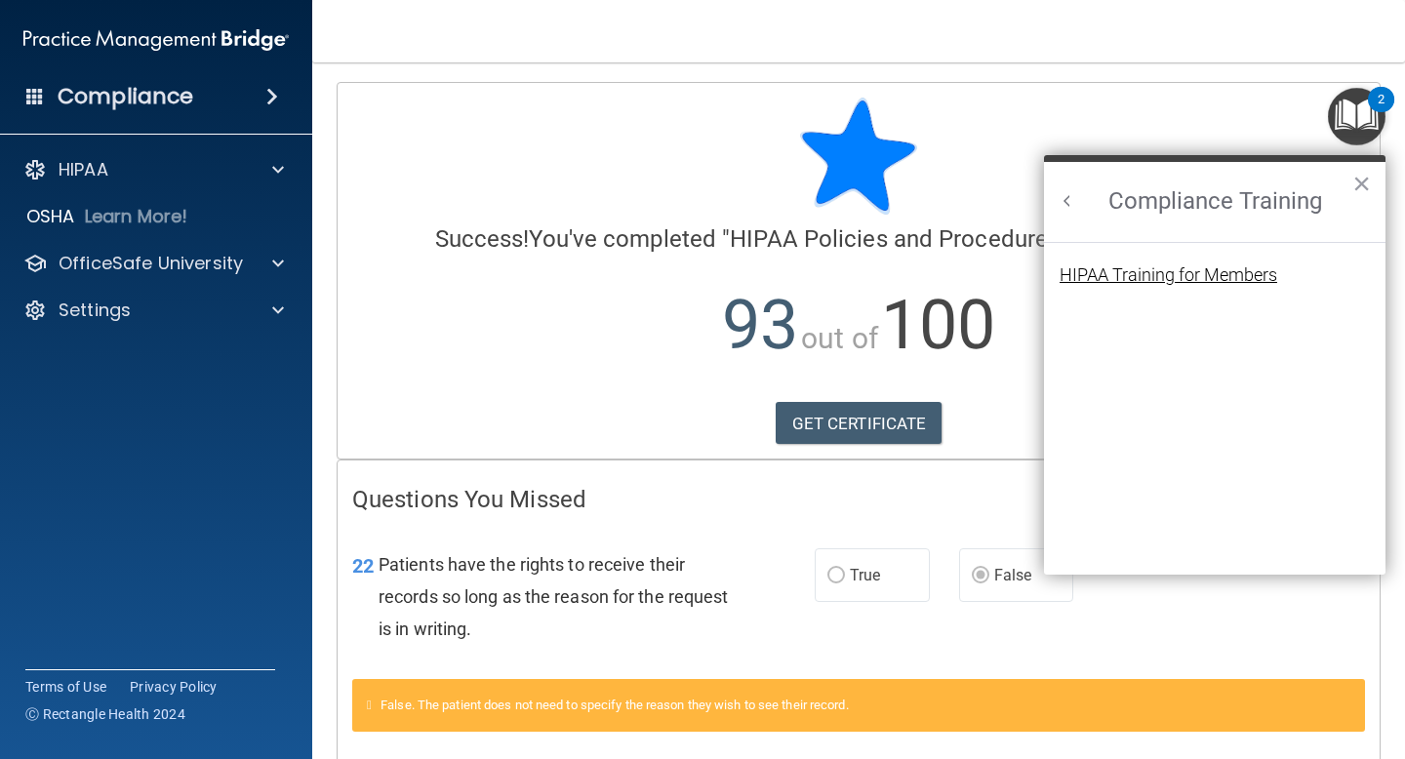
click at [1196, 273] on div "HIPAA Training for Members" at bounding box center [1169, 275] width 218 height 18
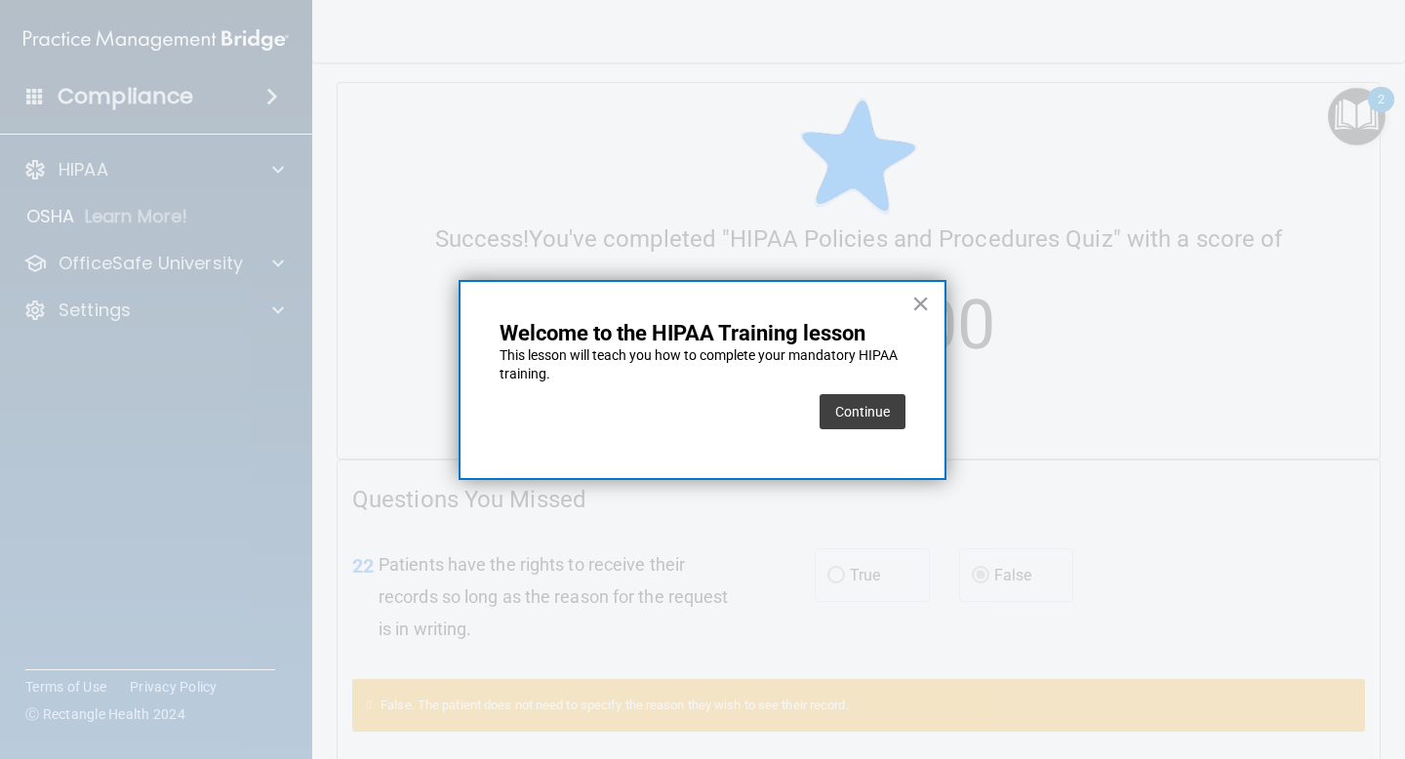
click at [885, 402] on button "Continue" at bounding box center [863, 411] width 86 height 35
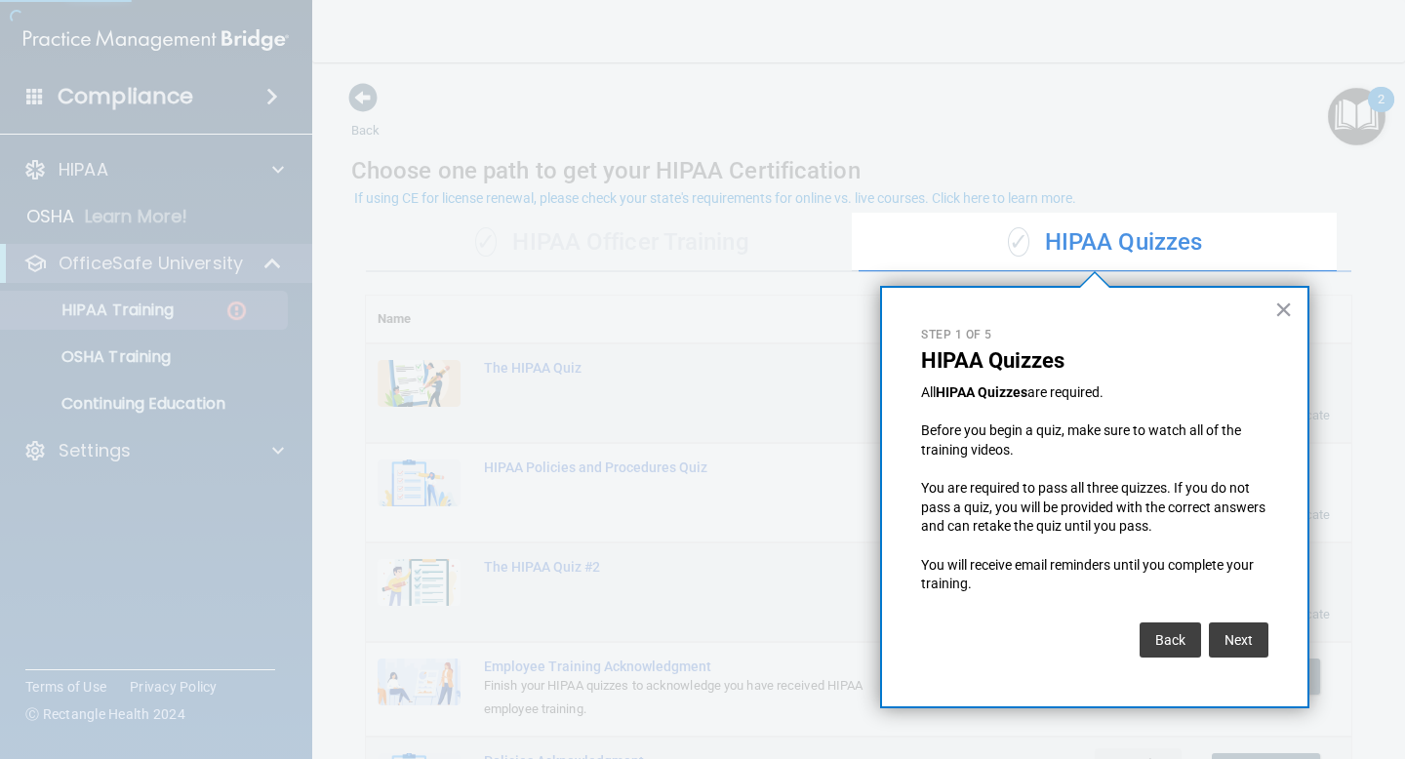
click at [1279, 309] on button "×" at bounding box center [1283, 309] width 19 height 31
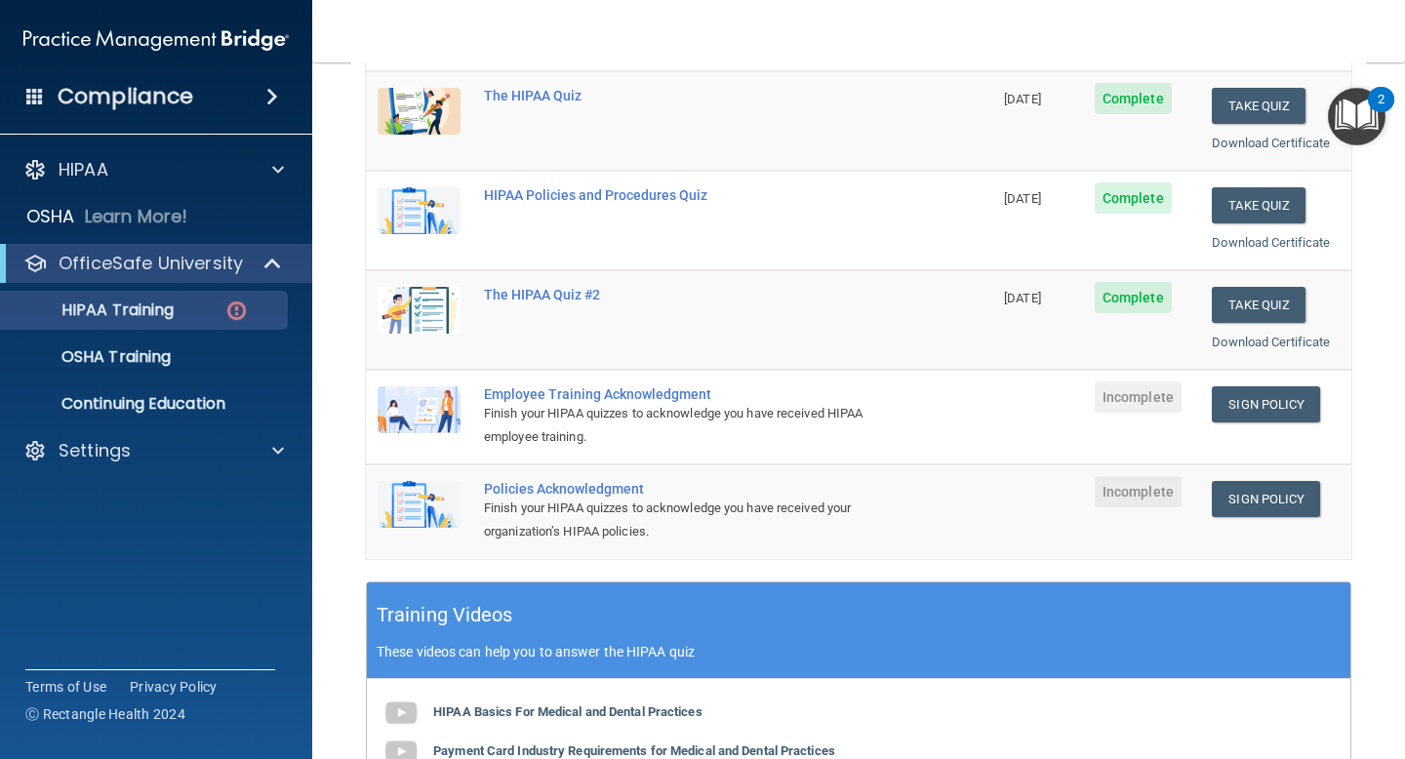
scroll to position [293, 0]
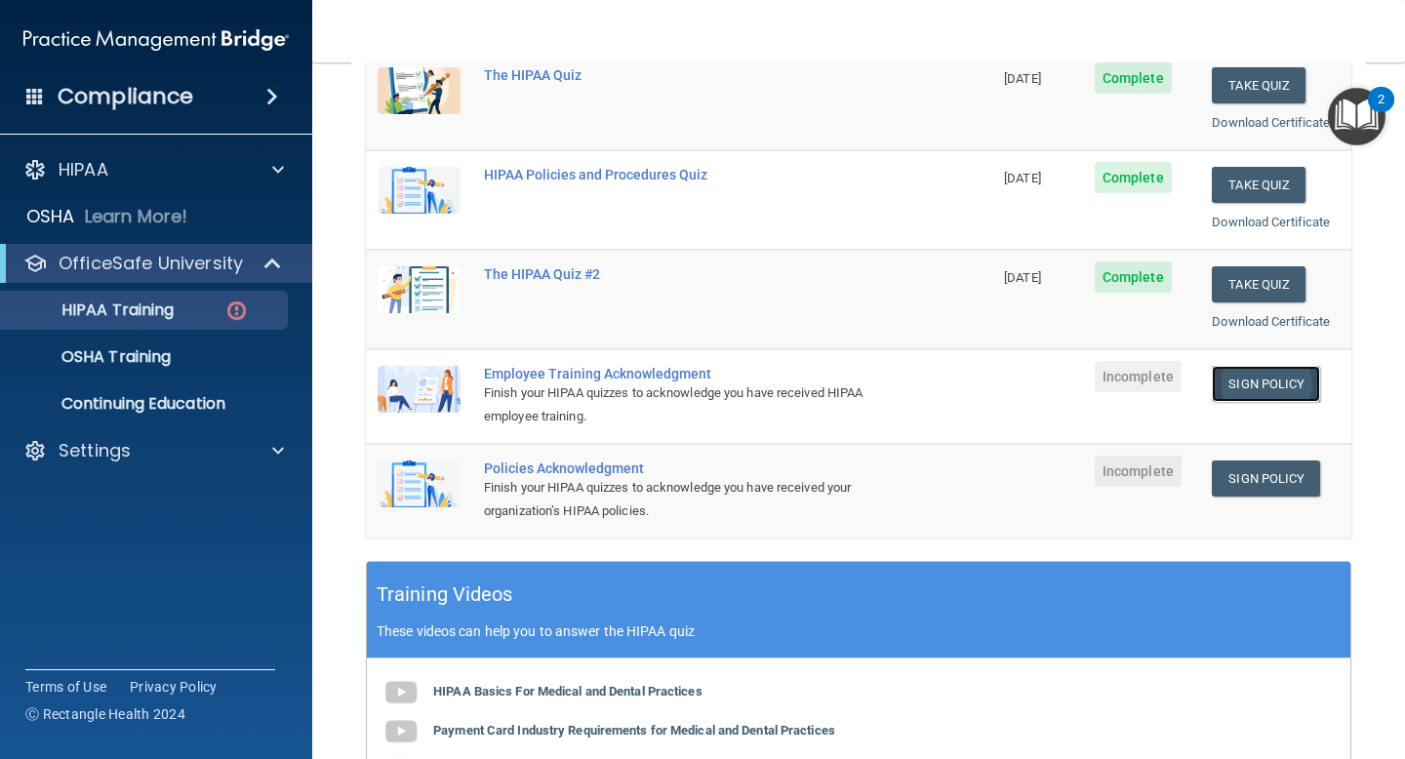
click at [1217, 392] on link "Sign Policy" at bounding box center [1266, 384] width 108 height 36
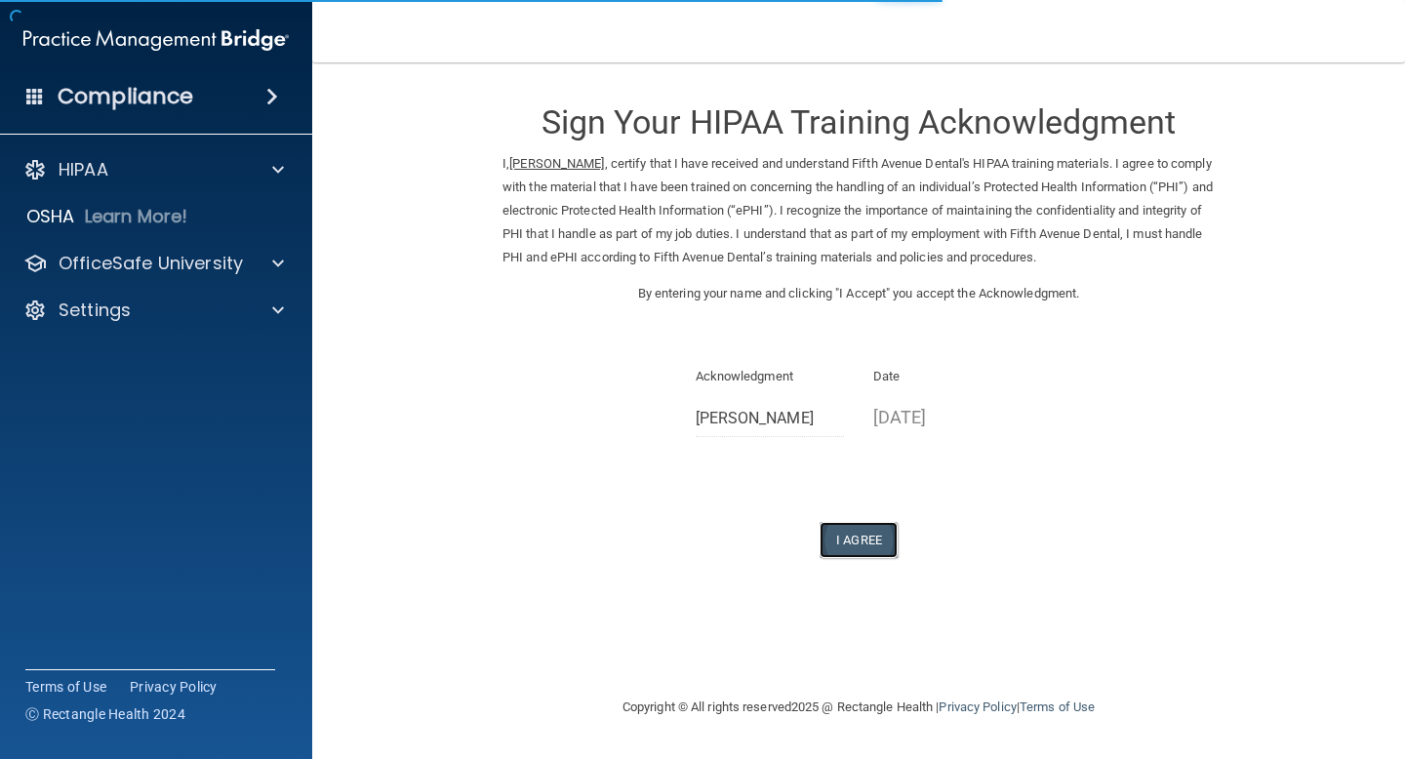
click at [826, 529] on button "I Agree" at bounding box center [859, 540] width 78 height 36
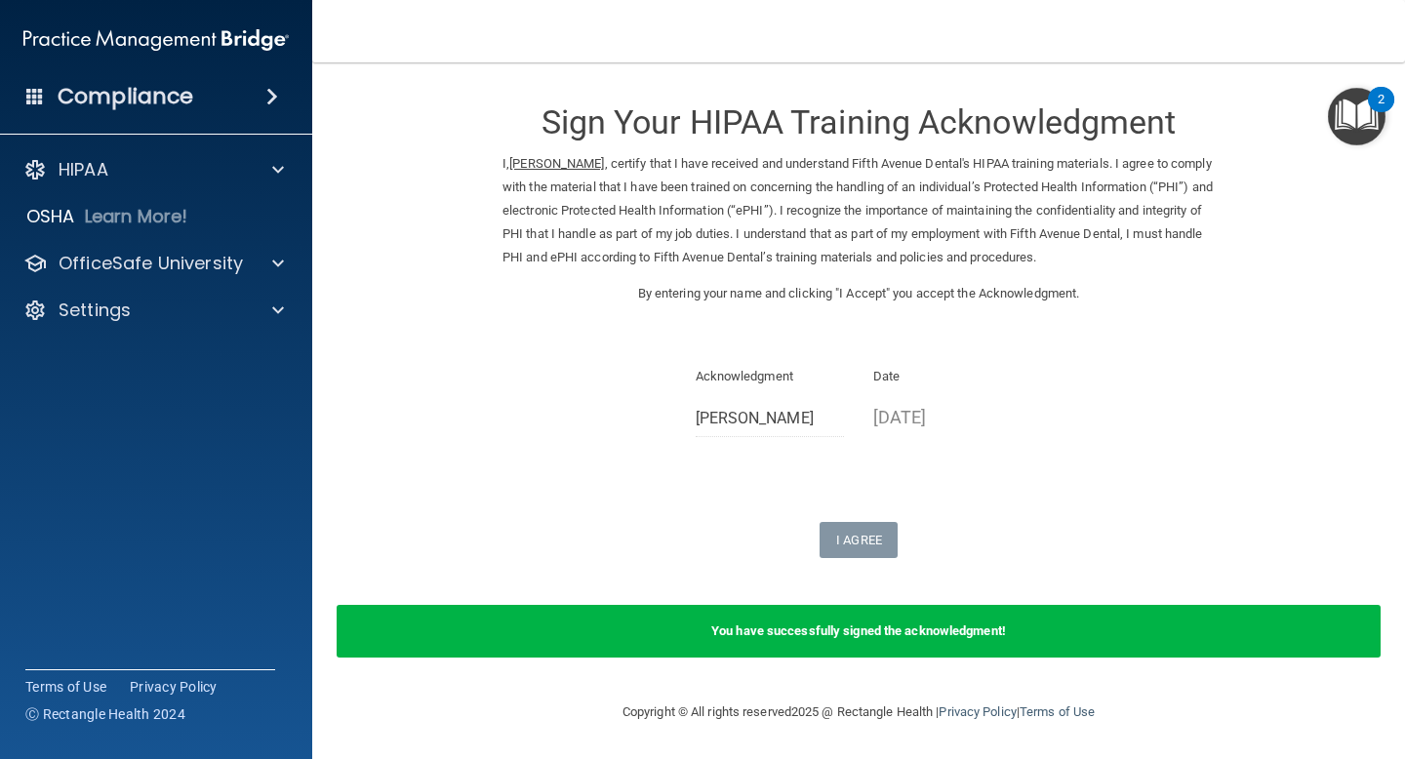
click at [1350, 119] on img "Open Resource Center, 2 new notifications" at bounding box center [1357, 117] width 58 height 58
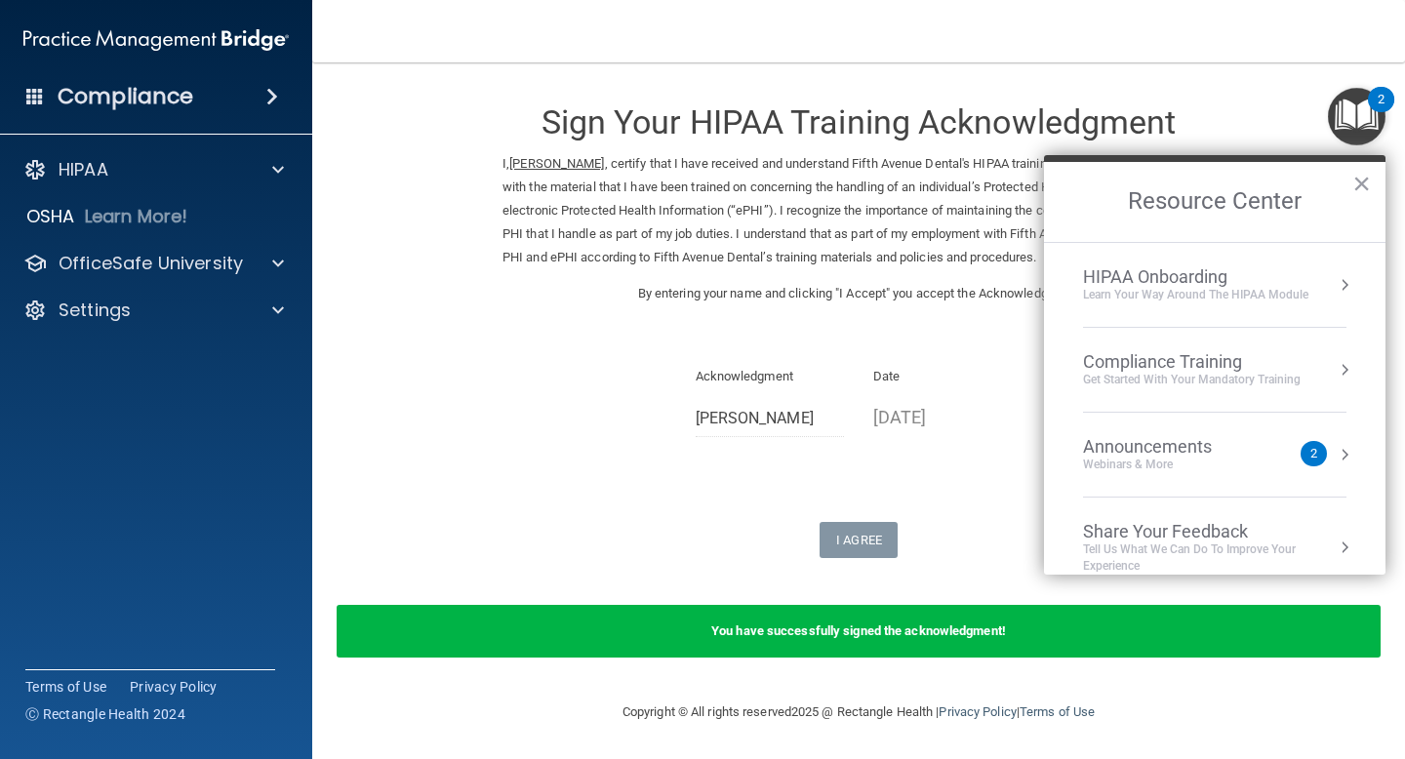
click at [1253, 377] on div "Get Started with your mandatory training" at bounding box center [1192, 380] width 218 height 17
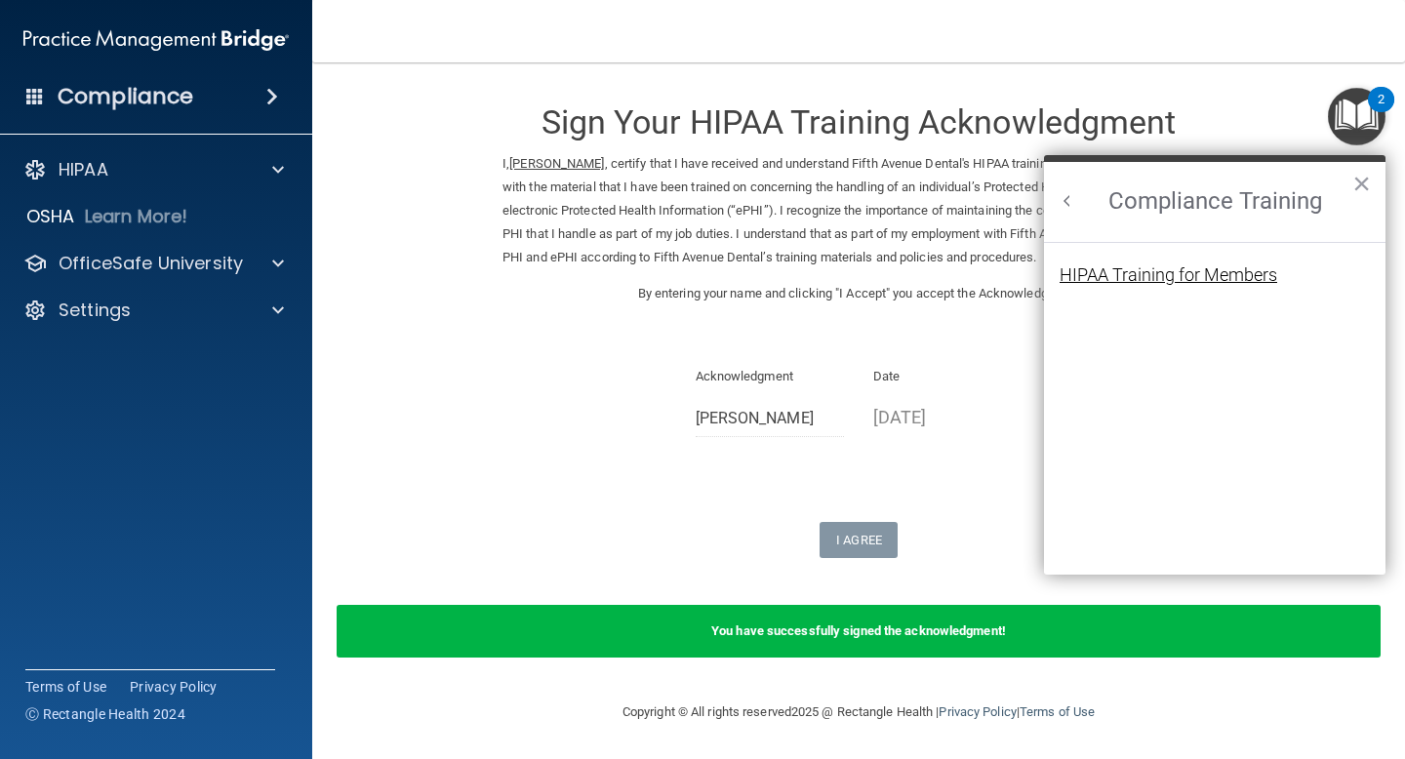
click at [1174, 274] on div "HIPAA Training for Members" at bounding box center [1169, 275] width 218 height 18
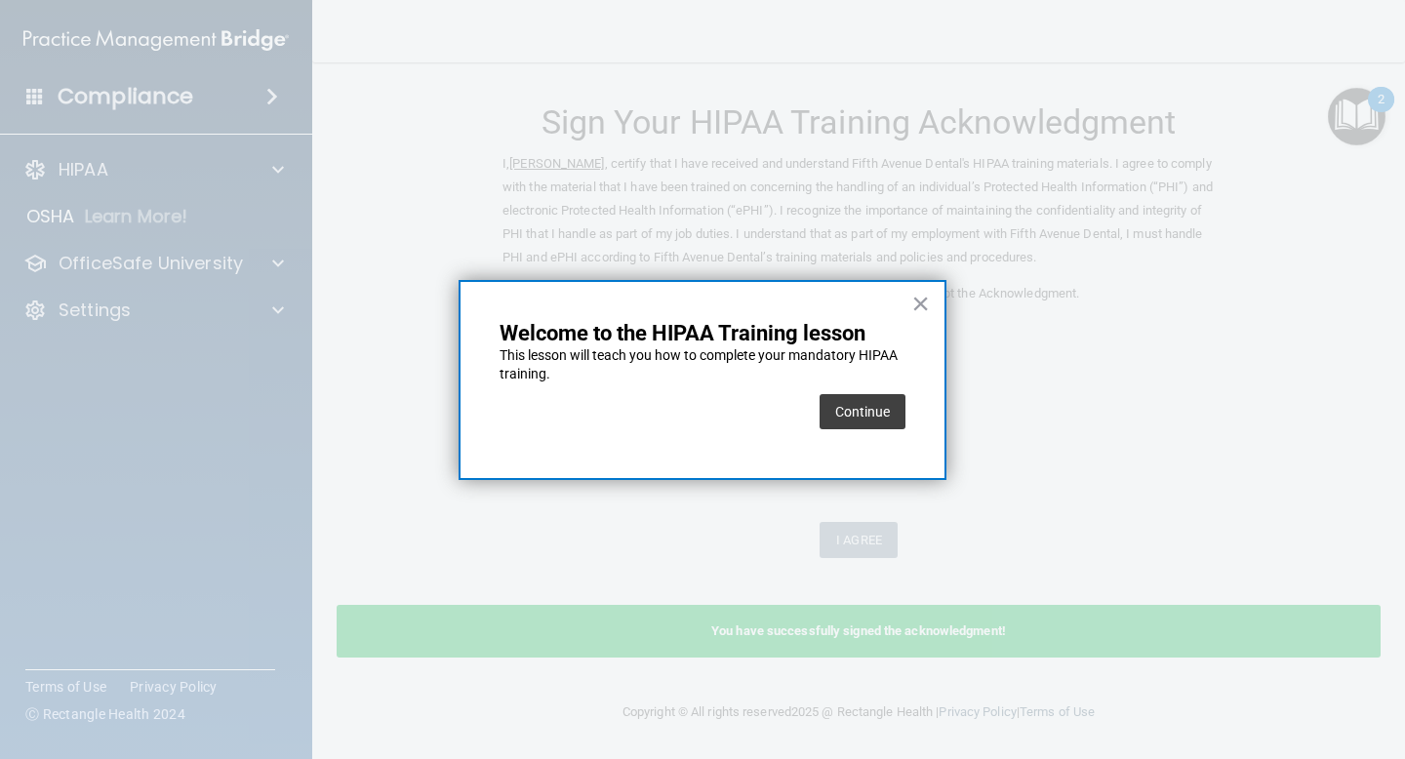
click at [846, 405] on button "Continue" at bounding box center [863, 411] width 86 height 35
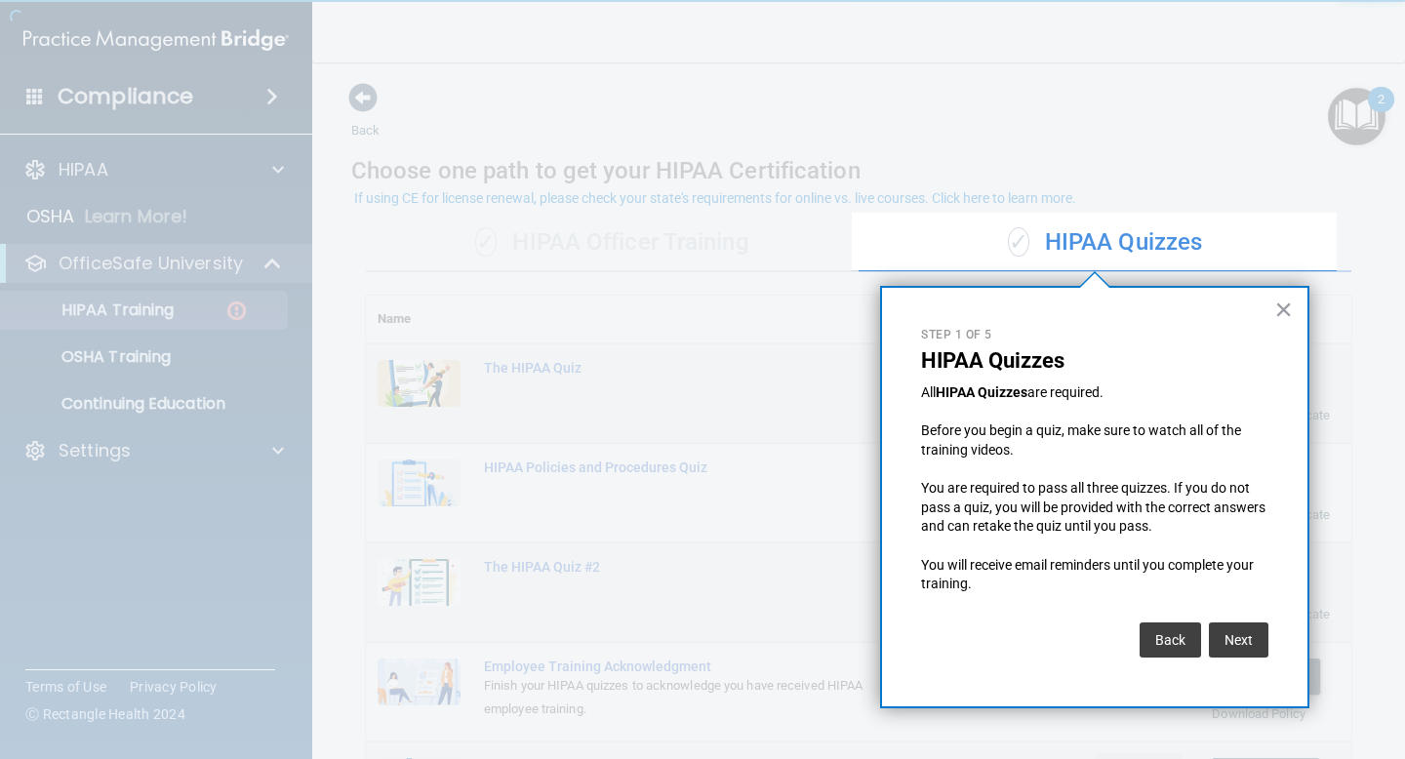
click at [1290, 312] on button "×" at bounding box center [1283, 309] width 19 height 31
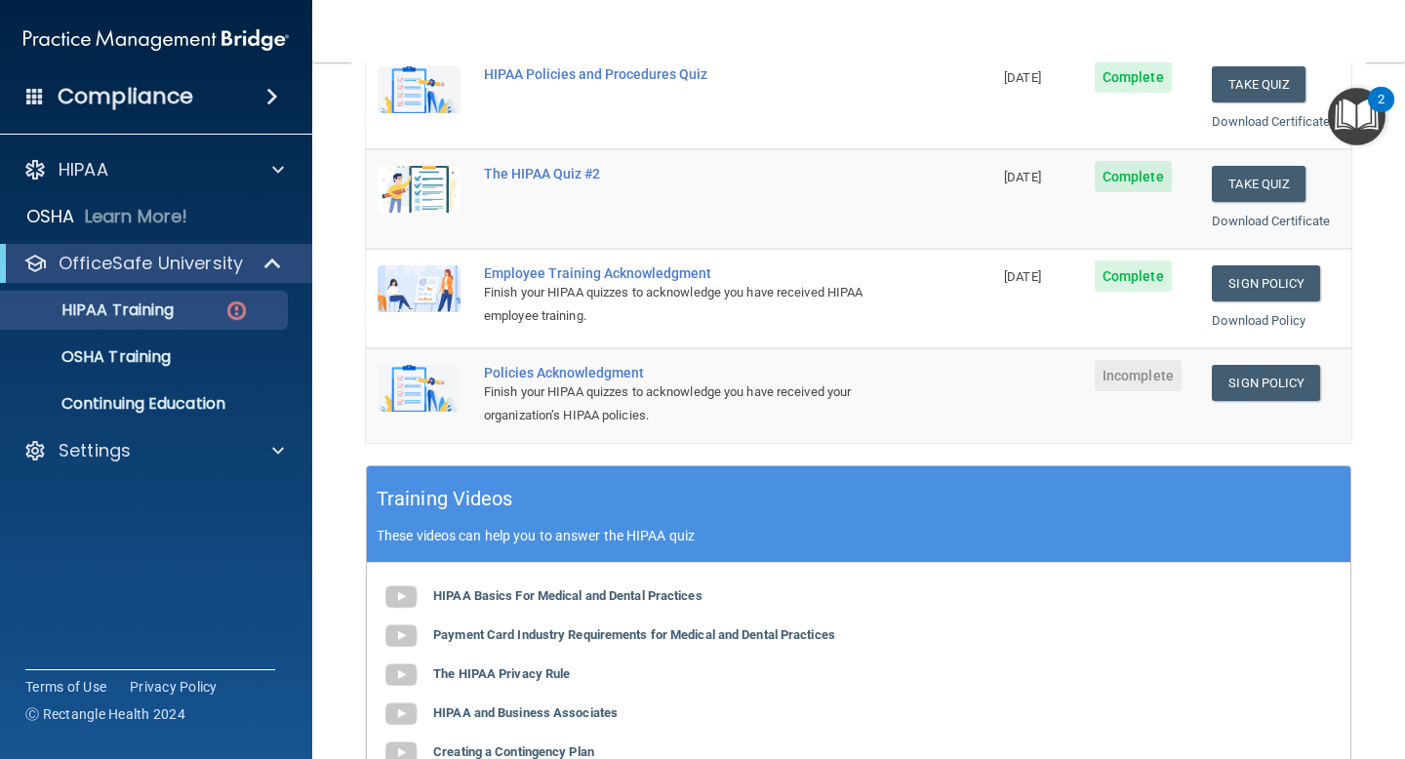
scroll to position [572, 0]
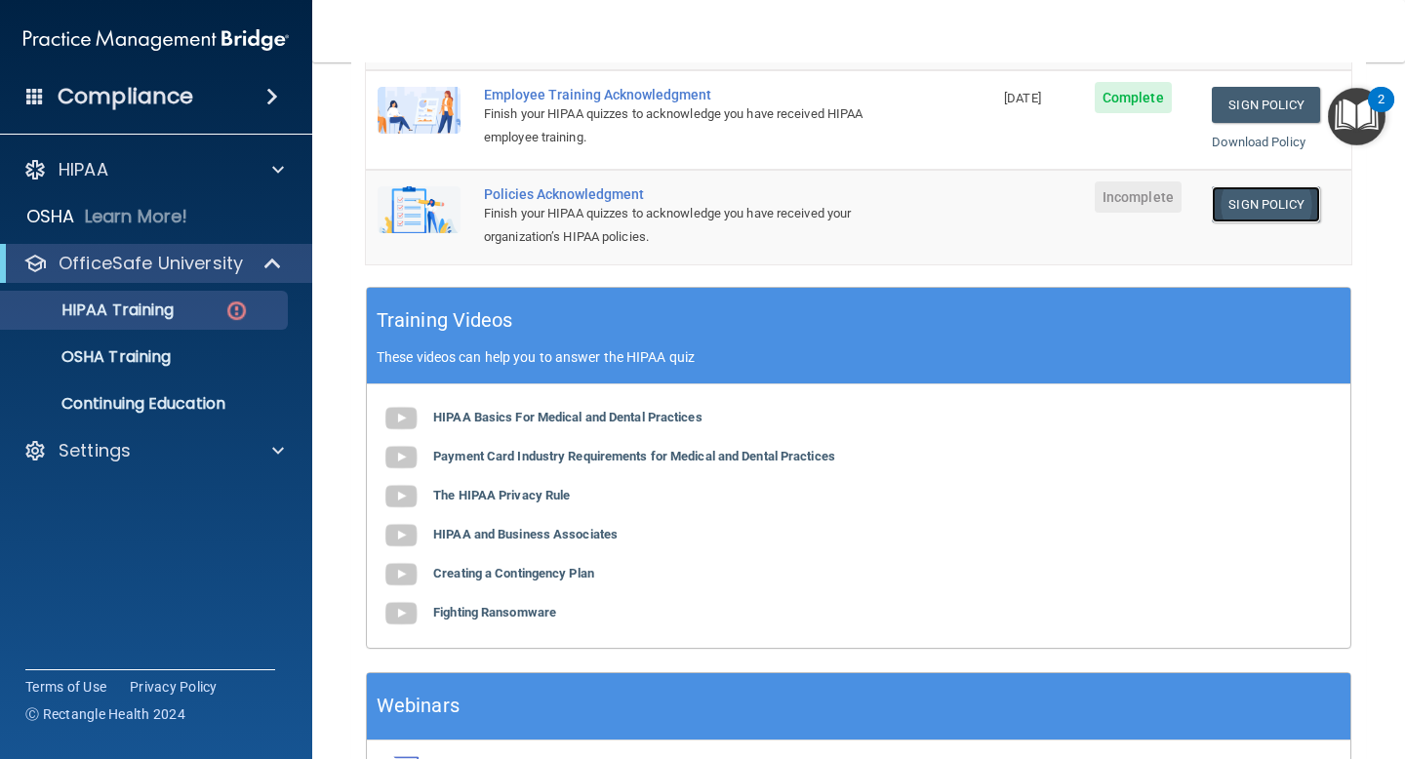
click at [1228, 205] on link "Sign Policy" at bounding box center [1266, 204] width 108 height 36
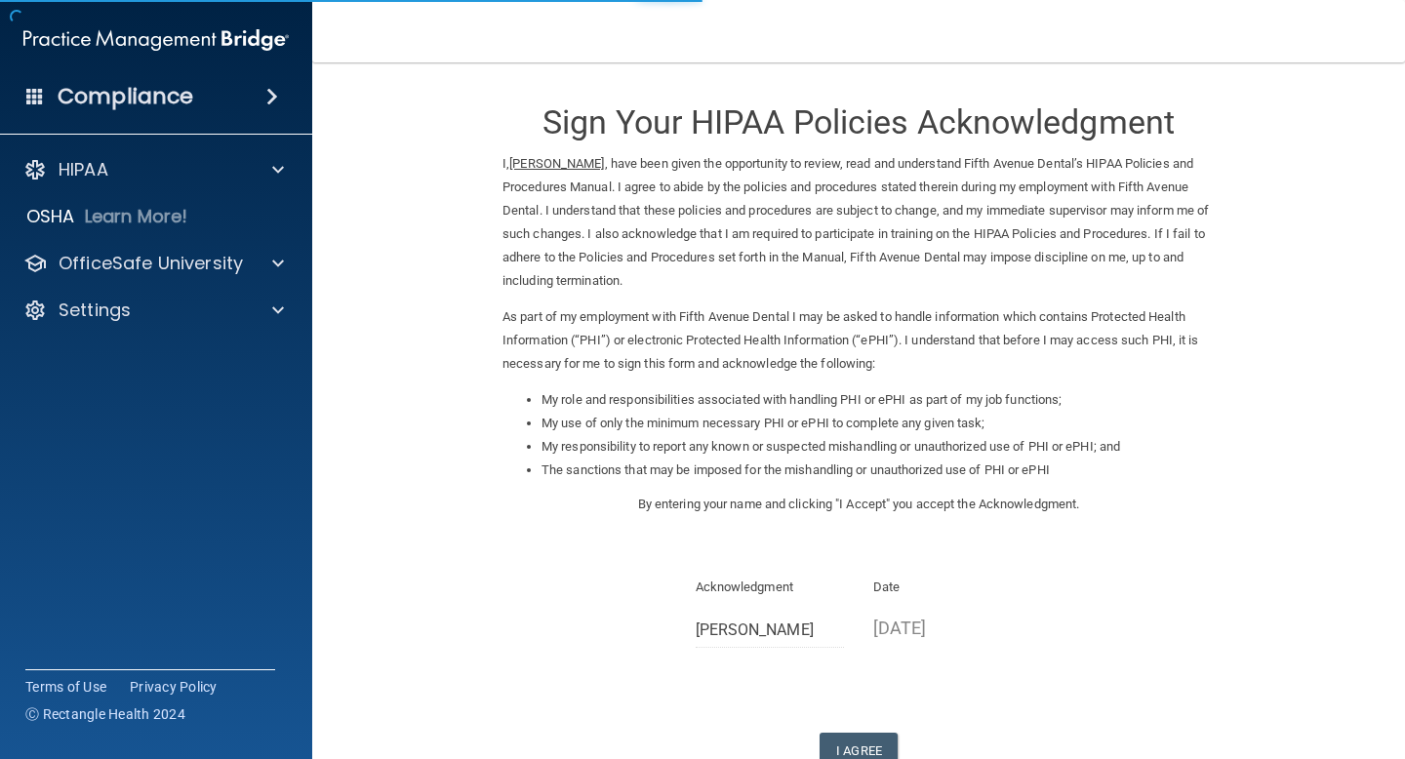
scroll to position [135, 0]
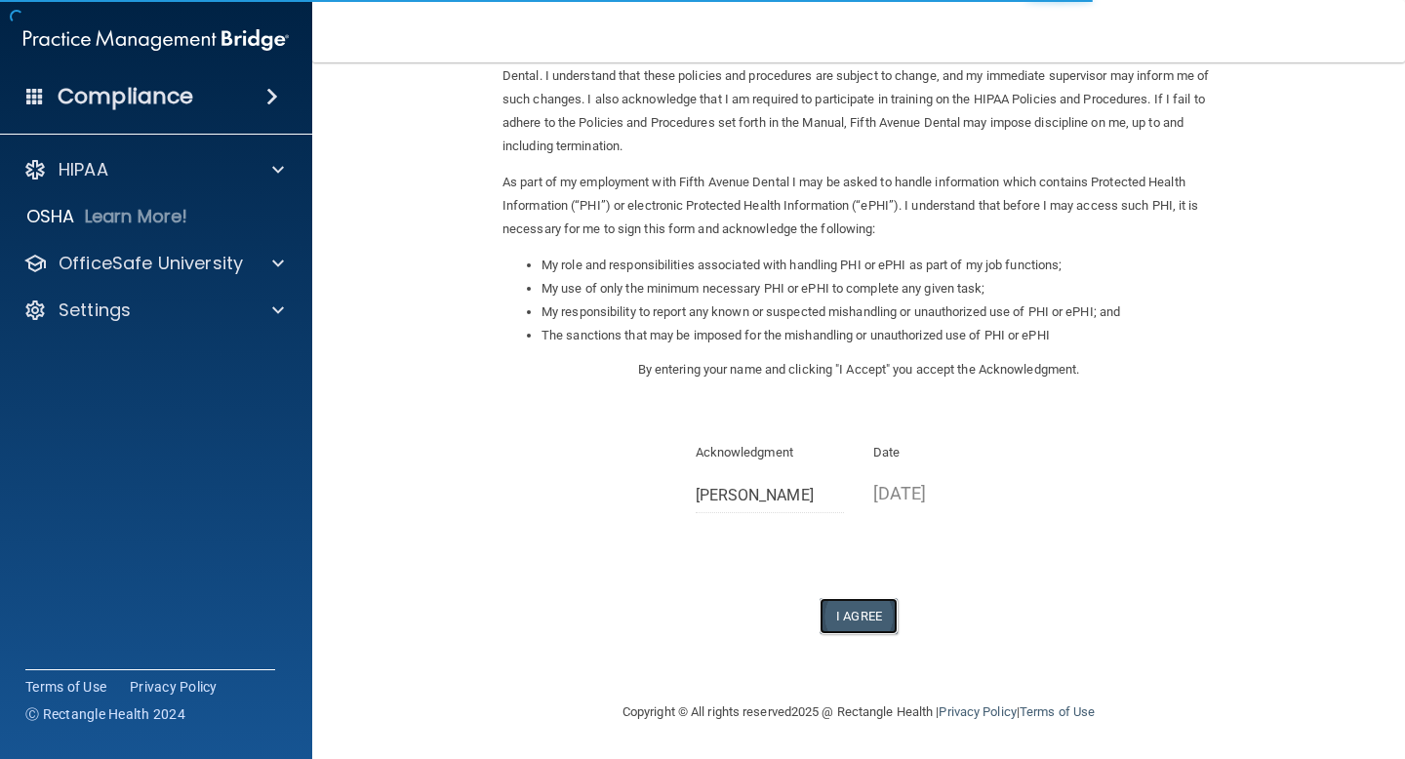
click at [827, 617] on button "I Agree" at bounding box center [859, 616] width 78 height 36
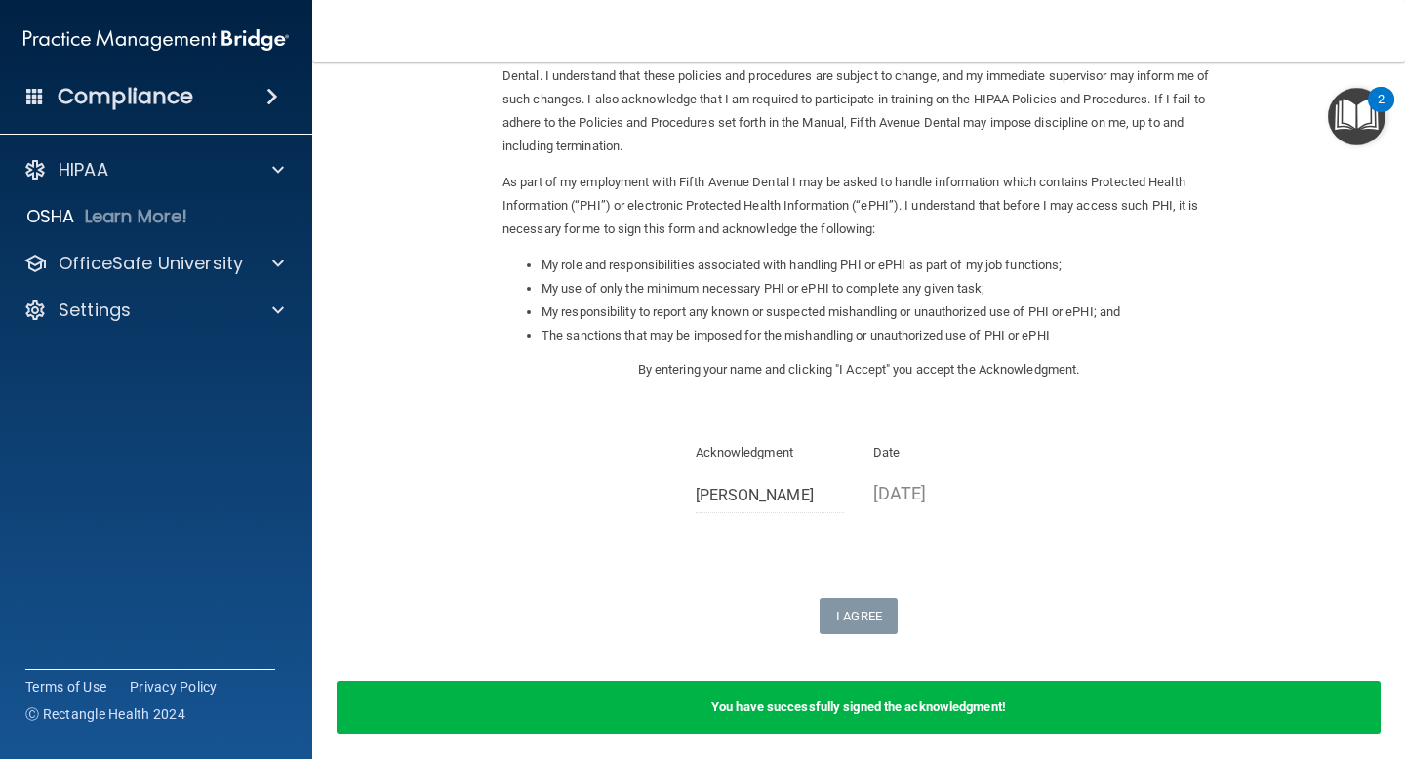
click at [1340, 116] on img "Open Resource Center, 2 new notifications" at bounding box center [1357, 117] width 58 height 58
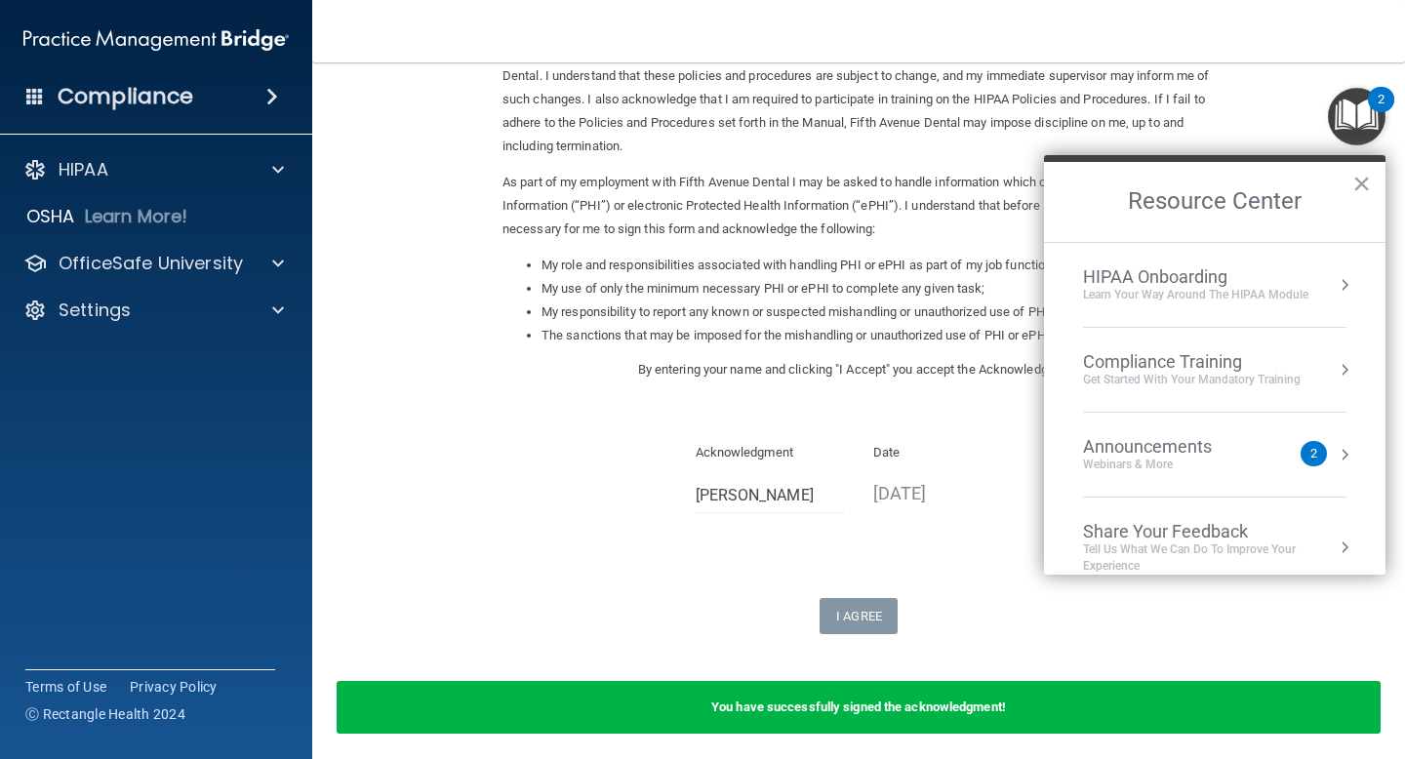
click at [1245, 357] on div "Compliance Training" at bounding box center [1192, 361] width 218 height 21
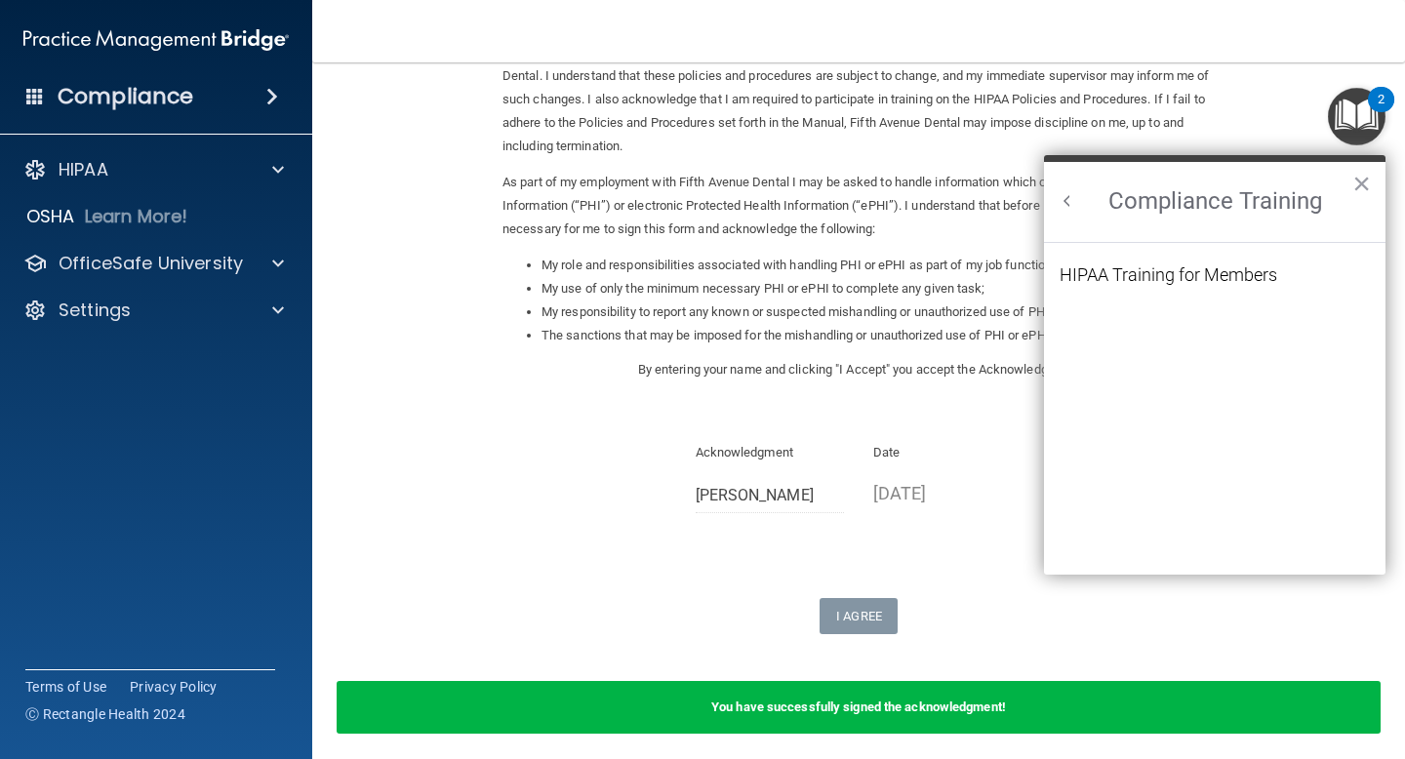
scroll to position [0, 0]
click at [1196, 281] on div "HIPAA Training for Members" at bounding box center [1169, 275] width 218 height 18
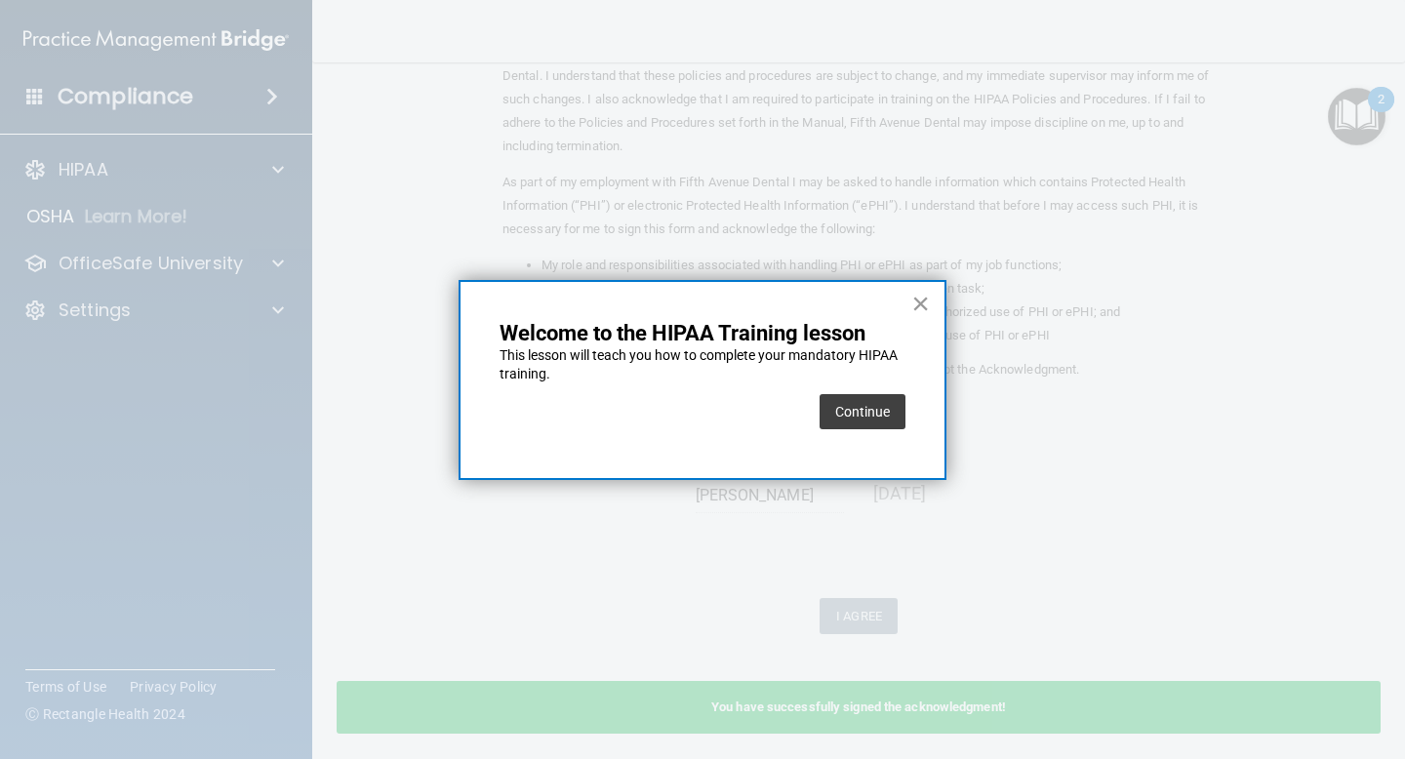
click at [928, 307] on button "×" at bounding box center [920, 303] width 19 height 31
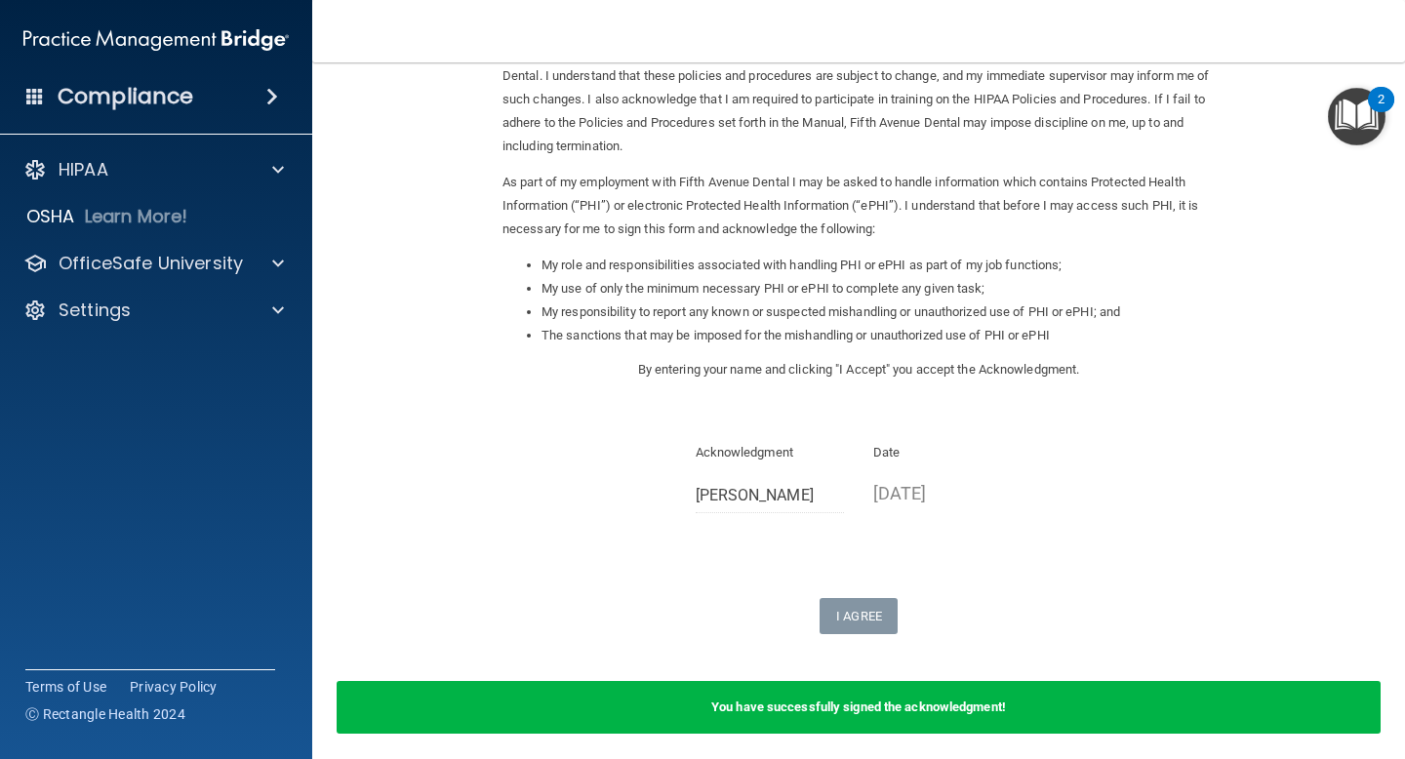
click at [1324, 145] on form "Sign Your HIPAA Policies Acknowledgment I, Irina Rabikava , have been given the…" at bounding box center [858, 352] width 1015 height 810
click at [1354, 112] on img "Open Resource Center, 2 new notifications" at bounding box center [1357, 117] width 58 height 58
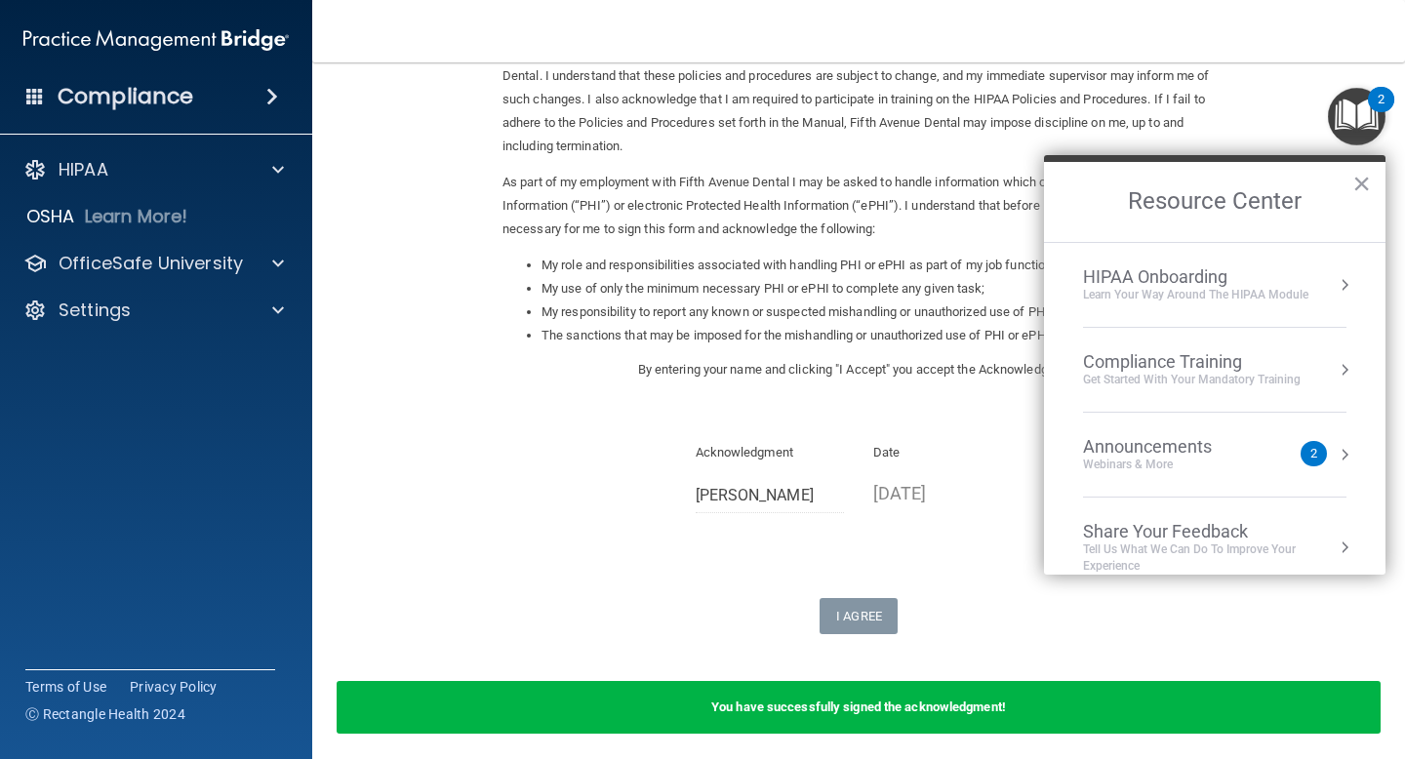
click at [1100, 371] on div "Compliance Training" at bounding box center [1192, 361] width 218 height 21
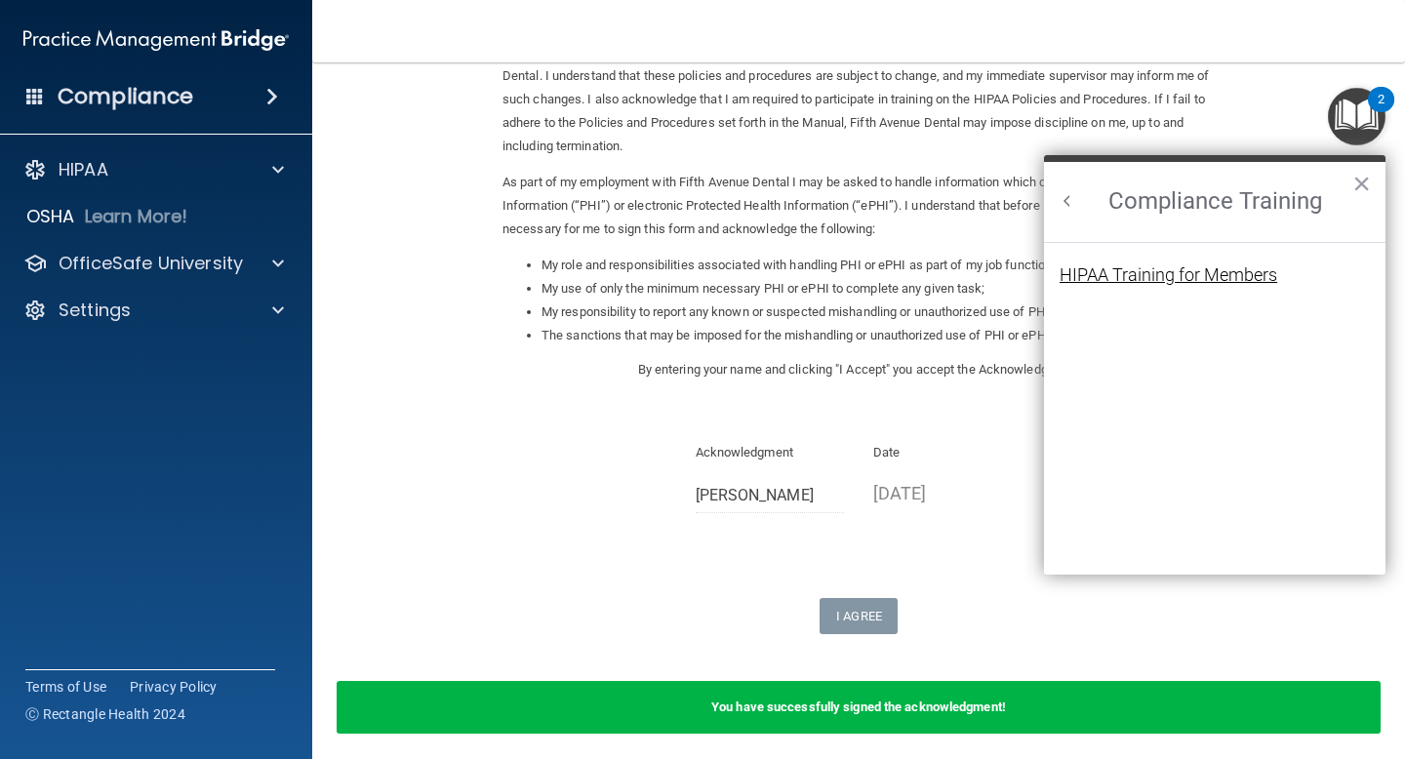
click at [1099, 283] on div "HIPAA Training for Members" at bounding box center [1169, 275] width 218 height 18
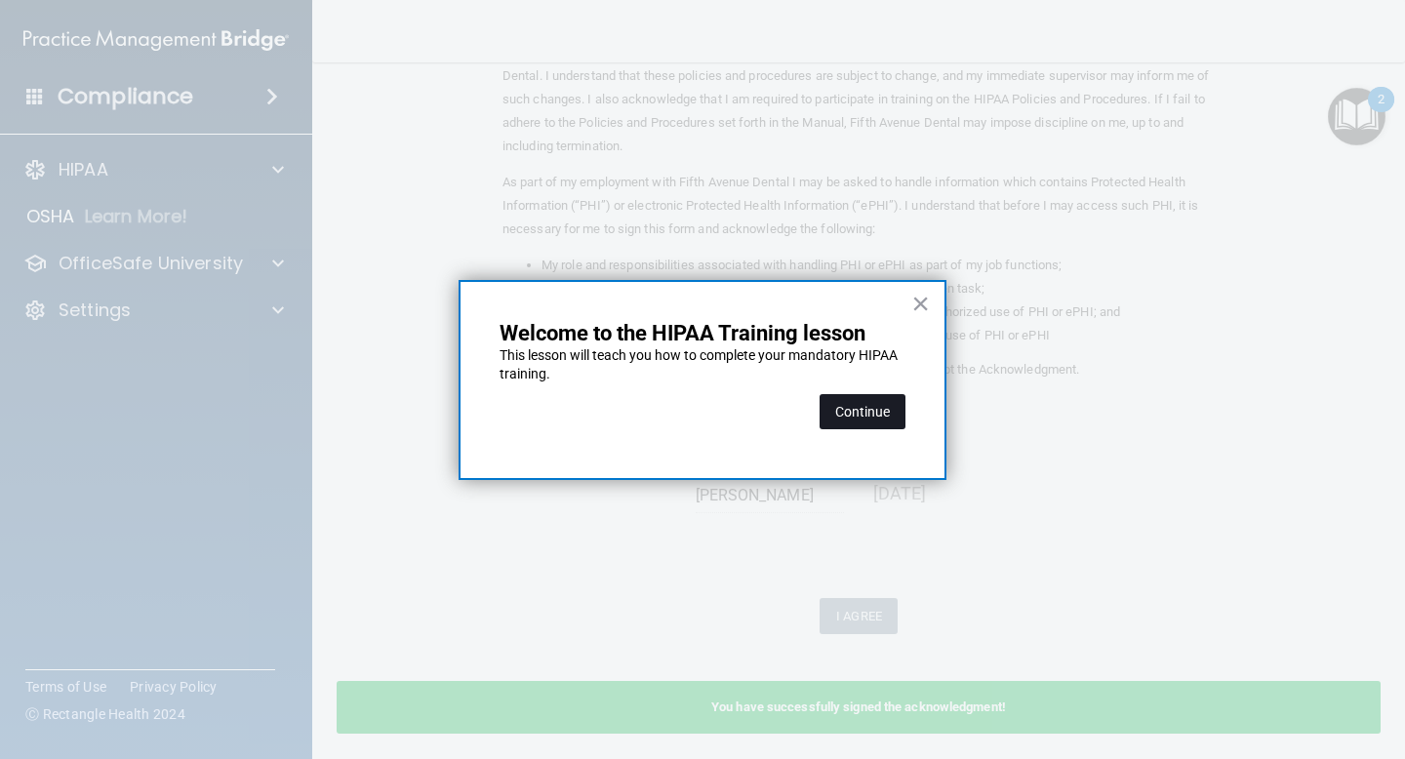
click at [863, 422] on button "Continue" at bounding box center [863, 411] width 86 height 35
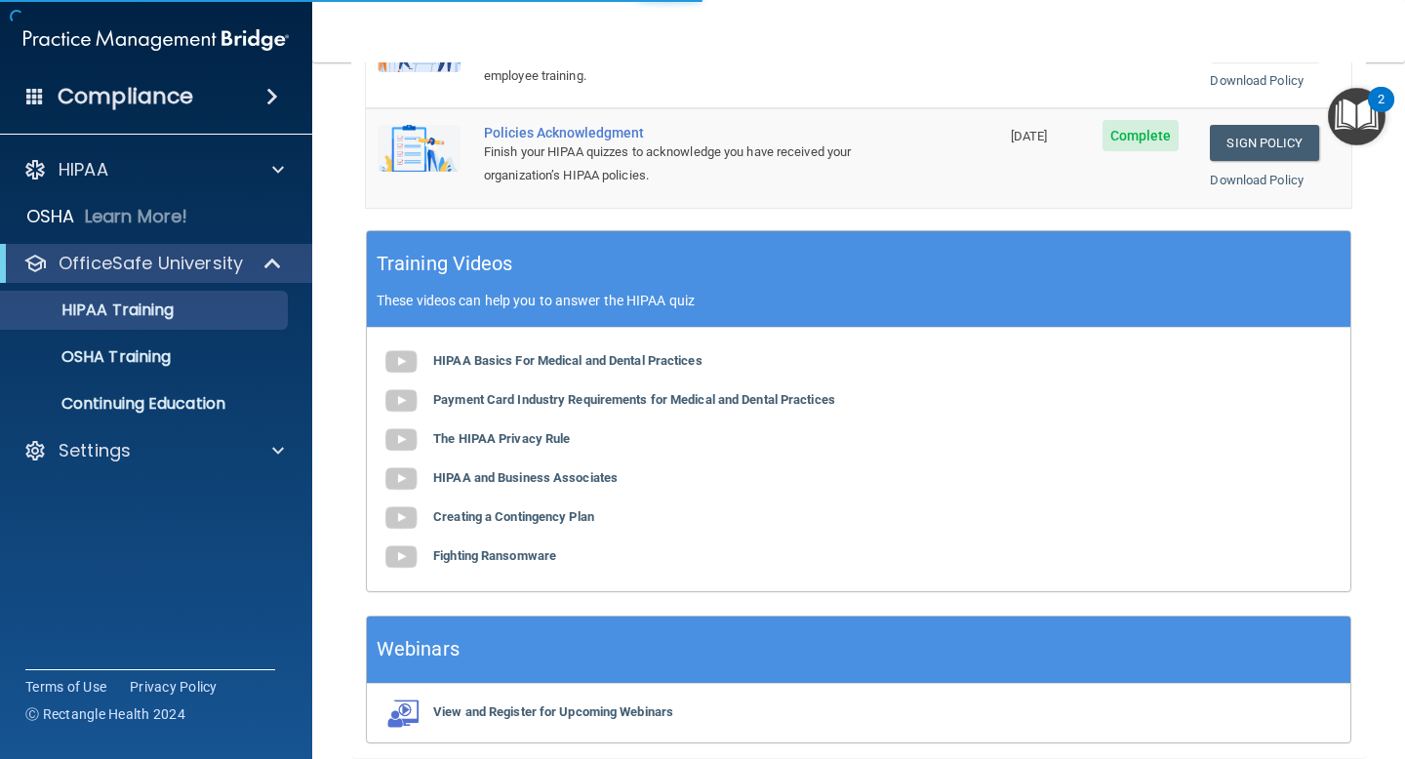
scroll to position [150, 0]
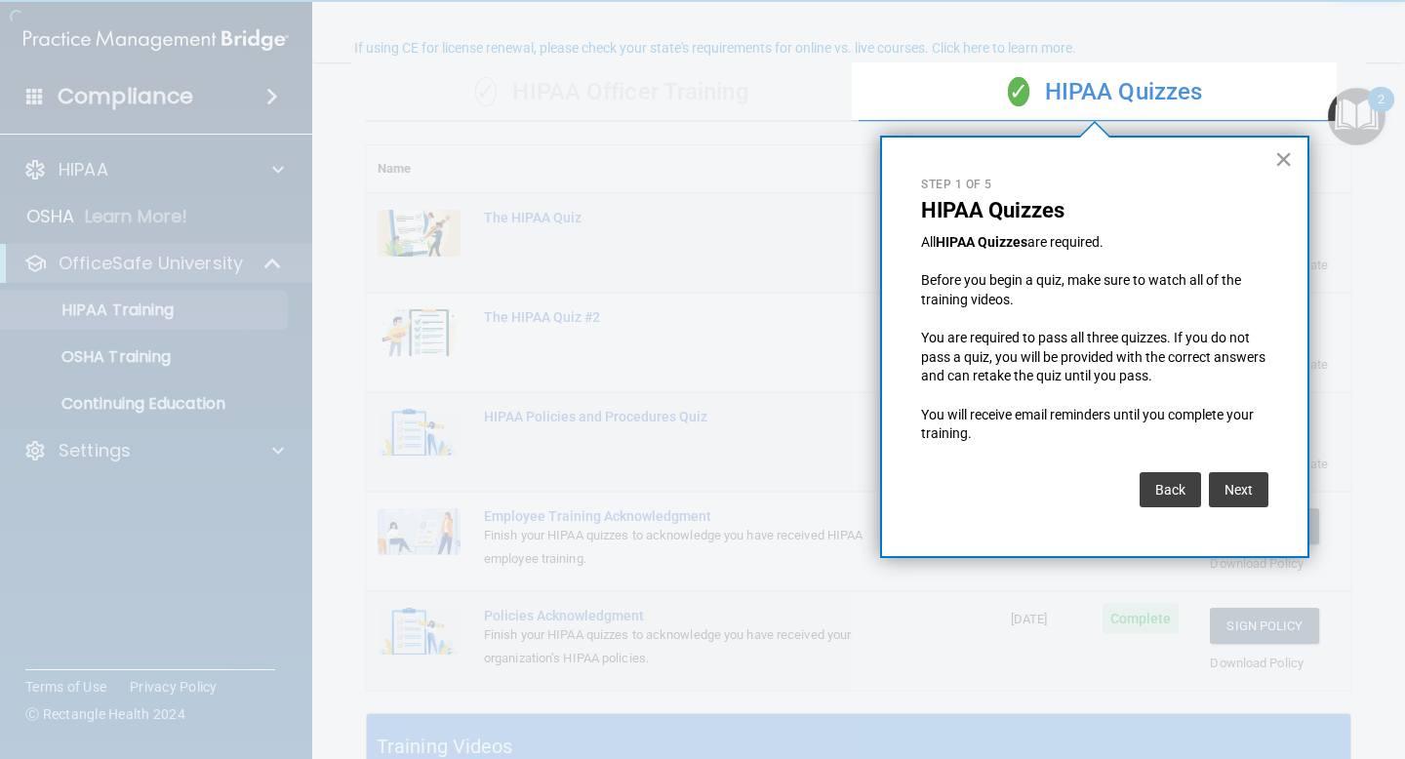
click at [1276, 174] on button "×" at bounding box center [1283, 158] width 19 height 31
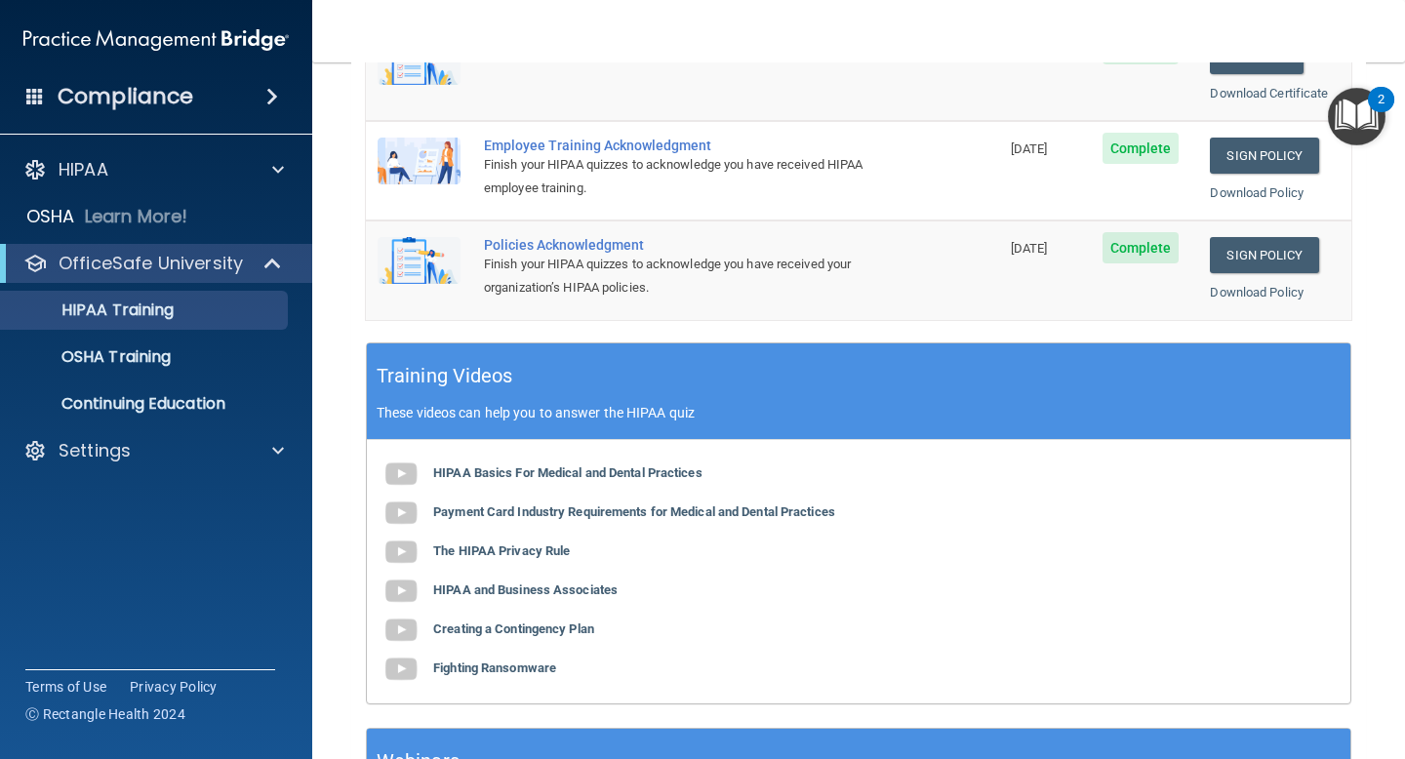
scroll to position [709, 0]
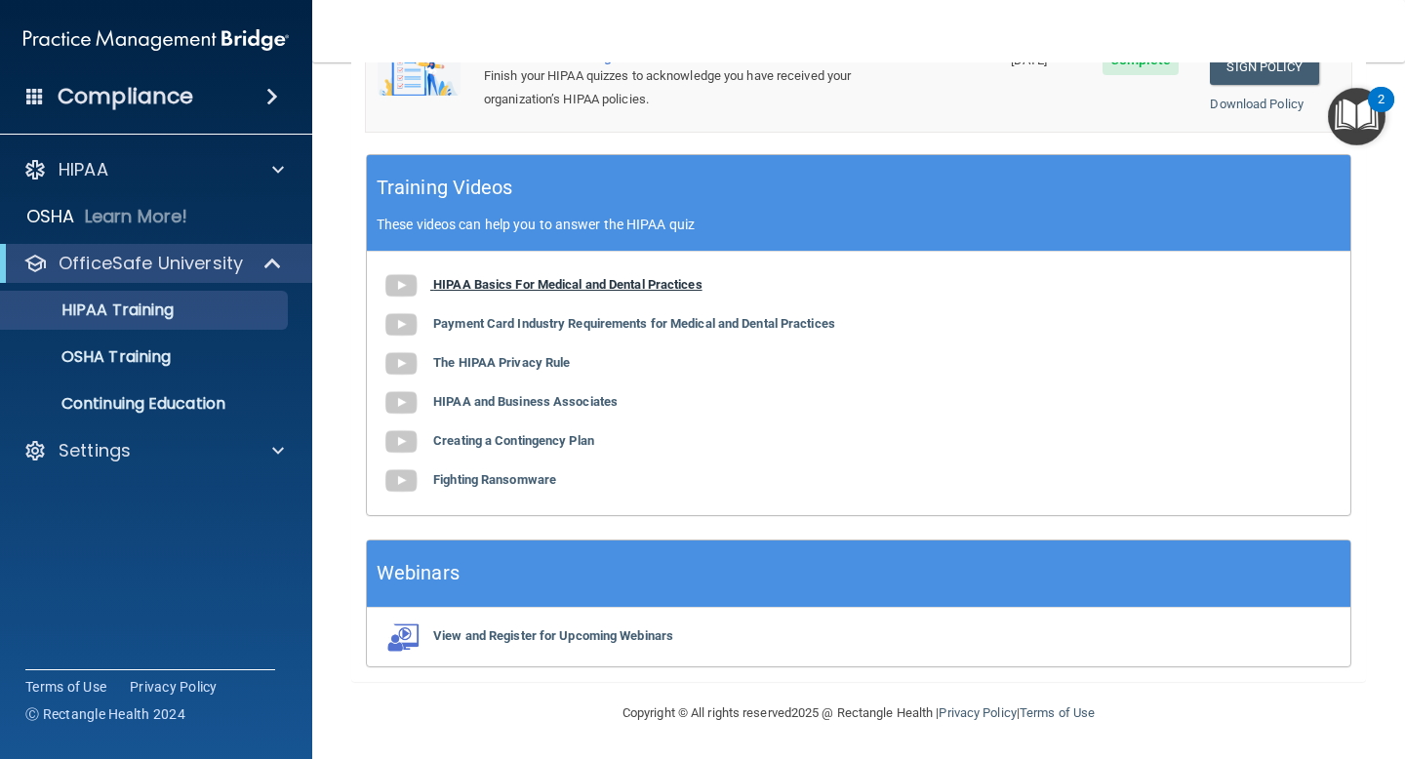
click at [557, 282] on b "HIPAA Basics For Medical and Dental Practices" at bounding box center [567, 284] width 269 height 15
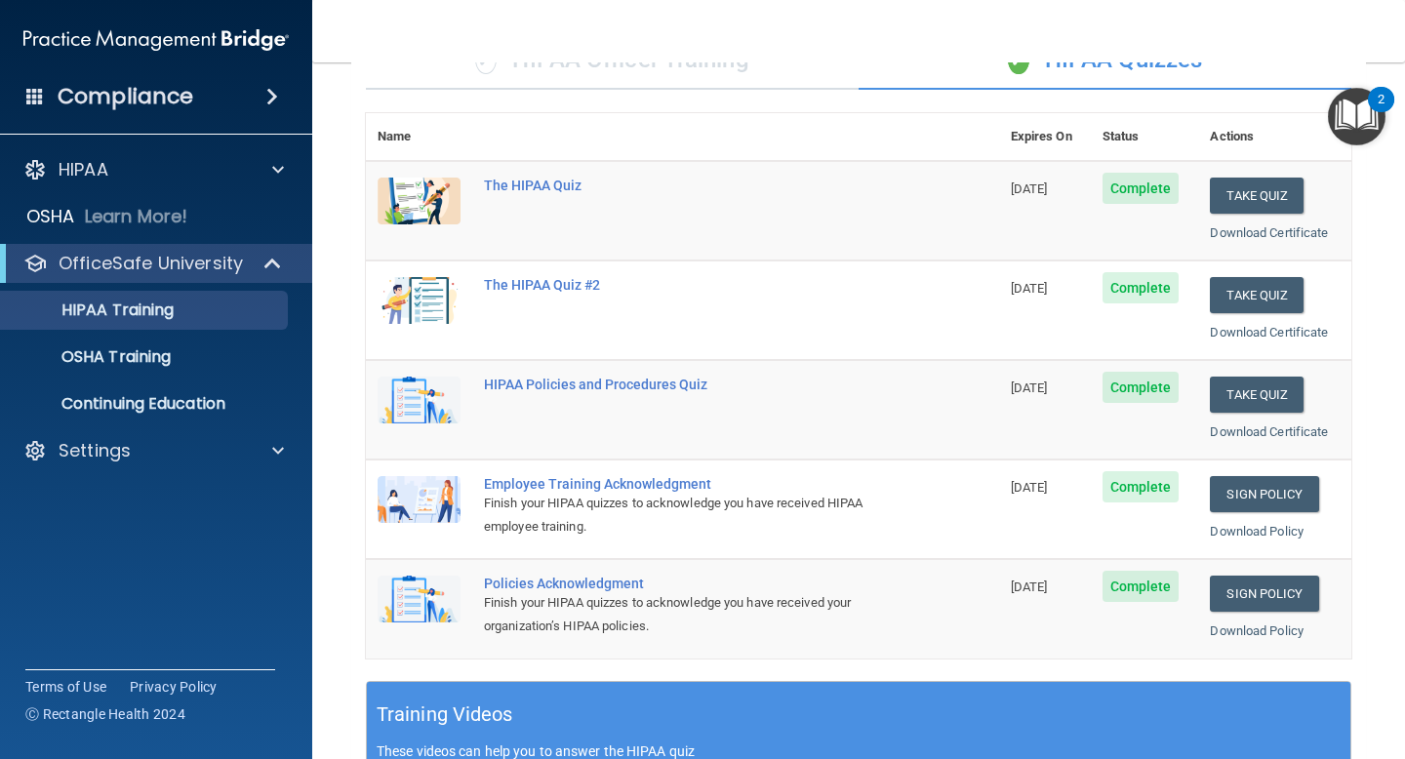
scroll to position [0, 0]
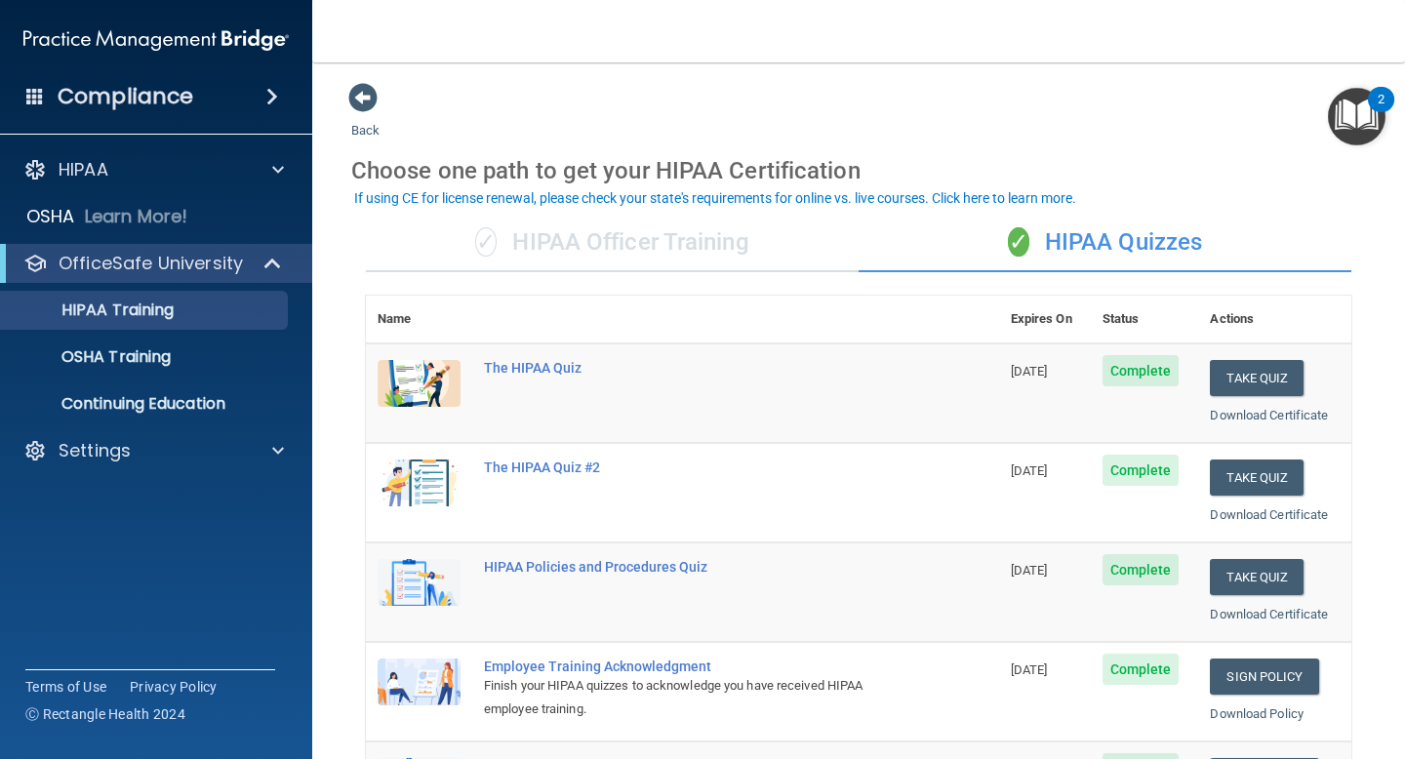
click at [600, 247] on div "✓ HIPAA Officer Training" at bounding box center [612, 243] width 493 height 59
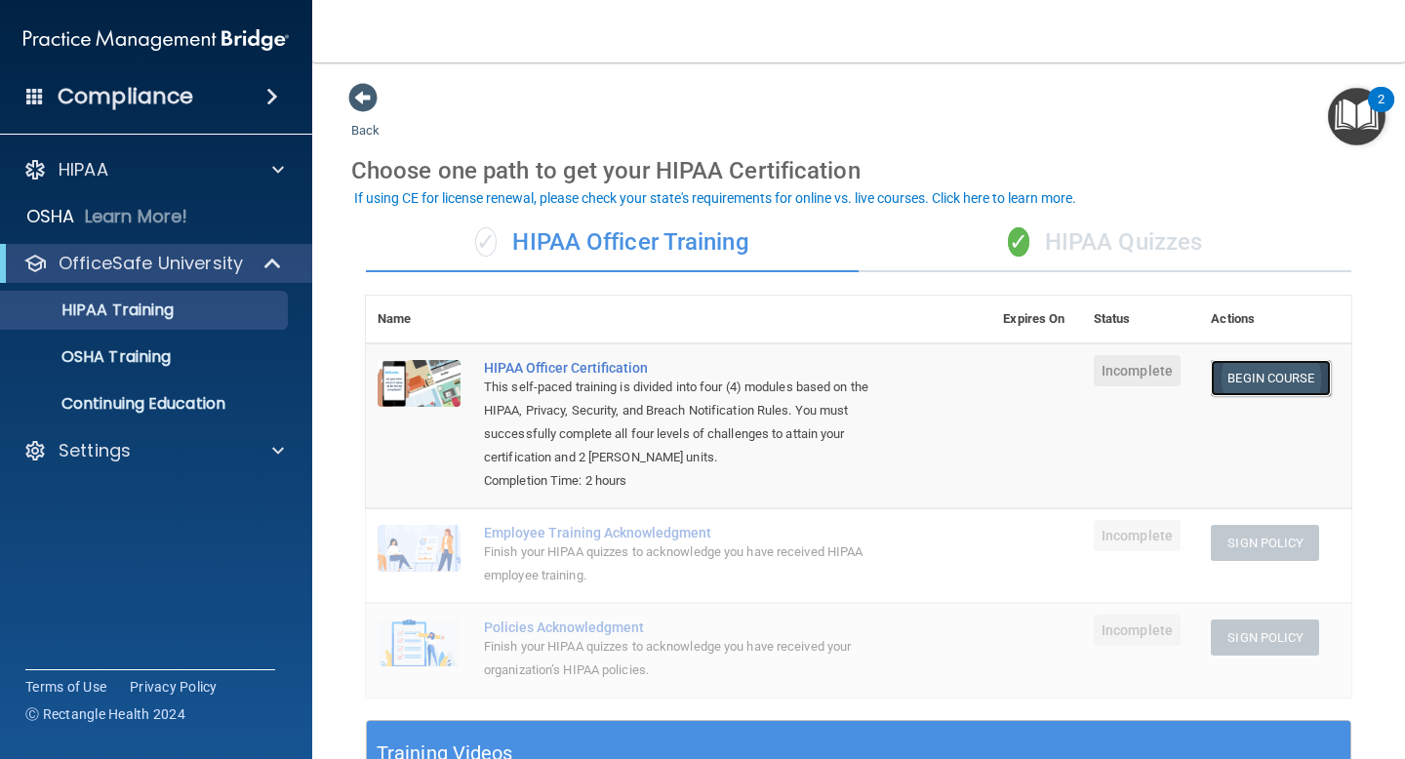
click at [1248, 372] on link "Begin Course" at bounding box center [1270, 378] width 119 height 36
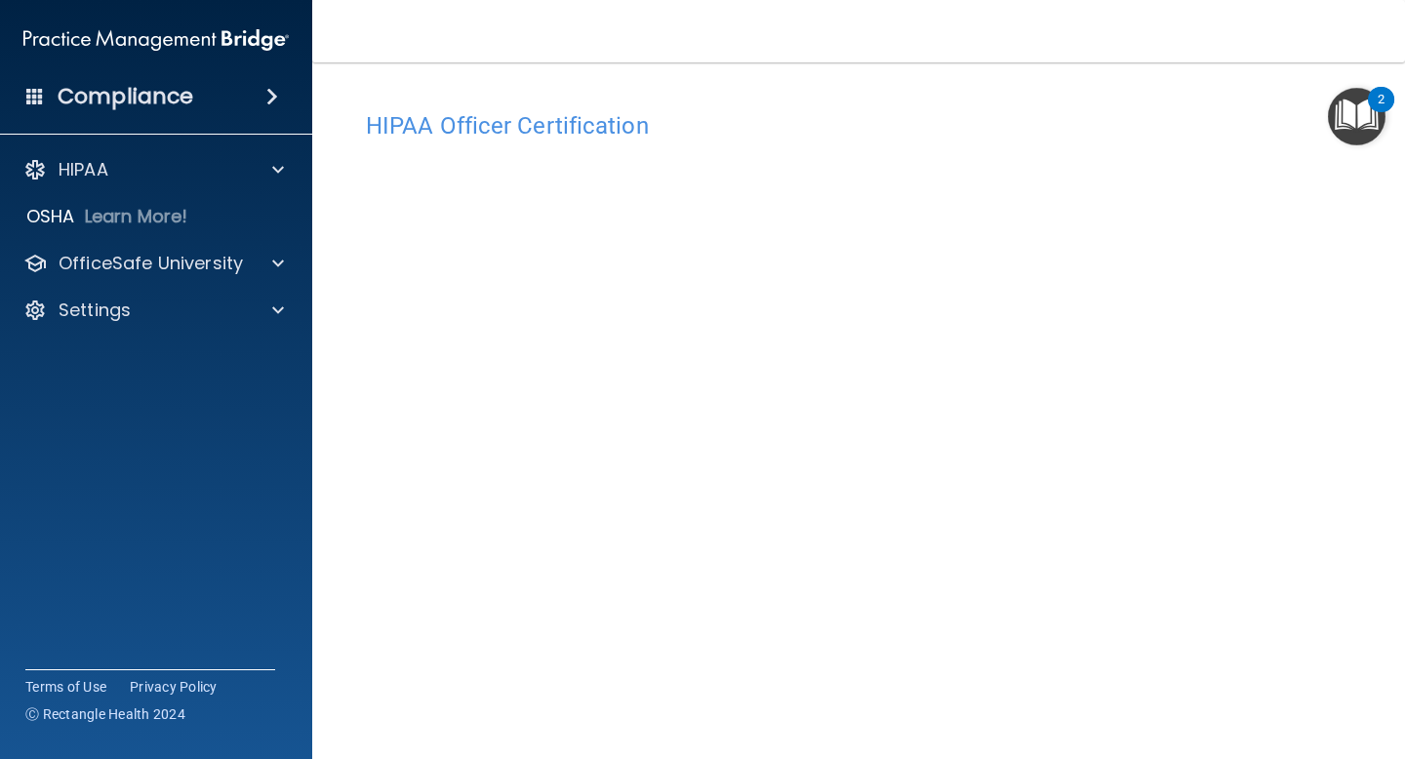
click at [1366, 116] on img "Open Resource Center, 2 new notifications" at bounding box center [1357, 117] width 58 height 58
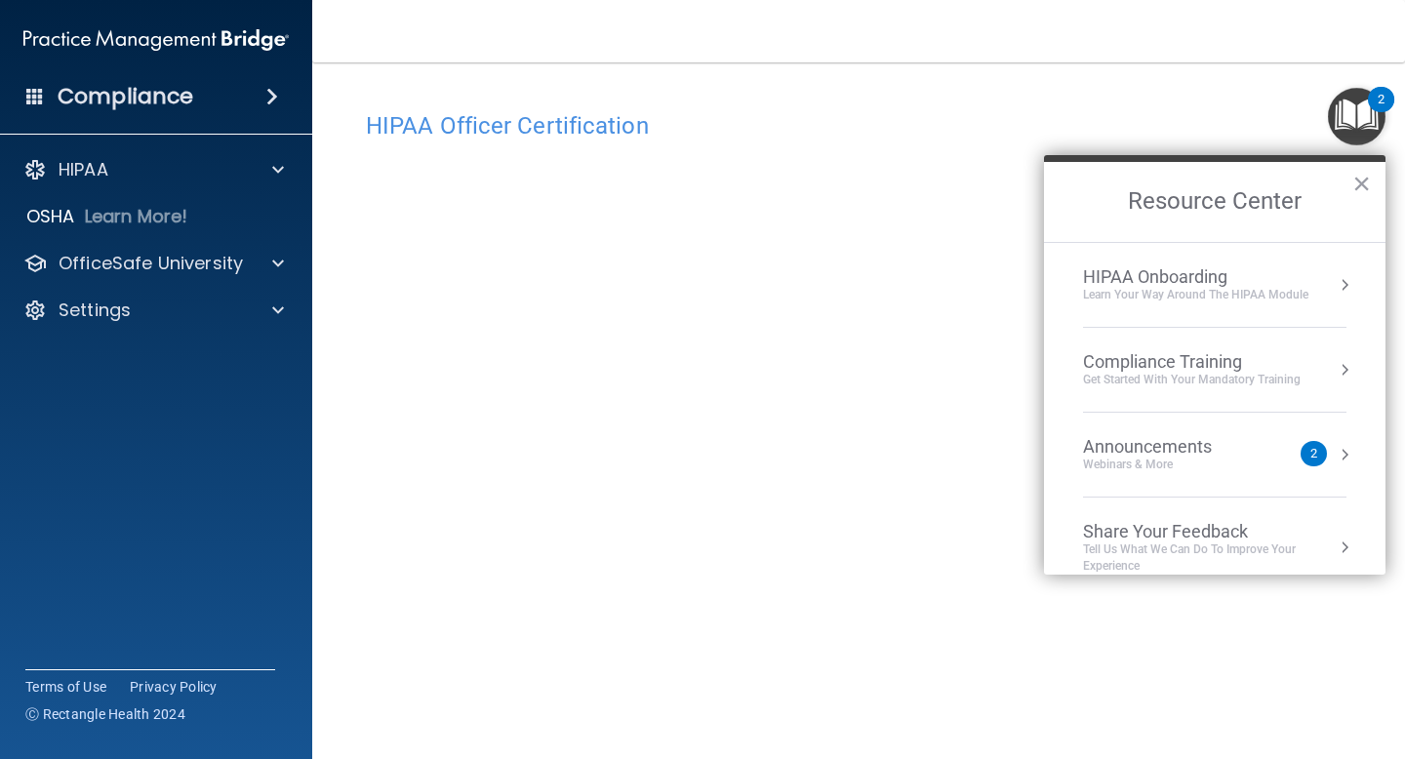
click at [1251, 373] on div "Get Started with your mandatory training" at bounding box center [1192, 380] width 218 height 17
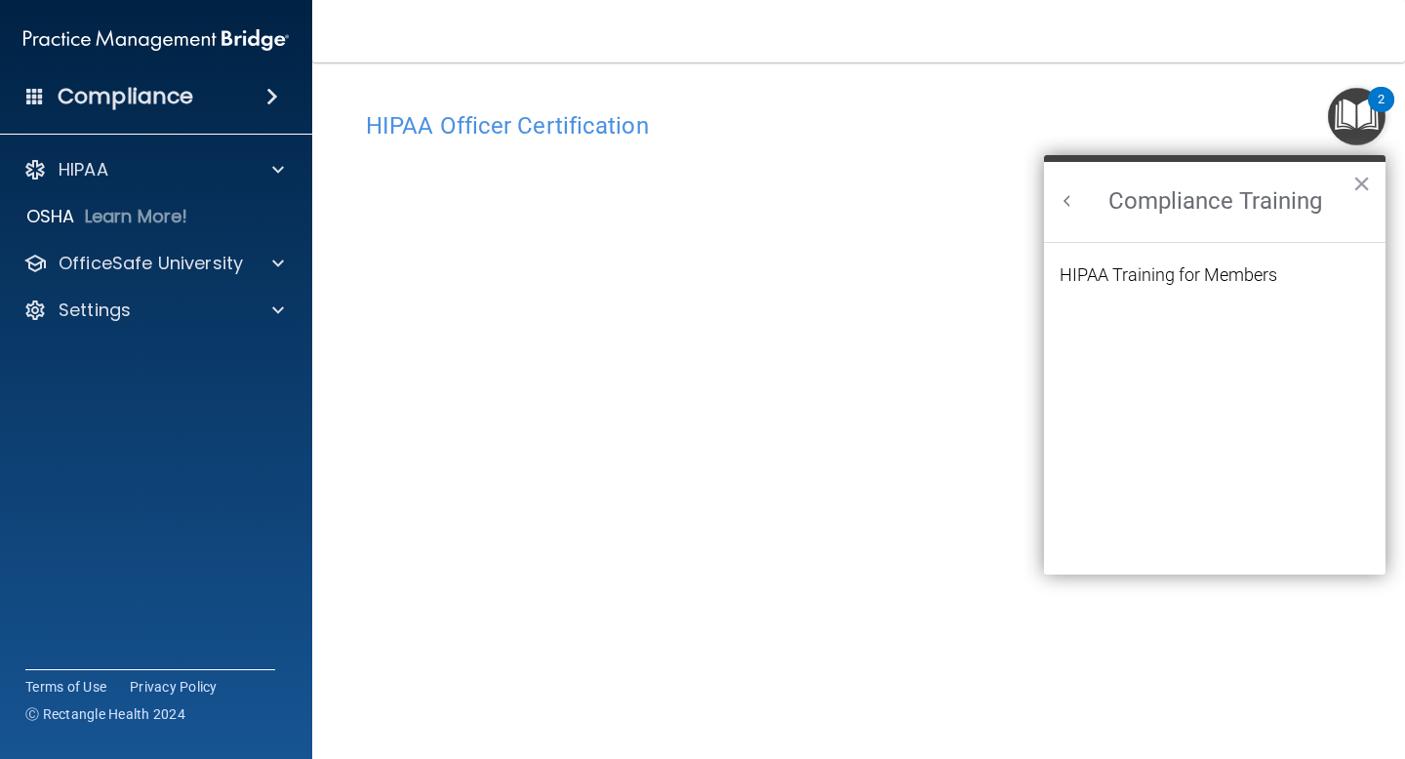
click at [1181, 238] on h2 "Compliance Training" at bounding box center [1214, 202] width 341 height 80
click at [1181, 262] on ol "HIPAA Training for Members" at bounding box center [1215, 409] width 310 height 333
click at [1181, 280] on div "HIPAA Training for Members" at bounding box center [1169, 275] width 218 height 18
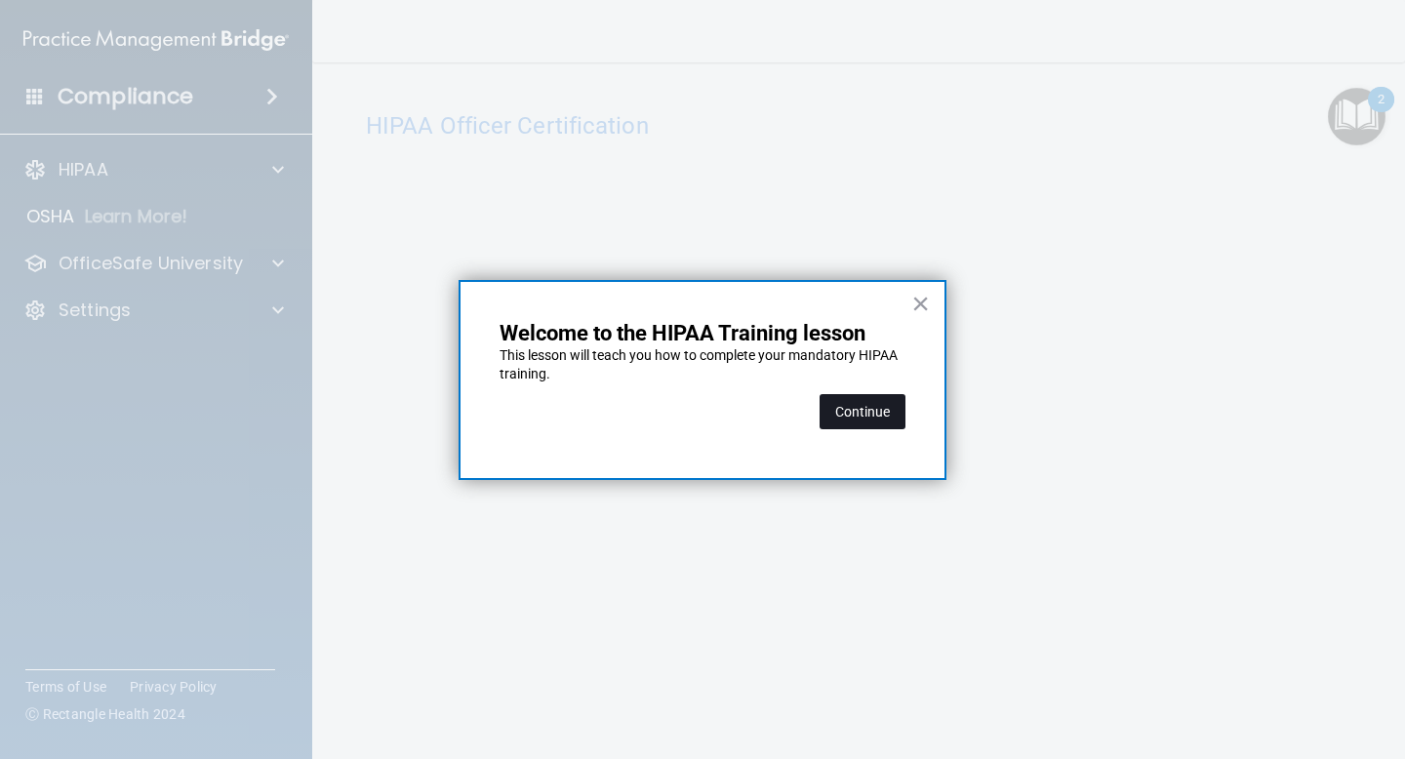
click at [903, 409] on button "Continue" at bounding box center [863, 411] width 86 height 35
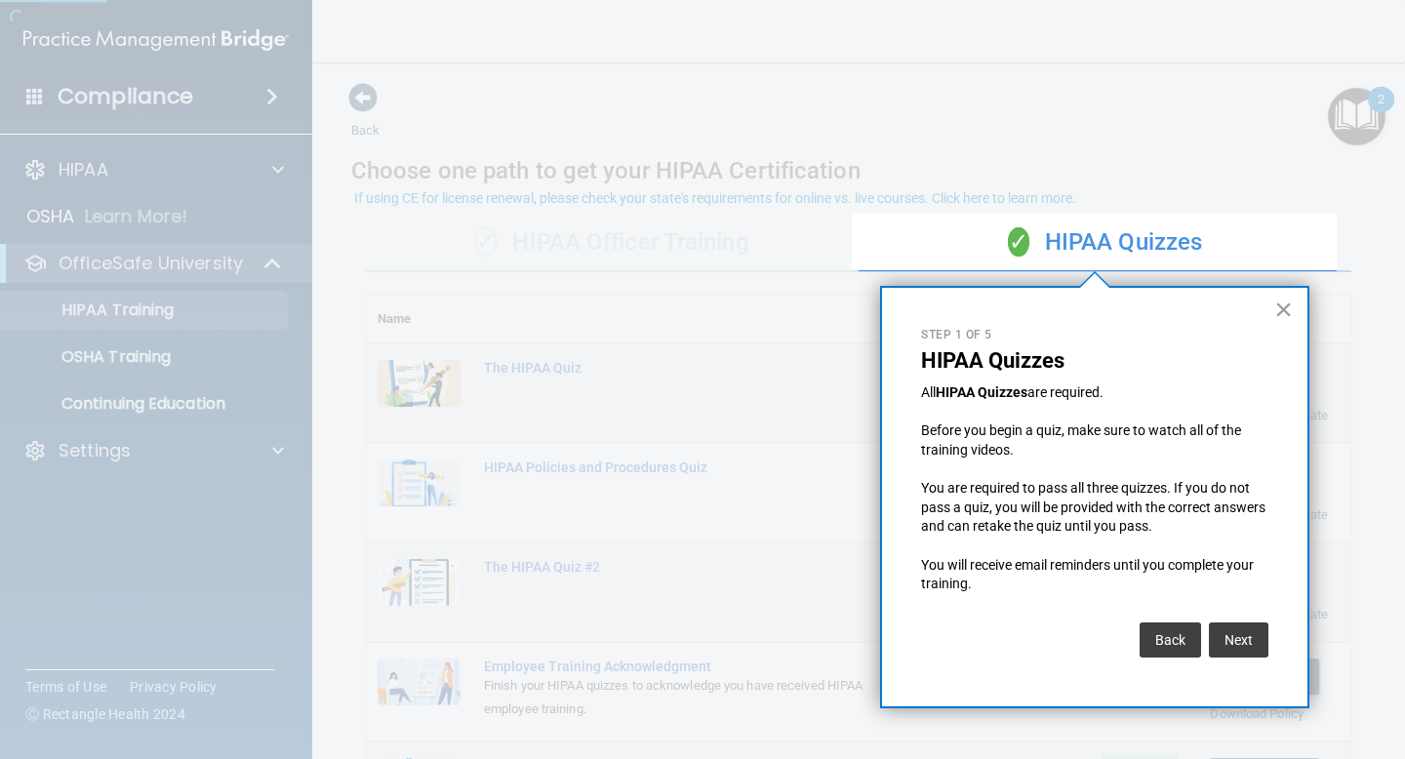
click at [1279, 310] on button "×" at bounding box center [1283, 309] width 19 height 31
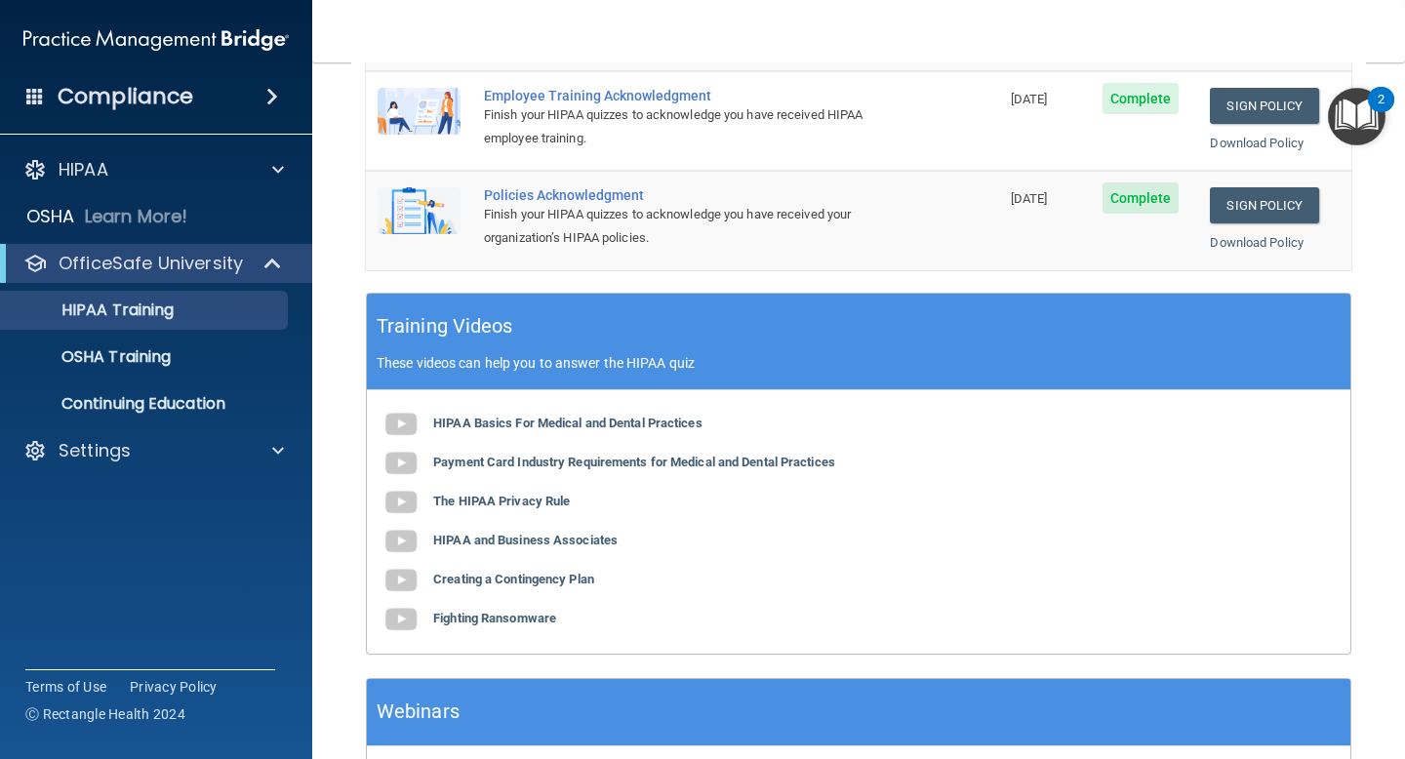
scroll to position [709, 0]
